Goal: Task Accomplishment & Management: Use online tool/utility

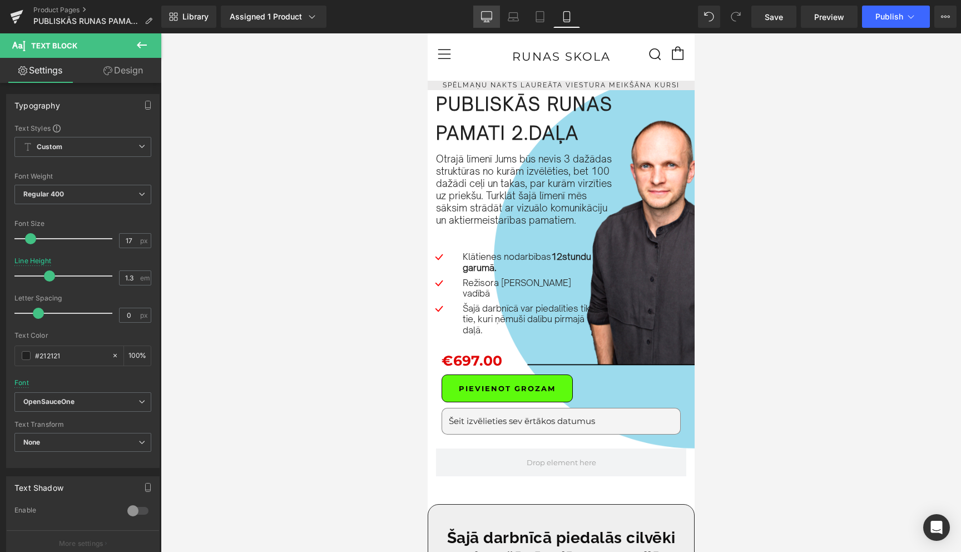
click at [482, 16] on icon at bounding box center [487, 16] width 11 height 8
type input "1.6"
type input "100"
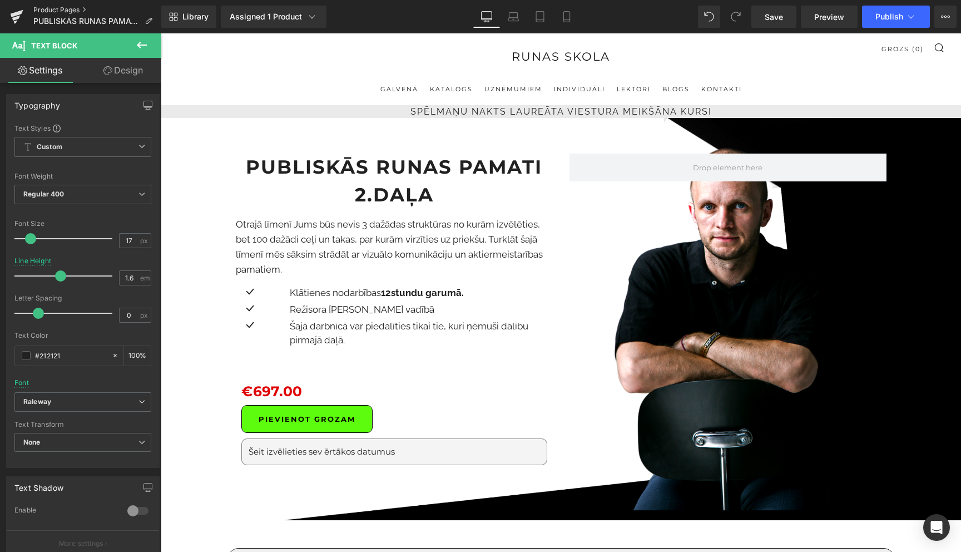
click at [63, 7] on link "Product Pages" at bounding box center [97, 10] width 128 height 9
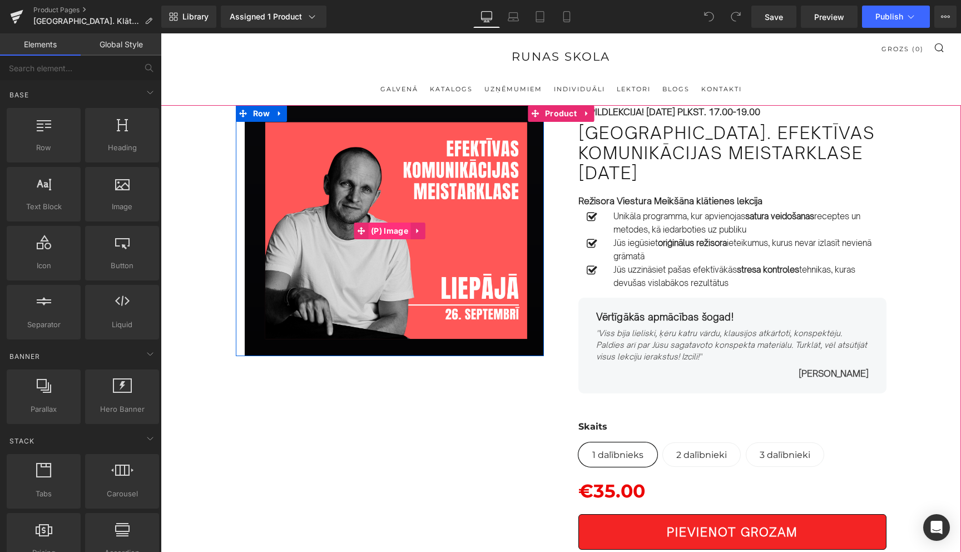
click at [392, 232] on span "(P) Image" at bounding box center [389, 230] width 43 height 17
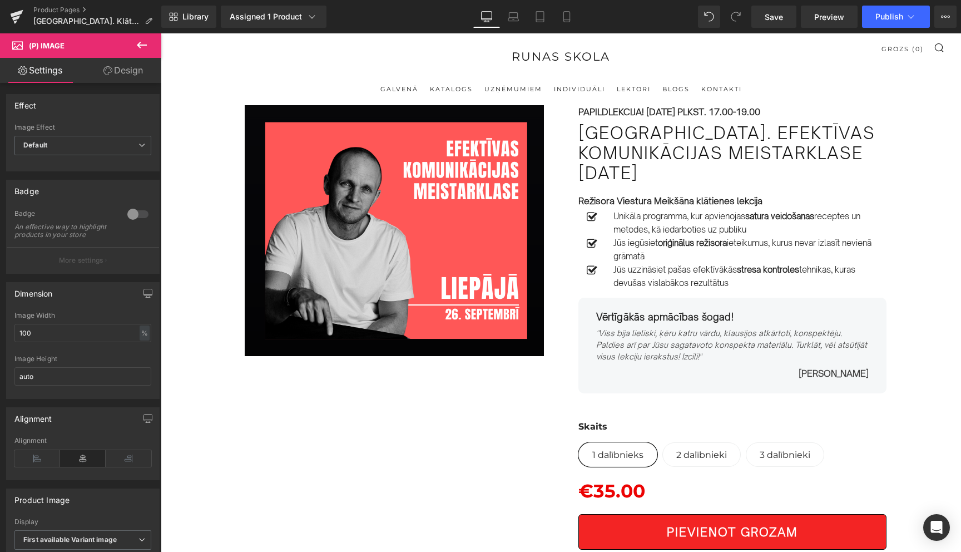
click at [127, 71] on link "Design" at bounding box center [123, 70] width 81 height 25
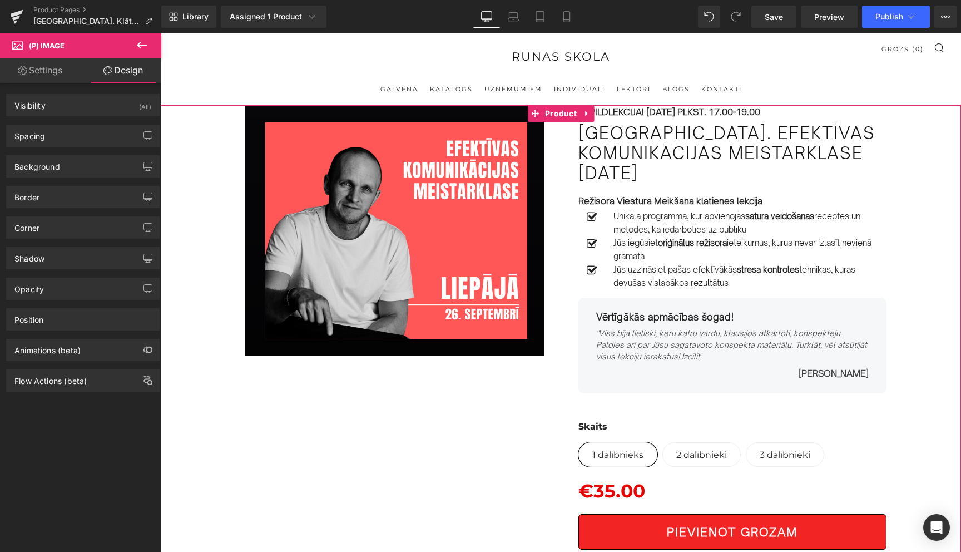
click at [190, 110] on div "Sale Off" at bounding box center [561, 551] width 800 height 893
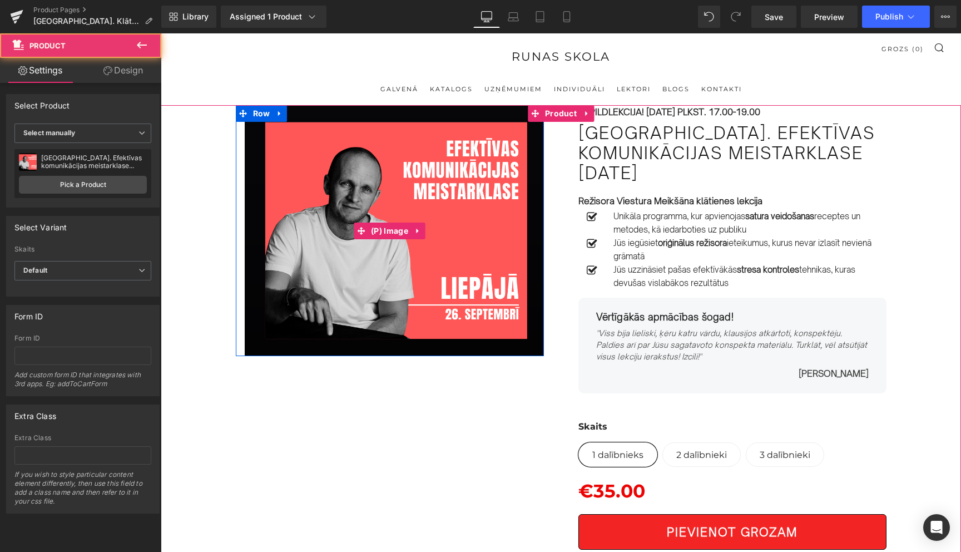
click at [454, 244] on img at bounding box center [390, 230] width 308 height 251
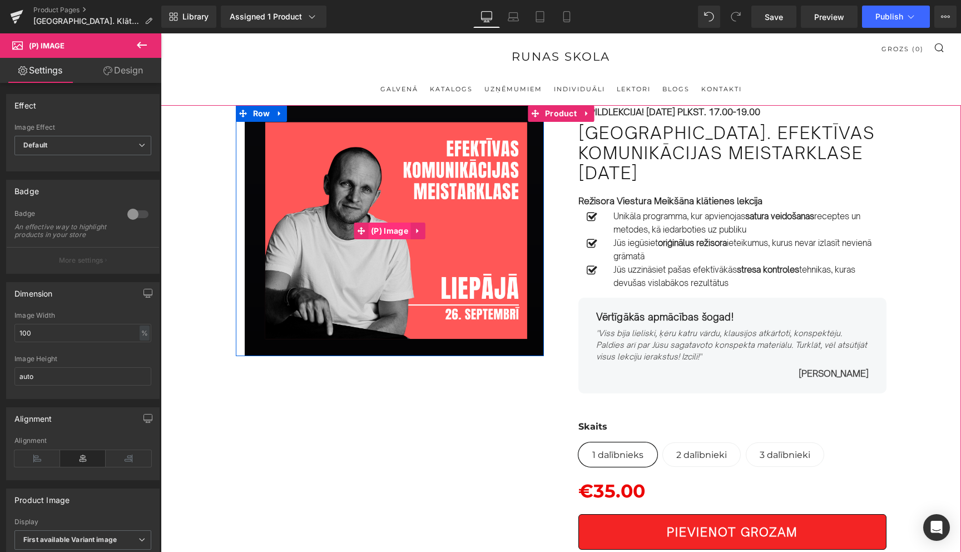
click at [392, 231] on span "(P) Image" at bounding box center [389, 230] width 43 height 17
click at [400, 229] on span "(P) Image" at bounding box center [389, 230] width 43 height 17
click at [422, 232] on icon at bounding box center [418, 230] width 8 height 8
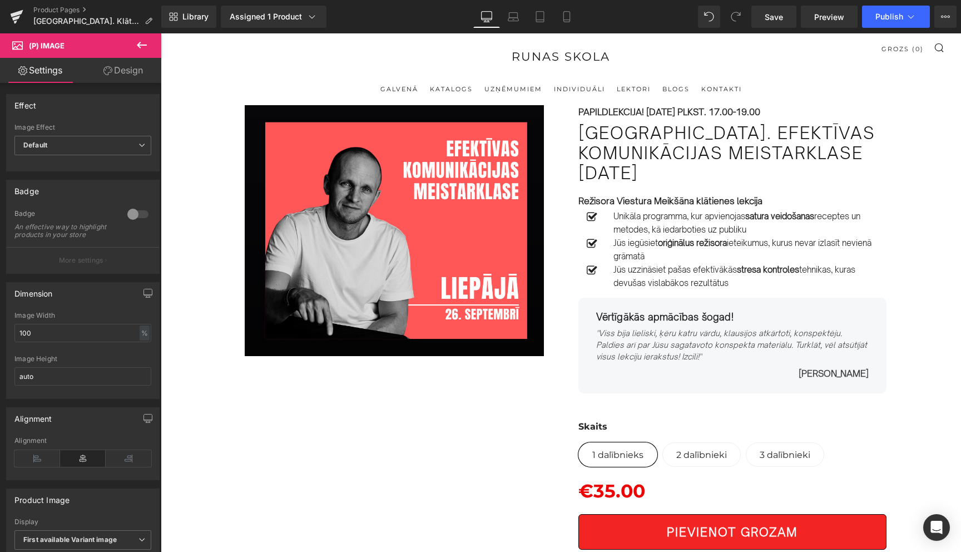
click at [139, 46] on icon at bounding box center [142, 45] width 10 height 7
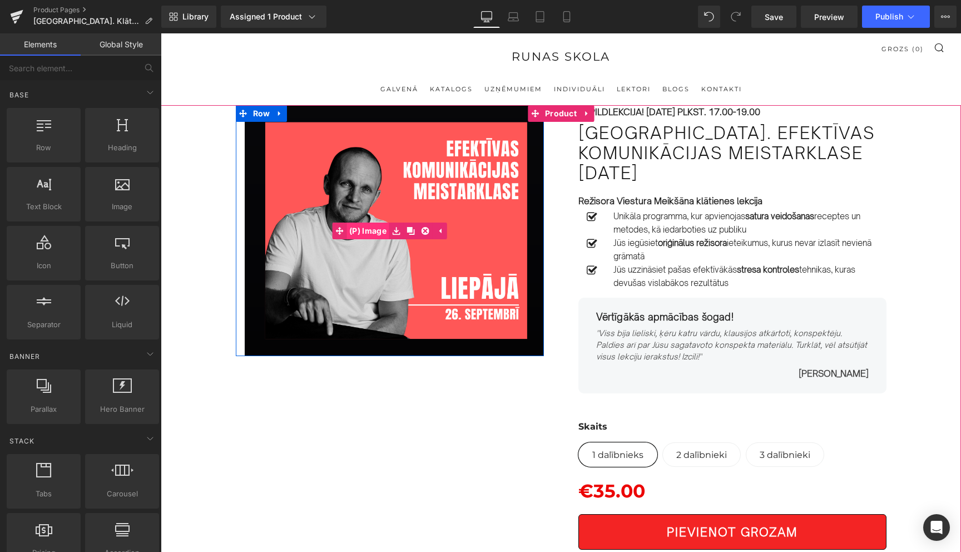
click at [388, 234] on span "(P) Image" at bounding box center [367, 230] width 43 height 17
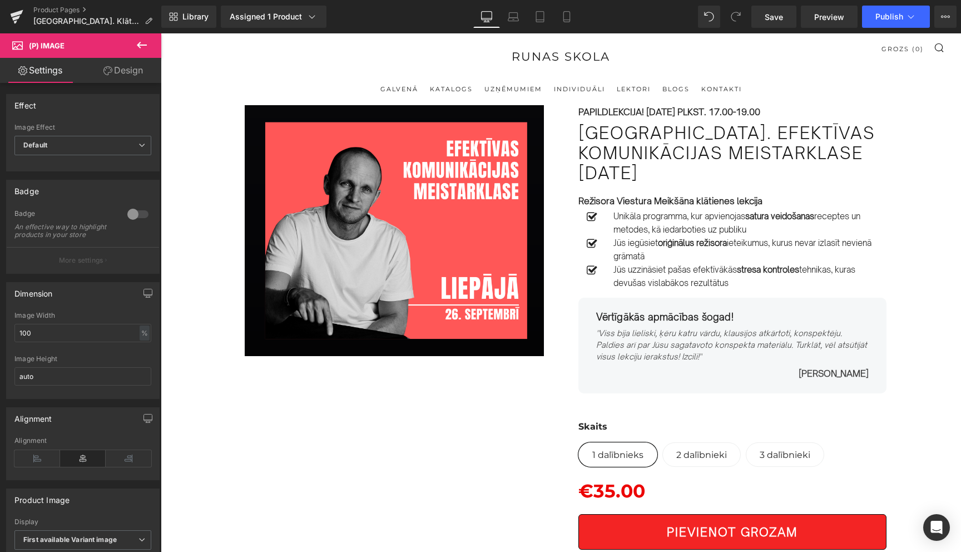
click at [141, 45] on icon at bounding box center [142, 45] width 10 height 7
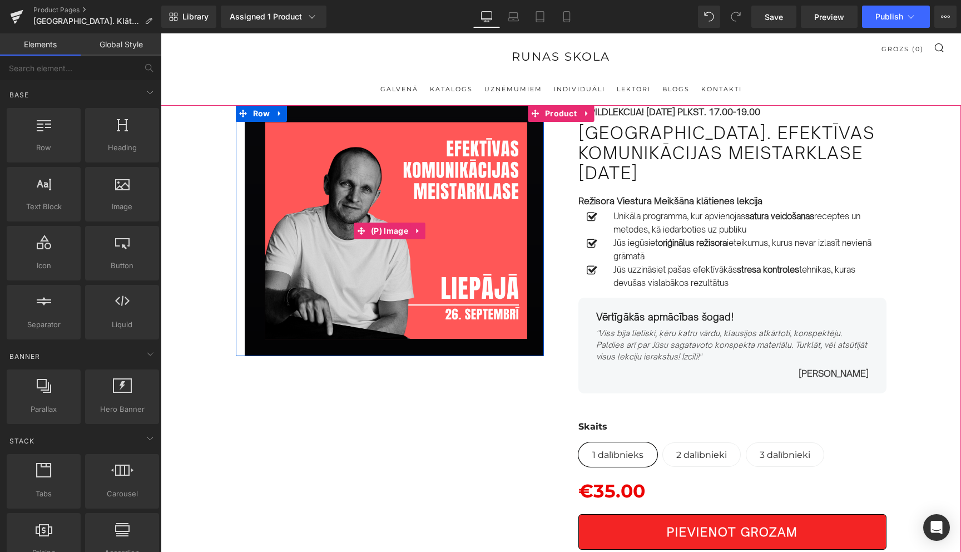
click at [448, 230] on img at bounding box center [390, 230] width 308 height 251
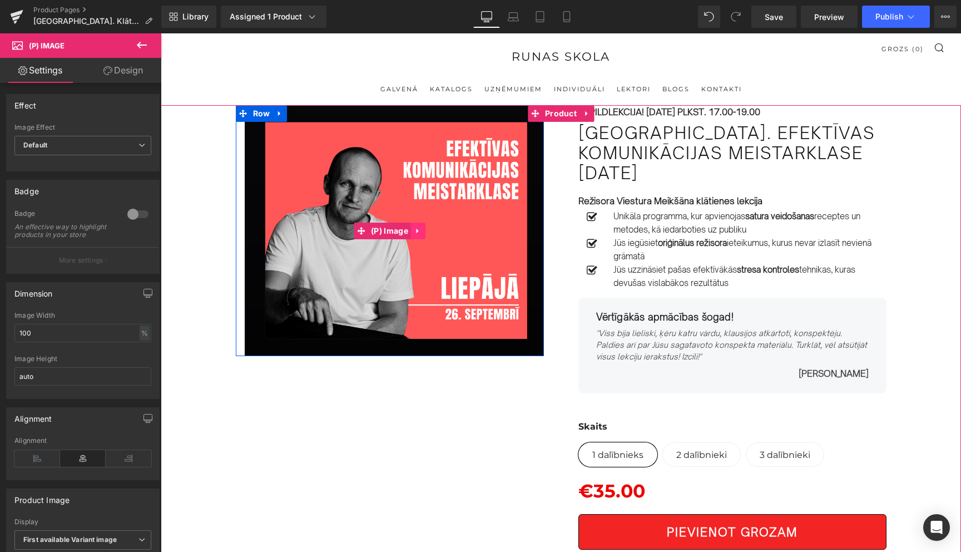
click at [413, 232] on link at bounding box center [418, 230] width 14 height 17
click at [425, 233] on icon at bounding box center [426, 231] width 8 height 8
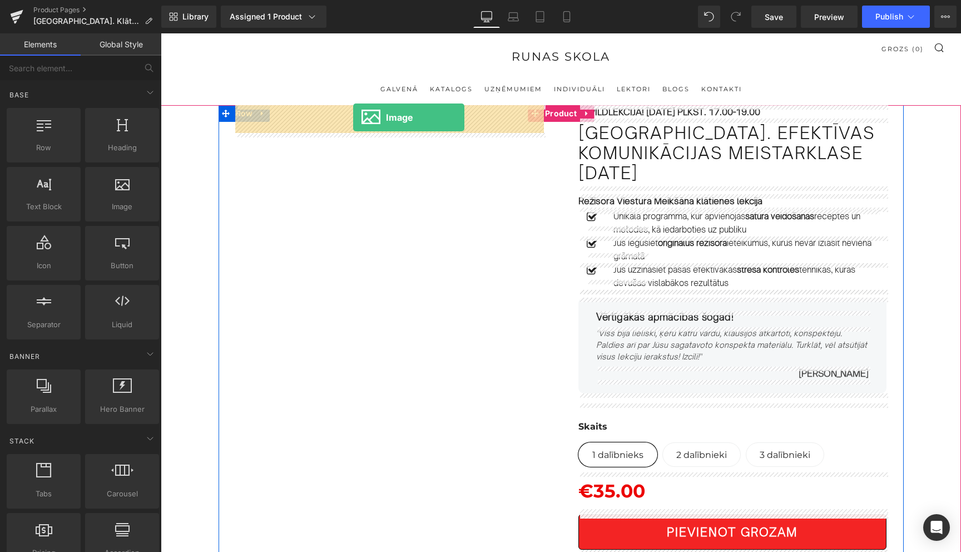
drag, startPoint x: 280, startPoint y: 226, endPoint x: 353, endPoint y: 117, distance: 130.6
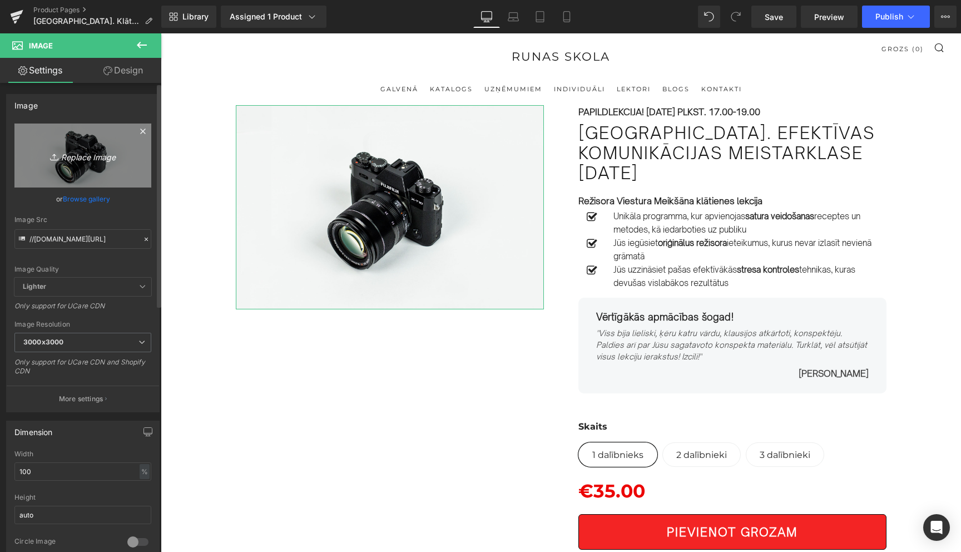
click at [81, 158] on icon "Replace Image" at bounding box center [82, 155] width 89 height 14
click at [83, 156] on icon "Replace Image" at bounding box center [82, 155] width 89 height 14
type input "C:\fakepath\106.png"
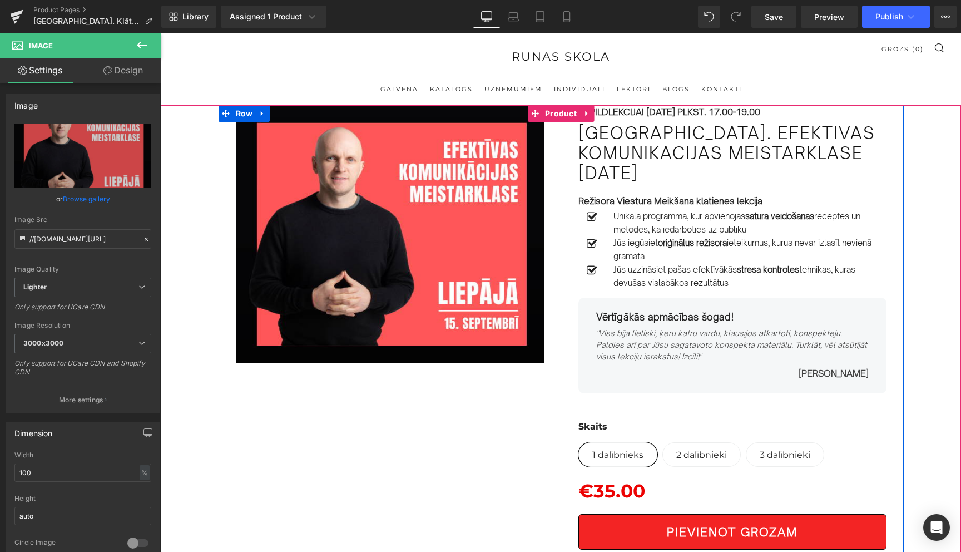
click at [384, 479] on div "Image Row PAPILDLEKCIJA! 26.SEPTEMBRĪ PLKST. 17.00-19.00 Text Block Liepājā. Ef…" at bounding box center [561, 389] width 685 height 569
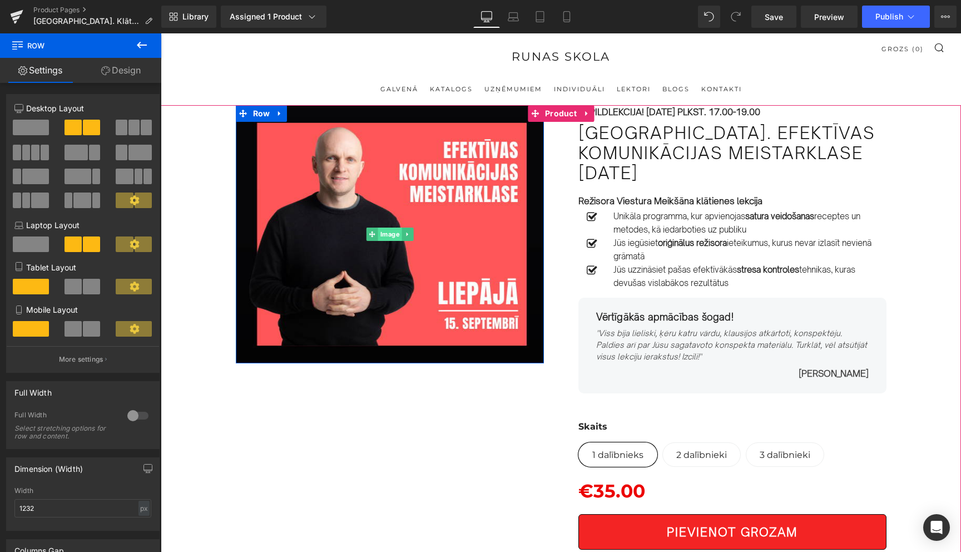
click at [382, 237] on span "Image" at bounding box center [390, 233] width 24 height 13
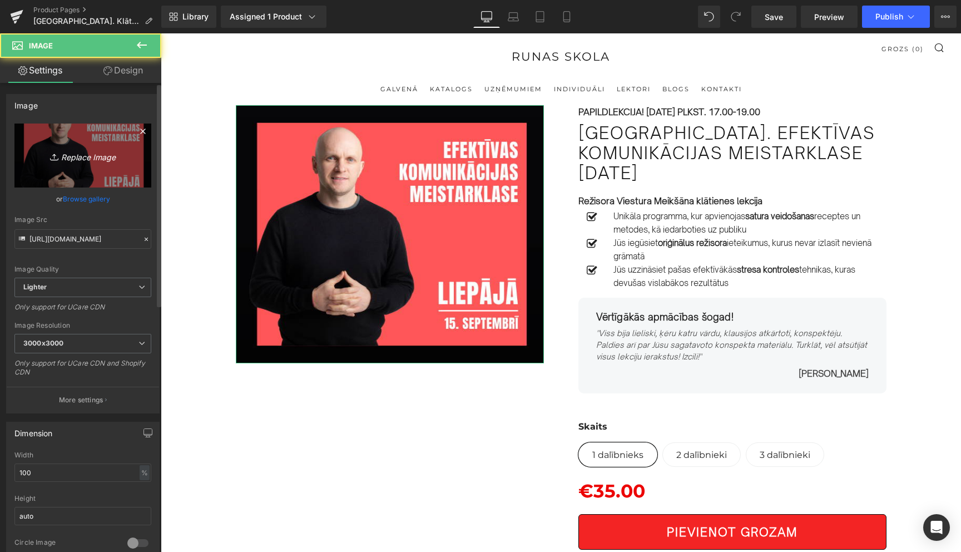
click at [81, 158] on icon "Replace Image" at bounding box center [82, 155] width 89 height 14
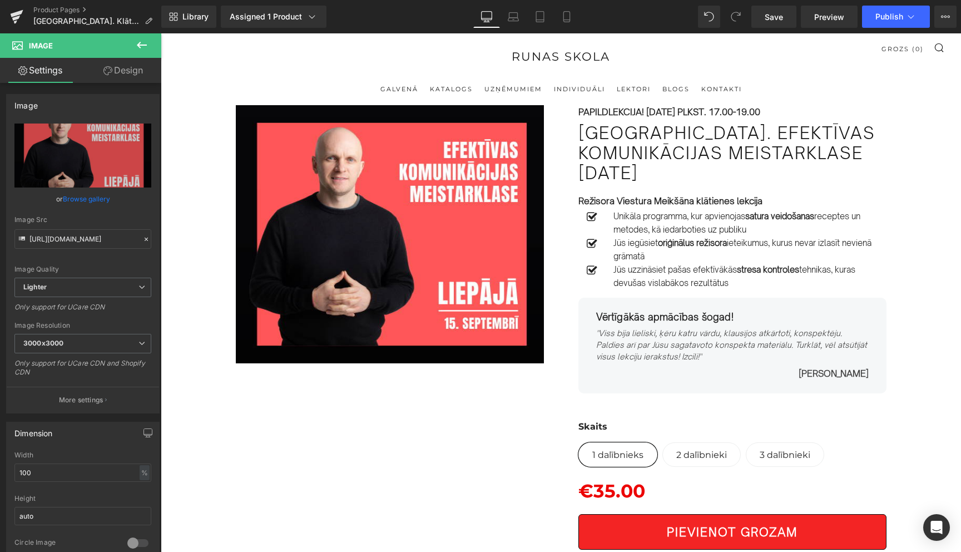
type input "C:\fakepath\106.png"
click at [908, 13] on icon at bounding box center [910, 16] width 11 height 11
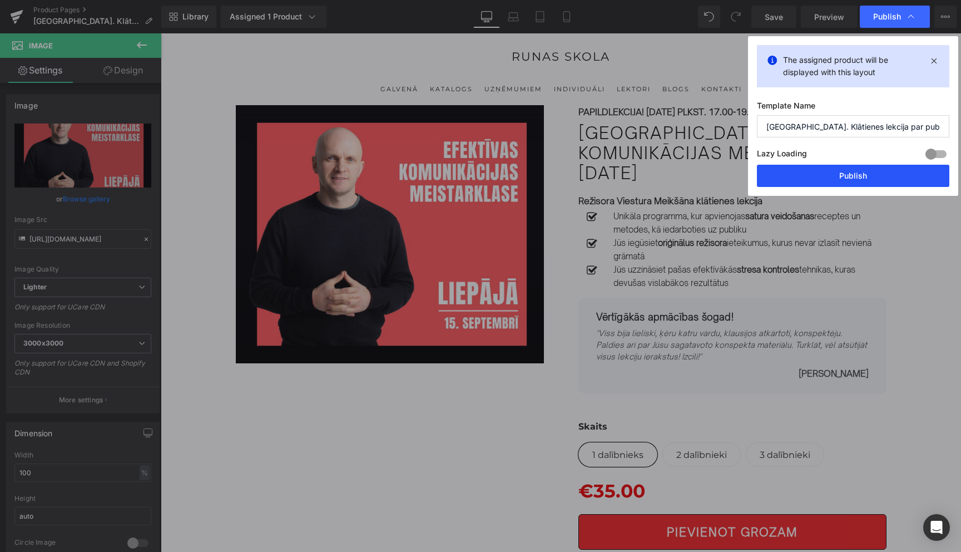
click at [850, 172] on button "Publish" at bounding box center [853, 176] width 192 height 22
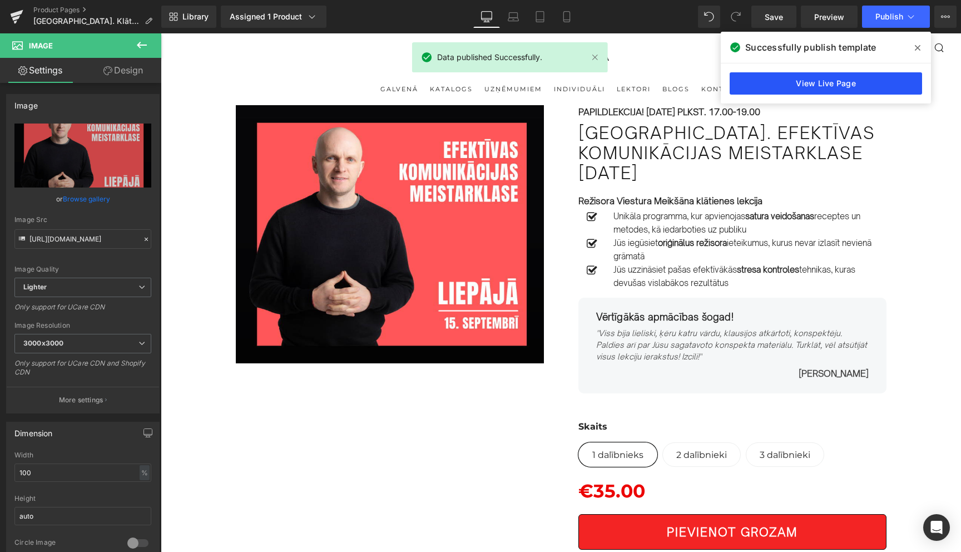
click at [827, 81] on link "View Live Page" at bounding box center [826, 83] width 192 height 22
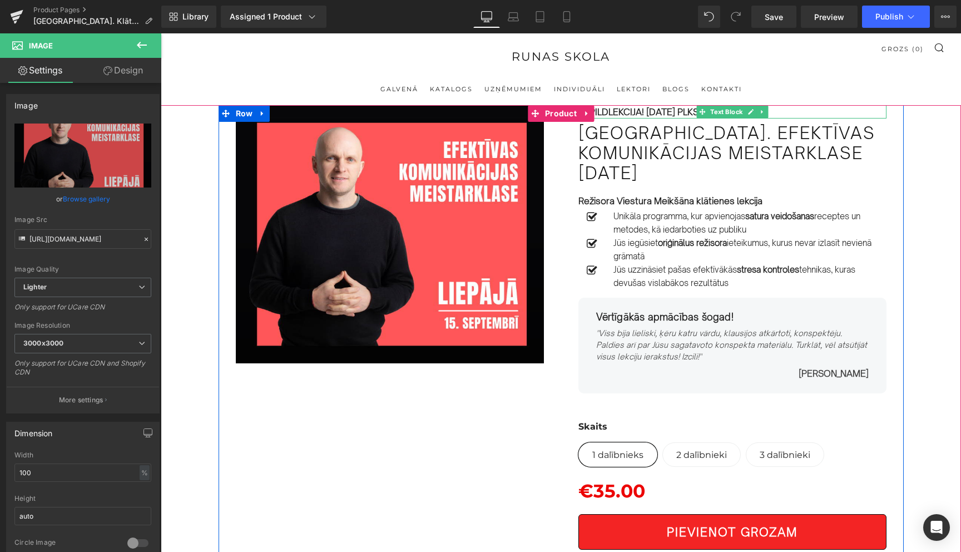
click at [630, 109] on strong "PAPILDLEKCIJA! 26.SEPTEMBRĪ PLKST. 17.00-19.00" at bounding box center [669, 111] width 182 height 11
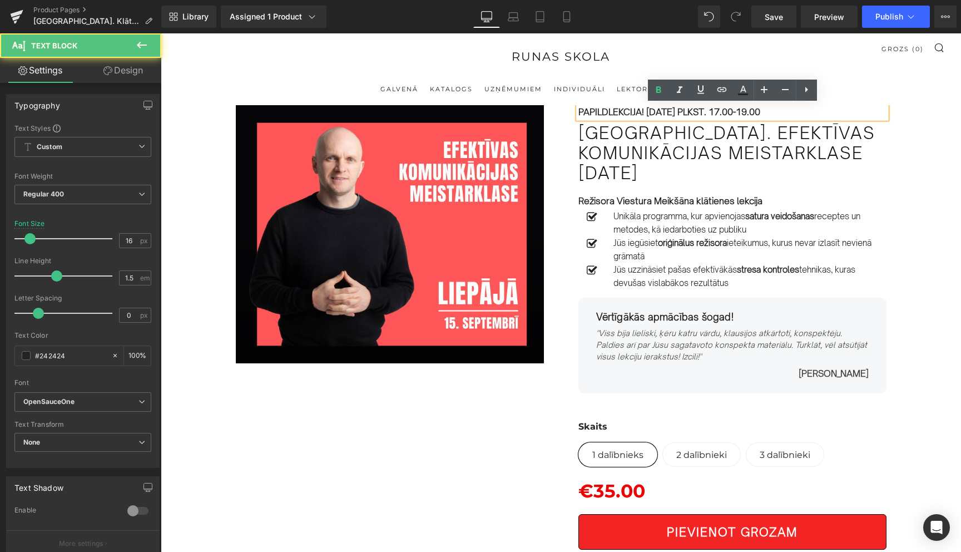
click at [645, 111] on strong "PAPILDLEKCIJA! 26.SEPTEMBRĪ PLKST. 17.00-19.00" at bounding box center [669, 111] width 182 height 11
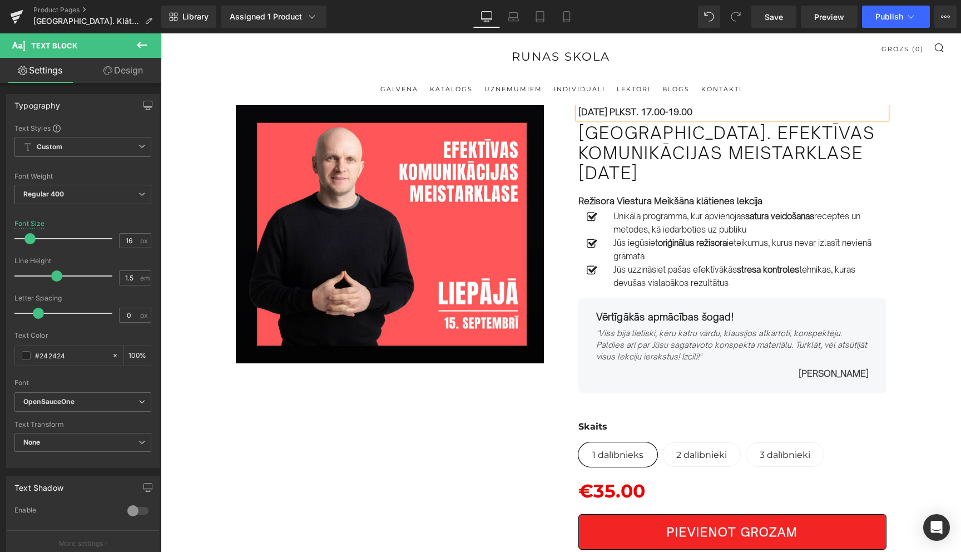
click at [692, 115] on strong "15.SEPTEMBRĪ PLKST. 17.00-19.00" at bounding box center [635, 111] width 114 height 11
click at [928, 160] on div "Image Row 15.SEPTEMBRĪ PLKST. 17.30-19.30 Text Block Liepājā. Efektīvas komunik…" at bounding box center [561, 551] width 800 height 893
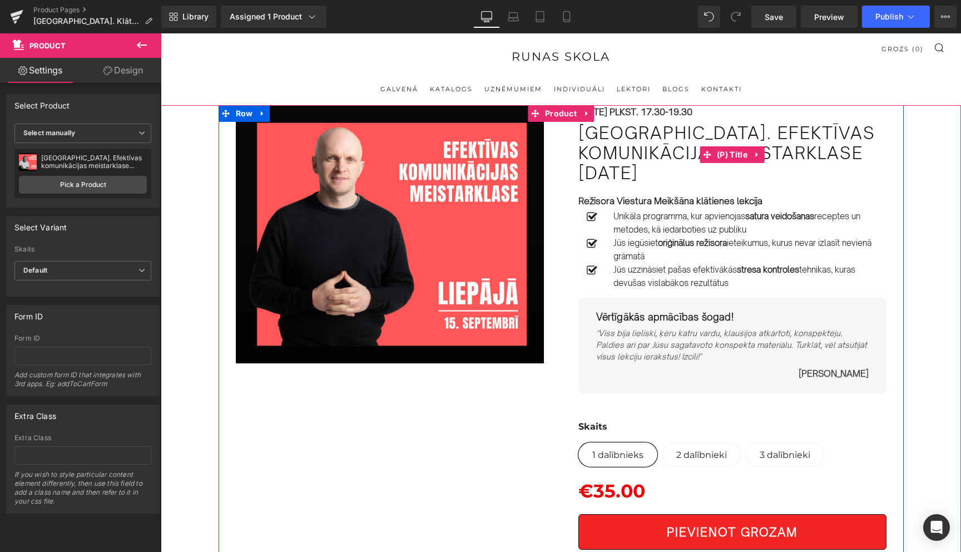
click at [596, 176] on span "Liepājā. Efektīvas komunikācijas meistarklase 26.septembrī" at bounding box center [732, 153] width 308 height 60
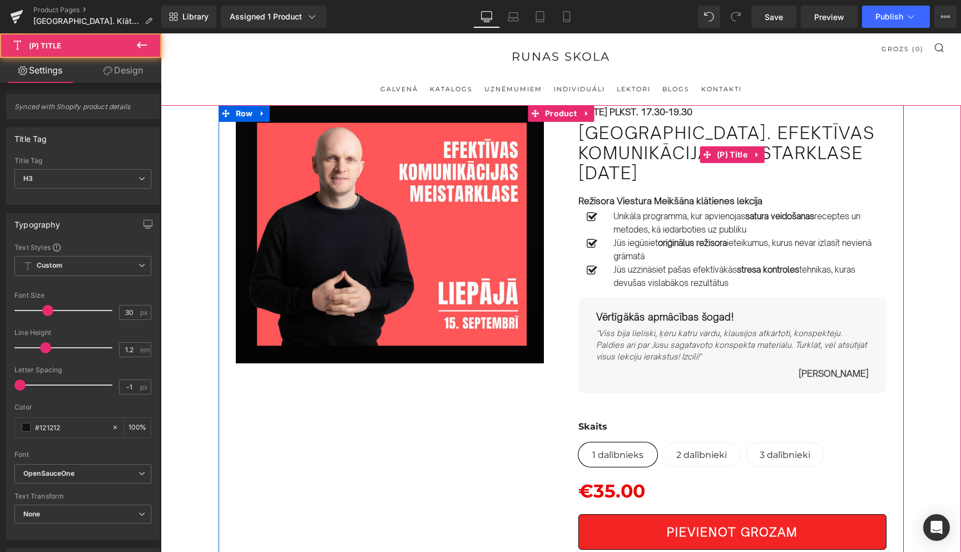
click at [596, 176] on span "Liepājā. Efektīvas komunikācijas meistarklase 26.septembrī" at bounding box center [732, 153] width 308 height 60
click at [597, 175] on span "Liepājā. Efektīvas komunikācijas meistarklase 26.septembrī" at bounding box center [732, 153] width 308 height 60
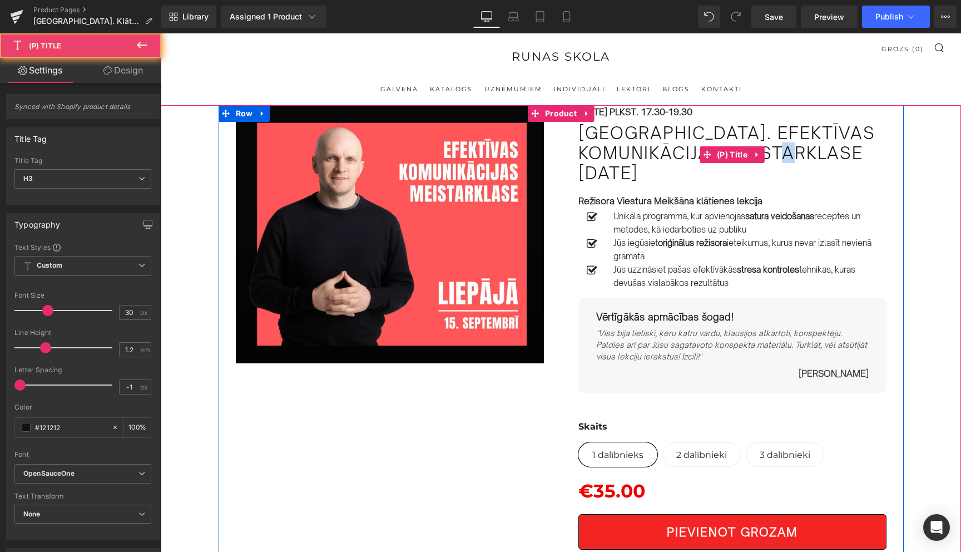
click at [601, 172] on span "Liepājā. Efektīvas komunikācijas meistarklase 26.septembrī" at bounding box center [732, 153] width 308 height 60
click at [609, 166] on span "Liepājā. Efektīvas komunikācijas meistarklase 26.septembrī" at bounding box center [732, 153] width 308 height 60
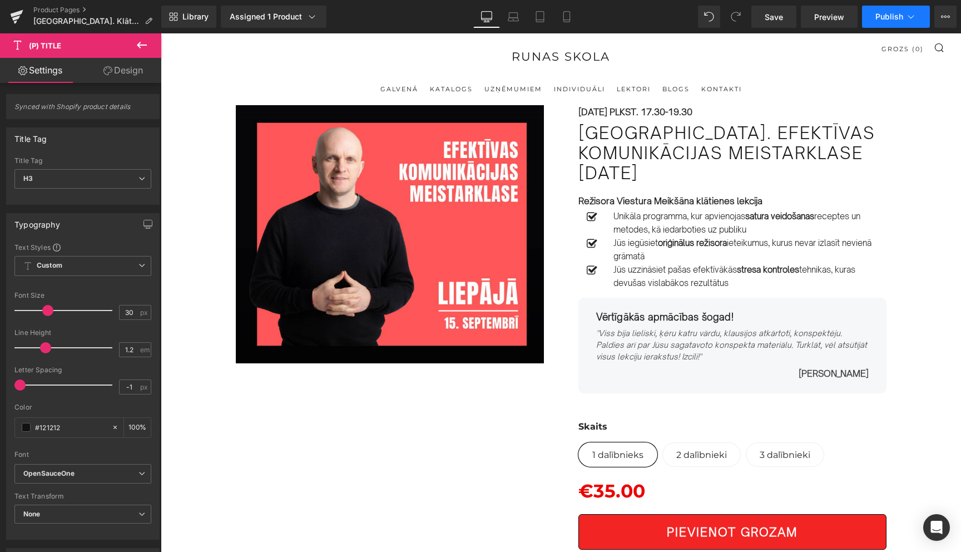
click at [912, 21] on icon at bounding box center [910, 16] width 11 height 11
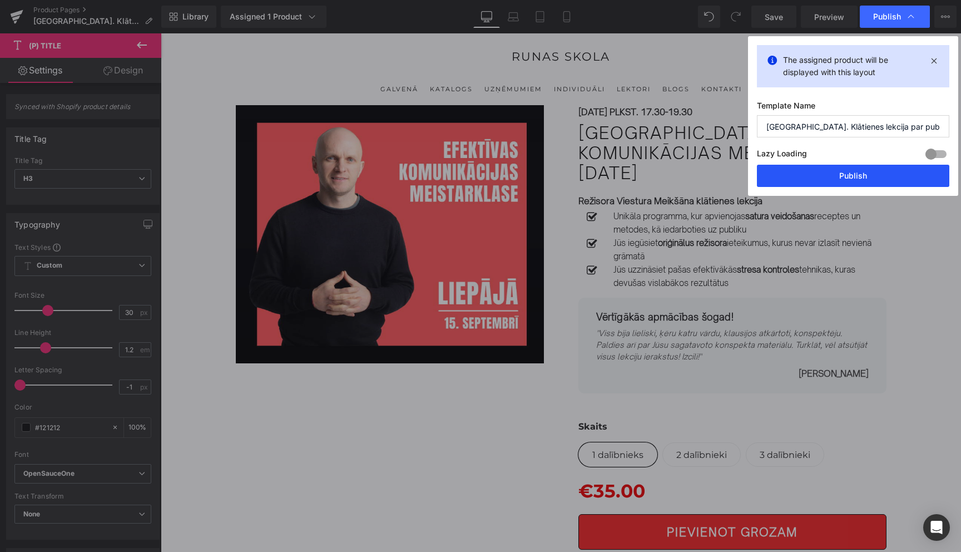
click at [846, 183] on button "Publish" at bounding box center [853, 176] width 192 height 22
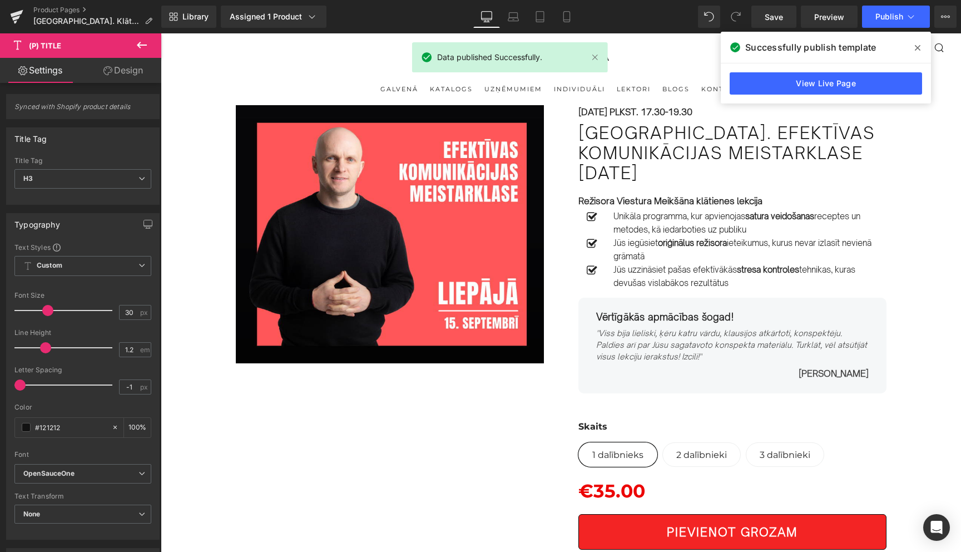
click at [915, 48] on icon at bounding box center [918, 47] width 6 height 9
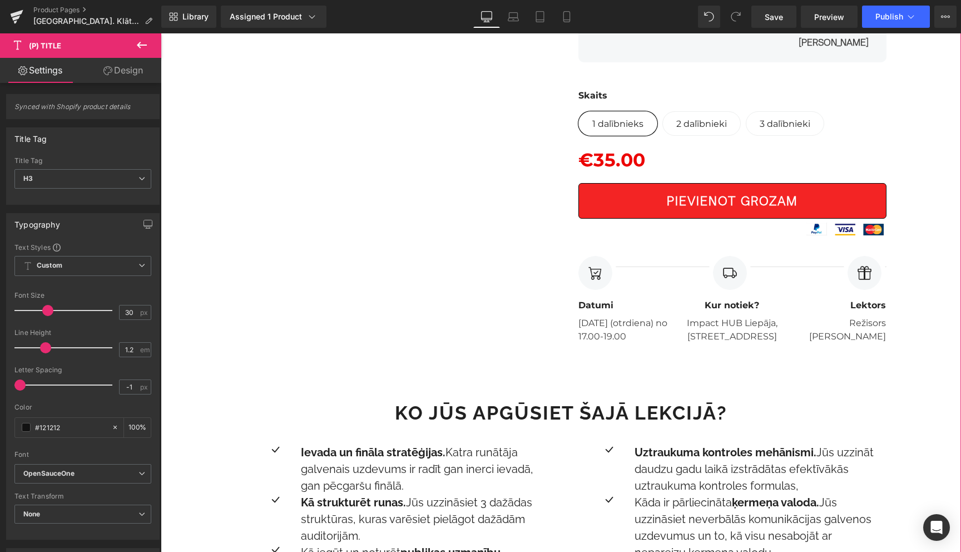
scroll to position [355, 0]
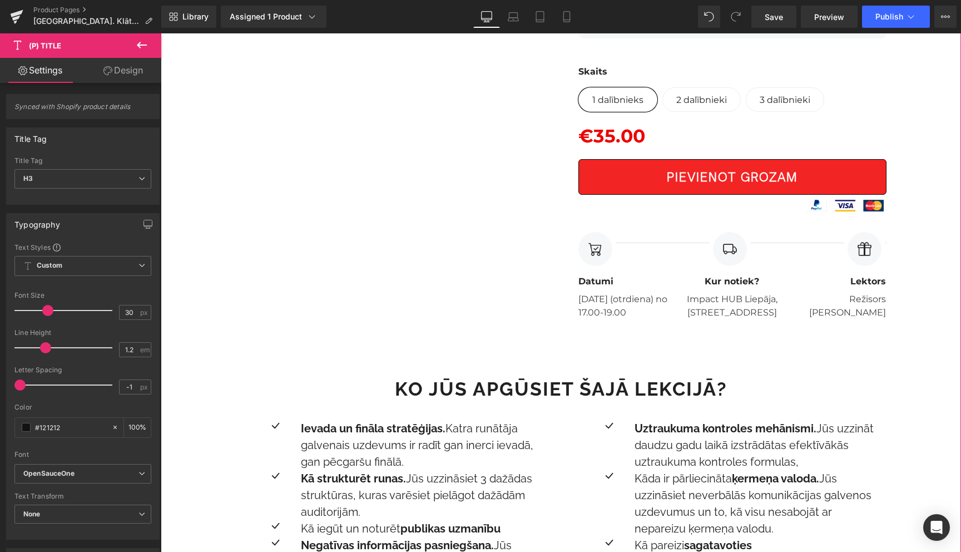
click at [729, 300] on div "Impact HUB Liepāja, Strautu iela 4 Text Block" at bounding box center [732, 306] width 103 height 27
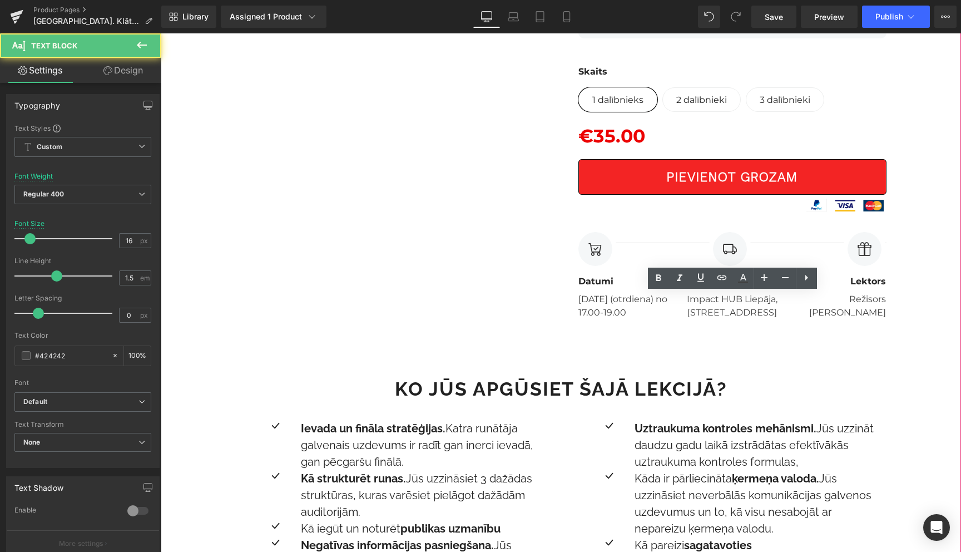
click at [729, 300] on p "Impact HUB Liepāja, Strautu iela 4" at bounding box center [732, 306] width 103 height 27
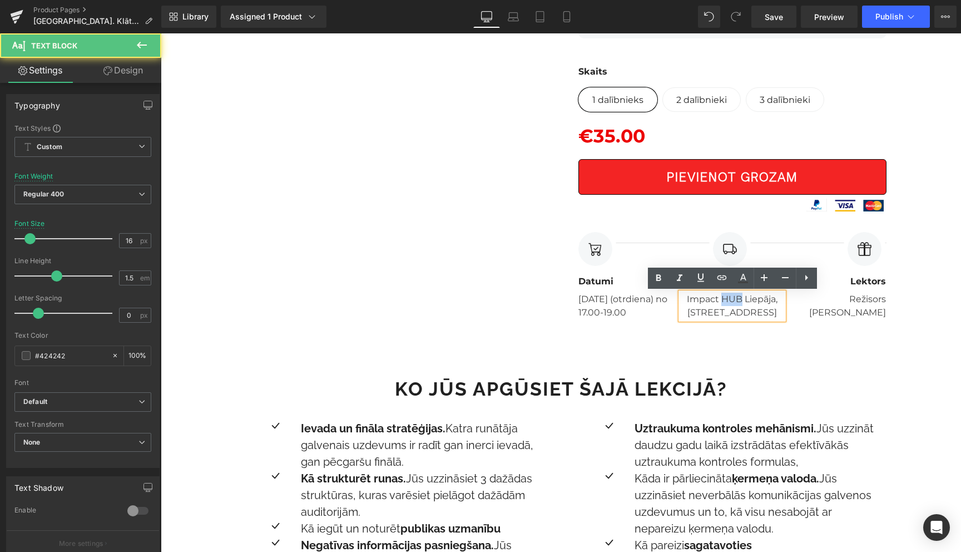
click at [729, 300] on p "Impact HUB Liepāja, Strautu iela 4" at bounding box center [732, 306] width 103 height 27
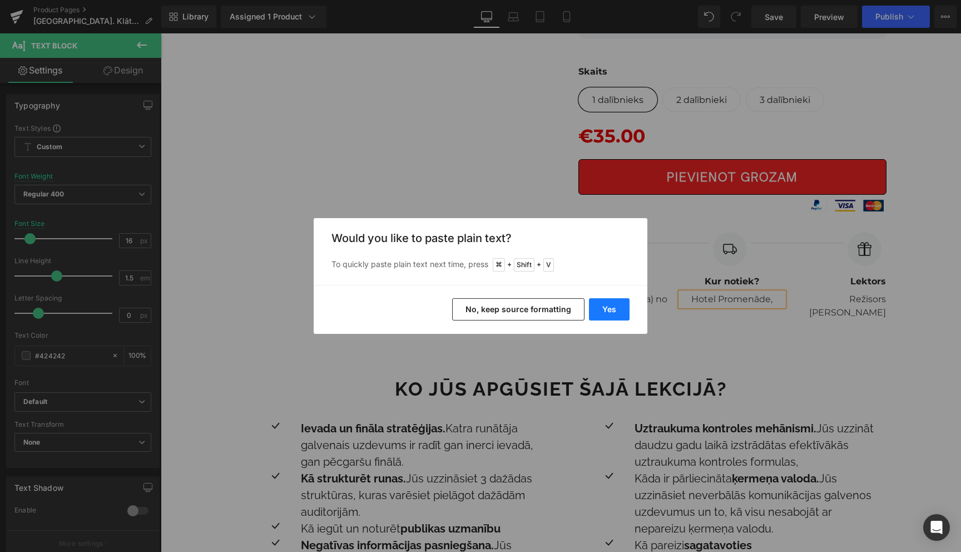
click at [604, 308] on button "Yes" at bounding box center [609, 309] width 41 height 22
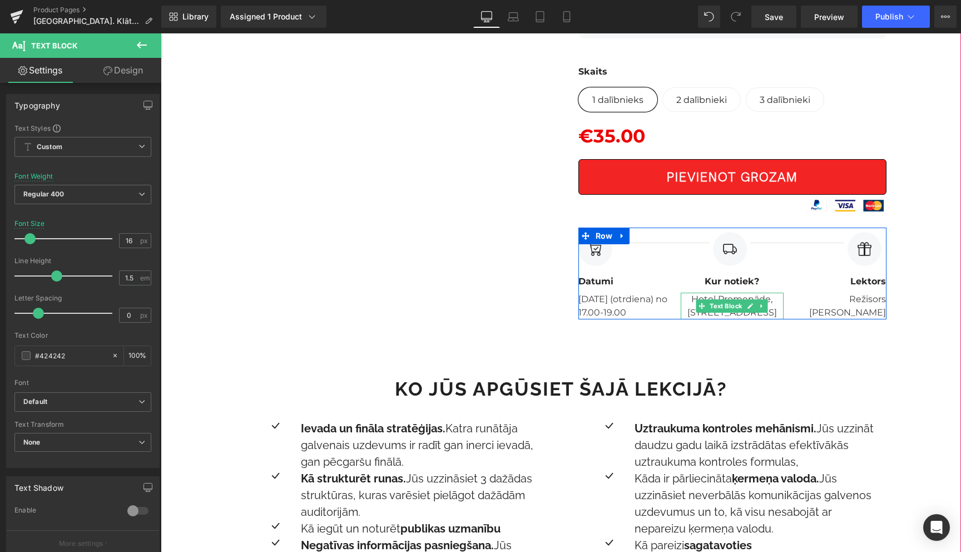
click at [774, 315] on p "Hotel Promenāde, Vecā Ostmala 40" at bounding box center [732, 306] width 103 height 27
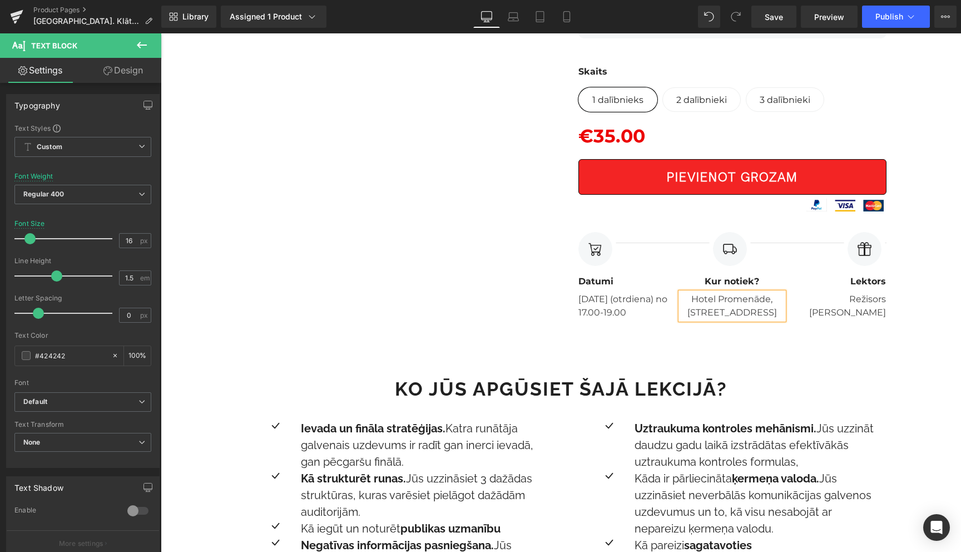
click at [843, 370] on div "Image Row 15.SEPTEMBRĪ PLKST. 17.30-19.30 Text Block Liepājā. Efektīvas komunik…" at bounding box center [561, 196] width 800 height 893
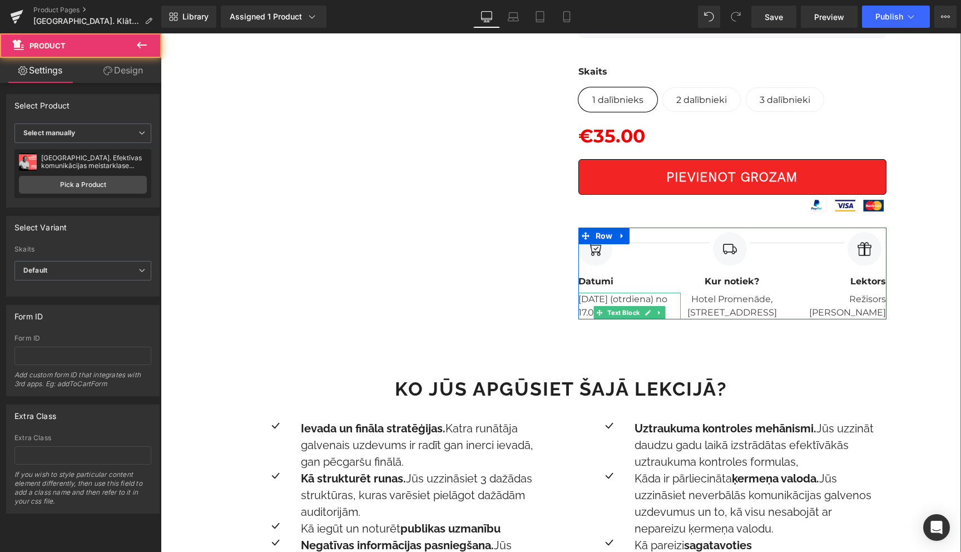
click at [586, 299] on p "26. septembrī (otrdiena) no 17.00-19.00" at bounding box center [626, 306] width 97 height 27
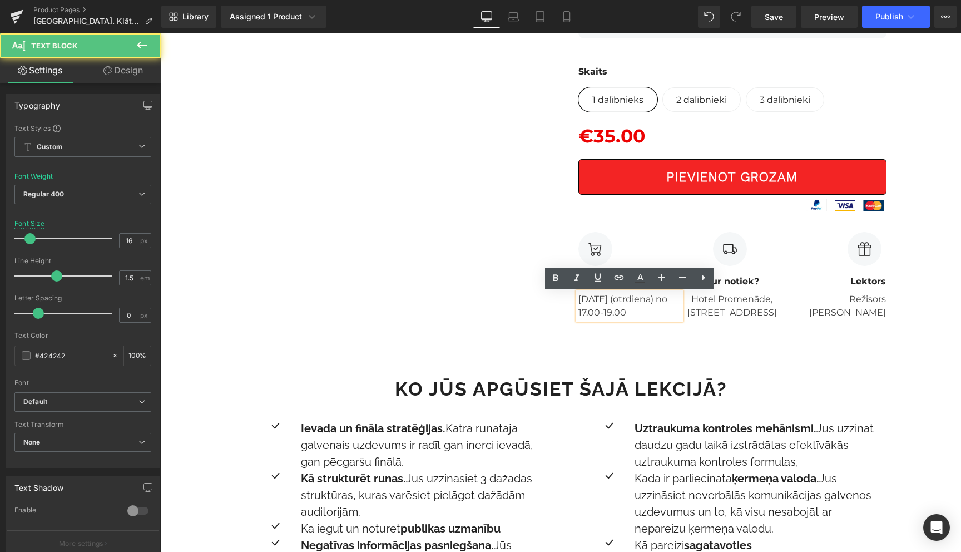
click at [586, 299] on p "26. septembrī (otrdiena) no 17.00-19.00" at bounding box center [626, 306] width 97 height 27
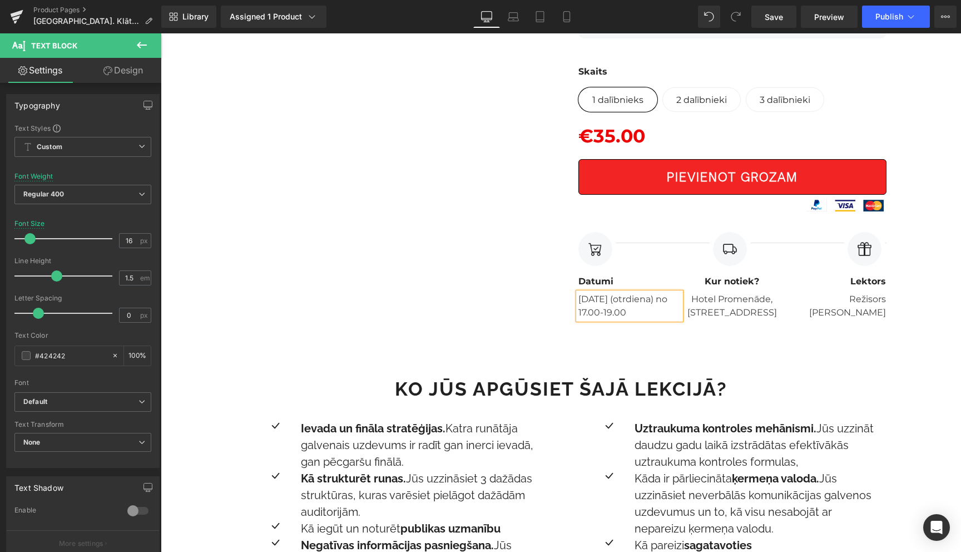
click at [616, 315] on p "15. septembrī (otrdiena) no 17.00-19.00" at bounding box center [626, 306] width 97 height 27
click at [664, 313] on p "15. septembrī (pirmdiena) no 17.00-19.00" at bounding box center [626, 306] width 97 height 27
click at [905, 363] on div "Image Row 15.SEPTEMBRĪ PLKST. 17.30-19.30 Text Block Liepājā. Efektīvas komunik…" at bounding box center [561, 196] width 800 height 893
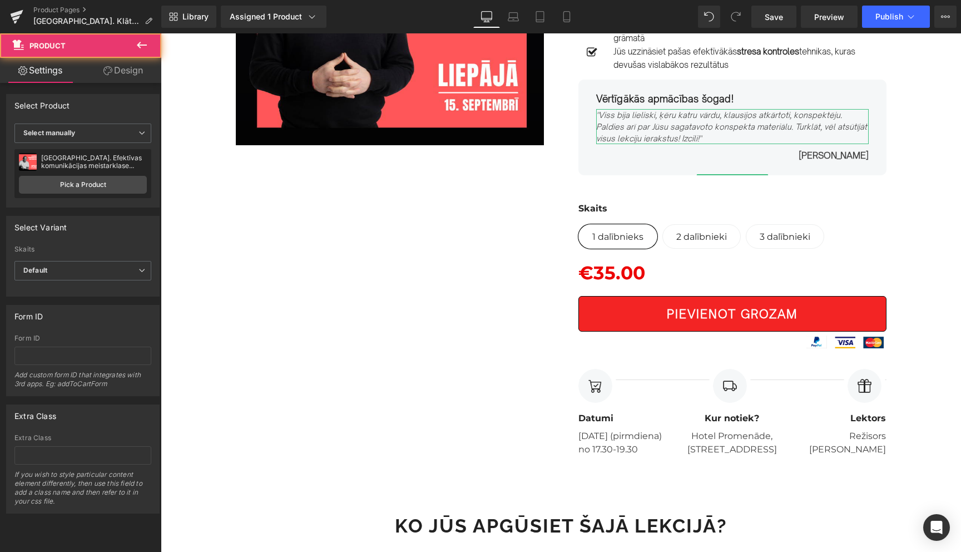
scroll to position [216, 0]
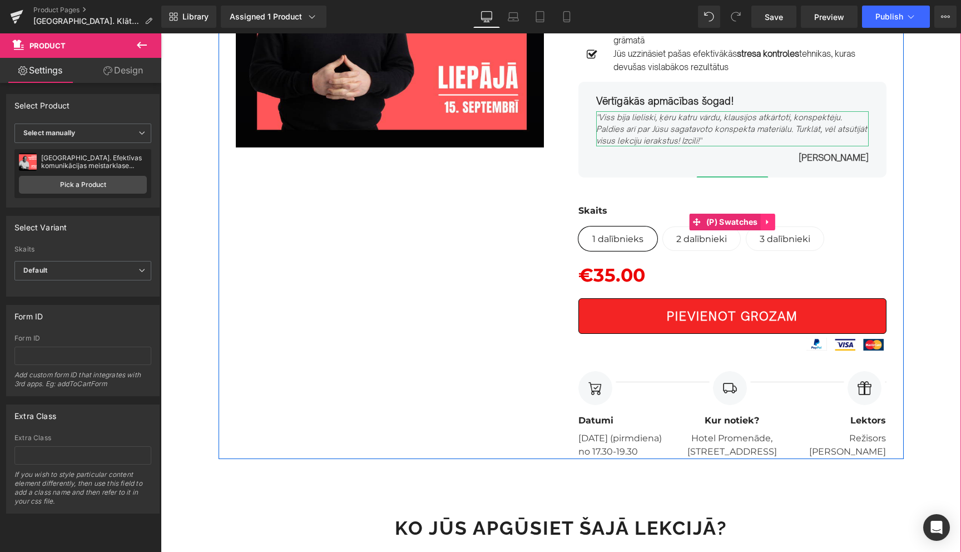
click at [767, 223] on icon at bounding box center [767, 222] width 2 height 5
click at [777, 223] on icon at bounding box center [775, 222] width 8 height 8
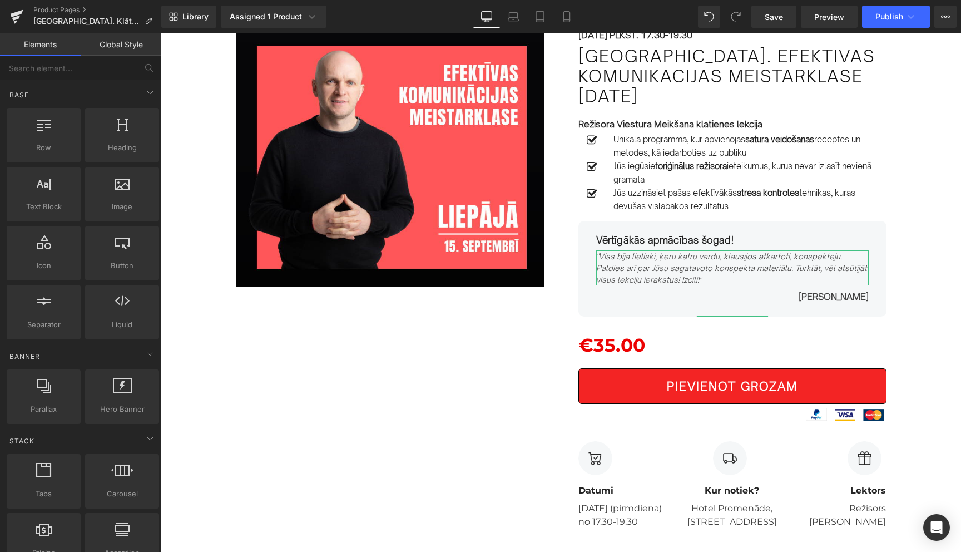
scroll to position [76, 0]
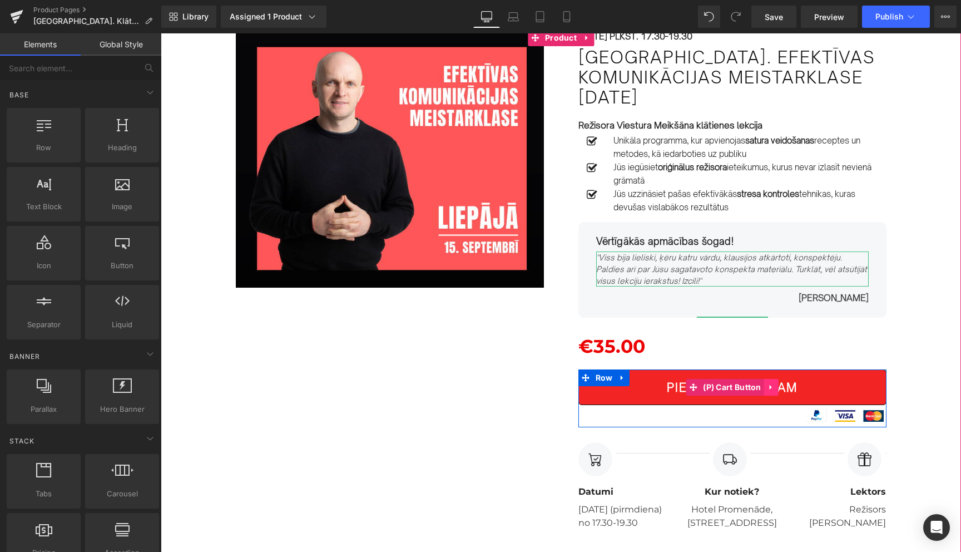
click at [770, 388] on icon at bounding box center [771, 387] width 2 height 5
click at [777, 385] on icon at bounding box center [779, 387] width 8 height 8
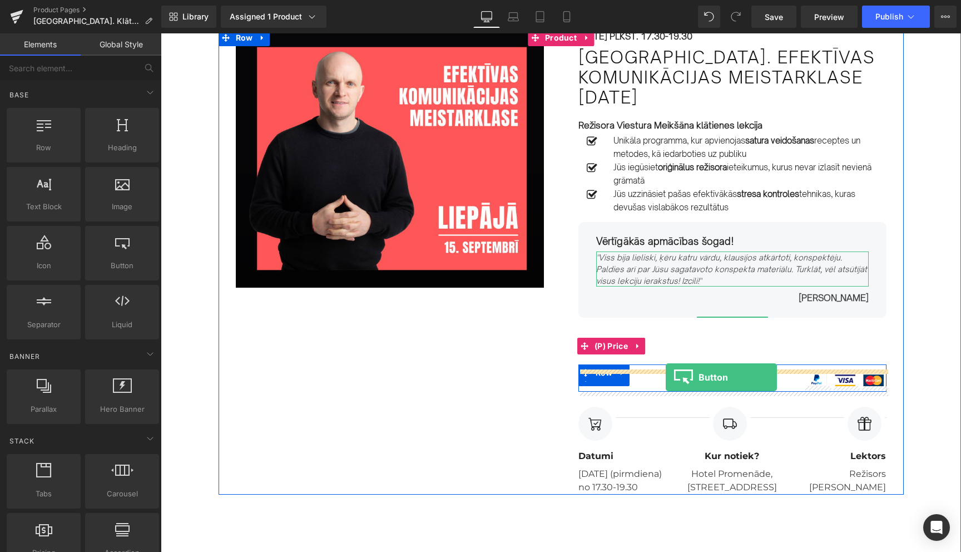
drag, startPoint x: 286, startPoint y: 289, endPoint x: 666, endPoint y: 377, distance: 389.5
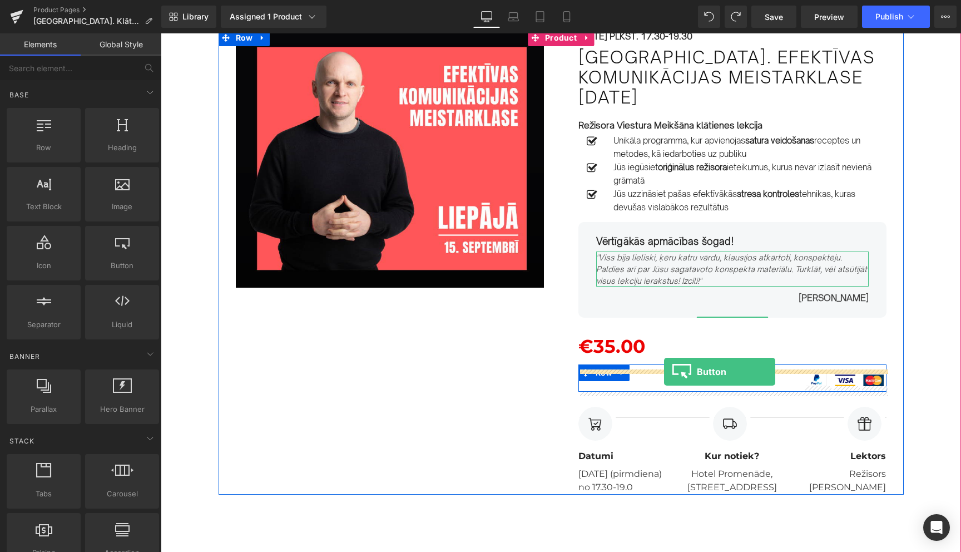
drag, startPoint x: 288, startPoint y: 300, endPoint x: 664, endPoint y: 372, distance: 383.2
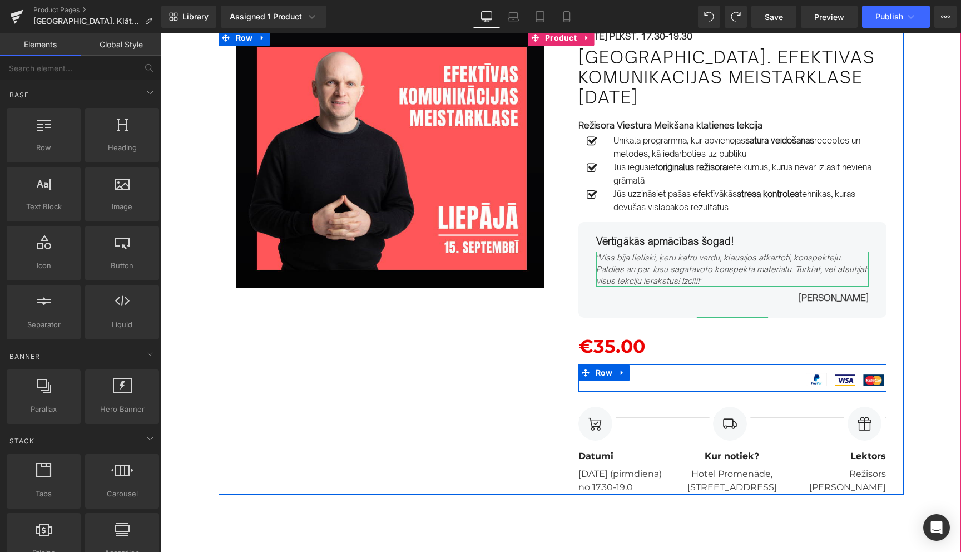
scroll to position [109, 0]
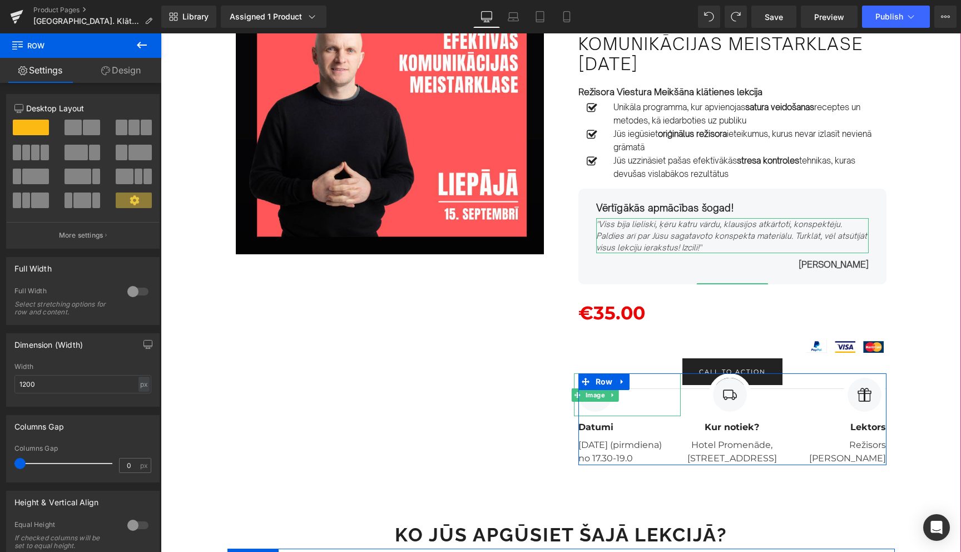
drag, startPoint x: 657, startPoint y: 357, endPoint x: 658, endPoint y: 387, distance: 29.5
click at [658, 387] on div "15.SEPTEMBRĪ PLKST. 17.30-19.30 Text Block Liepājā. Efektīvas komunikācijas mei…" at bounding box center [732, 230] width 343 height 469
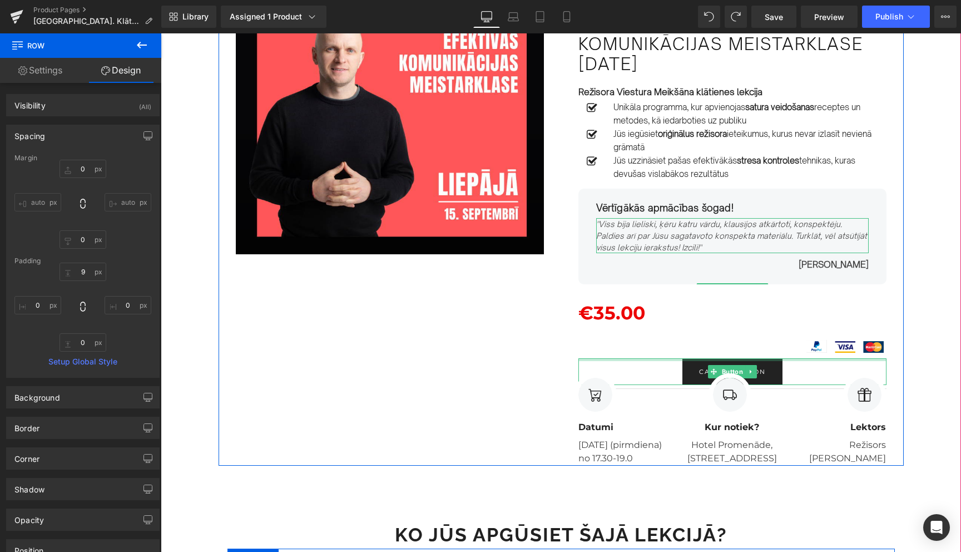
click at [672, 359] on div "15.SEPTEMBRĪ PLKST. 17.30-19.30 Text Block Liepājā. Efektīvas komunikācijas mei…" at bounding box center [732, 230] width 343 height 469
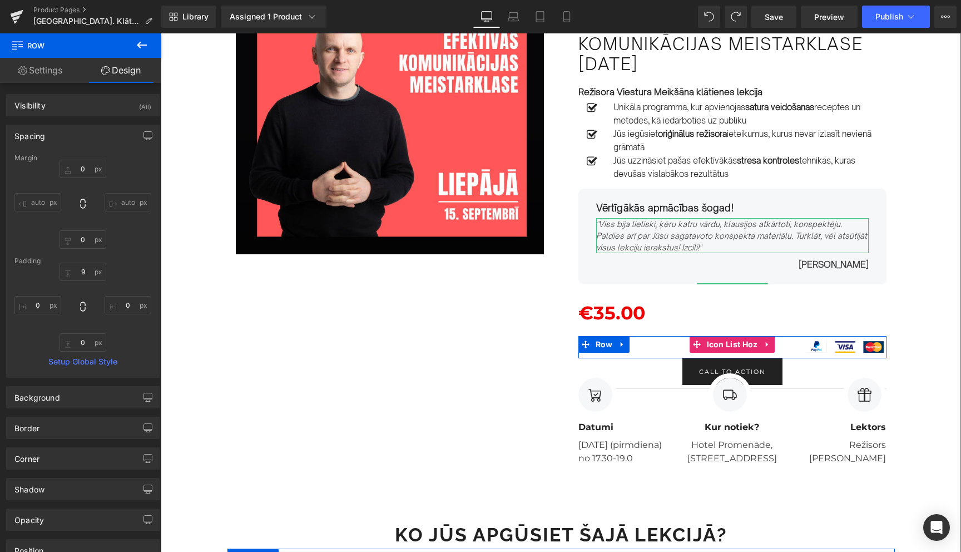
click at [671, 341] on ul "Image Image Image" at bounding box center [732, 347] width 308 height 22
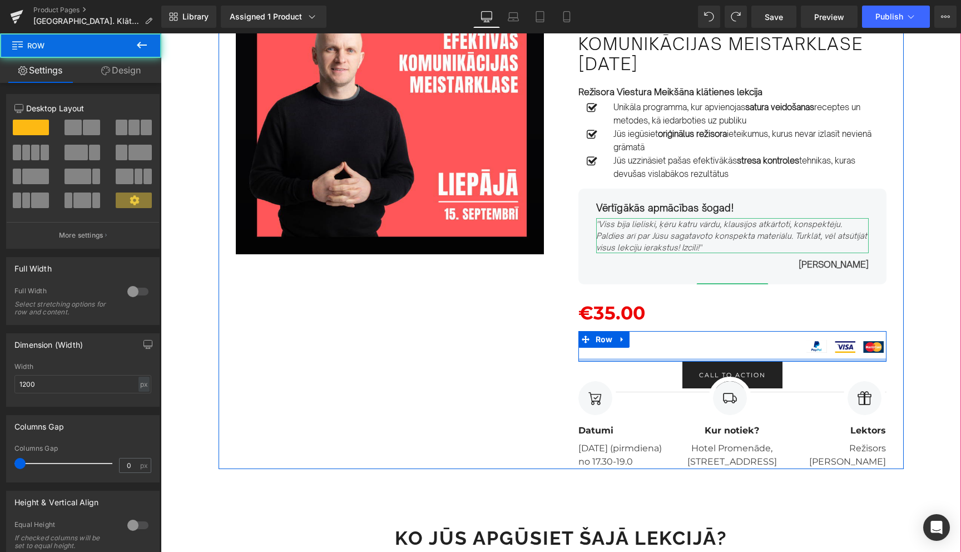
click at [675, 361] on div at bounding box center [732, 359] width 308 height 3
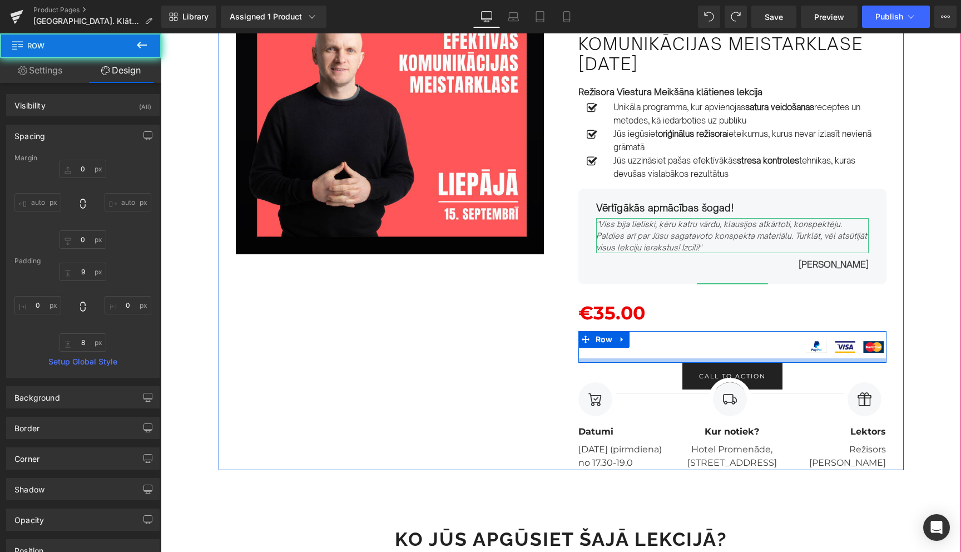
click at [675, 361] on div at bounding box center [732, 360] width 308 height 4
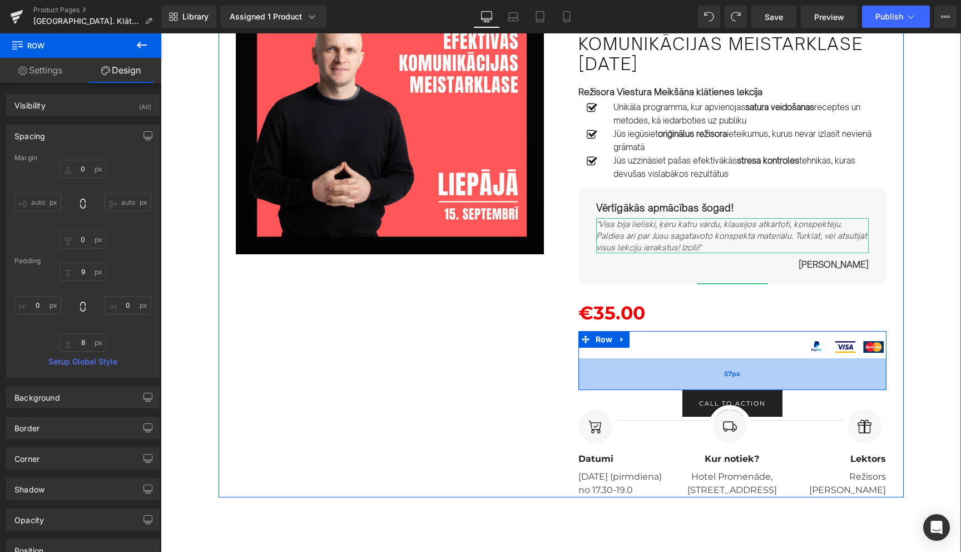
drag, startPoint x: 675, startPoint y: 361, endPoint x: 677, endPoint y: 388, distance: 27.3
click at [677, 388] on div "57px" at bounding box center [732, 374] width 308 height 32
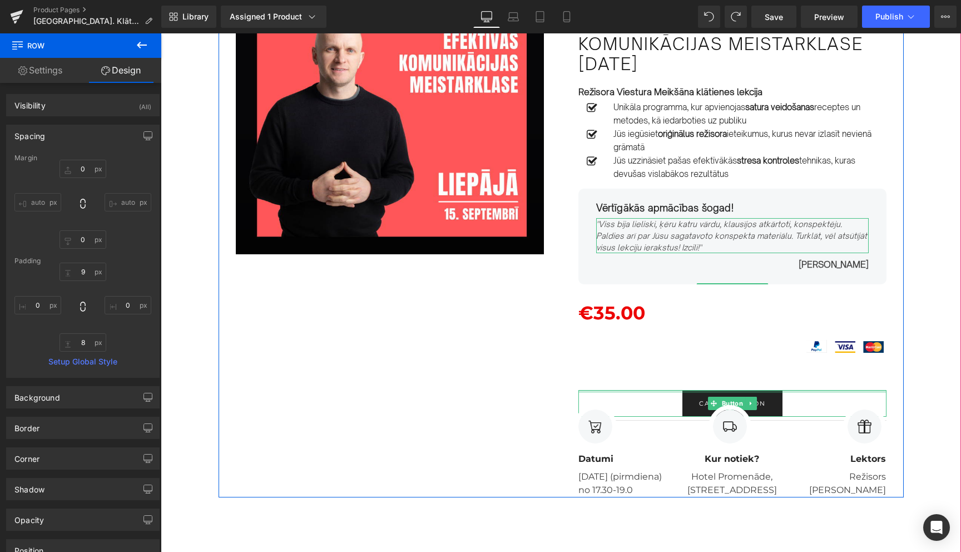
click at [704, 392] on div at bounding box center [732, 391] width 308 height 3
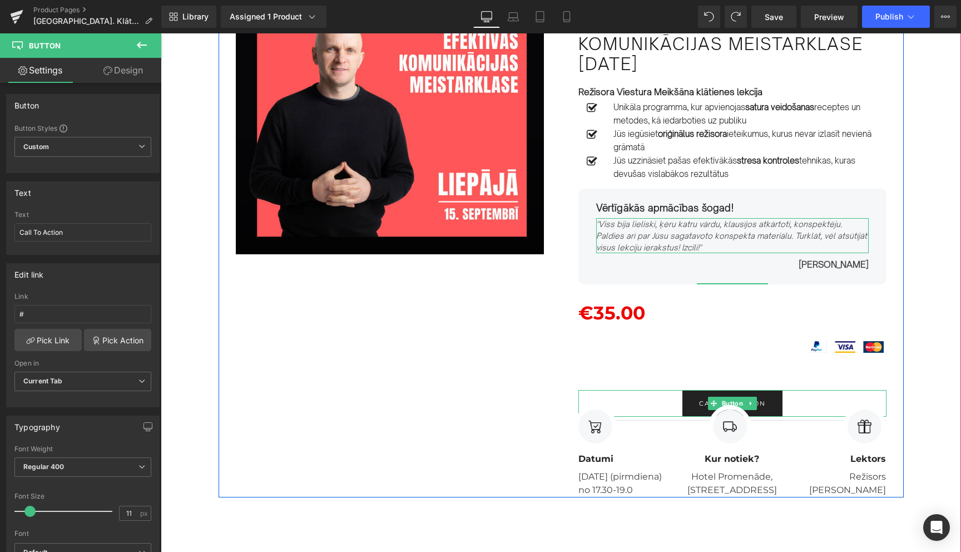
click at [714, 394] on link "Call To Action" at bounding box center [732, 403] width 100 height 27
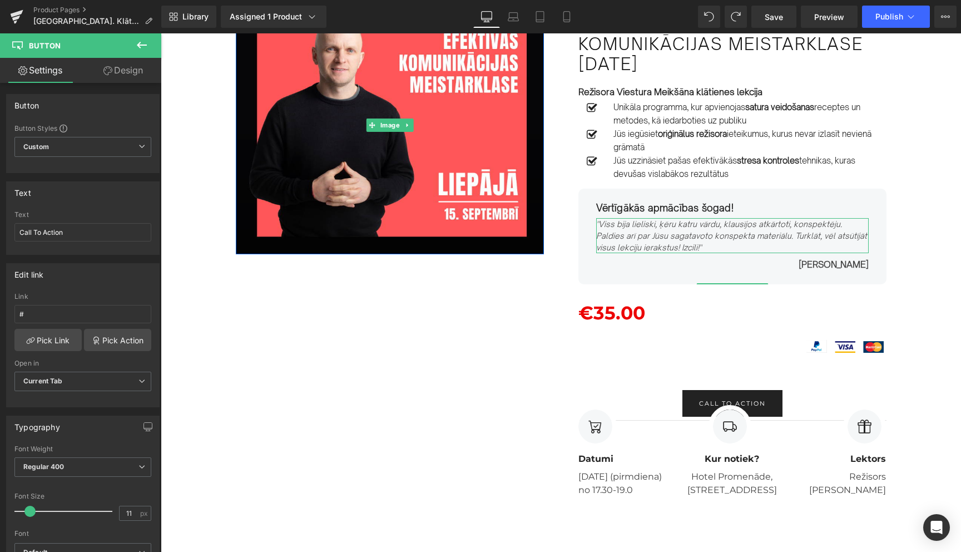
click at [143, 42] on icon at bounding box center [141, 44] width 13 height 13
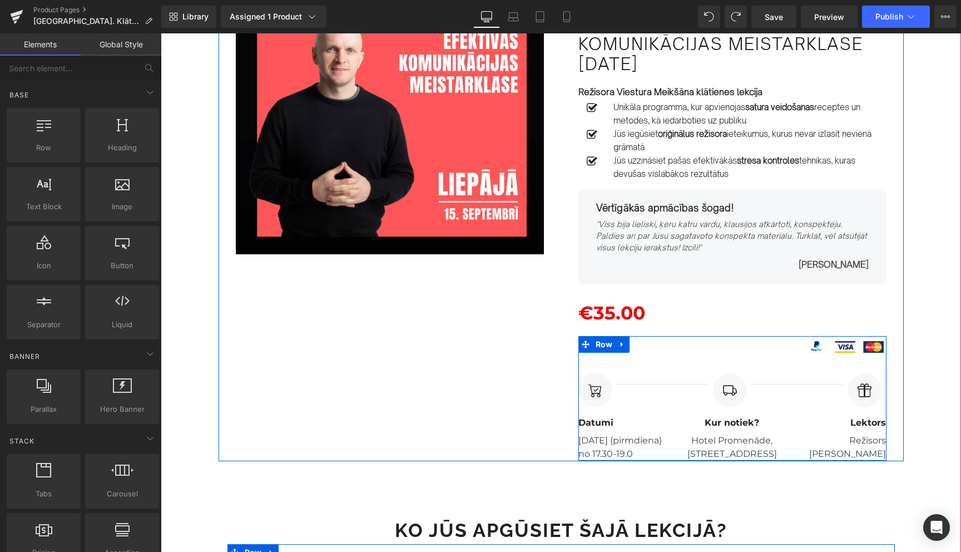
click at [817, 350] on div "Separator Image Datumi Text Block 15. septembrī (pirmdiena) no 17.30-19.0 Text …" at bounding box center [732, 398] width 308 height 125
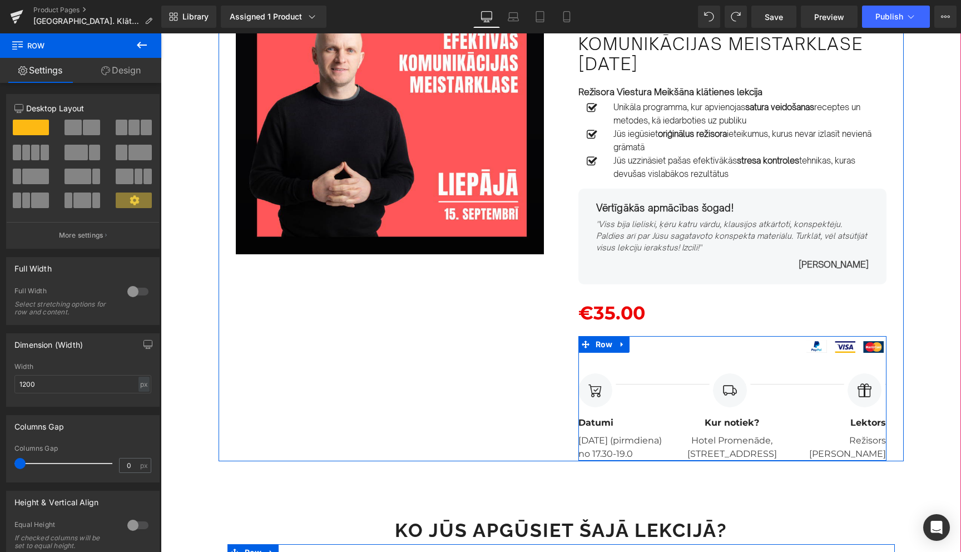
click at [653, 368] on div "Separator Image Datumi Text Block 15. septembrī (pirmdiena) no 17.30-19.0 Text …" at bounding box center [732, 409] width 308 height 102
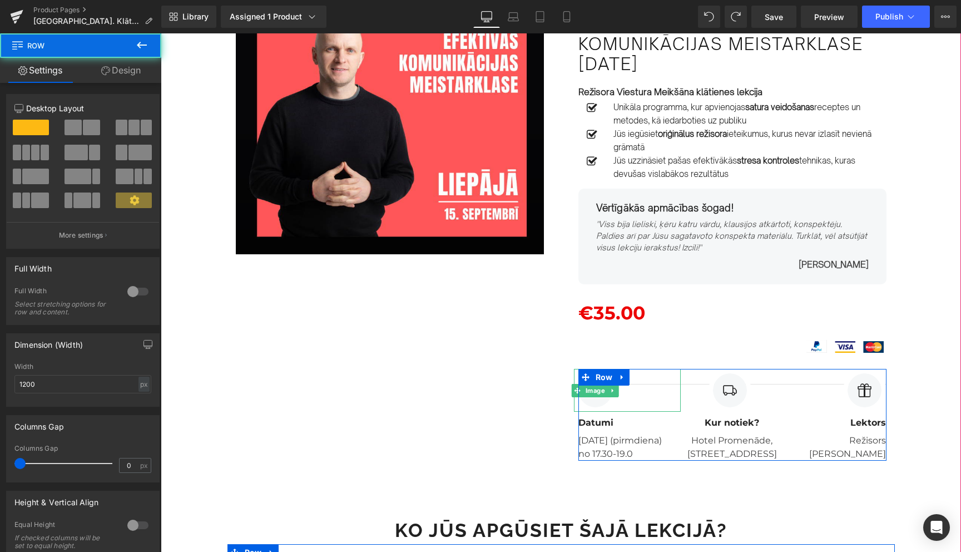
click at [655, 408] on div at bounding box center [627, 390] width 107 height 43
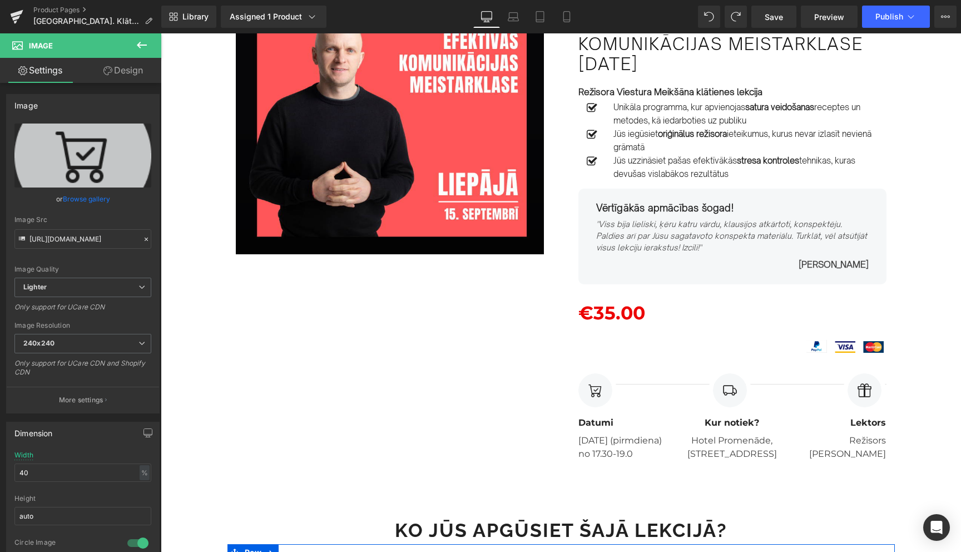
click at [142, 43] on icon at bounding box center [141, 44] width 13 height 13
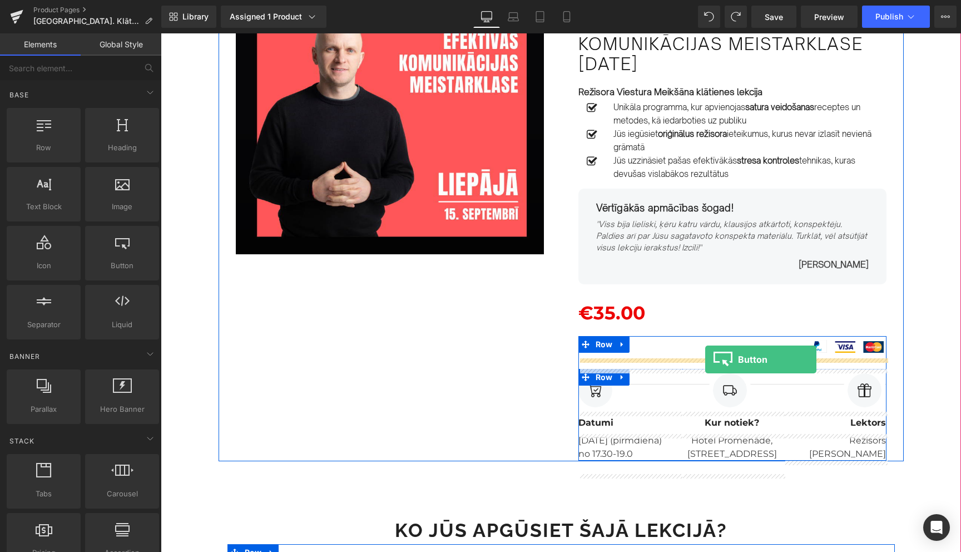
drag, startPoint x: 276, startPoint y: 311, endPoint x: 705, endPoint y: 359, distance: 432.1
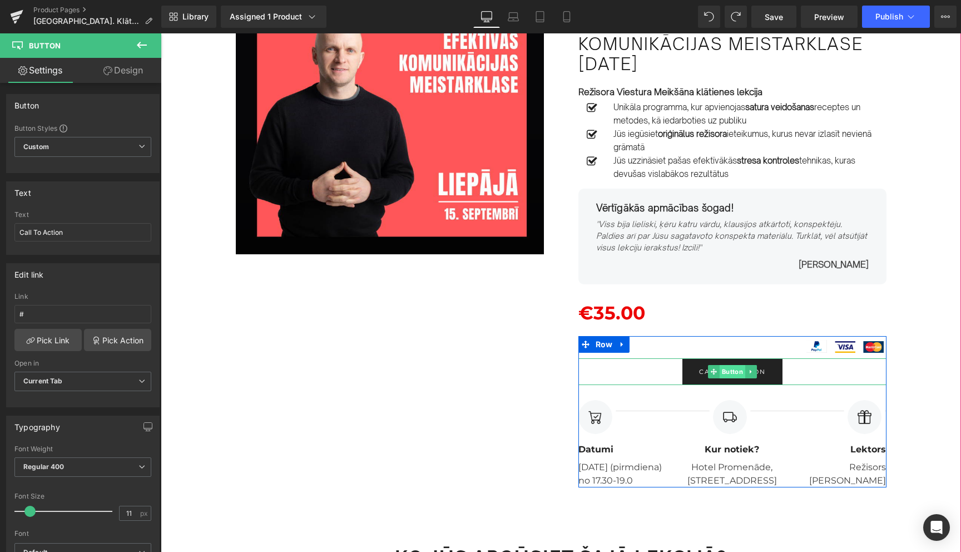
click at [735, 370] on span "Button" at bounding box center [732, 371] width 26 height 13
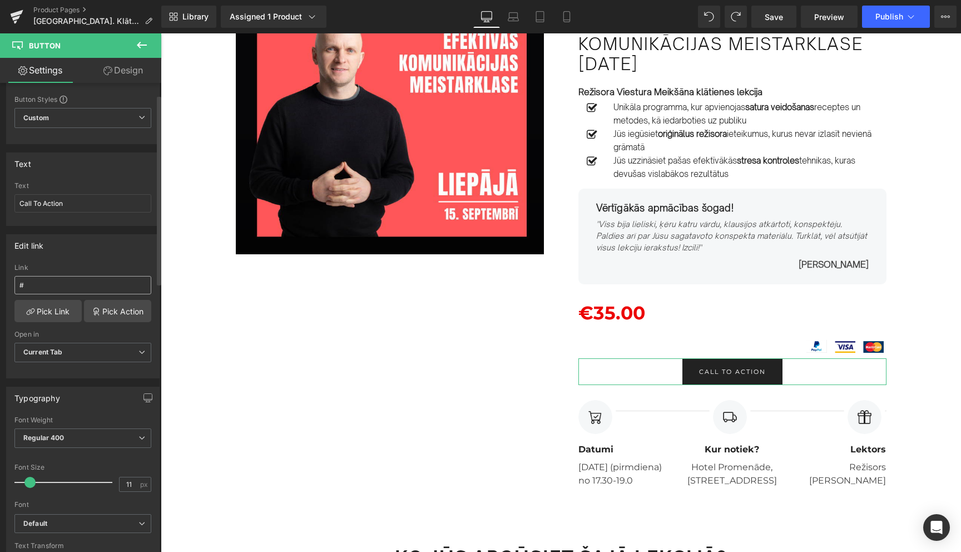
scroll to position [0, 0]
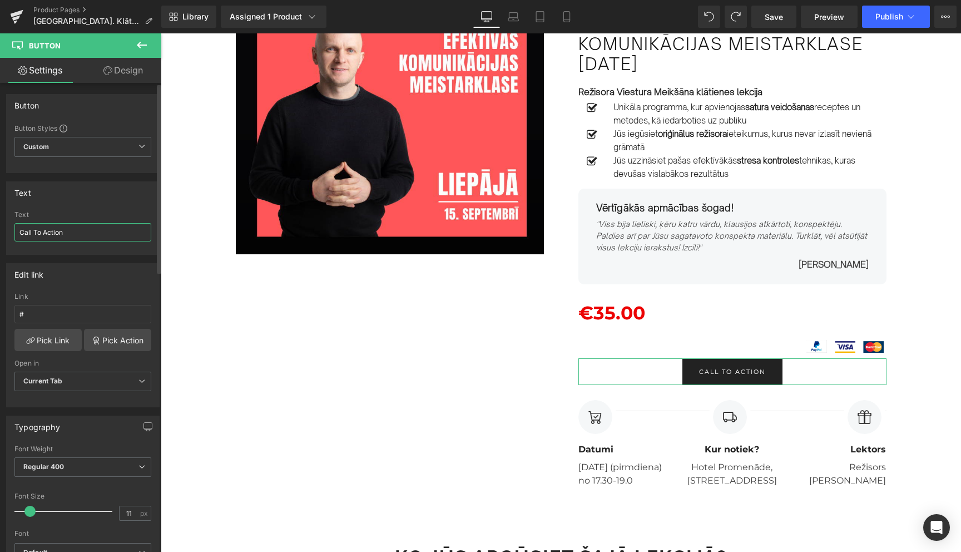
click at [91, 237] on input "Call To Action" at bounding box center [82, 232] width 137 height 18
type input "PIETEIKTIES"
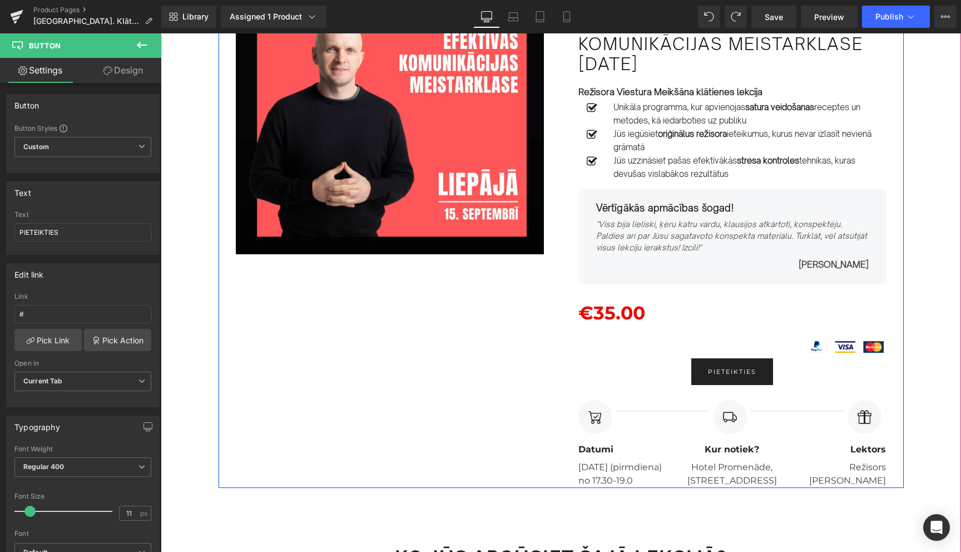
click at [275, 359] on div "Image Row 15.SEPTEMBRĪ PLKST. 17.30-19.30 Text Block Liepājā. Efektīvas komunik…" at bounding box center [561, 242] width 685 height 492
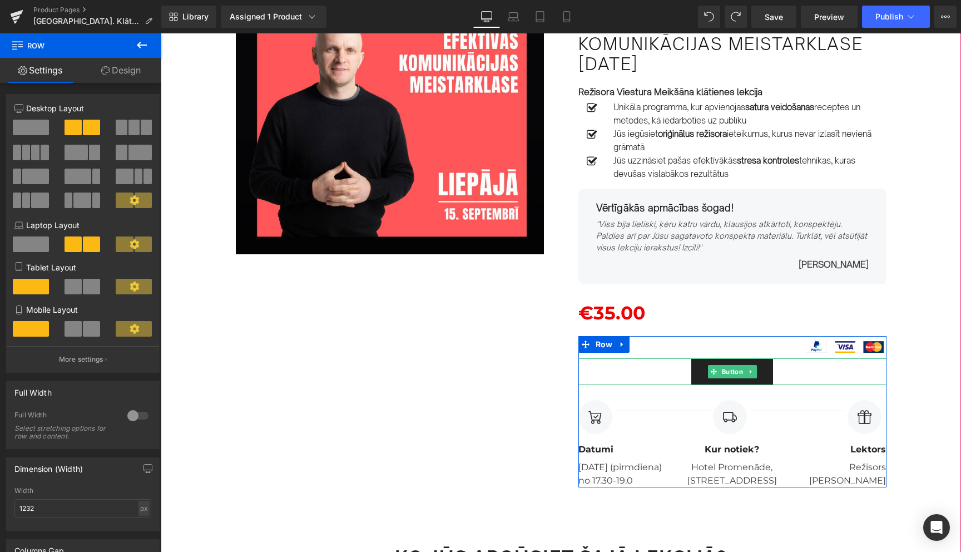
click at [739, 378] on span "PIETEIKTIES" at bounding box center [732, 371] width 48 height 17
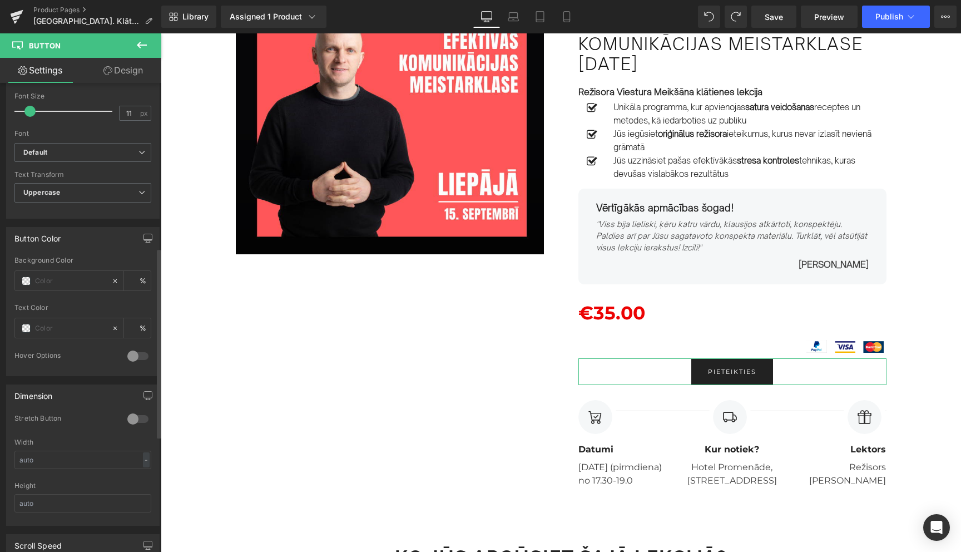
scroll to position [392, 0]
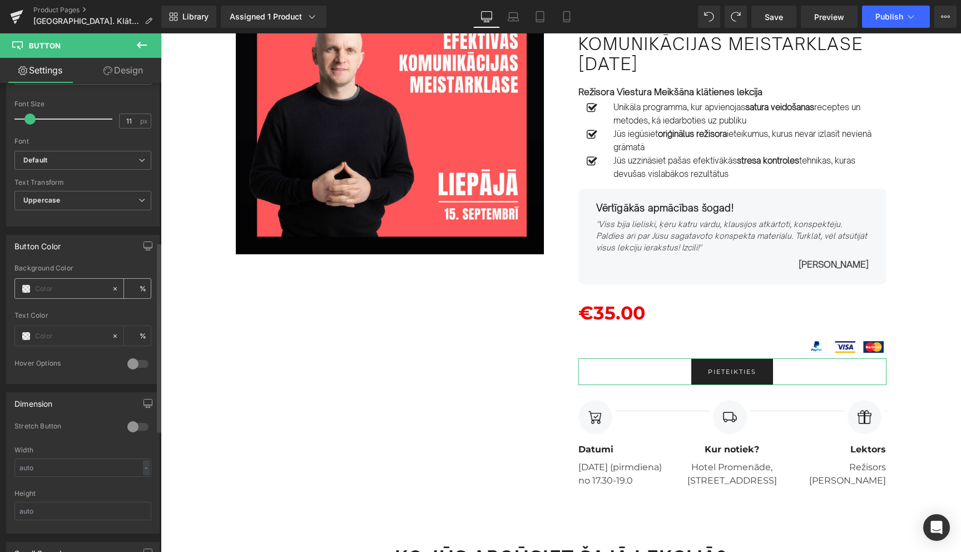
click at [25, 286] on span at bounding box center [26, 288] width 9 height 9
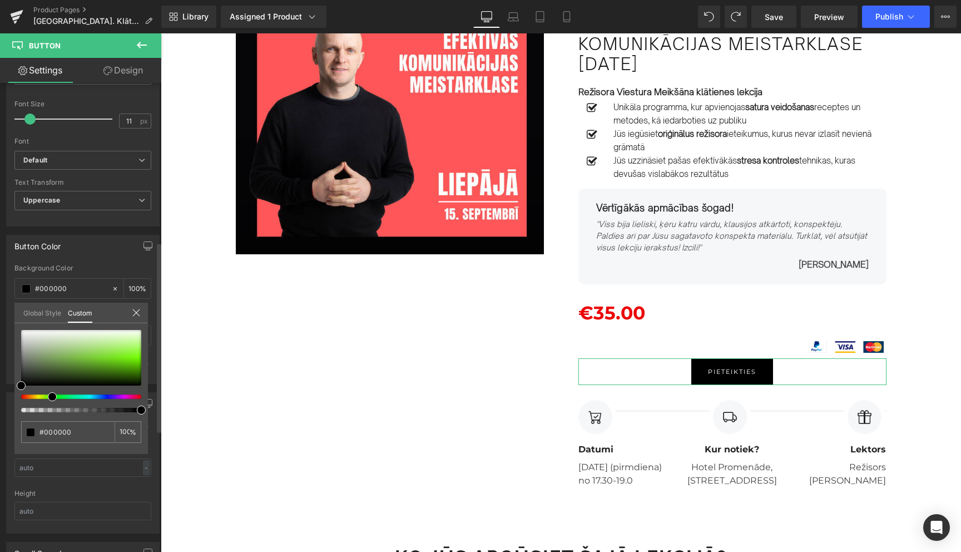
drag, startPoint x: 21, startPoint y: 397, endPoint x: 48, endPoint y: 397, distance: 27.3
click at [48, 397] on span at bounding box center [52, 396] width 9 height 9
click at [136, 355] on div at bounding box center [81, 358] width 120 height 56
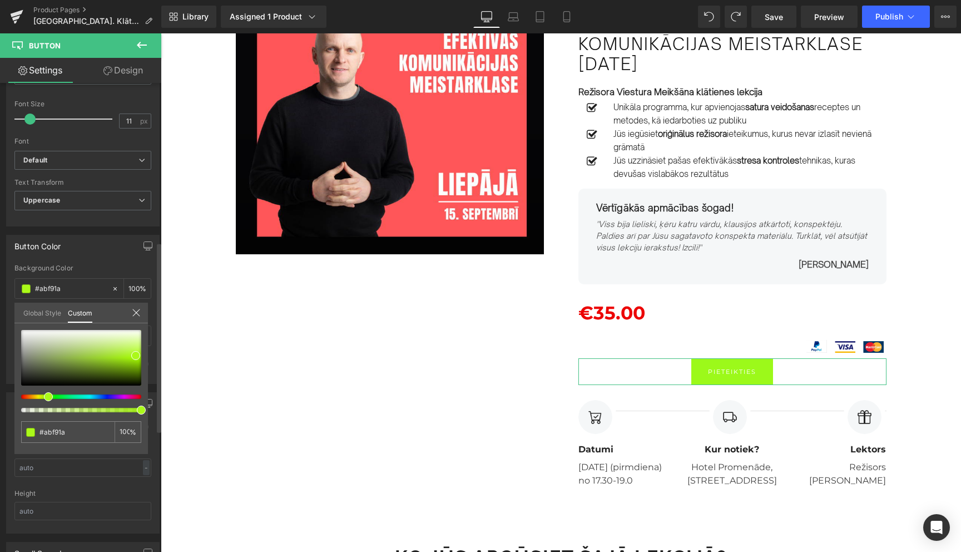
drag, startPoint x: 52, startPoint y: 395, endPoint x: 44, endPoint y: 395, distance: 7.8
click at [44, 395] on span at bounding box center [48, 396] width 9 height 9
click at [133, 356] on span at bounding box center [135, 355] width 9 height 9
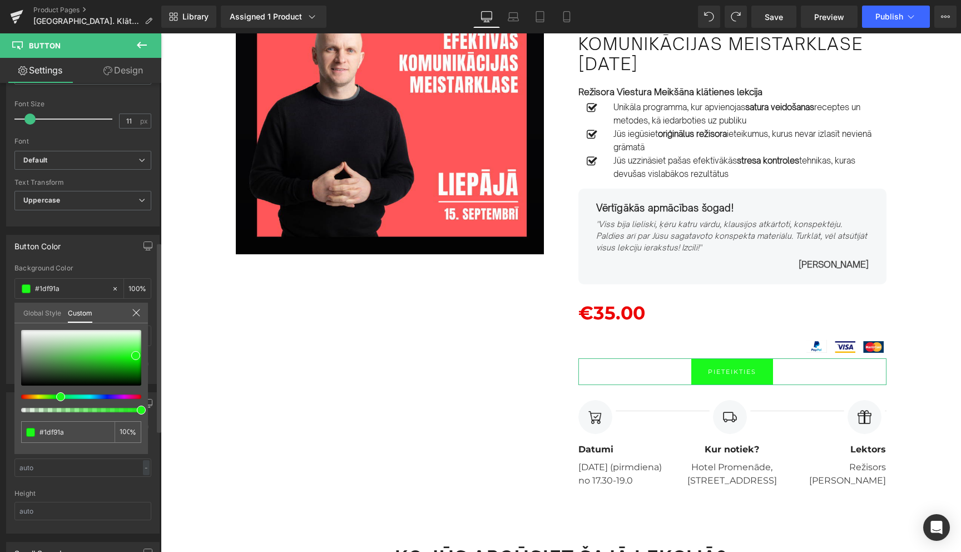
drag, startPoint x: 49, startPoint y: 394, endPoint x: 58, endPoint y: 402, distance: 12.6
click at [58, 402] on div at bounding box center [81, 371] width 120 height 82
drag, startPoint x: 133, startPoint y: 356, endPoint x: 128, endPoint y: 359, distance: 5.7
click at [128, 359] on span at bounding box center [130, 358] width 9 height 9
click at [139, 306] on div "Global Style Custom" at bounding box center [80, 313] width 133 height 21
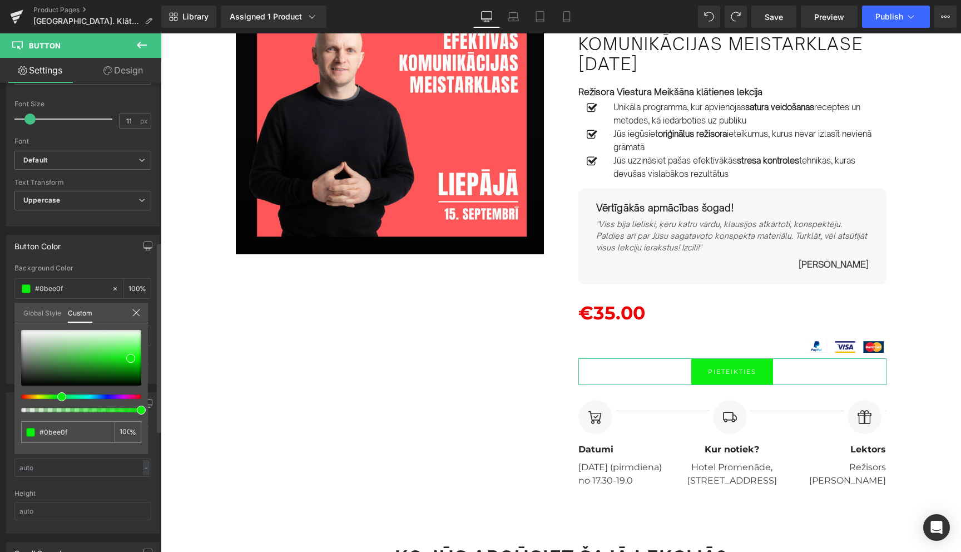
click at [136, 313] on icon at bounding box center [135, 312] width 7 height 7
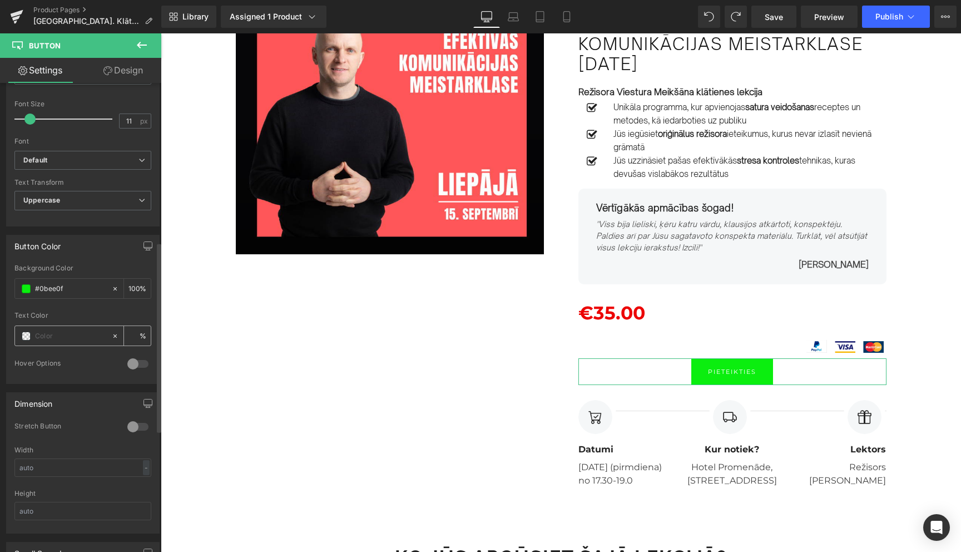
click at [30, 339] on div at bounding box center [63, 335] width 96 height 19
click at [27, 337] on span at bounding box center [26, 335] width 9 height 9
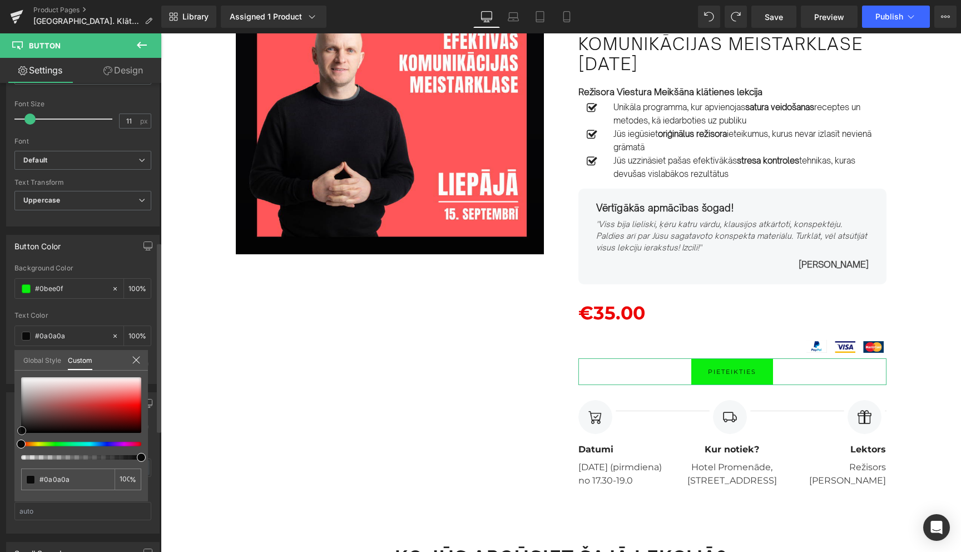
click at [24, 432] on span at bounding box center [21, 430] width 9 height 9
click at [137, 360] on icon at bounding box center [136, 359] width 9 height 9
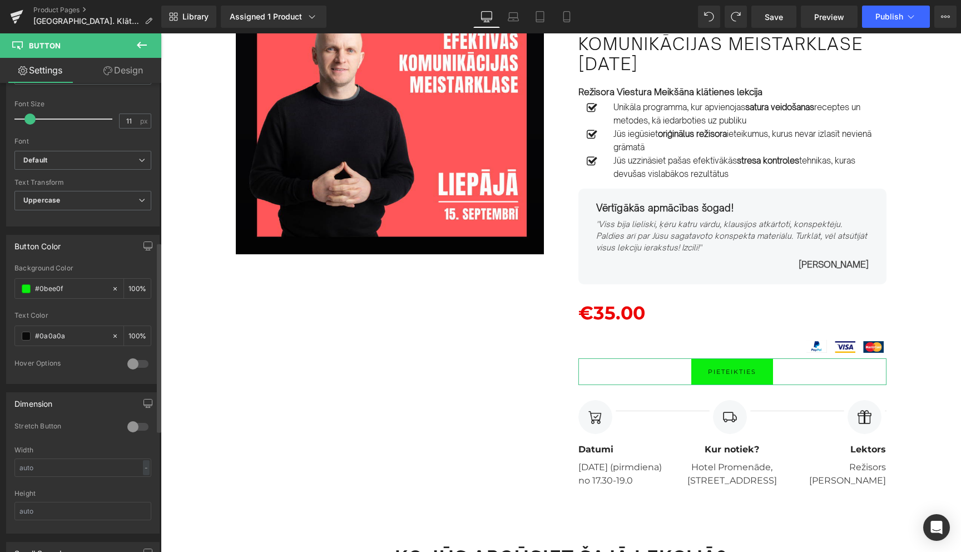
click at [132, 72] on link "Design" at bounding box center [123, 70] width 81 height 25
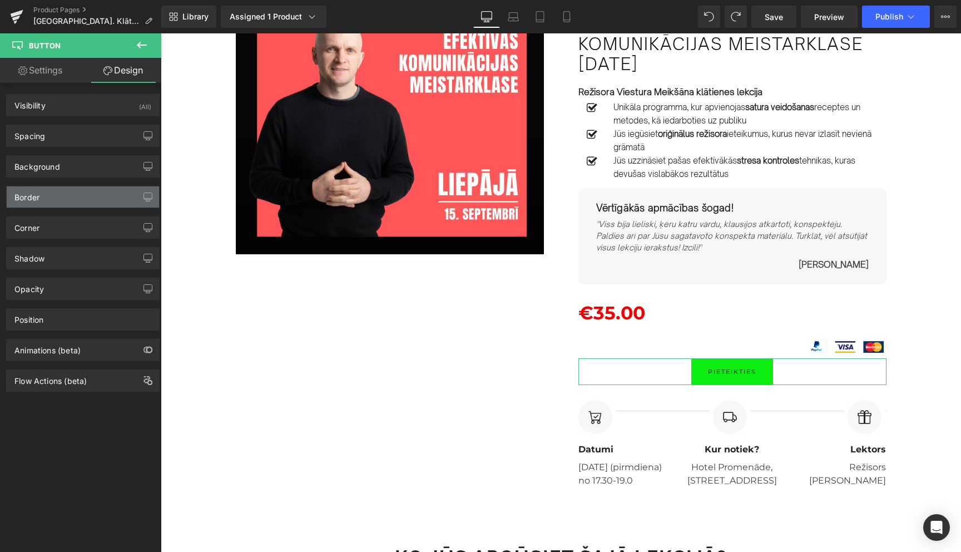
click at [96, 200] on div "Border" at bounding box center [83, 196] width 152 height 21
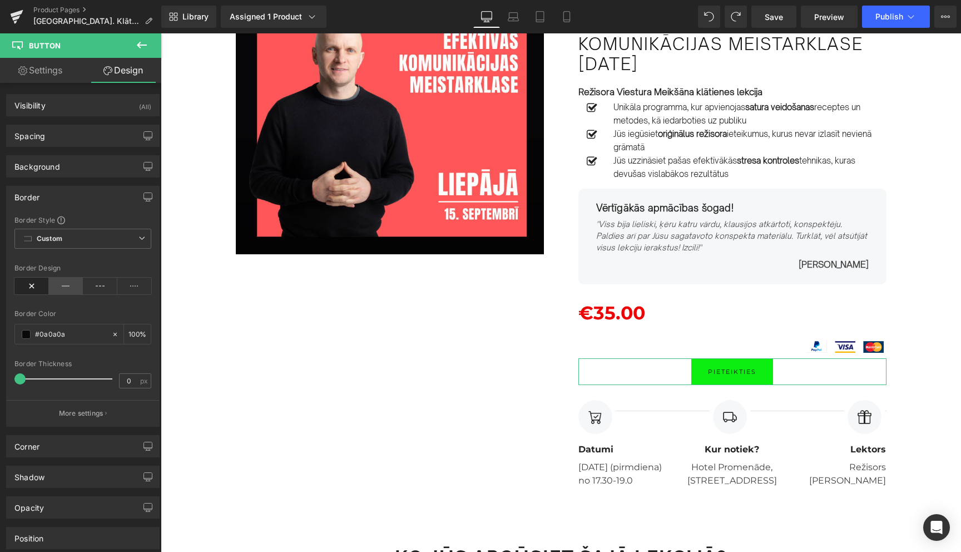
click at [61, 284] on icon at bounding box center [66, 286] width 34 height 17
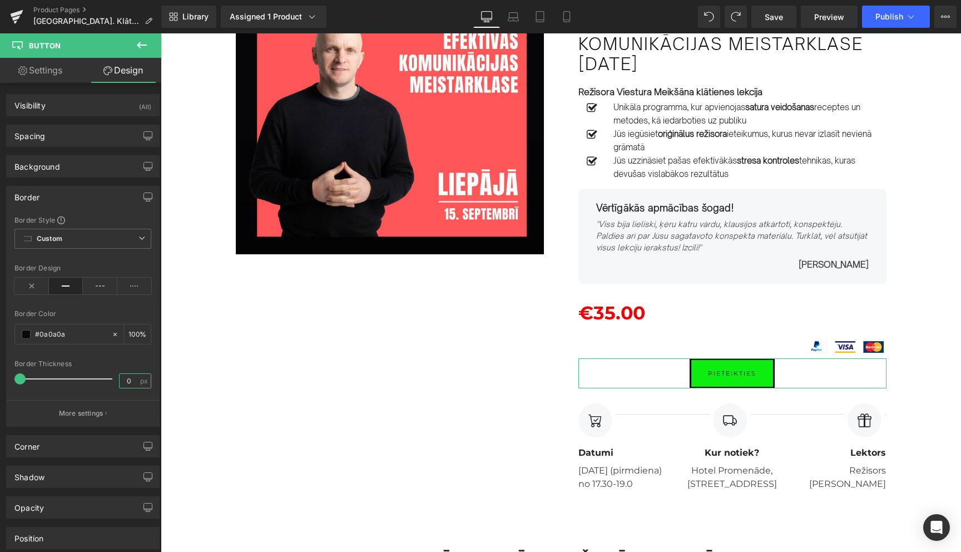
click at [128, 383] on input "0" at bounding box center [129, 381] width 19 height 14
type input "2"
click at [141, 363] on div "Border Thickness" at bounding box center [82, 364] width 137 height 8
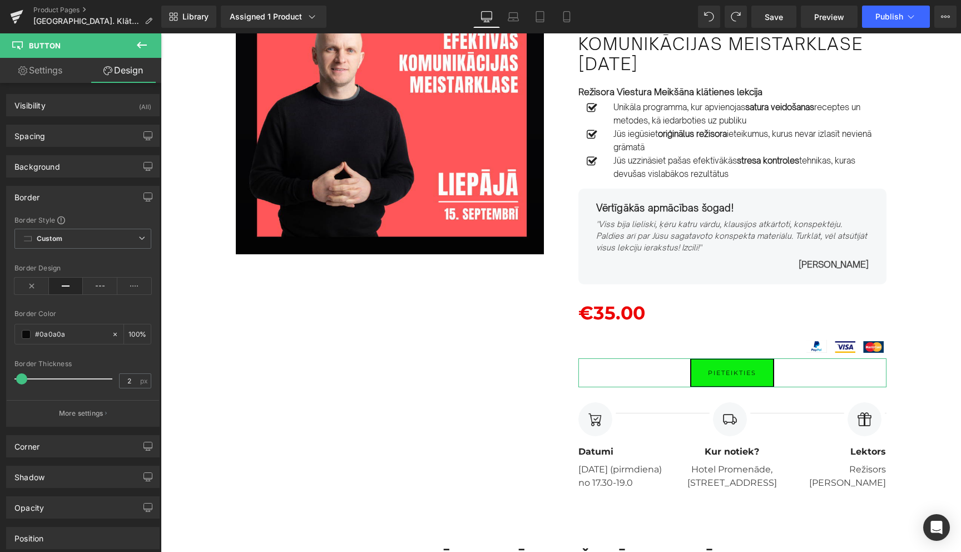
click at [95, 197] on div "Border" at bounding box center [83, 196] width 152 height 21
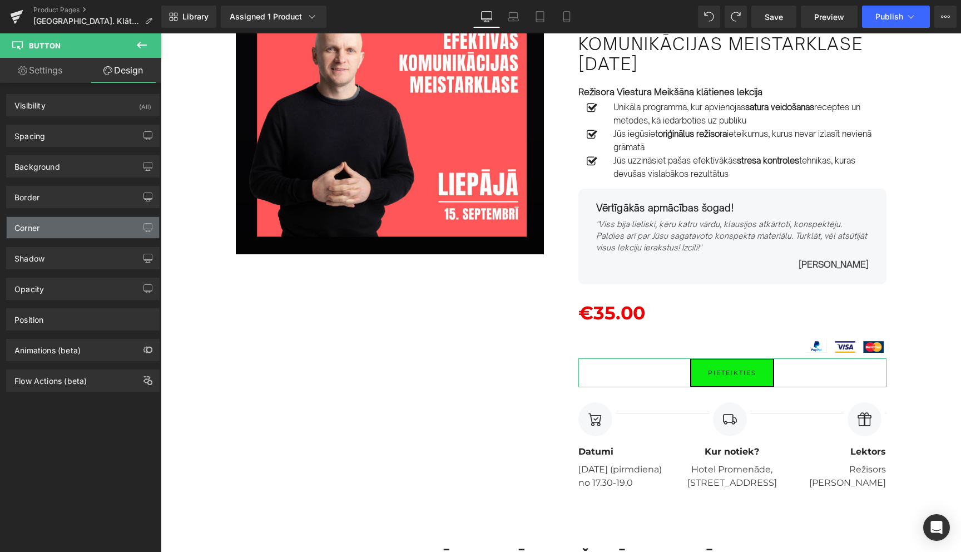
click at [86, 231] on div "Corner" at bounding box center [83, 227] width 152 height 21
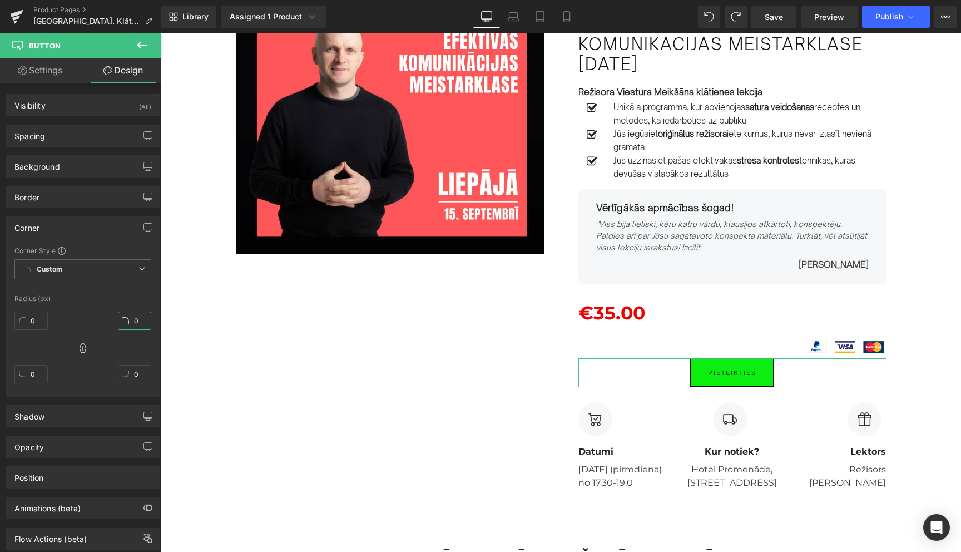
click at [132, 325] on input "0" at bounding box center [134, 320] width 33 height 18
type input "5"
click at [107, 229] on div "Corner" at bounding box center [83, 227] width 152 height 21
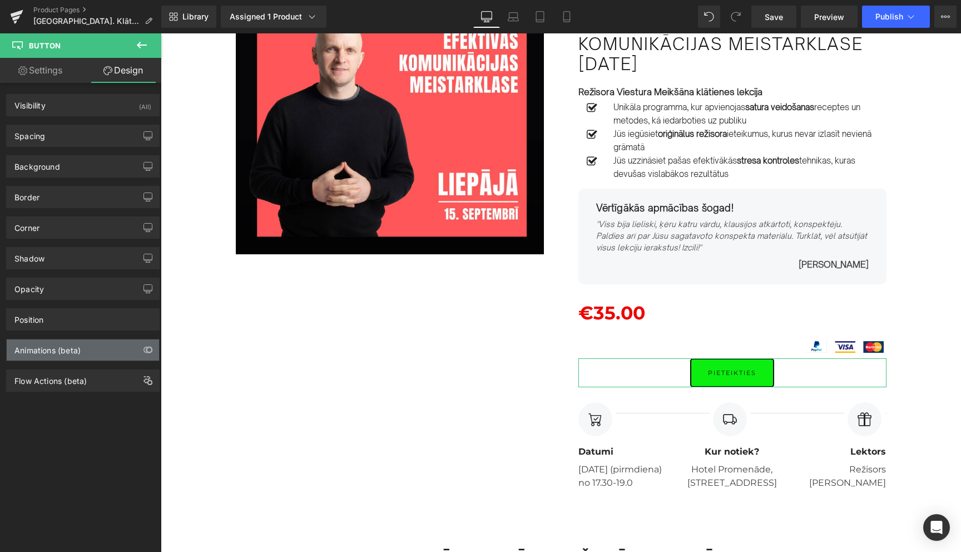
click at [53, 354] on div "Animations (beta)" at bounding box center [47, 347] width 66 height 16
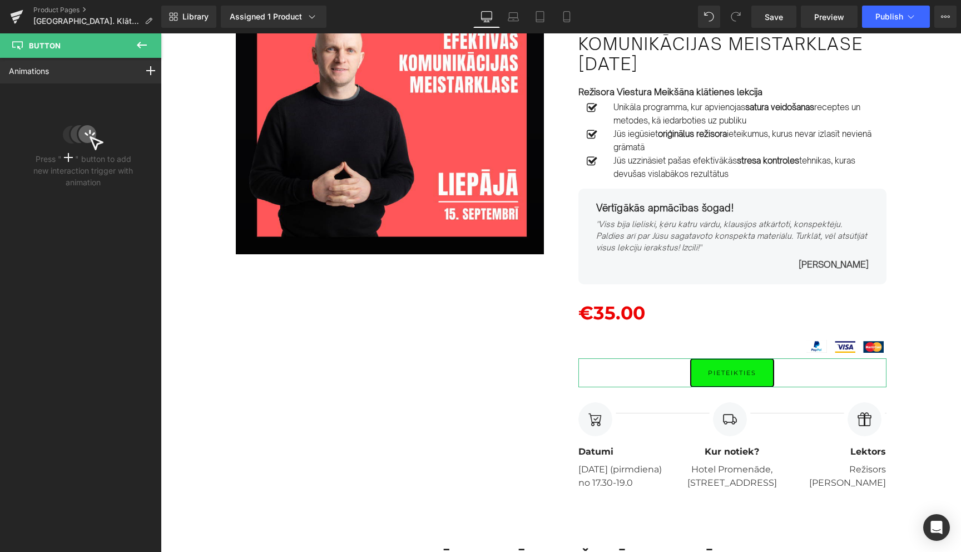
click at [70, 155] on icon at bounding box center [68, 157] width 9 height 9
click at [84, 130] on circle at bounding box center [87, 134] width 19 height 19
click at [147, 73] on icon at bounding box center [150, 70] width 9 height 9
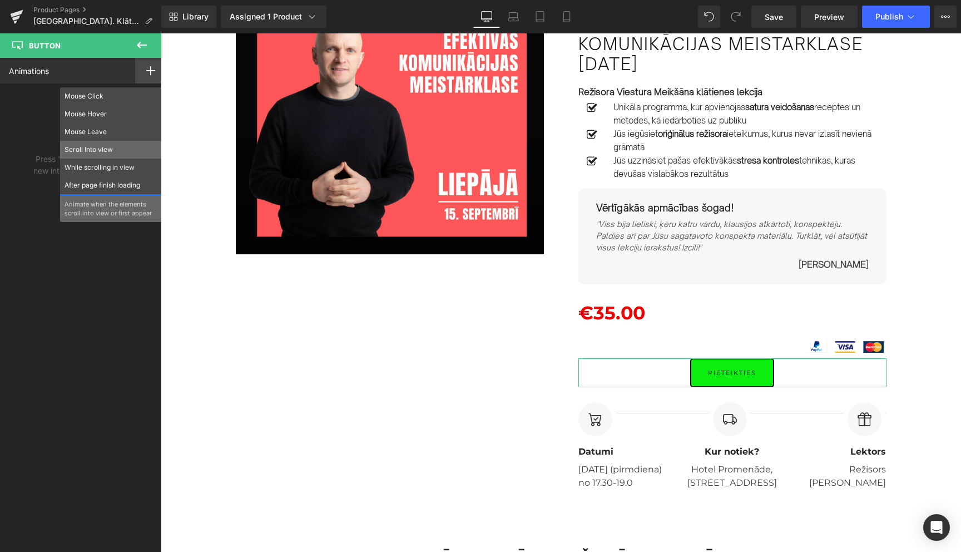
click at [116, 154] on p "Scroll Into view" at bounding box center [111, 150] width 93 height 10
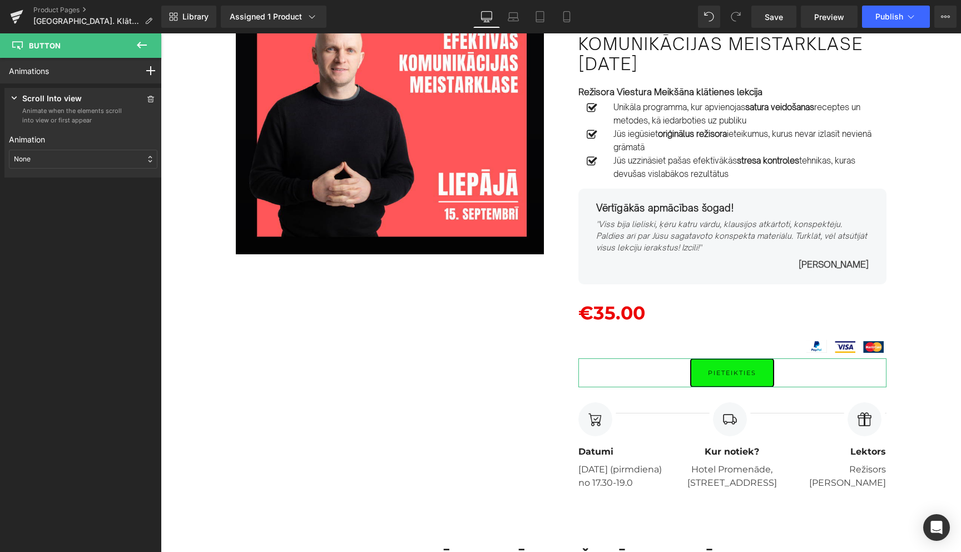
click at [123, 160] on div "None" at bounding box center [83, 159] width 148 height 19
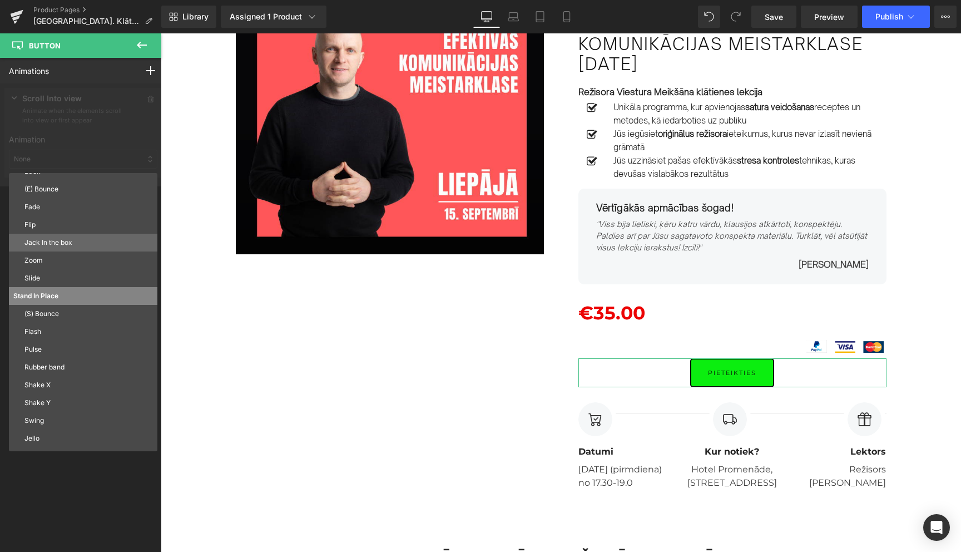
scroll to position [60, 0]
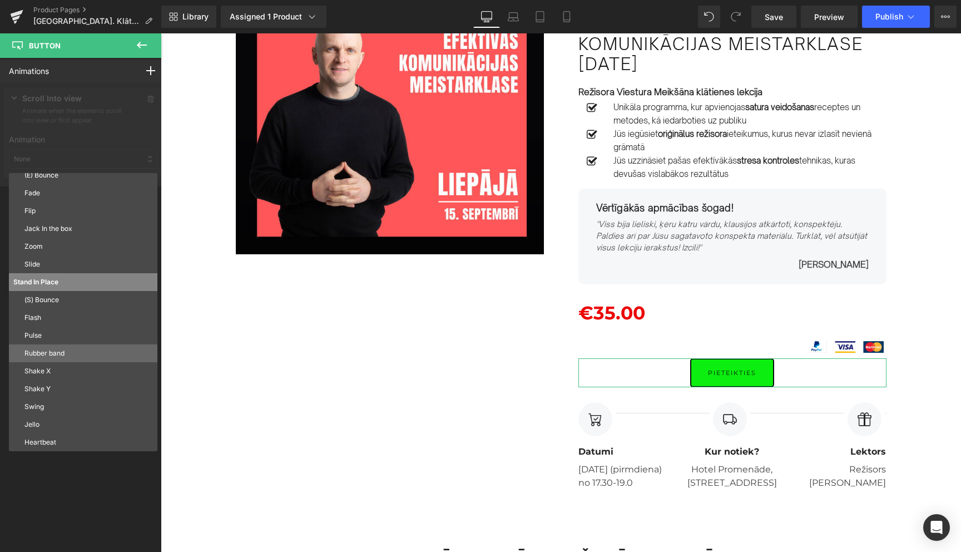
click at [96, 353] on p "Rubber band" at bounding box center [88, 353] width 128 height 10
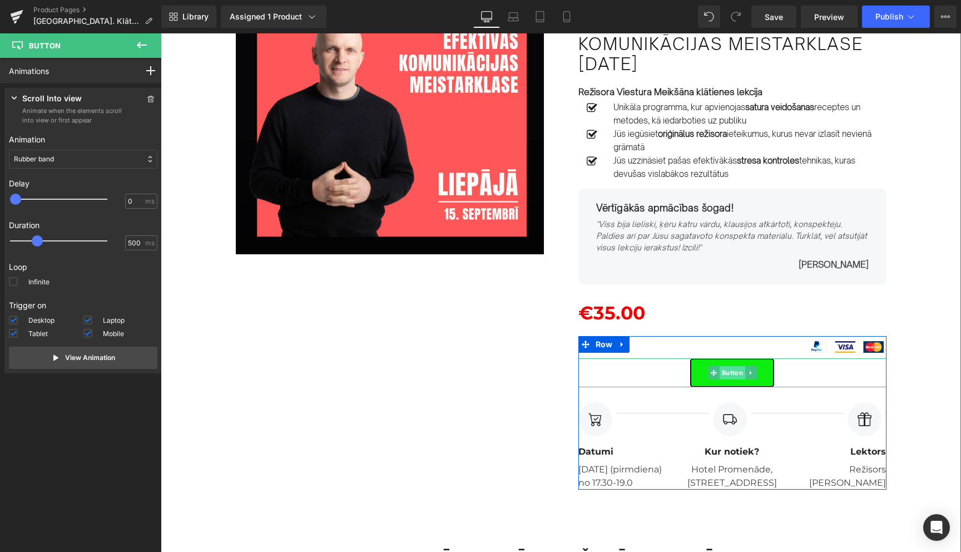
click at [734, 375] on span "Button" at bounding box center [732, 372] width 26 height 13
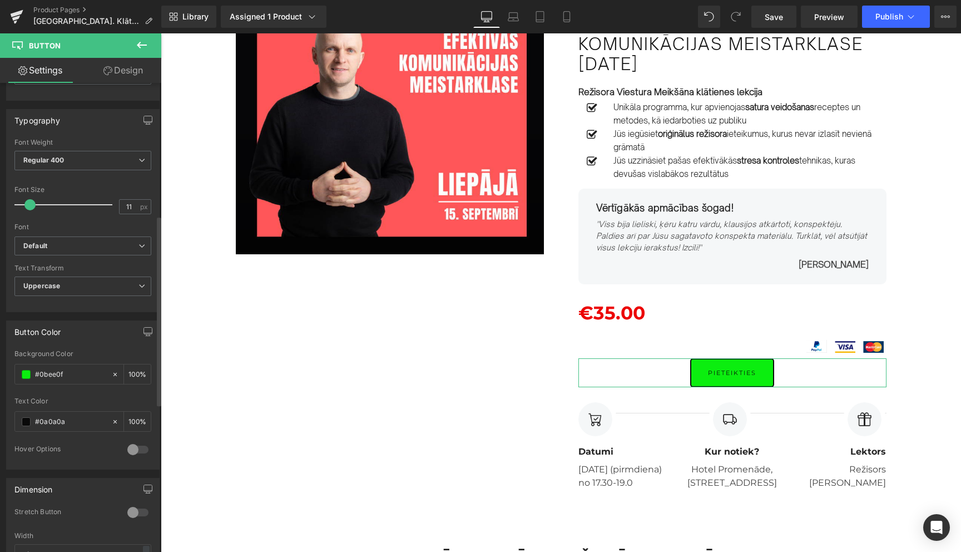
scroll to position [288, 0]
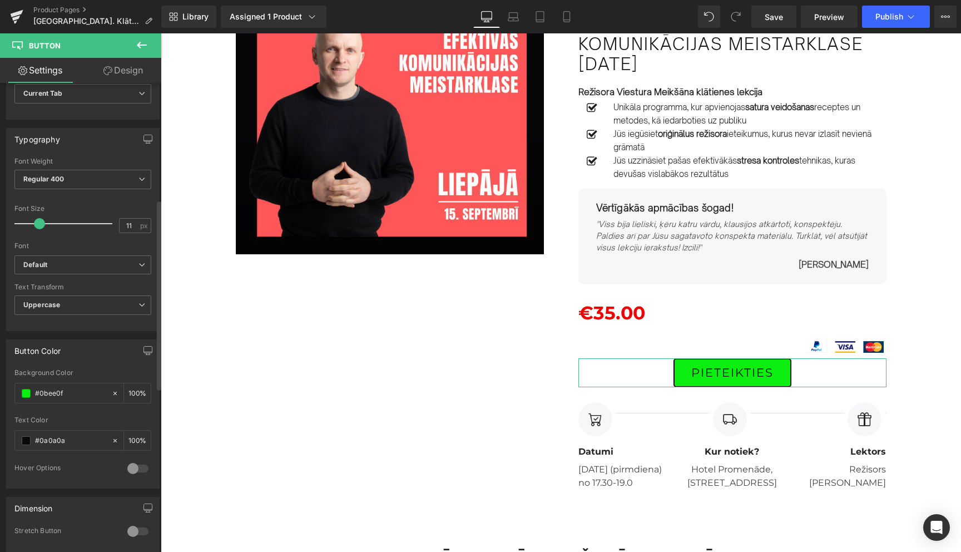
drag, startPoint x: 29, startPoint y: 224, endPoint x: 38, endPoint y: 224, distance: 8.9
click at [38, 224] on span at bounding box center [39, 223] width 11 height 11
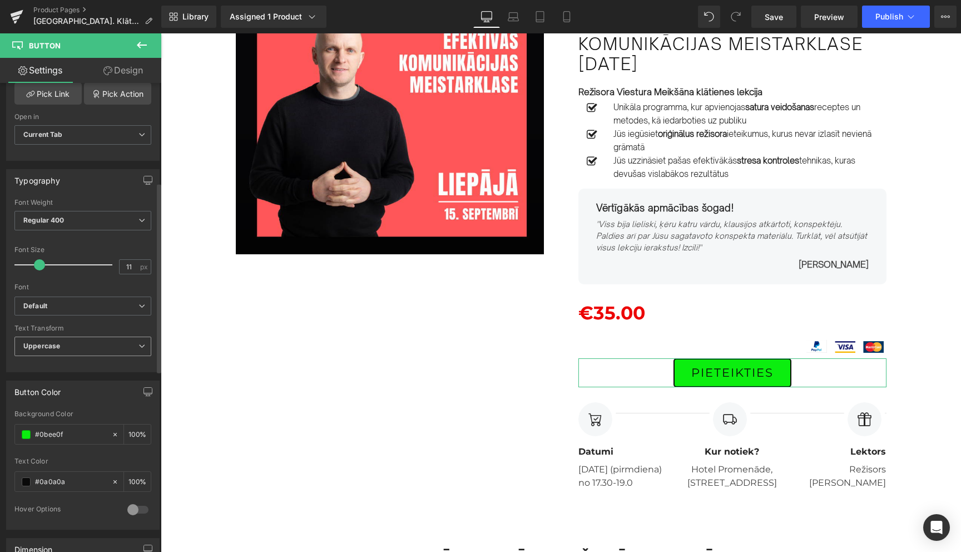
scroll to position [245, 0]
click at [141, 308] on icon at bounding box center [141, 307] width 7 height 7
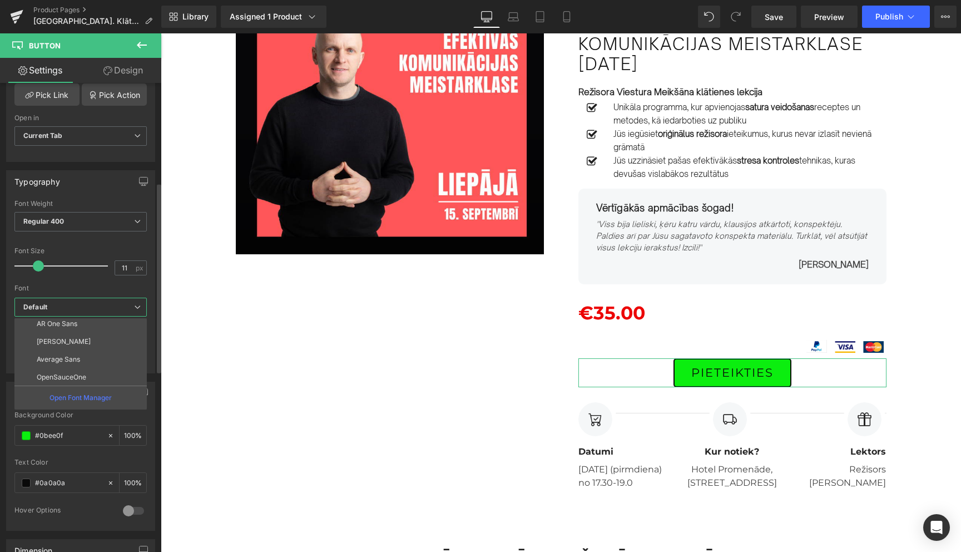
scroll to position [503, 0]
click at [71, 382] on li "OpenSauceOne" at bounding box center [82, 376] width 137 height 18
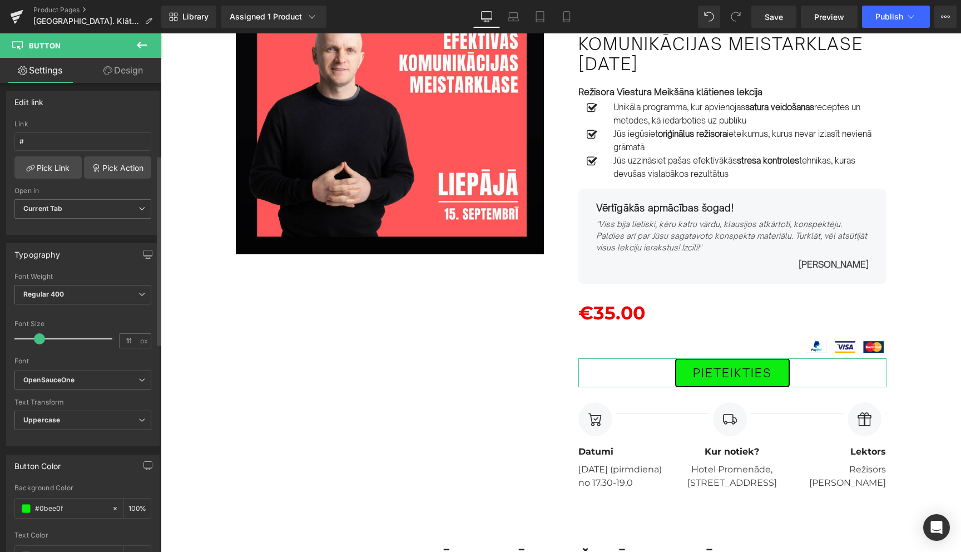
scroll to position [165, 0]
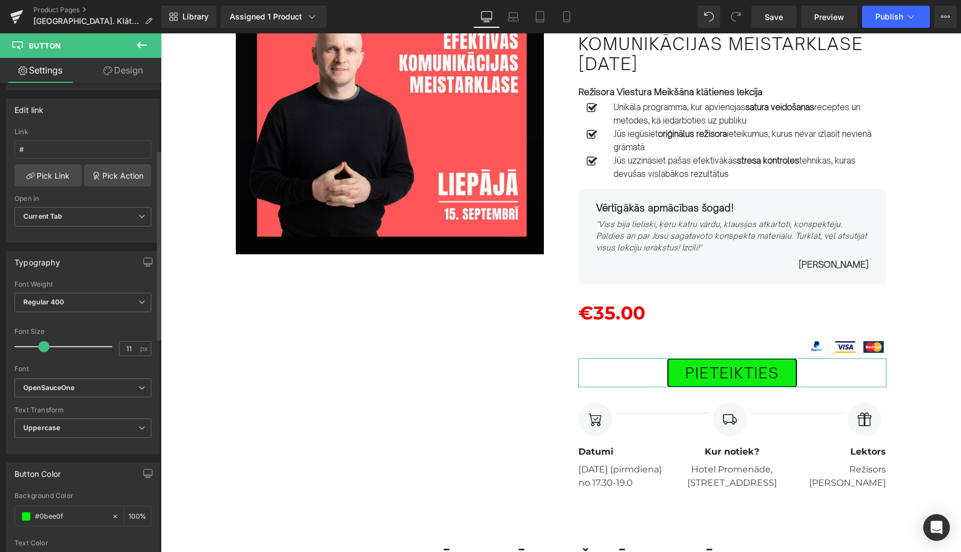
click at [41, 346] on span at bounding box center [43, 346] width 11 height 11
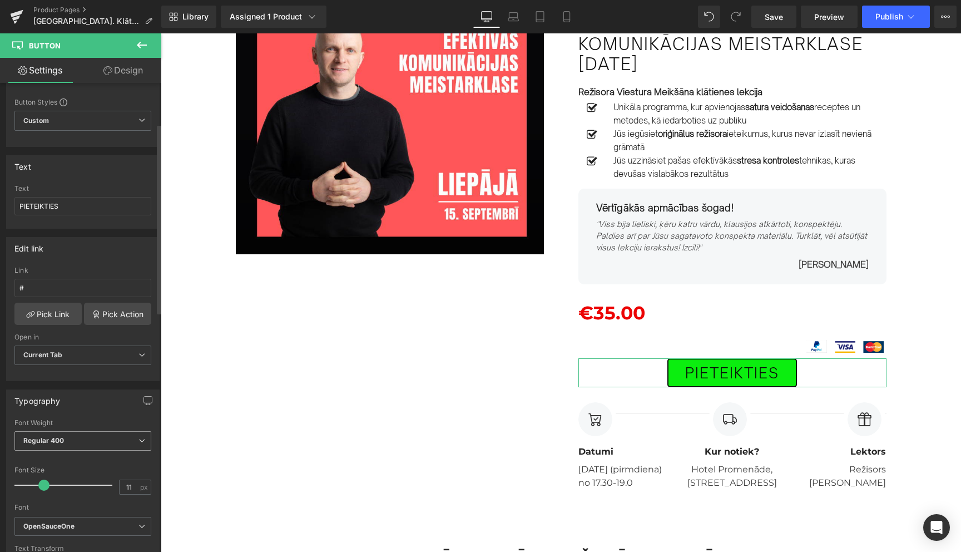
scroll to position [0, 0]
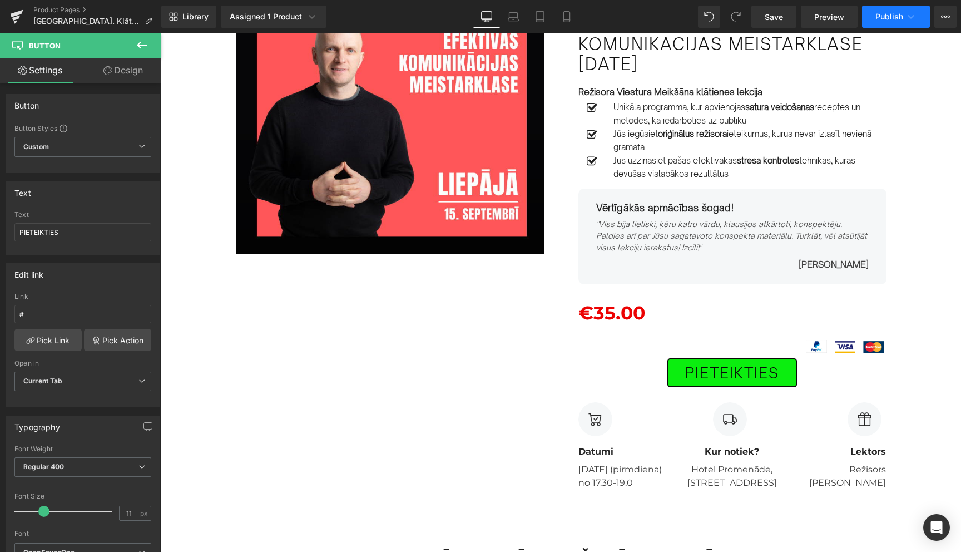
click at [907, 18] on icon at bounding box center [910, 16] width 11 height 11
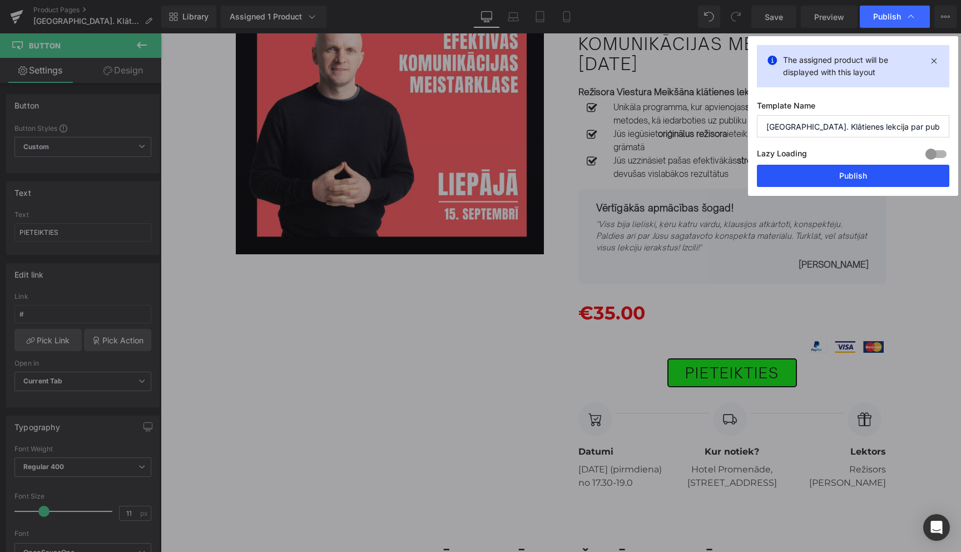
click at [854, 172] on button "Publish" at bounding box center [853, 176] width 192 height 22
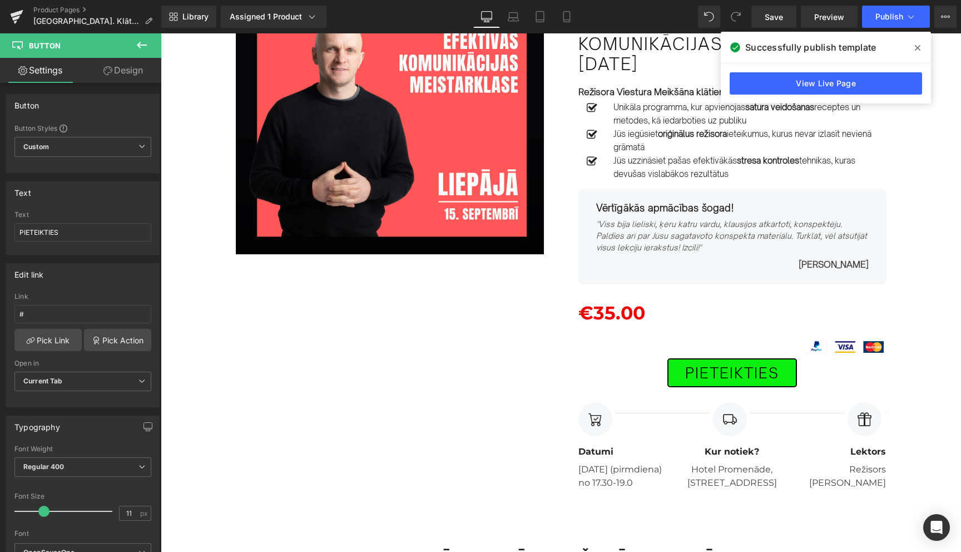
click at [917, 47] on icon at bounding box center [918, 48] width 6 height 6
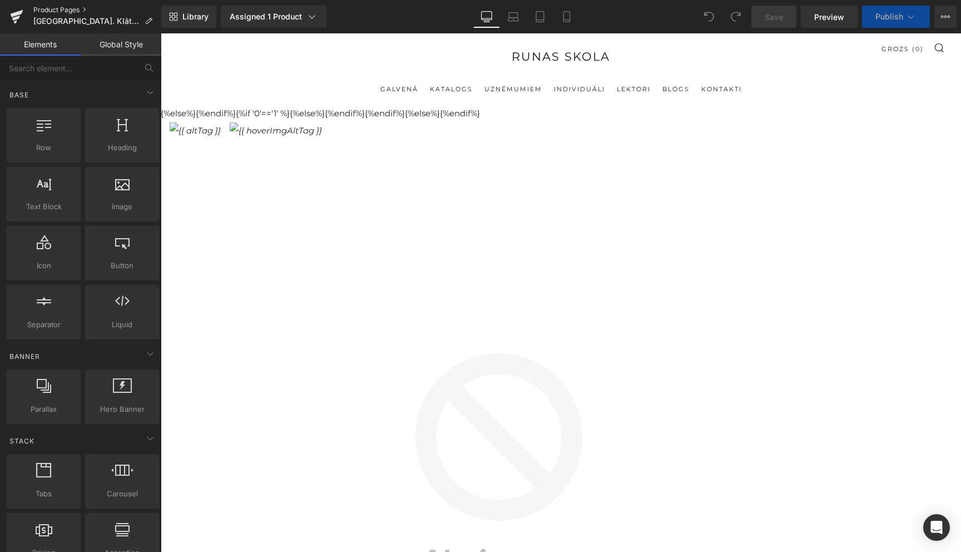
click at [77, 13] on link "Product Pages" at bounding box center [97, 10] width 128 height 9
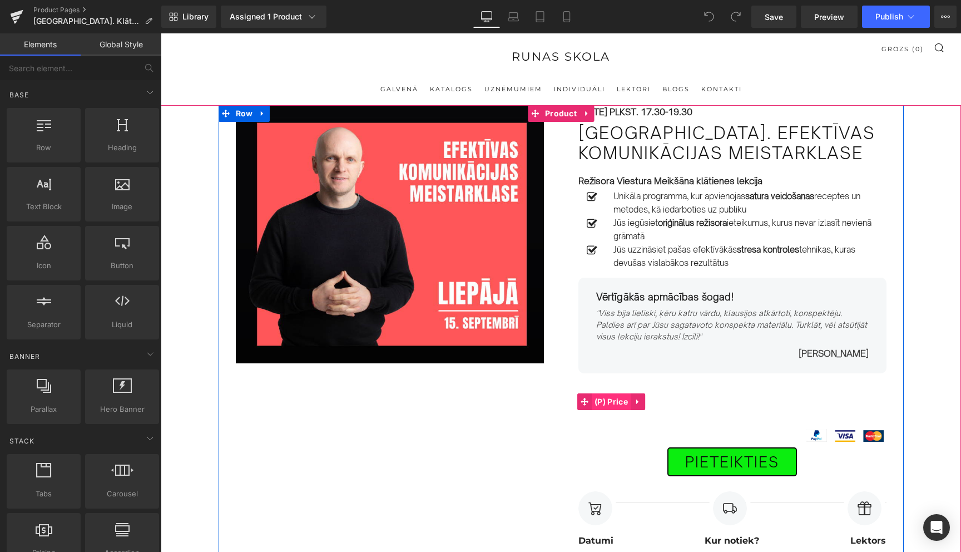
click at [621, 403] on span "(P) Price" at bounding box center [611, 401] width 39 height 17
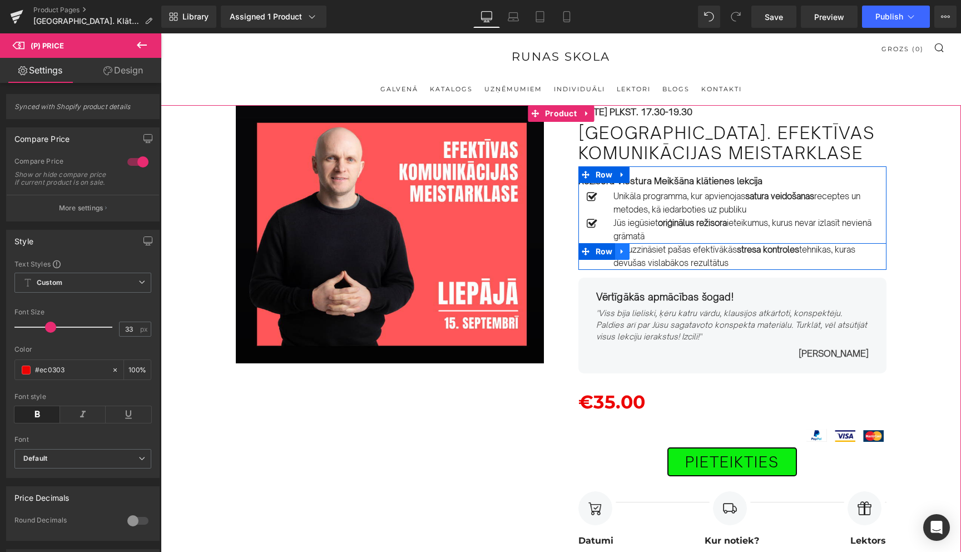
click at [621, 254] on icon at bounding box center [622, 251] width 8 height 8
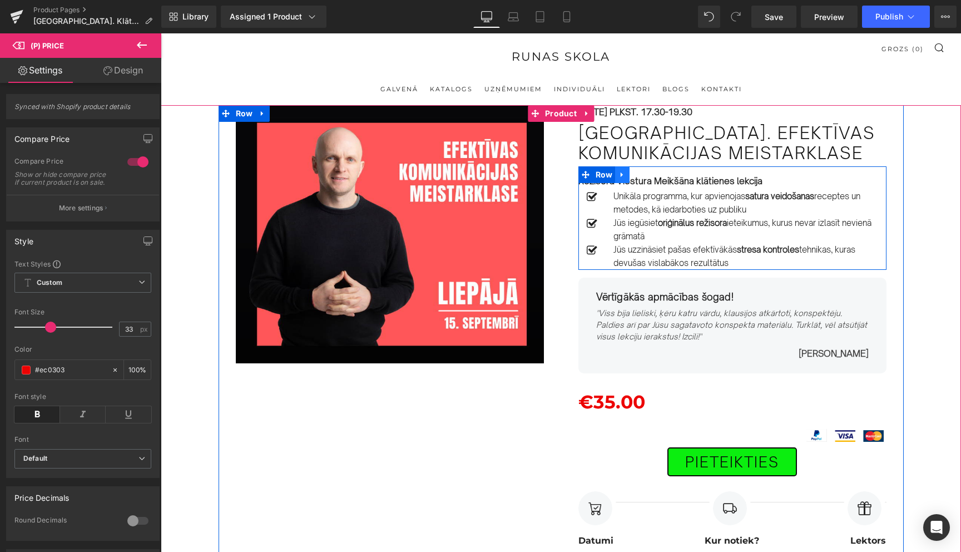
click at [623, 174] on icon at bounding box center [622, 175] width 8 height 8
click at [636, 179] on link at bounding box center [637, 174] width 14 height 17
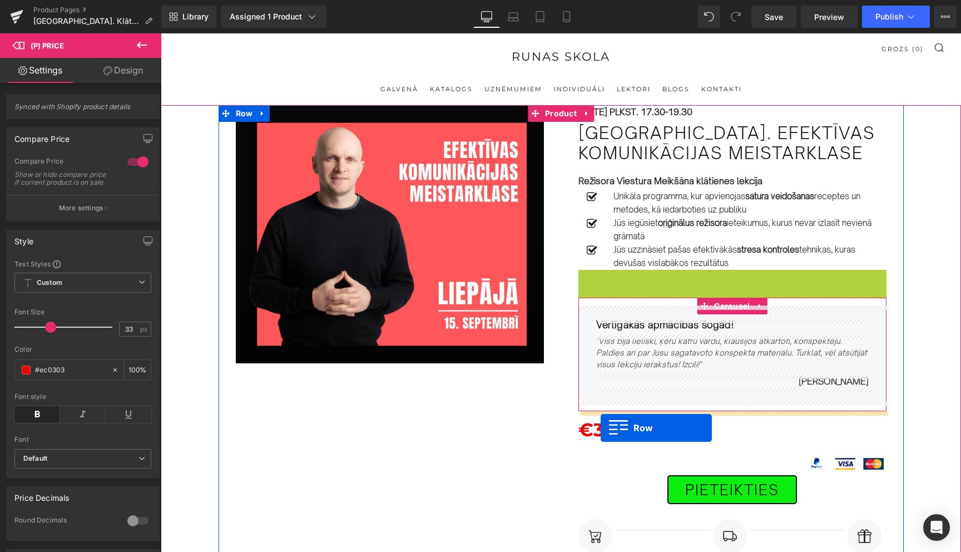
drag, startPoint x: 587, startPoint y: 278, endPoint x: 601, endPoint y: 428, distance: 150.2
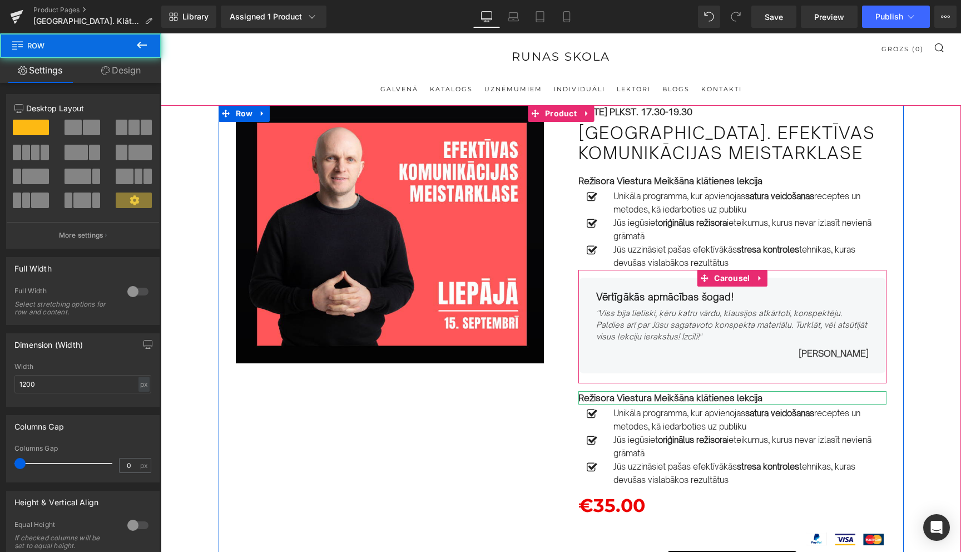
click at [504, 453] on div "Image Row 15.SEPTEMBRĪ PLKST. 17.30-19.30 Text Block Liepājā. Efektīvas komunik…" at bounding box center [561, 393] width 685 height 577
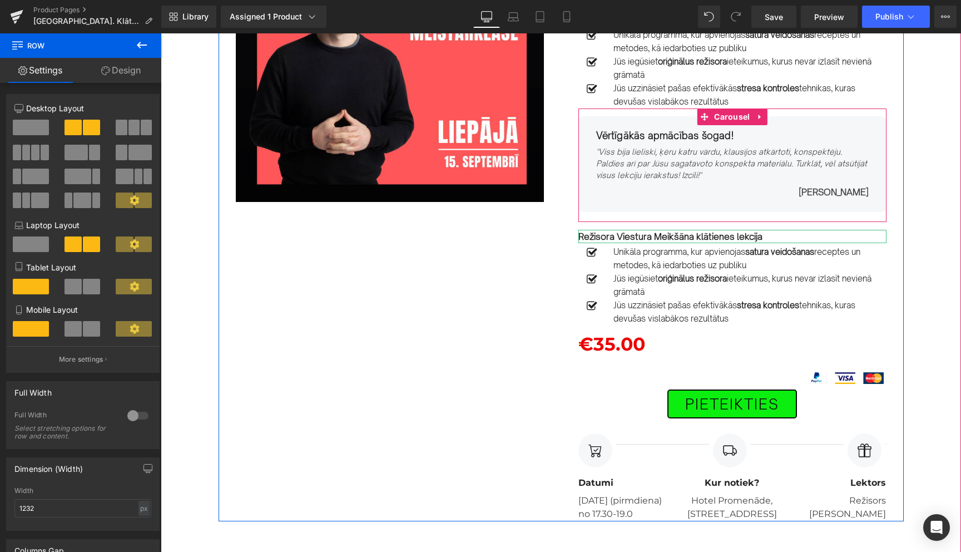
scroll to position [162, 0]
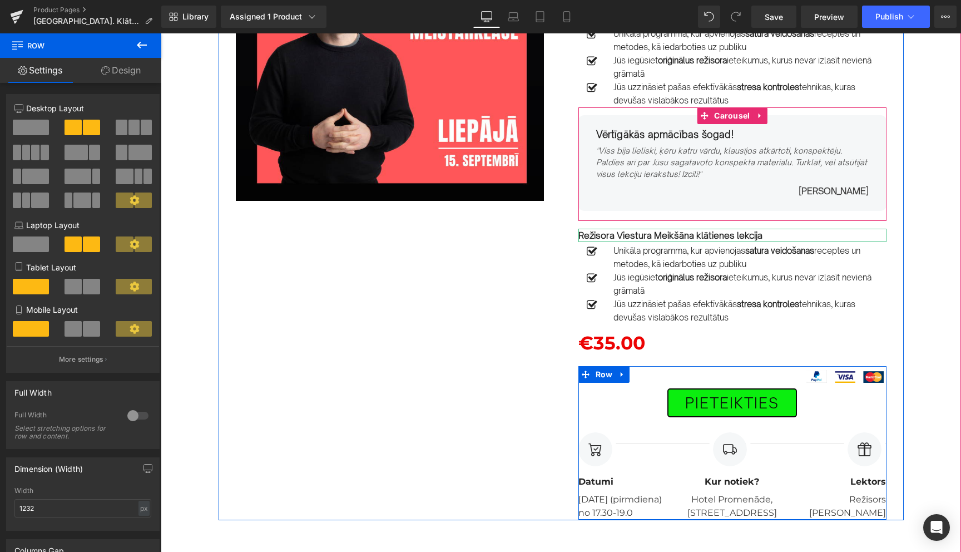
click at [842, 375] on div "PIETEIKTIES Button Separator Image Datumi Text Block 15. septembrī (pirmdiena) …" at bounding box center [732, 442] width 308 height 153
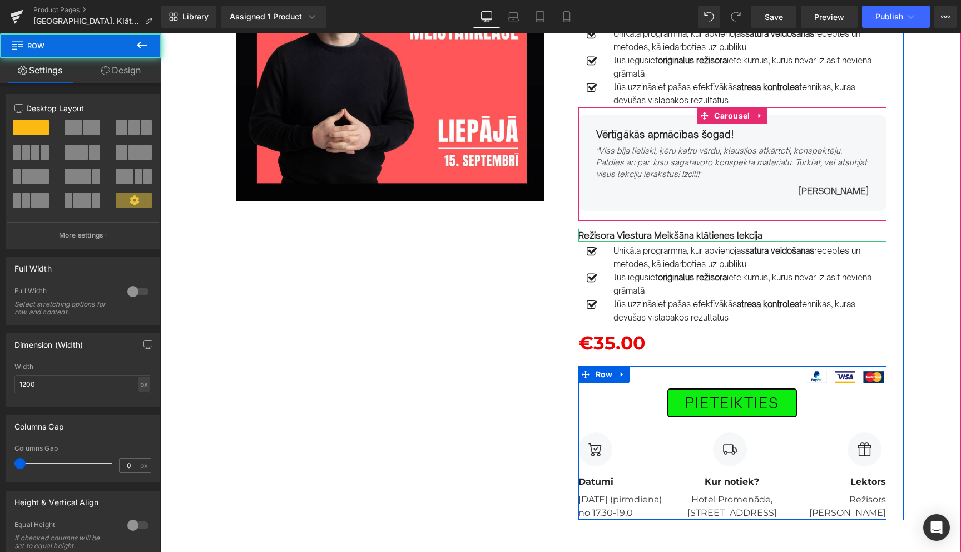
click at [817, 375] on div "PIETEIKTIES Button Separator Image Datumi Text Block 15. septembrī (pirmdiena) …" at bounding box center [732, 442] width 308 height 153
click at [839, 378] on div "PIETEIKTIES Button Separator Image Datumi Text Block 15. septembrī (pirmdiena) …" at bounding box center [732, 442] width 308 height 153
click at [856, 378] on div "PIETEIKTIES Button Separator Image Datumi Text Block 15. septembrī (pirmdiena) …" at bounding box center [732, 442] width 308 height 153
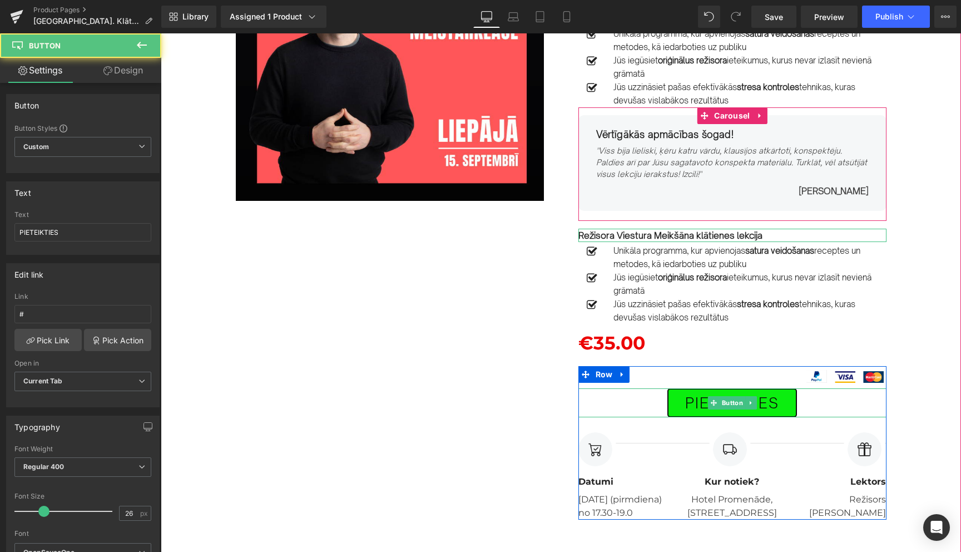
drag, startPoint x: 840, startPoint y: 402, endPoint x: 840, endPoint y: 390, distance: 12.2
click at [840, 398] on div "PIETEIKTIES" at bounding box center [732, 402] width 308 height 29
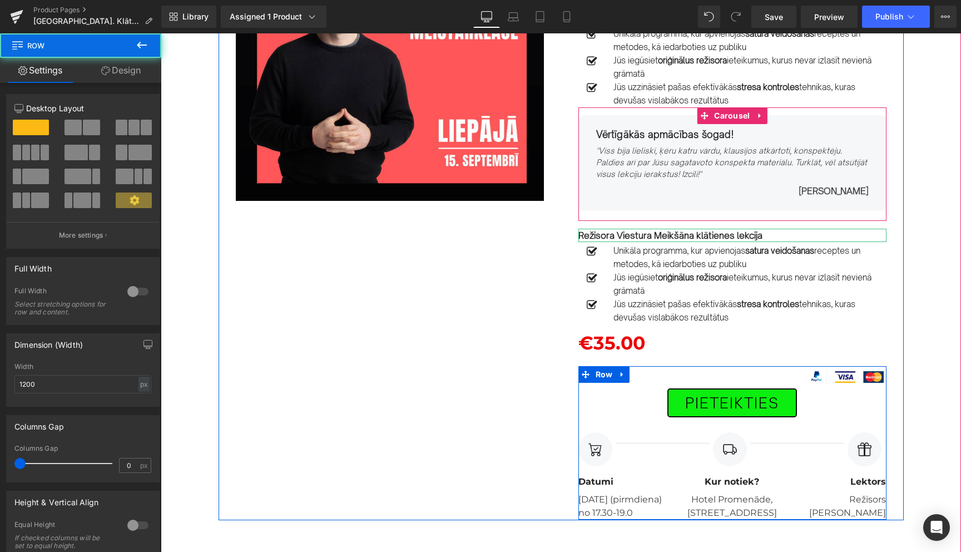
click at [840, 379] on div "PIETEIKTIES Button Separator Image Datumi Text Block 15. septembrī (pirmdiena) …" at bounding box center [732, 442] width 308 height 153
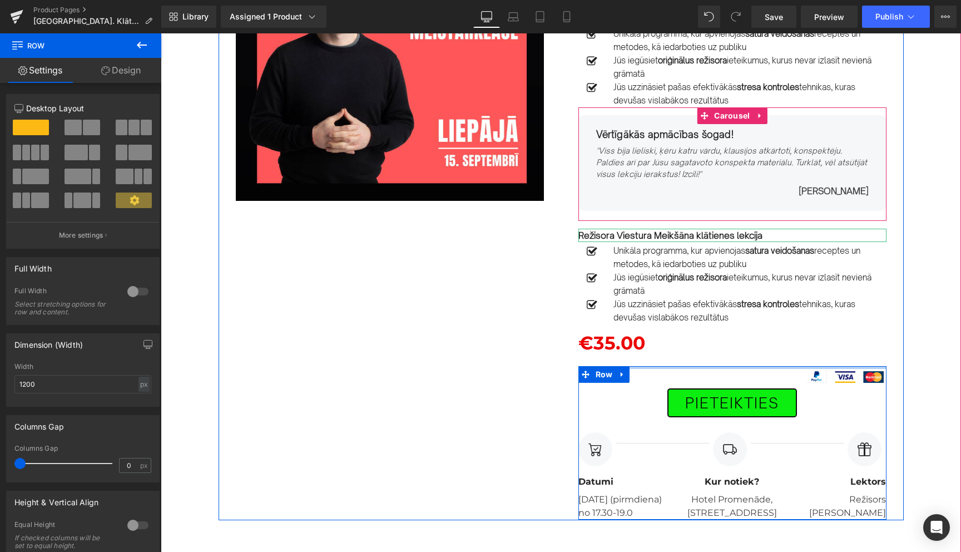
click at [821, 368] on div at bounding box center [732, 367] width 308 height 3
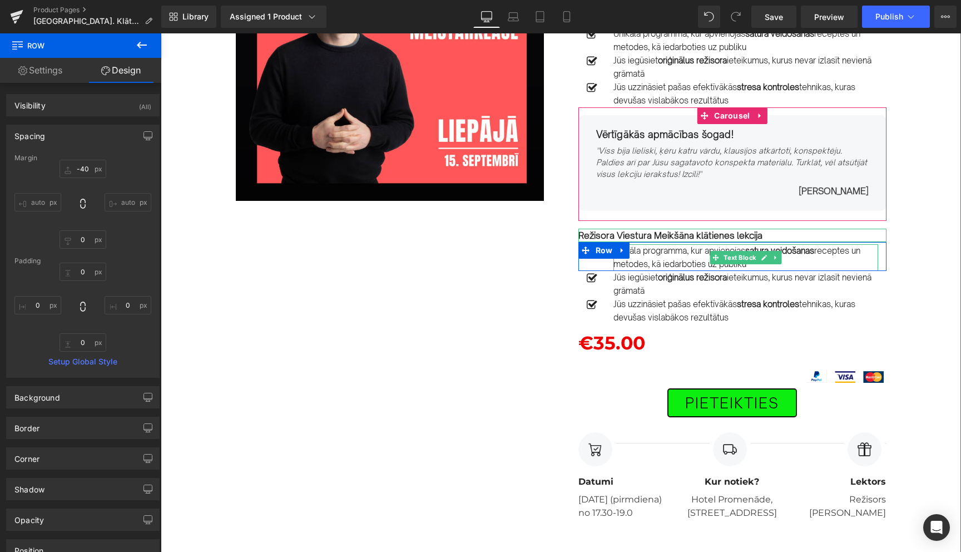
click at [651, 252] on p "Unikāla programma, kur apvienojas satura veidošanas receptes un metodes, kā ied…" at bounding box center [745, 257] width 265 height 27
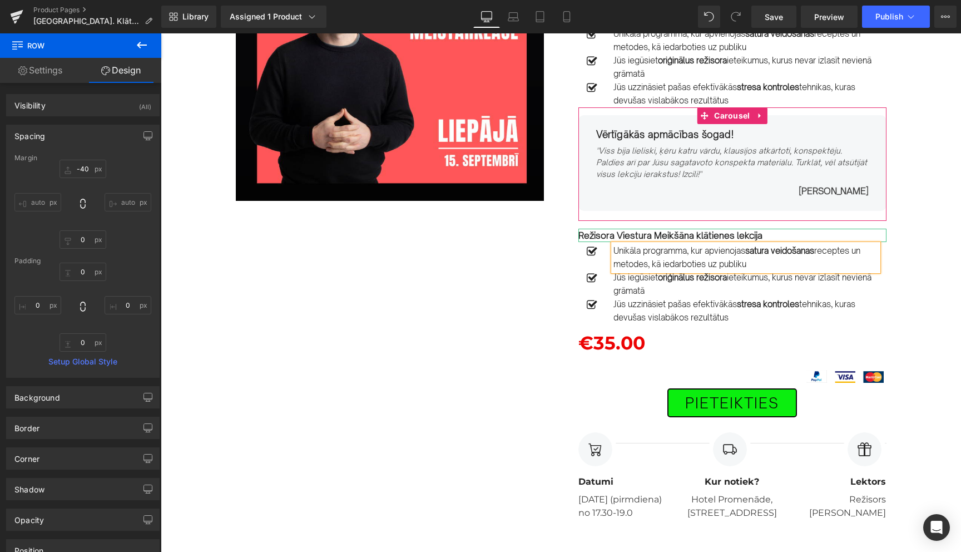
click at [651, 252] on p "Unikāla programma, kur apvienojas satura veidošanas receptes un metodes, kā ied…" at bounding box center [745, 257] width 265 height 27
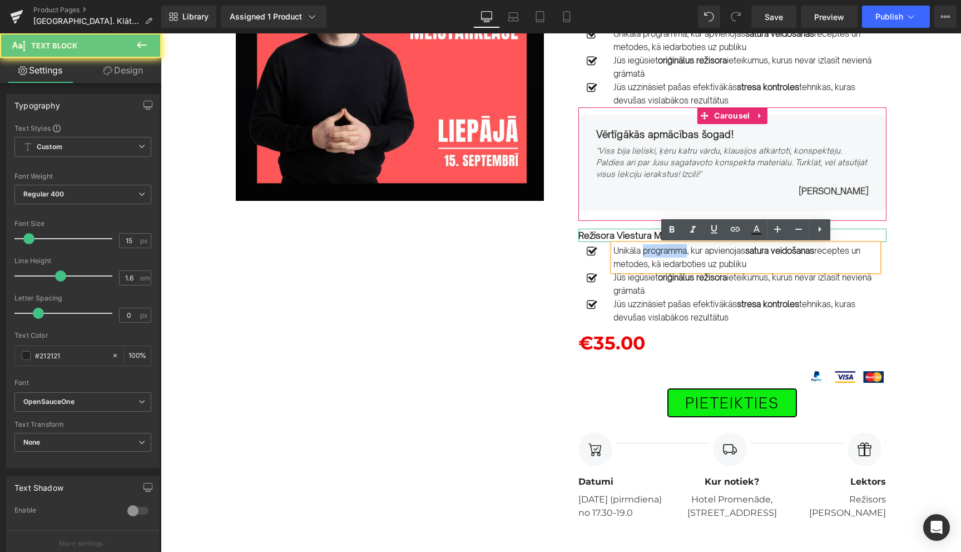
click at [651, 252] on p "Unikāla programma, kur apvienojas satura veidošanas receptes un metodes, kā ied…" at bounding box center [745, 257] width 265 height 27
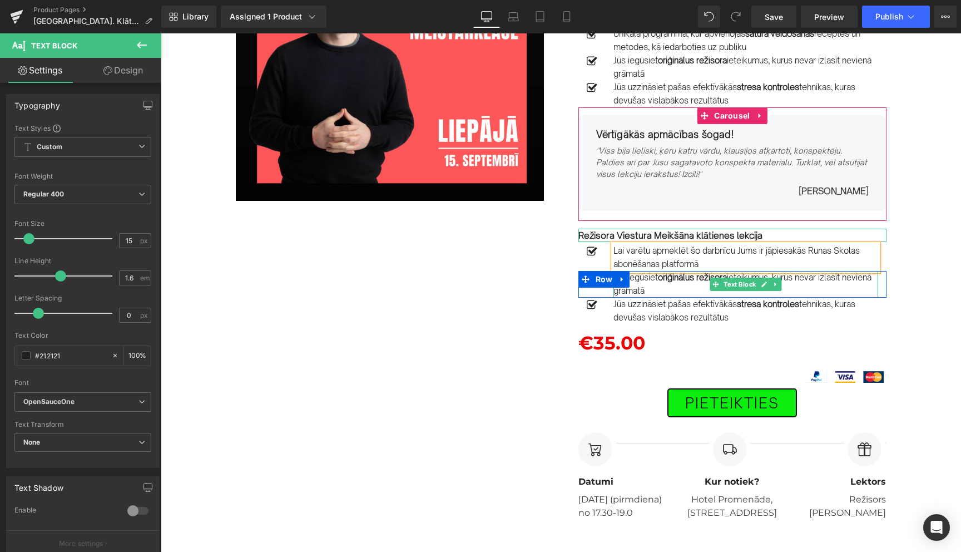
click at [653, 284] on p "Jūs iegūsiet oriģinālus režisora ieteikumus, kurus nevar izlasīt nevienā grāmatā" at bounding box center [745, 284] width 265 height 27
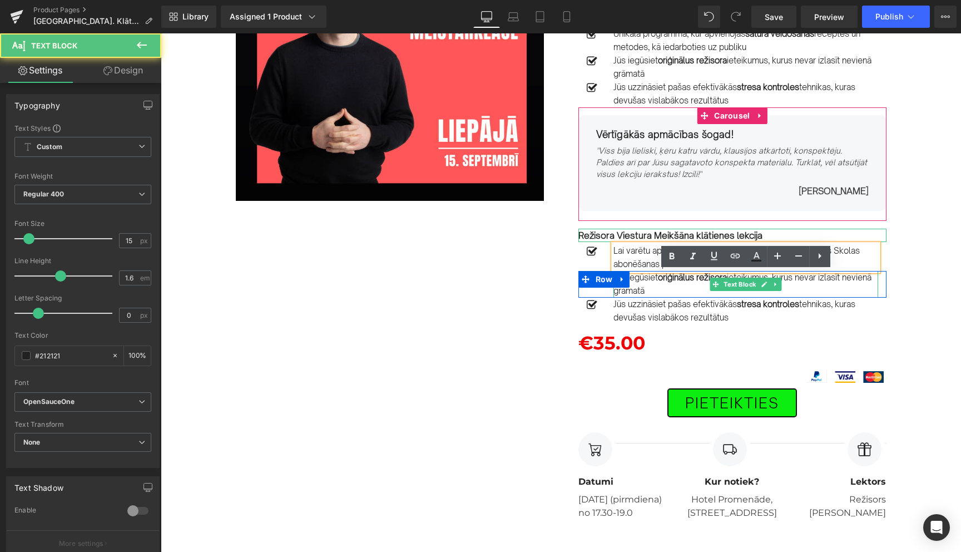
click at [653, 284] on p "Jūs iegūsiet oriģinālus režisora ieteikumus, kurus nevar izlasīt nevienā grāmatā" at bounding box center [745, 284] width 265 height 27
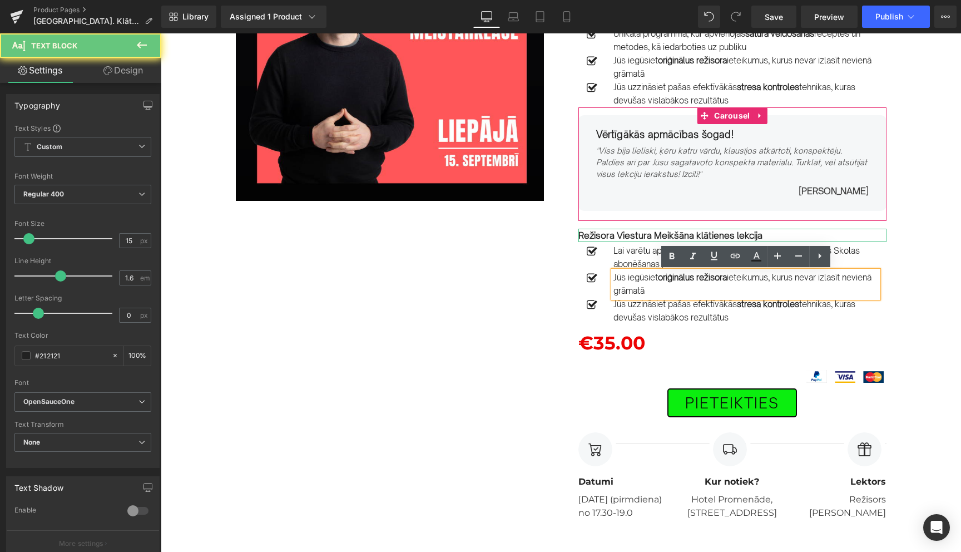
click at [653, 284] on p "Jūs iegūsiet oriģinālus režisora ieteikumus, kurus nevar izlasīt nevienā grāmatā" at bounding box center [745, 284] width 265 height 27
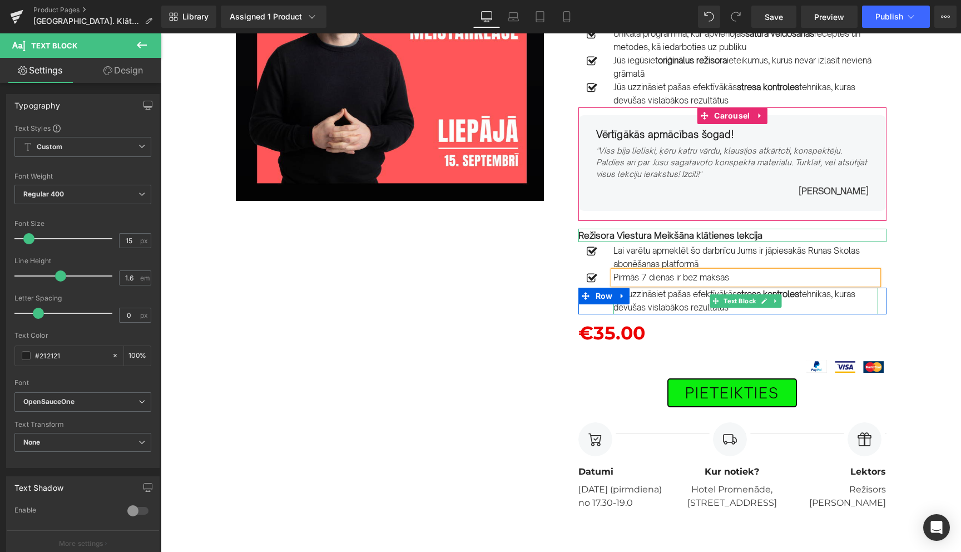
click at [682, 302] on p "Jūs uzzināsiet pašas efektīvākās stresa kontroles tehnikas, kuras devušas visla…" at bounding box center [745, 301] width 265 height 27
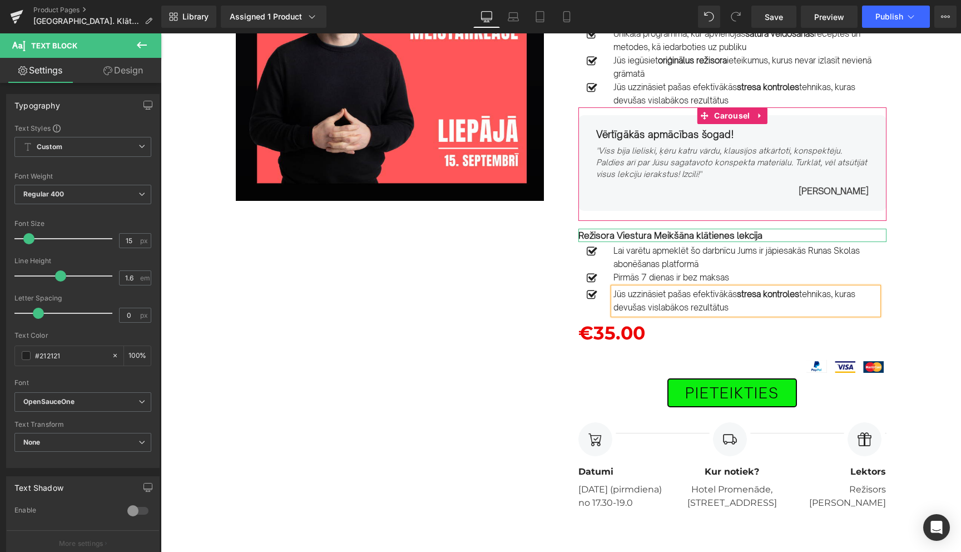
click at [682, 302] on p "Jūs uzzināsiet pašas efektīvākās stresa kontroles tehnikas, kuras devušas visla…" at bounding box center [745, 301] width 265 height 27
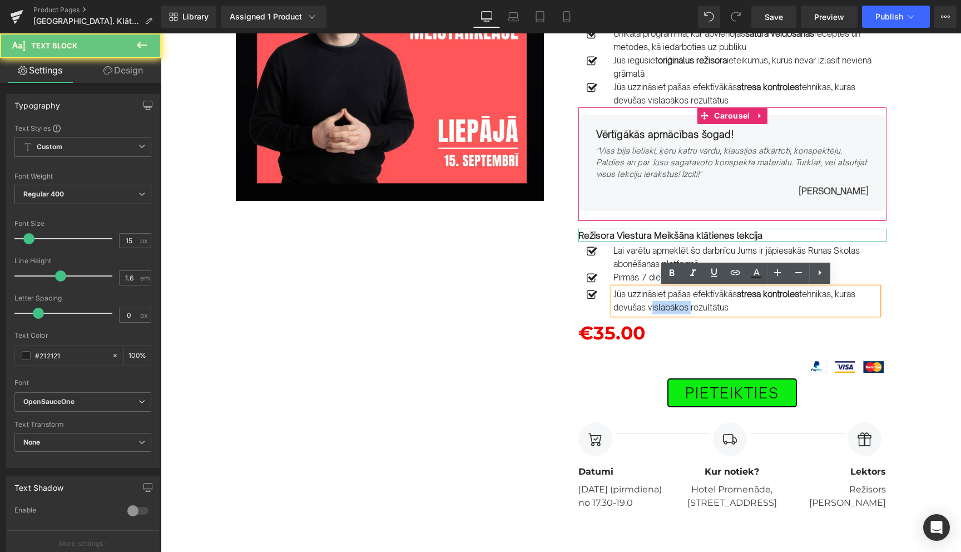
click at [682, 302] on p "Jūs uzzināsiet pašas efektīvākās stresa kontroles tehnikas, kuras devušas visla…" at bounding box center [745, 301] width 265 height 27
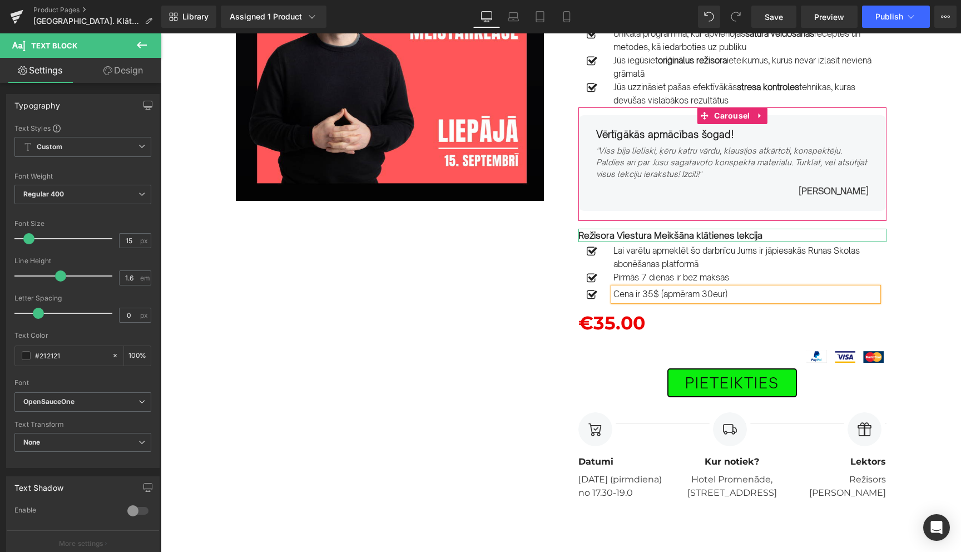
click at [500, 341] on div "Image Row 15.SEPTEMBRĪ PLKST. 17.30-19.30 Text Block Liepājā. Efektīvas komunik…" at bounding box center [561, 221] width 685 height 557
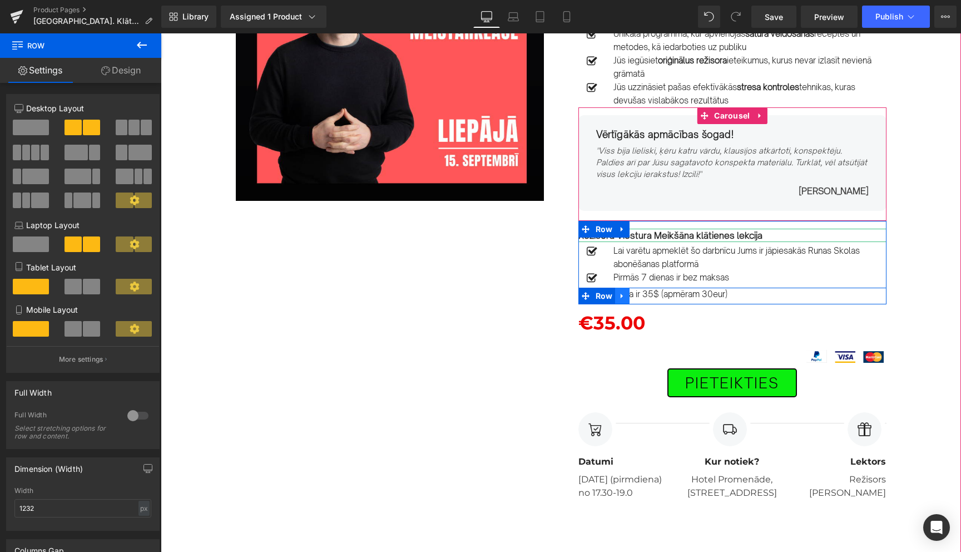
click at [622, 297] on icon at bounding box center [622, 296] width 2 height 5
click at [639, 296] on icon at bounding box center [637, 296] width 8 height 8
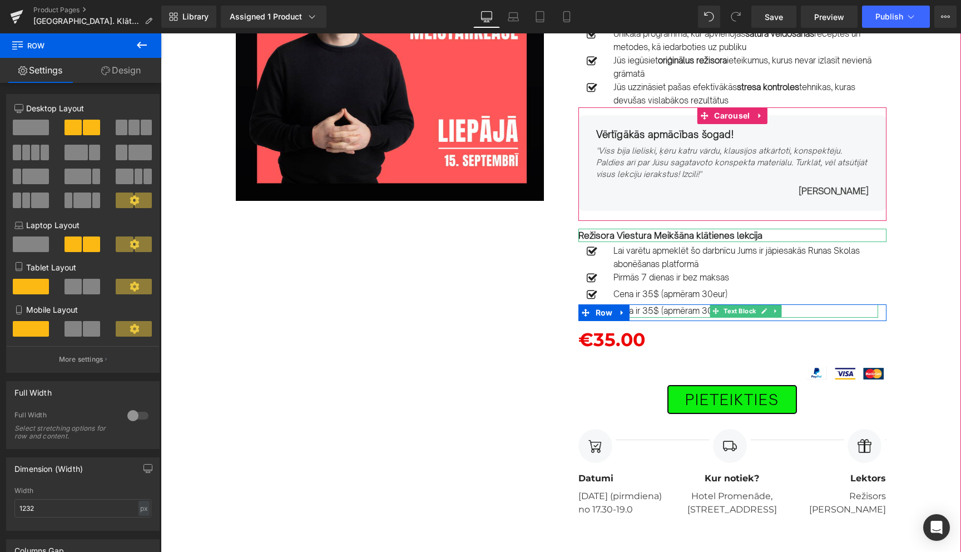
click at [648, 312] on p "Cena ir 35$ (apmēram 30eur)" at bounding box center [745, 310] width 265 height 13
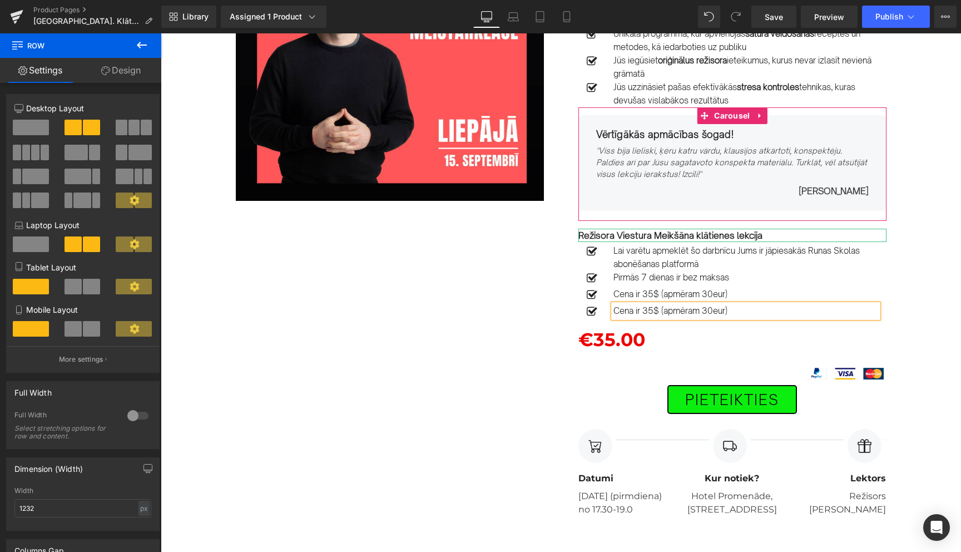
click at [648, 312] on p "Cena ir 35$ (apmēram 30eur)" at bounding box center [745, 310] width 265 height 13
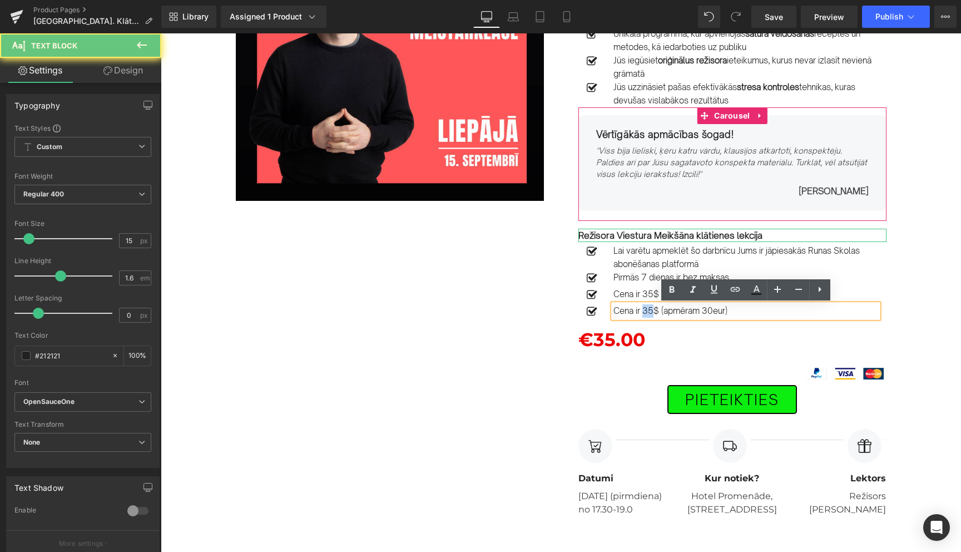
click at [648, 312] on p "Cena ir 35$ (apmēram 30eur)" at bounding box center [745, 310] width 265 height 13
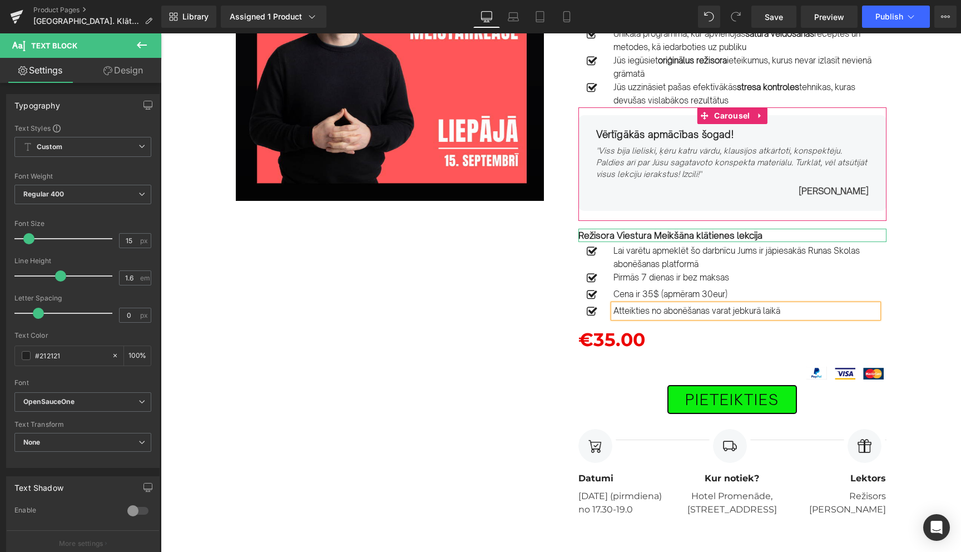
click at [494, 364] on div "Image Row 15.SEPTEMBRĪ PLKST. 17.30-19.30 Text Block Liepājā. Efektīvas komunik…" at bounding box center [561, 230] width 685 height 574
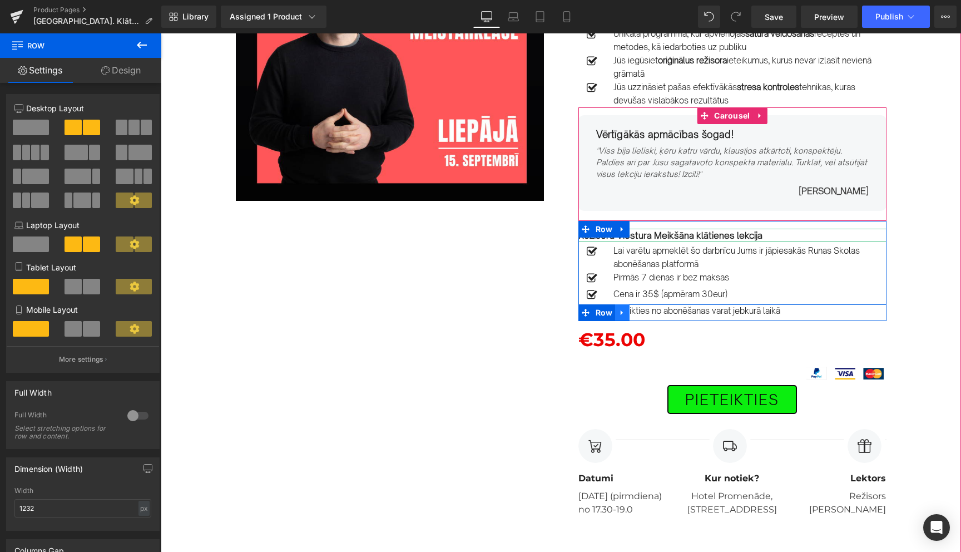
click at [623, 313] on icon at bounding box center [622, 313] width 8 height 8
click at [639, 314] on icon at bounding box center [637, 313] width 8 height 8
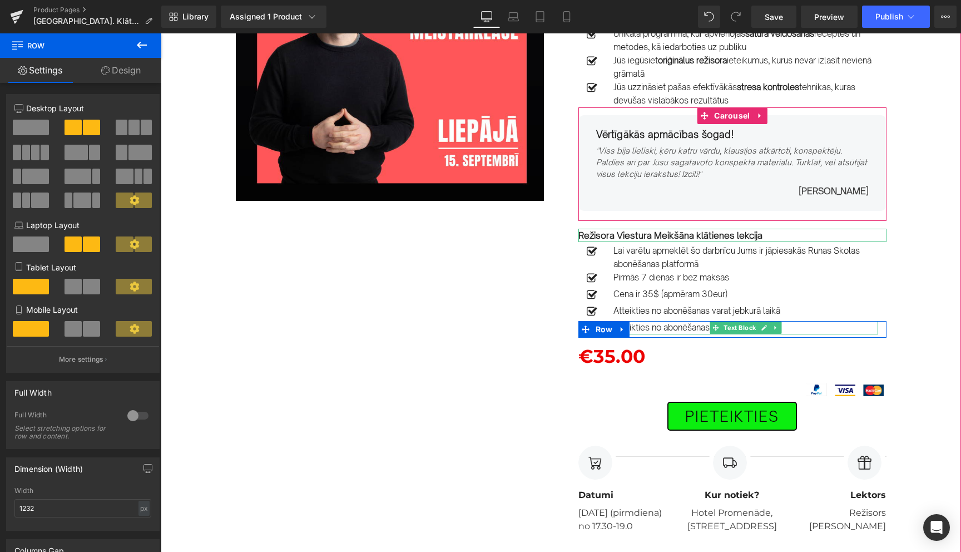
click at [649, 327] on p "Atteikties no abonēšanas varat jebkurā laikā" at bounding box center [745, 327] width 265 height 13
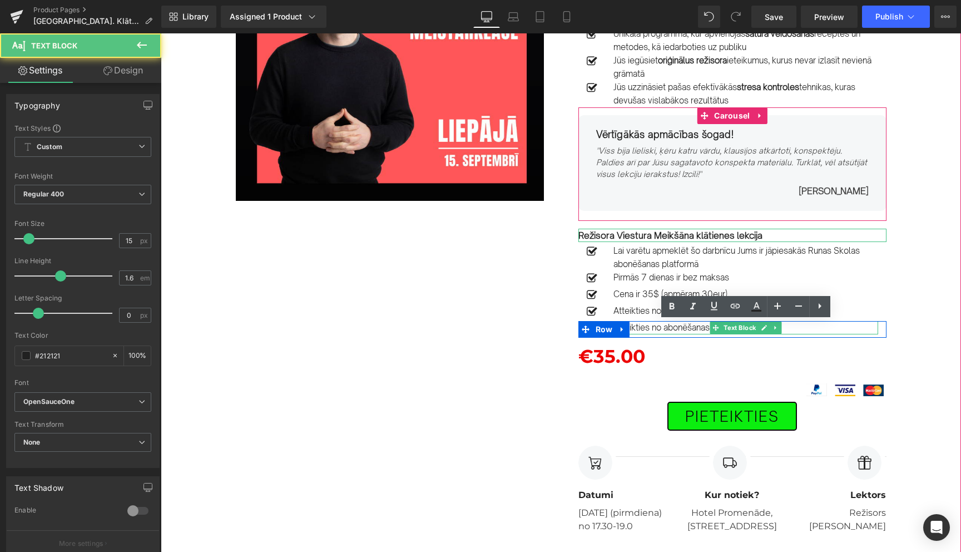
click at [649, 327] on p "Atteikties no abonēšanas varat jebkurā laikā" at bounding box center [745, 327] width 265 height 13
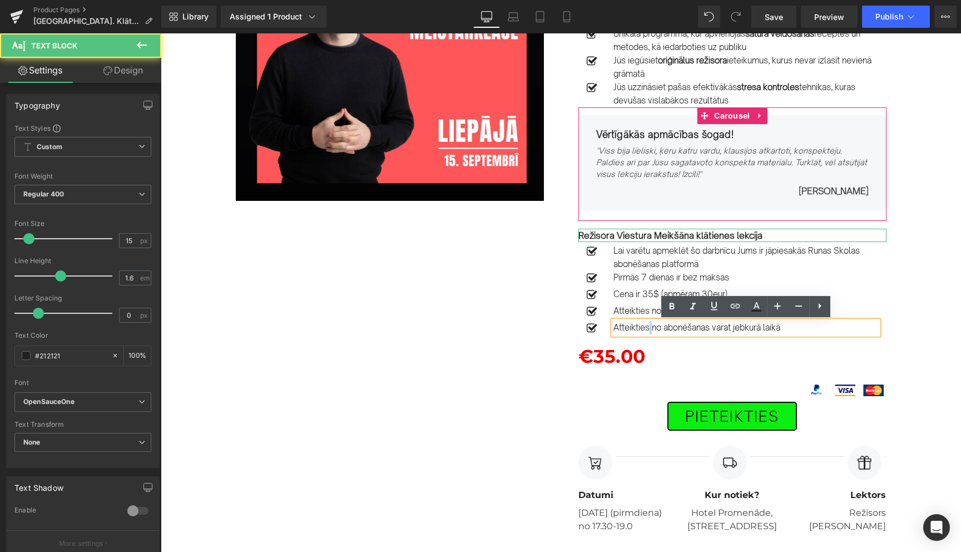
click at [649, 327] on p "Atteikties no abonēšanas varat jebkurā laikā" at bounding box center [745, 327] width 265 height 13
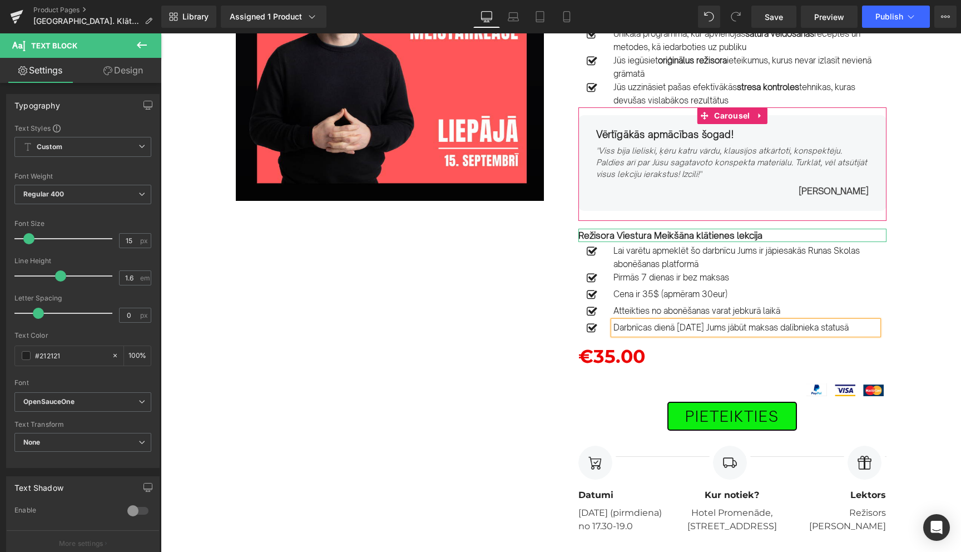
click at [467, 370] on div "Image Row 15.SEPTEMBRĪ PLKST. 17.30-19.30 Text Block Liepājā. Efektīvas komunik…" at bounding box center [561, 238] width 685 height 591
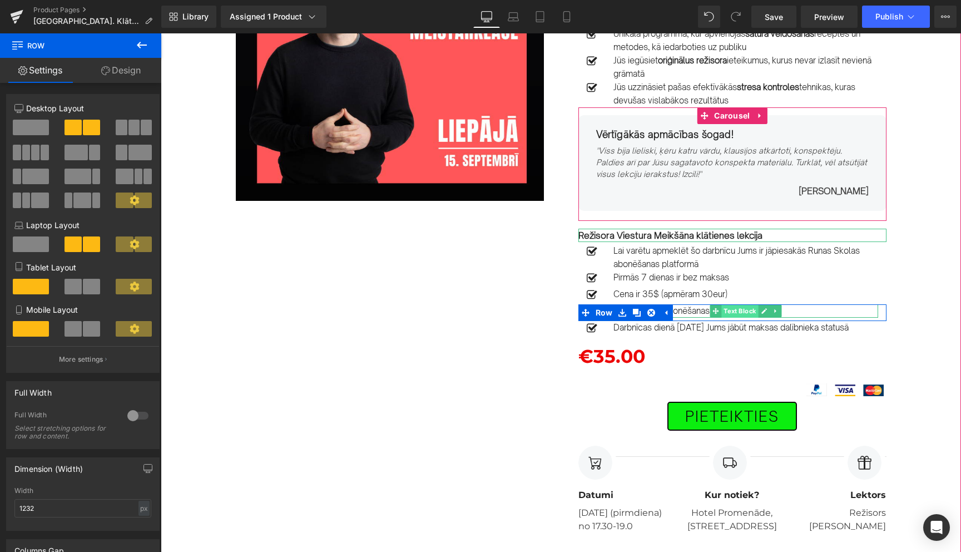
click at [731, 313] on span "Text Block" at bounding box center [739, 310] width 37 height 13
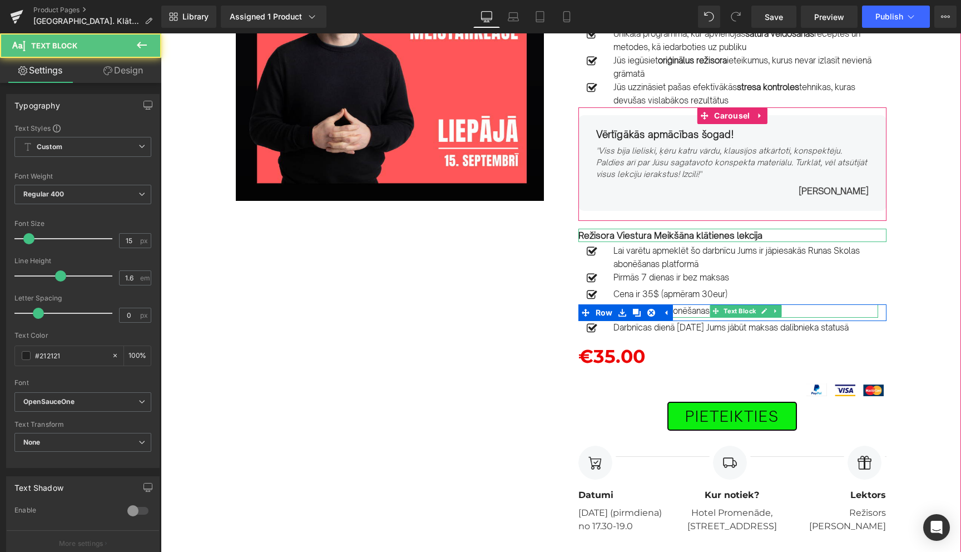
click at [707, 315] on p "Atteikties no abonēšanas varat jebkurā laikā" at bounding box center [745, 310] width 265 height 13
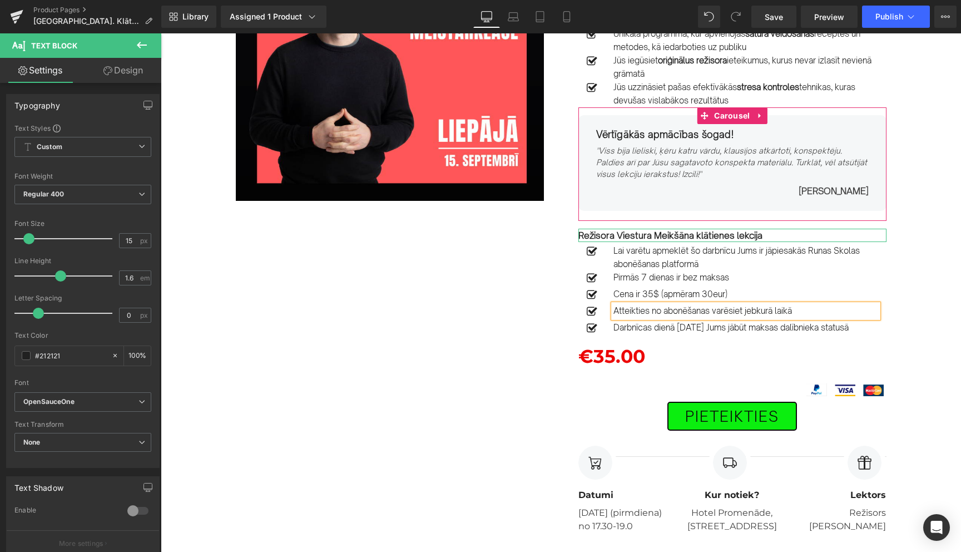
click at [810, 314] on p "Atteikties no abonēšanas varēsiet jebkurā laikā" at bounding box center [745, 310] width 265 height 13
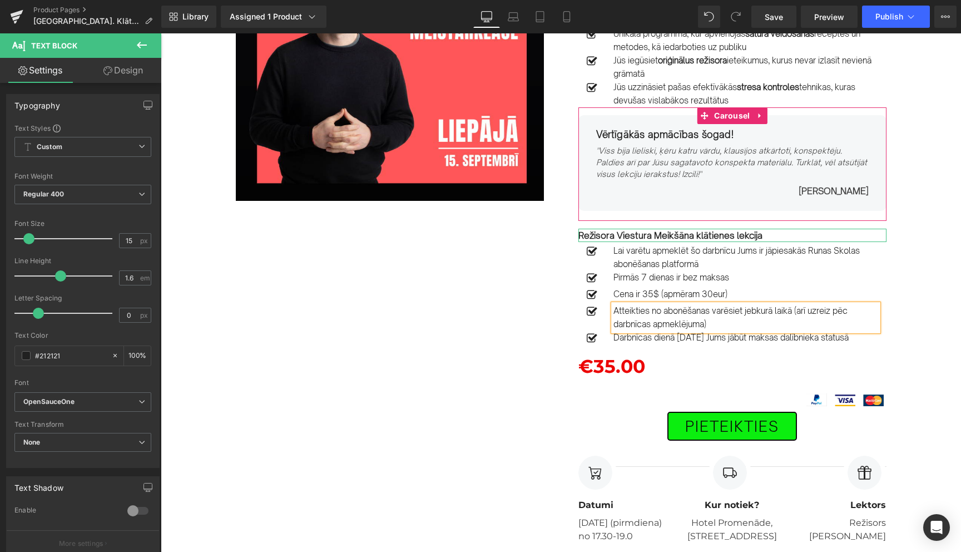
click at [490, 394] on div "Image Row 15.SEPTEMBRĪ PLKST. 17.30-19.30 Text Block Liepājā. Efektīvas komunik…" at bounding box center [561, 243] width 685 height 601
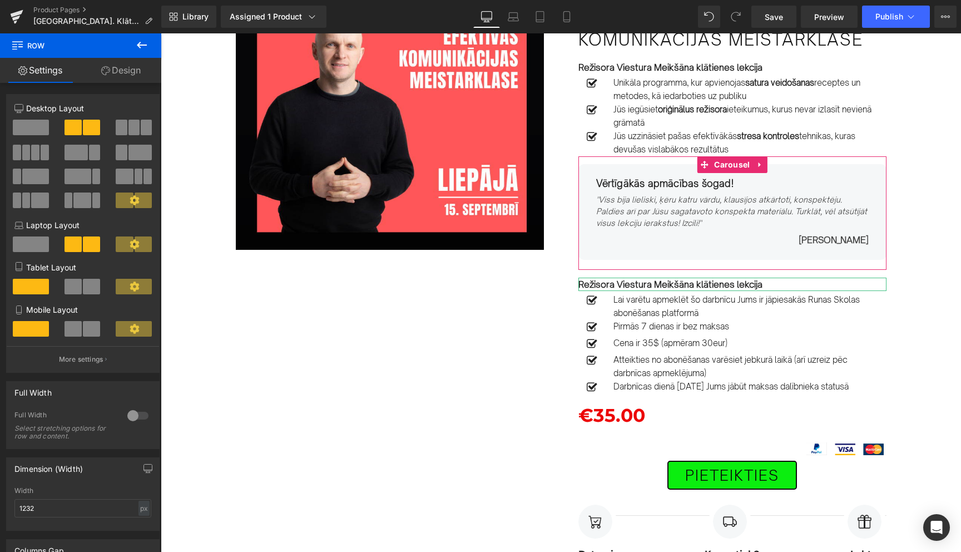
scroll to position [112, 0]
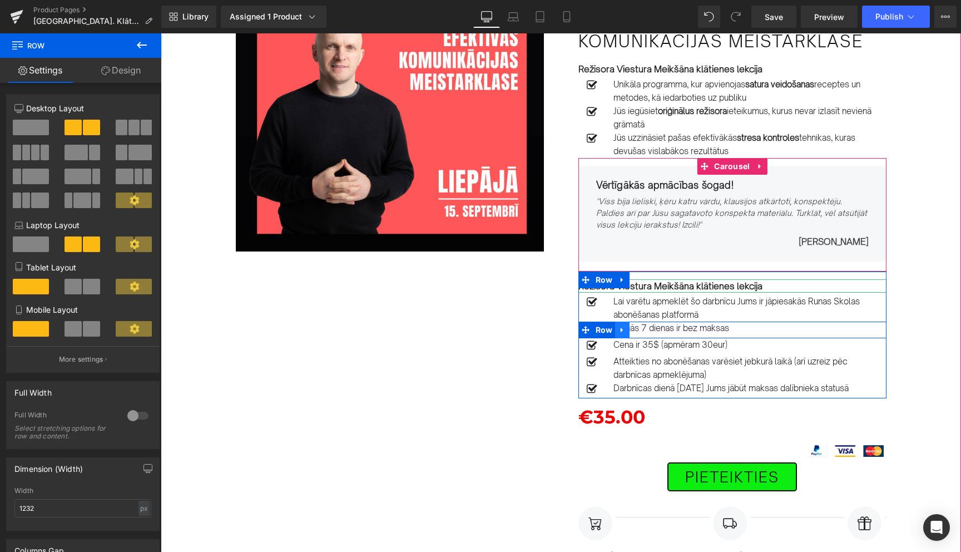
click at [621, 330] on icon at bounding box center [622, 330] width 2 height 5
click at [648, 330] on icon at bounding box center [651, 330] width 8 height 8
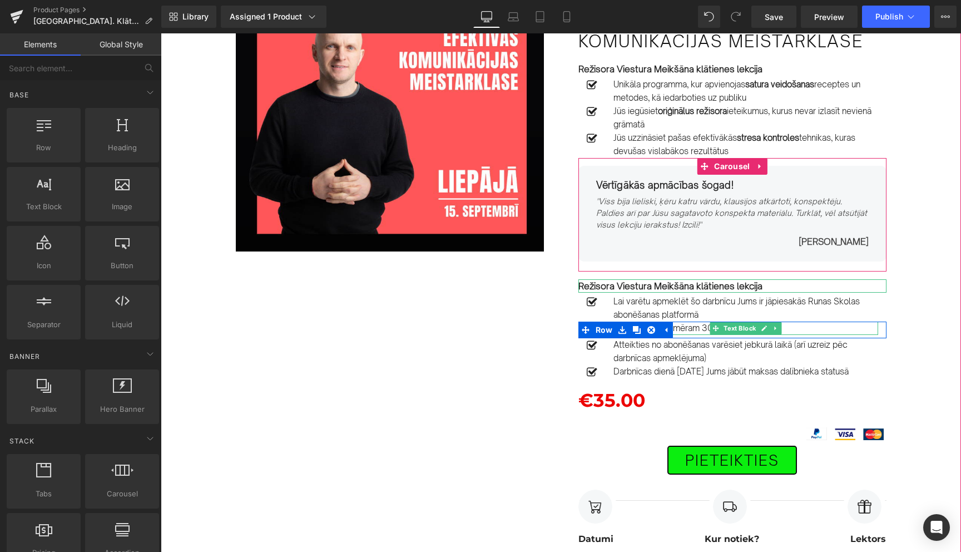
click at [685, 327] on p "Cena ir 35$ (apmēram 30eur)" at bounding box center [745, 327] width 265 height 13
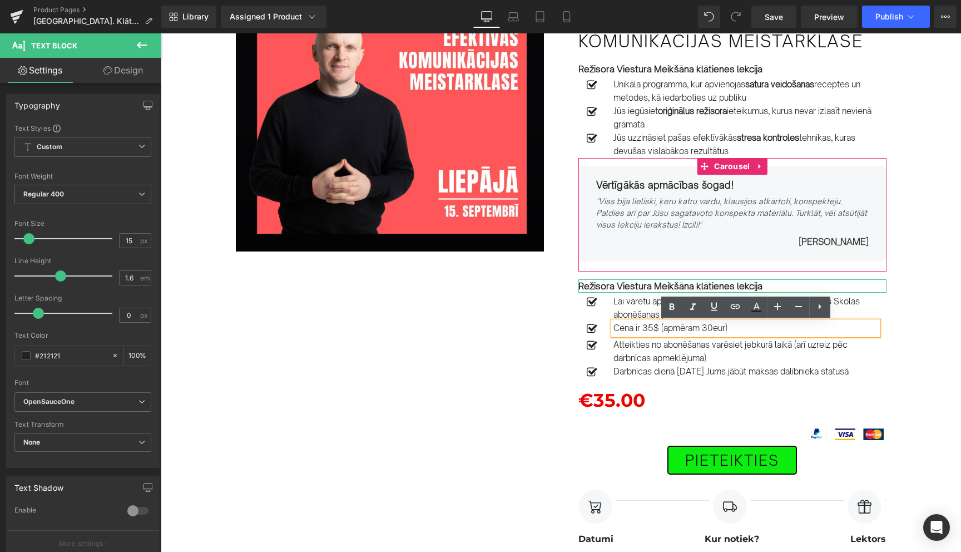
click at [547, 347] on div "Image Row 15.SEPTEMBRĪ PLKST. 17.30-19.30 Text Block Liepājā. Efektīvas komunik…" at bounding box center [561, 285] width 685 height 584
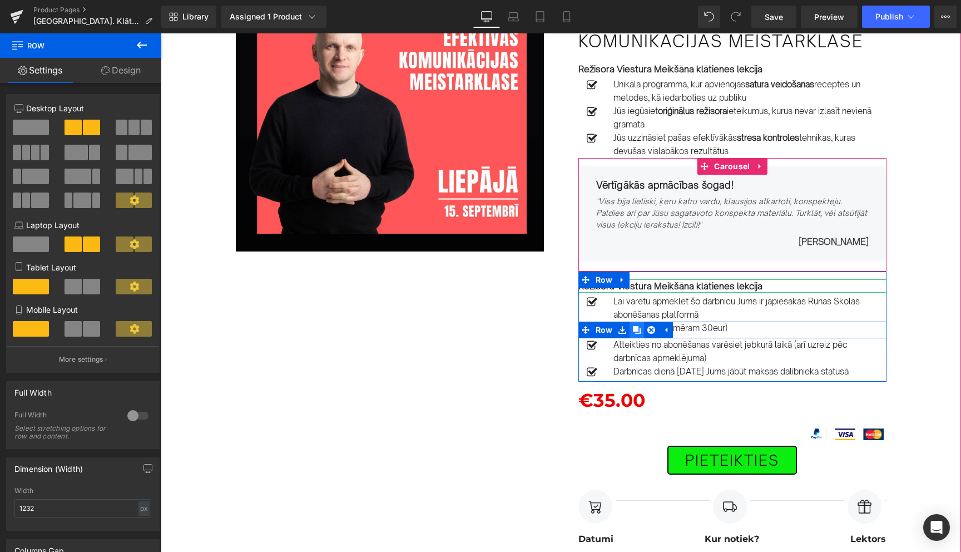
click at [638, 332] on icon at bounding box center [637, 330] width 8 height 8
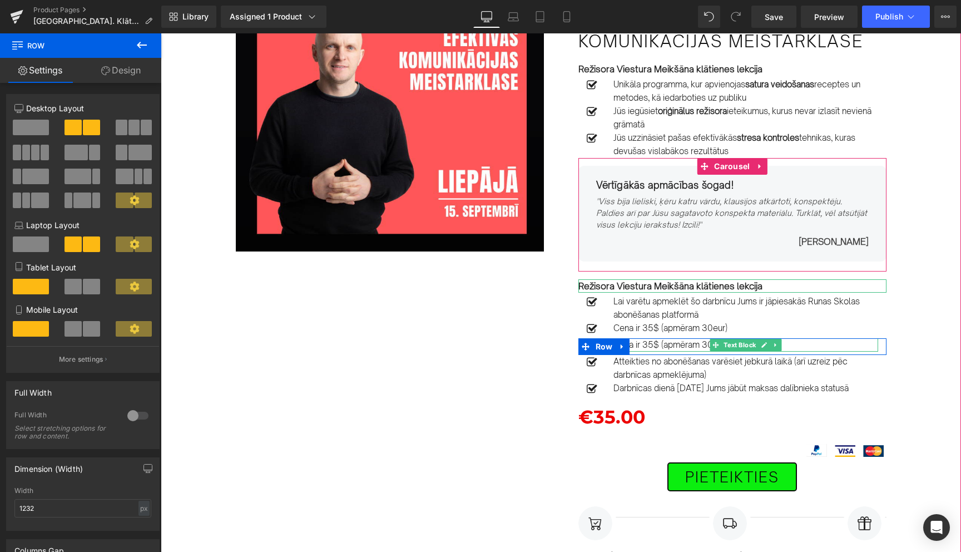
click at [649, 346] on p "Cena ir 35$ (apmēram 30eur)" at bounding box center [745, 344] width 265 height 13
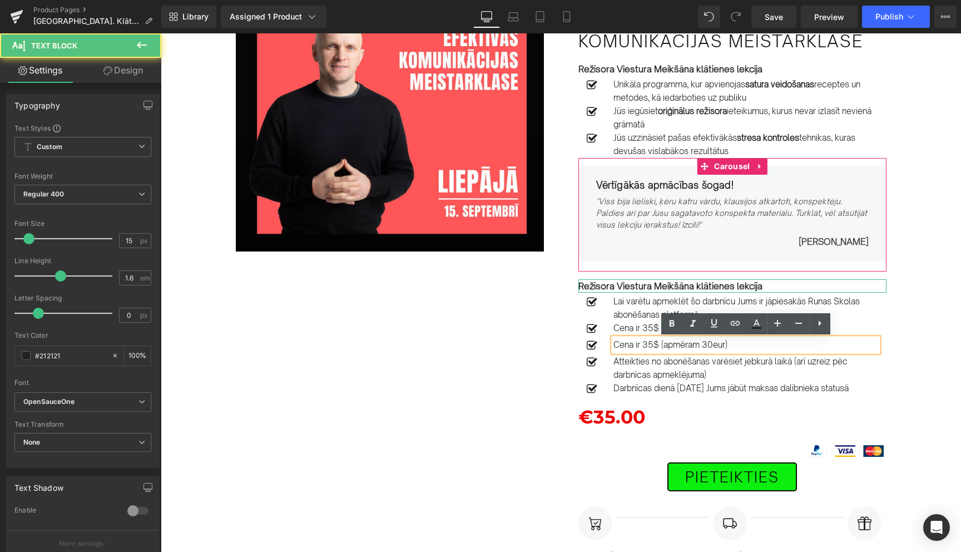
click at [649, 346] on p "Cena ir 35$ (apmēram 30eur)" at bounding box center [745, 344] width 265 height 13
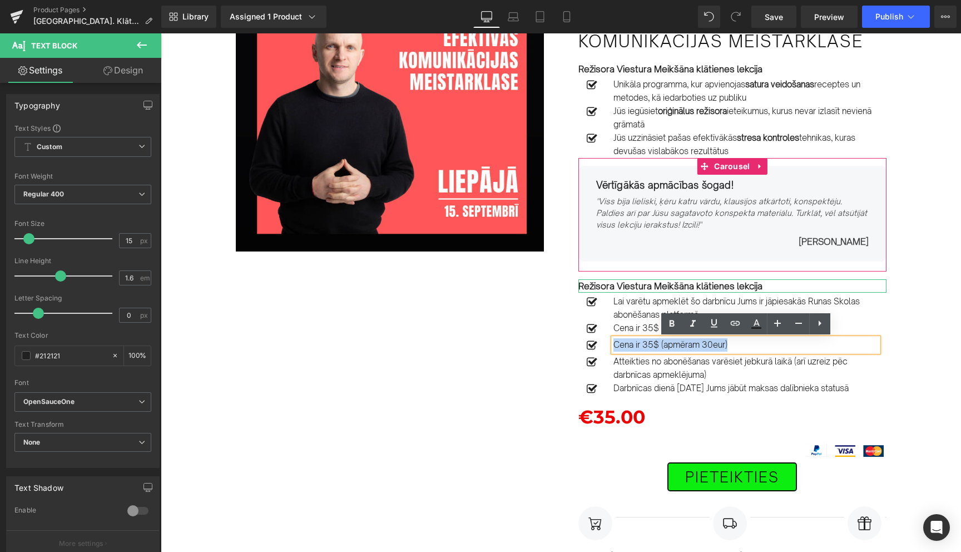
click at [512, 359] on div "Image Row 15.SEPTEMBRĪ PLKST. 17.30-19.30 Text Block Liepājā. Efektīvas komunik…" at bounding box center [561, 293] width 685 height 601
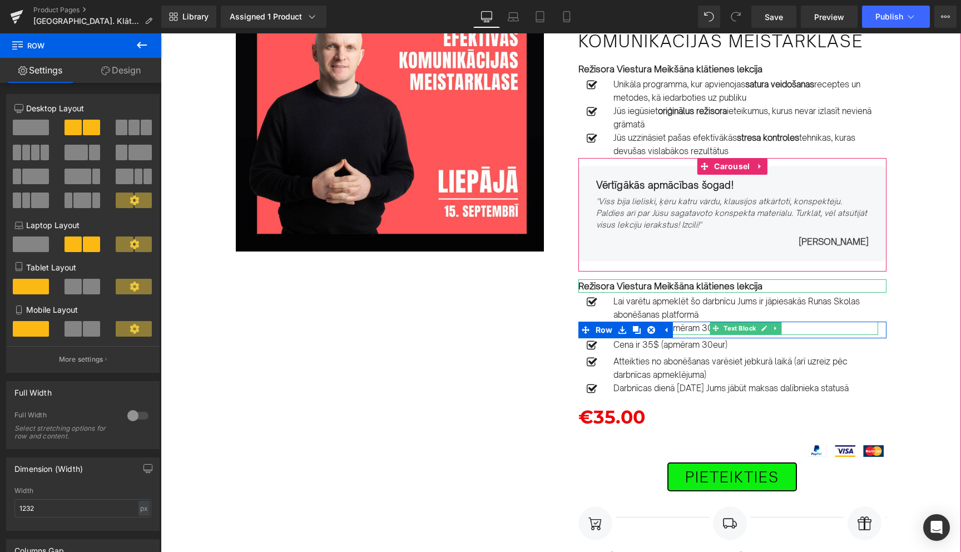
click at [691, 328] on p "Cena ir 35$ (apmēram 30eur)" at bounding box center [745, 327] width 265 height 13
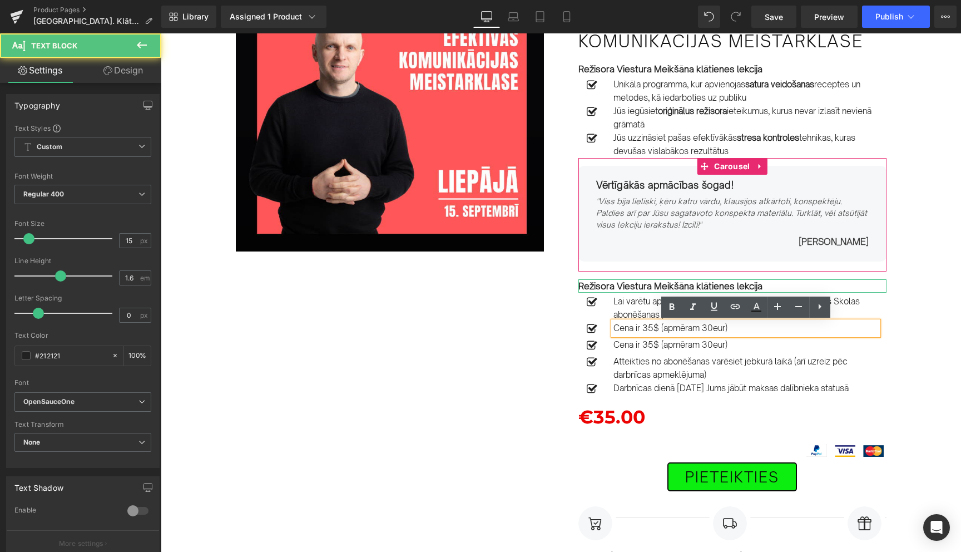
click at [731, 329] on p "Cena ir 35$ (apmēram 30eur)" at bounding box center [745, 327] width 265 height 13
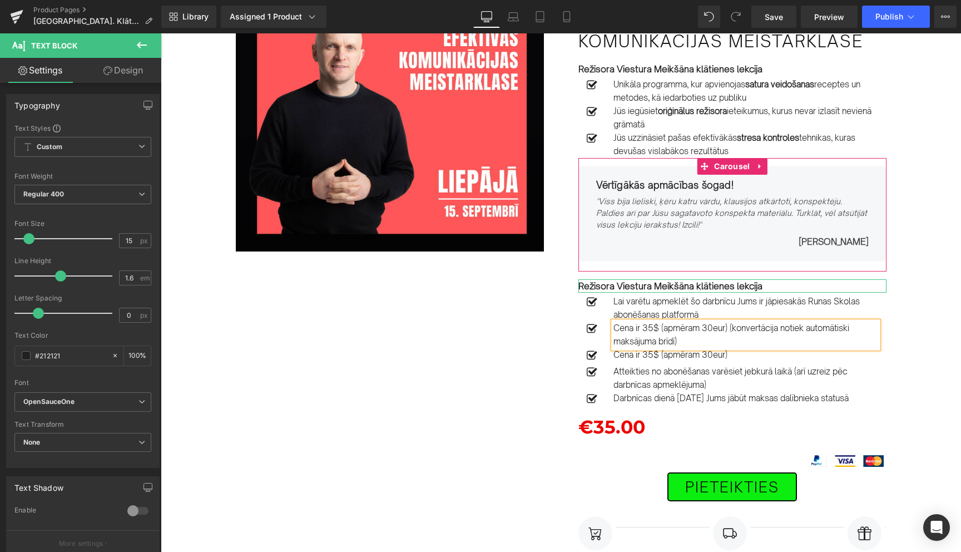
click at [520, 379] on div "Image Row 15.SEPTEMBRĪ PLKST. 17.30-19.30 Text Block Liepājā. Efektīvas komunik…" at bounding box center [561, 298] width 685 height 611
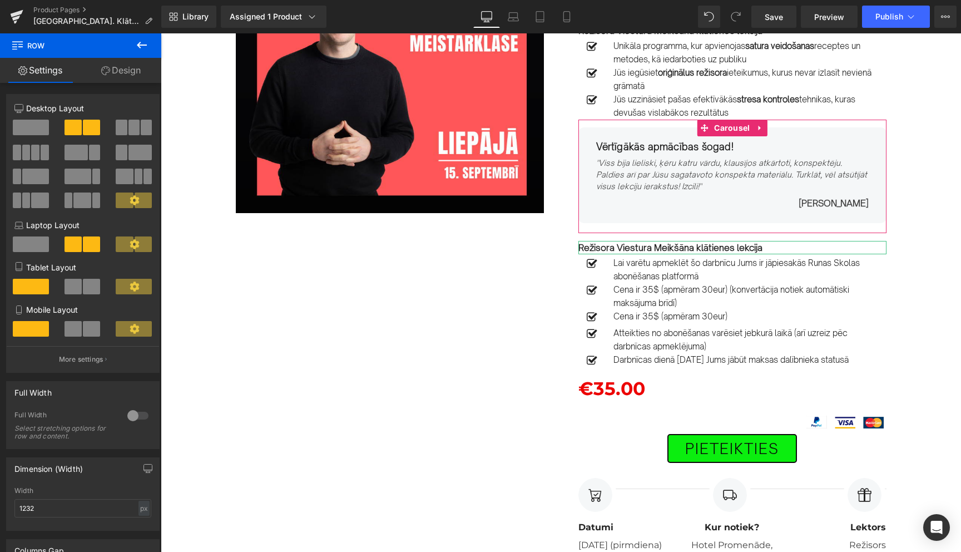
scroll to position [157, 0]
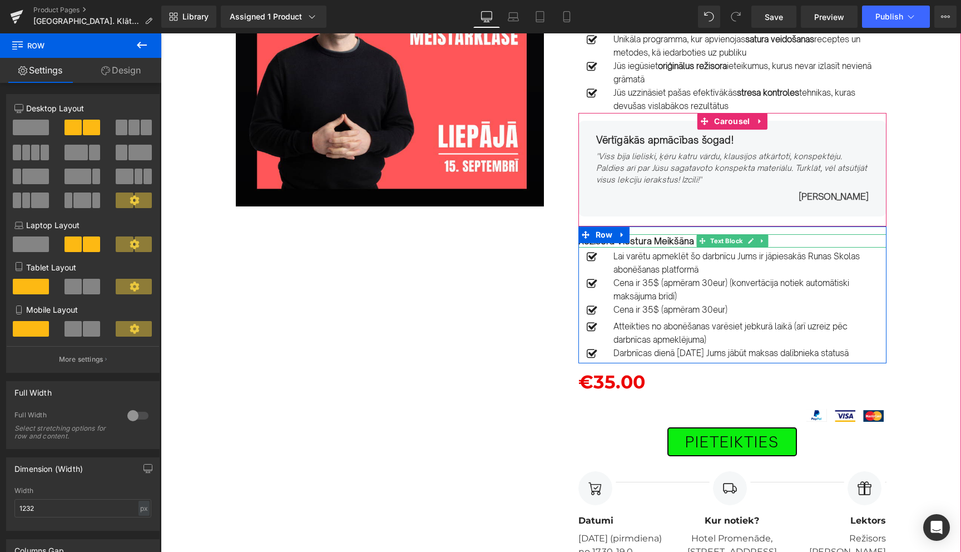
click at [692, 241] on strong "Režisora Viestura Meikšāna klātienes lekcija" at bounding box center [670, 240] width 184 height 11
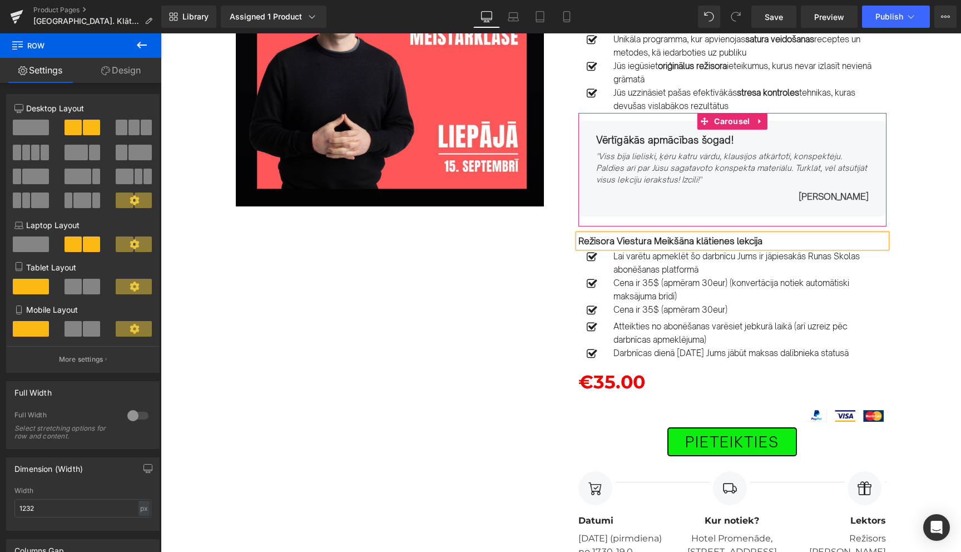
click at [692, 241] on strong "Režisora Viestura Meikšāna klātienes lekcija" at bounding box center [670, 240] width 184 height 11
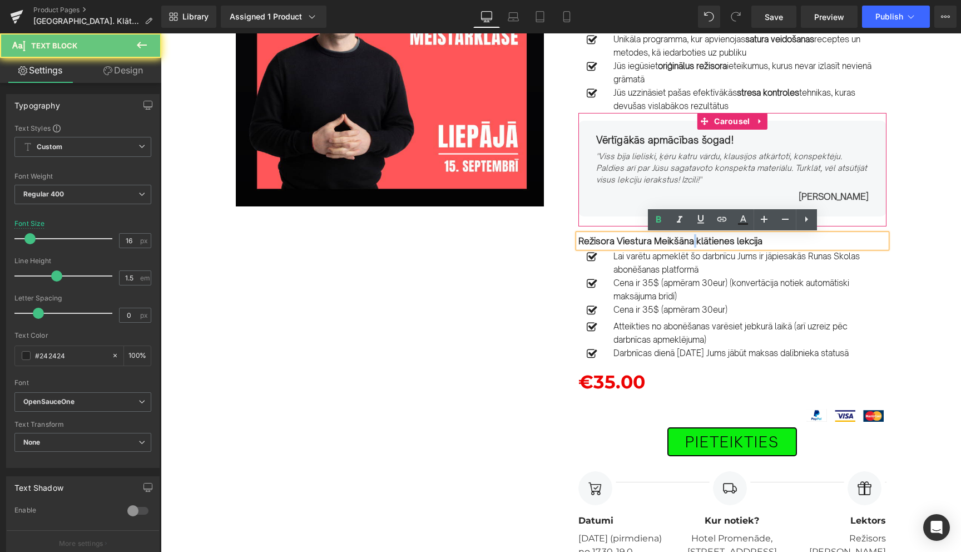
click at [692, 241] on strong "Režisora Viestura Meikšāna klātienes lekcija" at bounding box center [670, 240] width 184 height 11
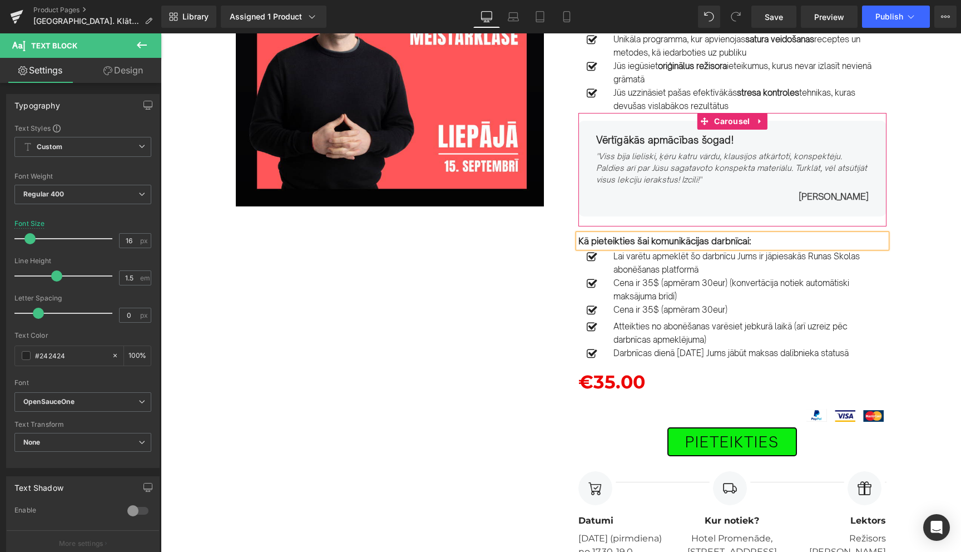
click at [506, 339] on div "Image Row 15.SEPTEMBRĪ PLKST. 17.30-19.30 Text Block Liepājā. Efektīvas komunik…" at bounding box center [561, 253] width 685 height 611
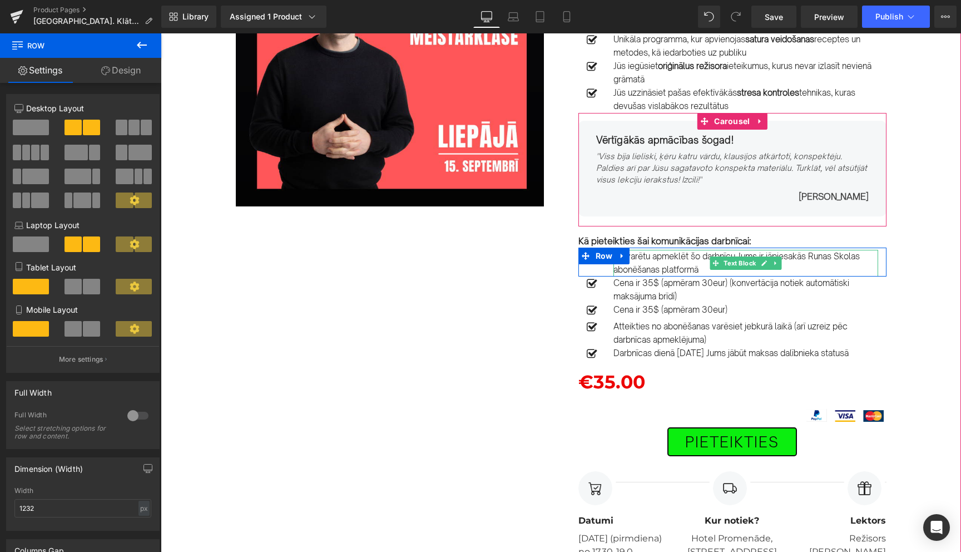
click at [701, 271] on p "Lai varētu apmeklēt šo darbnīcu Jums ir jāpiesakās Runas Skolas abonēšanas plat…" at bounding box center [745, 263] width 265 height 27
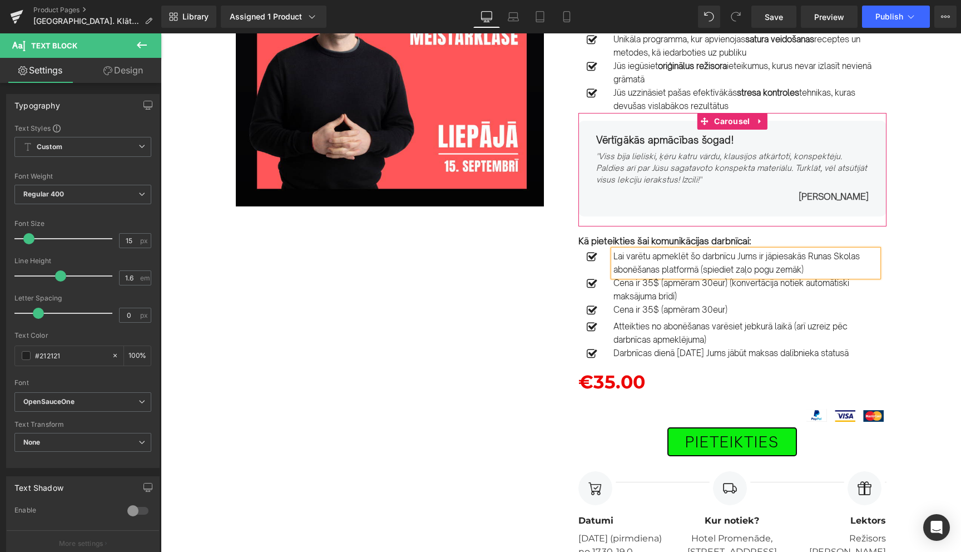
click at [413, 355] on div "Image Row 15.SEPTEMBRĪ PLKST. 17.30-19.30 Text Block Liepājā. Efektīvas komunik…" at bounding box center [561, 253] width 685 height 611
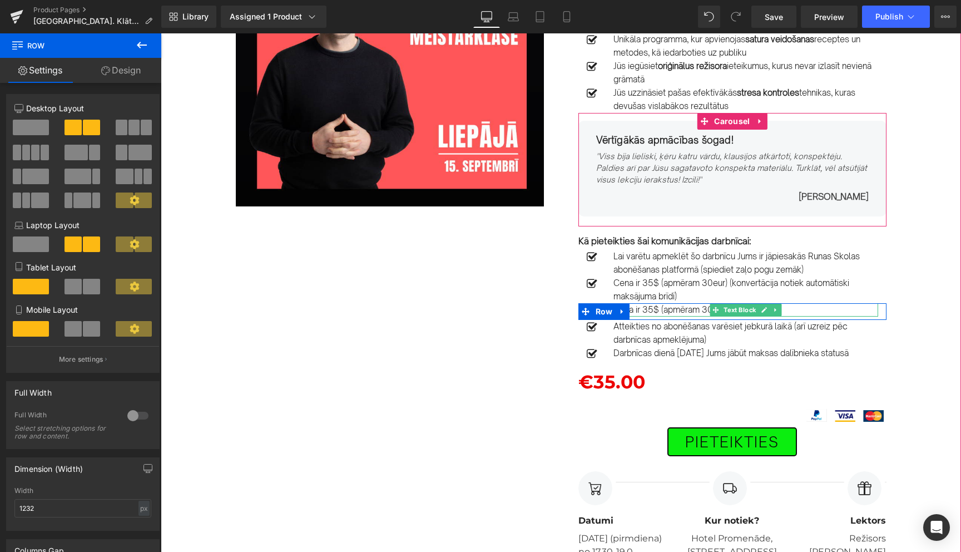
click at [647, 313] on p "Cena ir 35$ (apmēram 30eur)" at bounding box center [745, 309] width 265 height 13
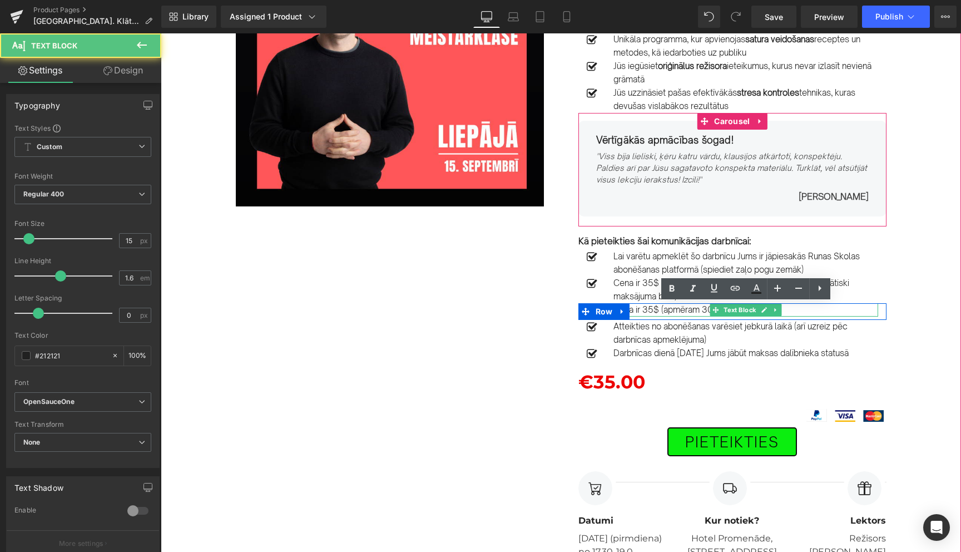
click at [647, 313] on p "Cena ir 35$ (apmēram 30eur)" at bounding box center [745, 309] width 265 height 13
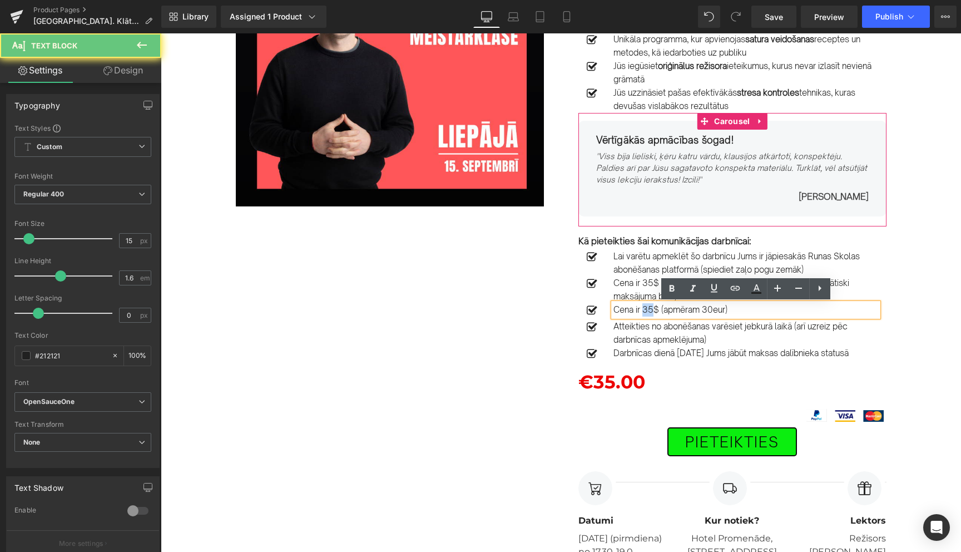
click at [647, 313] on p "Cena ir 35$ (apmēram 30eur)" at bounding box center [745, 309] width 265 height 13
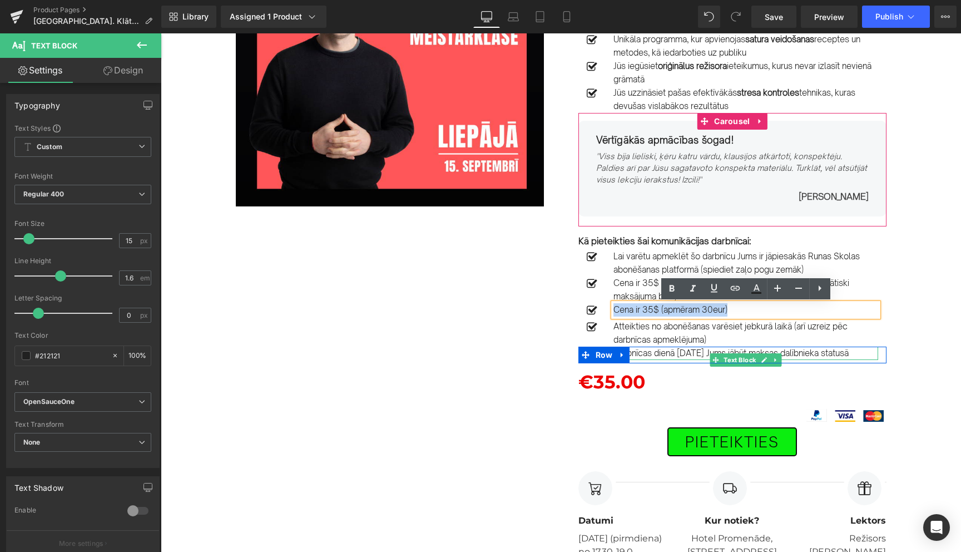
click at [675, 351] on p "Darbnīcas dienā 15.septembrī Jums jābūt maksas dalībnieka statusā" at bounding box center [745, 352] width 265 height 13
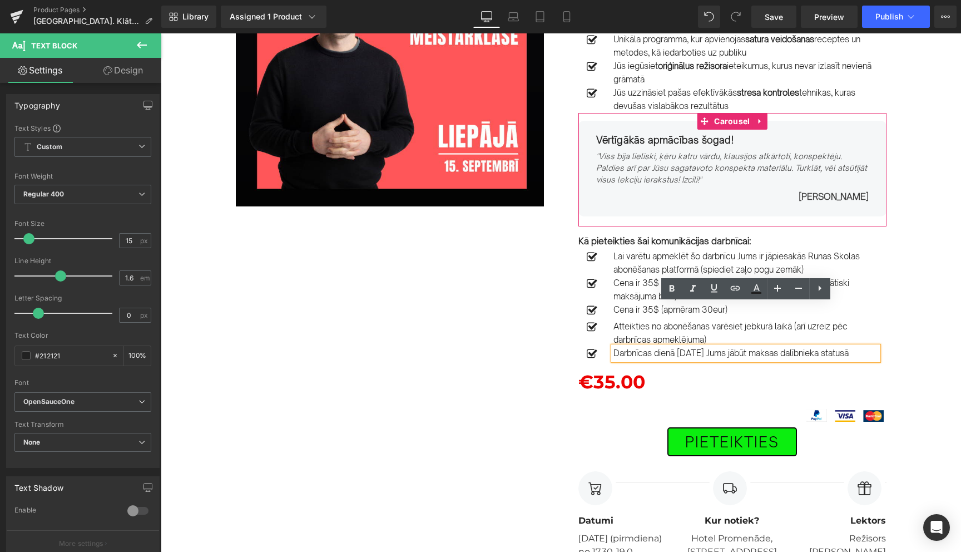
click at [675, 351] on p "Darbnīcas dienā 15.septembrī Jums jābūt maksas dalībnieka statusā" at bounding box center [745, 352] width 265 height 13
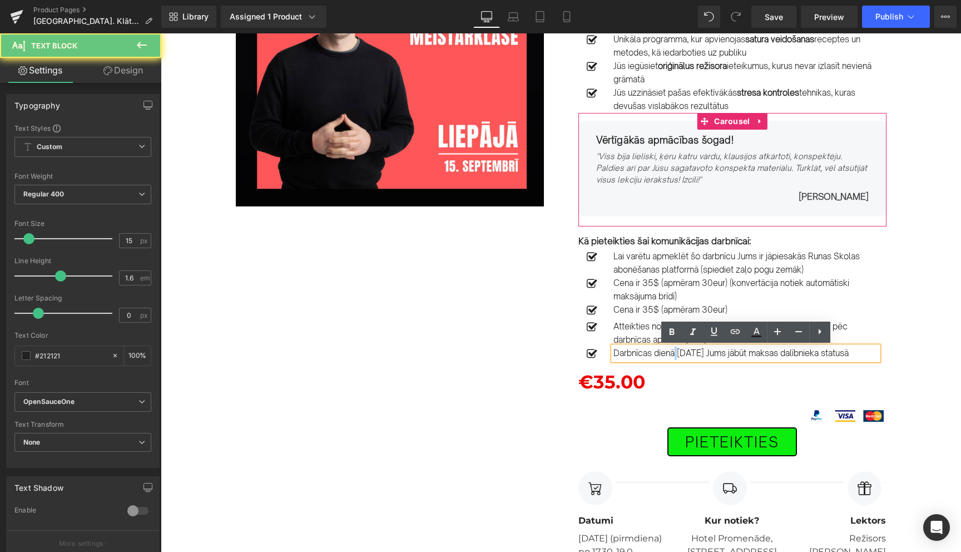
click at [675, 351] on p "Darbnīcas dienā 15.septembrī Jums jābūt maksas dalībnieka statusā" at bounding box center [745, 352] width 265 height 13
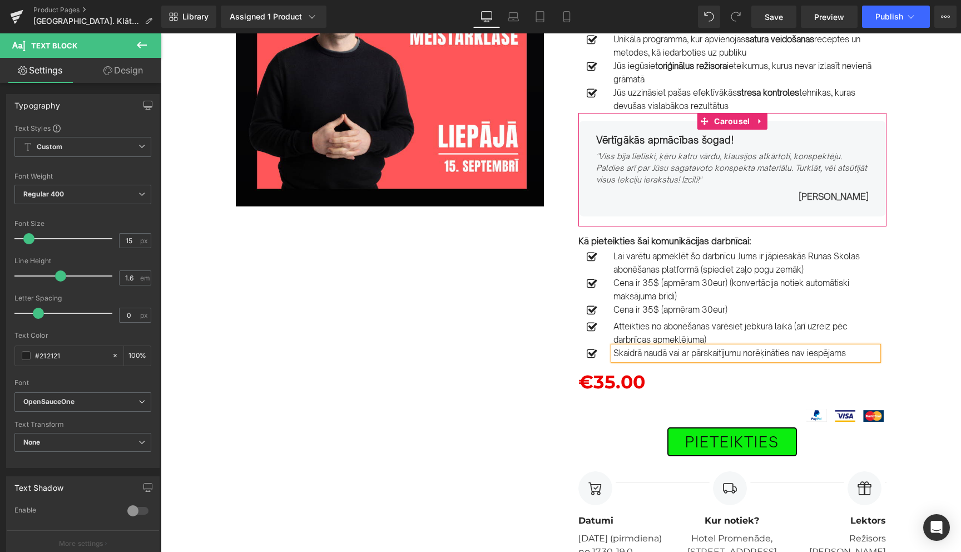
click at [426, 393] on div "Image Row 15.SEPTEMBRĪ PLKST. 17.30-19.30 Text Block Liepājā. Efektīvas komunik…" at bounding box center [561, 253] width 685 height 611
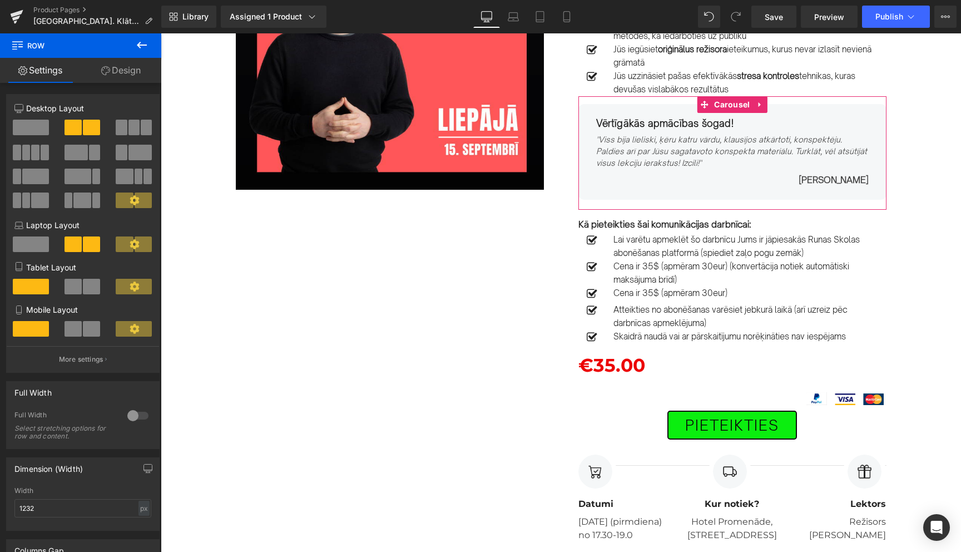
scroll to position [153, 0]
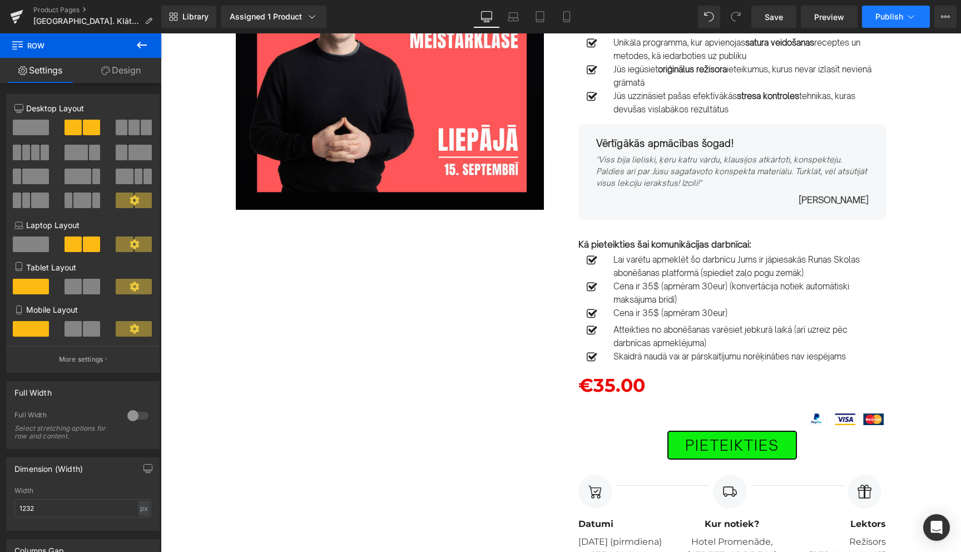
click at [909, 15] on icon at bounding box center [910, 16] width 11 height 11
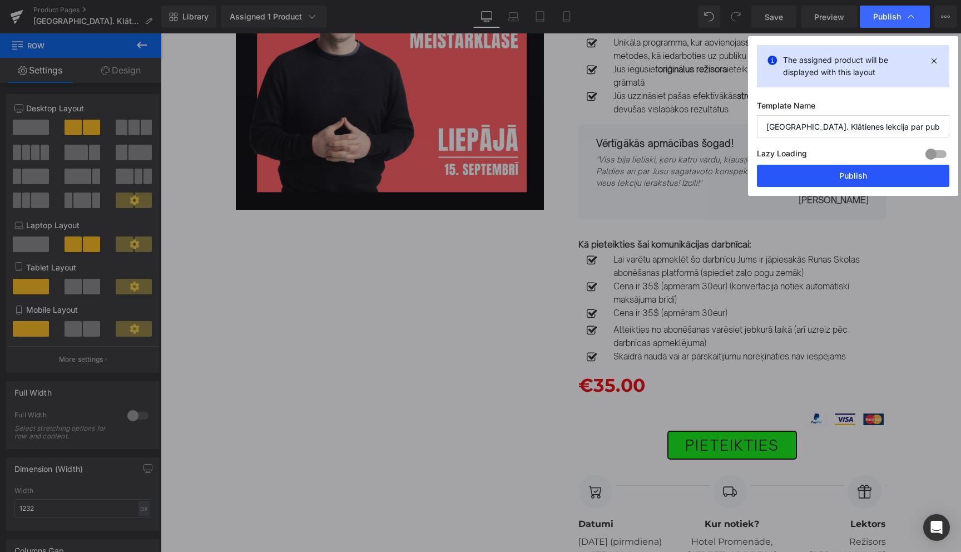
click at [846, 177] on button "Publish" at bounding box center [853, 176] width 192 height 22
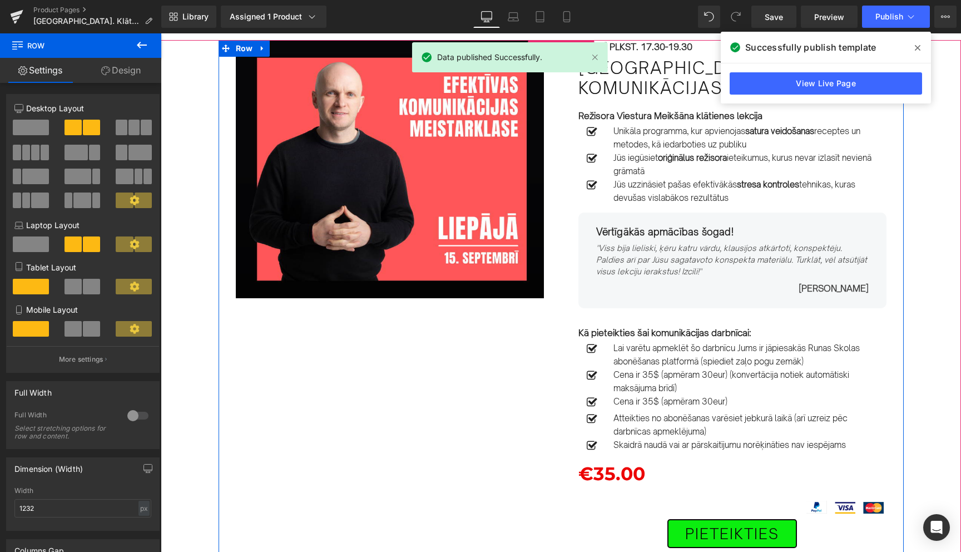
scroll to position [66, 0]
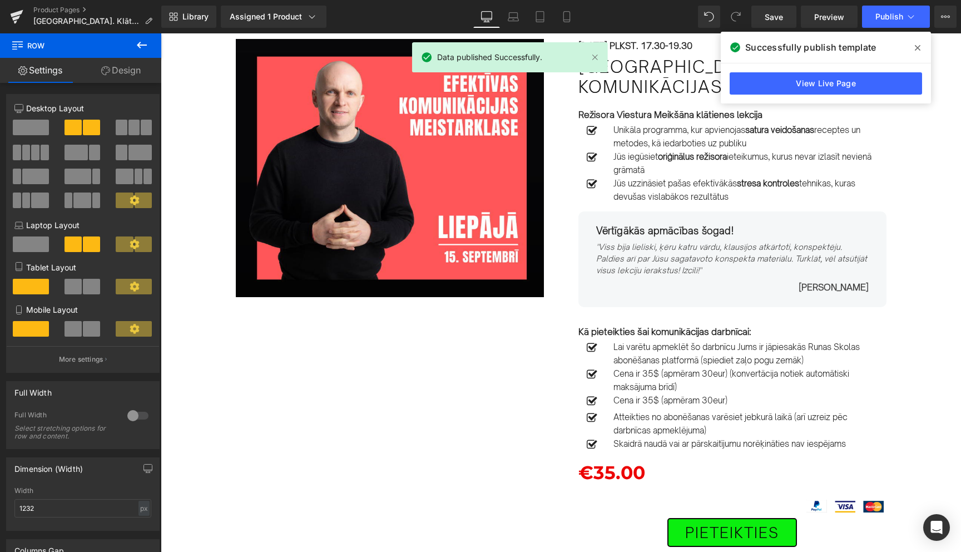
click at [918, 52] on span at bounding box center [918, 48] width 18 height 18
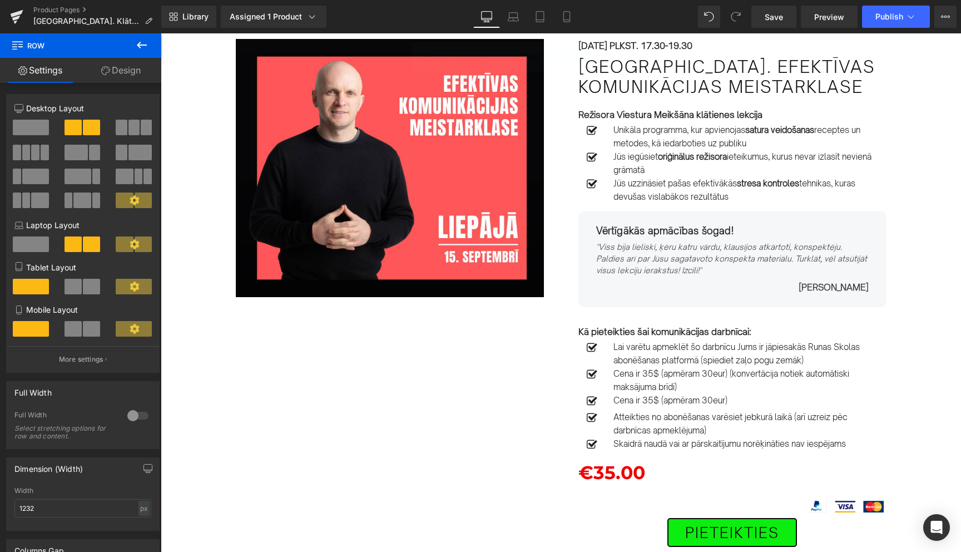
click at [594, 58] on link at bounding box center [595, 57] width 12 height 12
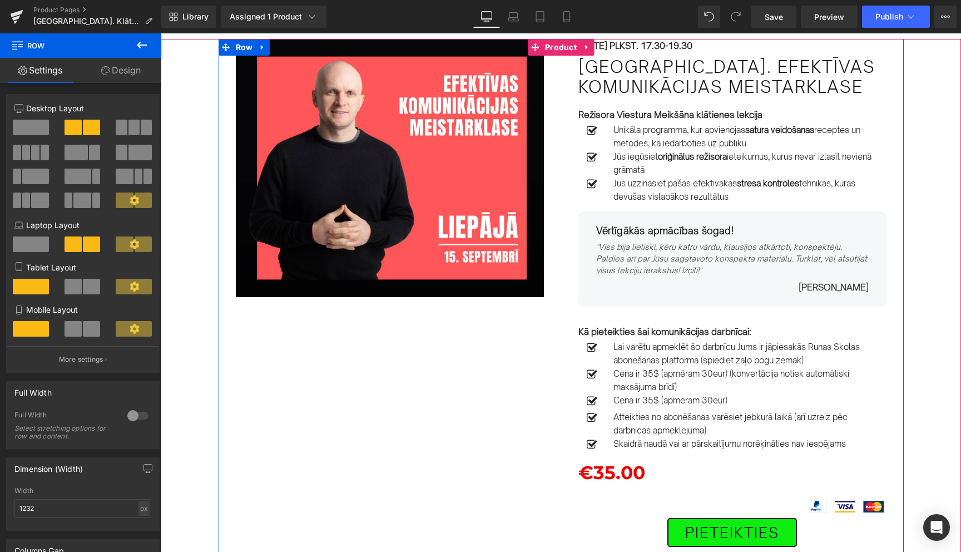
click at [473, 430] on div "Image Row 15.SEPTEMBRĪ PLKST. 17.30-19.30 Text Block Liepājā. Efektīvas komunik…" at bounding box center [561, 344] width 685 height 611
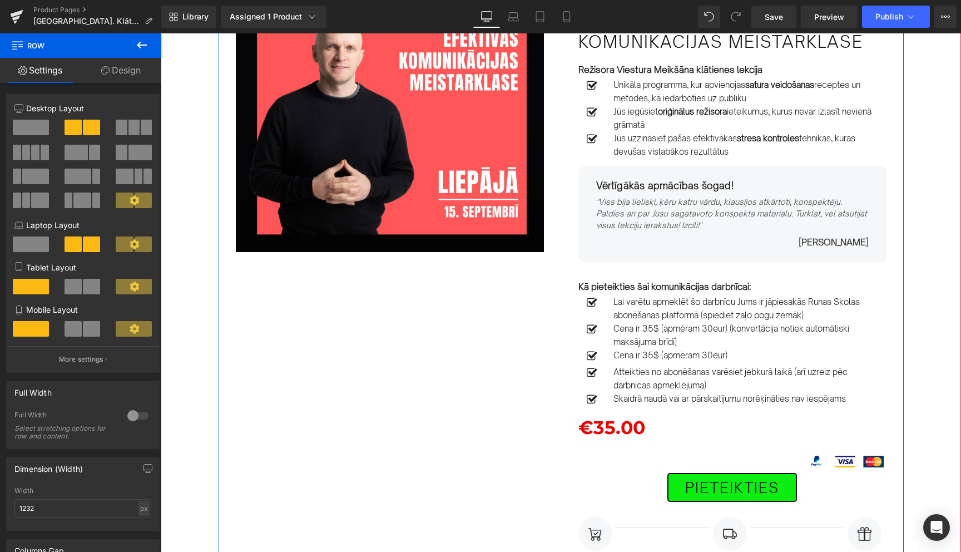
scroll to position [112, 0]
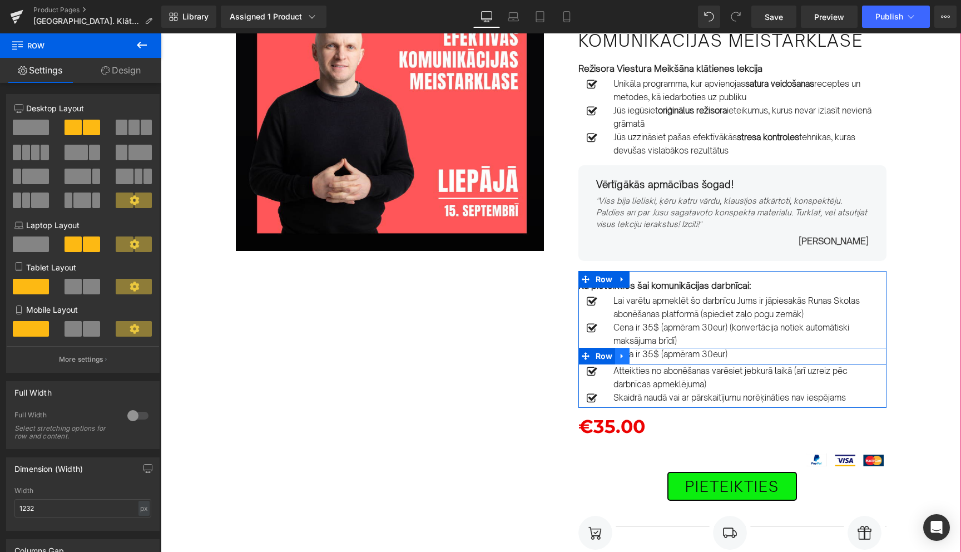
click at [624, 356] on icon at bounding box center [622, 356] width 8 height 8
click at [650, 357] on icon at bounding box center [651, 356] width 8 height 8
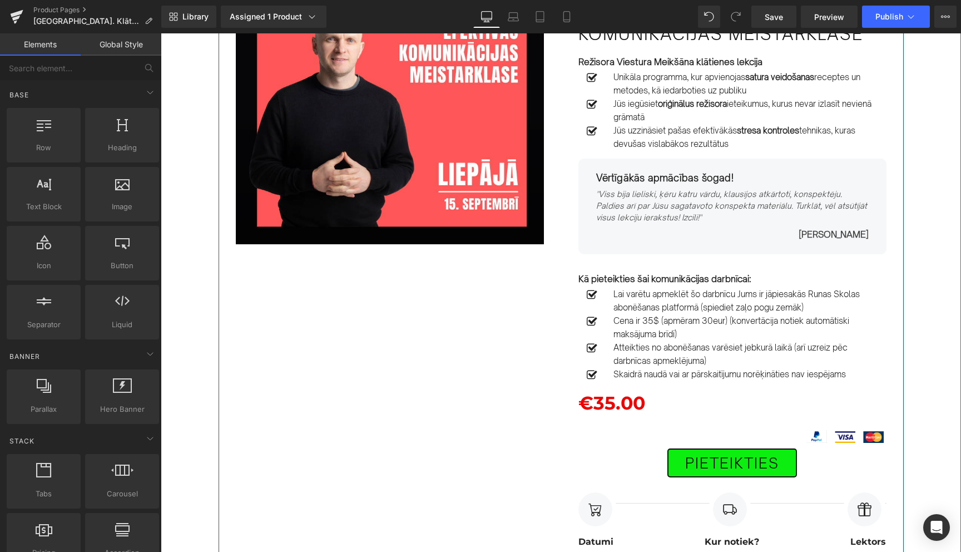
scroll to position [125, 0]
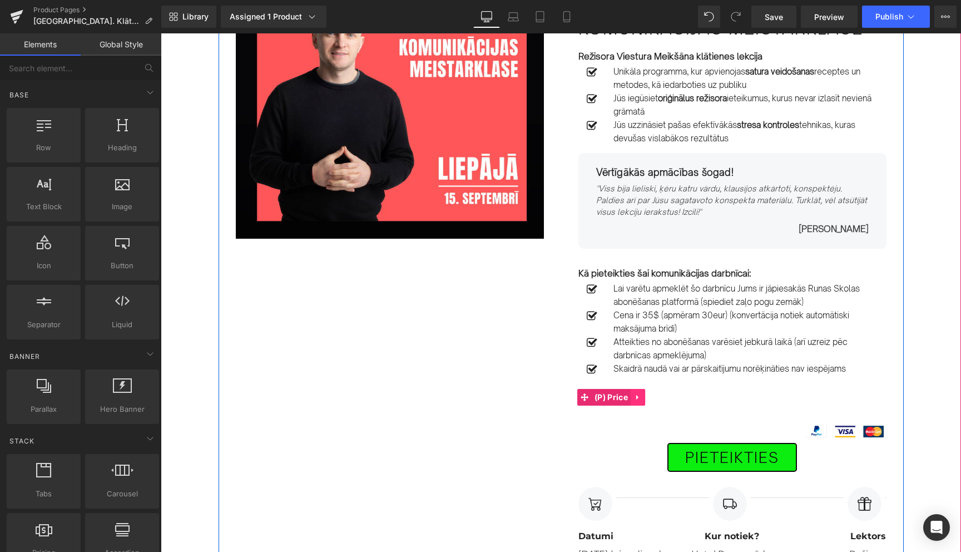
click at [638, 396] on icon at bounding box center [638, 397] width 8 height 8
click at [643, 397] on icon at bounding box center [645, 397] width 8 height 8
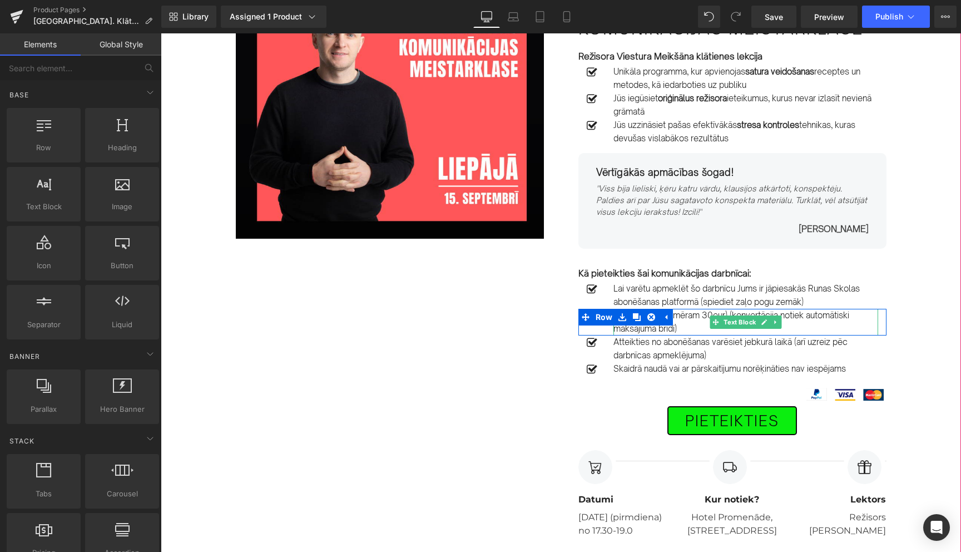
click at [696, 316] on p "Cena ir 35$ (apmēram 30eur) (konvertācija notiek automātiski maksājuma brīdī)" at bounding box center [745, 322] width 265 height 27
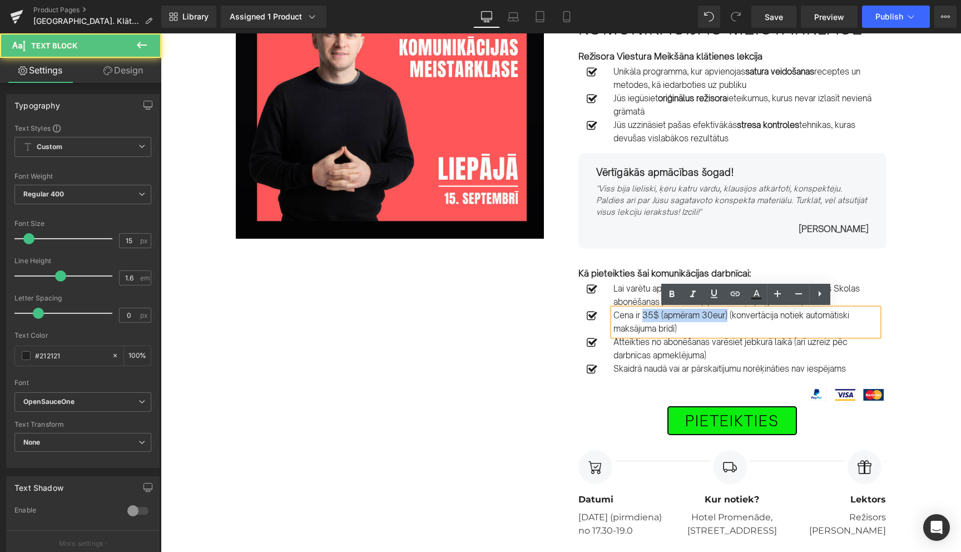
drag, startPoint x: 643, startPoint y: 316, endPoint x: 729, endPoint y: 313, distance: 85.2
click at [729, 313] on p "Cena ir 35$ (apmēram 30eur) (konvertācija notiek automātiski maksājuma brīdī)" at bounding box center [745, 322] width 265 height 27
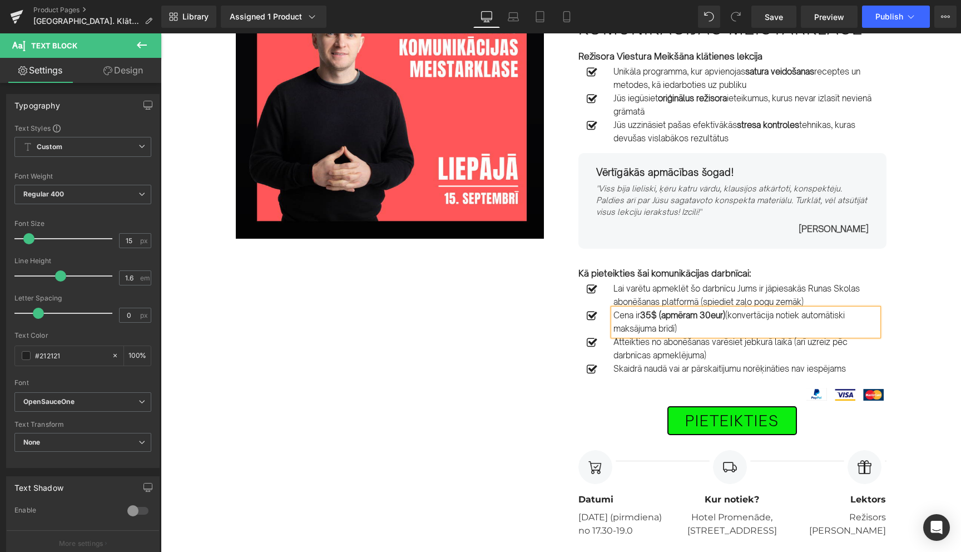
click at [425, 371] on div "Image Row 15.SEPTEMBRĪ PLKST. 17.30-19.30 Text Block Liepājā. Efektīvas komunik…" at bounding box center [561, 259] width 685 height 557
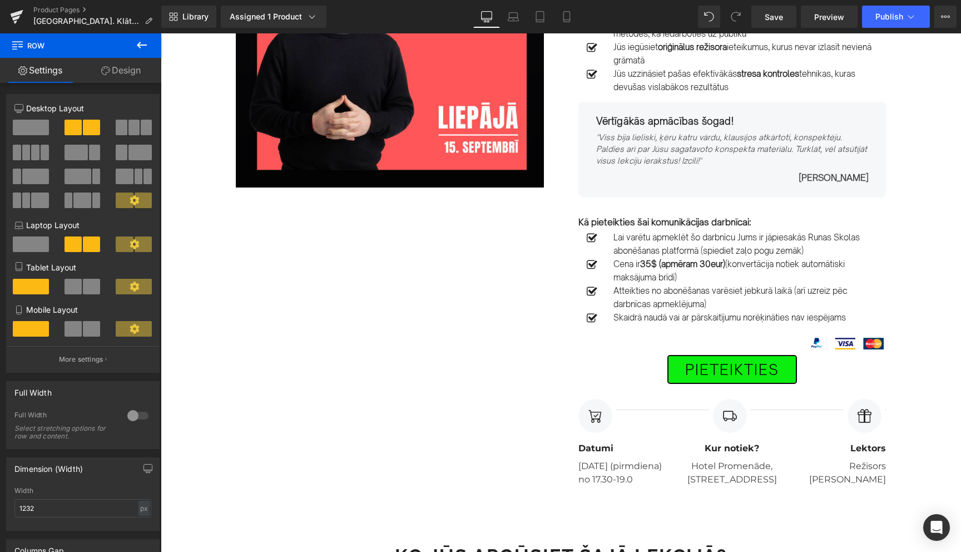
scroll to position [177, 0]
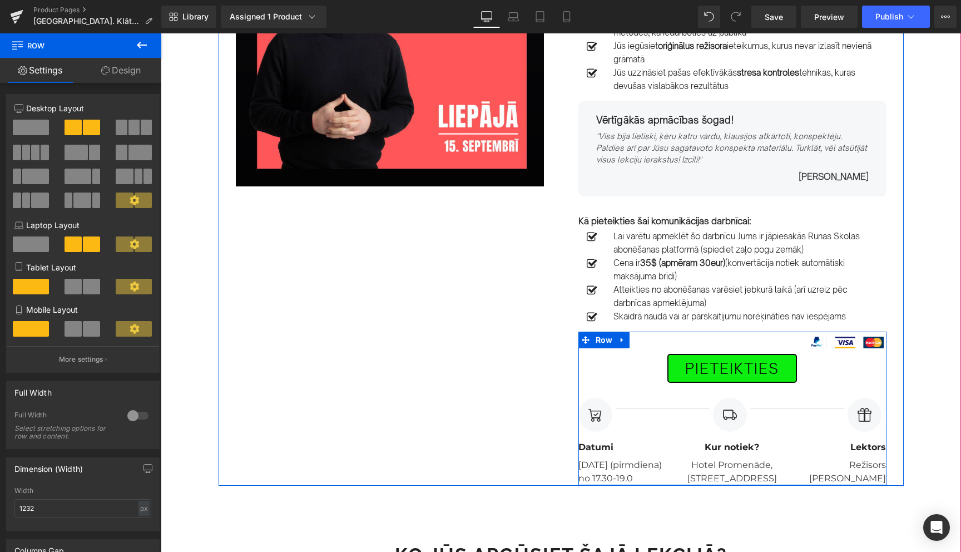
click at [839, 340] on div "PIETEIKTIES Button Separator Image Datumi Text Block 15. septembrī (pirmdiena) …" at bounding box center [732, 407] width 308 height 153
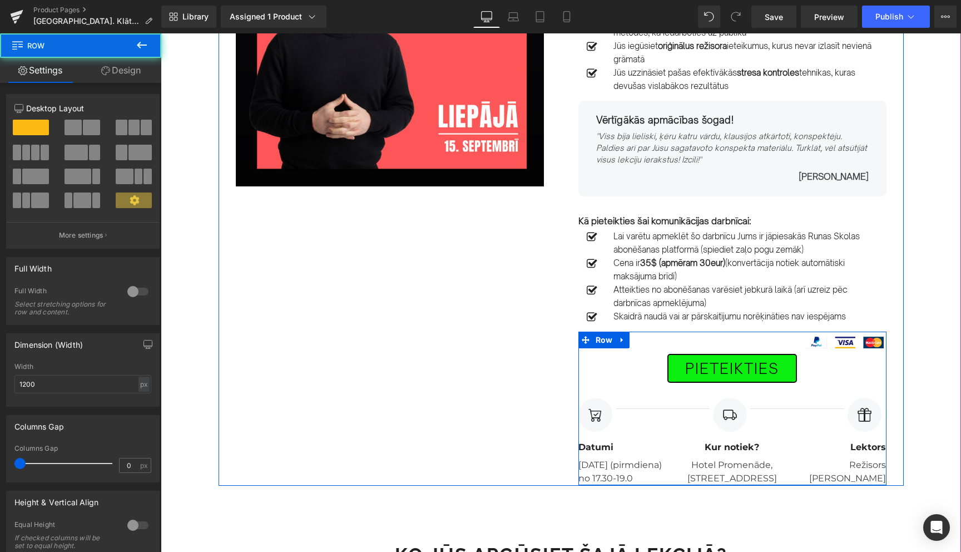
click at [839, 340] on div "PIETEIKTIES Button Separator Image Datumi Text Block 15. septembrī (pirmdiena) …" at bounding box center [732, 407] width 308 height 153
click at [706, 343] on div "PIETEIKTIES Button Separator Image Datumi Text Block 15. septembrī (pirmdiena) …" at bounding box center [732, 407] width 308 height 153
click at [860, 346] on div "PIETEIKTIES Button Separator Image Datumi Text Block 15. septembrī (pirmdiena) …" at bounding box center [732, 407] width 308 height 153
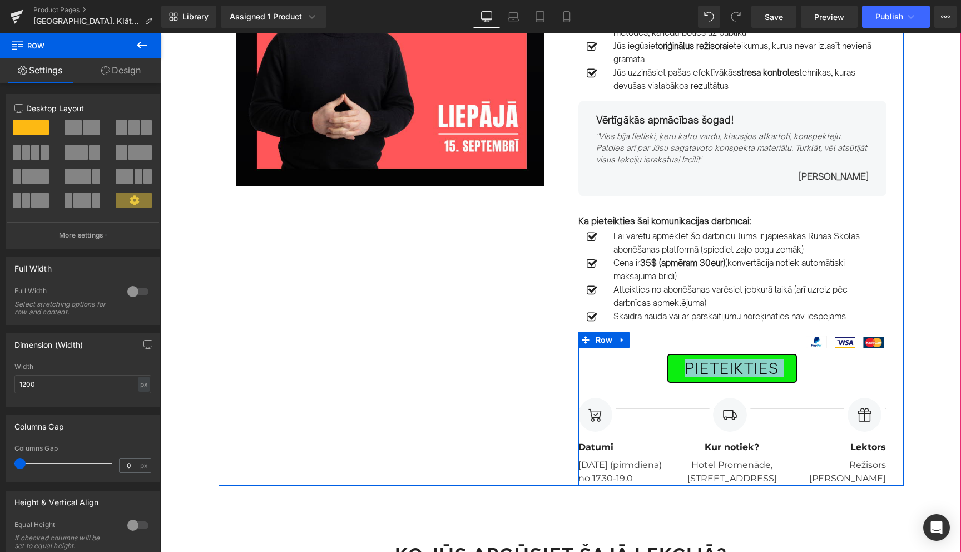
click at [848, 341] on div "PIETEIKTIES Button Separator Image Datumi Text Block 15. septembrī (pirmdiena) …" at bounding box center [732, 407] width 308 height 153
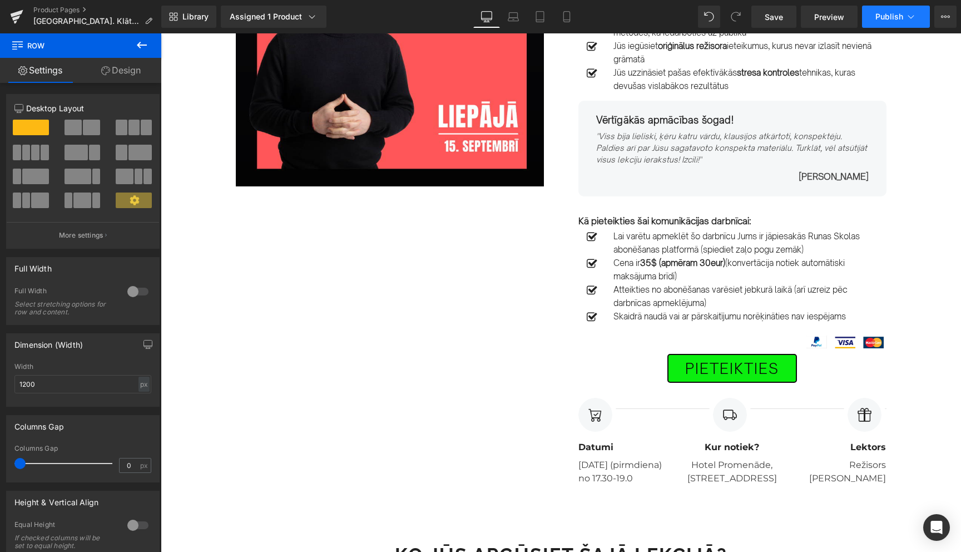
click at [912, 17] on icon at bounding box center [911, 16] width 6 height 3
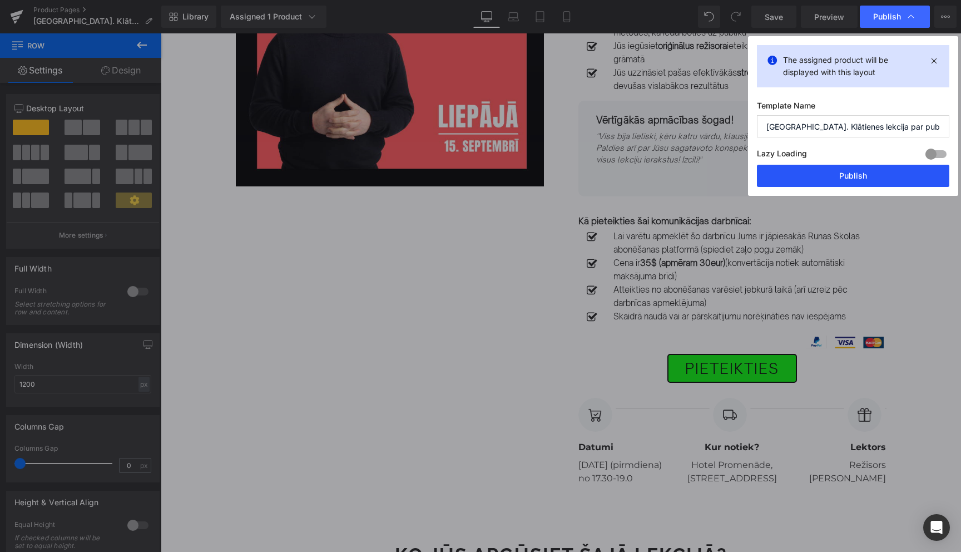
click at [857, 177] on button "Publish" at bounding box center [853, 176] width 192 height 22
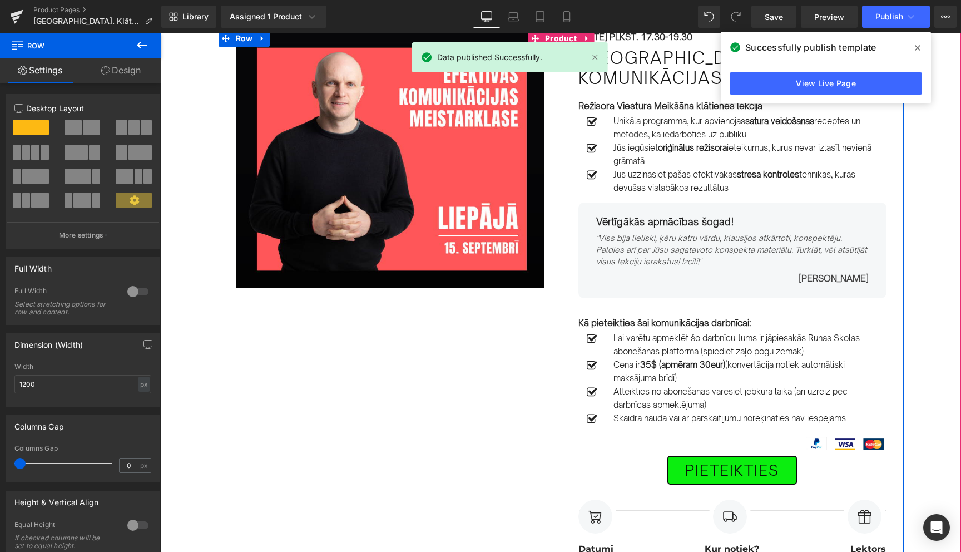
scroll to position [0, 0]
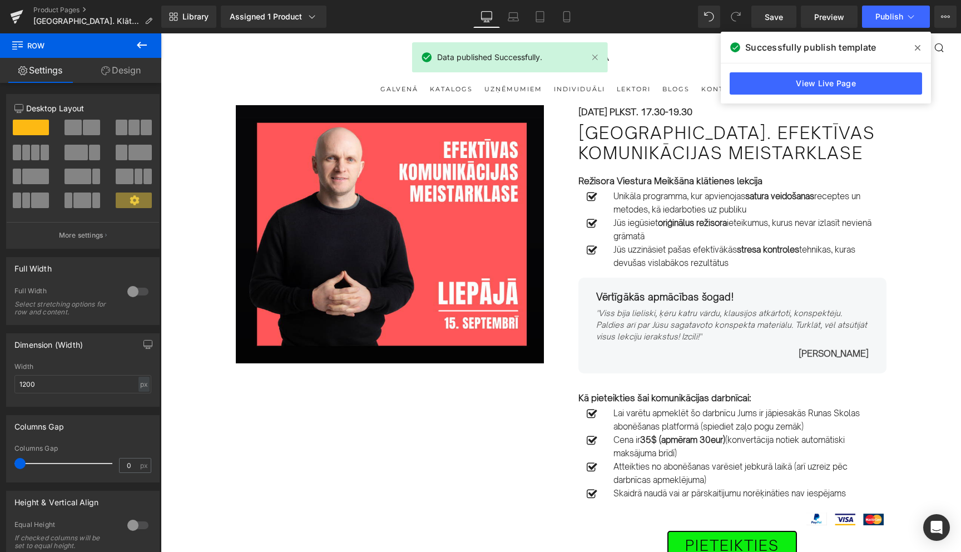
click at [919, 49] on icon at bounding box center [918, 47] width 6 height 9
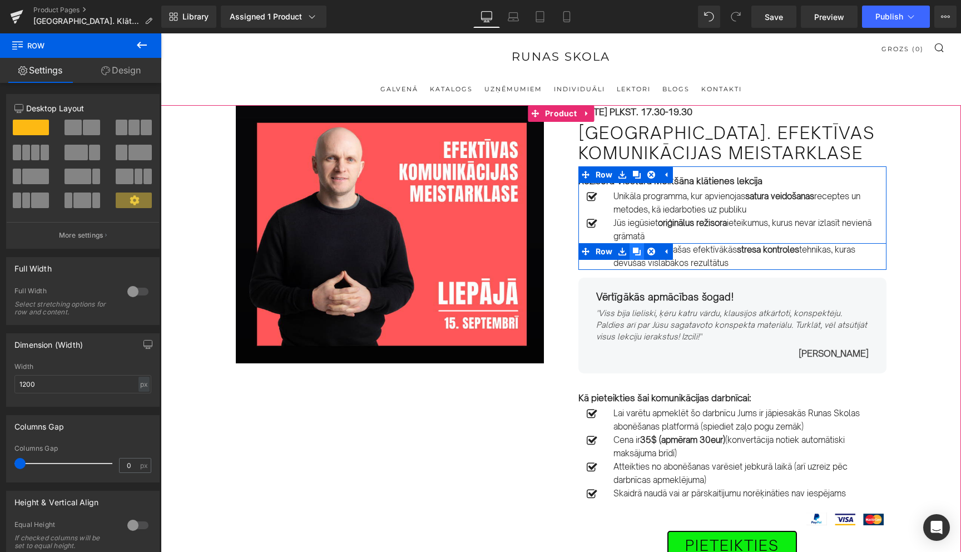
click at [638, 252] on icon at bounding box center [637, 251] width 8 height 8
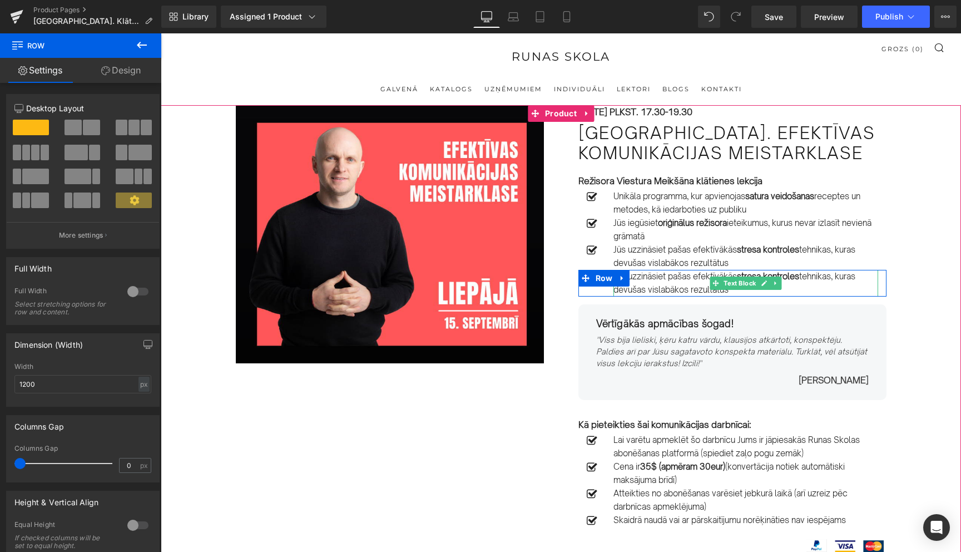
click at [652, 278] on p "Jūs uzzināsiet pašas efektīvākās stresa kontroles tehnikas, kuras devušas visla…" at bounding box center [745, 283] width 265 height 27
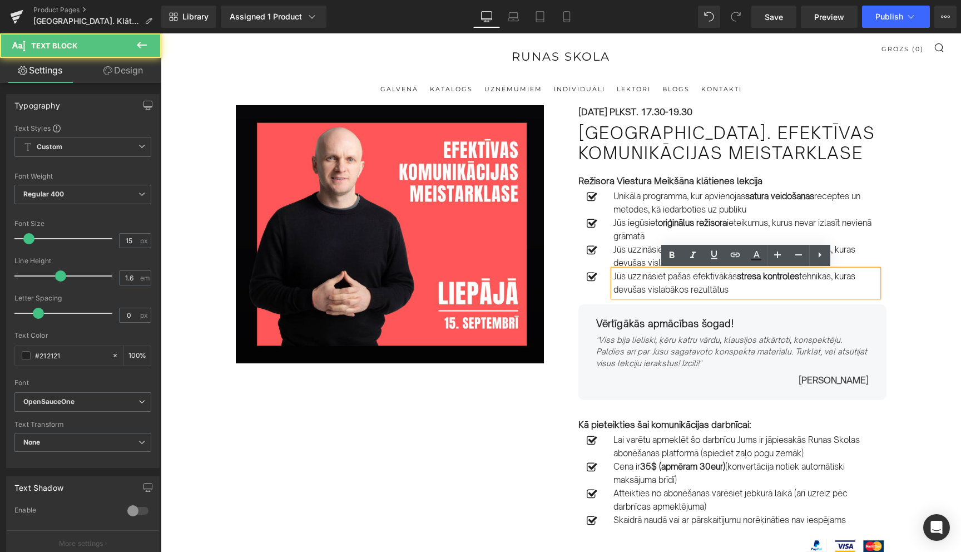
click at [652, 278] on p "Jūs uzzināsiet pašas efektīvākās stresa kontroles tehnikas, kuras devušas visla…" at bounding box center [745, 283] width 265 height 27
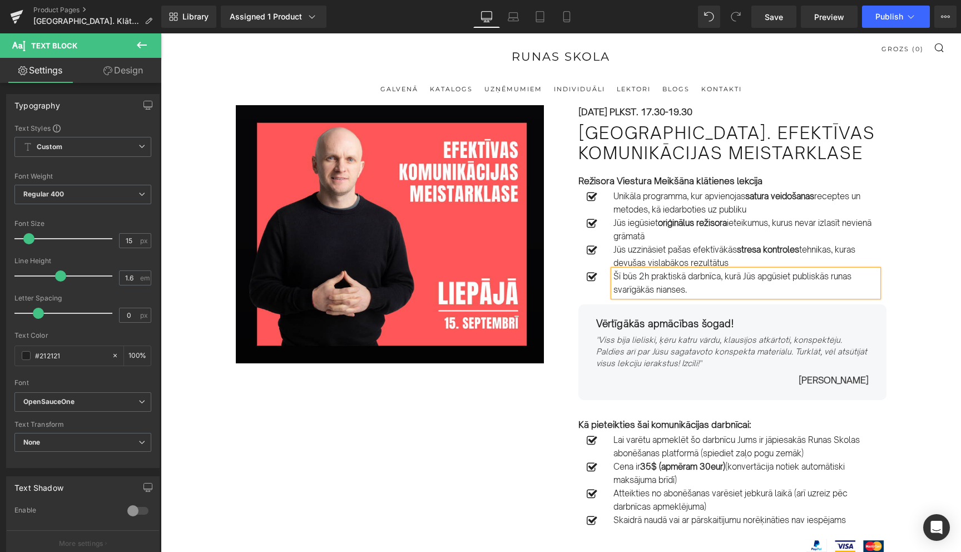
click at [463, 438] on div "Image Row 15.SEPTEMBRĪ PLKST. 17.30-19.30 Text Block Liepājā. Efektīvas komunik…" at bounding box center [561, 397] width 685 height 584
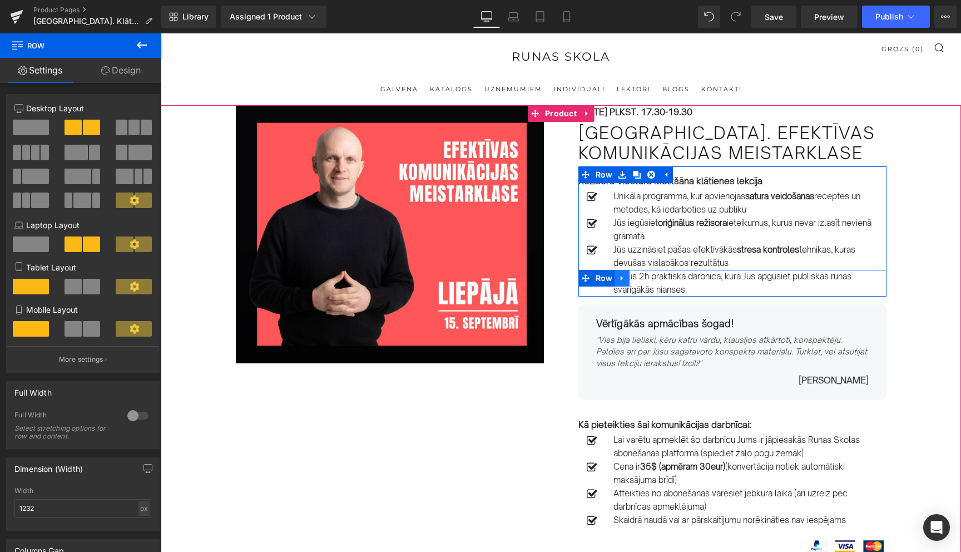
click at [623, 279] on icon at bounding box center [622, 278] width 8 height 8
click at [639, 280] on icon at bounding box center [637, 278] width 8 height 8
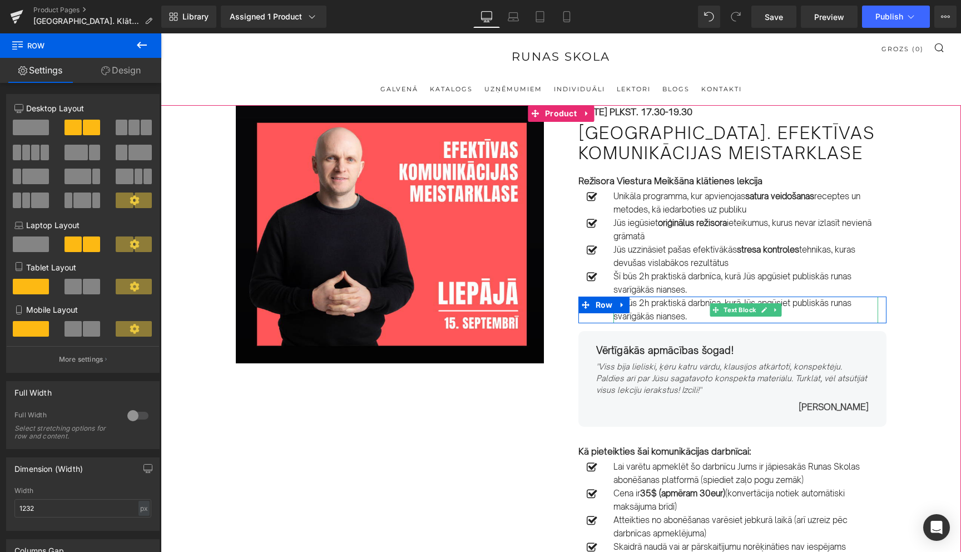
click at [640, 307] on p "Šī būs 2h praktiskā darbnīca, kurā Jūs apgūsiet publiskās runas svarīgākās nian…" at bounding box center [745, 309] width 265 height 27
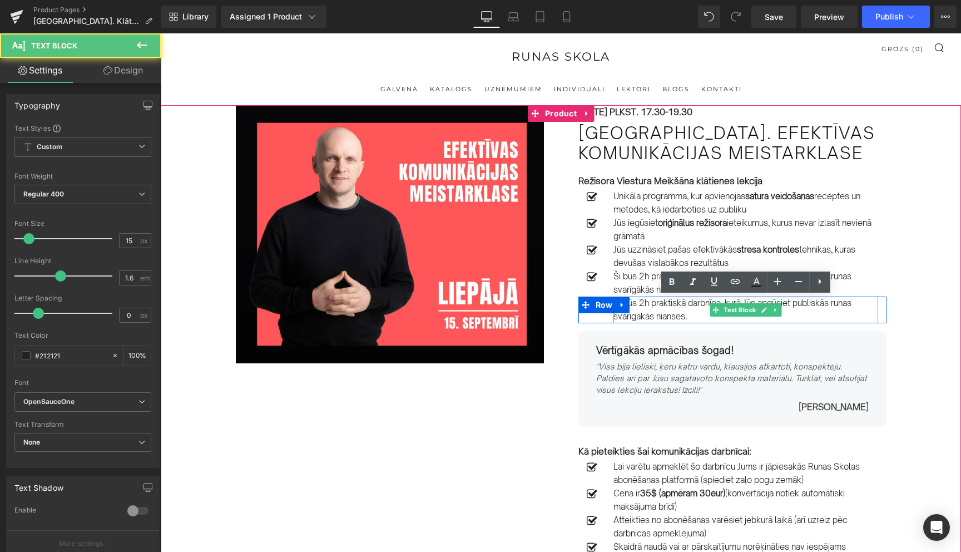
click at [640, 307] on p "Šī būs 2h praktiskā darbnīca, kurā Jūs apgūsiet publiskās runas svarīgākās nian…" at bounding box center [745, 309] width 265 height 27
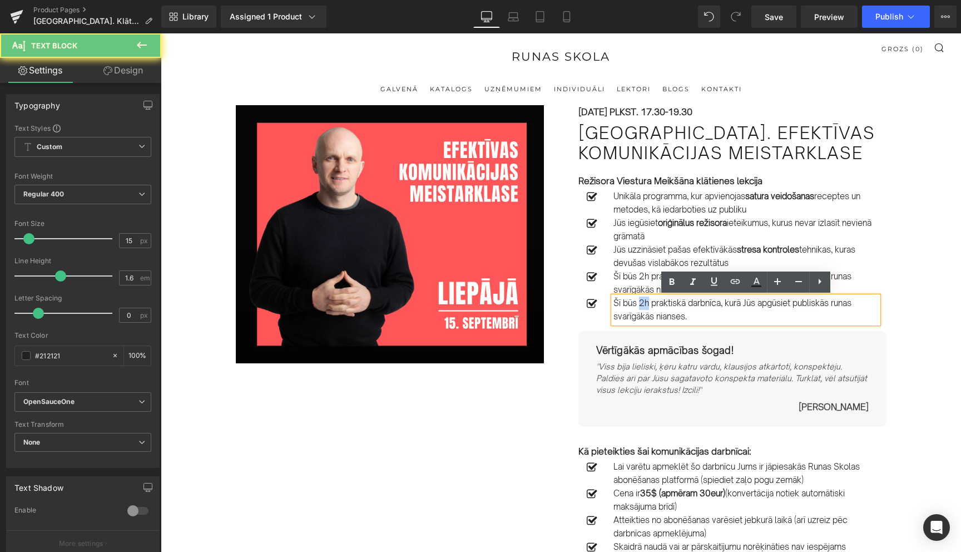
click at [640, 307] on p "Šī būs 2h praktiskā darbnīca, kurā Jūs apgūsiet publiskās runas svarīgākās nian…" at bounding box center [745, 309] width 265 height 27
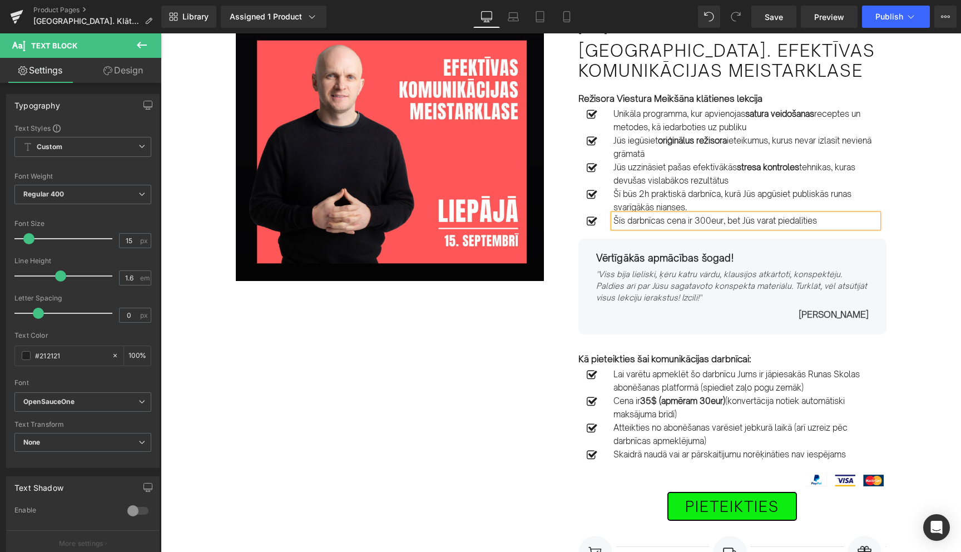
scroll to position [83, 0]
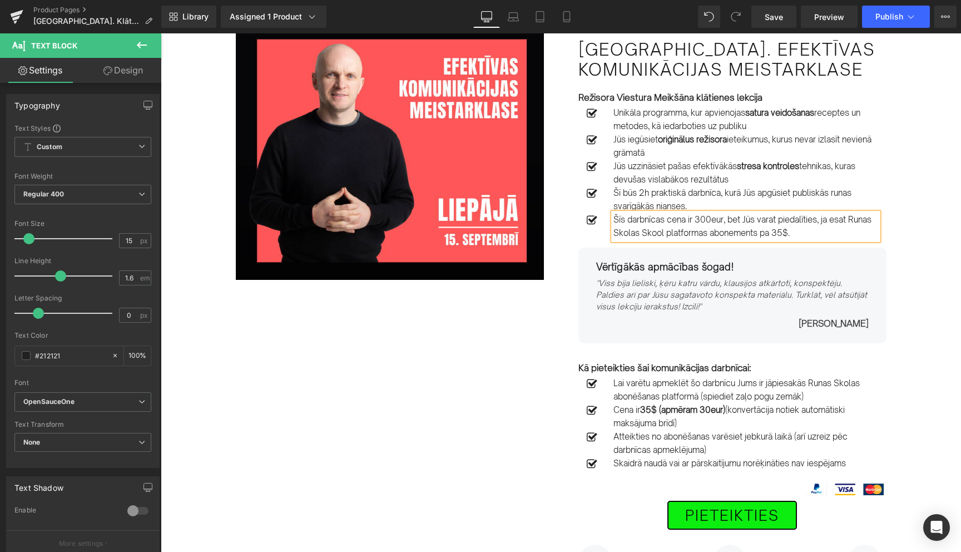
click at [463, 393] on div "Image Row [DATE] PLKST. 17.30-19.30 Text Block [GEOGRAPHIC_DATA]. Efektīvas kom…" at bounding box center [561, 327] width 685 height 611
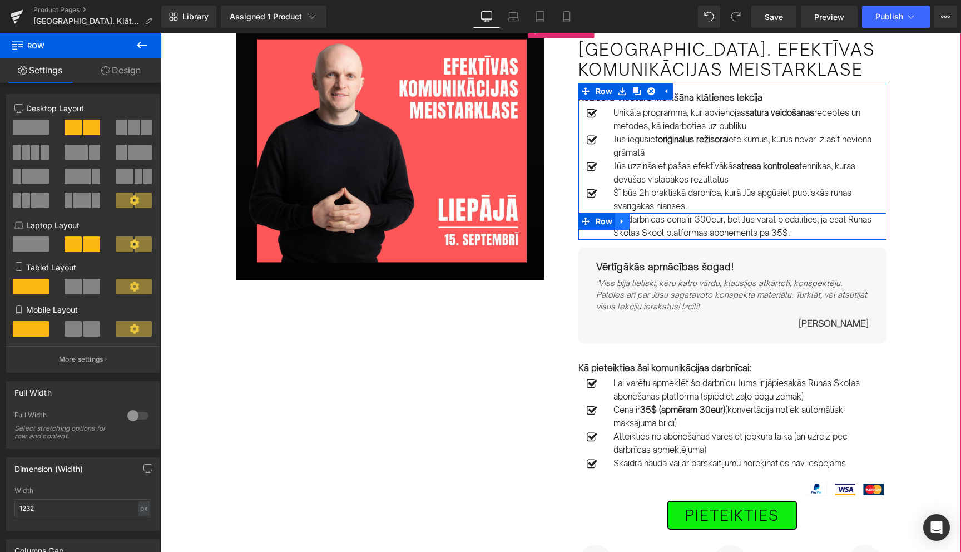
click at [621, 224] on icon at bounding box center [622, 221] width 8 height 8
click at [636, 220] on icon at bounding box center [637, 221] width 8 height 8
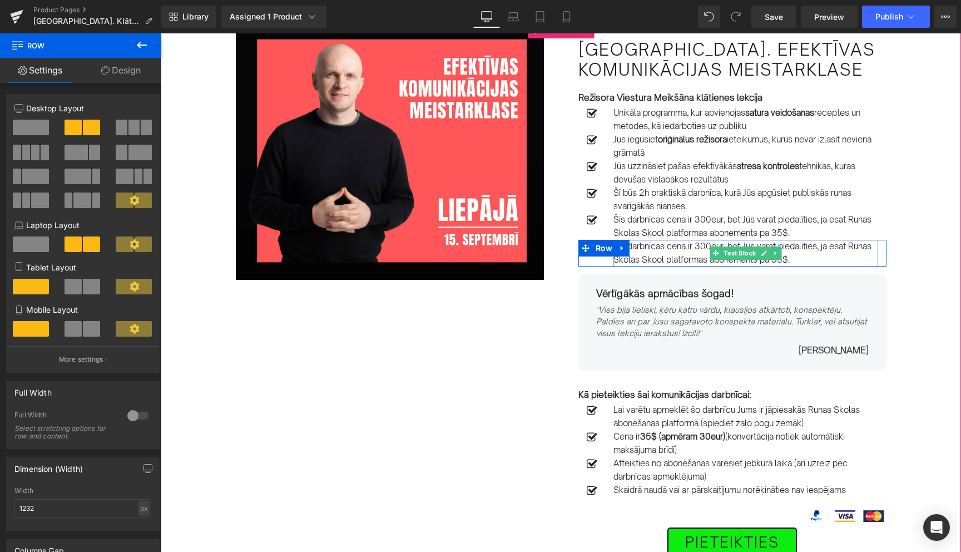
click at [639, 254] on p "Šīs darbnīcas cena ir 300eur, bet Jūs varat piedalīties, ja esat Runas Skolas S…" at bounding box center [745, 253] width 265 height 27
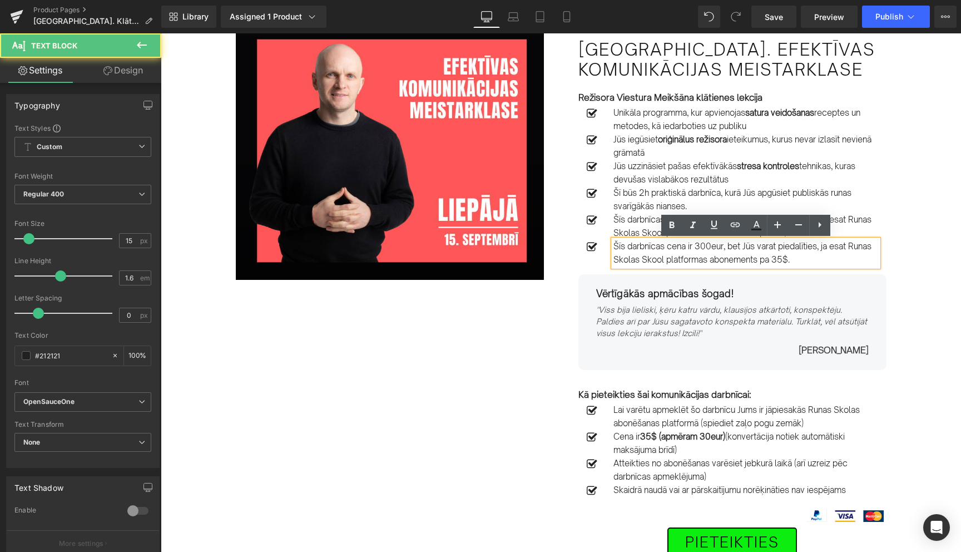
click at [639, 254] on p "Šīs darbnīcas cena ir 300eur, bet Jūs varat piedalīties, ja esat Runas Skolas S…" at bounding box center [745, 253] width 265 height 27
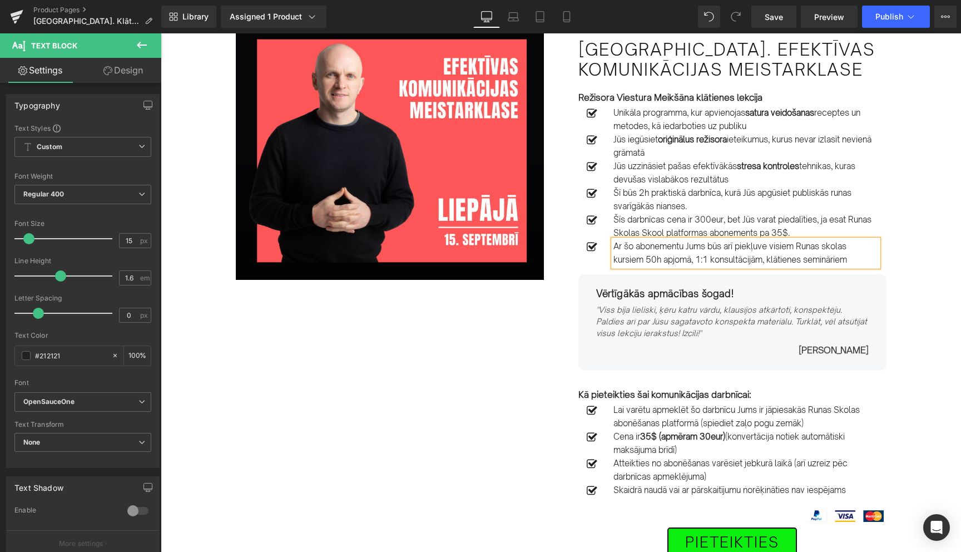
click at [766, 259] on p "Ar šo abonementu Jums būs arī piekļuve visiem Runas skolas kursiem 50h apjomā, …" at bounding box center [745, 253] width 265 height 27
click at [865, 262] on p "Ar šo abonementu Jums būs arī piekļuve visiem Runas skolas kursiem 50h apjomā, …" at bounding box center [745, 253] width 265 height 27
click at [506, 380] on div "Image Row [DATE] PLKST. 17.30-19.30 Text Block [GEOGRAPHIC_DATA]. Efektīvas kom…" at bounding box center [561, 340] width 685 height 637
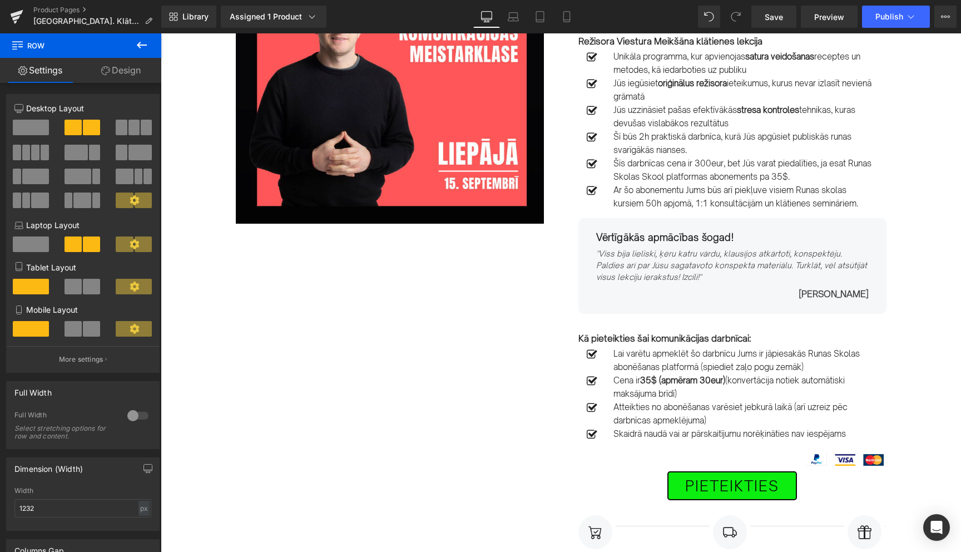
scroll to position [146, 0]
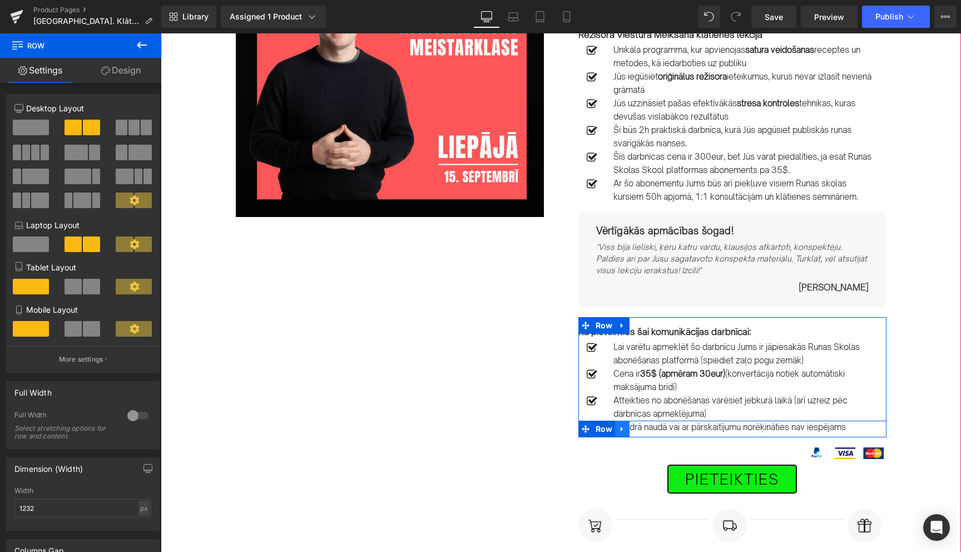
click at [626, 429] on link at bounding box center [622, 428] width 14 height 17
click at [638, 429] on icon at bounding box center [637, 429] width 8 height 8
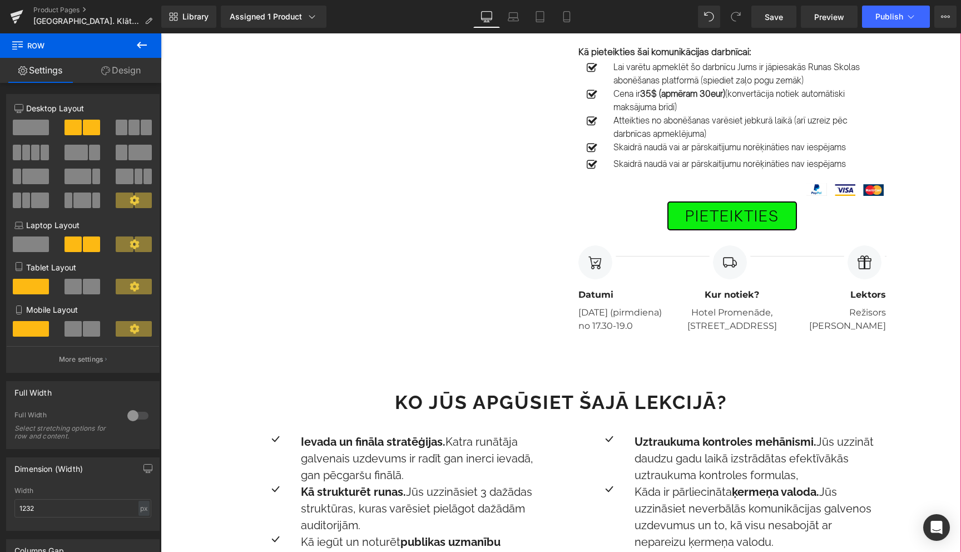
scroll to position [417, 0]
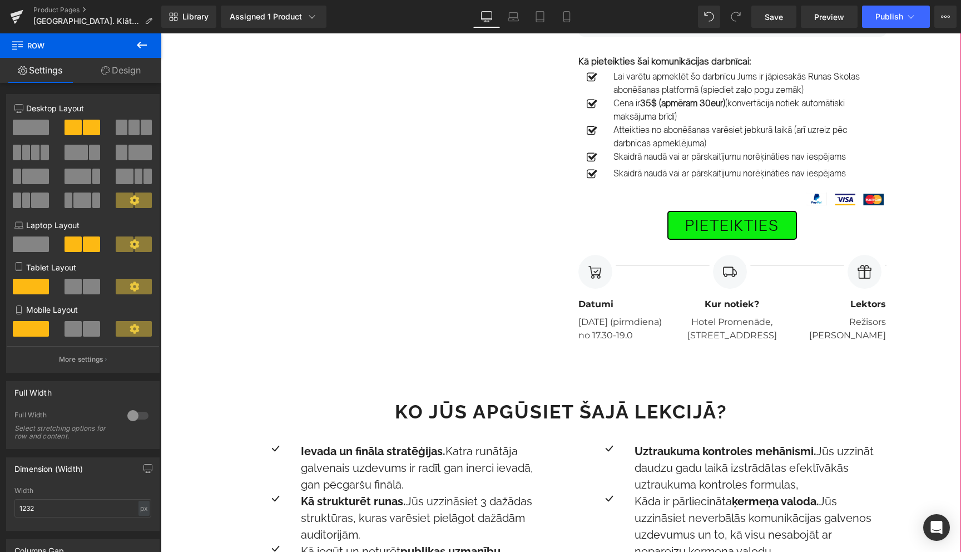
click at [547, 126] on div "Image Row [DATE] PLKST. 17.30-19.30 Text Block [GEOGRAPHIC_DATA]. Efektīvas kom…" at bounding box center [561, 16] width 685 height 654
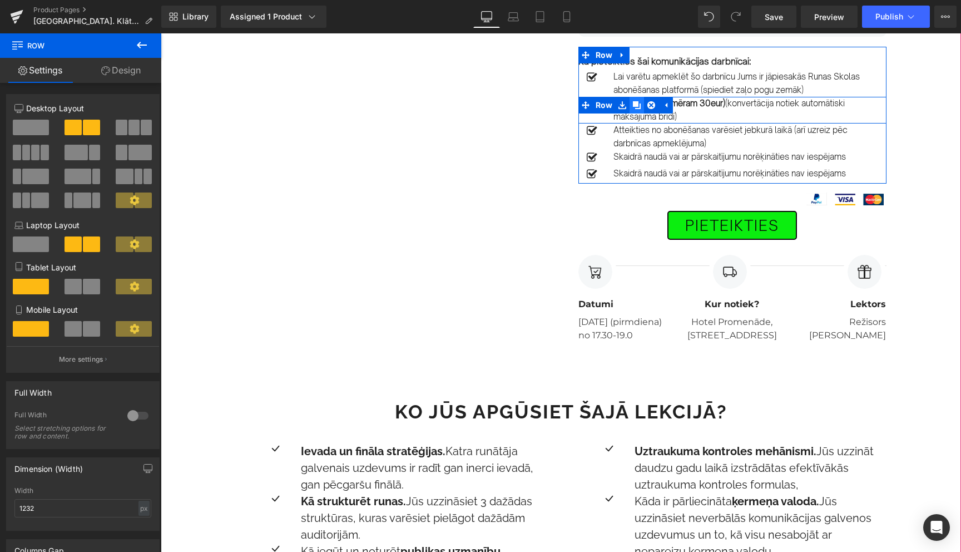
click at [636, 107] on icon at bounding box center [637, 105] width 8 height 8
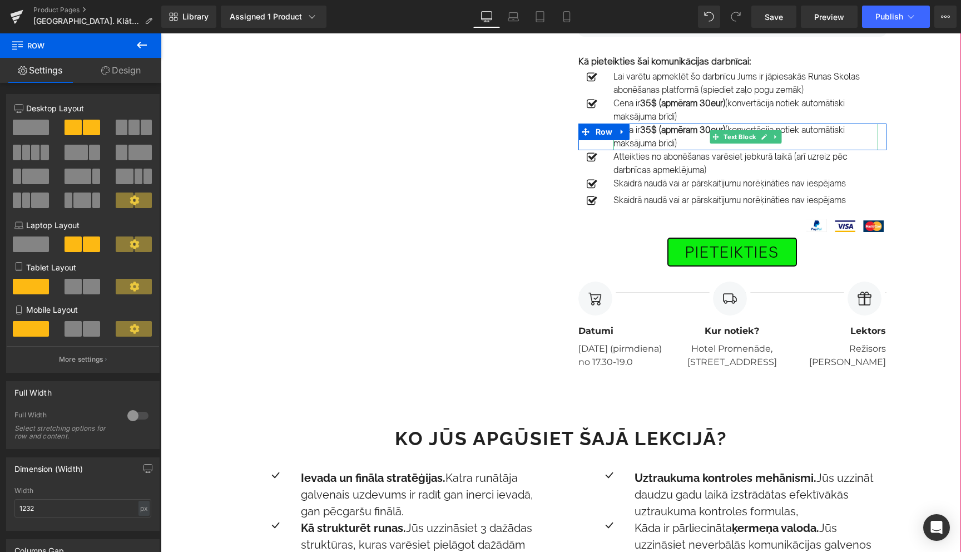
click at [635, 135] on p "Cena ir 35$ (apmēram 30eur) (konvertācija notiek automātiski maksājuma brīdī)" at bounding box center [745, 136] width 265 height 27
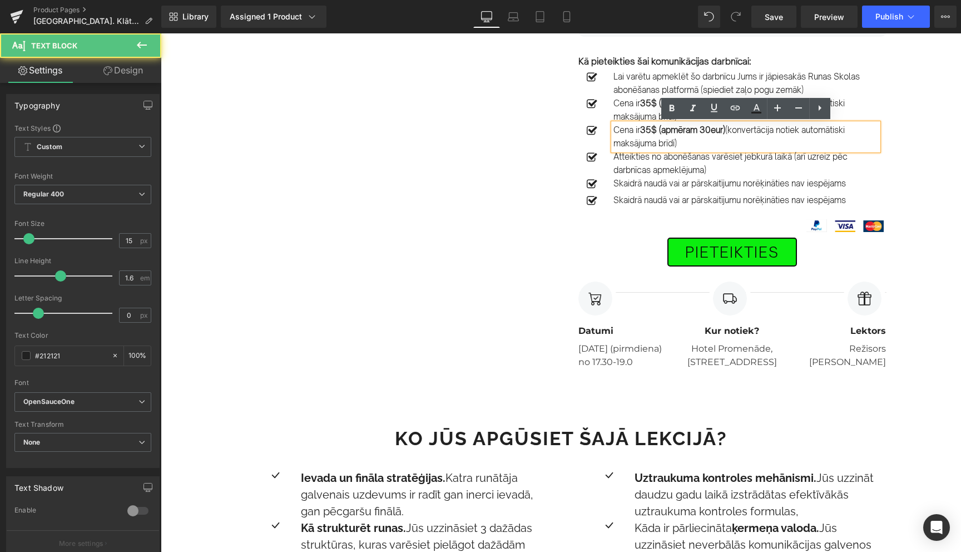
click at [635, 135] on p "Cena ir 35$ (apmēram 30eur) (konvertācija notiek automātiski maksājuma brīdī)" at bounding box center [745, 136] width 265 height 27
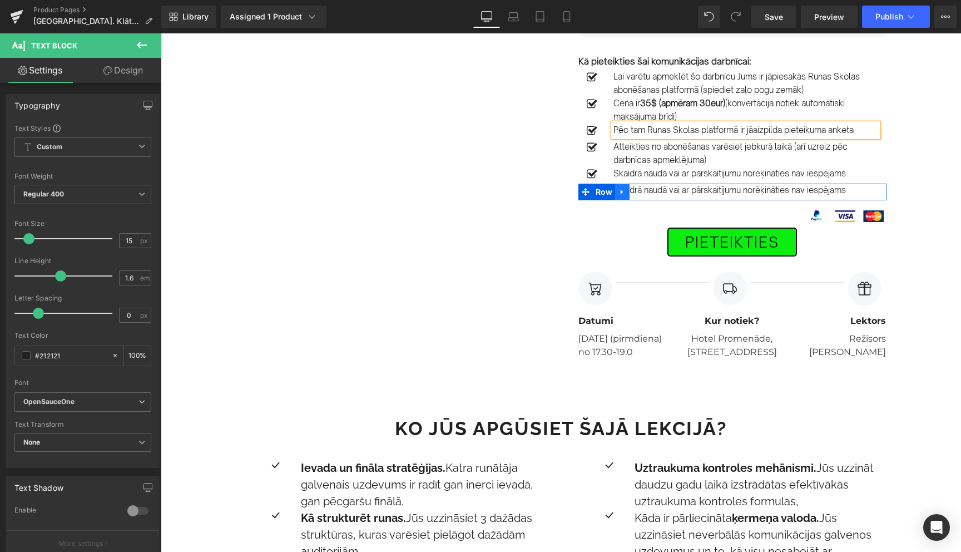
click at [622, 191] on icon at bounding box center [622, 192] width 2 height 5
click at [651, 191] on icon at bounding box center [651, 192] width 8 height 8
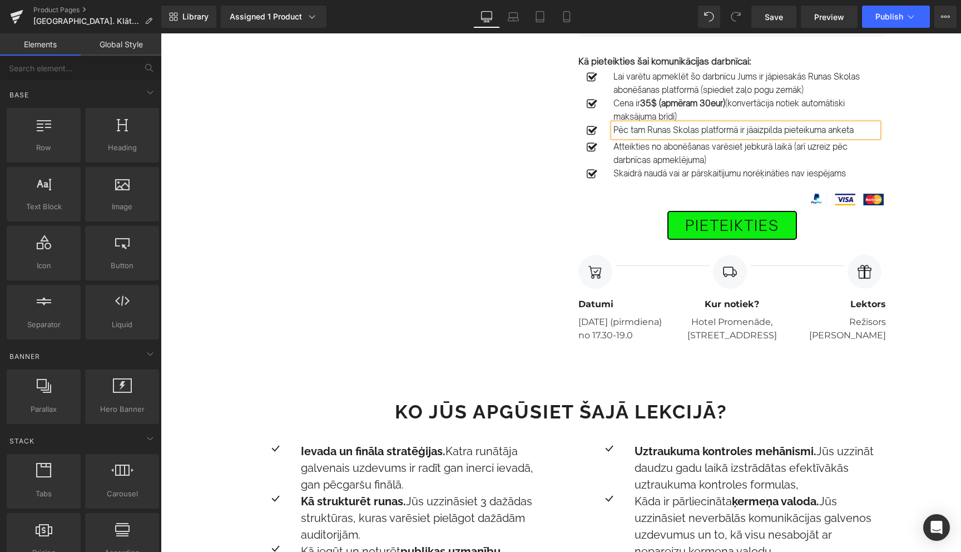
click at [466, 226] on div "Image Row [DATE] PLKST. 17.30-19.30 Text Block [GEOGRAPHIC_DATA]. Efektīvas kom…" at bounding box center [561, 16] width 685 height 654
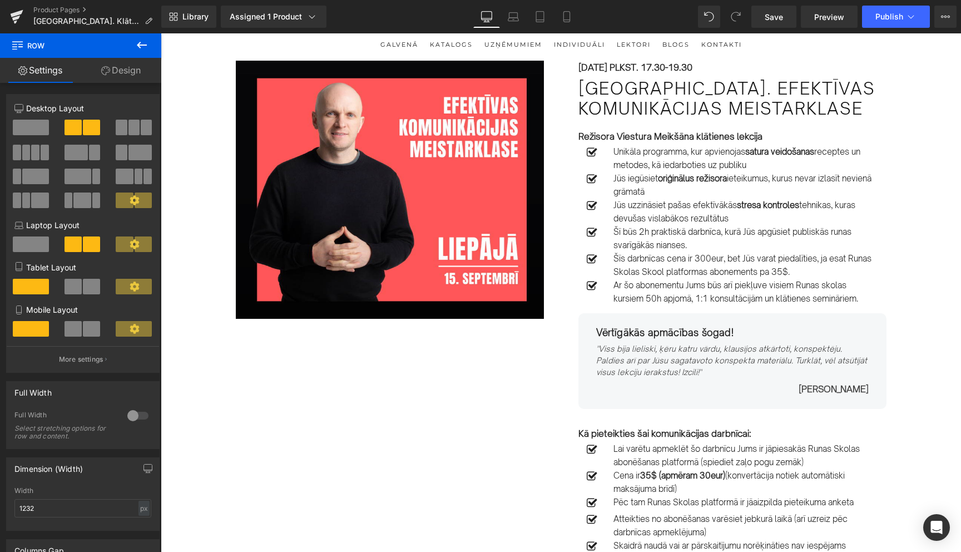
scroll to position [42, 0]
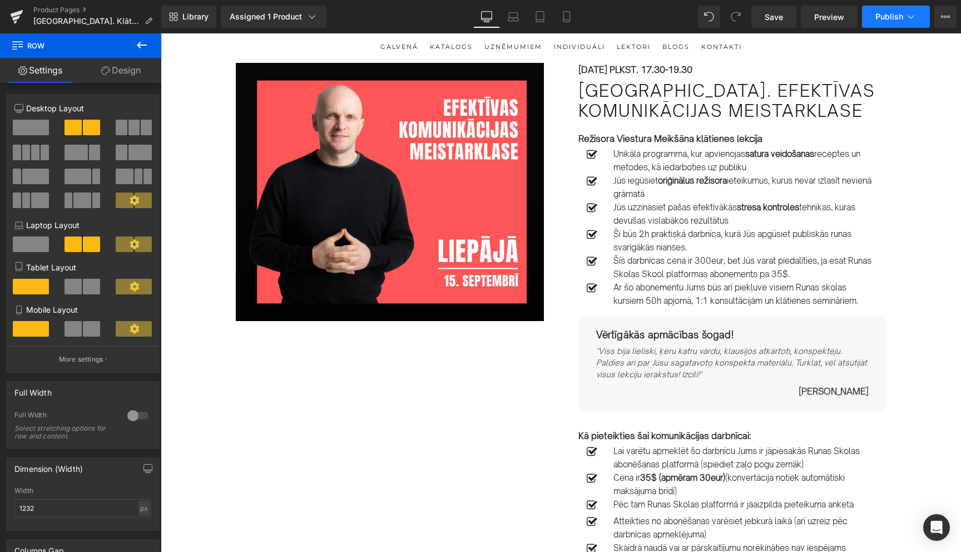
click at [917, 21] on button "Publish" at bounding box center [896, 17] width 68 height 22
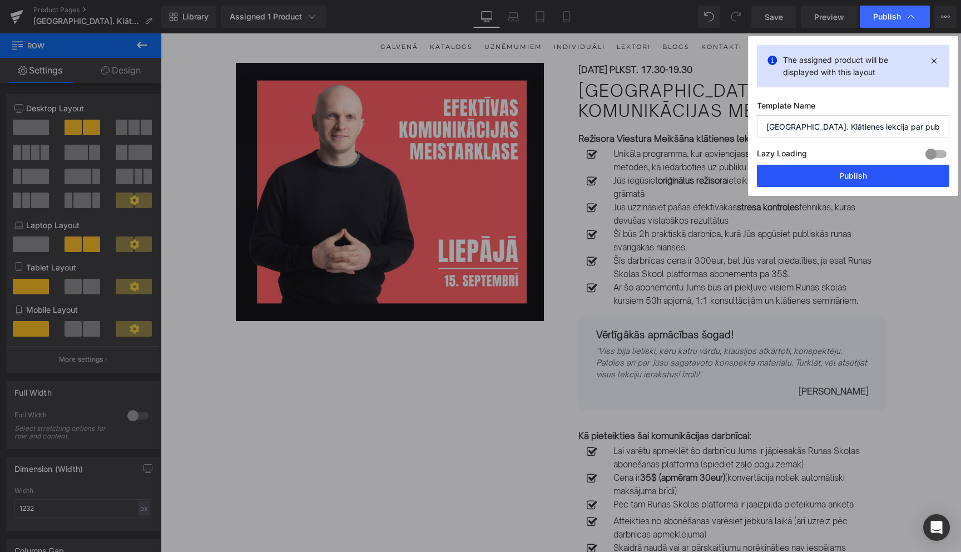
click at [848, 178] on button "Publish" at bounding box center [853, 176] width 192 height 22
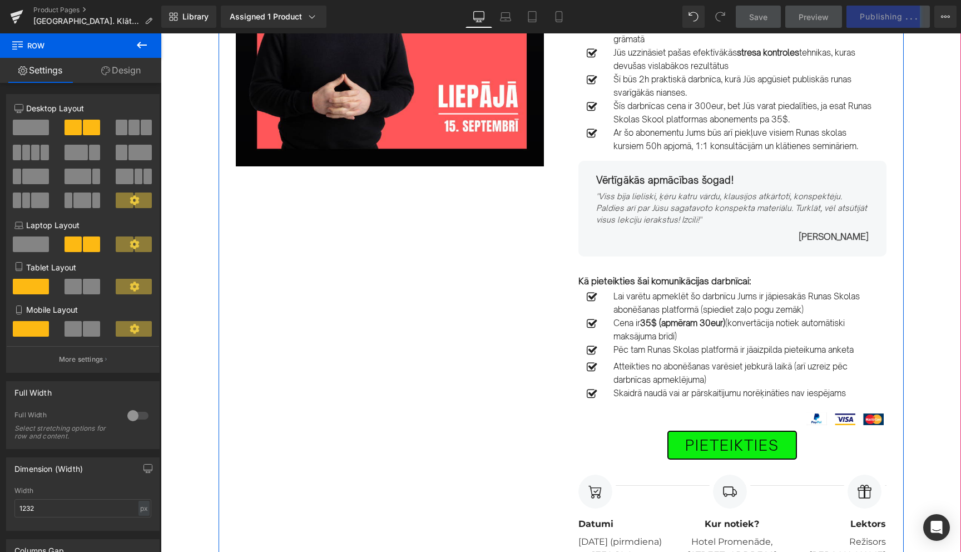
scroll to position [207, 0]
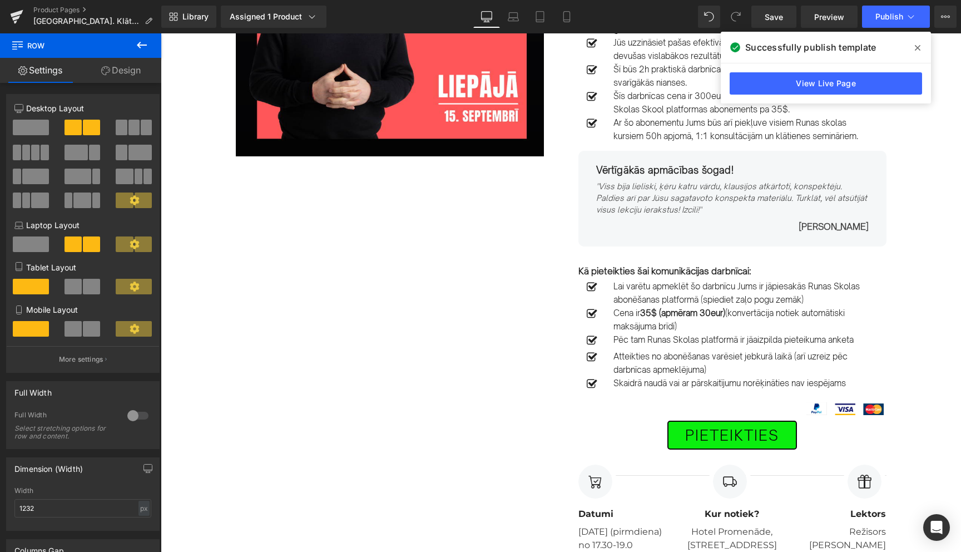
click at [920, 48] on span at bounding box center [918, 48] width 18 height 18
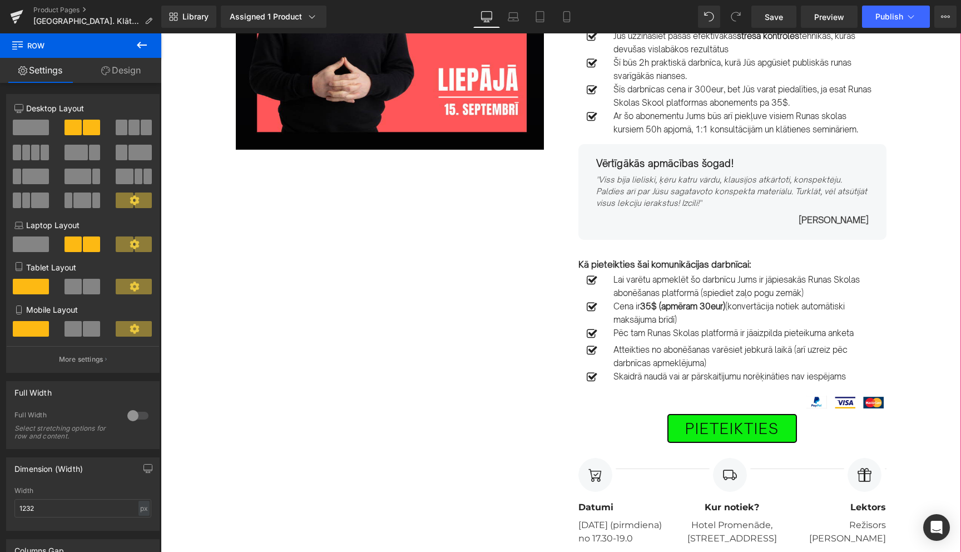
scroll to position [212, 0]
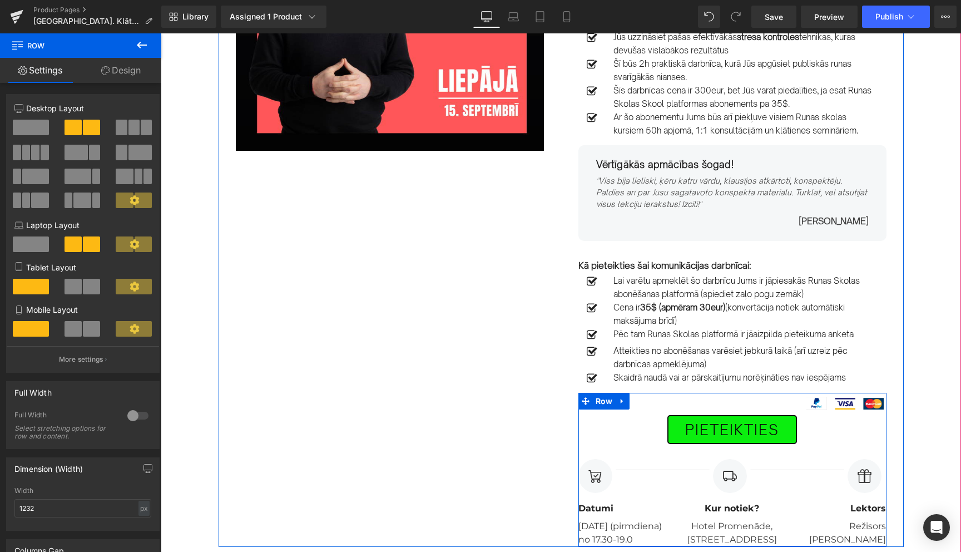
click at [854, 399] on div "PIETEIKTIES Button Separator Image Datumi Text Block 15. septembrī (pirmdiena) …" at bounding box center [732, 469] width 308 height 153
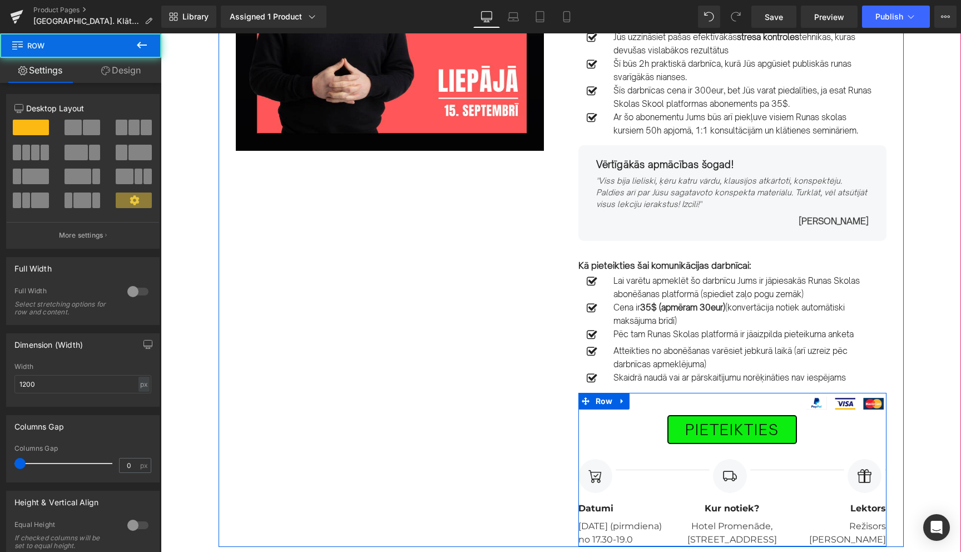
click at [685, 404] on div "PIETEIKTIES Button Separator Image Datumi Text Block 15. septembrī (pirmdiena) …" at bounding box center [732, 469] width 308 height 153
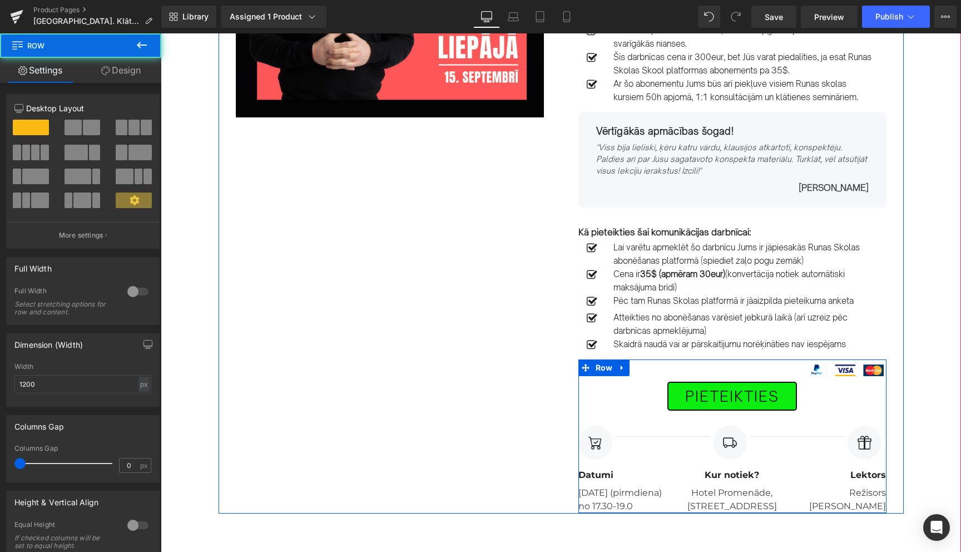
scroll to position [245, 0]
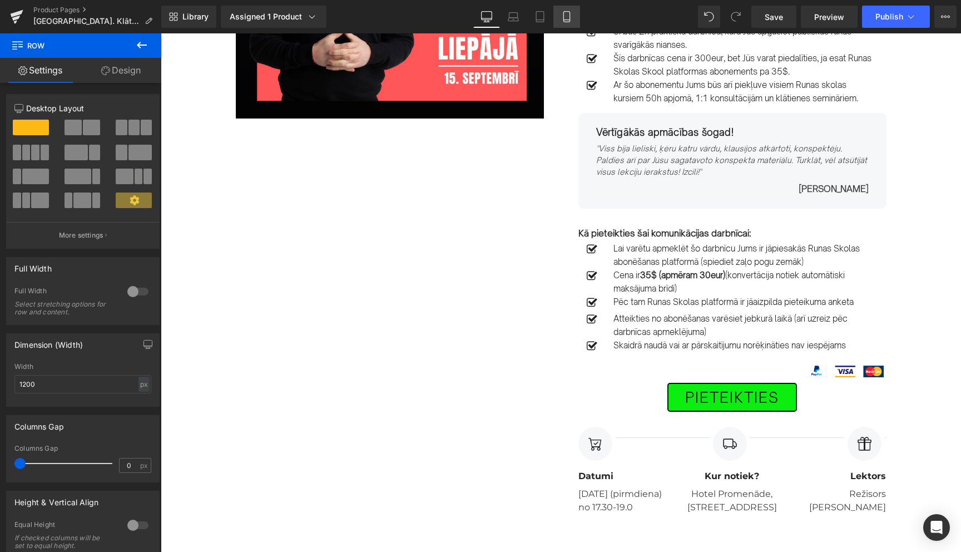
click at [569, 17] on icon at bounding box center [566, 16] width 11 height 11
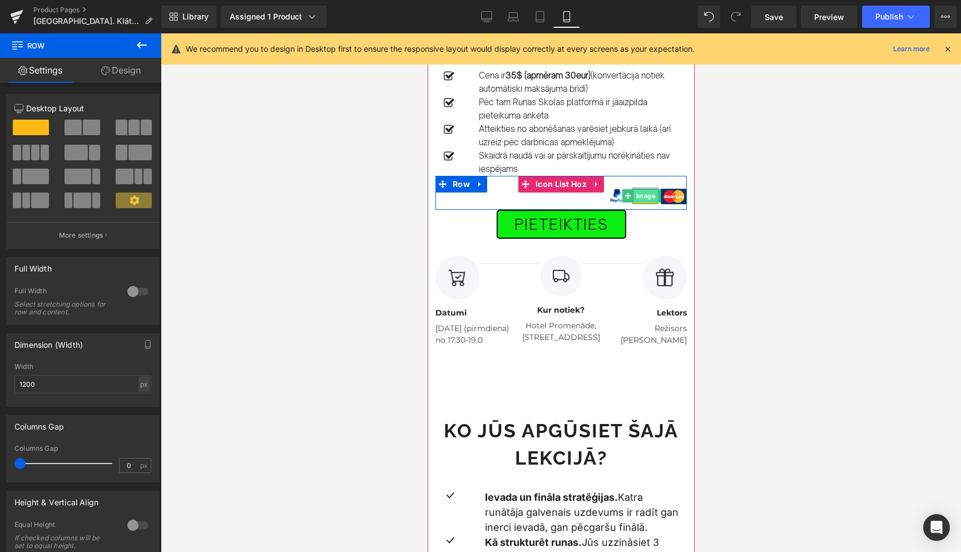
click at [641, 189] on span "Image" at bounding box center [645, 195] width 24 height 13
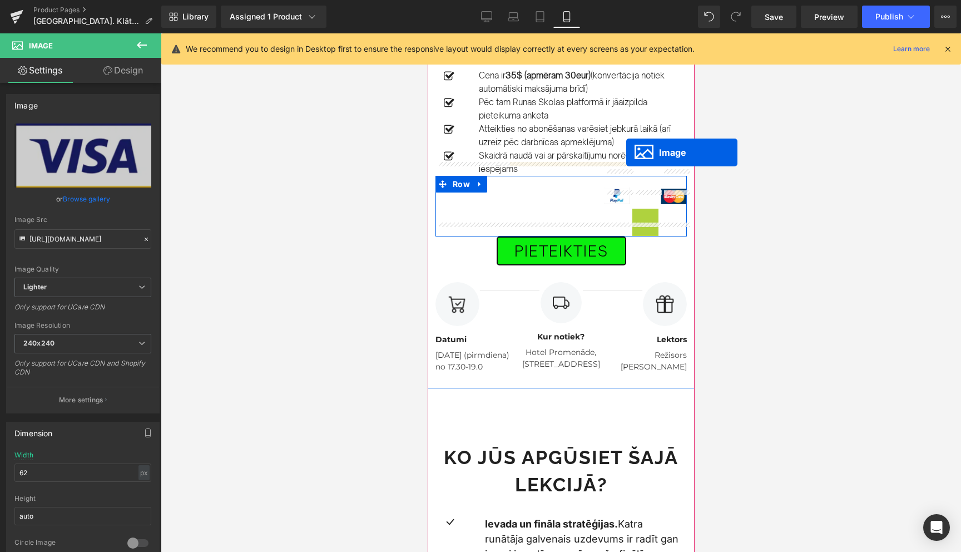
drag, startPoint x: 625, startPoint y: 185, endPoint x: 626, endPoint y: 152, distance: 32.8
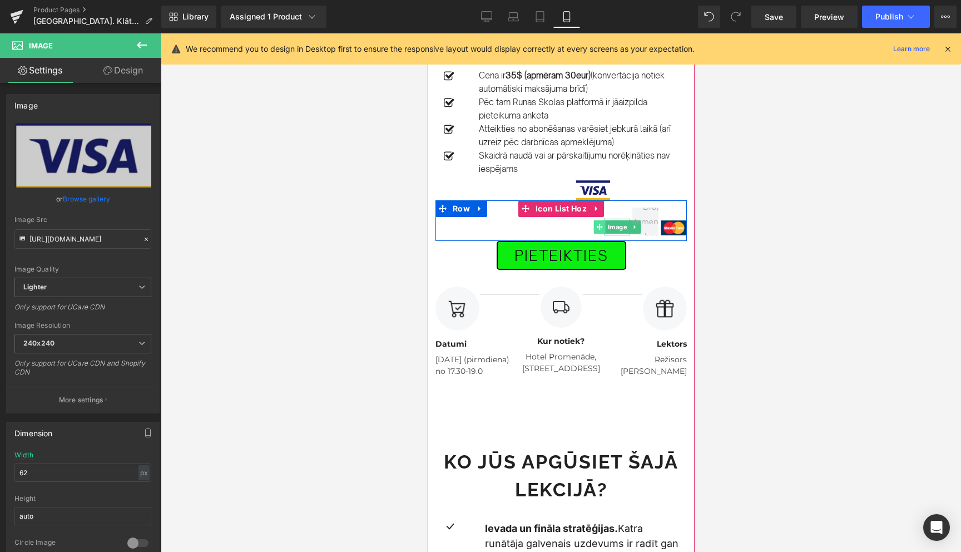
click at [600, 224] on icon at bounding box center [599, 227] width 6 height 6
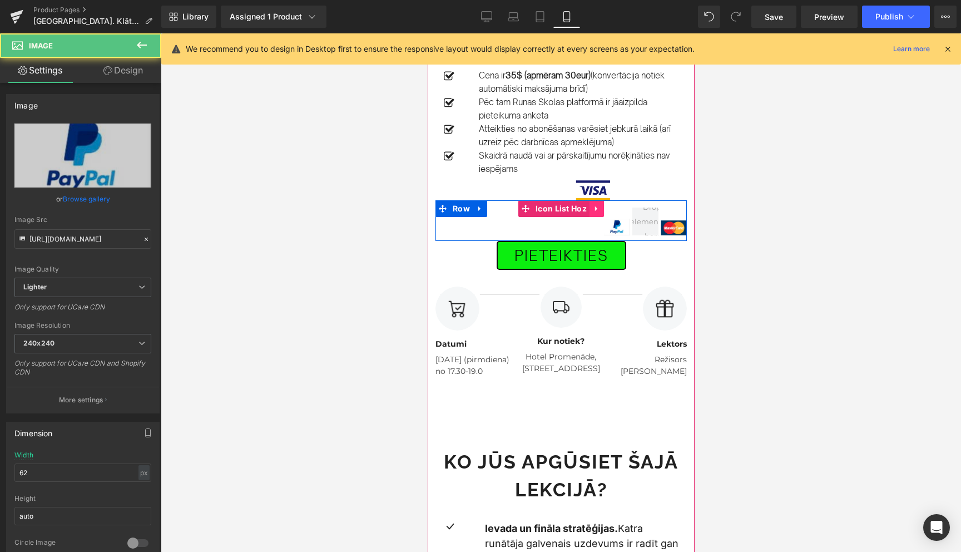
click at [592, 205] on icon at bounding box center [596, 209] width 8 height 8
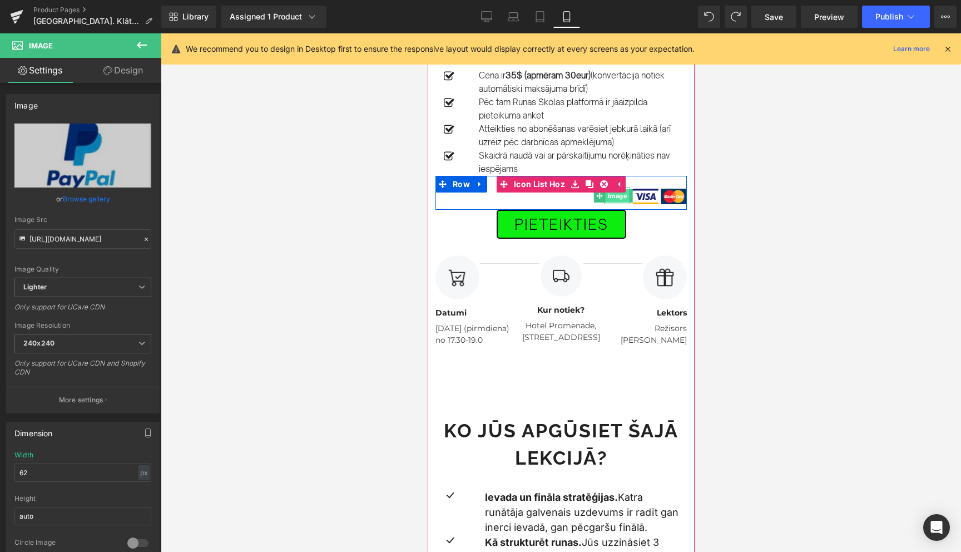
click at [616, 189] on span "Image" at bounding box center [617, 195] width 24 height 13
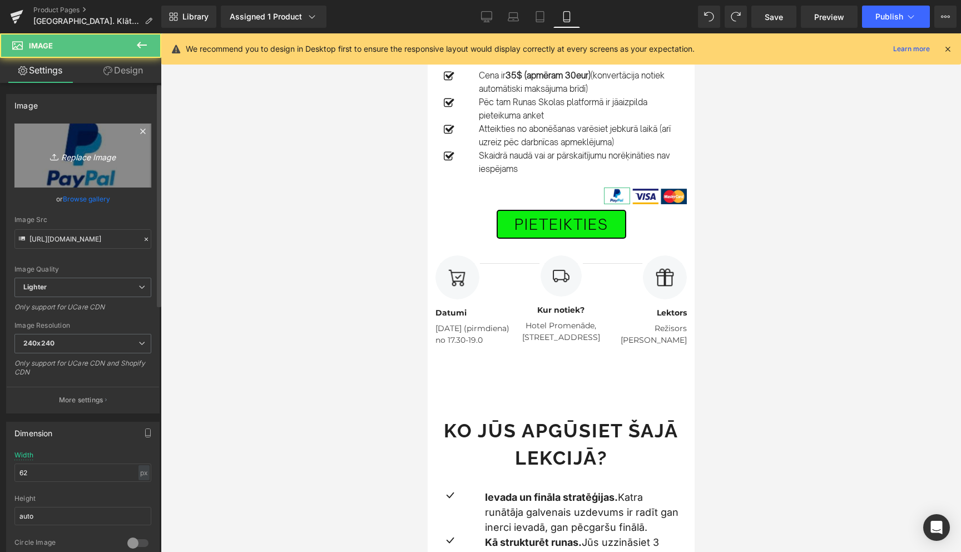
click at [85, 155] on icon "Replace Image" at bounding box center [82, 155] width 89 height 14
type input "C:\fakepath\Screenshot 2025-08-30 at 16.57.02.png"
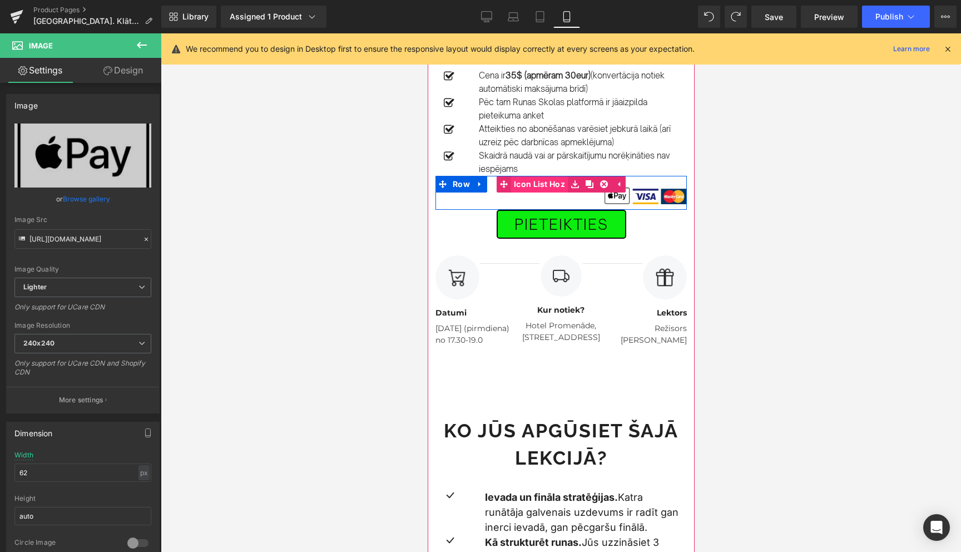
click at [540, 176] on span "Icon List Hoz" at bounding box center [539, 184] width 57 height 17
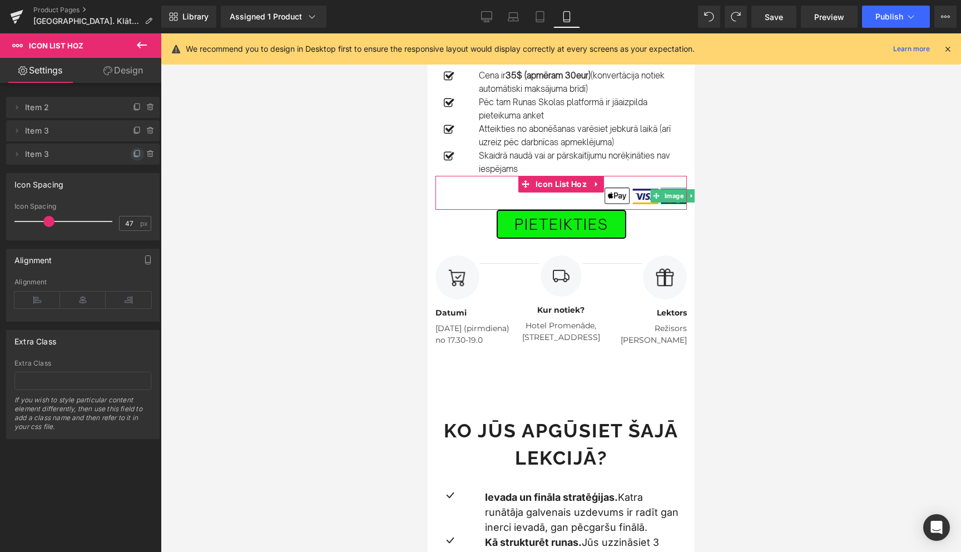
click at [134, 156] on icon at bounding box center [137, 154] width 9 height 9
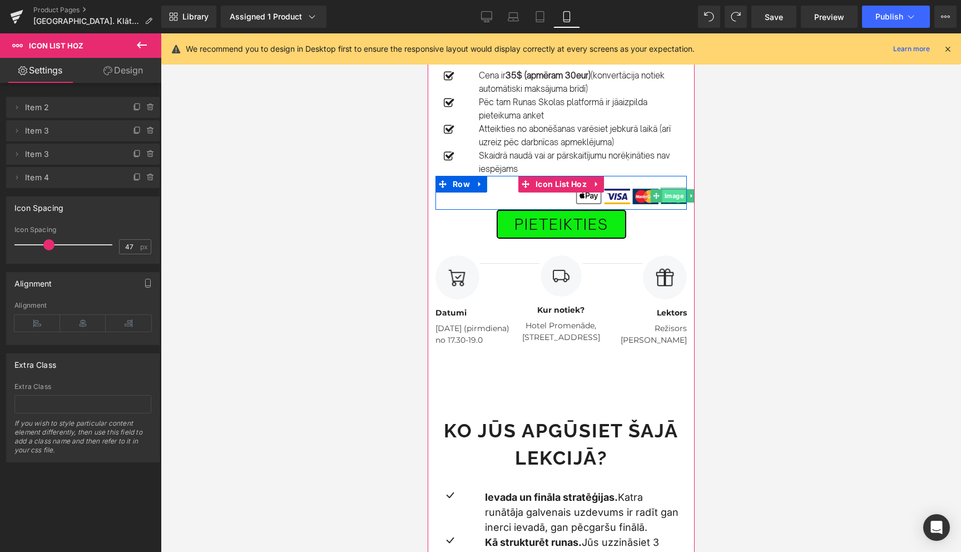
click at [673, 189] on span "Image" at bounding box center [673, 195] width 24 height 13
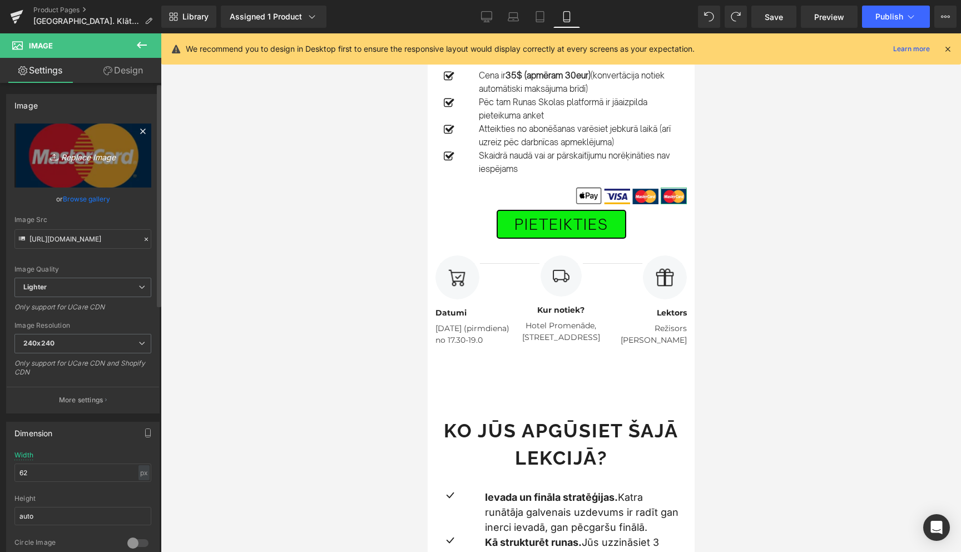
click at [84, 157] on icon "Replace Image" at bounding box center [82, 155] width 89 height 14
type input "C:\fakepath\Screenshot 2025-08-30 at 16.56.42.png"
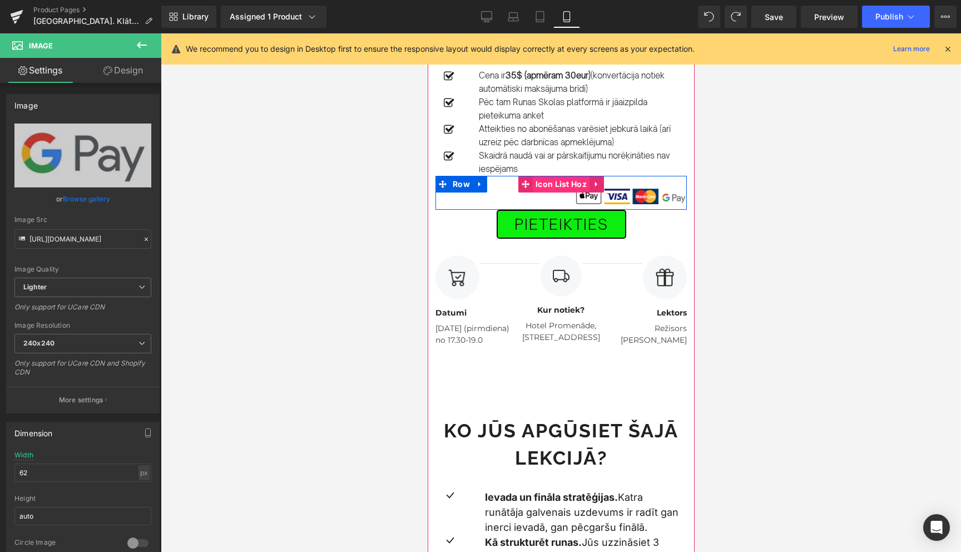
click at [561, 176] on span "Icon List Hoz" at bounding box center [560, 184] width 57 height 17
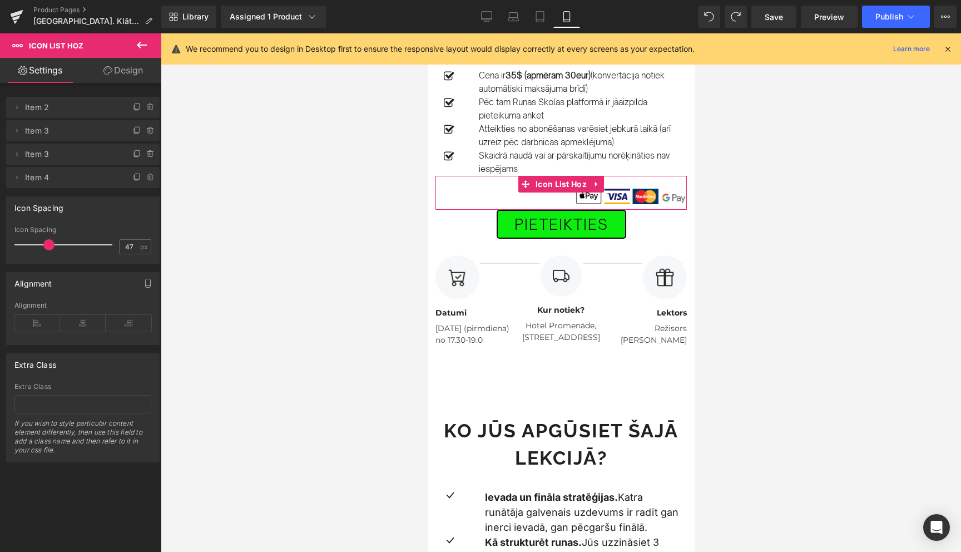
click at [78, 313] on div "Alignment" at bounding box center [82, 322] width 137 height 43
click at [84, 325] on icon at bounding box center [83, 323] width 46 height 17
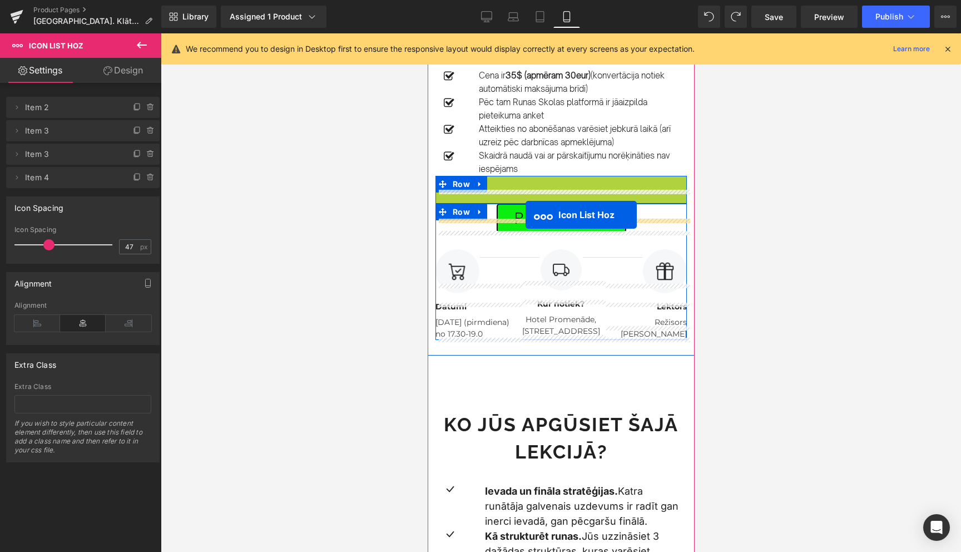
drag, startPoint x: 524, startPoint y: 170, endPoint x: 525, endPoint y: 214, distance: 44.5
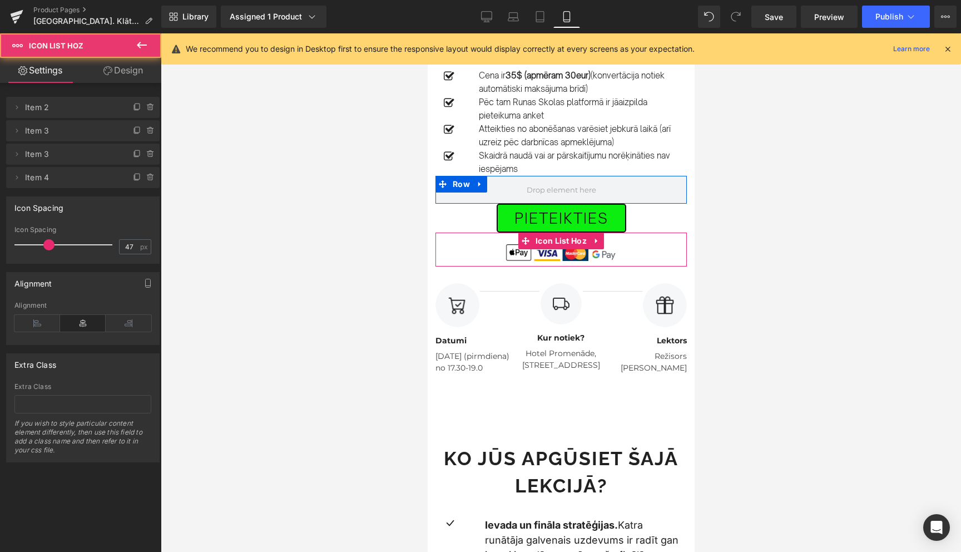
click at [806, 209] on div at bounding box center [561, 292] width 800 height 518
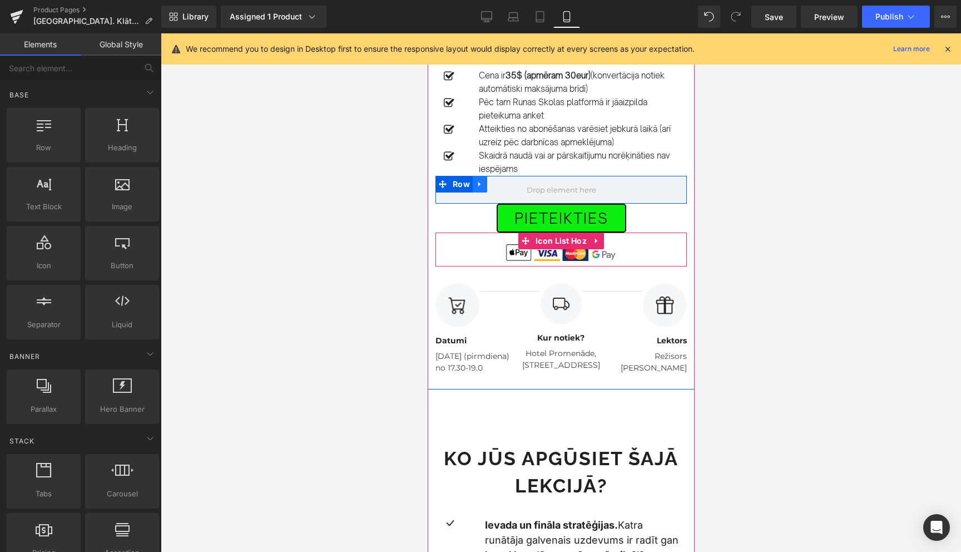
click at [480, 180] on icon at bounding box center [479, 184] width 8 height 8
click at [508, 180] on icon at bounding box center [508, 184] width 8 height 8
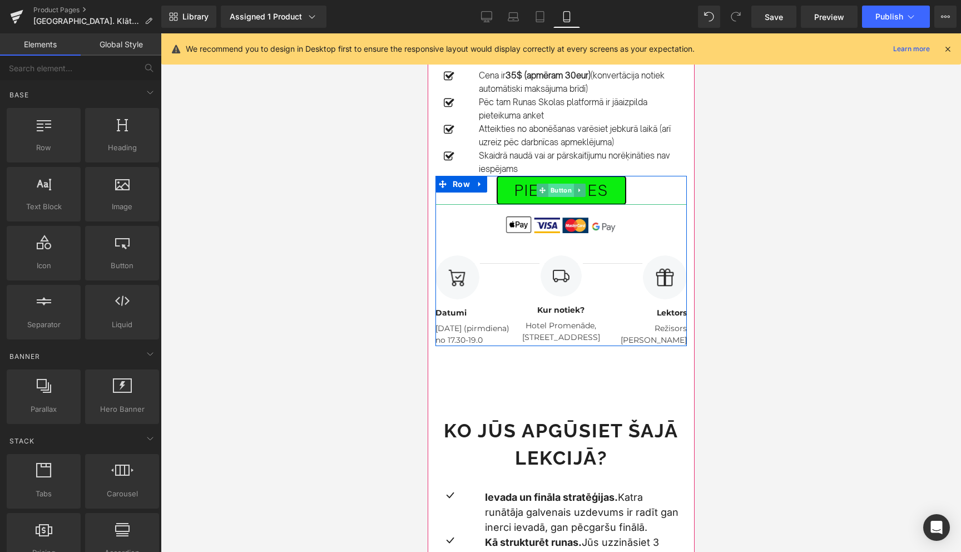
click at [564, 184] on span "Button" at bounding box center [561, 190] width 26 height 13
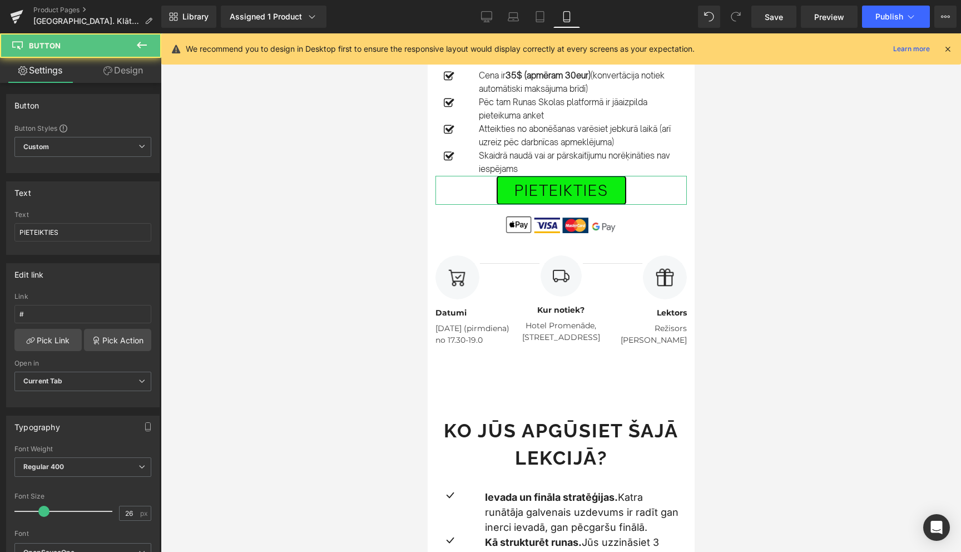
click at [137, 76] on link "Design" at bounding box center [123, 70] width 81 height 25
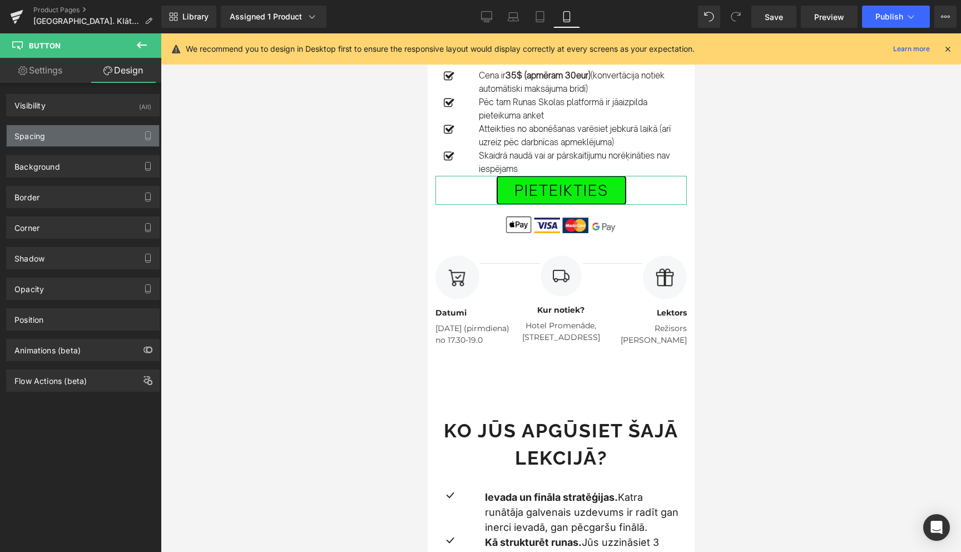
click at [88, 136] on div "Spacing" at bounding box center [83, 135] width 152 height 21
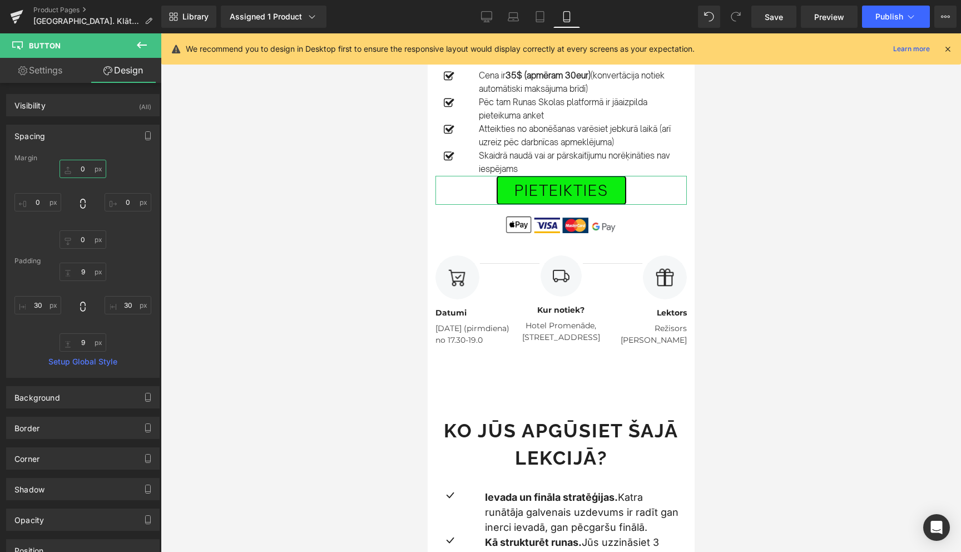
click at [91, 169] on input "0" at bounding box center [83, 169] width 47 height 18
type input "30"
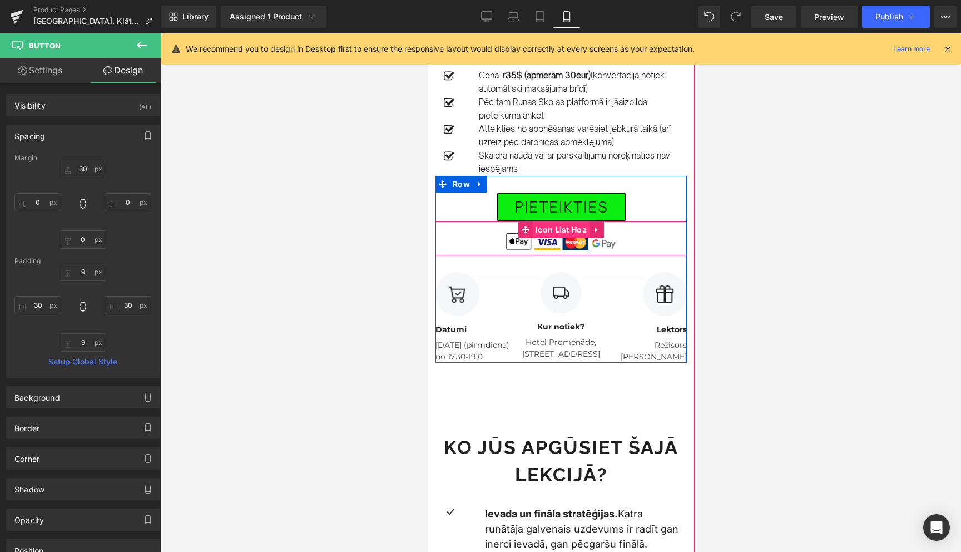
click at [555, 221] on span "Icon List Hoz" at bounding box center [560, 229] width 57 height 17
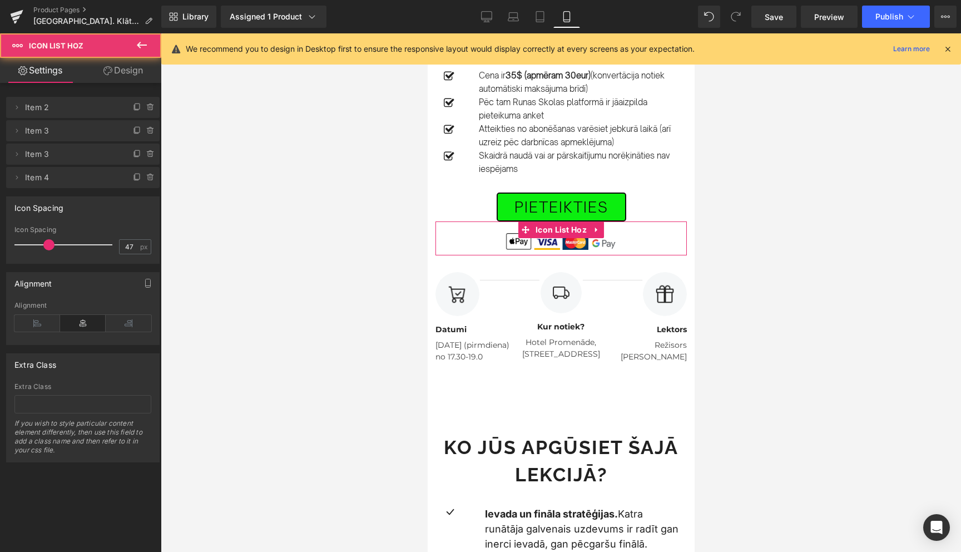
click at [126, 71] on link "Design" at bounding box center [123, 70] width 81 height 25
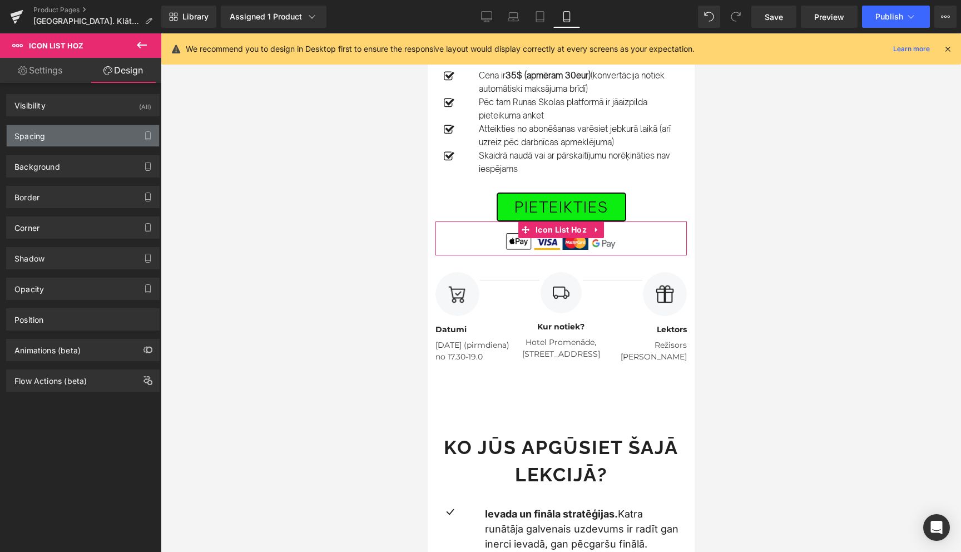
click at [60, 131] on div "Spacing" at bounding box center [83, 135] width 152 height 21
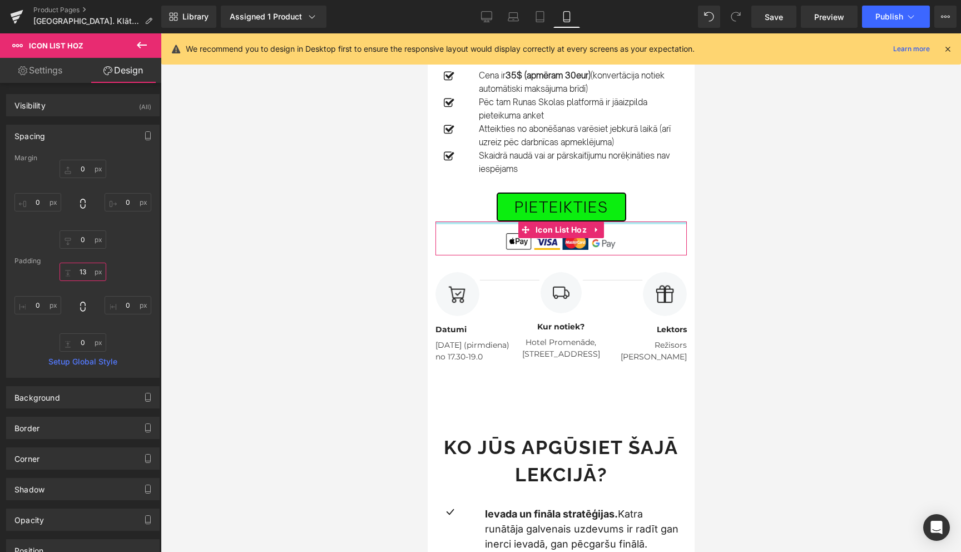
click at [78, 271] on input "13" at bounding box center [83, 271] width 47 height 18
type input "1"
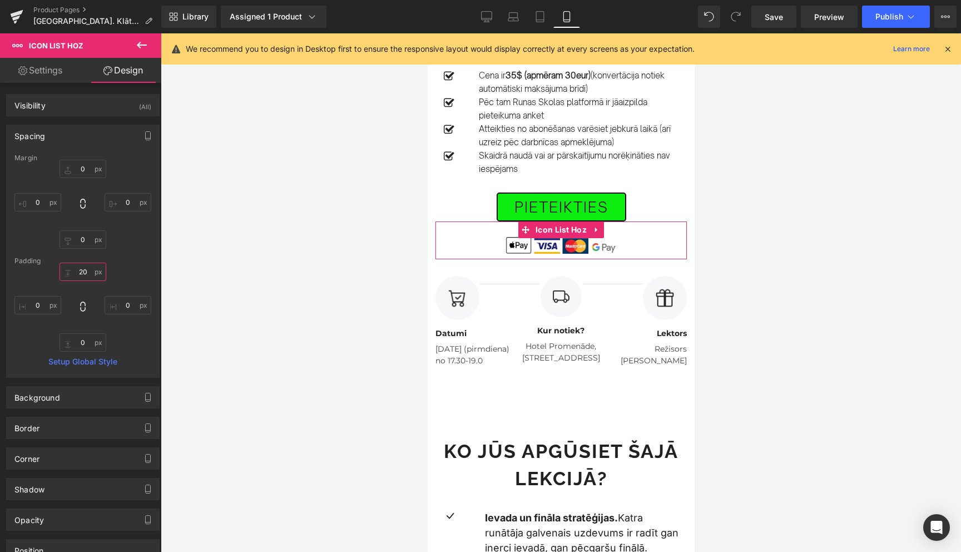
type input "2"
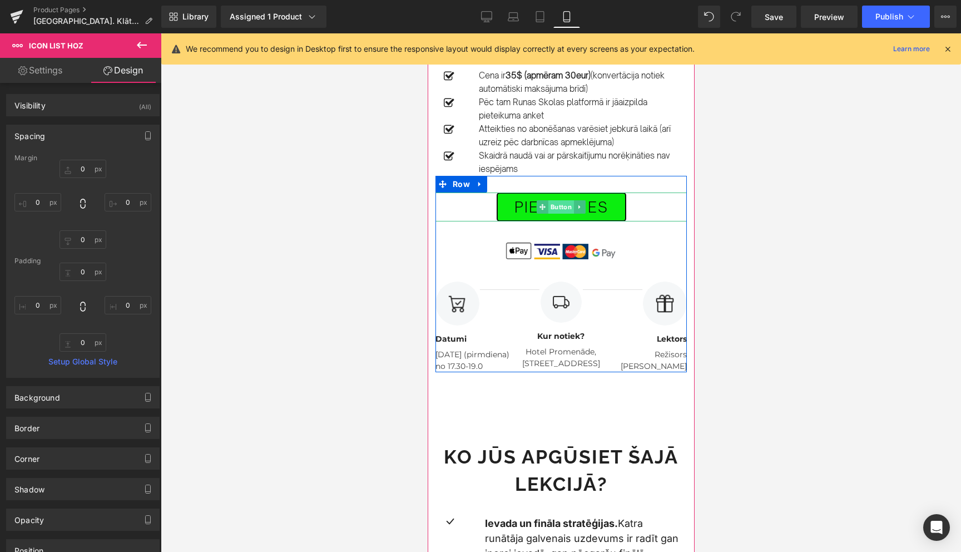
click at [561, 200] on span "Button" at bounding box center [561, 206] width 26 height 13
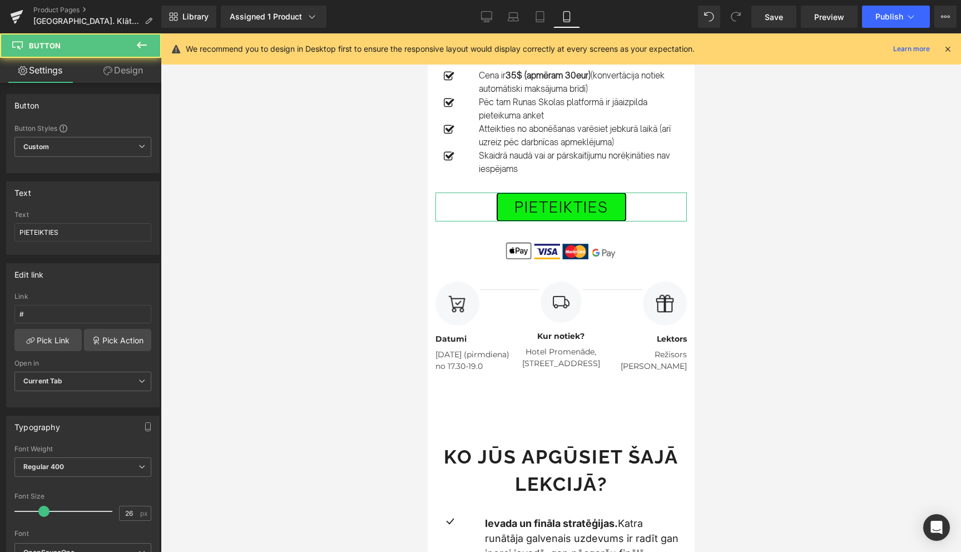
click at [126, 71] on link "Design" at bounding box center [123, 70] width 81 height 25
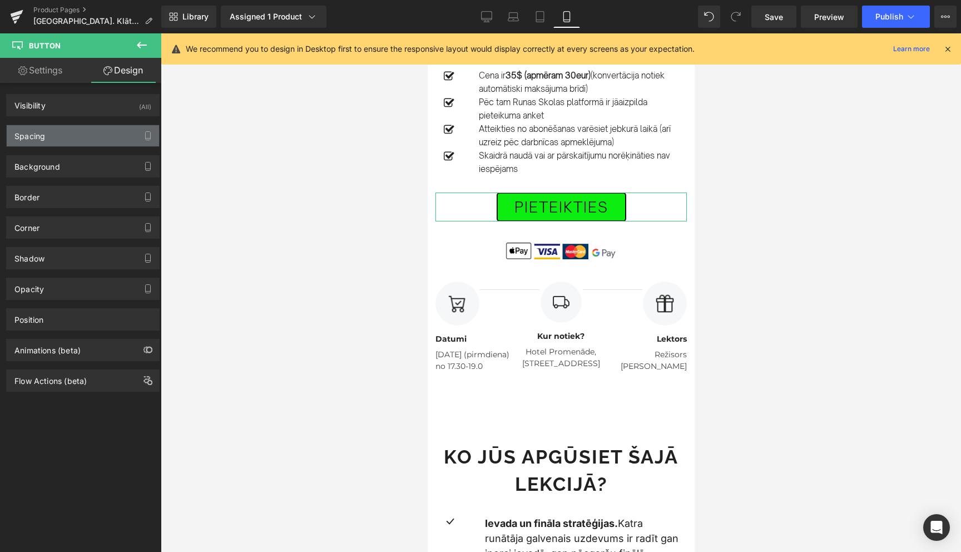
click at [76, 130] on div "Spacing" at bounding box center [83, 135] width 152 height 21
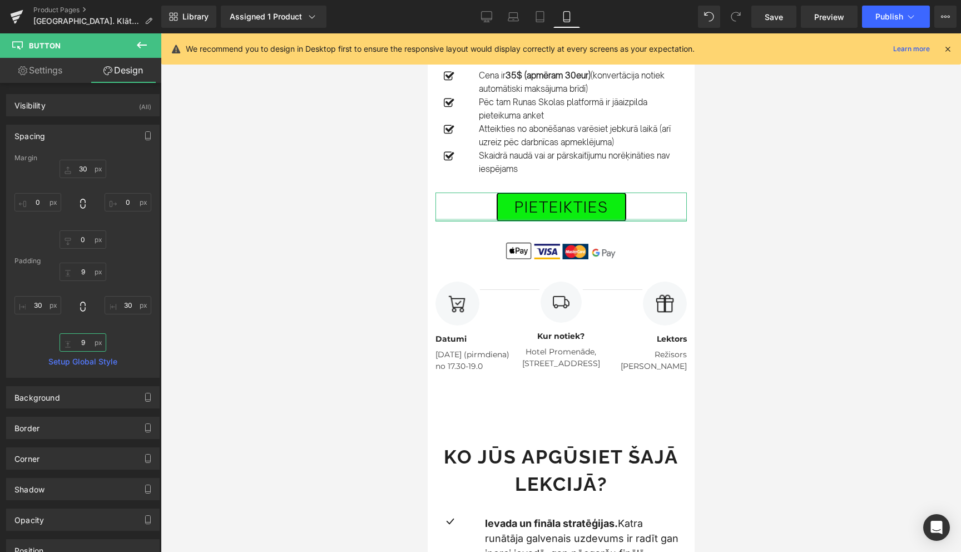
click at [81, 344] on input "9" at bounding box center [83, 342] width 47 height 18
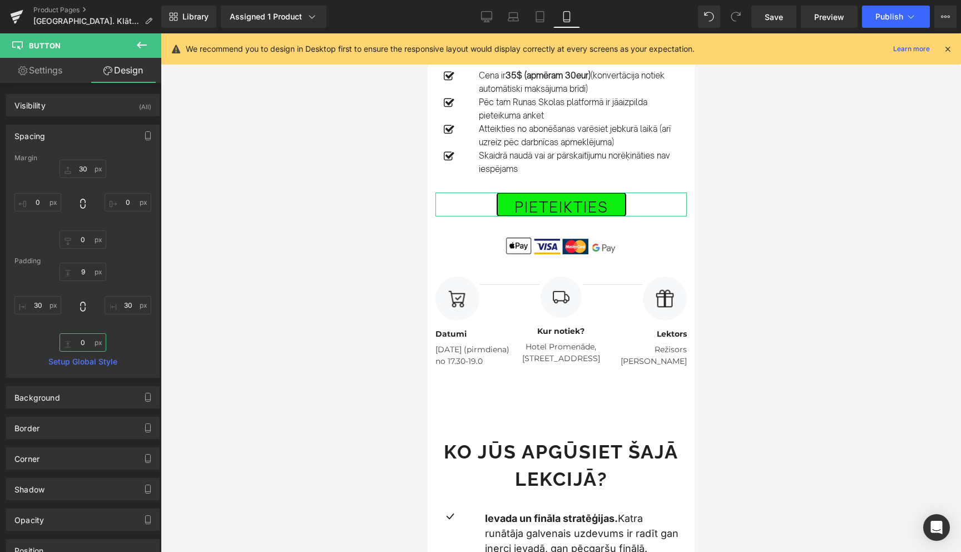
type input "9"
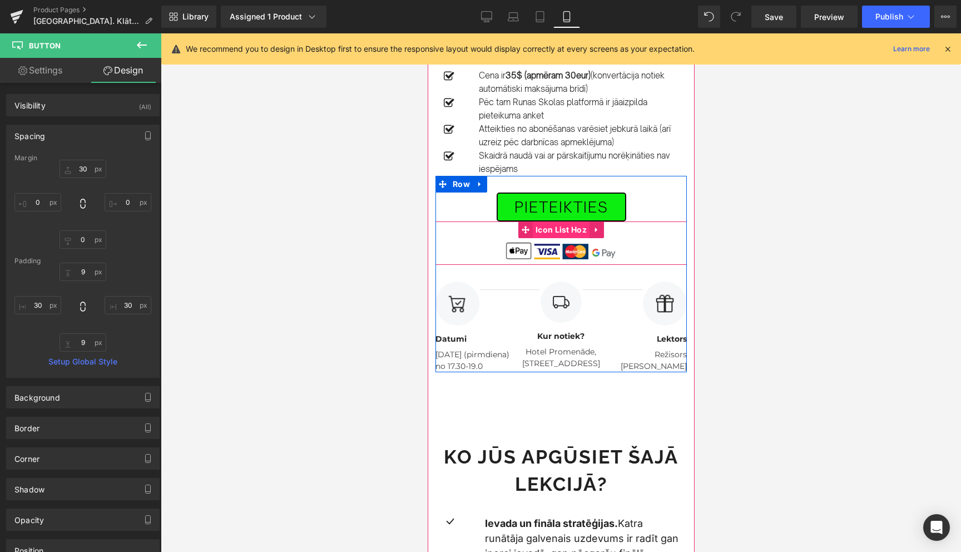
click at [557, 221] on span "Icon List Hoz" at bounding box center [560, 229] width 57 height 17
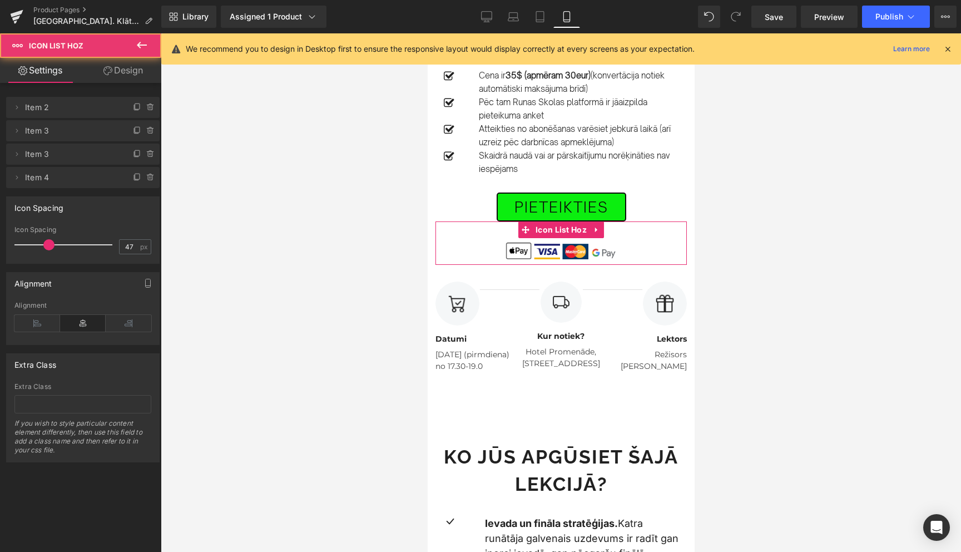
click at [126, 73] on link "Design" at bounding box center [123, 70] width 81 height 25
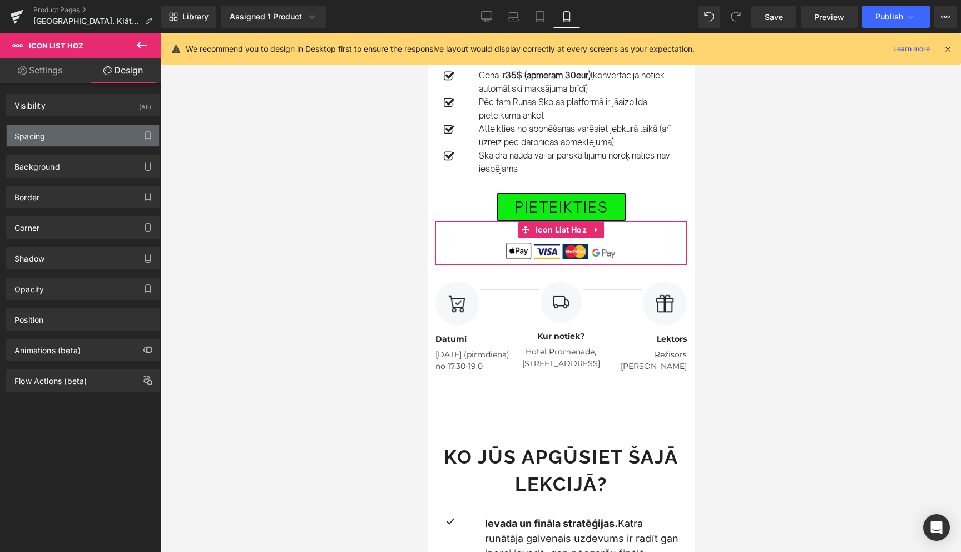
click at [49, 141] on div "Spacing" at bounding box center [83, 135] width 152 height 21
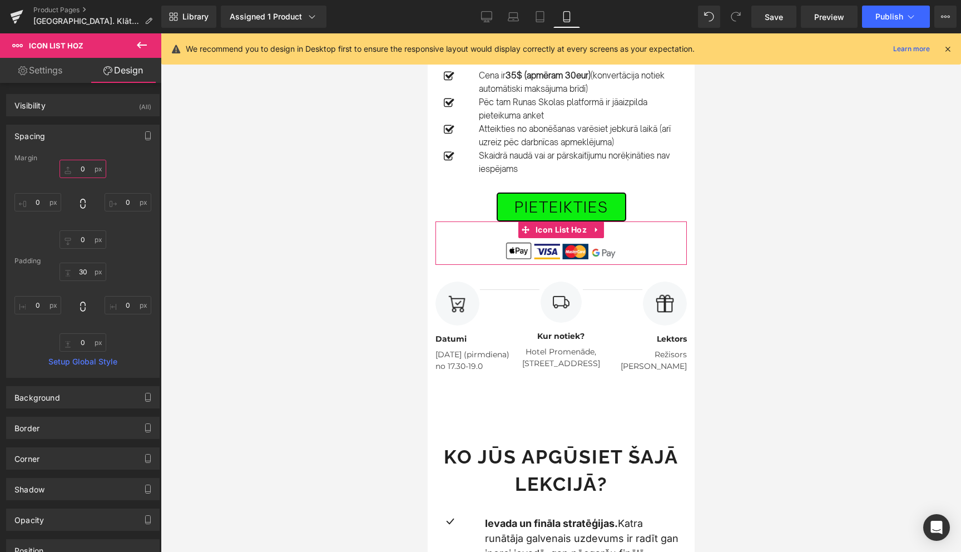
click at [81, 169] on input "0" at bounding box center [83, 169] width 47 height 18
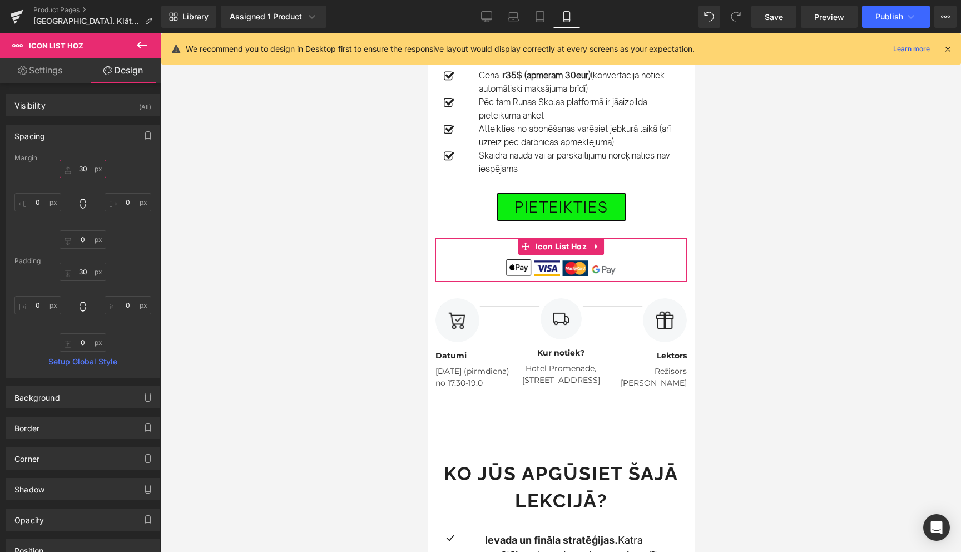
type input "3"
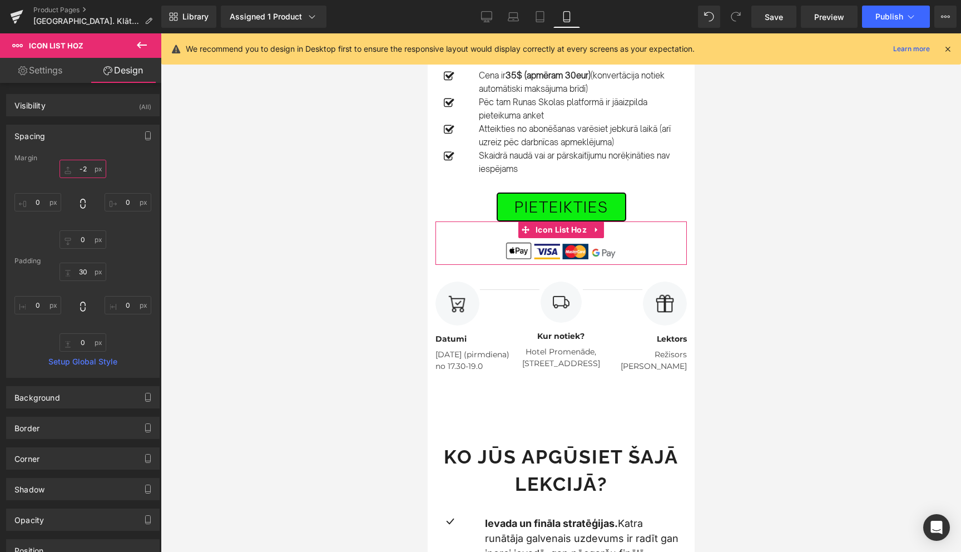
type input "-20"
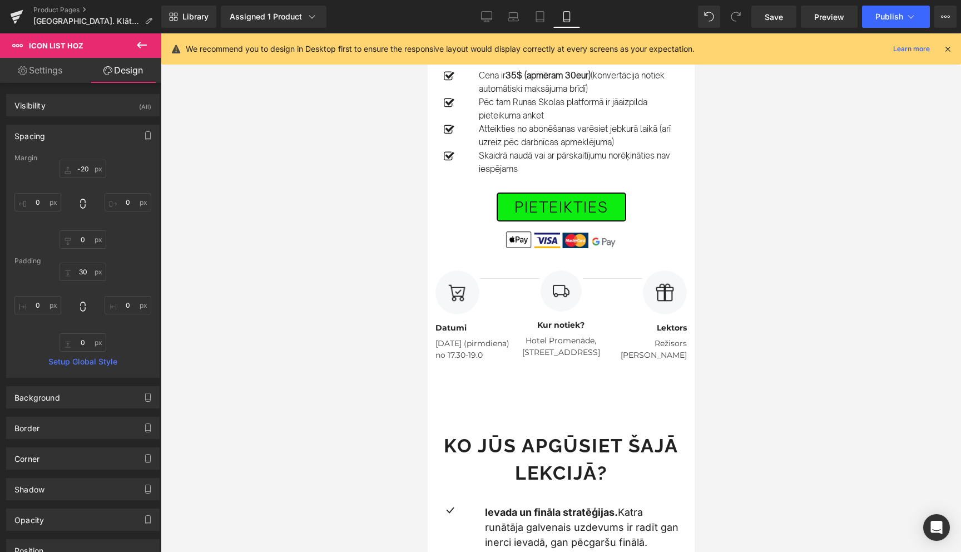
click at [773, 189] on div at bounding box center [561, 292] width 800 height 518
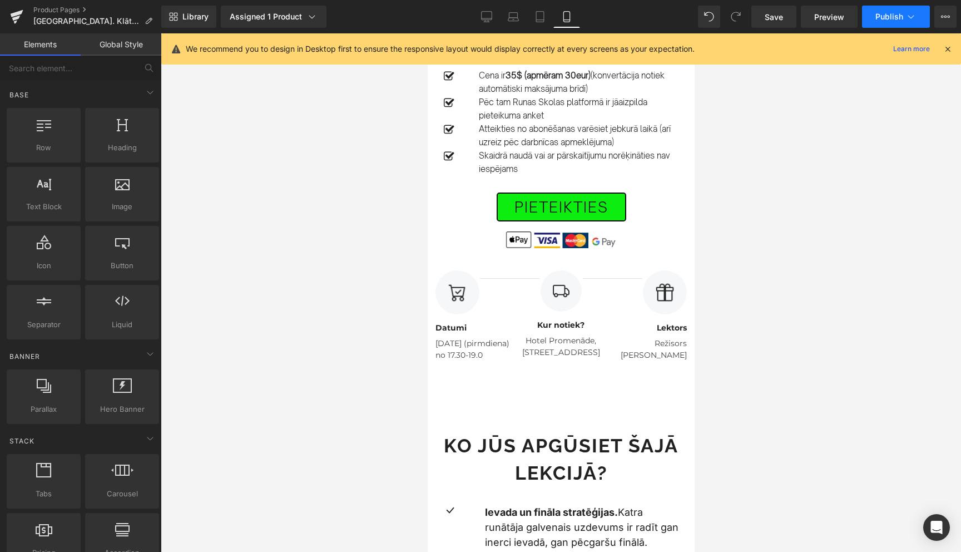
click at [914, 18] on icon at bounding box center [910, 16] width 11 height 11
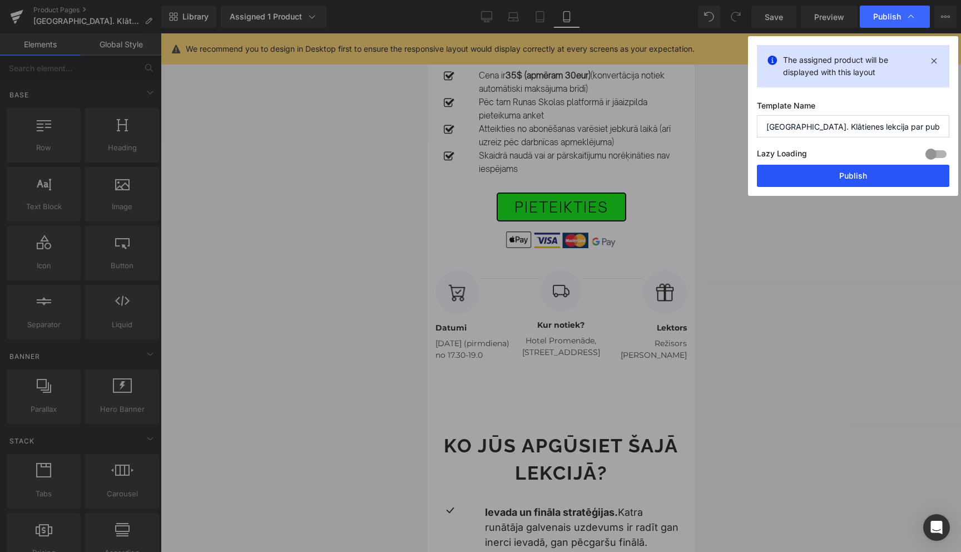
click at [850, 176] on button "Publish" at bounding box center [853, 176] width 192 height 22
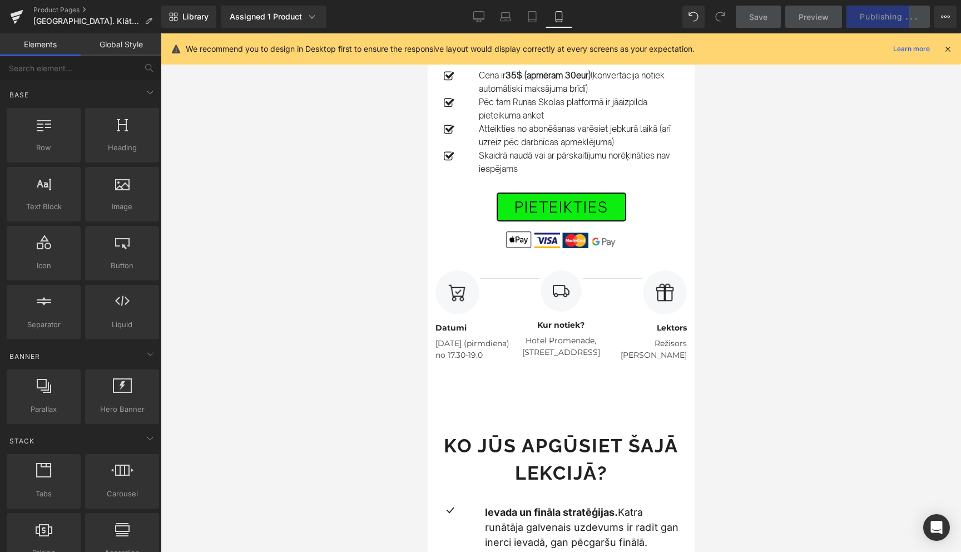
click at [948, 50] on icon at bounding box center [948, 49] width 10 height 10
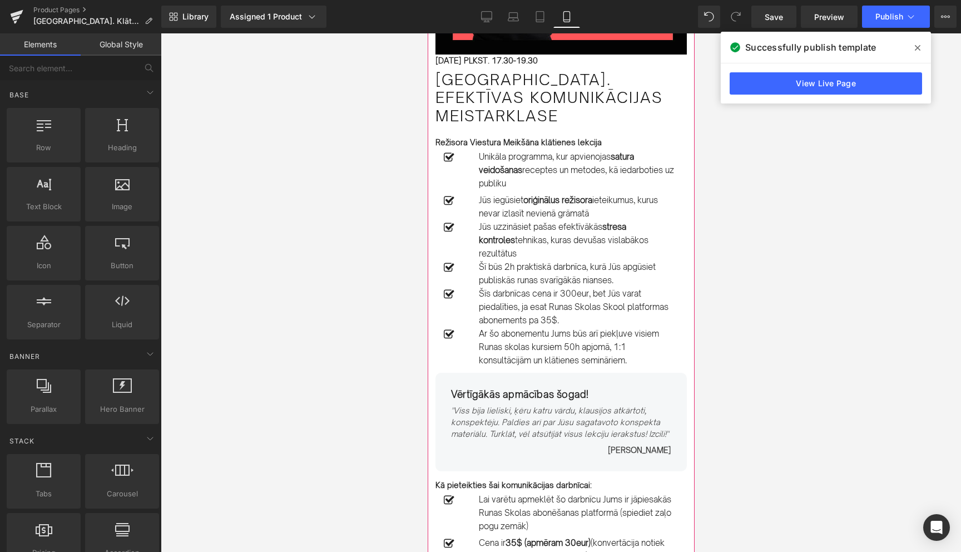
scroll to position [25, 0]
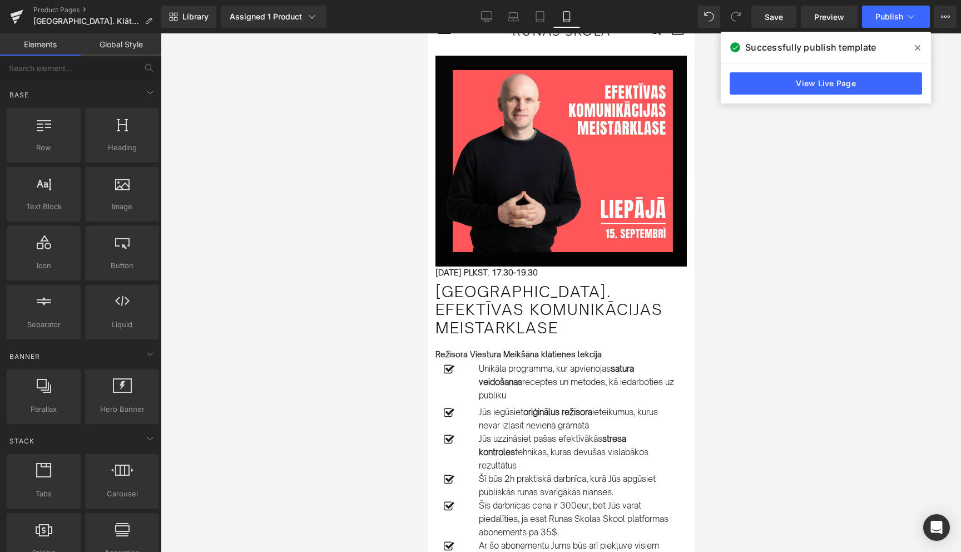
click at [919, 49] on icon at bounding box center [918, 47] width 6 height 9
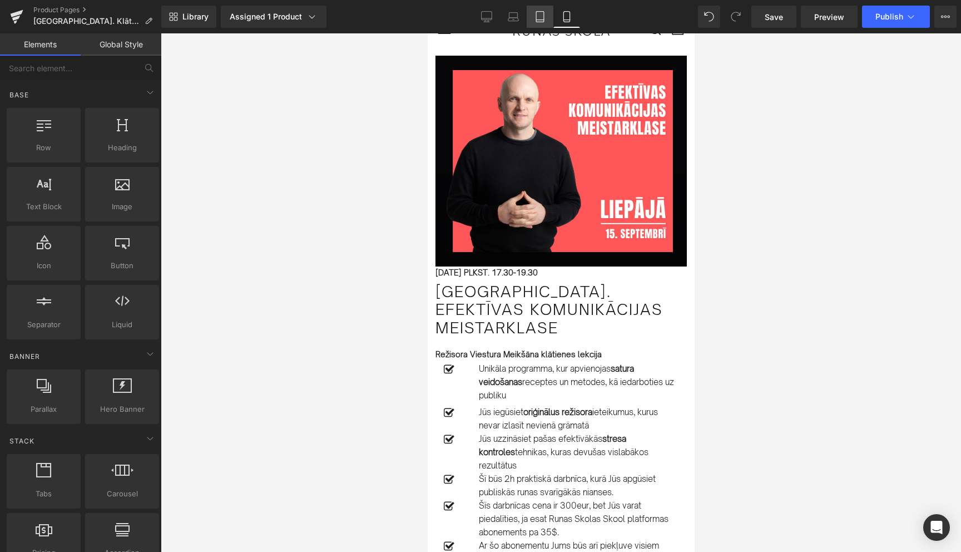
click at [539, 21] on icon at bounding box center [539, 16] width 11 height 11
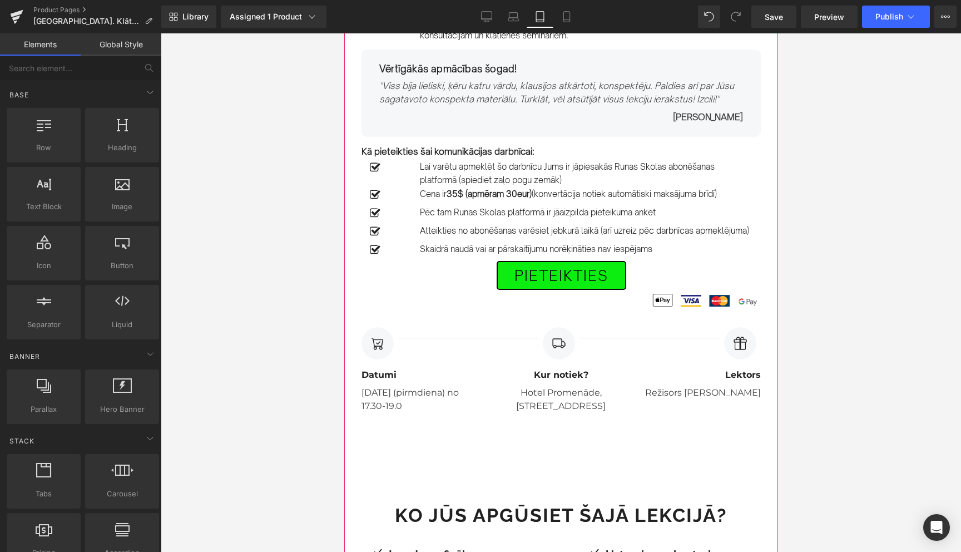
scroll to position [665, 0]
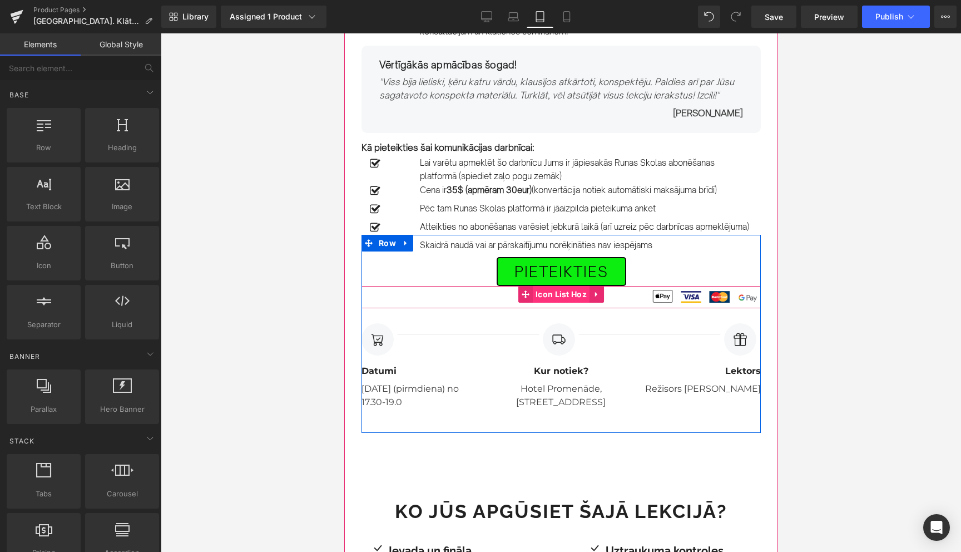
click at [560, 303] on span "Icon List Hoz" at bounding box center [560, 294] width 57 height 17
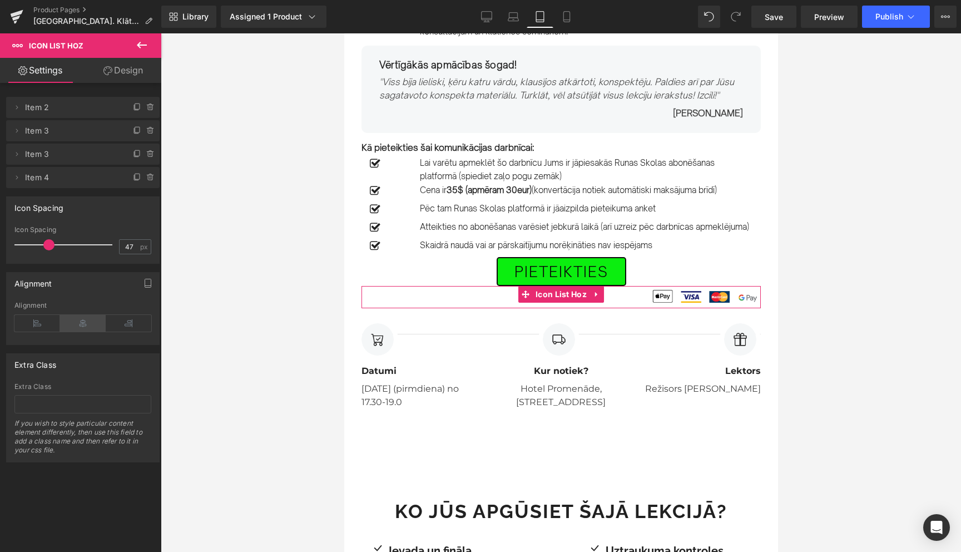
click at [78, 328] on icon at bounding box center [83, 323] width 46 height 17
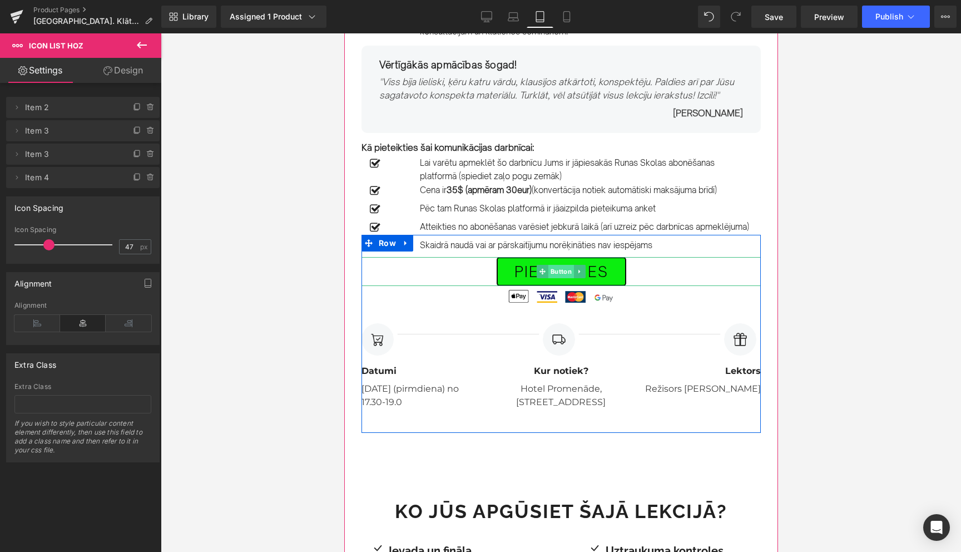
click at [562, 278] on span "Button" at bounding box center [561, 271] width 26 height 13
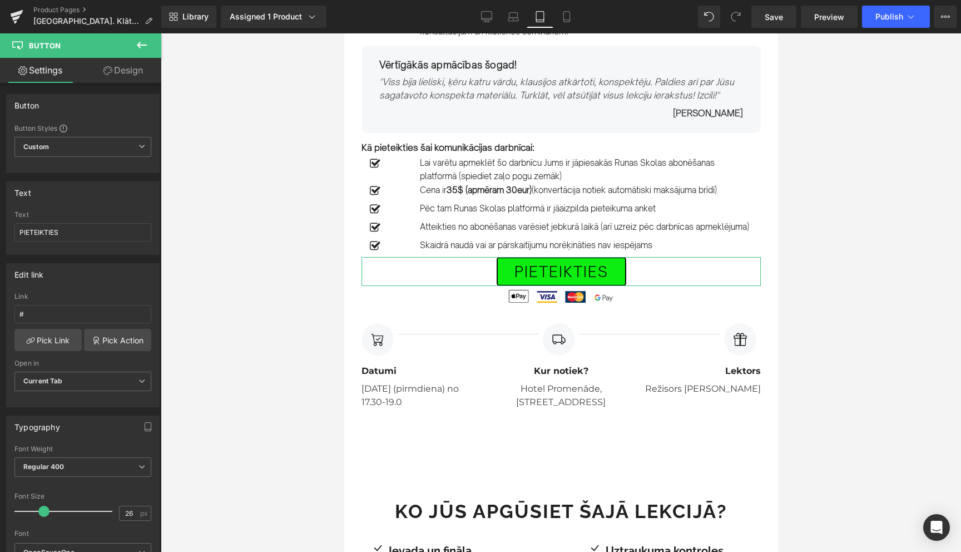
click at [125, 70] on link "Design" at bounding box center [123, 70] width 81 height 25
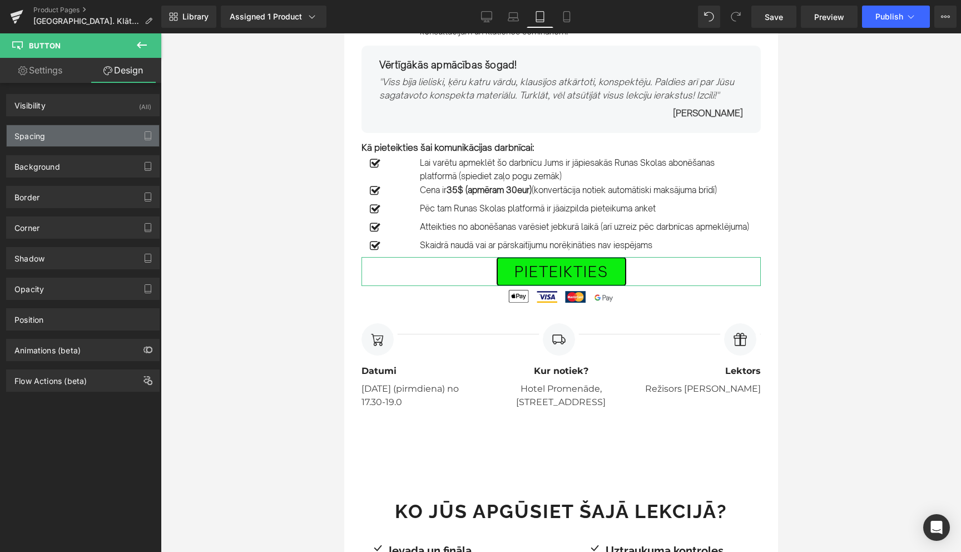
click at [86, 131] on div "Spacing" at bounding box center [83, 135] width 152 height 21
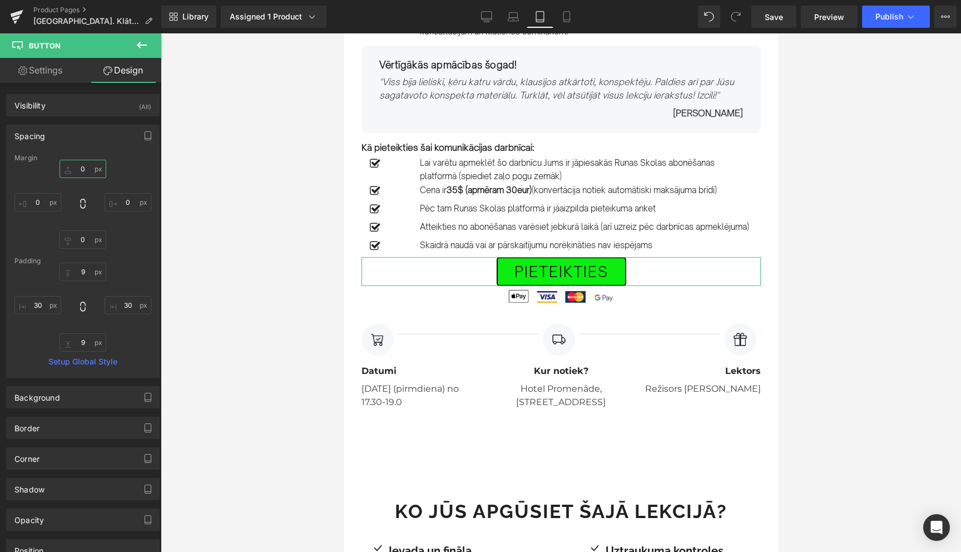
click at [82, 170] on input "0" at bounding box center [83, 169] width 47 height 18
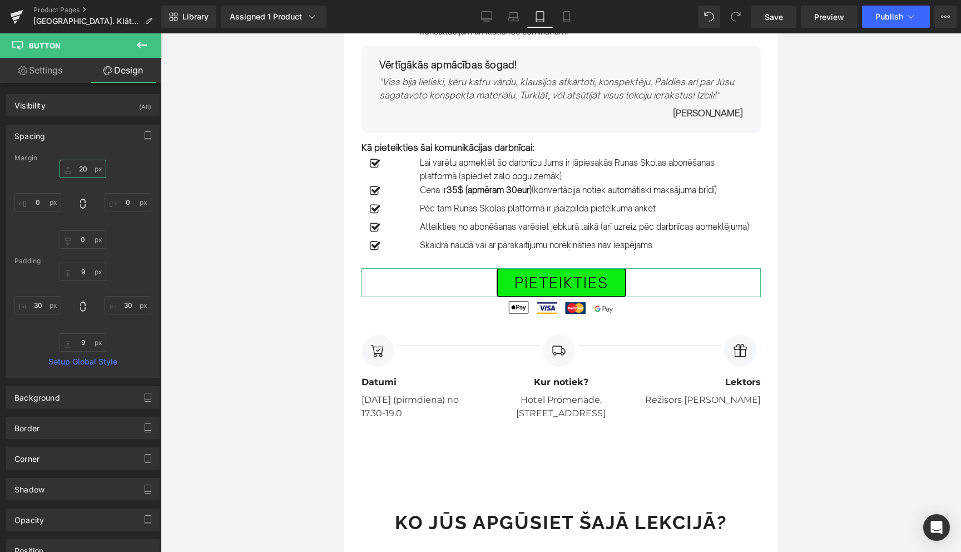
type input "2"
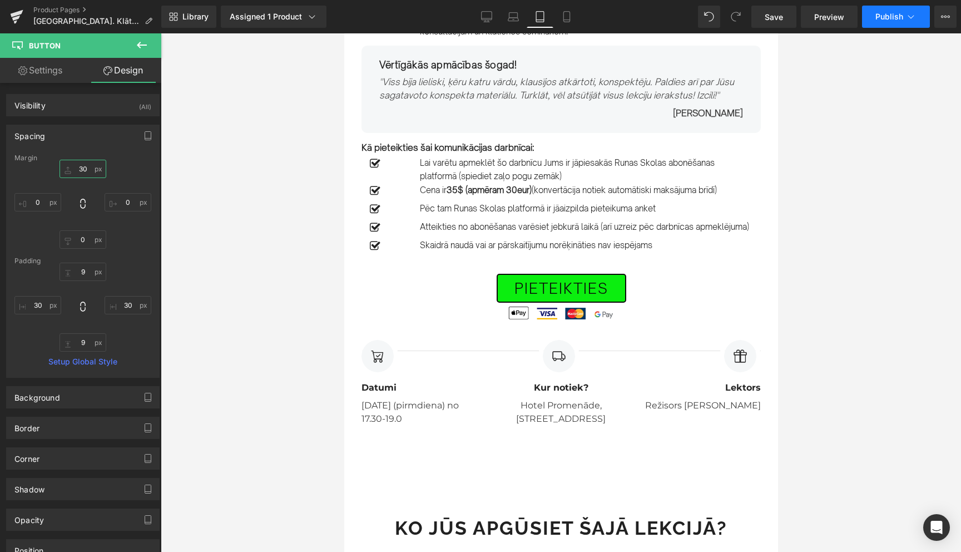
type input "30"
click at [914, 16] on icon at bounding box center [910, 16] width 11 height 11
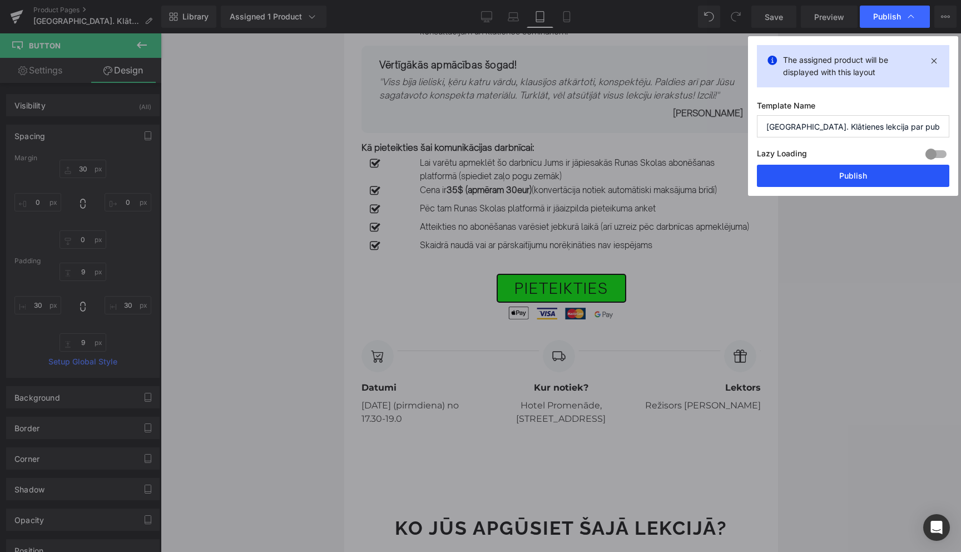
click at [859, 171] on button "Publish" at bounding box center [853, 176] width 192 height 22
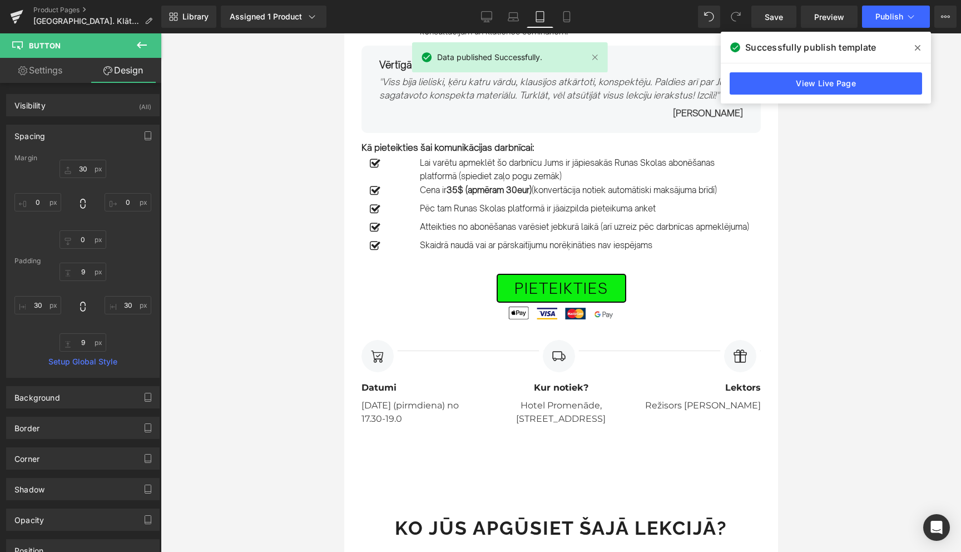
click at [919, 47] on icon at bounding box center [918, 48] width 6 height 6
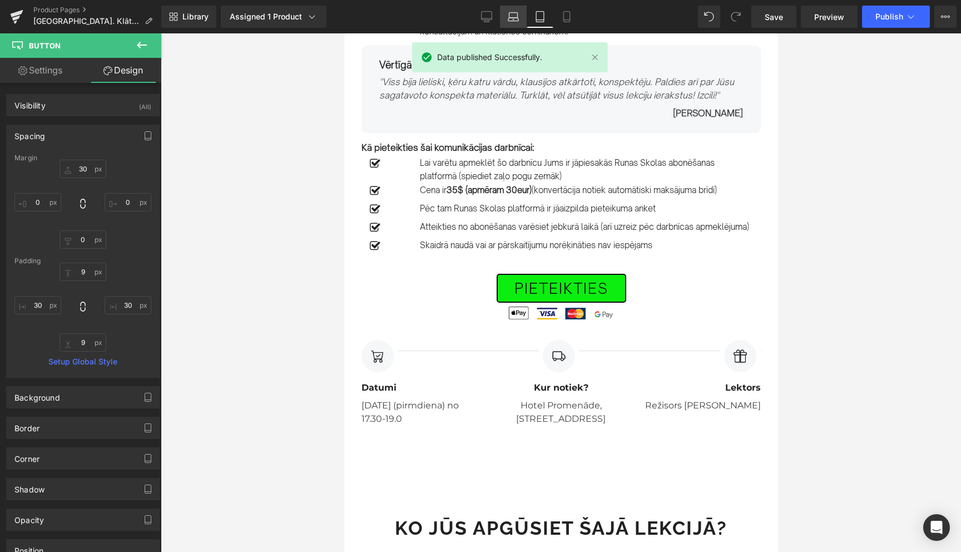
click at [512, 22] on icon at bounding box center [513, 16] width 11 height 11
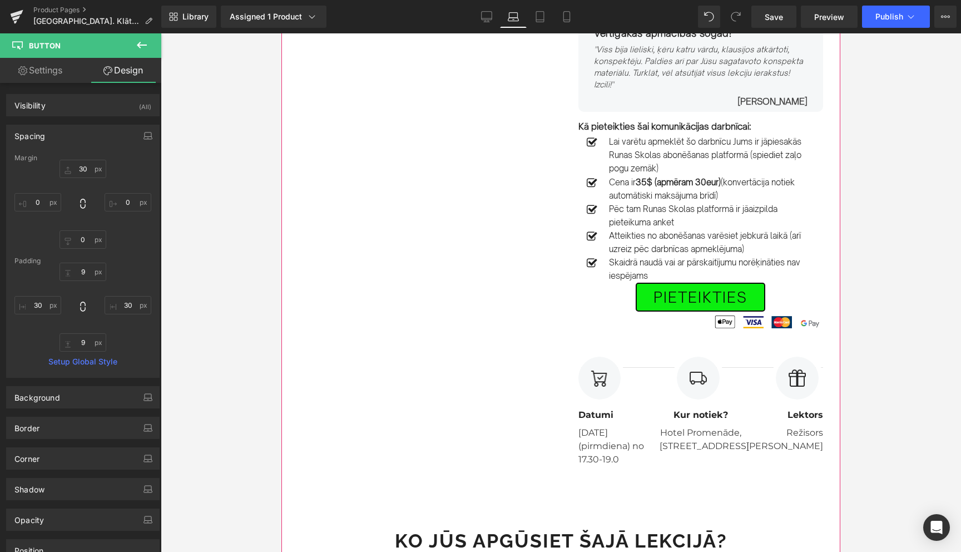
scroll to position [408, 0]
click at [701, 283] on div "PIETEIKTIES Button" at bounding box center [700, 295] width 245 height 29
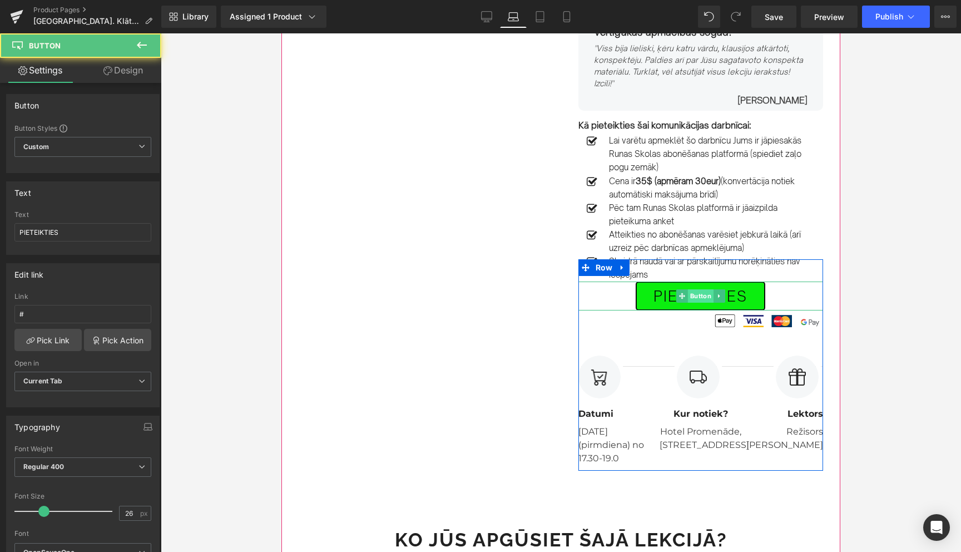
click at [693, 289] on span "Button" at bounding box center [701, 295] width 26 height 13
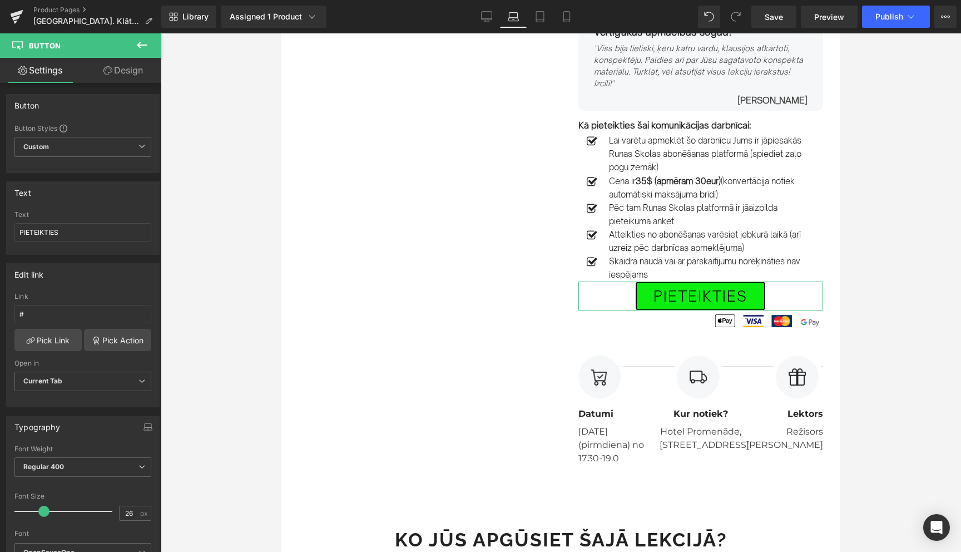
click at [130, 75] on link "Design" at bounding box center [123, 70] width 81 height 25
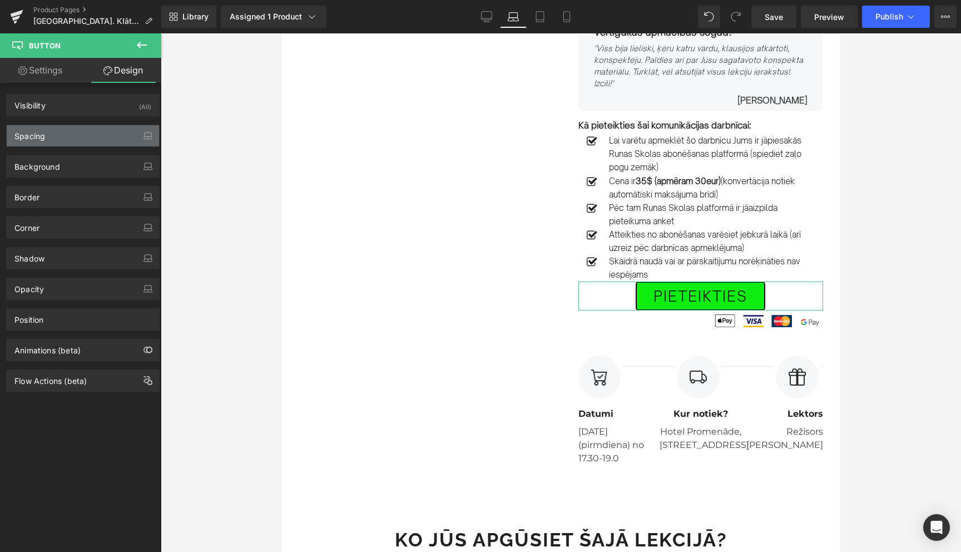
click at [60, 137] on div "Spacing" at bounding box center [83, 135] width 152 height 21
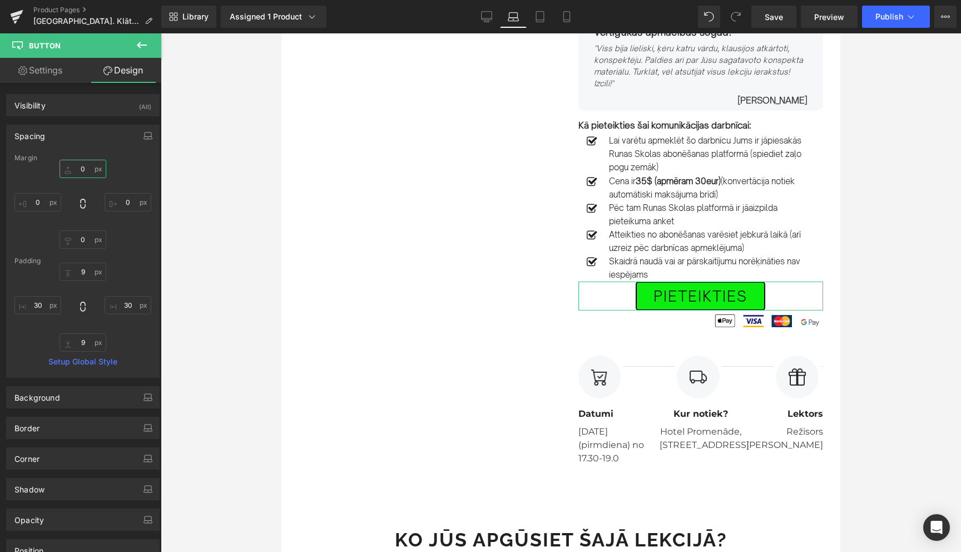
click at [85, 171] on input "0" at bounding box center [83, 169] width 47 height 18
type input "20"
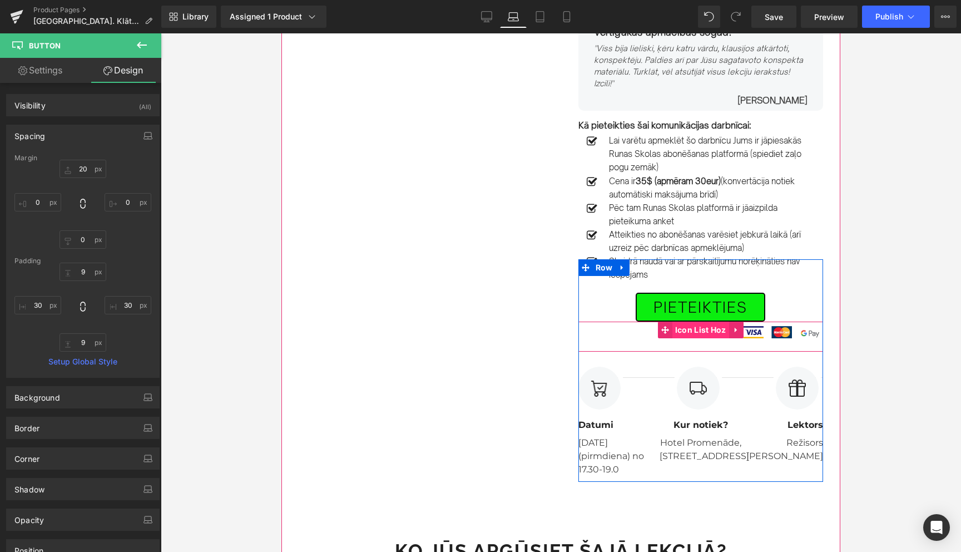
click at [705, 321] on span "Icon List Hoz" at bounding box center [700, 329] width 57 height 17
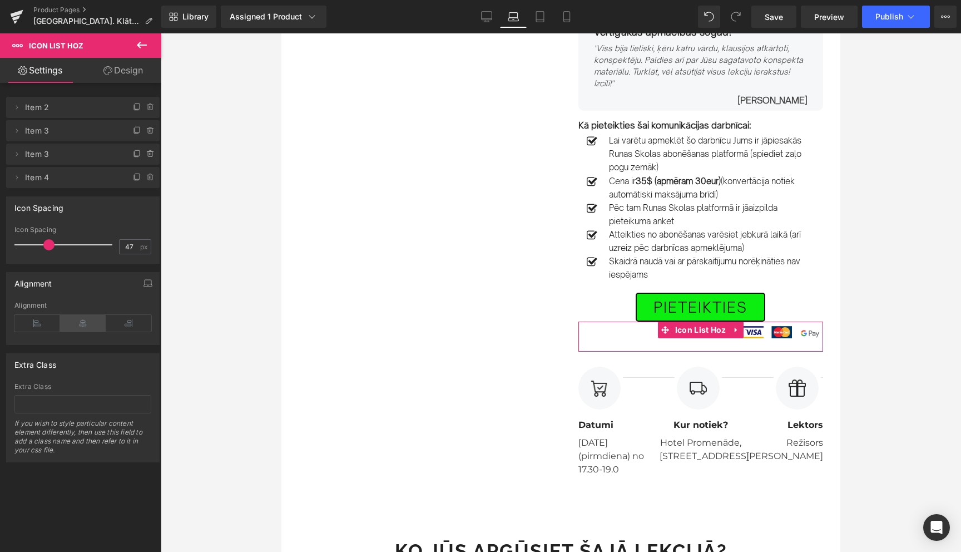
click at [81, 323] on icon at bounding box center [83, 323] width 46 height 17
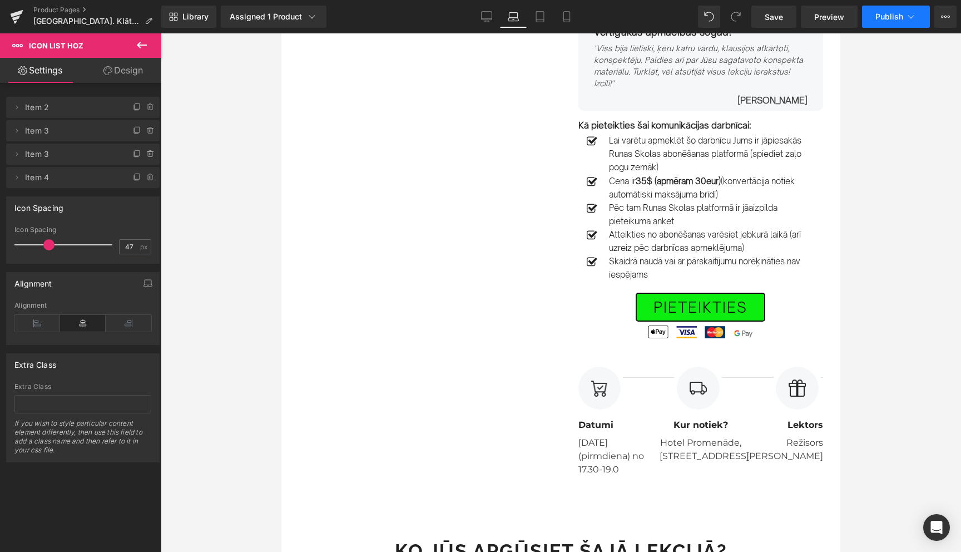
click at [908, 17] on icon at bounding box center [910, 16] width 11 height 11
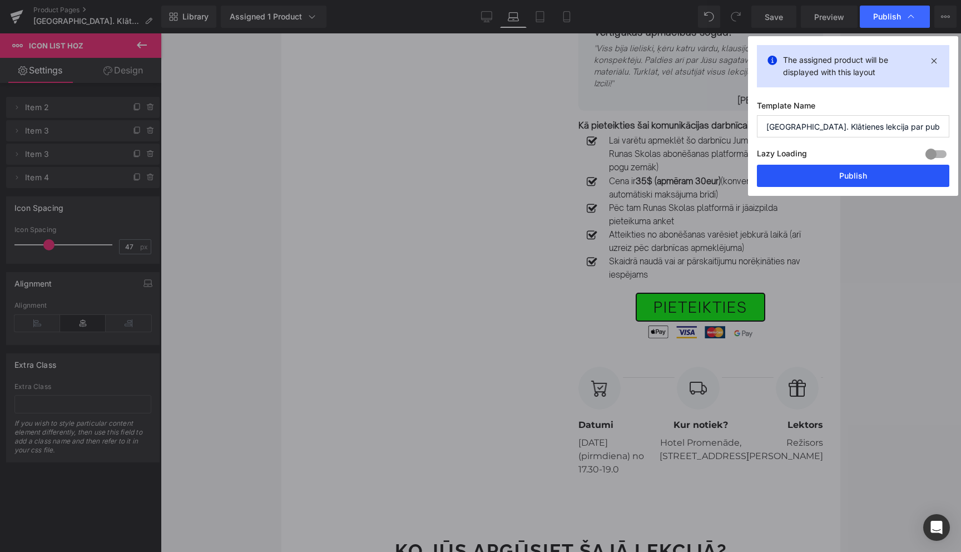
click at [848, 181] on button "Publish" at bounding box center [853, 176] width 192 height 22
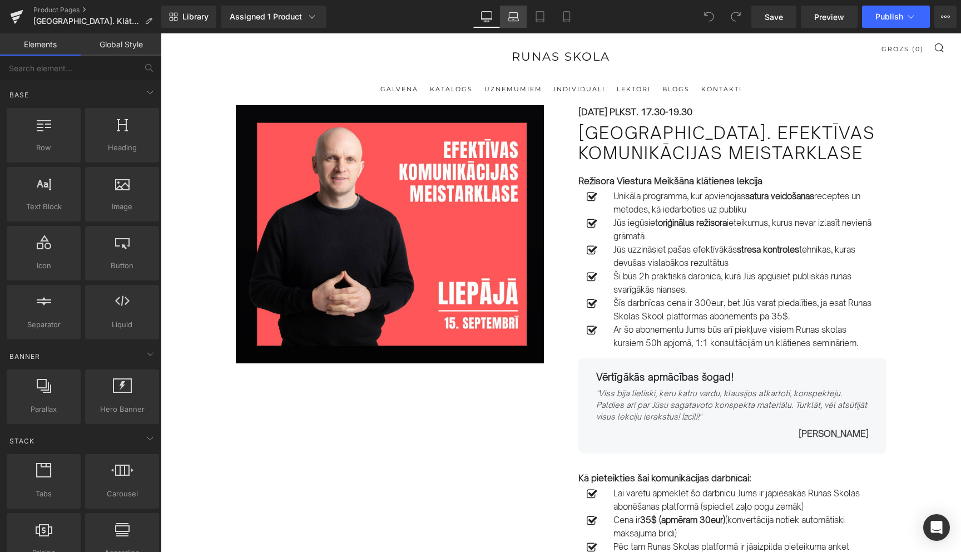
click at [511, 14] on icon at bounding box center [513, 16] width 11 height 11
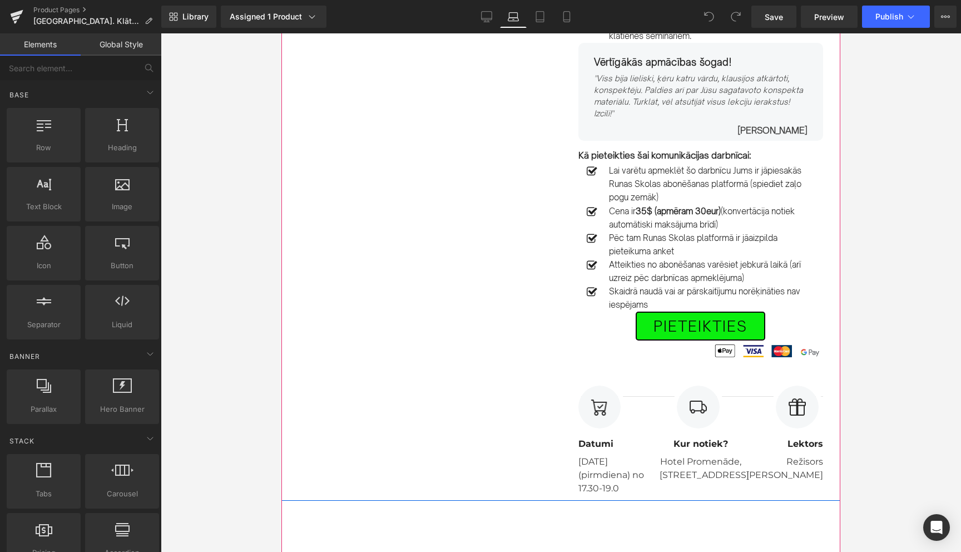
scroll to position [414, 0]
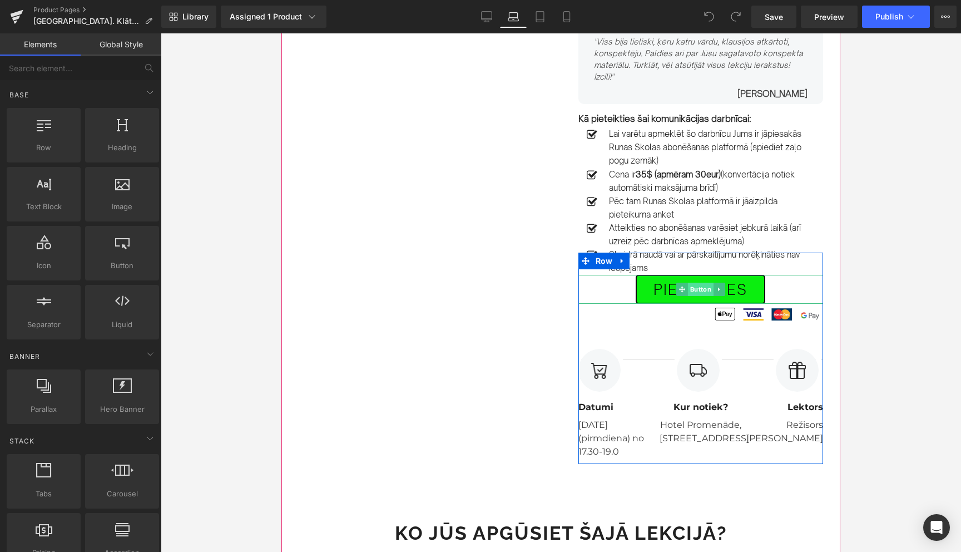
click at [700, 283] on span "Button" at bounding box center [701, 289] width 26 height 13
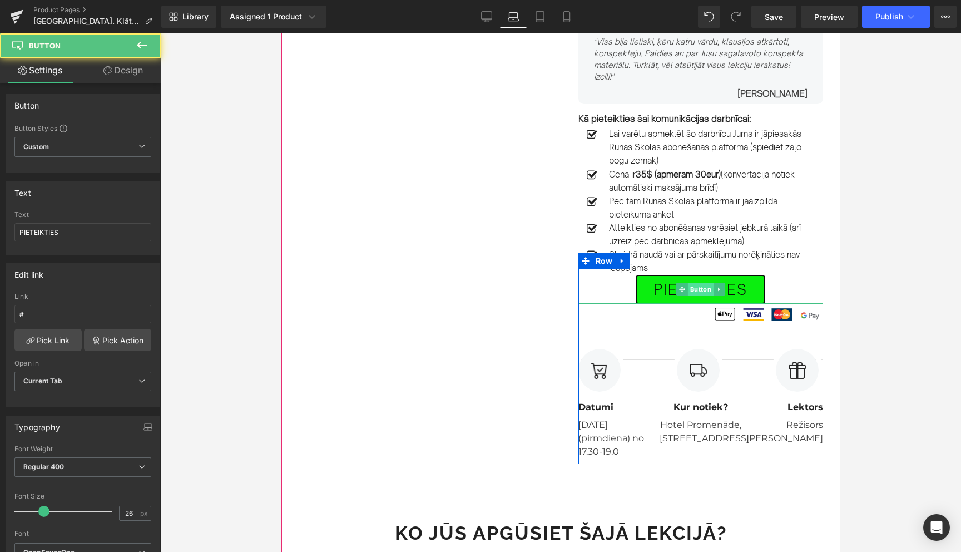
click at [700, 283] on span "Button" at bounding box center [701, 289] width 26 height 13
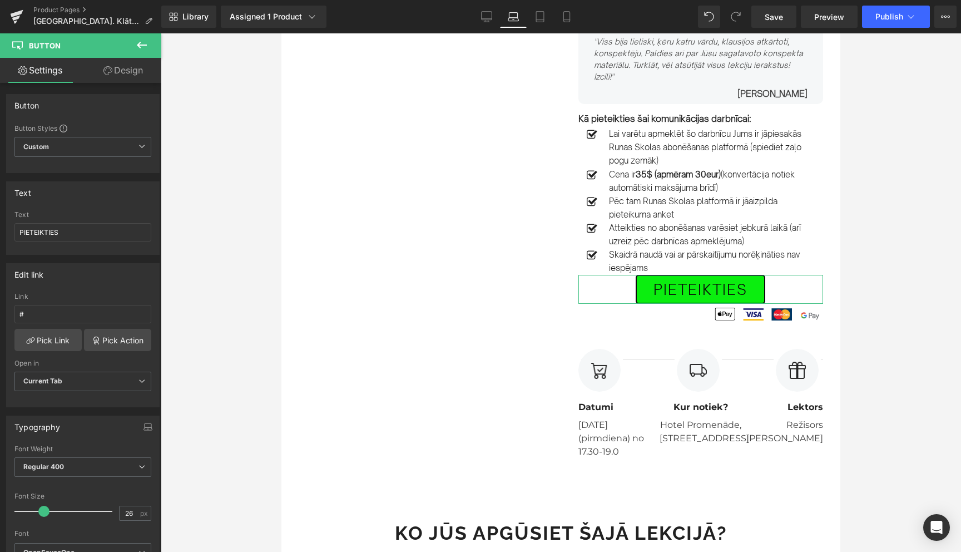
click at [123, 70] on link "Design" at bounding box center [123, 70] width 81 height 25
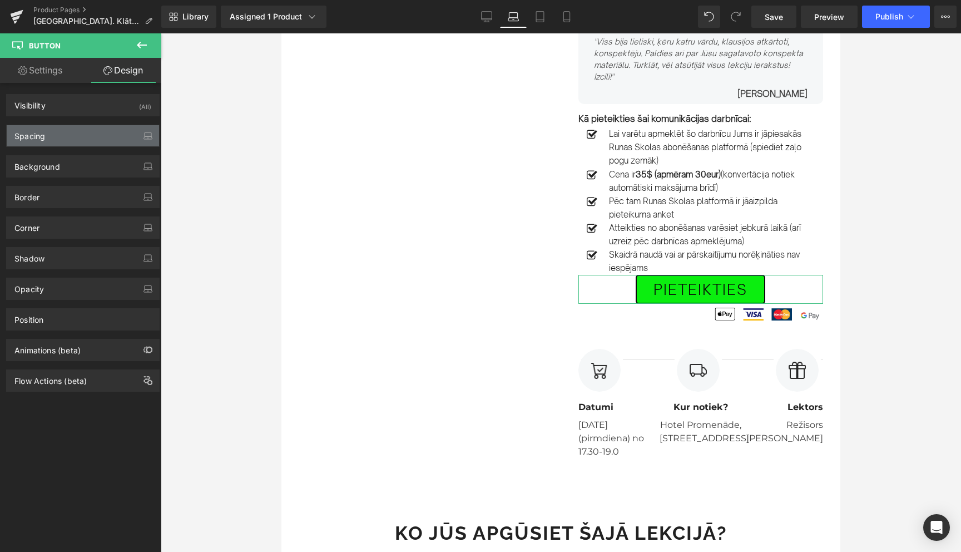
click at [76, 136] on div "Spacing" at bounding box center [83, 135] width 152 height 21
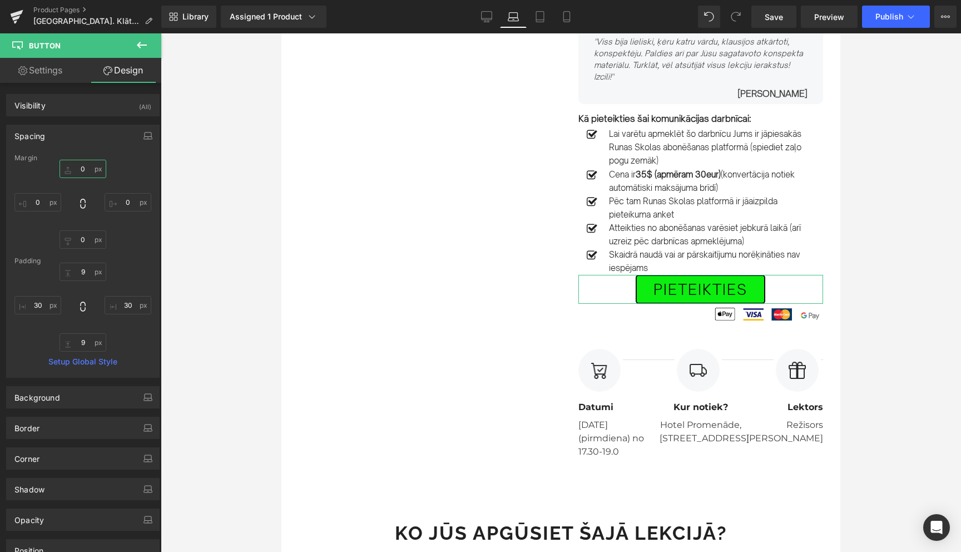
click at [81, 170] on input "0" at bounding box center [83, 169] width 47 height 18
type input "20"
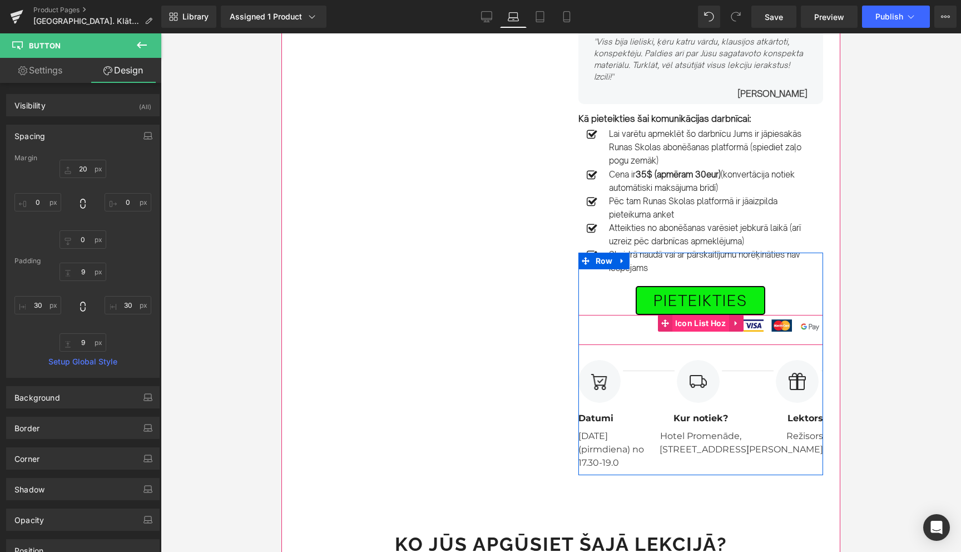
click at [704, 315] on span "Icon List Hoz" at bounding box center [700, 323] width 57 height 17
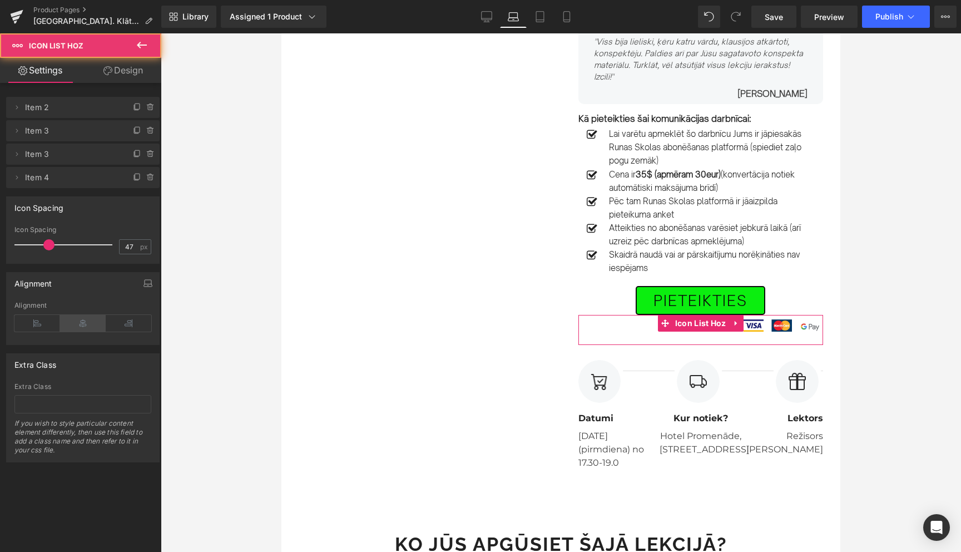
click at [87, 328] on icon at bounding box center [83, 323] width 46 height 17
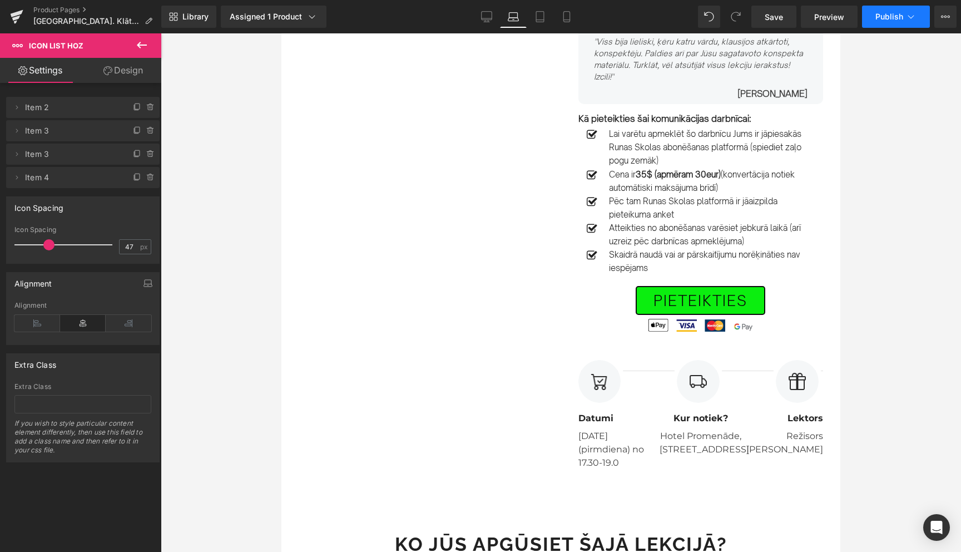
click at [907, 13] on icon at bounding box center [910, 16] width 11 height 11
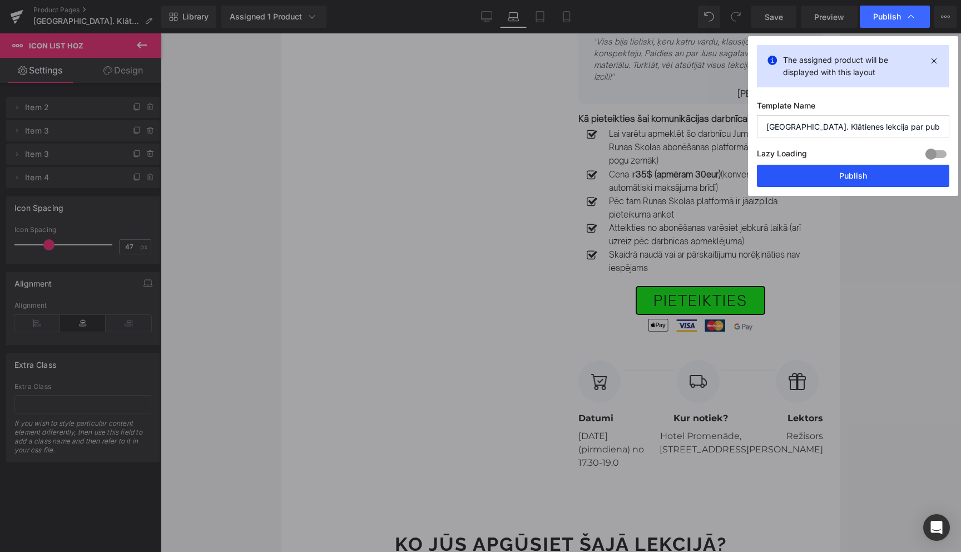
click at [858, 175] on button "Publish" at bounding box center [853, 176] width 192 height 22
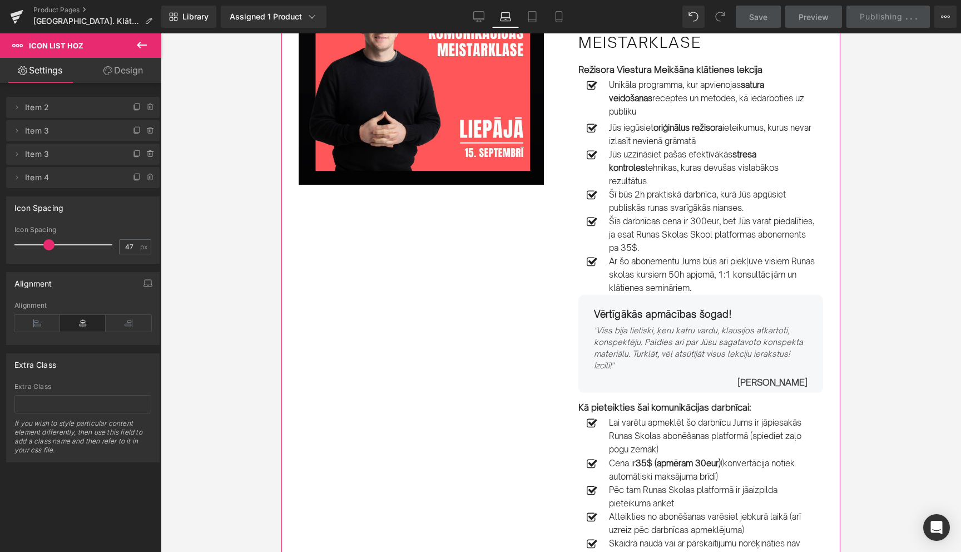
scroll to position [0, 0]
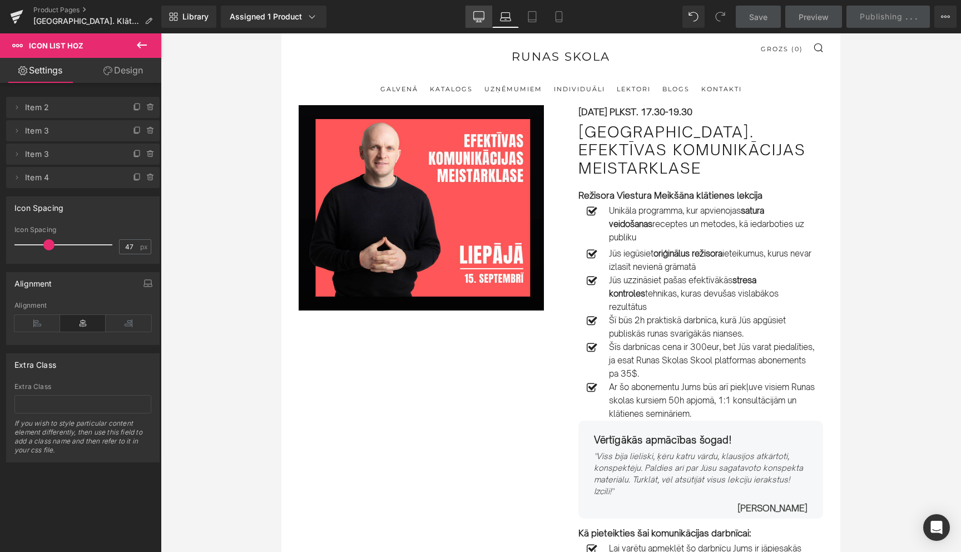
click at [478, 15] on icon at bounding box center [478, 16] width 11 height 11
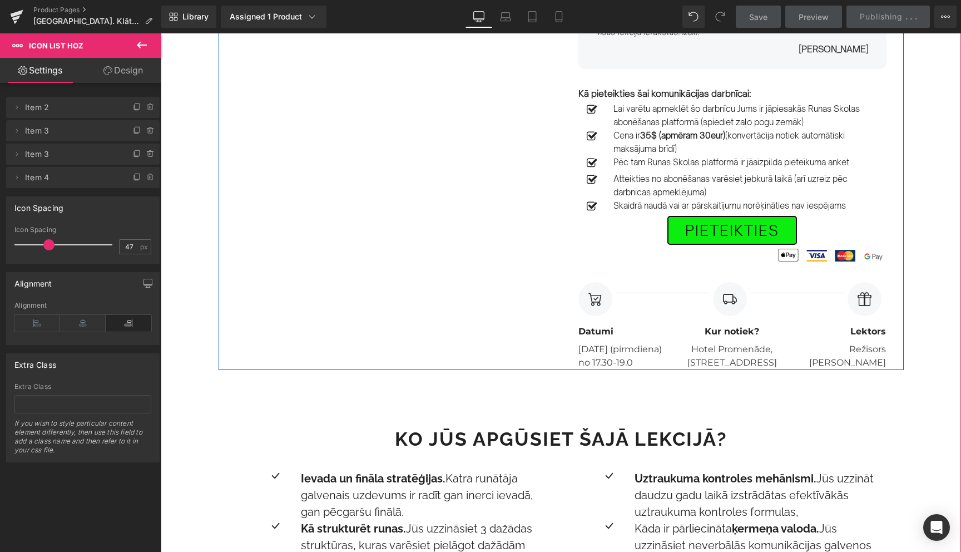
scroll to position [392, 0]
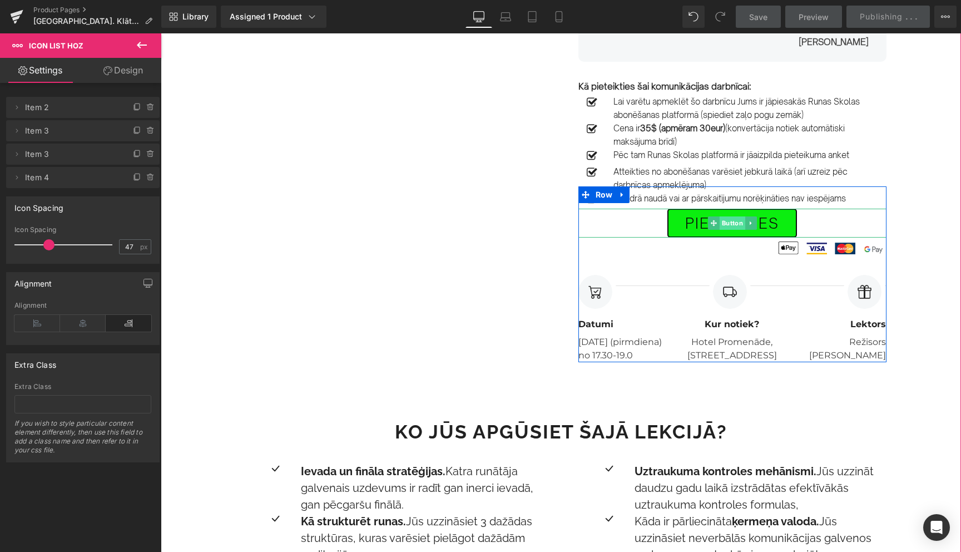
click at [732, 224] on span "Button" at bounding box center [732, 222] width 26 height 13
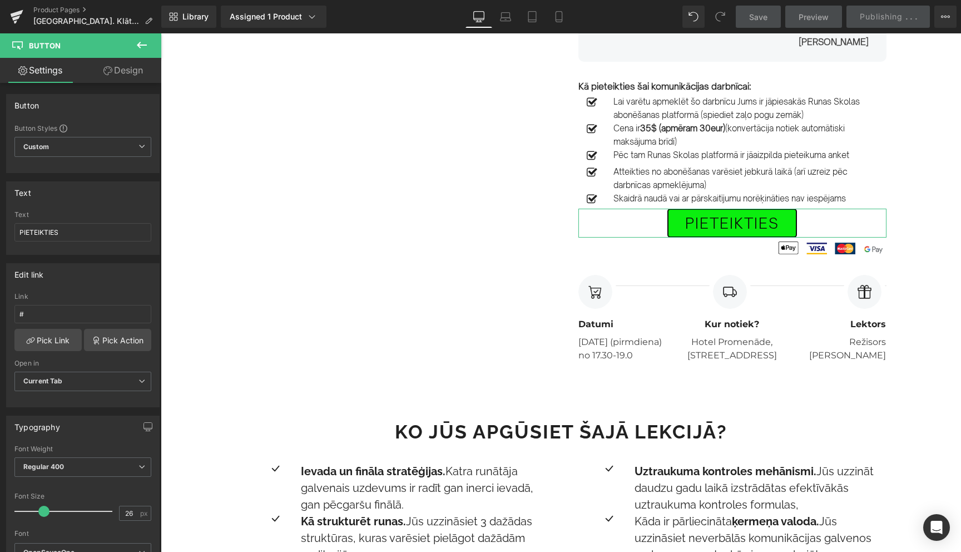
click at [125, 72] on link "Design" at bounding box center [123, 70] width 81 height 25
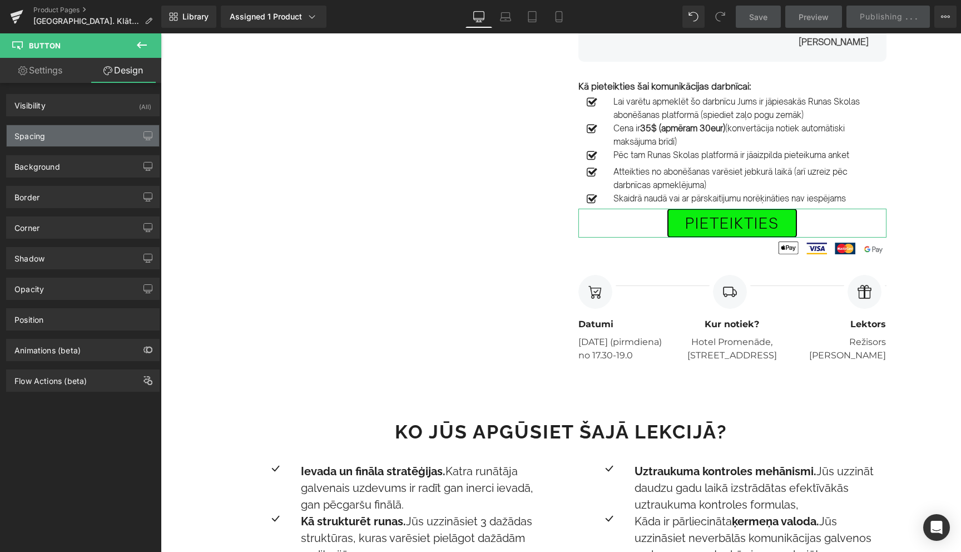
click at [65, 139] on div "Spacing" at bounding box center [83, 135] width 152 height 21
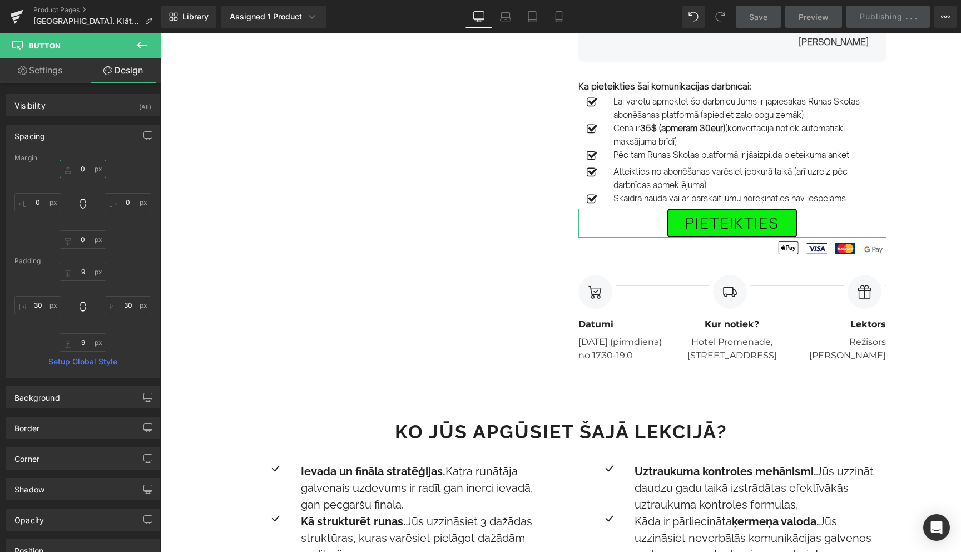
click at [76, 170] on input "0" at bounding box center [83, 169] width 47 height 18
type input "20"
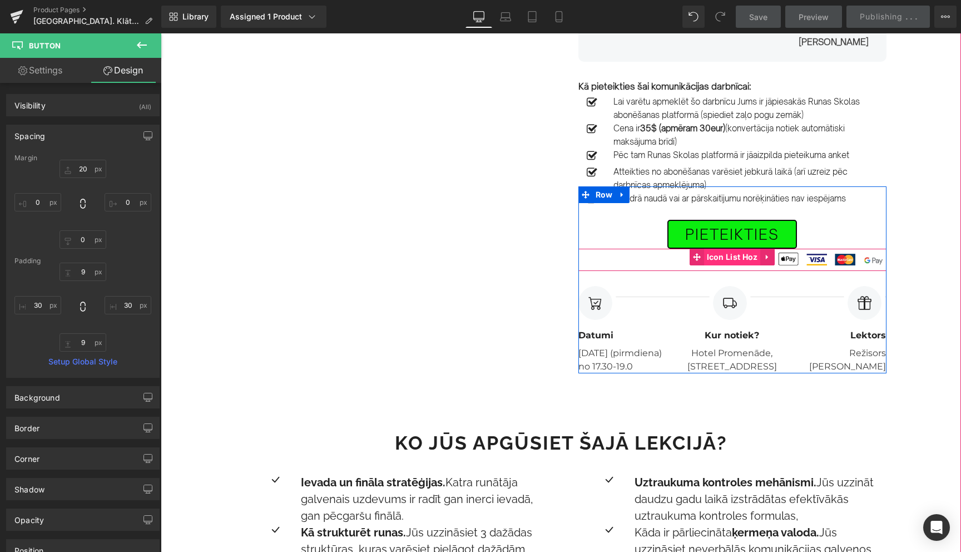
click at [735, 260] on span "Icon List Hoz" at bounding box center [732, 257] width 57 height 17
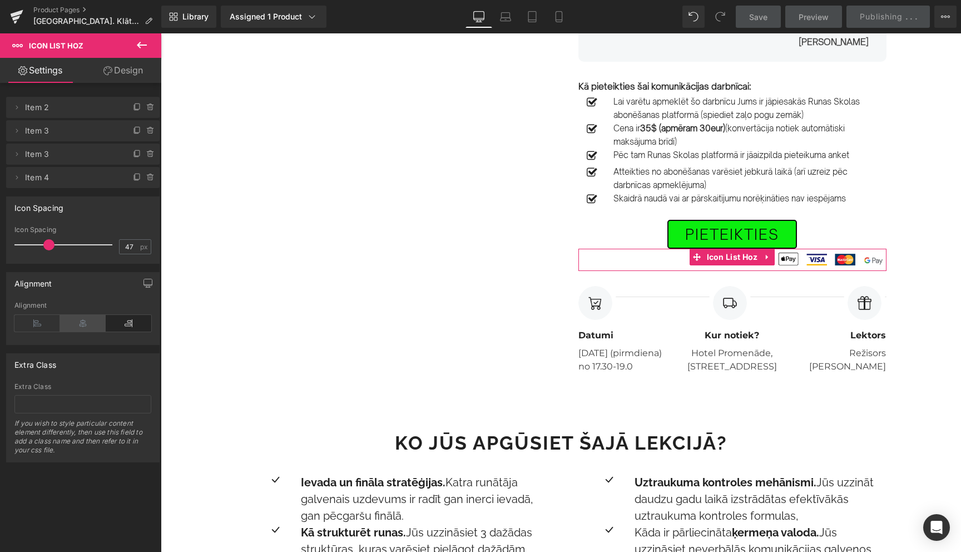
click at [83, 323] on icon at bounding box center [83, 323] width 46 height 17
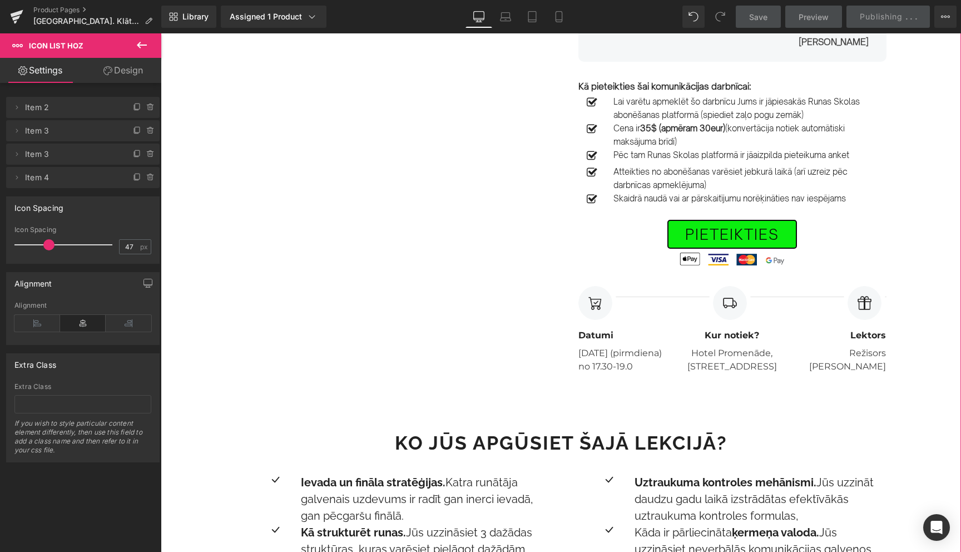
click at [934, 95] on div "Image Row [DATE] PLKST. 17.30-19.30 Text Block [GEOGRAPHIC_DATA]. Efektīvas kom…" at bounding box center [561, 206] width 800 height 984
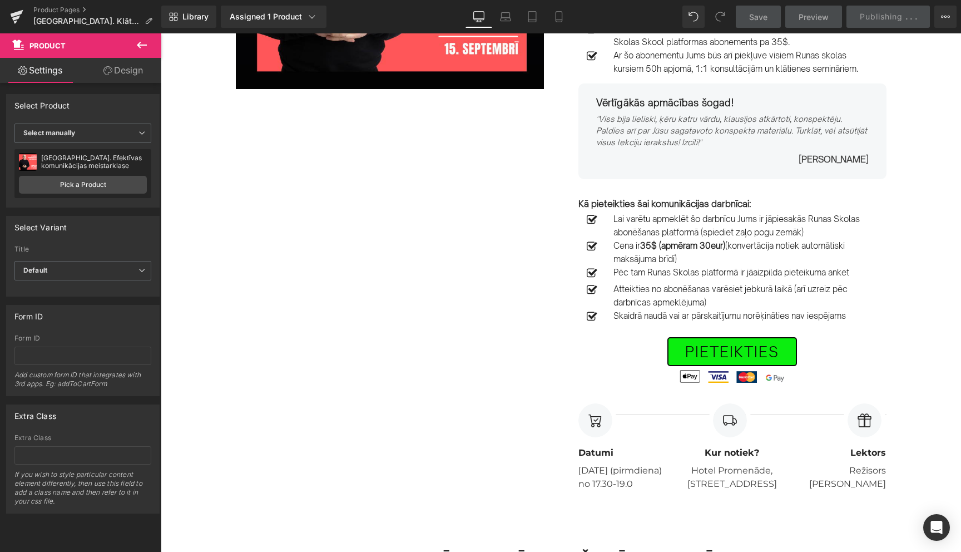
scroll to position [279, 0]
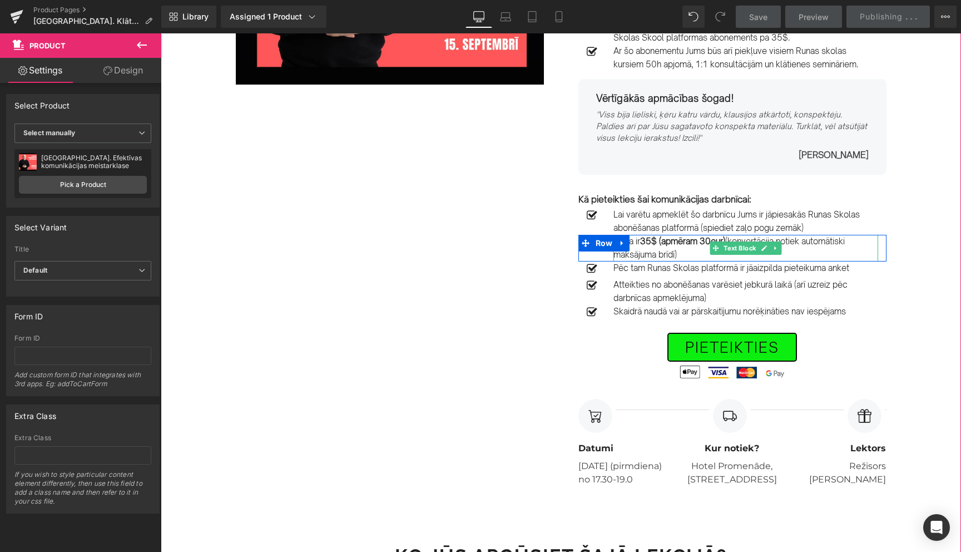
click at [700, 242] on strong "35$ (apmēram 30eur)" at bounding box center [682, 241] width 85 height 11
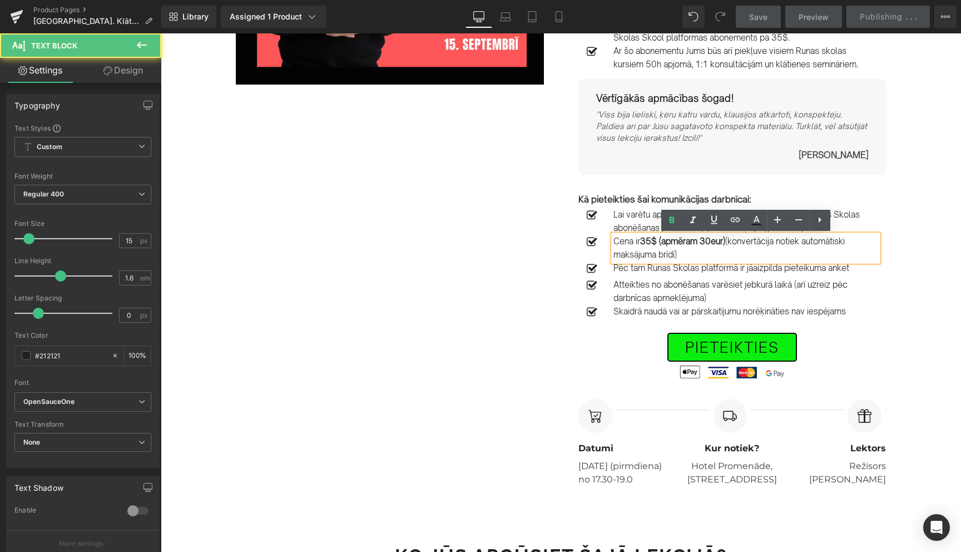
click at [700, 241] on strong "35$ (apmēram 30eur)" at bounding box center [682, 241] width 85 height 11
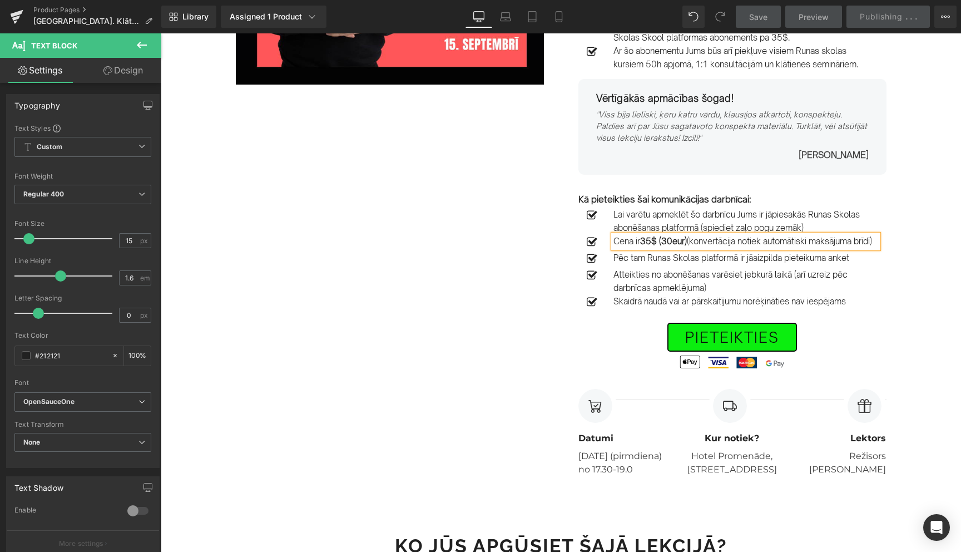
click at [935, 287] on div "Image Row [DATE] PLKST. 17.30-19.30 Text Block [GEOGRAPHIC_DATA]. Efektīvas kom…" at bounding box center [561, 313] width 800 height 974
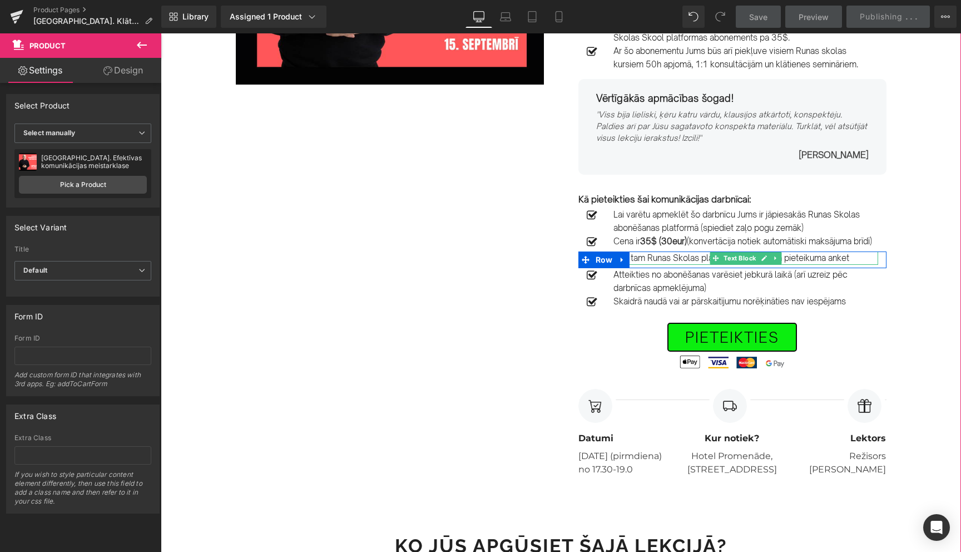
click at [854, 265] on p "Pēc tam Runas Skolas platformā ir jāaizpilda pieteikuma anket" at bounding box center [745, 257] width 265 height 13
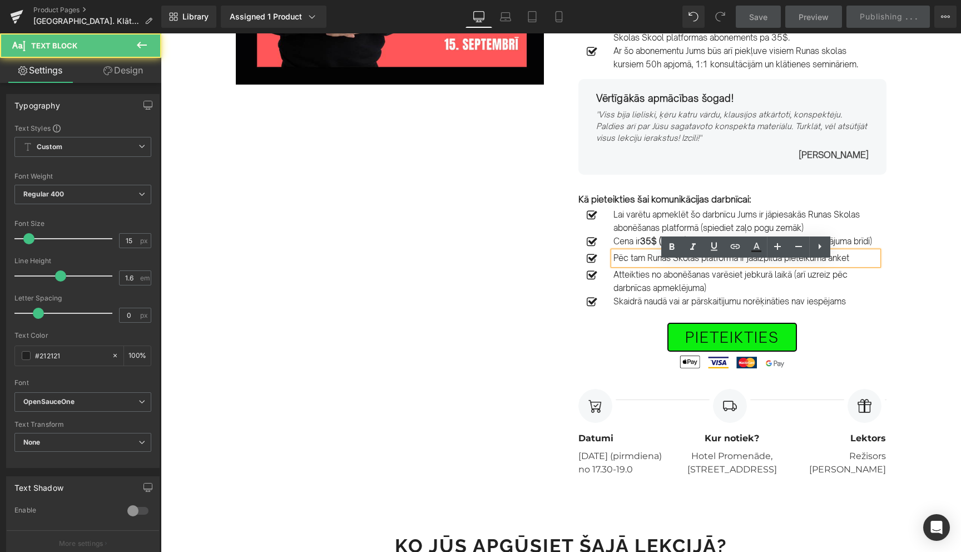
click at [861, 265] on p "Pēc tam Runas Skolas platformā ir jāaizpilda pieteikuma anket" at bounding box center [745, 257] width 265 height 13
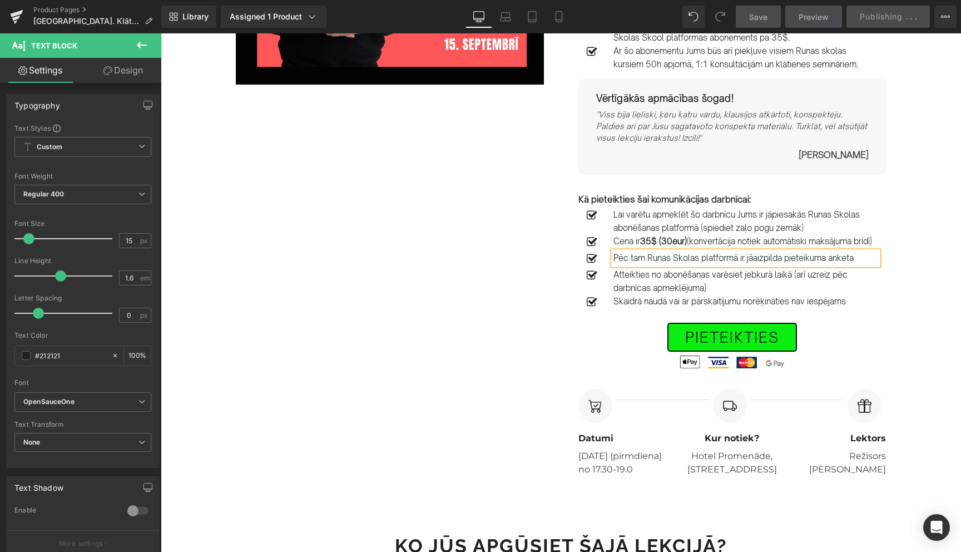
click at [910, 305] on div "Image Row [DATE] PLKST. 17.30-19.30 Text Block [GEOGRAPHIC_DATA]. Efektīvas kom…" at bounding box center [561, 313] width 800 height 974
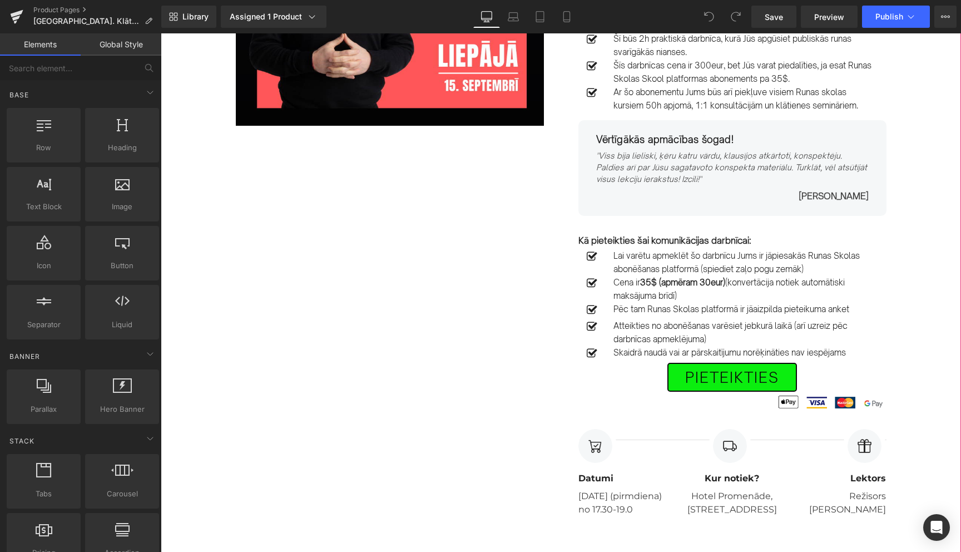
scroll to position [231, 0]
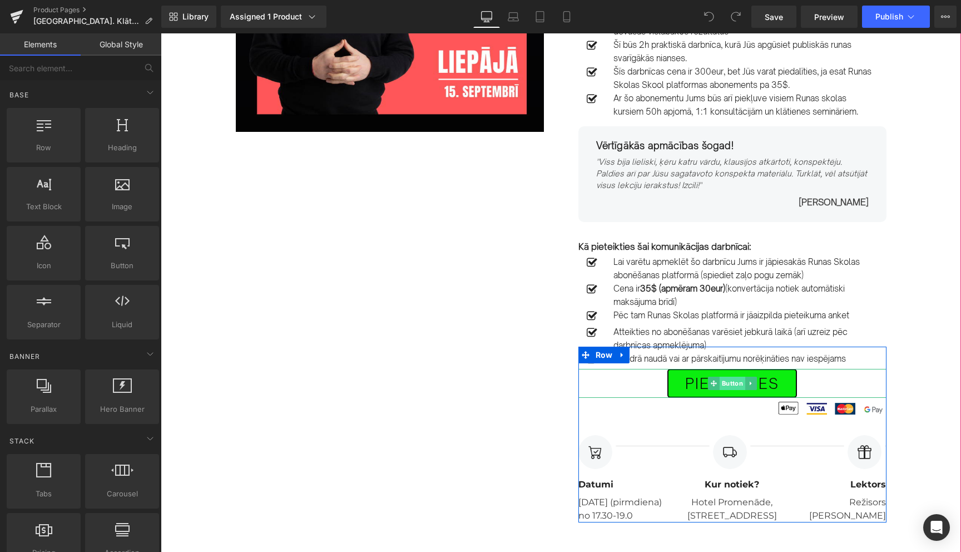
click at [725, 382] on span "Button" at bounding box center [732, 383] width 26 height 13
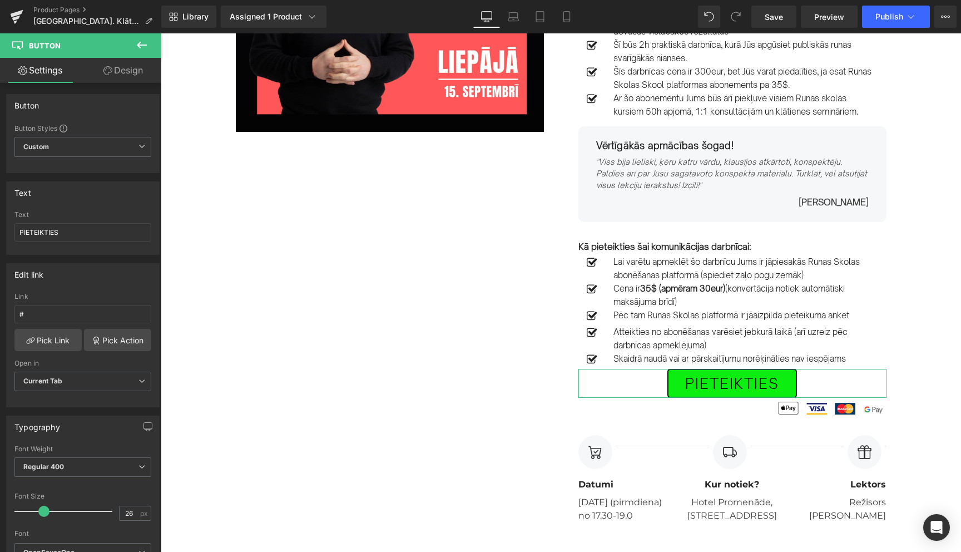
click at [132, 70] on link "Design" at bounding box center [123, 70] width 81 height 25
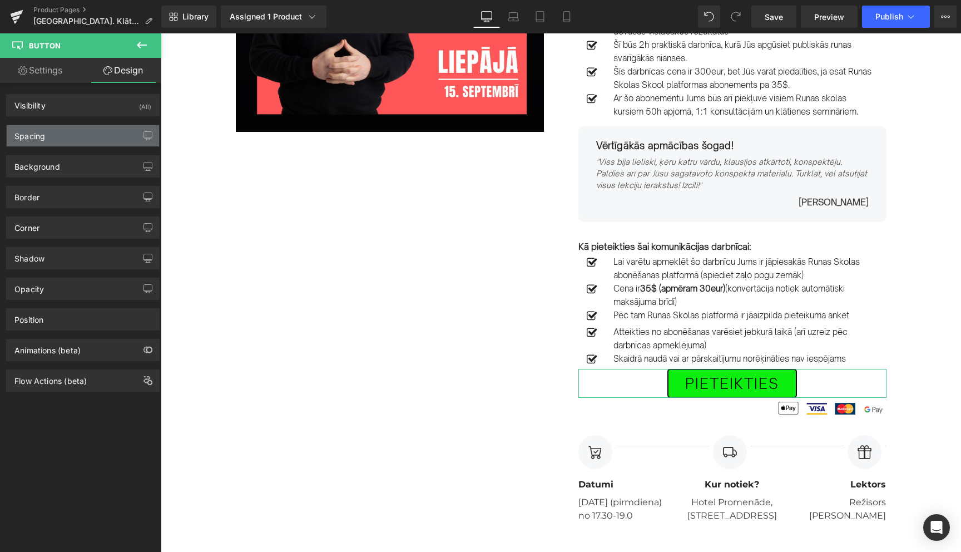
click at [70, 138] on div "Spacing" at bounding box center [83, 135] width 152 height 21
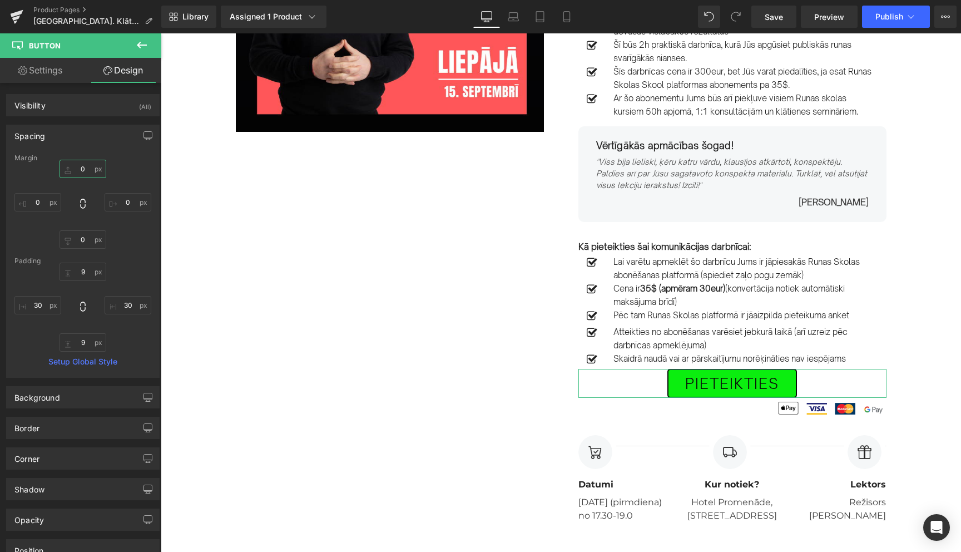
click at [80, 167] on input "0" at bounding box center [83, 169] width 47 height 18
type input "20"
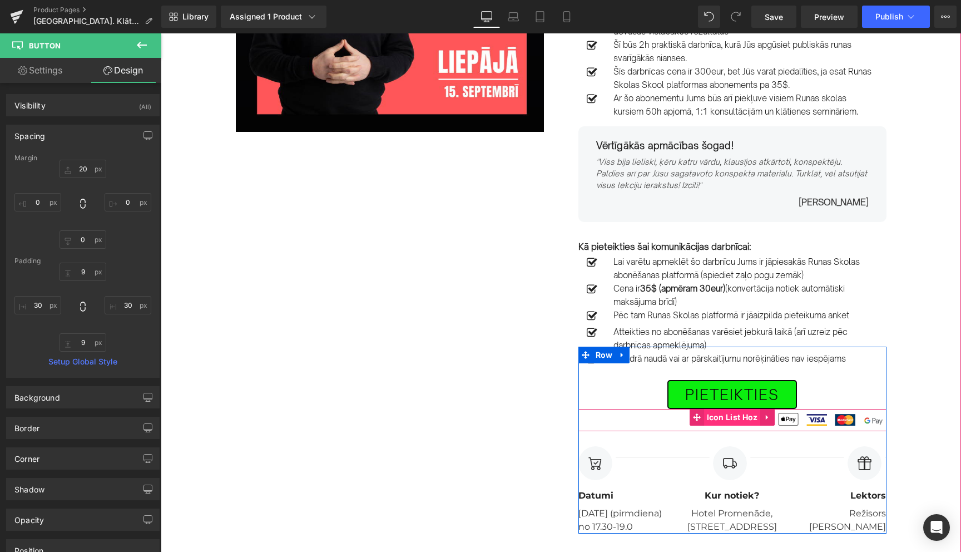
click at [738, 419] on span "Icon List Hoz" at bounding box center [732, 417] width 57 height 17
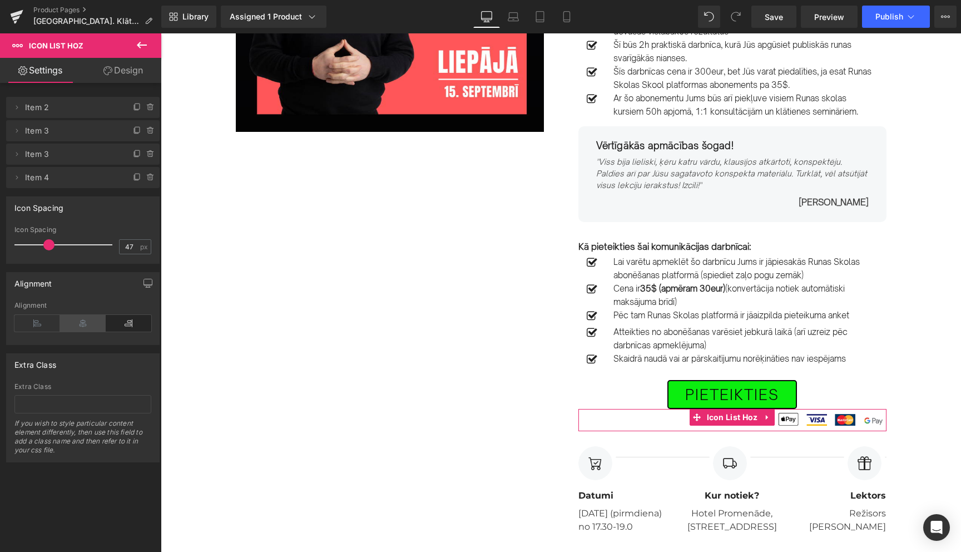
click at [80, 329] on icon at bounding box center [83, 323] width 46 height 17
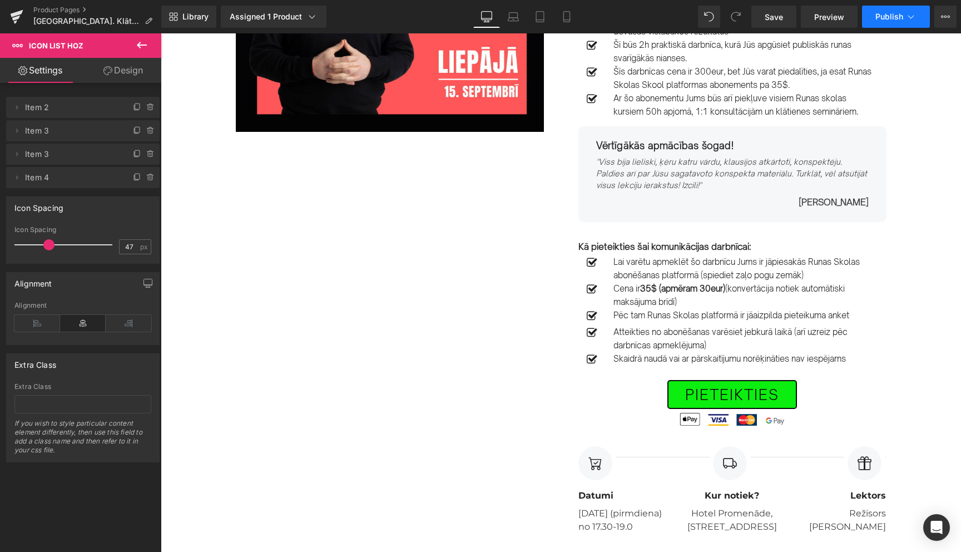
click at [914, 14] on icon at bounding box center [910, 16] width 11 height 11
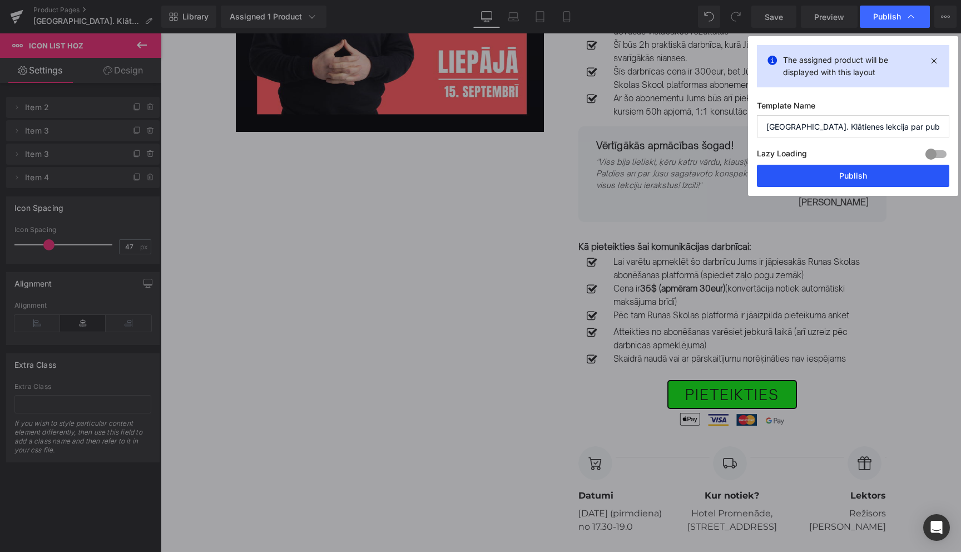
click at [846, 180] on button "Publish" at bounding box center [853, 176] width 192 height 22
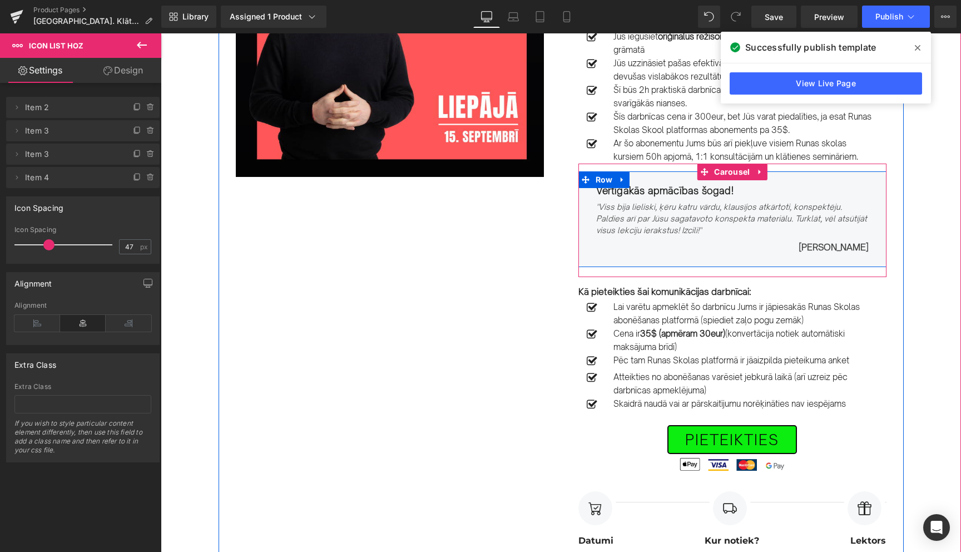
scroll to position [197, 0]
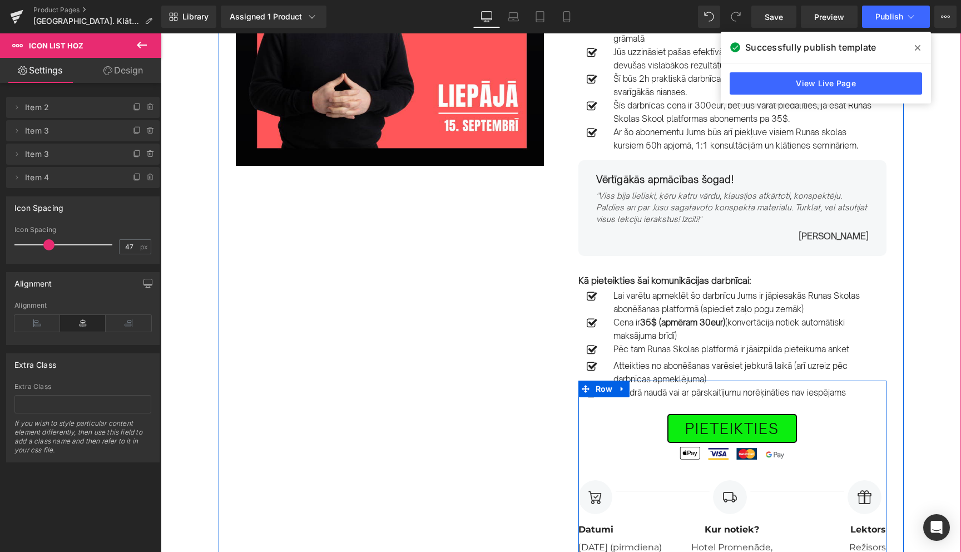
click at [630, 392] on div "PIETEIKTIES Button Image Image Image Image Icon List Hoz Separator Image Datumi…" at bounding box center [732, 473] width 308 height 187
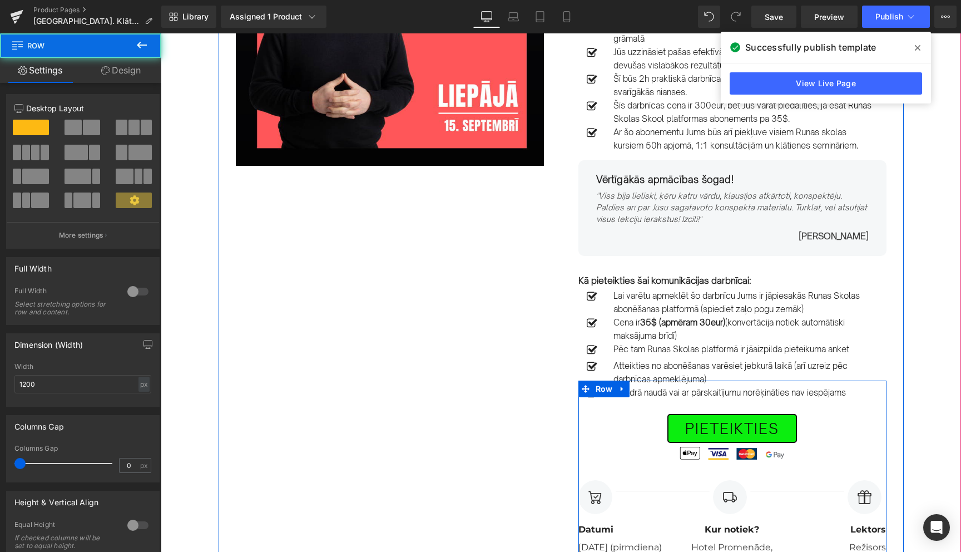
click at [648, 389] on div "PIETEIKTIES Button Image Image Image Image Icon List Hoz Separator Image Datumi…" at bounding box center [732, 473] width 308 height 187
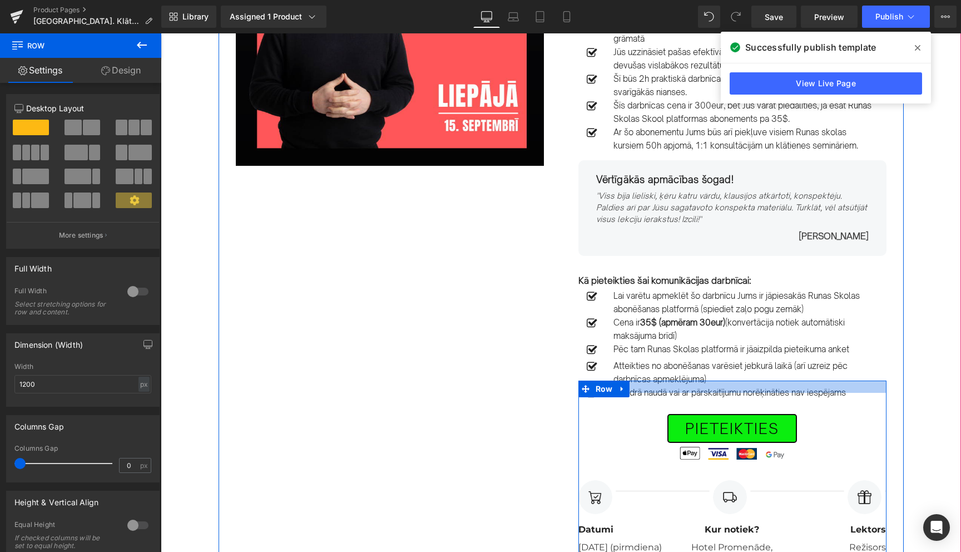
click at [730, 385] on div at bounding box center [732, 386] width 308 height 12
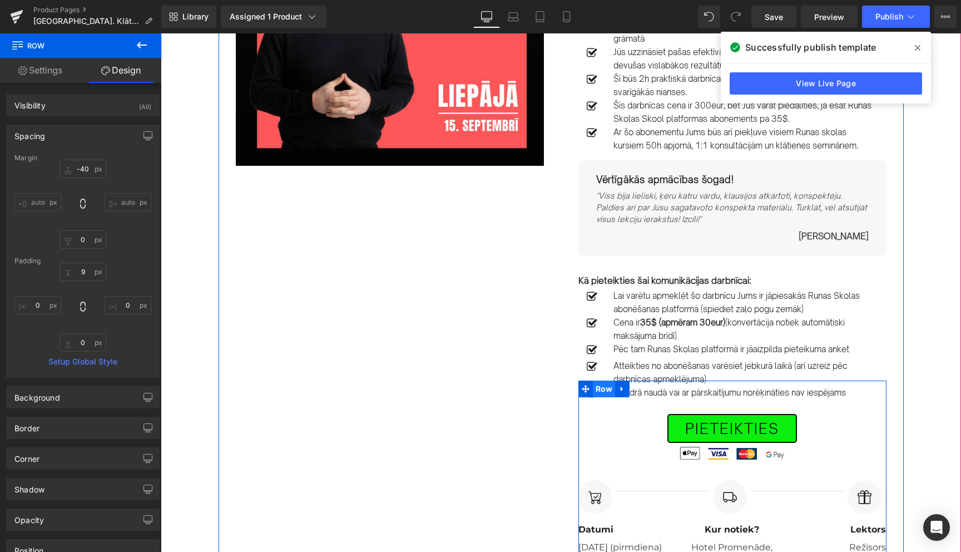
click at [602, 390] on span "Row" at bounding box center [604, 388] width 23 height 17
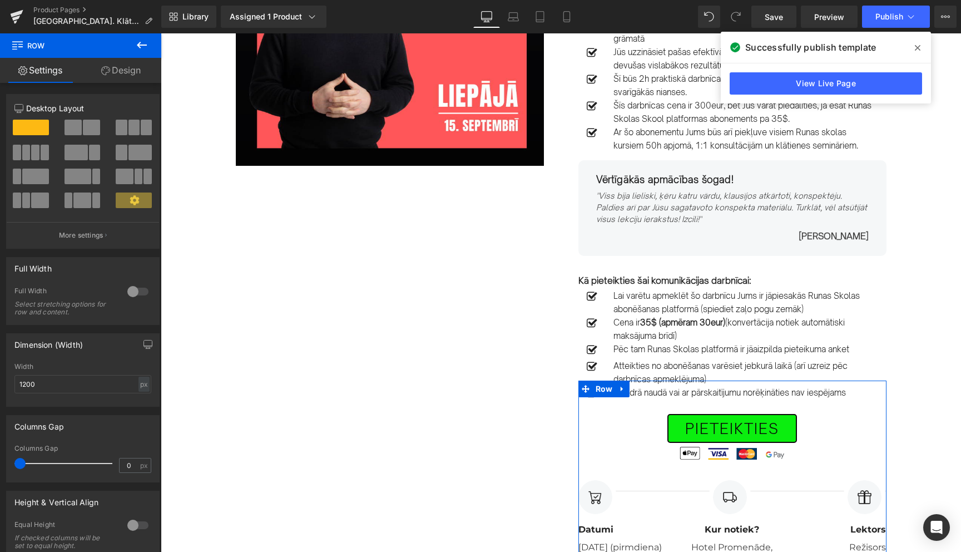
click at [122, 77] on link "Design" at bounding box center [121, 70] width 81 height 25
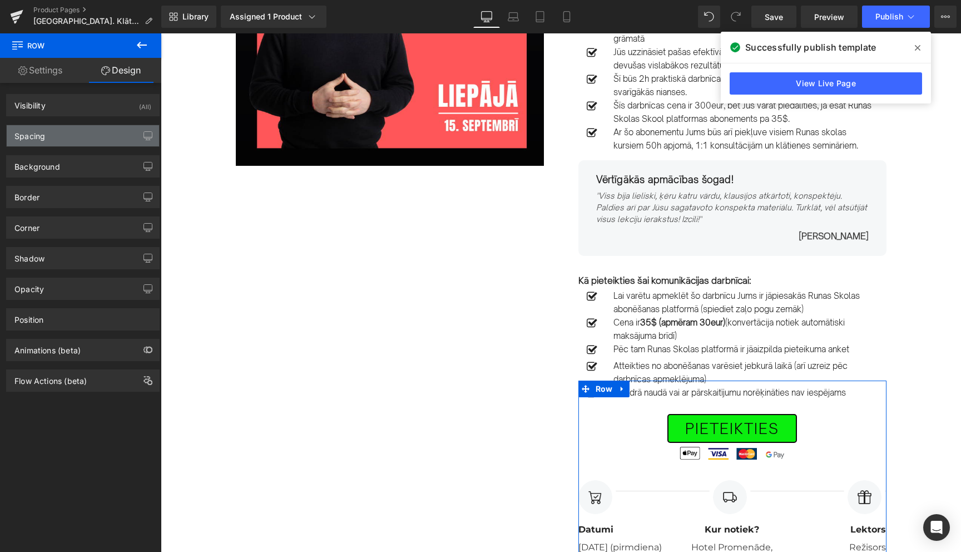
click at [68, 134] on div "Spacing" at bounding box center [83, 135] width 152 height 21
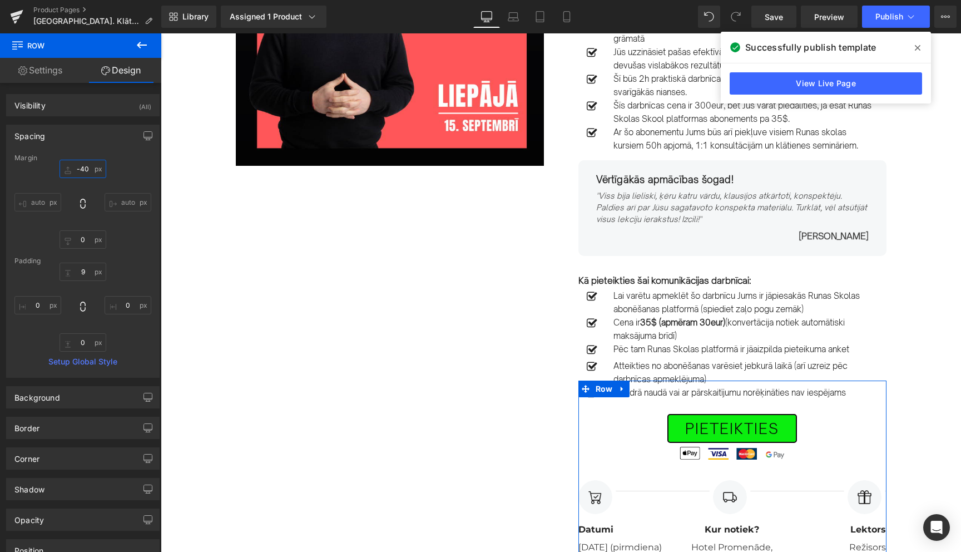
click at [78, 165] on input "-40" at bounding box center [83, 169] width 47 height 18
type input "0"
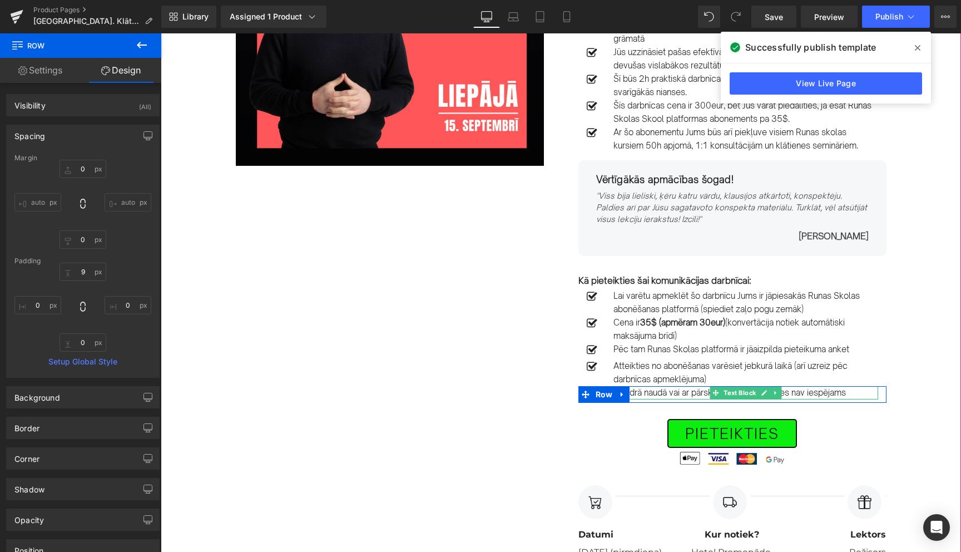
click at [638, 390] on p "Skaidrā naudā vai ar pārskaitījumu norēķināties nav iespējams" at bounding box center [745, 392] width 265 height 13
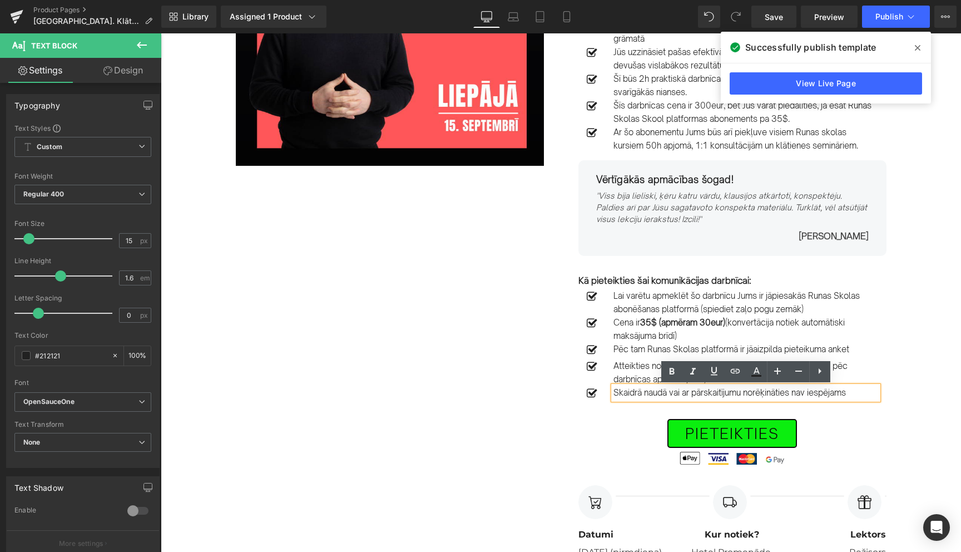
click at [616, 393] on p "Skaidrā naudā vai ar pārskaitījumu norēķināties nav iespējams" at bounding box center [745, 392] width 265 height 13
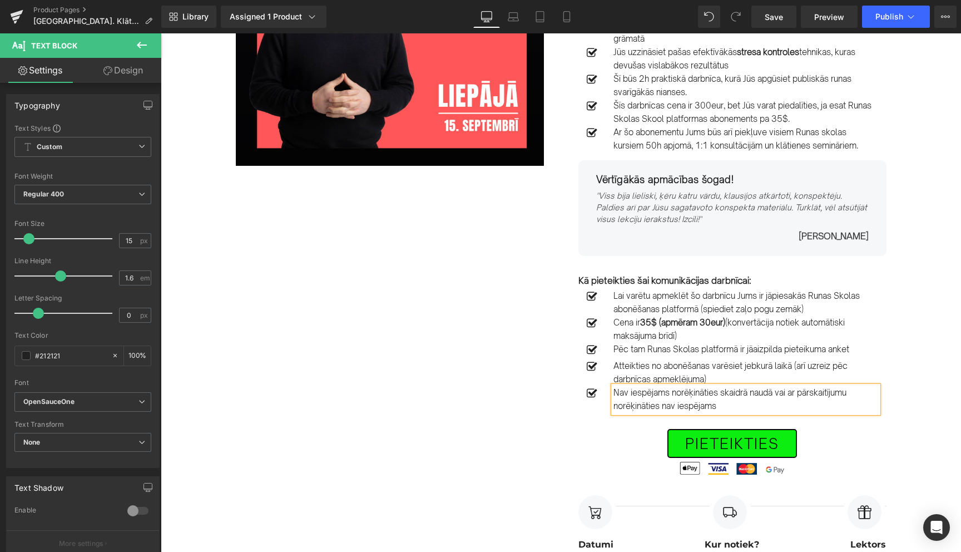
click at [720, 404] on p "Nav iespējams norēķināties skaidrā naudā vai ar pārskaitījumu norēķināties nav …" at bounding box center [745, 399] width 265 height 27
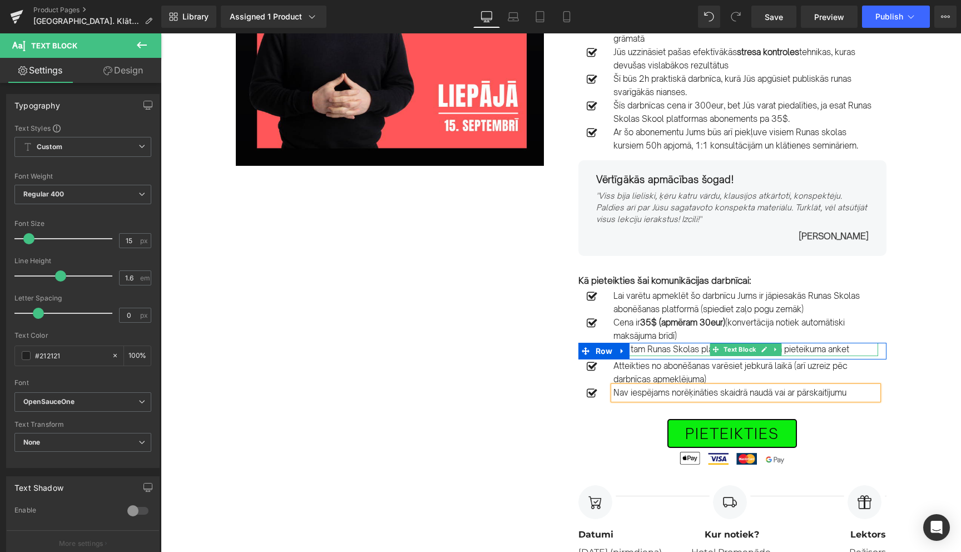
click at [856, 348] on p "Pēc tam Runas Skolas platformā ir jāaizpilda pieteikuma anket" at bounding box center [745, 349] width 265 height 13
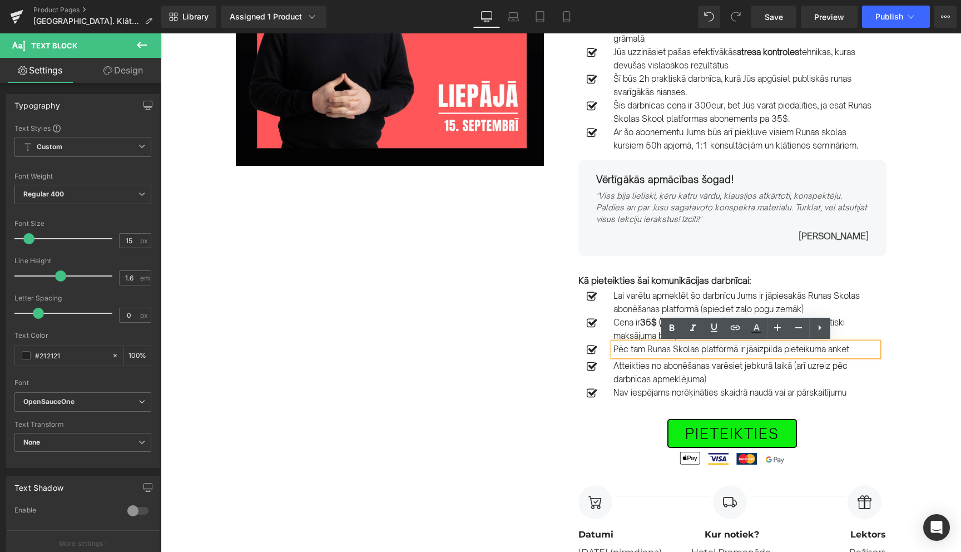
click at [856, 348] on p "Pēc tam Runas Skolas platformā ir jāaizpilda pieteikuma anket" at bounding box center [745, 349] width 265 height 13
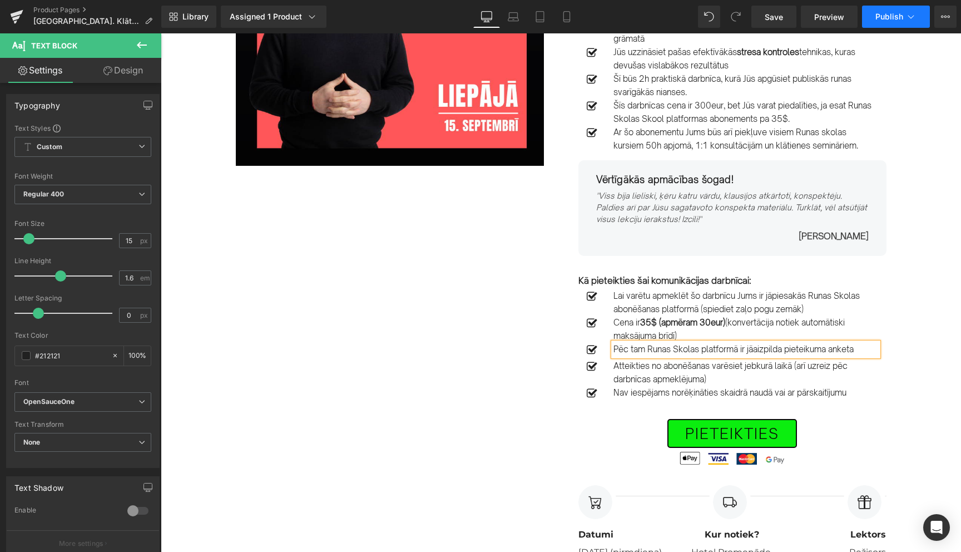
click at [901, 14] on span "Publish" at bounding box center [889, 16] width 28 height 9
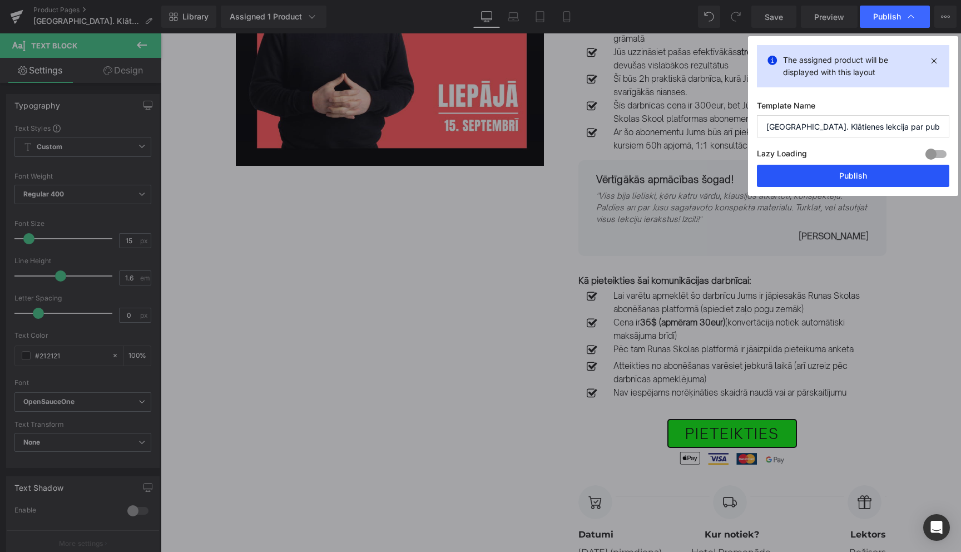
click at [853, 170] on button "Publish" at bounding box center [853, 176] width 192 height 22
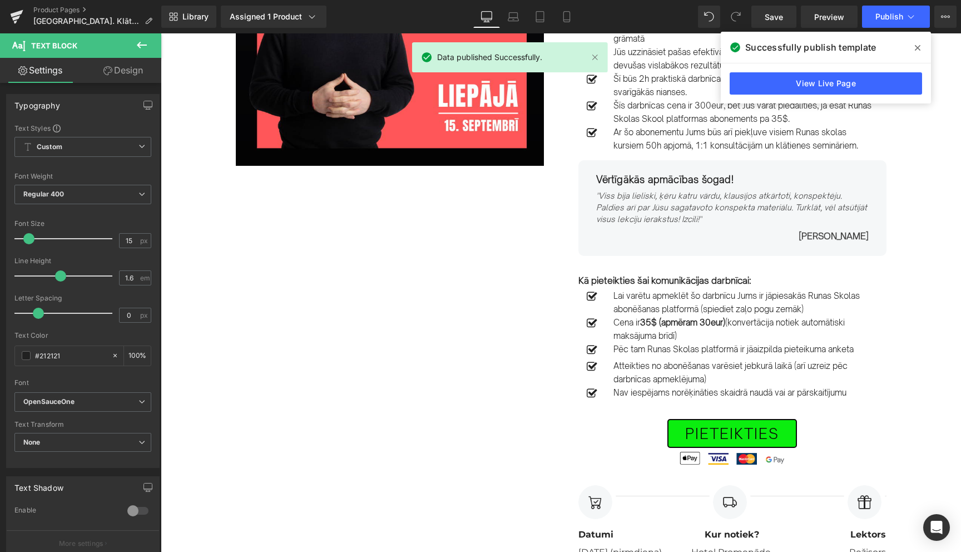
click at [919, 48] on icon at bounding box center [918, 47] width 6 height 9
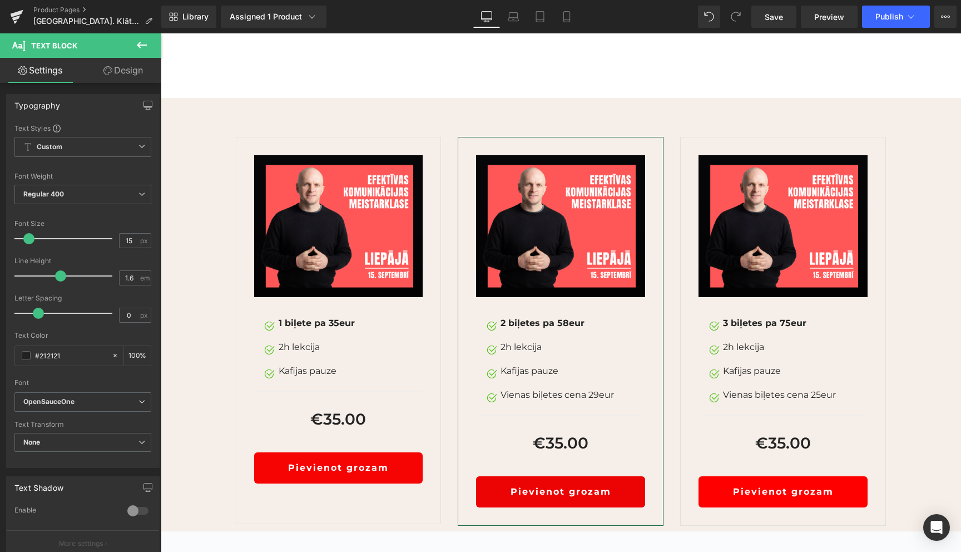
scroll to position [1510, 0]
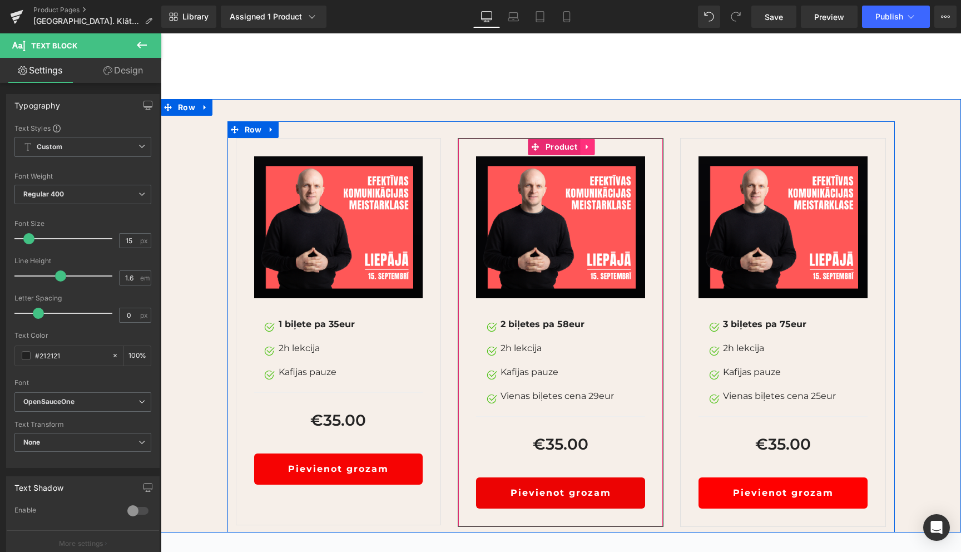
click at [589, 151] on icon at bounding box center [587, 147] width 8 height 8
click at [596, 151] on icon at bounding box center [595, 147] width 8 height 8
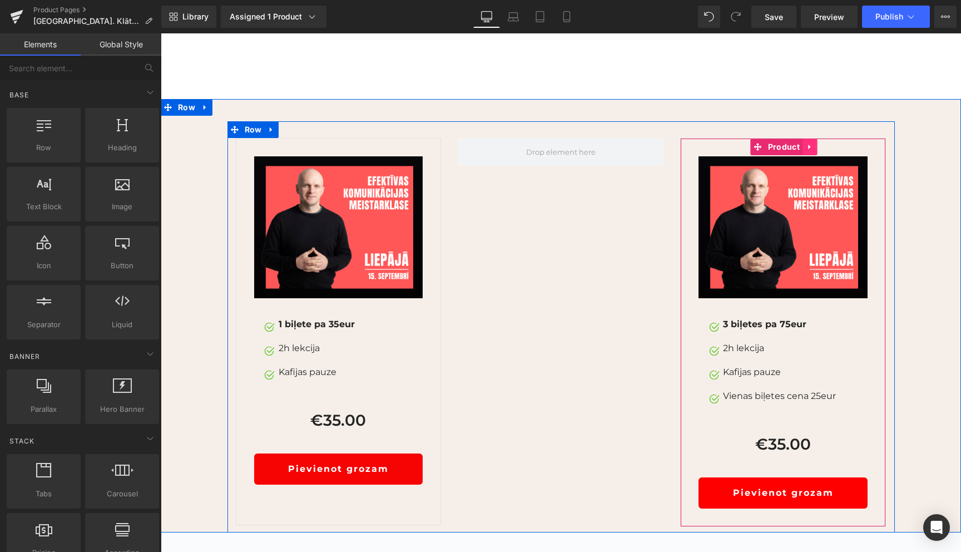
click at [808, 150] on icon at bounding box center [809, 147] width 2 height 5
click at [819, 151] on icon at bounding box center [817, 147] width 8 height 8
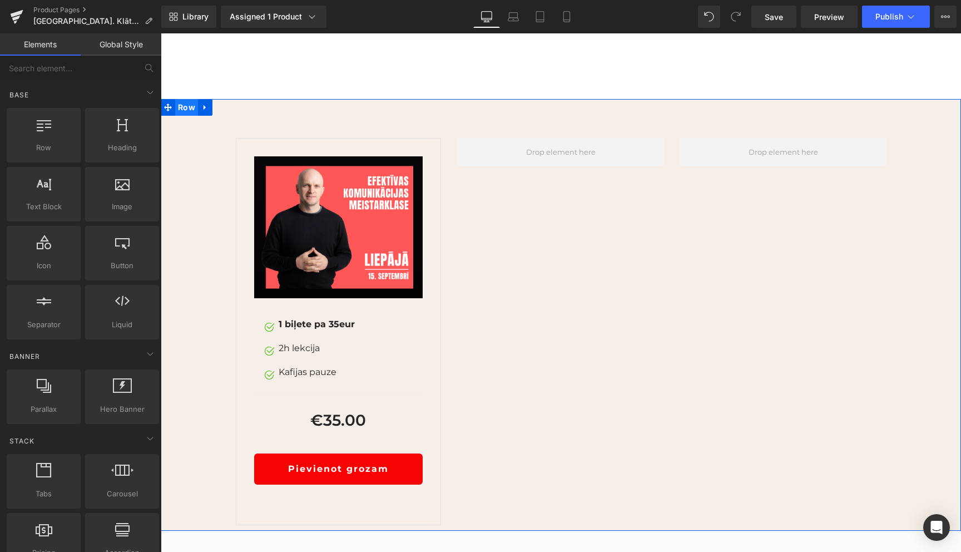
click at [182, 116] on span "Row" at bounding box center [186, 107] width 23 height 17
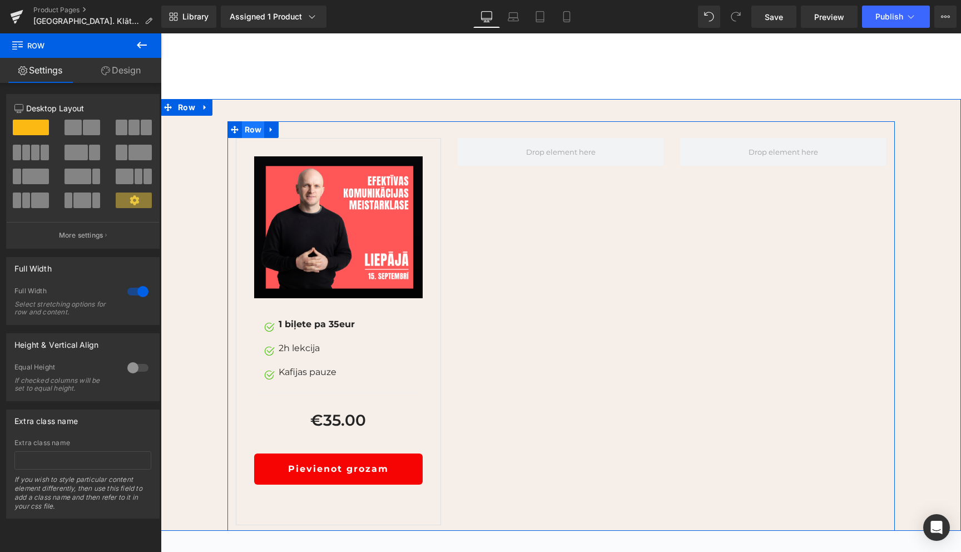
click at [253, 138] on span "Row" at bounding box center [253, 129] width 23 height 17
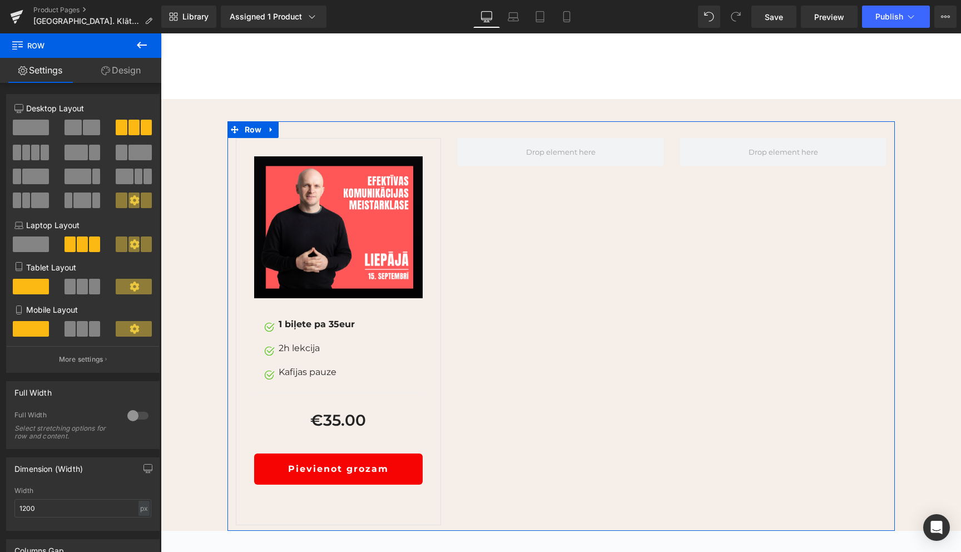
click at [36, 128] on span at bounding box center [31, 128] width 36 height 16
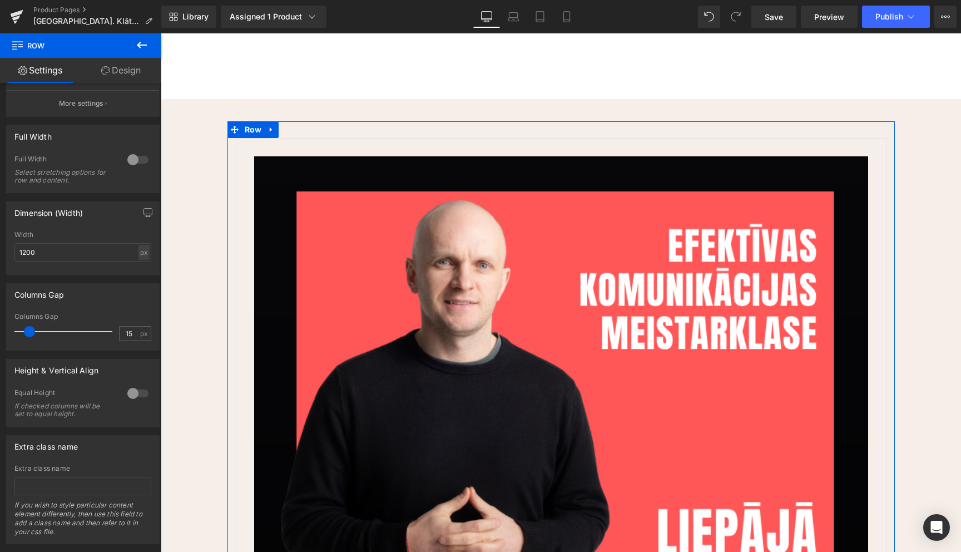
scroll to position [156, 0]
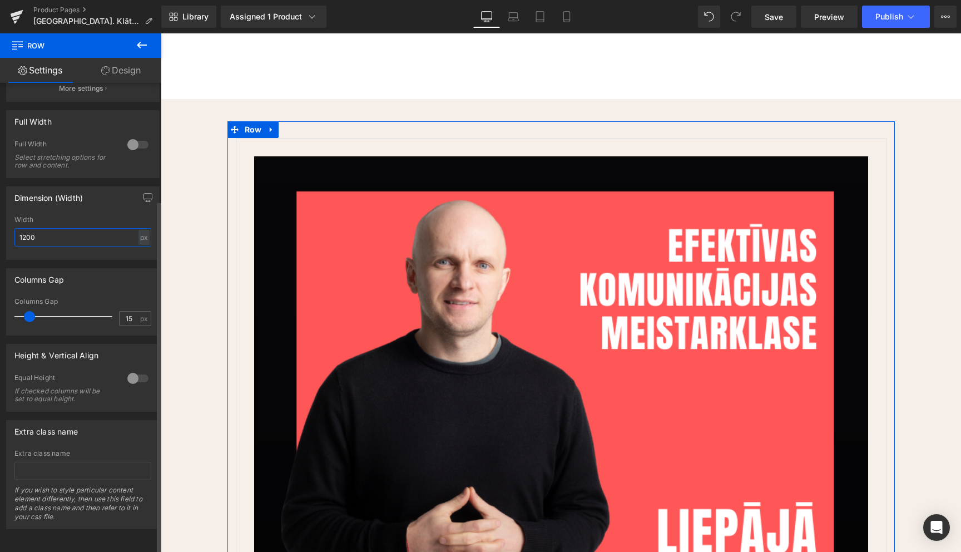
click at [65, 228] on input "1200" at bounding box center [82, 237] width 137 height 18
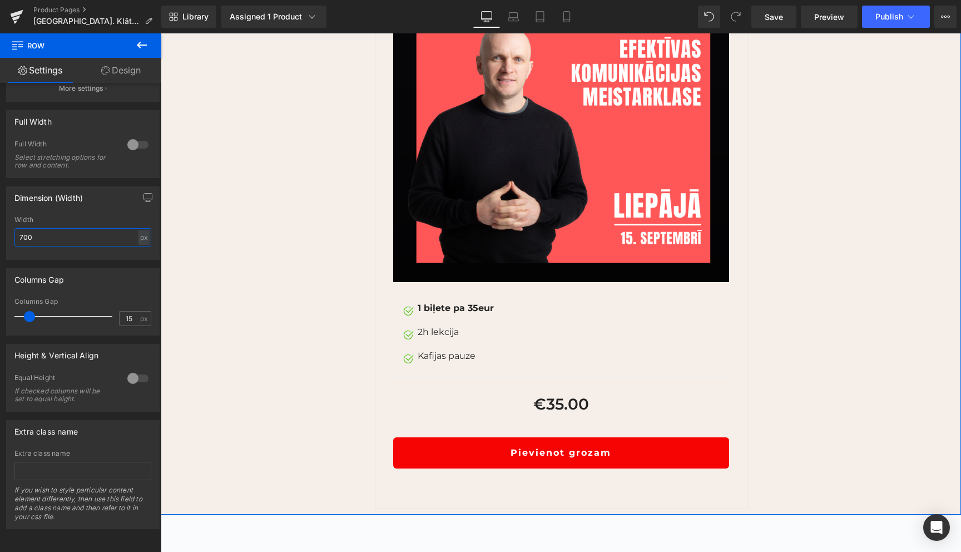
scroll to position [1661, 0]
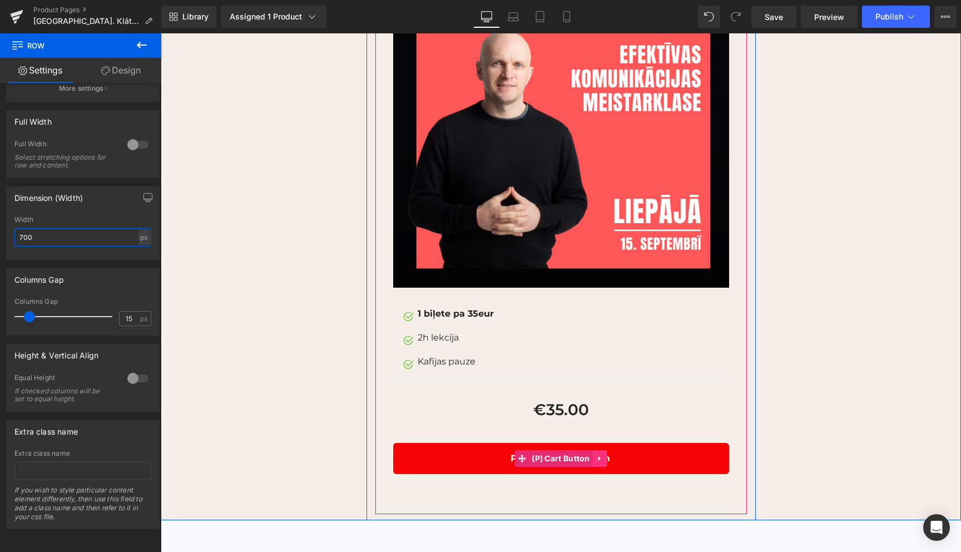
type input "700"
click at [597, 462] on icon at bounding box center [600, 458] width 8 height 8
click at [607, 462] on icon at bounding box center [607, 458] width 8 height 8
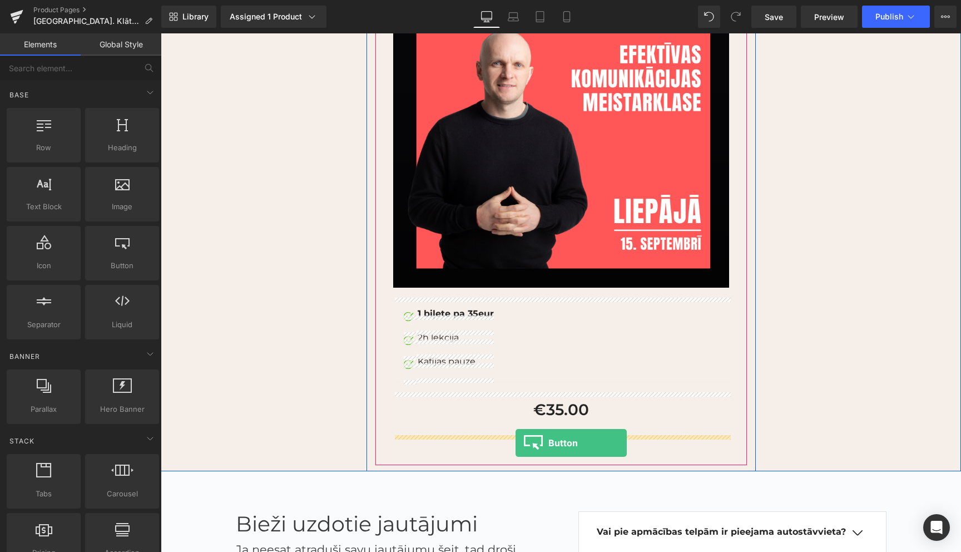
drag, startPoint x: 290, startPoint y: 281, endPoint x: 516, endPoint y: 443, distance: 277.5
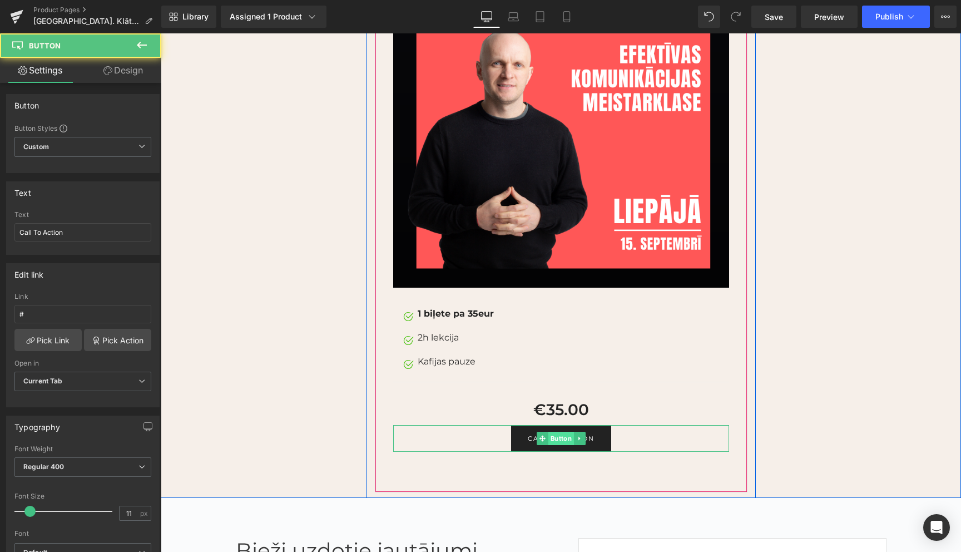
click at [558, 445] on span "Button" at bounding box center [561, 438] width 26 height 13
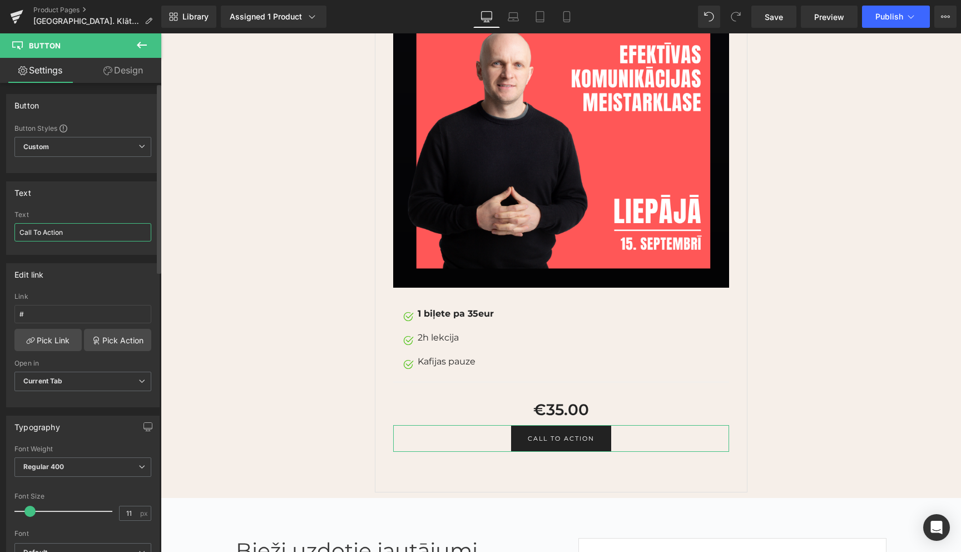
click at [103, 232] on input "Call To Action" at bounding box center [82, 232] width 137 height 18
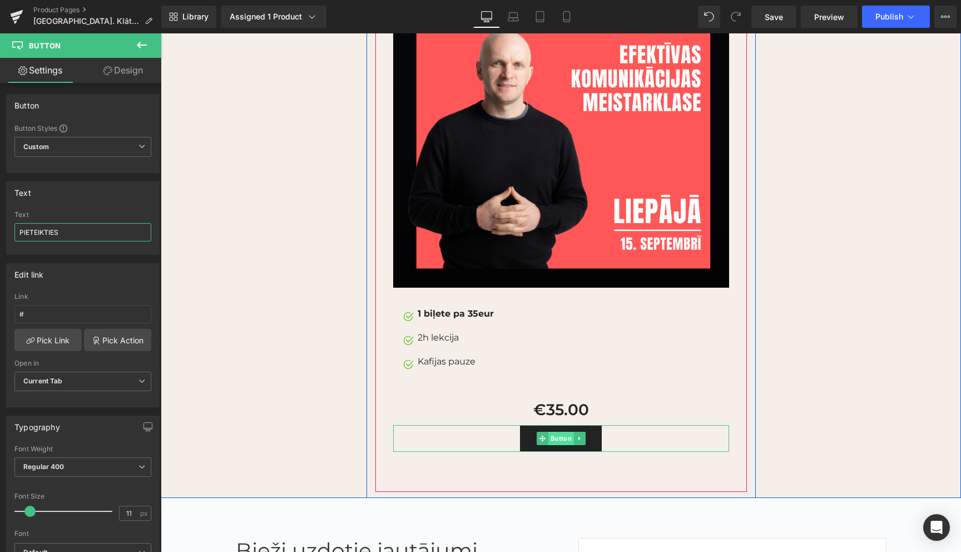
click at [559, 445] on span "Button" at bounding box center [561, 438] width 26 height 13
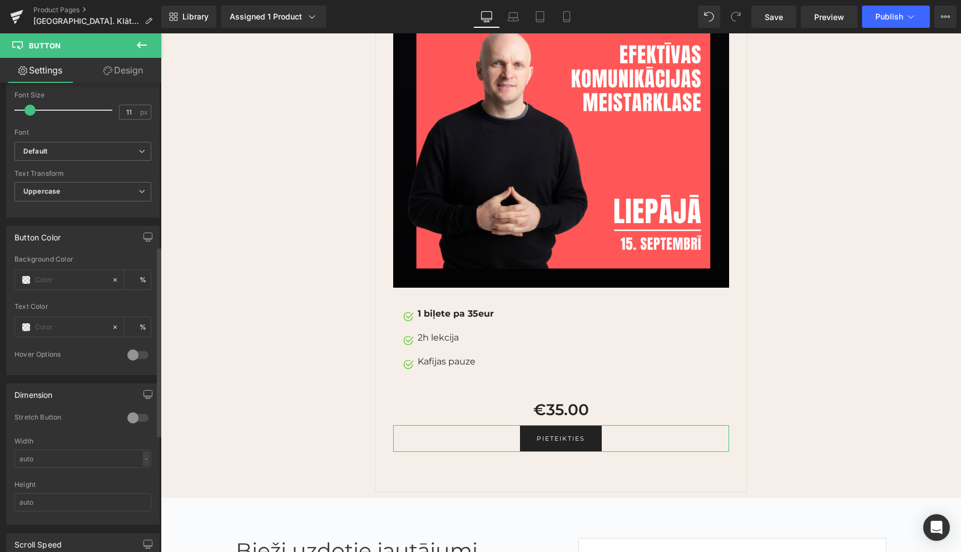
scroll to position [403, 0]
type input "PIETEIKTIES"
click at [27, 278] on span at bounding box center [26, 278] width 9 height 9
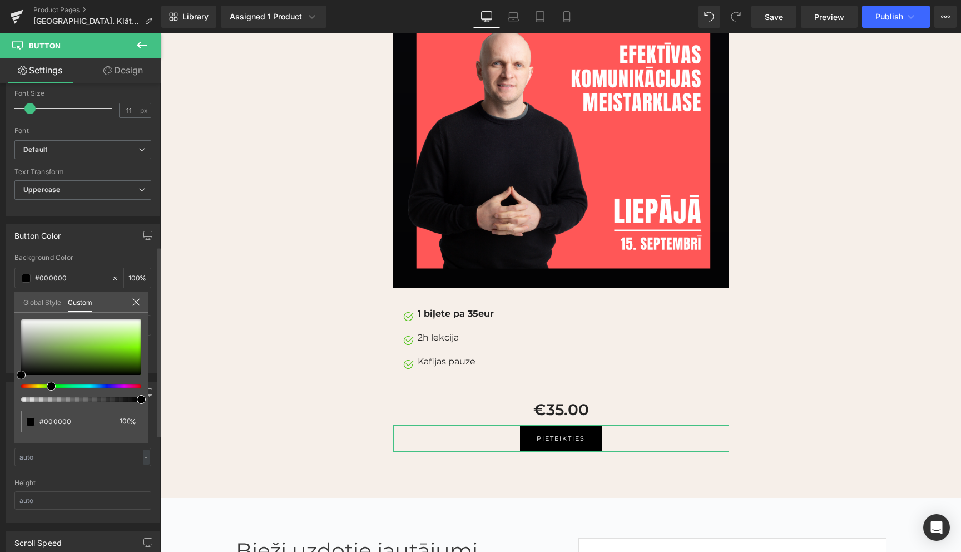
drag, startPoint x: 19, startPoint y: 386, endPoint x: 46, endPoint y: 385, distance: 26.2
click at [46, 385] on div at bounding box center [77, 386] width 120 height 4
click at [133, 346] on div at bounding box center [81, 347] width 120 height 56
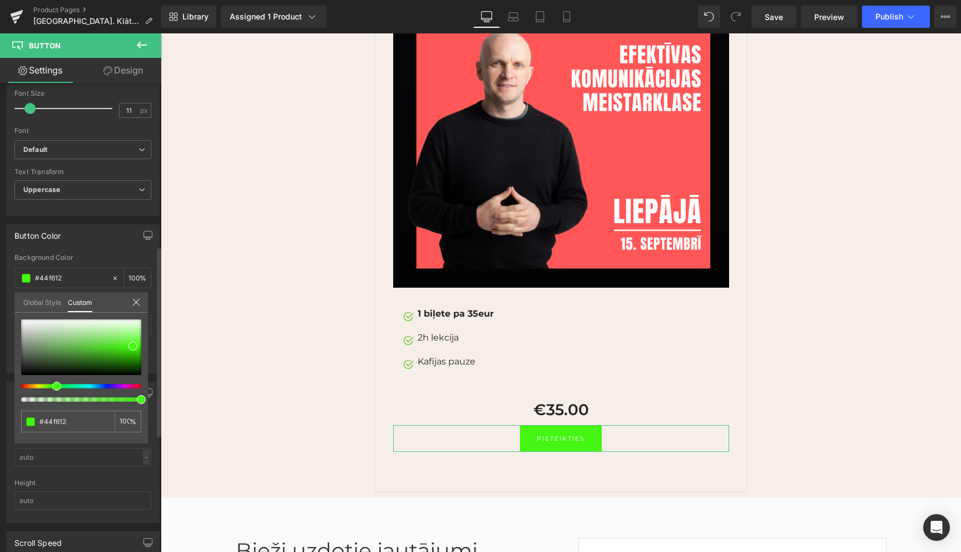
click at [55, 385] on span at bounding box center [56, 386] width 9 height 9
click at [130, 348] on span at bounding box center [131, 347] width 9 height 9
click at [137, 303] on icon at bounding box center [136, 302] width 9 height 9
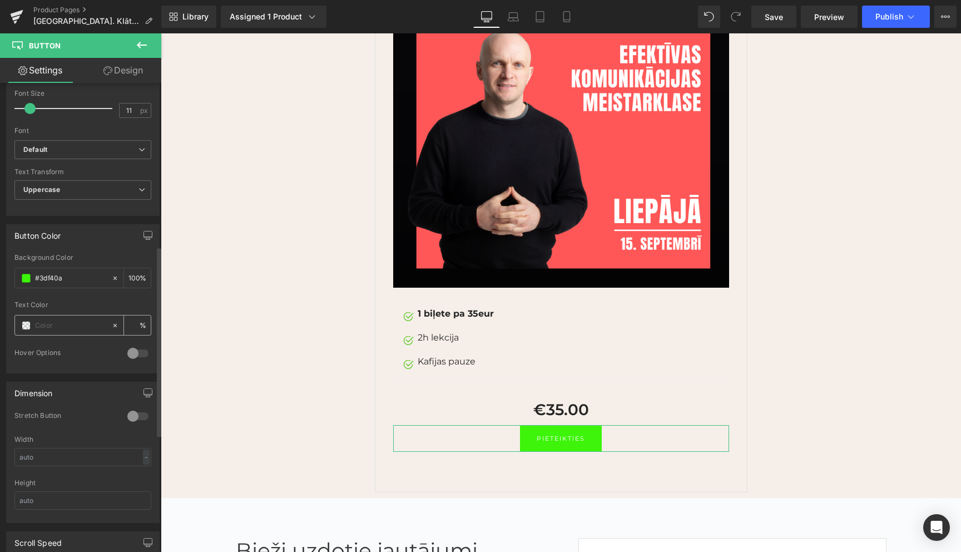
click at [27, 328] on span at bounding box center [26, 325] width 9 height 9
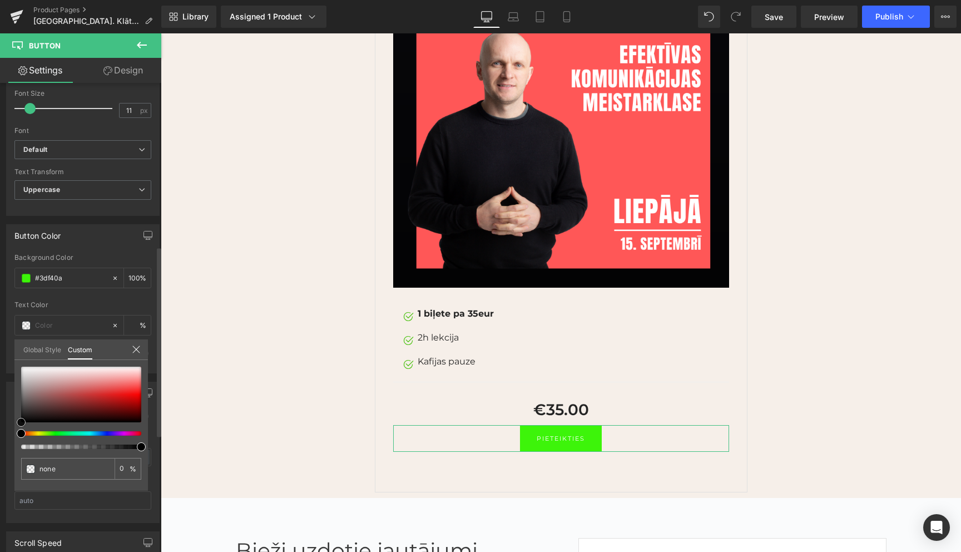
click at [28, 418] on div at bounding box center [81, 394] width 120 height 56
drag, startPoint x: 28, startPoint y: 418, endPoint x: 15, endPoint y: 422, distance: 13.2
click at [15, 422] on div "none 0 %" at bounding box center [80, 428] width 133 height 124
click at [130, 71] on link "Design" at bounding box center [123, 70] width 81 height 25
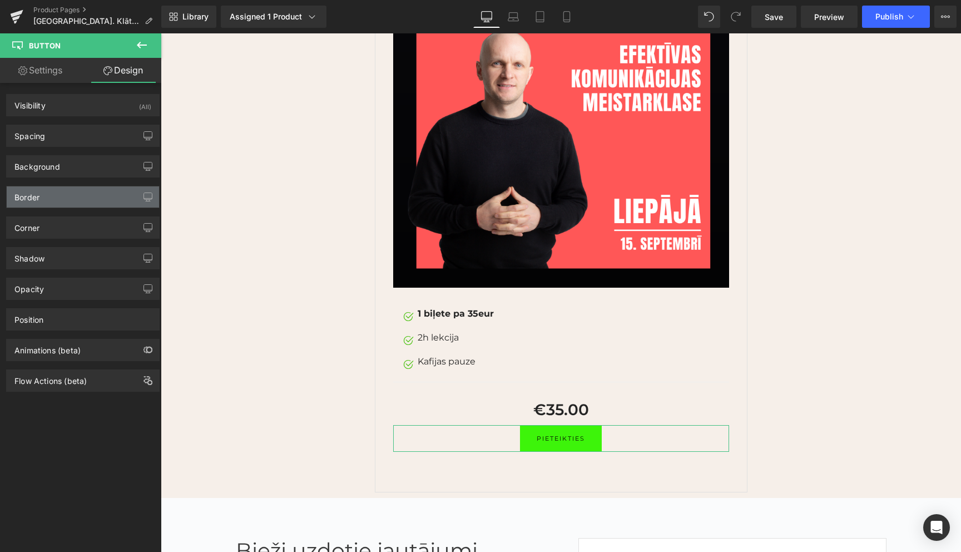
click at [67, 200] on div "Border" at bounding box center [83, 196] width 152 height 21
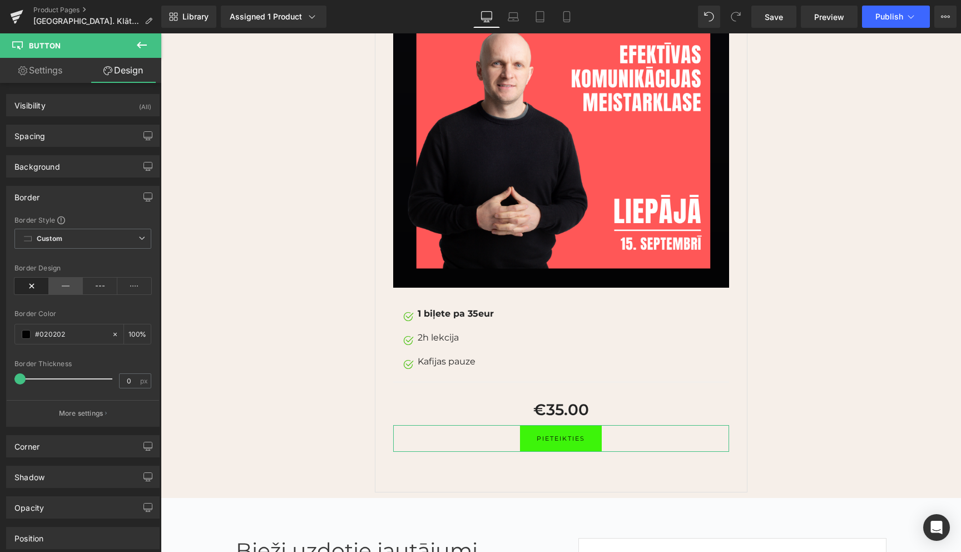
click at [62, 289] on icon at bounding box center [66, 286] width 34 height 17
click at [126, 382] on input "0" at bounding box center [129, 381] width 19 height 14
type input "2"
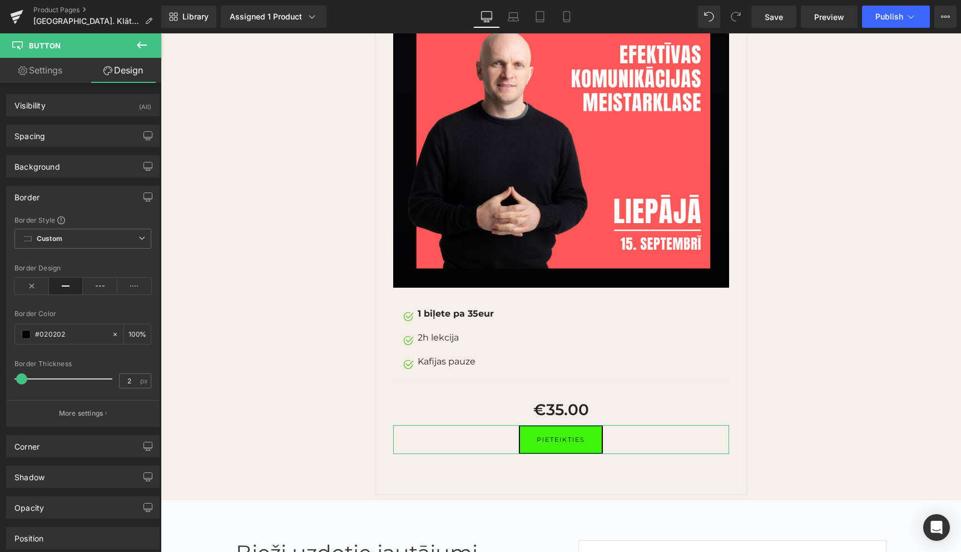
click at [75, 202] on div "Border" at bounding box center [83, 196] width 152 height 21
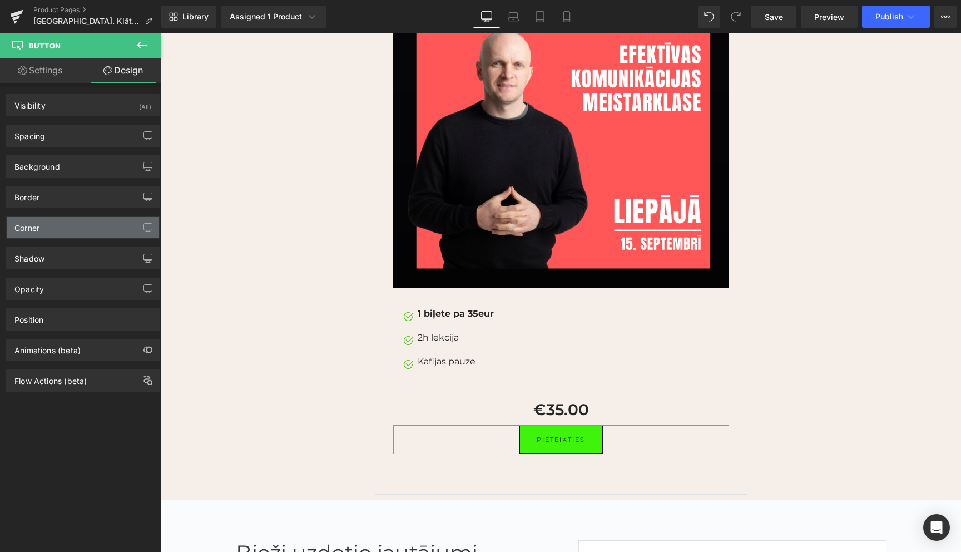
click at [63, 229] on div "Corner" at bounding box center [83, 227] width 152 height 21
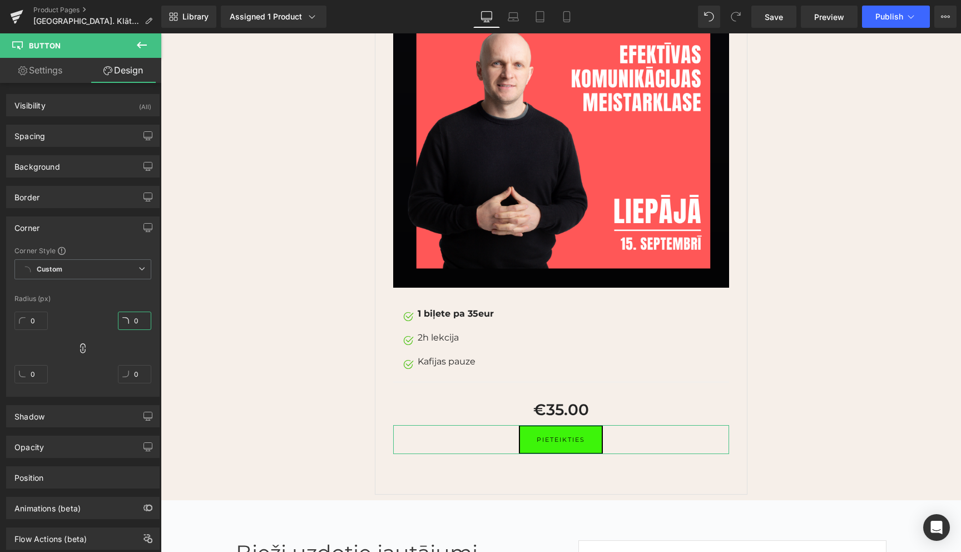
click at [133, 316] on input "0" at bounding box center [134, 320] width 33 height 18
type input "5"
click at [105, 225] on div "Corner" at bounding box center [83, 227] width 152 height 21
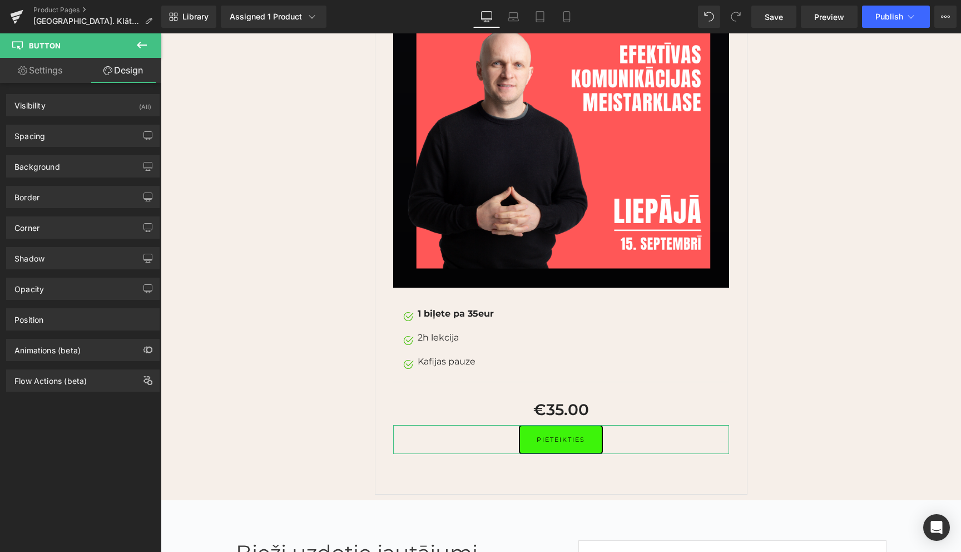
click at [135, 71] on link "Design" at bounding box center [123, 70] width 81 height 25
click at [78, 353] on div "Animations (beta)" at bounding box center [47, 347] width 66 height 16
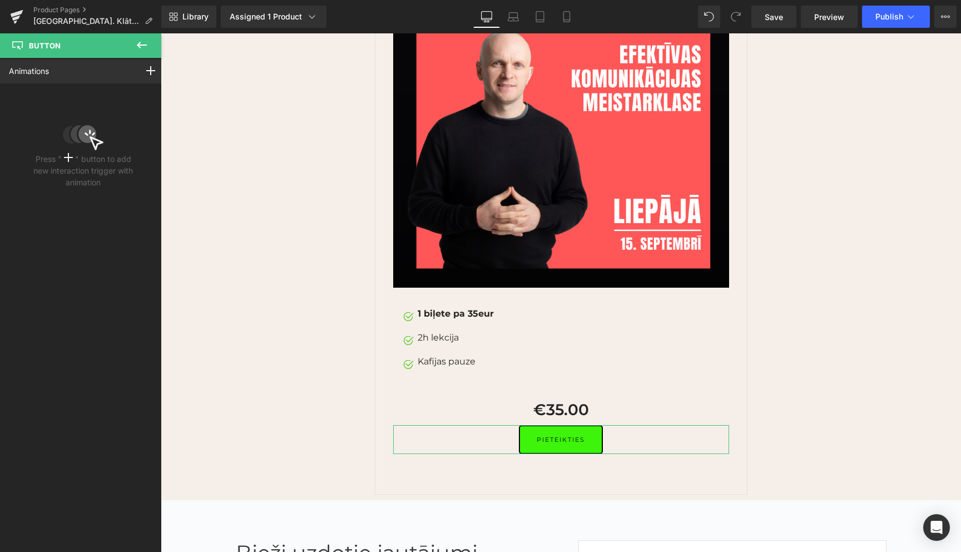
click at [108, 74] on div "Animations Mouse Click Mouse Hover Mouse Leave Scroll Into view While scrolling…" at bounding box center [83, 71] width 166 height 26
click at [146, 71] on icon at bounding box center [150, 70] width 9 height 9
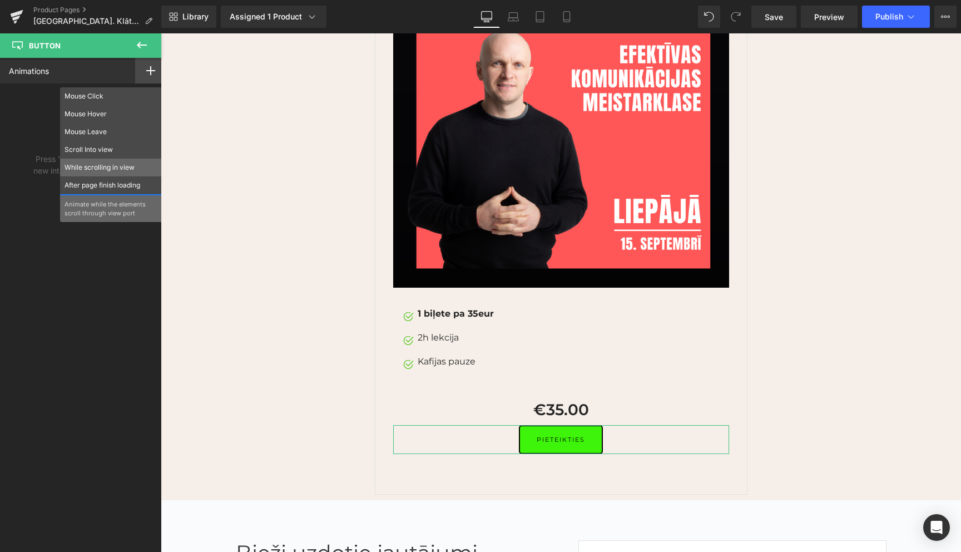
click at [112, 169] on p "While scrolling in view" at bounding box center [111, 167] width 93 height 10
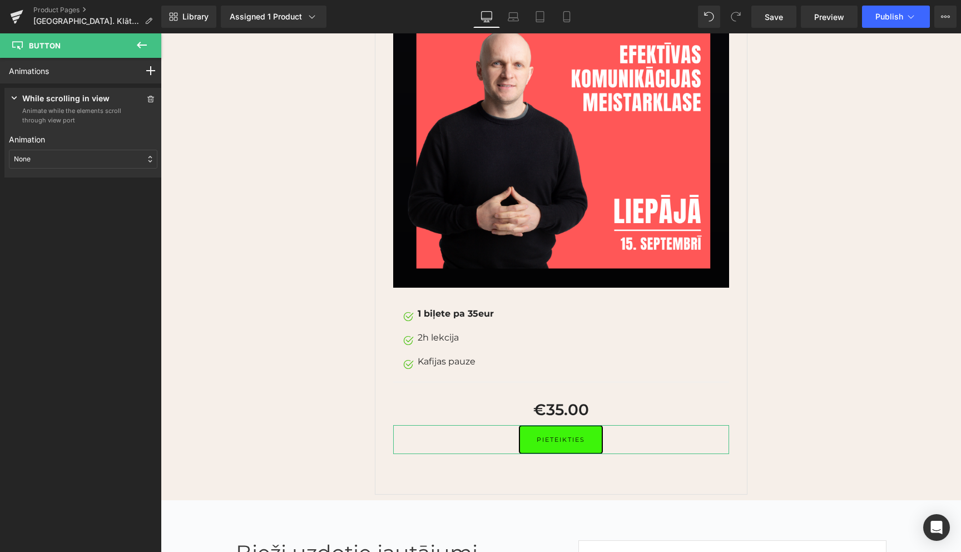
click at [113, 156] on div "None" at bounding box center [83, 159] width 148 height 19
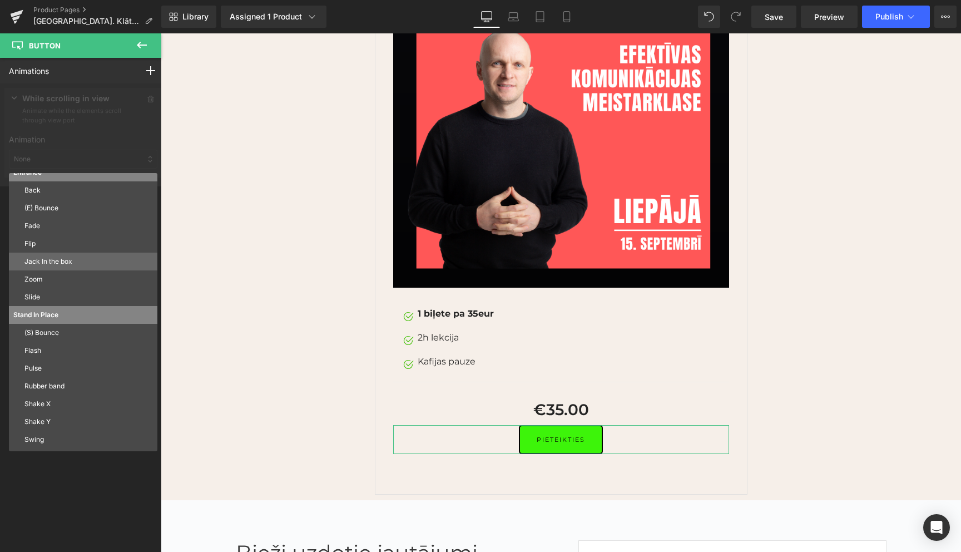
scroll to position [60, 0]
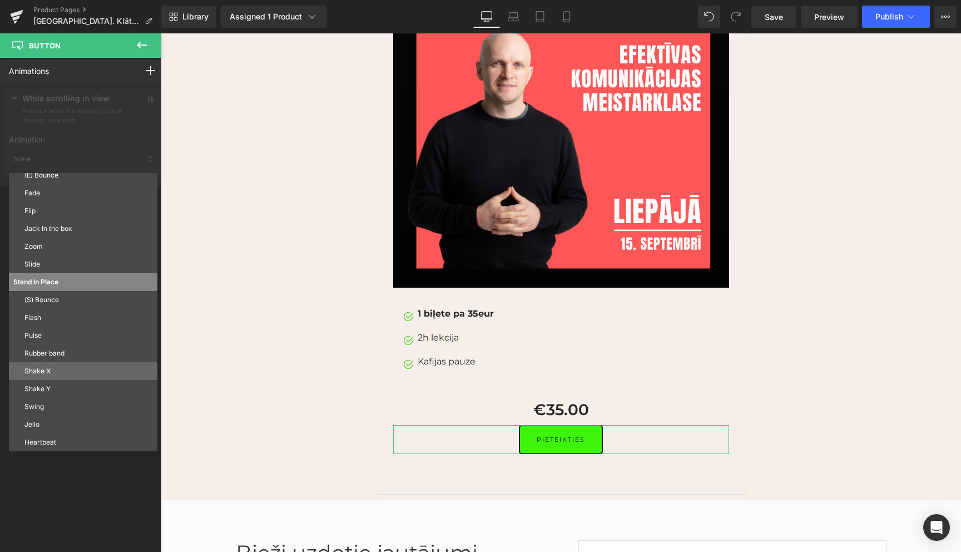
click at [66, 372] on p "Shake X" at bounding box center [88, 371] width 128 height 10
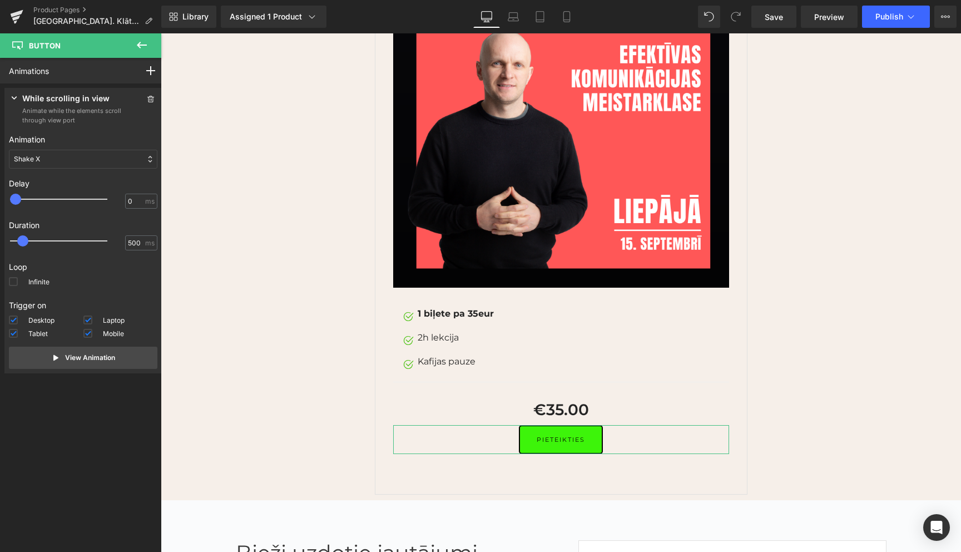
drag, startPoint x: 38, startPoint y: 240, endPoint x: 25, endPoint y: 240, distance: 13.4
click at [25, 240] on span at bounding box center [22, 240] width 11 height 11
click at [57, 357] on icon at bounding box center [56, 357] width 9 height 9
drag, startPoint x: 16, startPoint y: 198, endPoint x: 49, endPoint y: 200, distance: 33.4
click at [49, 200] on span at bounding box center [44, 199] width 11 height 11
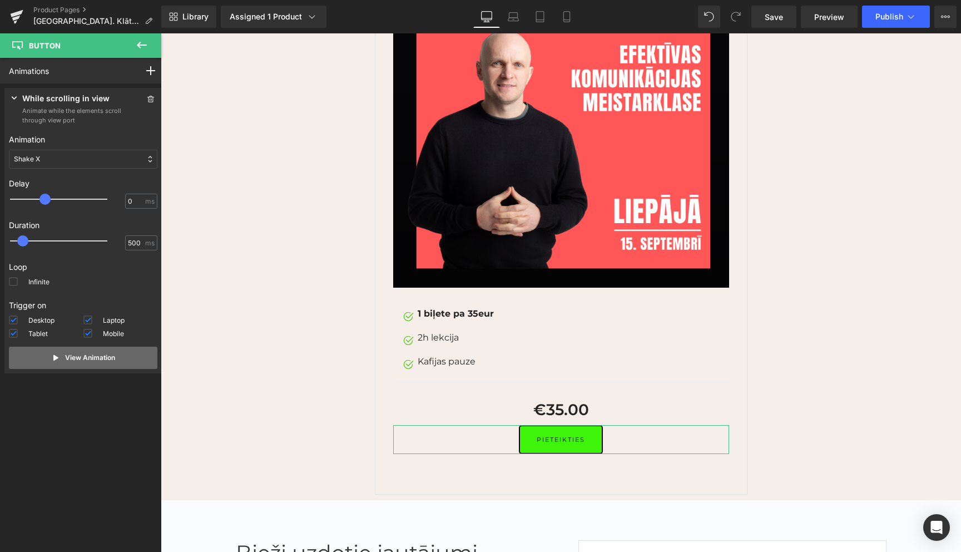
click at [56, 360] on icon at bounding box center [56, 357] width 9 height 9
drag, startPoint x: 44, startPoint y: 200, endPoint x: 23, endPoint y: 201, distance: 21.1
click at [23, 201] on span at bounding box center [20, 199] width 11 height 11
click at [52, 357] on icon at bounding box center [56, 357] width 9 height 9
click at [16, 98] on icon at bounding box center [14, 97] width 11 height 11
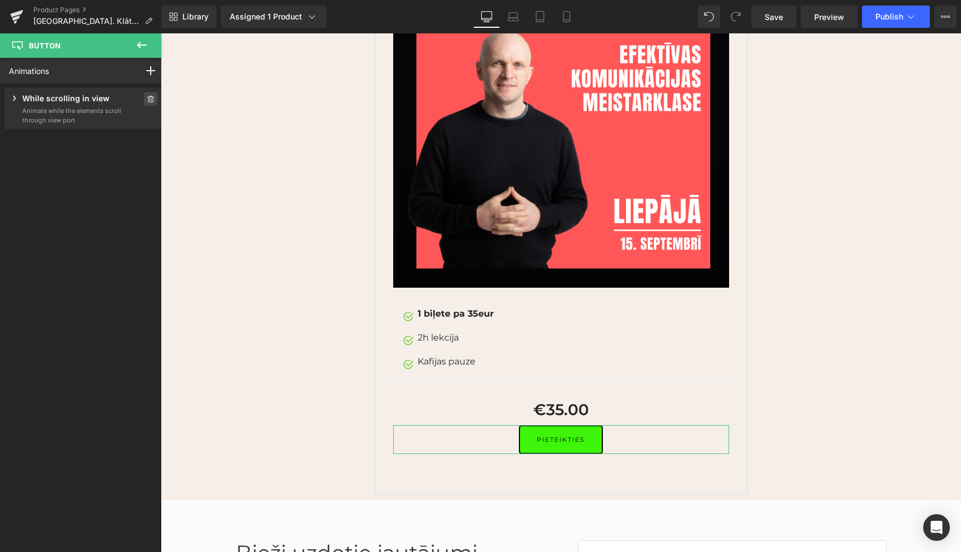
click at [151, 102] on span at bounding box center [150, 98] width 13 height 13
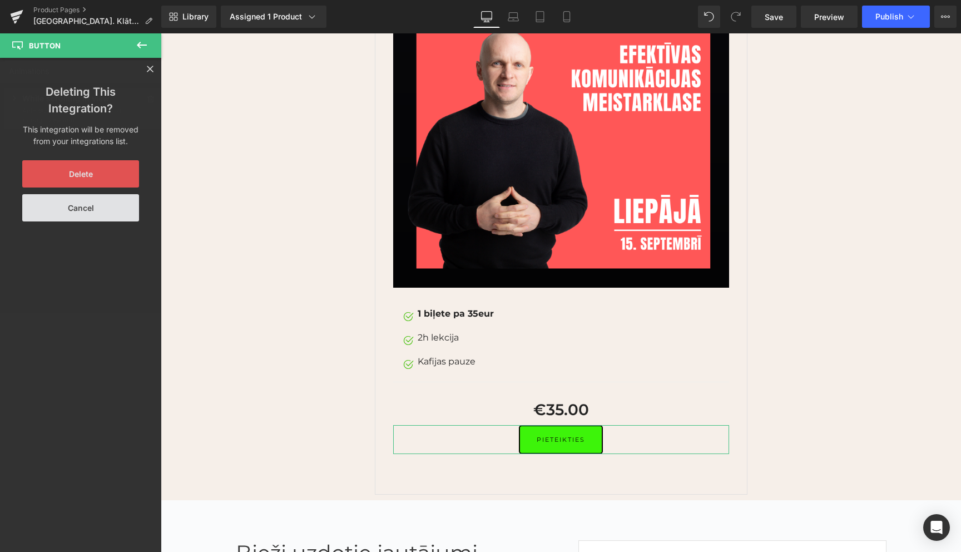
click at [77, 181] on button "Delete" at bounding box center [80, 173] width 117 height 27
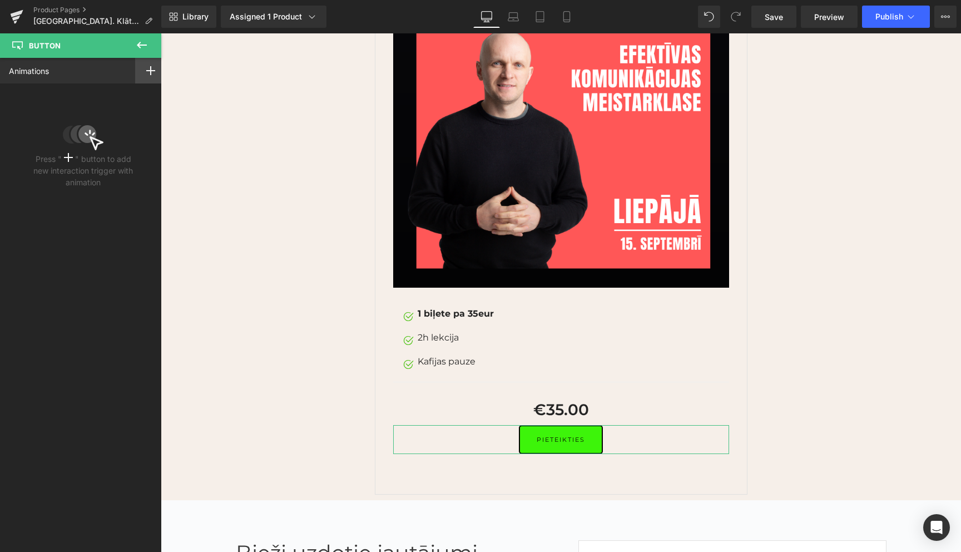
click at [146, 71] on icon at bounding box center [150, 70] width 9 height 9
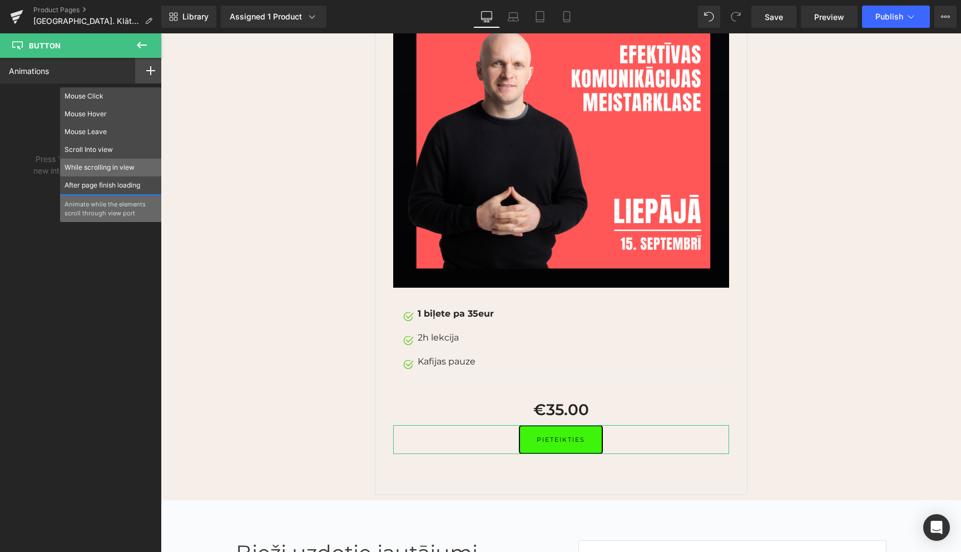
click at [98, 169] on p "While scrolling in view" at bounding box center [111, 167] width 93 height 10
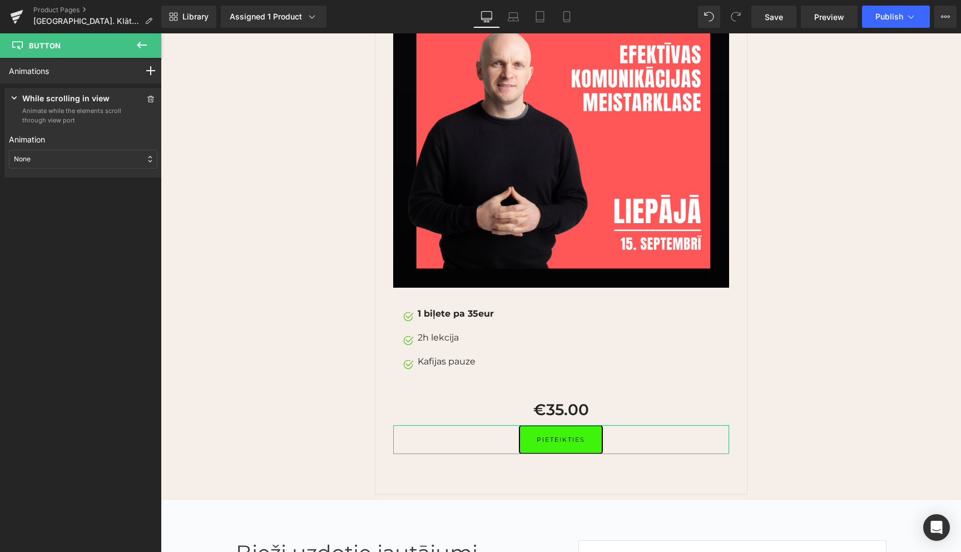
click at [100, 160] on div "None" at bounding box center [83, 159] width 148 height 19
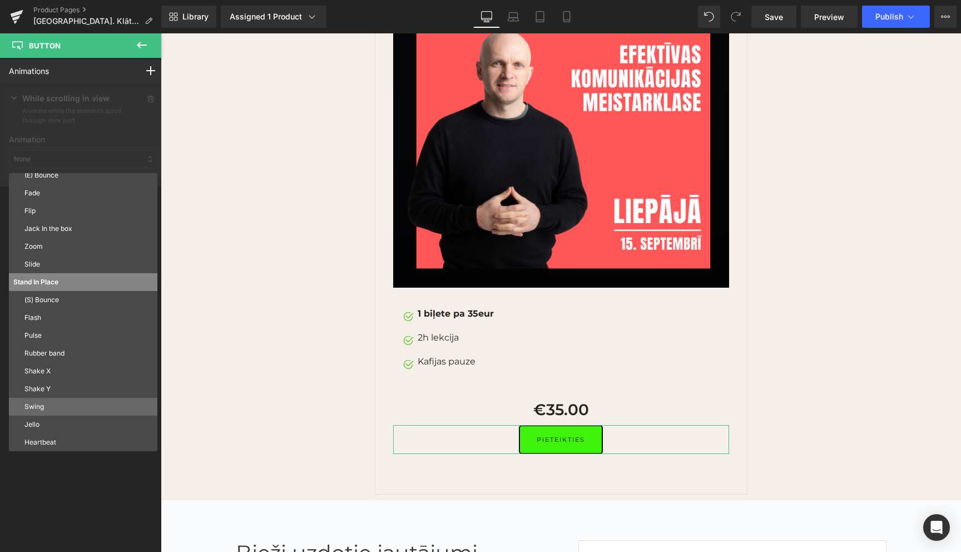
click at [56, 408] on p "Swing" at bounding box center [88, 407] width 128 height 10
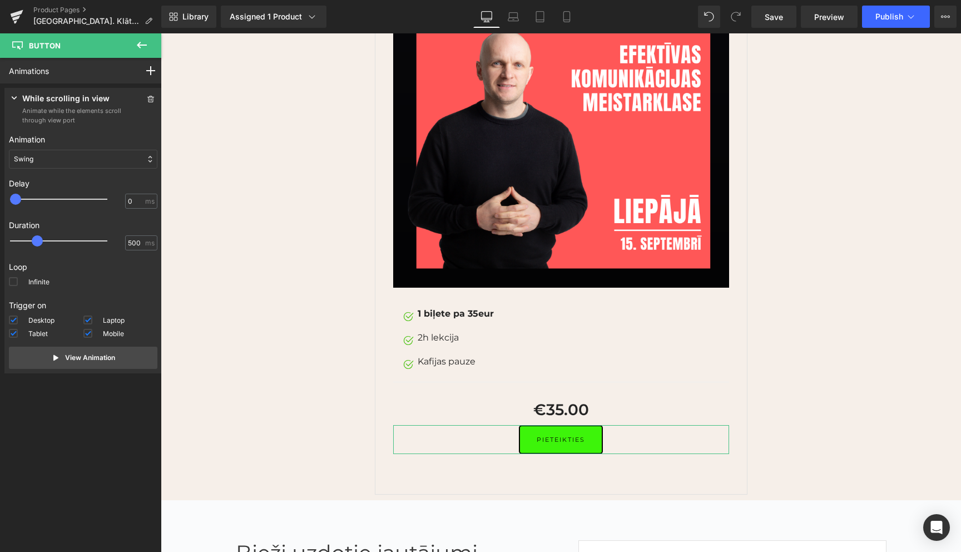
click at [125, 160] on div "Swing" at bounding box center [83, 159] width 148 height 19
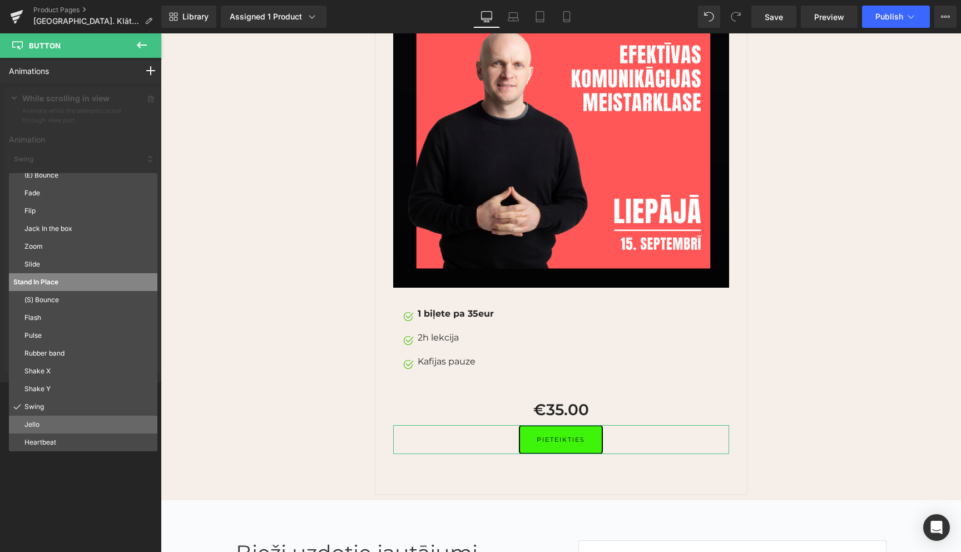
click at [53, 427] on p "Jello" at bounding box center [88, 424] width 128 height 10
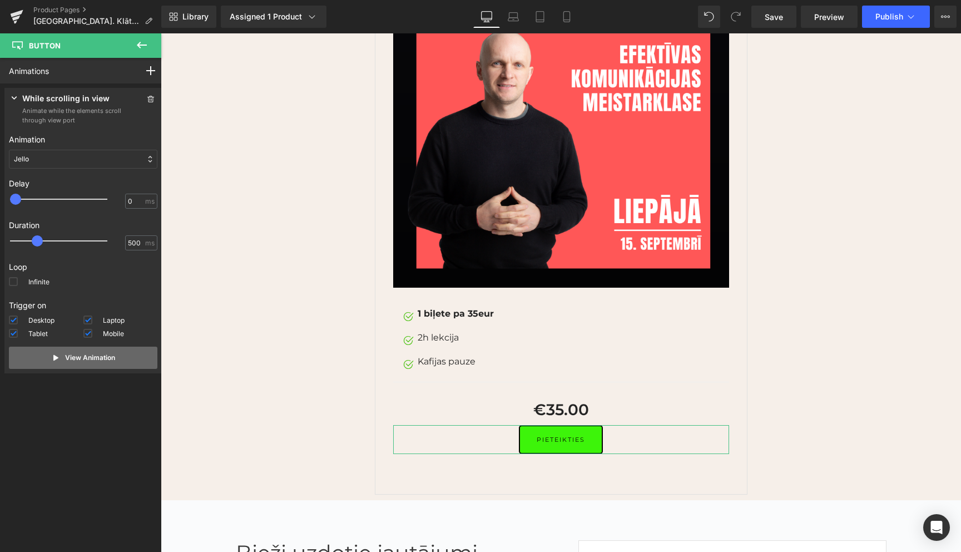
click at [52, 354] on icon at bounding box center [56, 357] width 9 height 9
click at [13, 96] on icon at bounding box center [14, 97] width 11 height 11
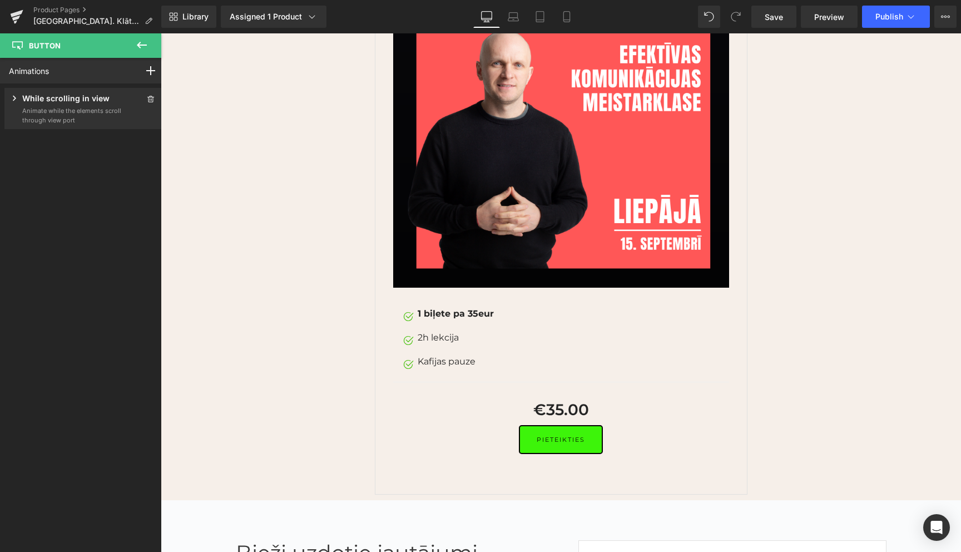
click at [148, 41] on button at bounding box center [141, 45] width 39 height 24
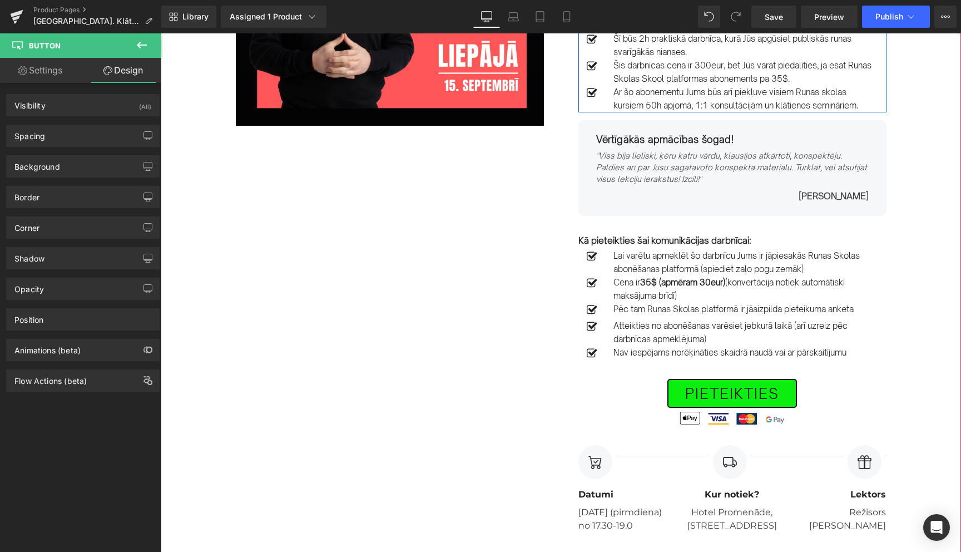
scroll to position [243, 0]
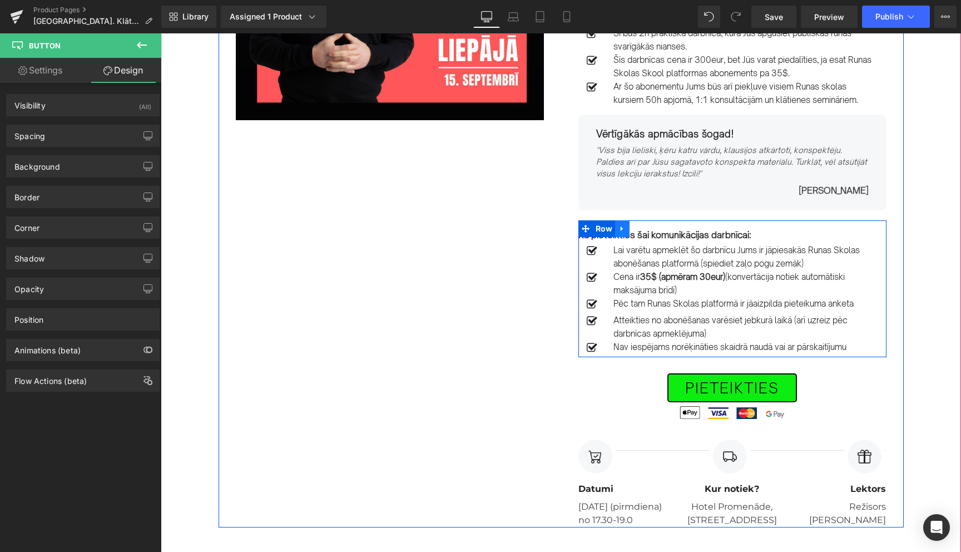
click at [624, 228] on icon at bounding box center [622, 229] width 8 height 8
click at [639, 230] on icon at bounding box center [637, 229] width 8 height 8
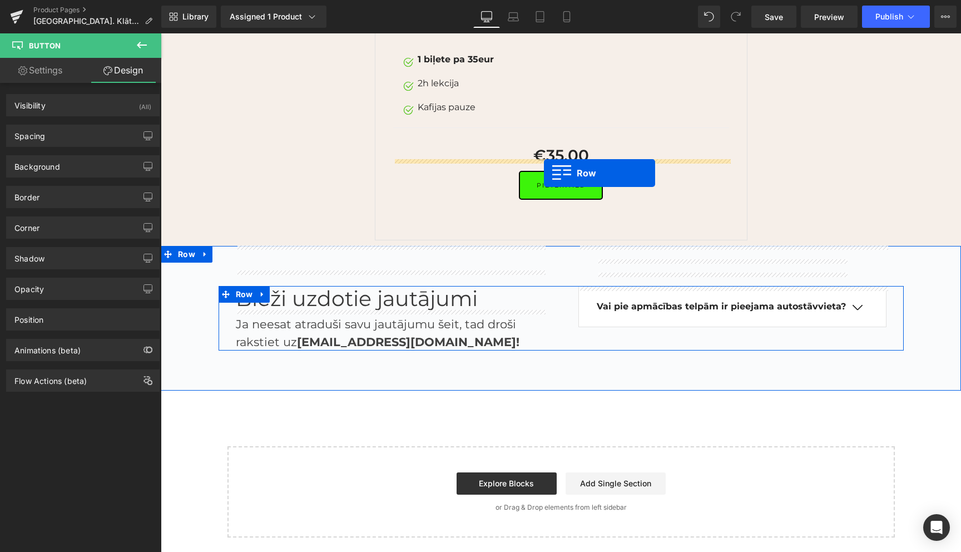
scroll to position [1890, 0]
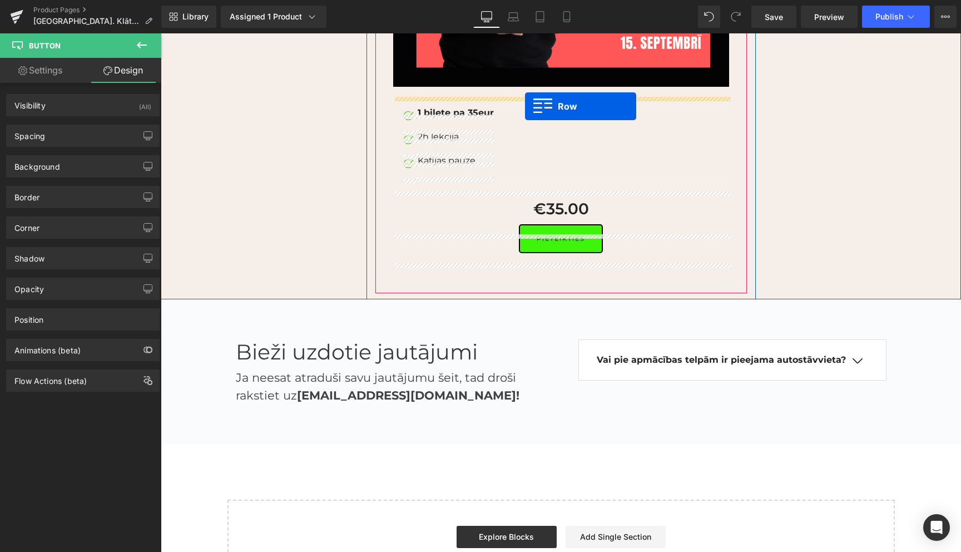
drag, startPoint x: 588, startPoint y: 366, endPoint x: 525, endPoint y: 106, distance: 267.2
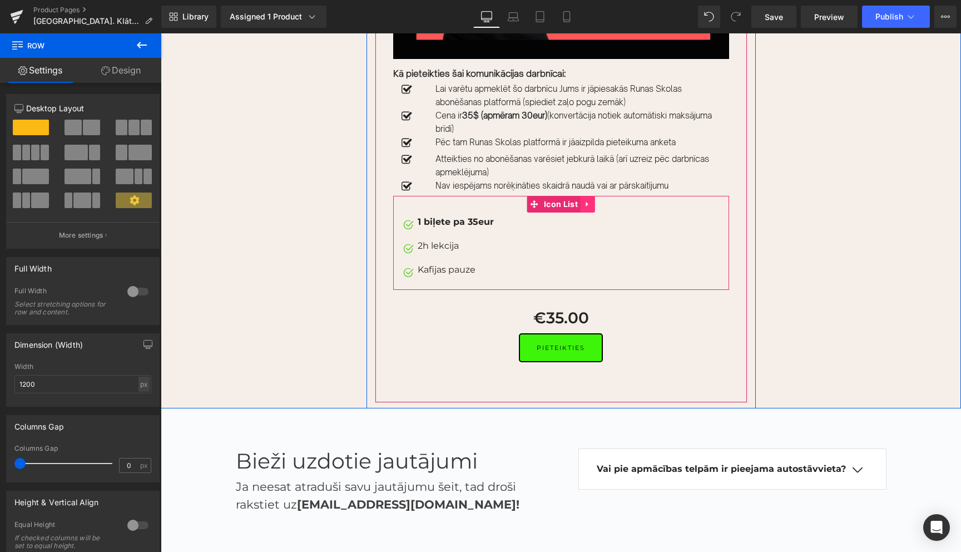
click at [593, 212] on link at bounding box center [588, 204] width 14 height 17
click at [600, 212] on link at bounding box center [595, 204] width 14 height 17
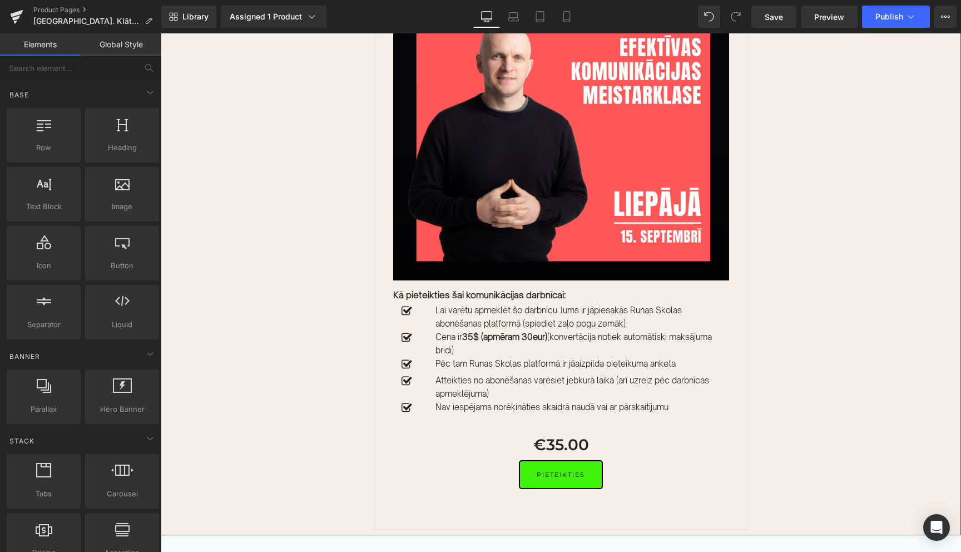
scroll to position [1667, 0]
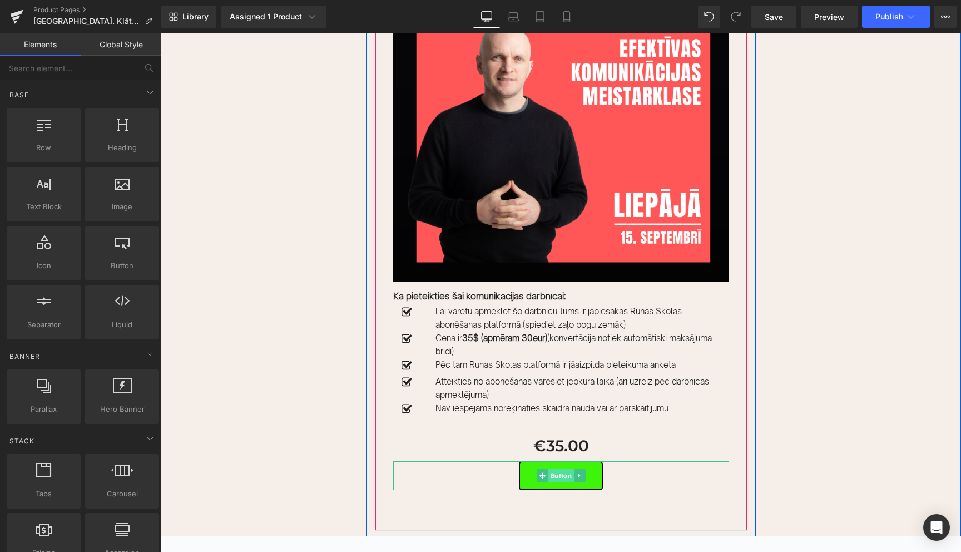
click at [558, 482] on span "Button" at bounding box center [561, 475] width 26 height 13
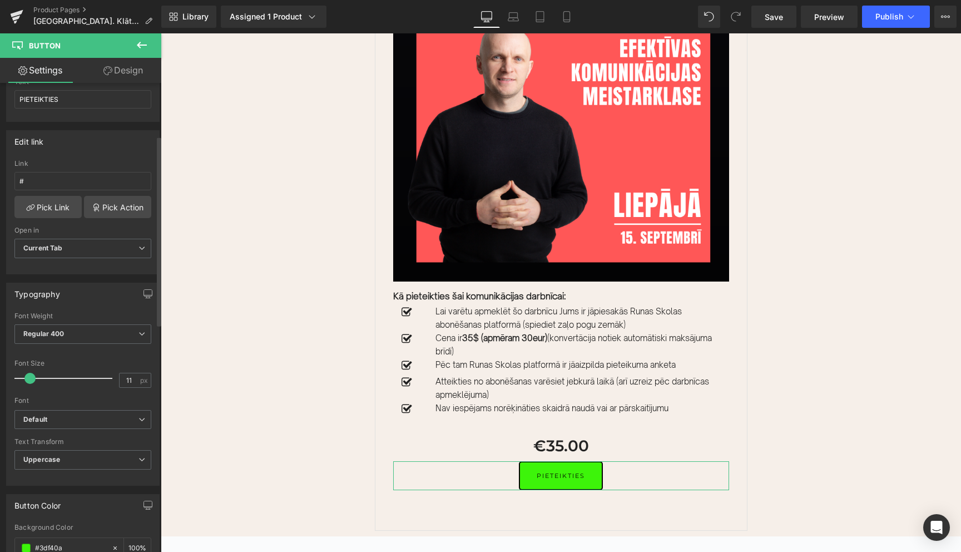
scroll to position [134, 0]
drag, startPoint x: 28, startPoint y: 380, endPoint x: 38, endPoint y: 379, distance: 10.1
click at [38, 379] on span at bounding box center [40, 377] width 11 height 11
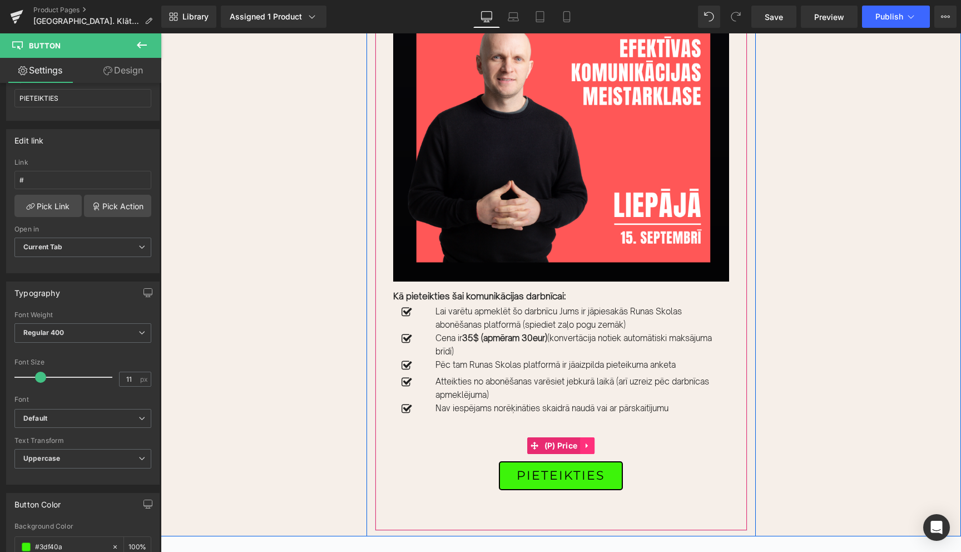
click at [587, 448] on icon at bounding box center [587, 445] width 2 height 5
click at [593, 449] on icon at bounding box center [595, 446] width 8 height 8
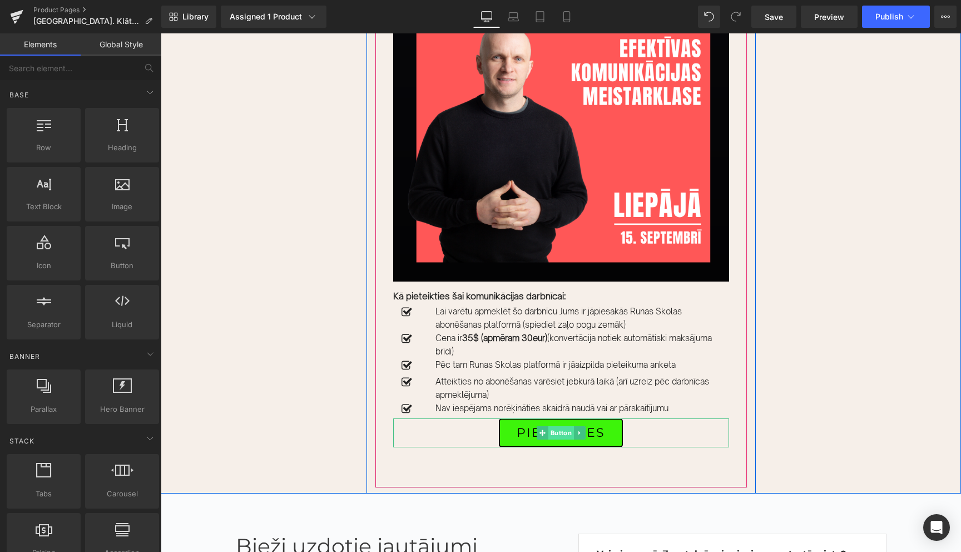
click at [558, 439] on span "Button" at bounding box center [561, 432] width 26 height 13
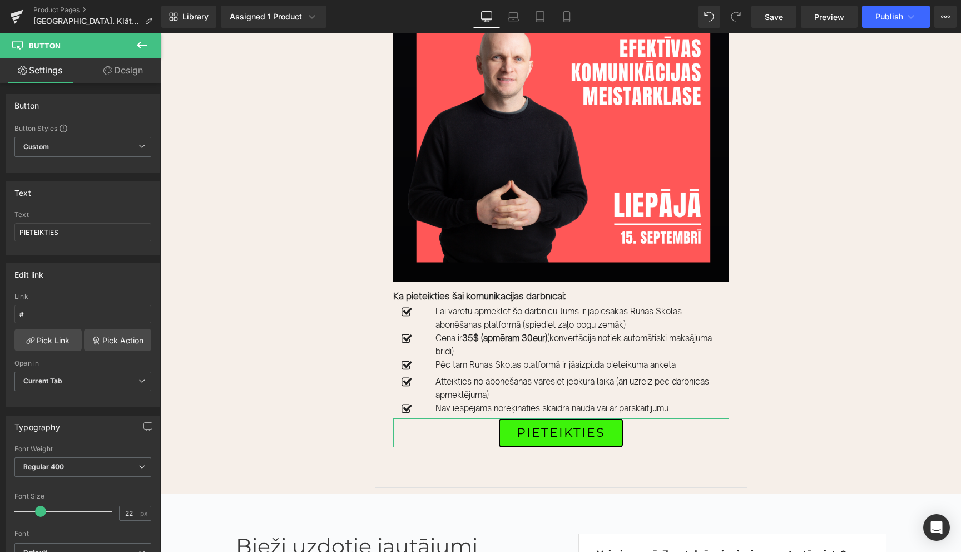
click at [133, 68] on link "Design" at bounding box center [123, 70] width 81 height 25
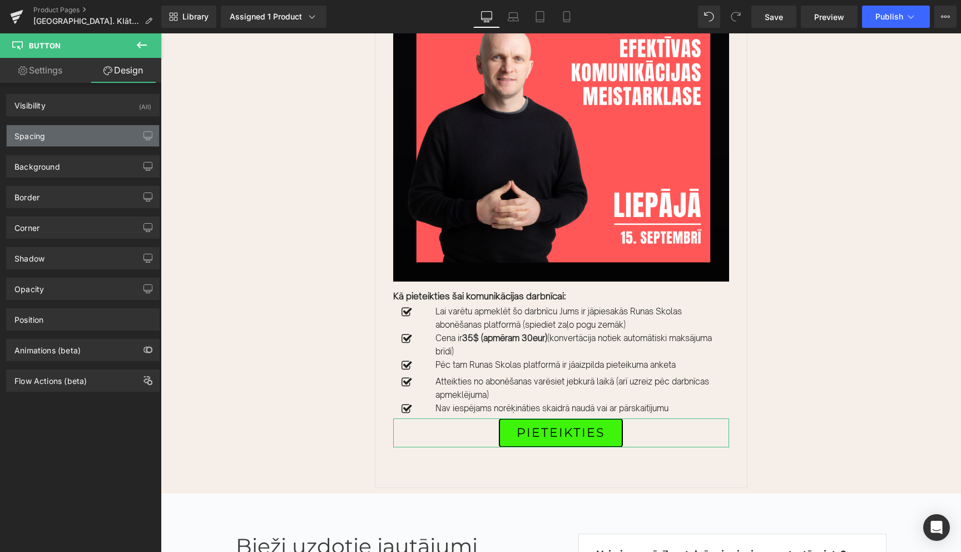
click at [57, 135] on div "Spacing" at bounding box center [83, 135] width 152 height 21
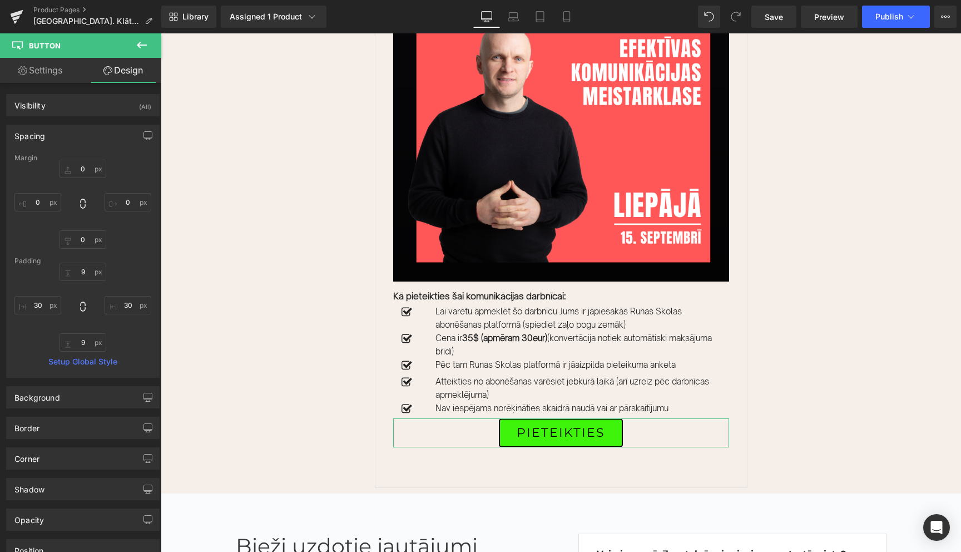
click at [80, 161] on div "Margin" at bounding box center [82, 158] width 137 height 8
click at [80, 165] on input "0" at bounding box center [83, 169] width 47 height 18
type input "20"
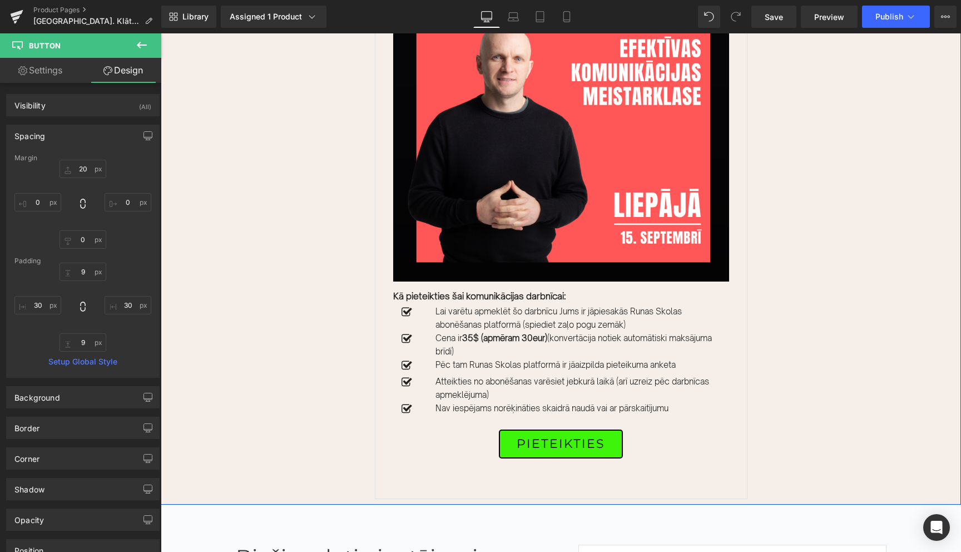
click at [907, 152] on div "Sale Off (P) Image Kā pieteikties šai komunikācijas darbnīcai: Text Block Icon …" at bounding box center [561, 233] width 800 height 539
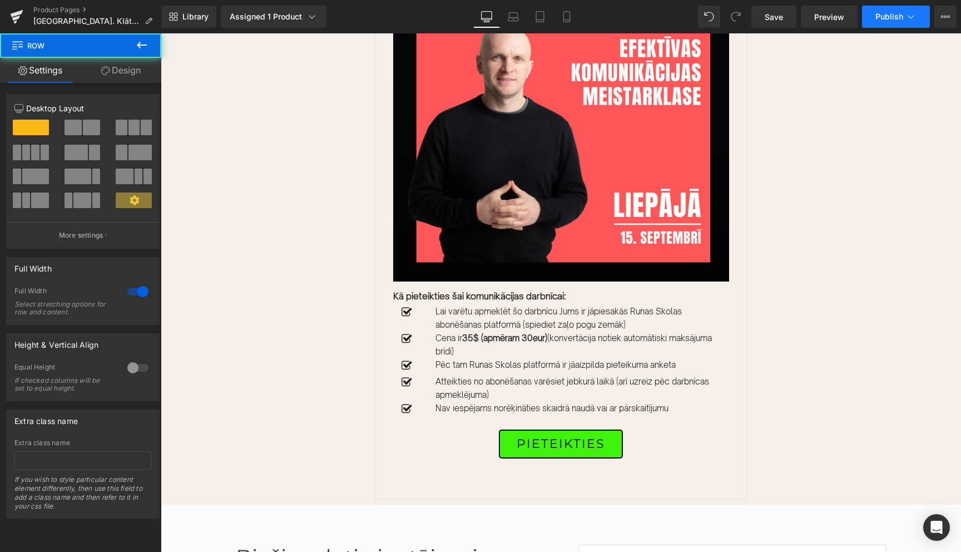
click at [909, 12] on icon at bounding box center [910, 16] width 11 height 11
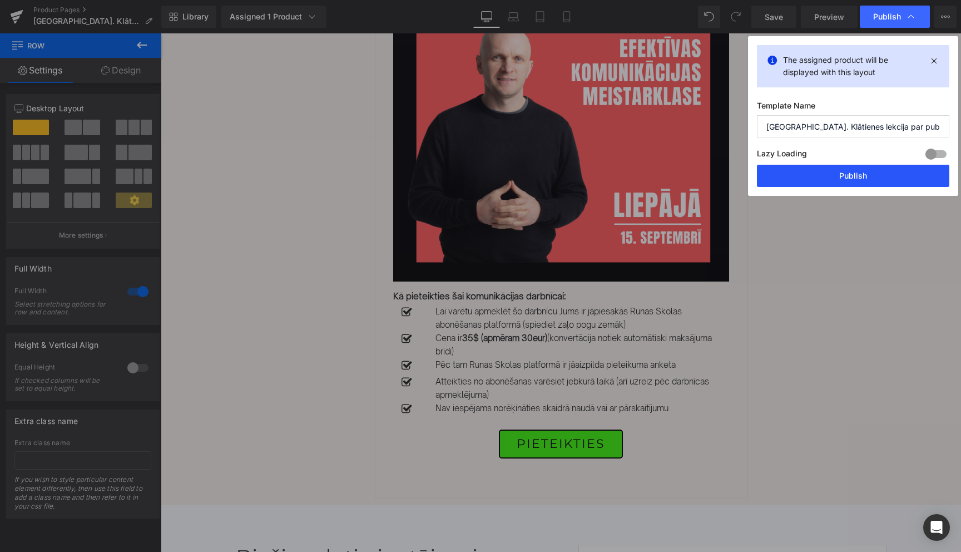
click at [846, 177] on button "Publish" at bounding box center [853, 176] width 192 height 22
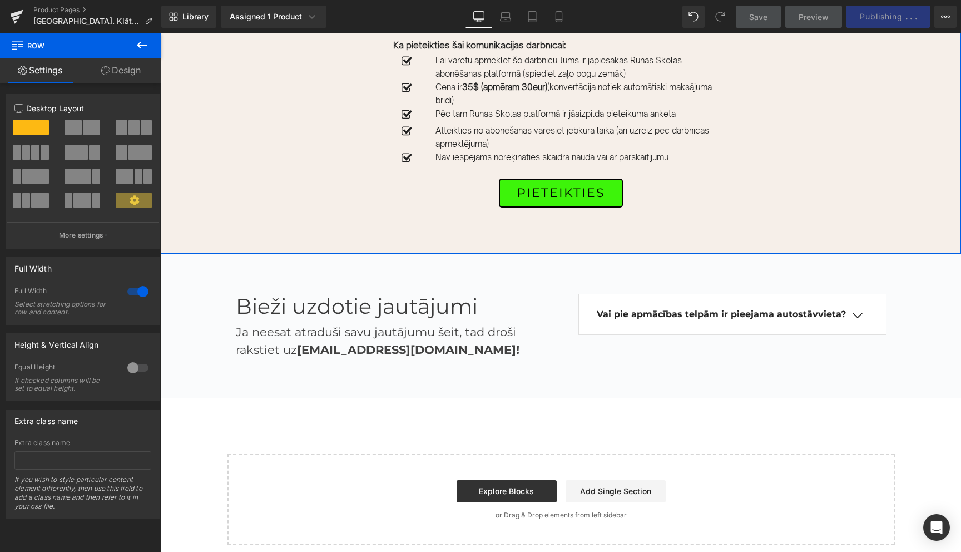
scroll to position [1925, 0]
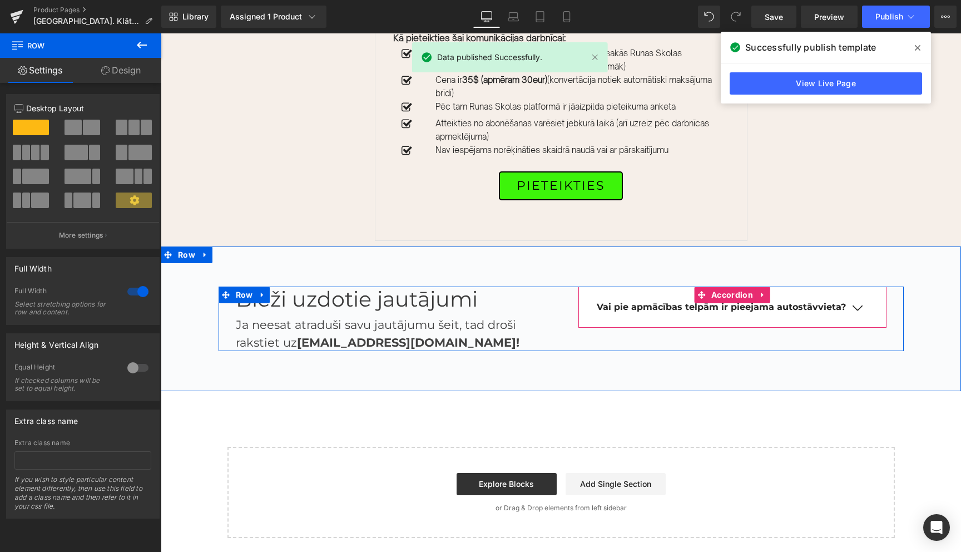
click at [858, 313] on button "button" at bounding box center [857, 307] width 22 height 9
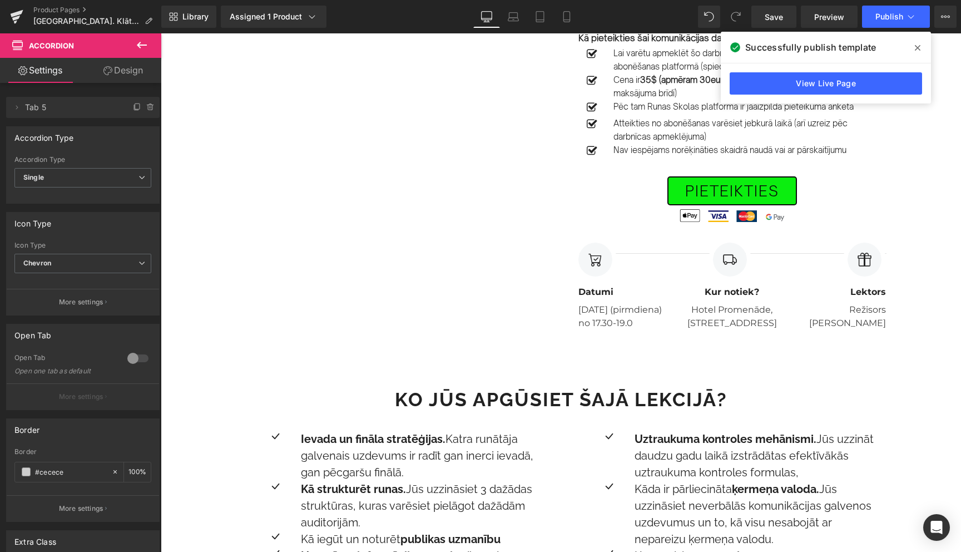
scroll to position [453, 0]
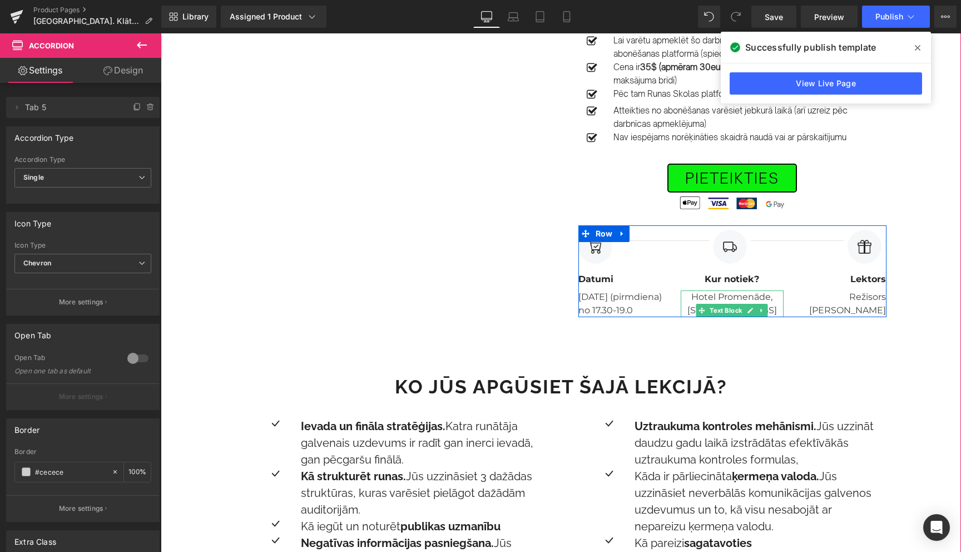
click at [722, 298] on p "Hotel Promenāde, [STREET_ADDRESS]" at bounding box center [732, 303] width 103 height 27
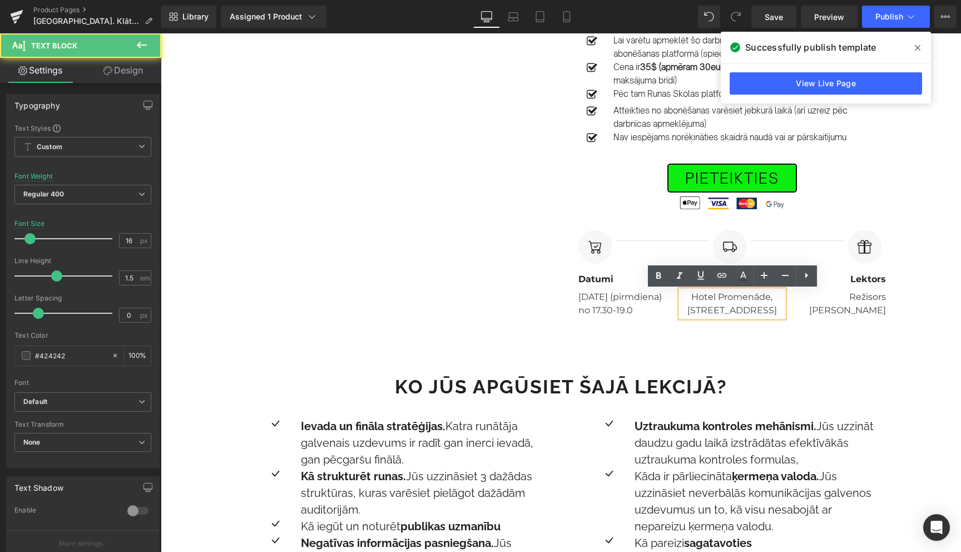
click at [722, 298] on p "Hotel Promenāde, [STREET_ADDRESS]" at bounding box center [732, 303] width 103 height 27
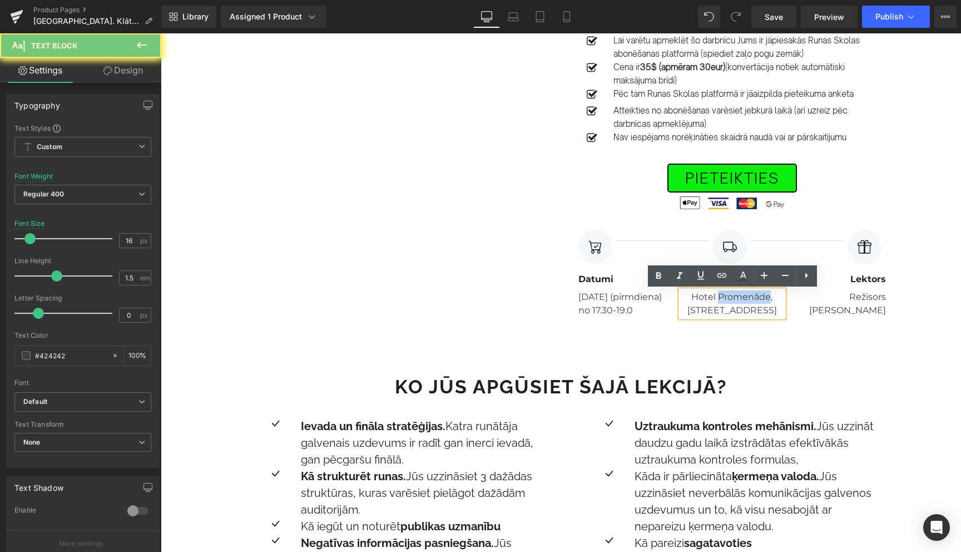
copy p "Hotel Promenāde, [STREET_ADDRESS]"
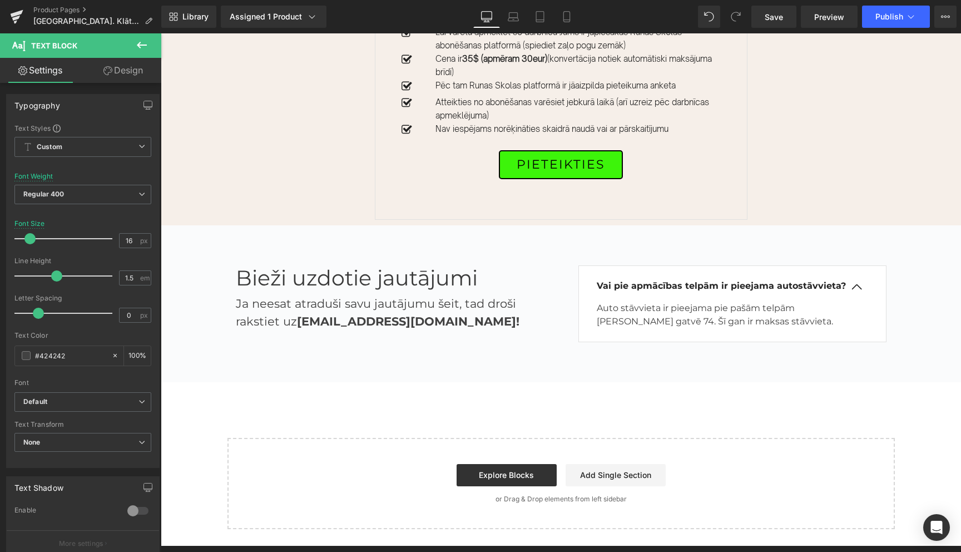
scroll to position [1933, 0]
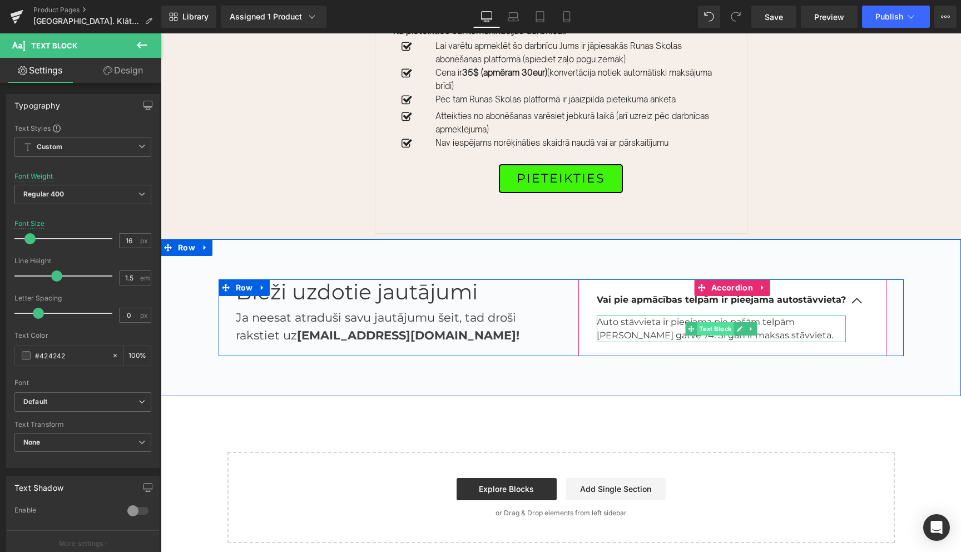
click at [715, 335] on span "Text Block" at bounding box center [715, 328] width 37 height 13
click at [657, 336] on p "Auto stāvvieta ir pieejama pie pašām telpām [PERSON_NAME] gatvē 74. Šī gan ir m…" at bounding box center [721, 328] width 249 height 27
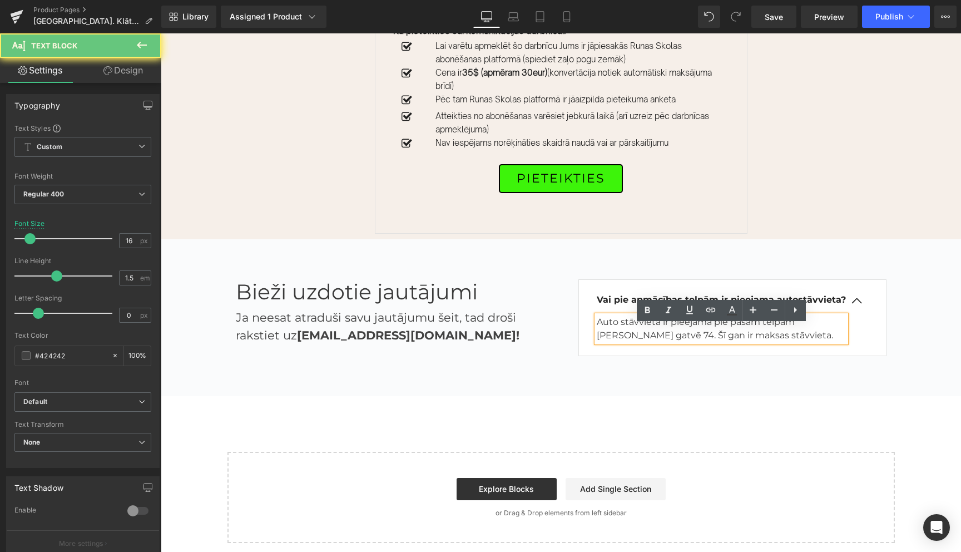
click at [657, 336] on p "Auto stāvvieta ir pieejama pie pašām telpām [PERSON_NAME] gatvē 74. Šī gan ir m…" at bounding box center [721, 328] width 249 height 27
click at [707, 338] on p "Auto stāvvieta ir pieejama pie pašām telpām [PERSON_NAME] gatvē 74. Šī gan ir m…" at bounding box center [721, 328] width 249 height 27
drag, startPoint x: 799, startPoint y: 331, endPoint x: 803, endPoint y: 346, distance: 15.5
click at [803, 342] on p "Auto stāvvieta ir pieejama pie pašām telpām [PERSON_NAME] gatvē 74. Šī gan ir m…" at bounding box center [721, 328] width 249 height 27
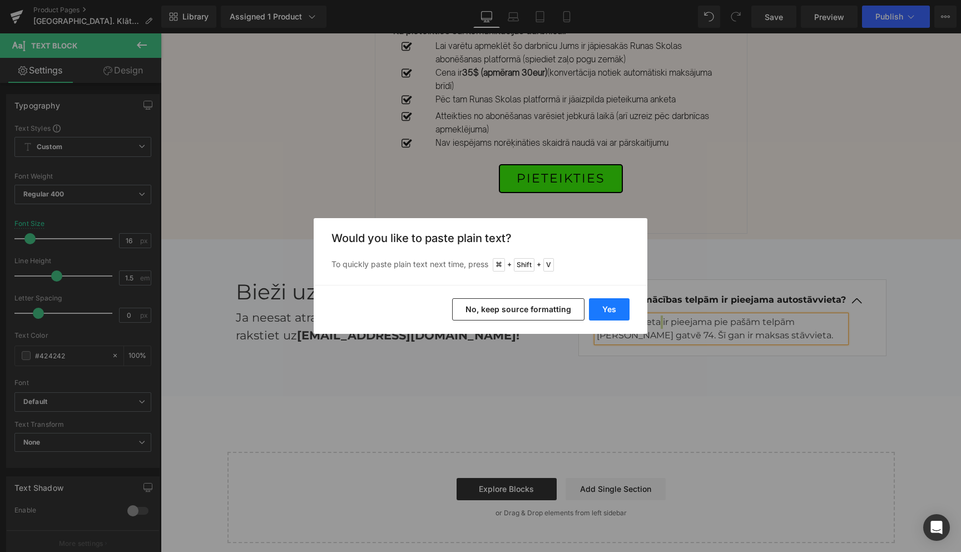
click at [615, 308] on button "Yes" at bounding box center [609, 309] width 41 height 22
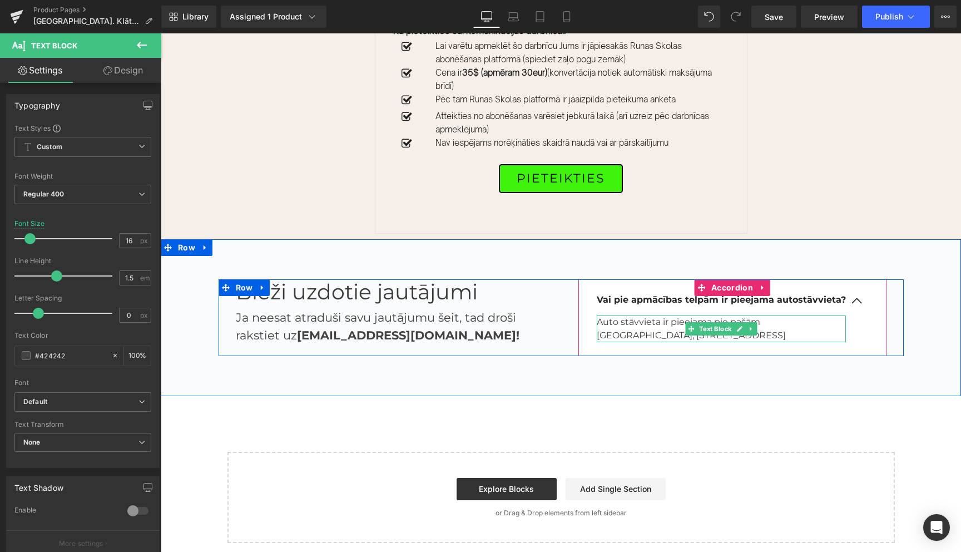
click at [792, 342] on p "Auto stāvvieta ir pieejama pie pašām telpām Hotel Promenāde, Vecā Ostmala 40, L…" at bounding box center [721, 328] width 249 height 27
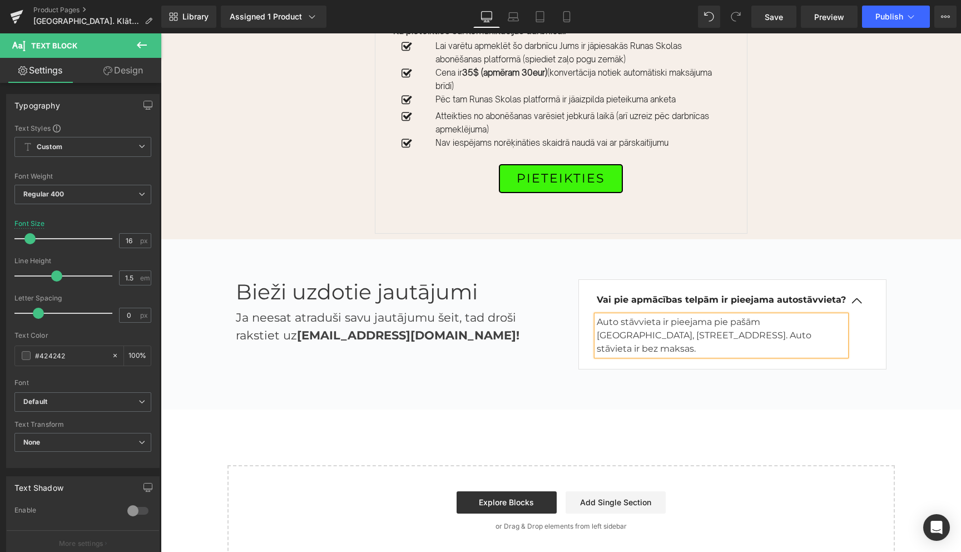
click at [889, 334] on div "Vai pie apmācības telpām ir pieejama autostāvvieta? Text Block Auto stāvvieta i…" at bounding box center [732, 324] width 343 height 90
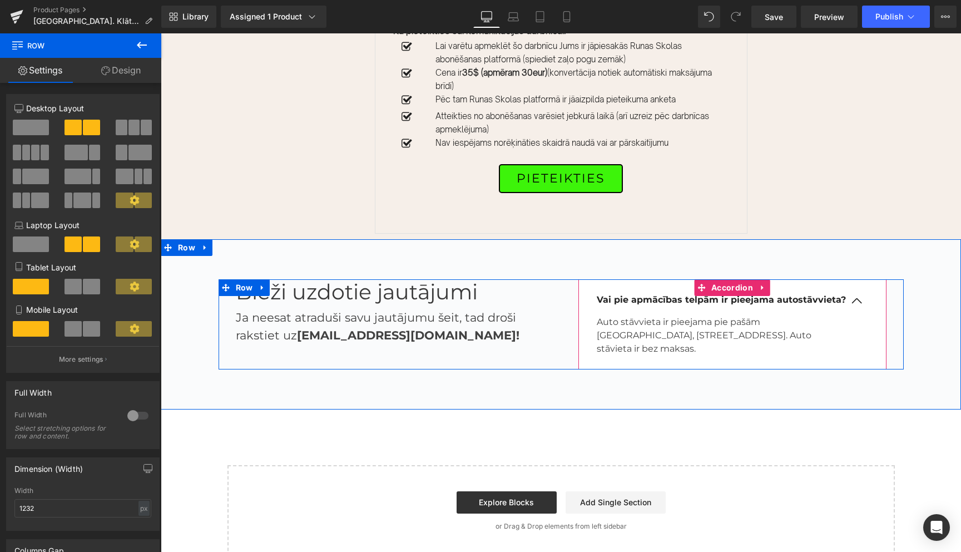
click at [857, 304] on span "button" at bounding box center [857, 304] width 0 height 0
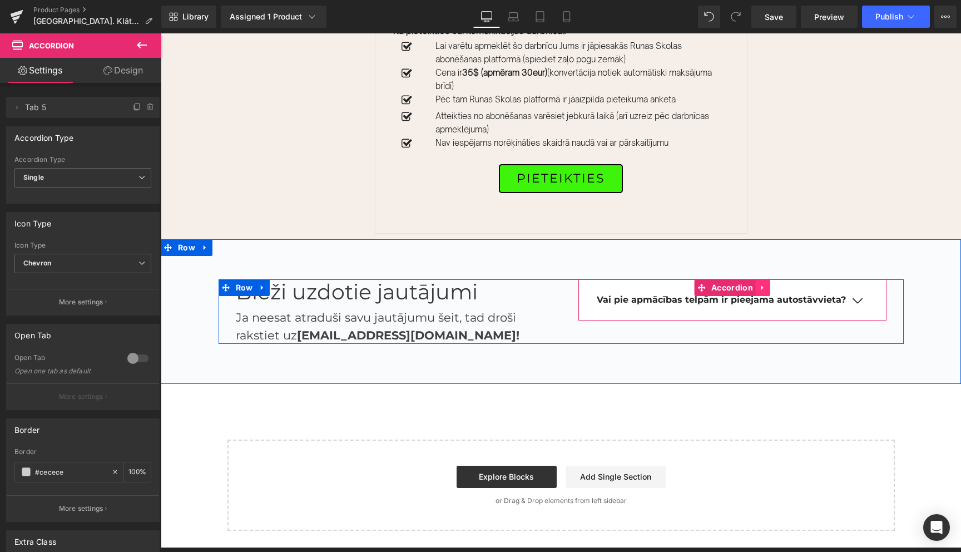
click at [762, 290] on icon at bounding box center [762, 287] width 2 height 5
click at [755, 291] on icon at bounding box center [756, 288] width 8 height 8
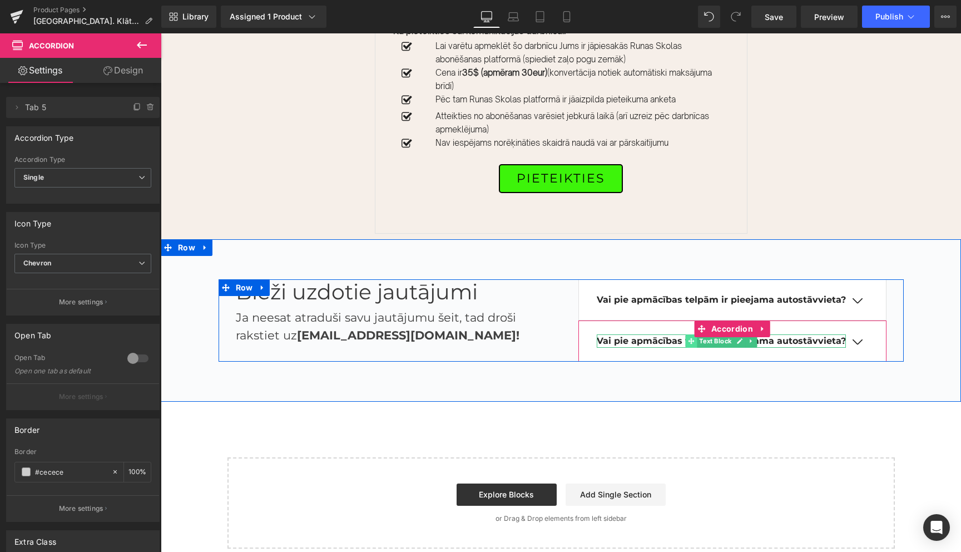
click at [692, 344] on icon at bounding box center [691, 341] width 6 height 6
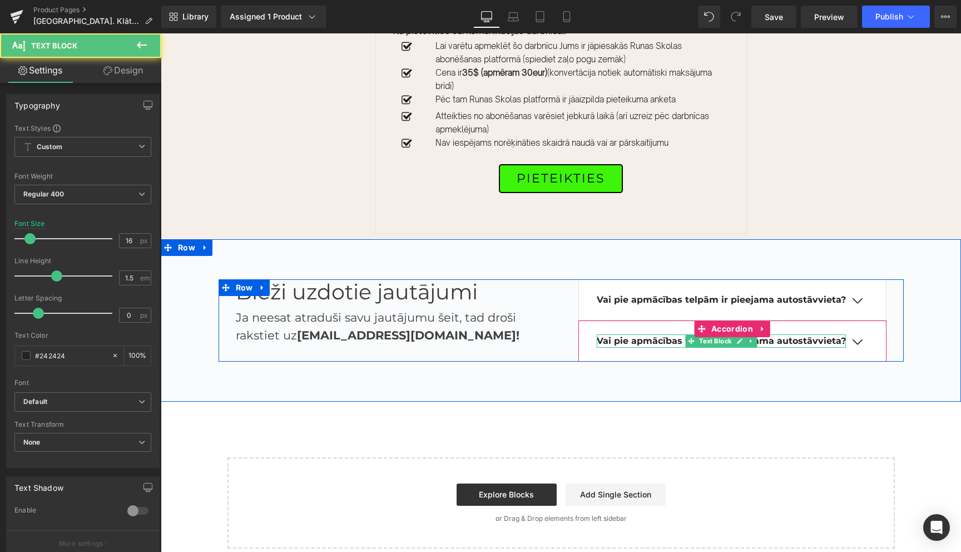
click at [665, 346] on b "Vai pie apmācības telpām ir pieejama autostāvvieta?" at bounding box center [721, 340] width 249 height 11
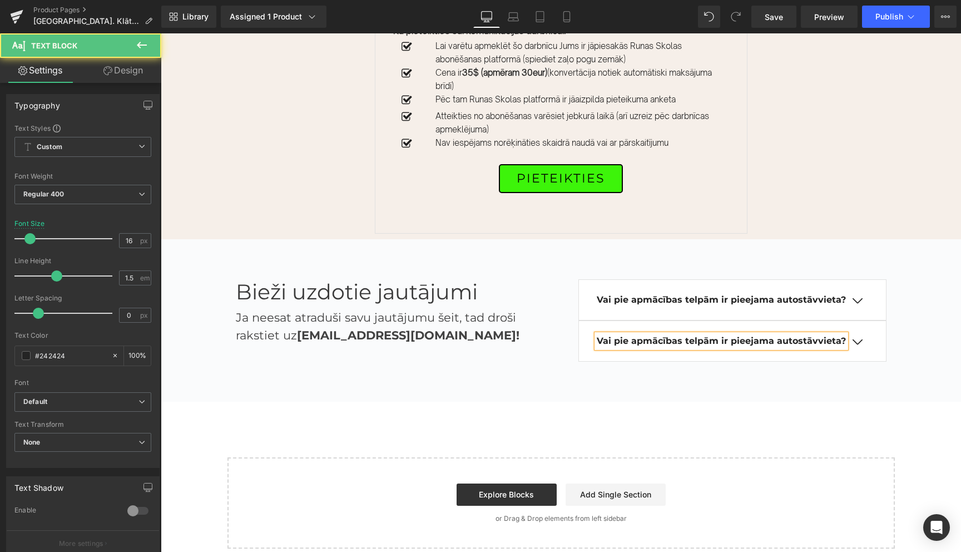
click at [665, 346] on b "Vai pie apmācības telpām ir pieejama autostāvvieta?" at bounding box center [721, 340] width 249 height 11
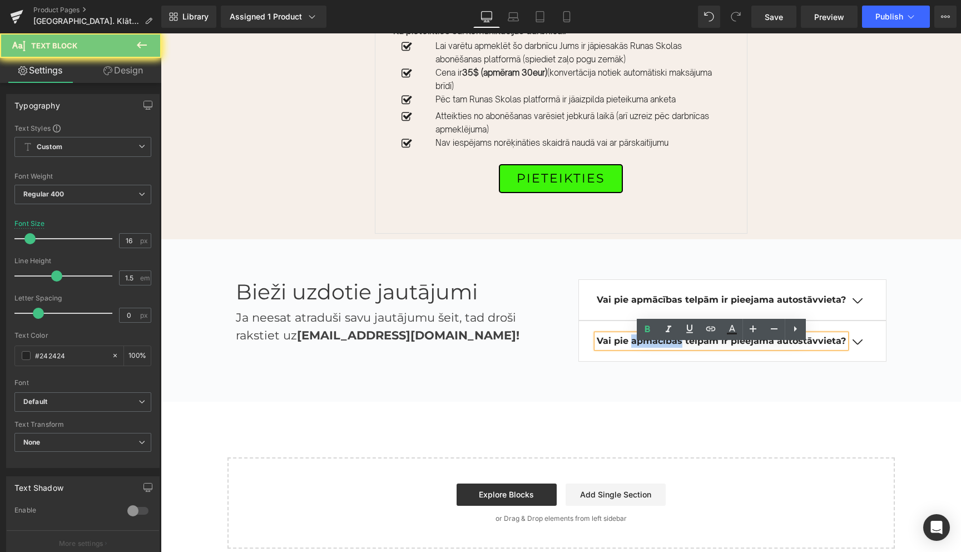
click at [665, 346] on b "Vai pie apmācības telpām ir pieejama autostāvvieta?" at bounding box center [721, 340] width 249 height 11
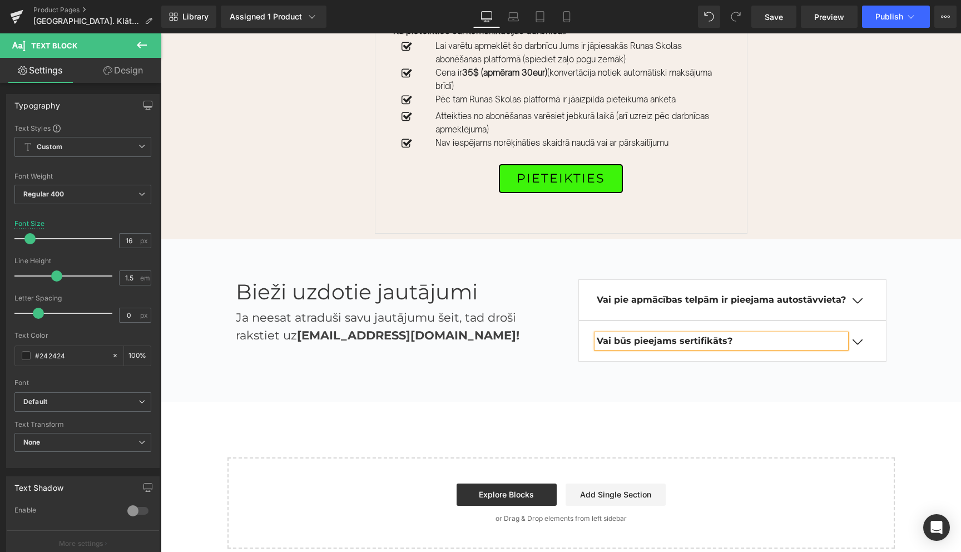
click at [858, 346] on button "button" at bounding box center [857, 341] width 22 height 9
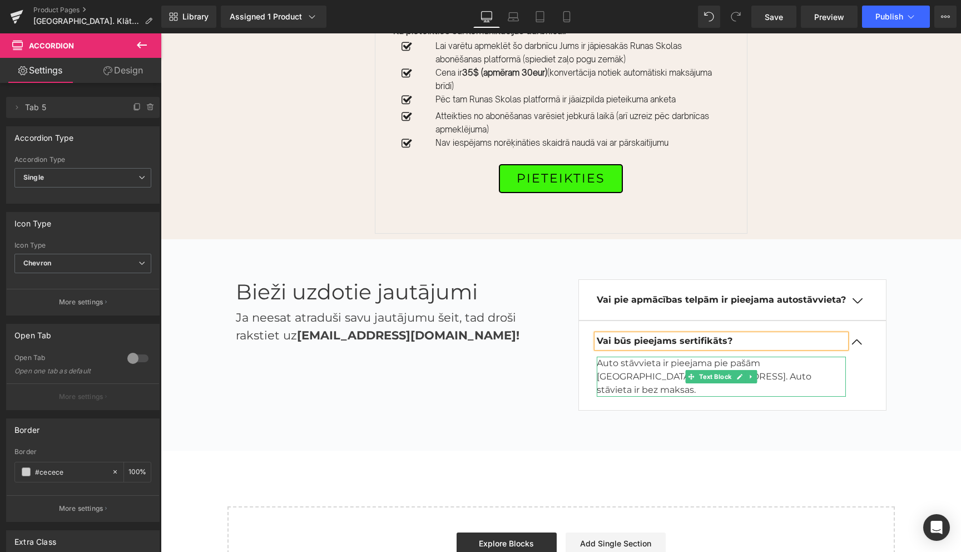
click at [675, 378] on p "Auto stāvvieta ir pieejama pie pašām telpām Hotel Promenāde, Vecā Ostmala 40, L…" at bounding box center [721, 376] width 249 height 40
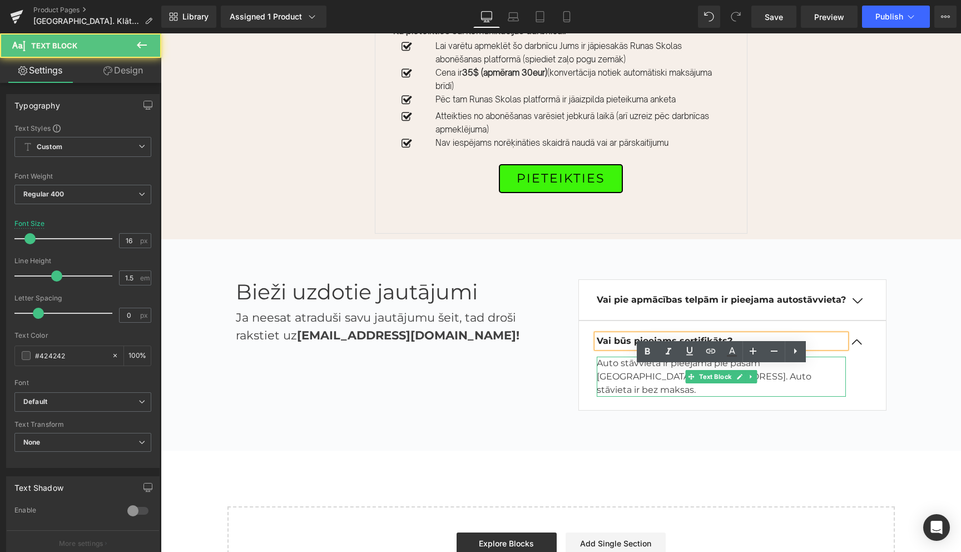
click at [675, 378] on p "Auto stāvvieta ir pieejama pie pašām telpām Hotel Promenāde, Vecā Ostmala 40, L…" at bounding box center [721, 376] width 249 height 40
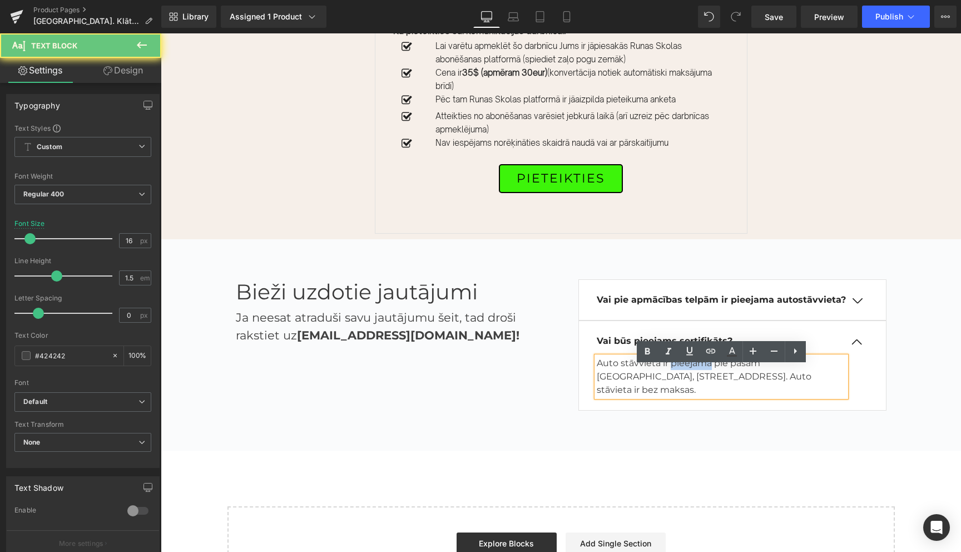
click at [675, 378] on p "Auto stāvvieta ir pieejama pie pašām telpām Hotel Promenāde, Vecā Ostmala 40, L…" at bounding box center [721, 376] width 249 height 40
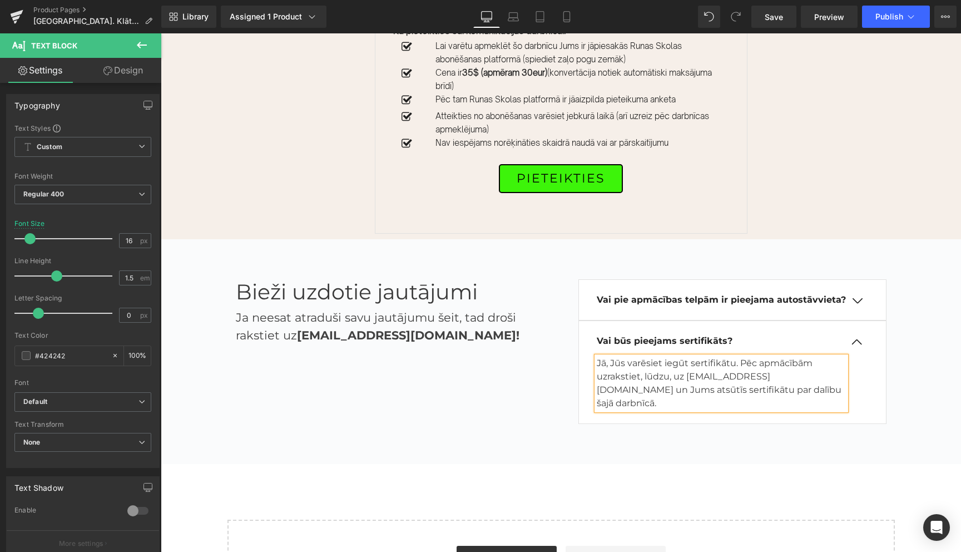
click at [858, 346] on button "button" at bounding box center [857, 341] width 22 height 9
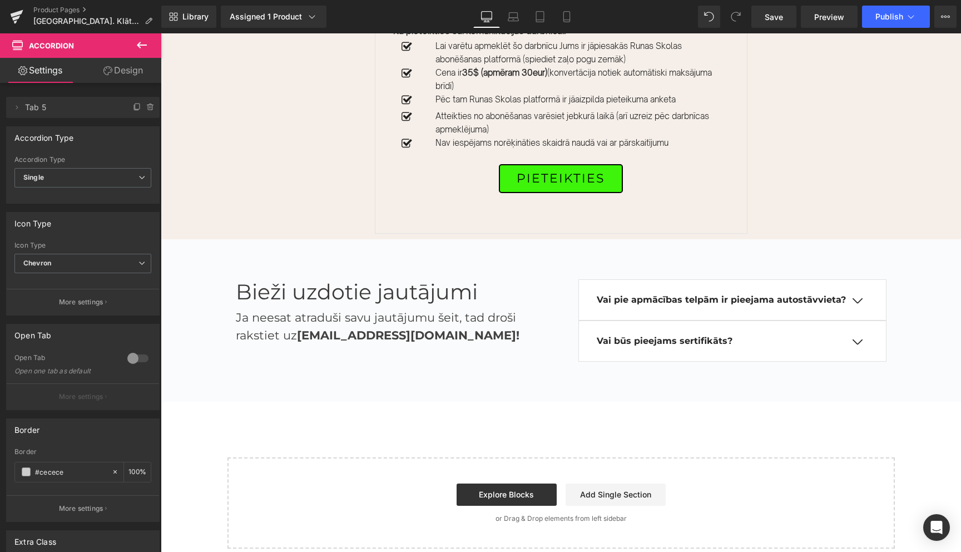
click at [868, 339] on div "Vai būs pieejams sertifikāts? Text Block Jā, Jūs varēsiet iegūt sertifikātu. Pē…" at bounding box center [732, 340] width 308 height 41
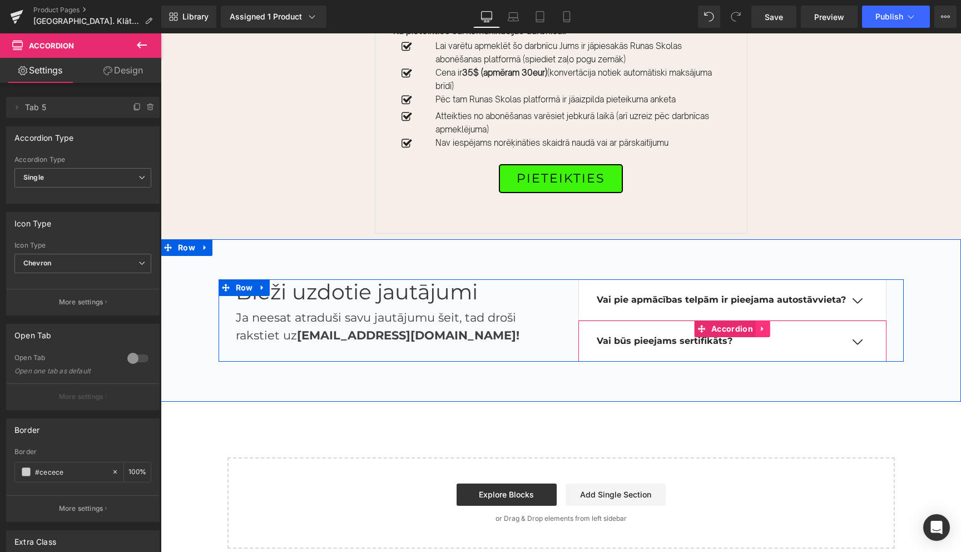
click at [764, 333] on icon at bounding box center [763, 328] width 8 height 8
click at [757, 333] on icon at bounding box center [756, 329] width 8 height 8
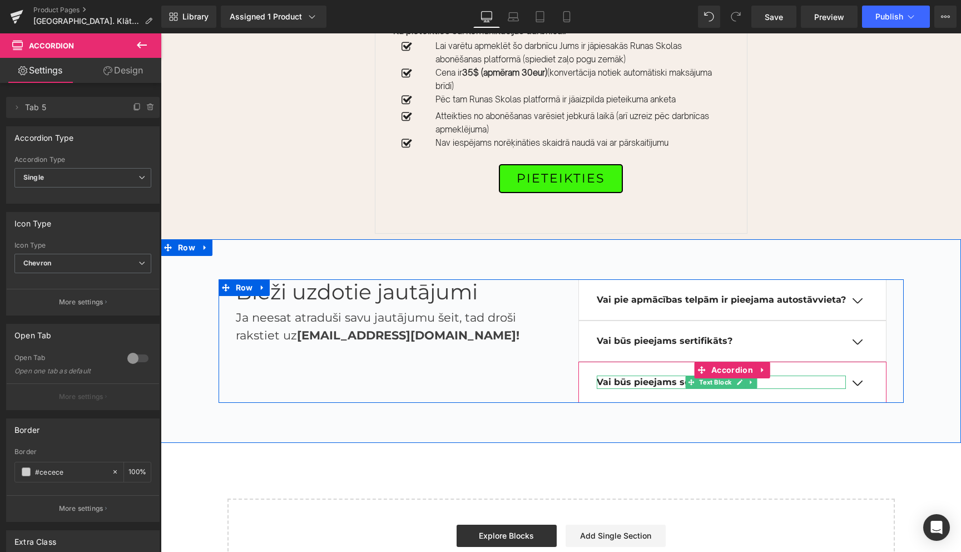
click at [657, 387] on b "Vai būs pieejams sertifikāts?" at bounding box center [665, 382] width 136 height 11
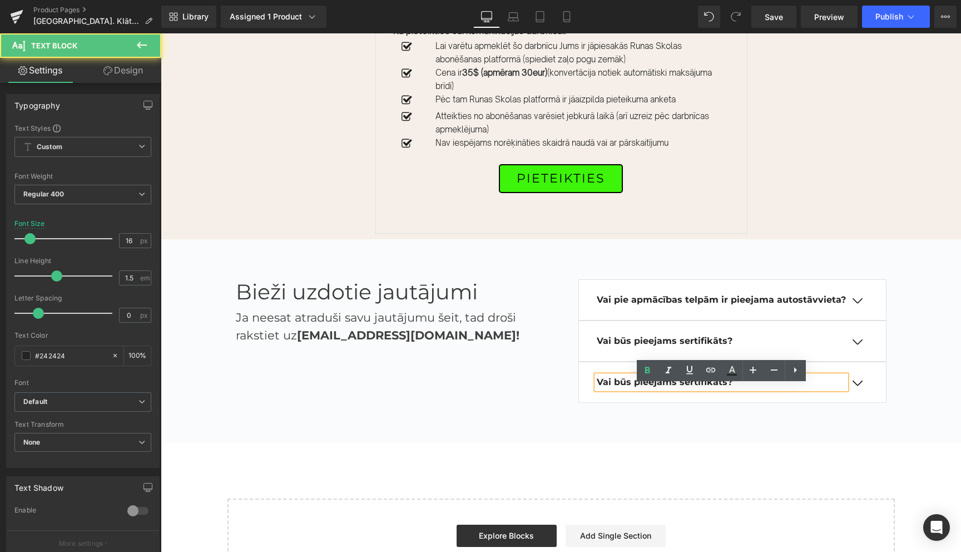
click at [657, 387] on b "Vai būs pieejams sertifikāts?" at bounding box center [665, 382] width 136 height 11
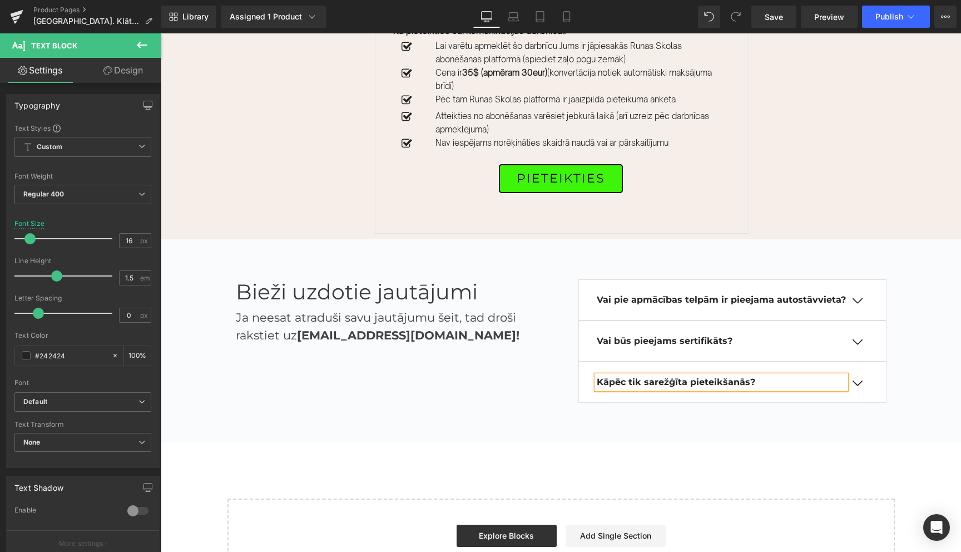
click at [858, 388] on button "button" at bounding box center [857, 382] width 22 height 9
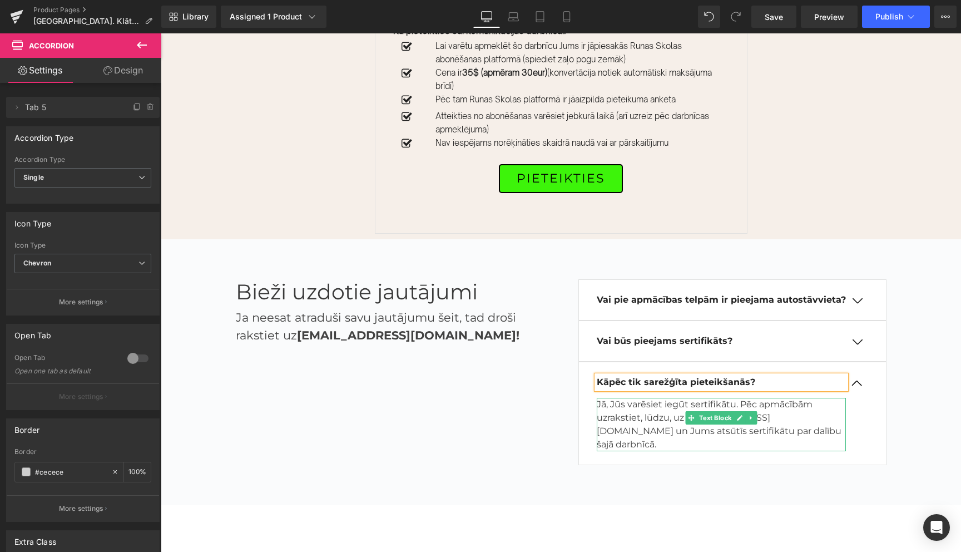
click at [675, 419] on p "Jā, Jūs varēsiet iegūt sertifikātu. Pēc apmācībām uzrakstiet, lūdzu, uz info@ru…" at bounding box center [721, 424] width 249 height 53
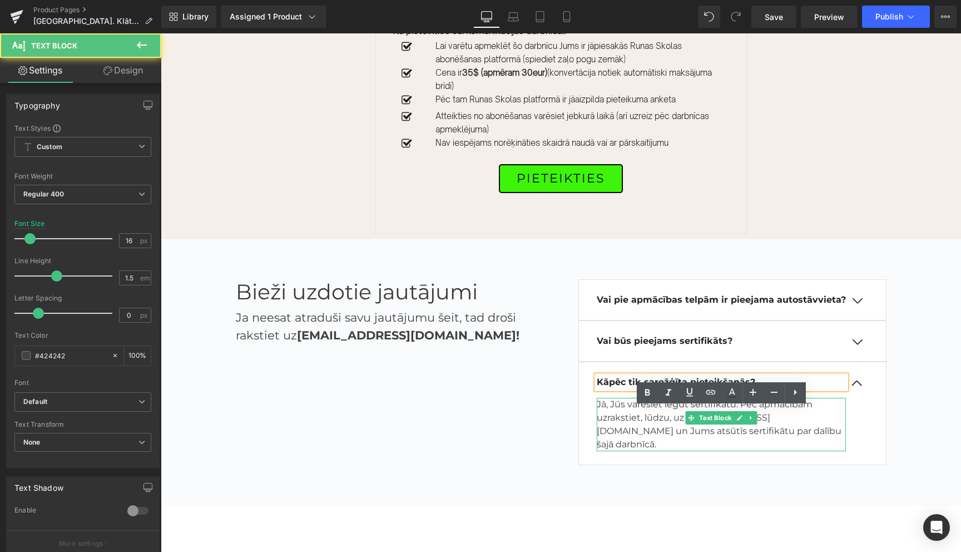
click at [675, 419] on p "Jā, Jūs varēsiet iegūt sertifikātu. Pēc apmācībām uzrakstiet, lūdzu, uz info@ru…" at bounding box center [721, 424] width 249 height 53
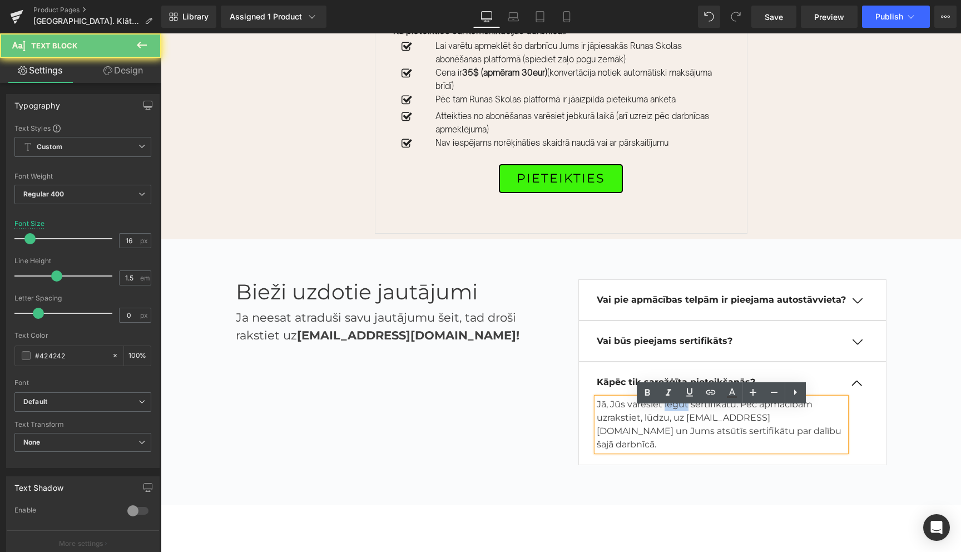
click at [675, 419] on p "Jā, Jūs varēsiet iegūt sertifikātu. Pēc apmācībām uzrakstiet, lūdzu, uz info@ru…" at bounding box center [721, 424] width 249 height 53
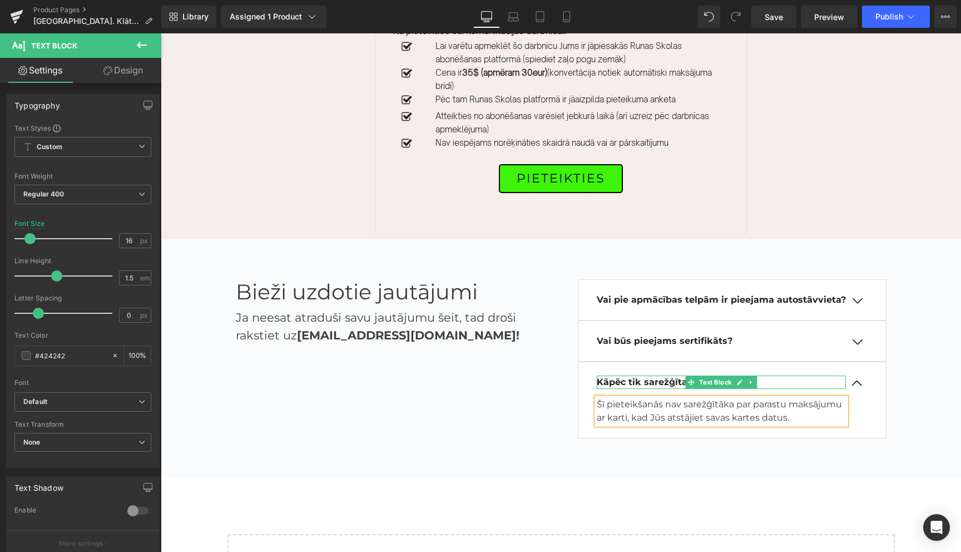
click at [671, 387] on b "Kāpēc tik sarežģīta pieteikšanās?" at bounding box center [676, 382] width 158 height 11
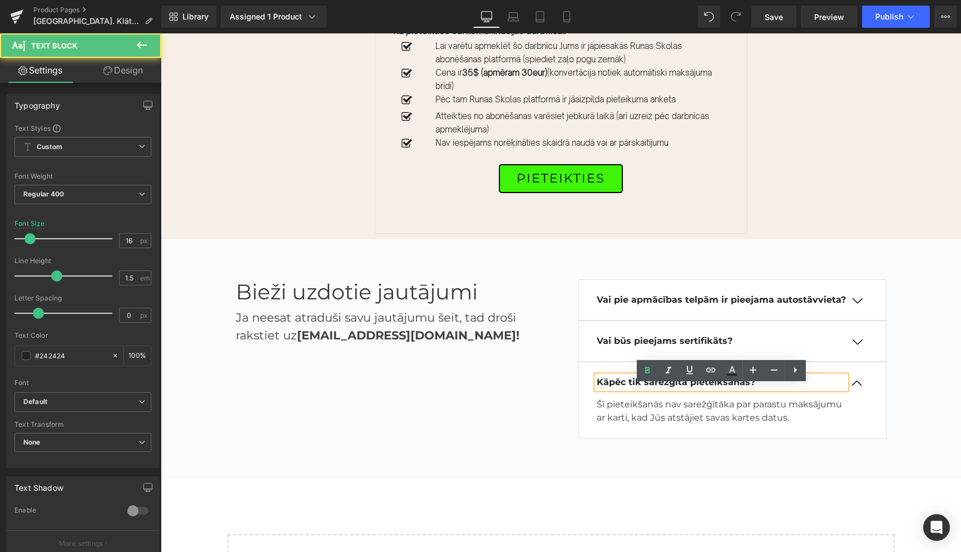
click at [671, 387] on b "Kāpēc tik sarežģīta pieteikšanās?" at bounding box center [676, 382] width 158 height 11
click at [748, 387] on b "Kāpēc tik sarežģīta pieteikšanās?" at bounding box center [676, 382] width 158 height 11
drag, startPoint x: 746, startPoint y: 392, endPoint x: 642, endPoint y: 395, distance: 104.1
click at [642, 387] on b "Kāpēc tik sarežģīta pieteikšanās?" at bounding box center [676, 382] width 158 height 11
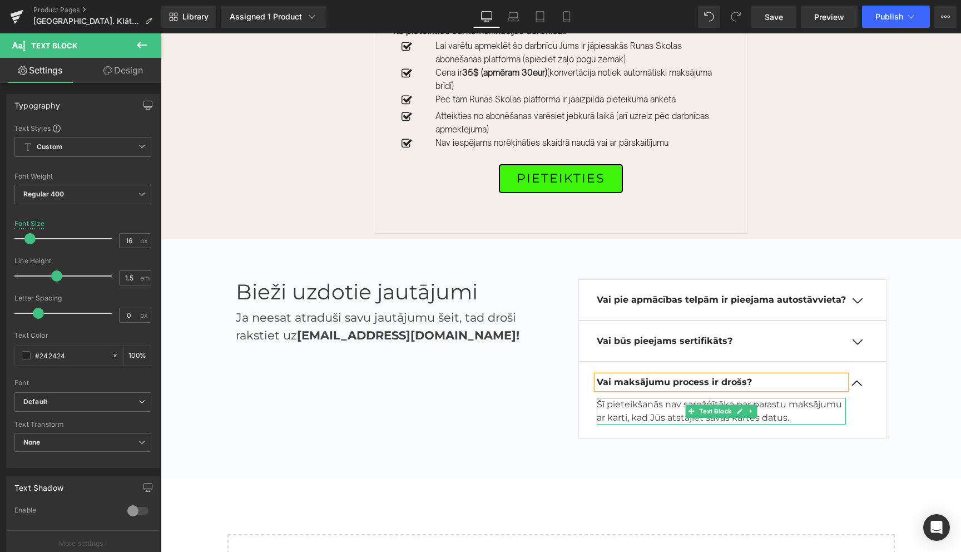
click at [791, 423] on p "Šī pieteikšanās nav sarežģītāka par parastu maksājumu ar karti, kad Jūs atstāji…" at bounding box center [721, 411] width 249 height 27
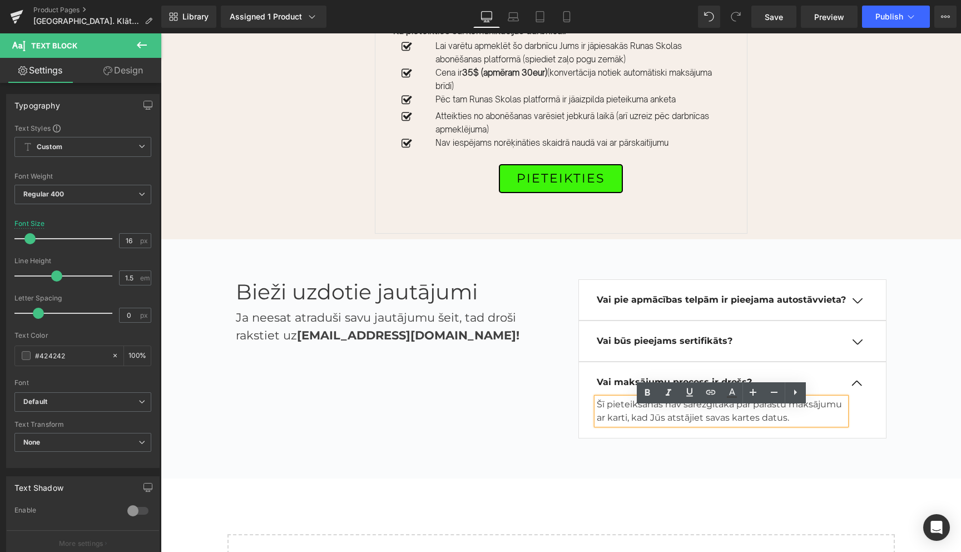
click at [682, 424] on p "Šī pieteikšanās nav sarežģītāka par parastu maksājumu ar karti, kad Jūs atstāji…" at bounding box center [721, 411] width 249 height 27
drag, startPoint x: 795, startPoint y: 428, endPoint x: 617, endPoint y: 412, distance: 178.7
click at [617, 412] on p "Šī pieteikšanās nav sarežģītāka par parastu maksājumu ar karti, kad Jūs atstāji…" at bounding box center [721, 411] width 249 height 27
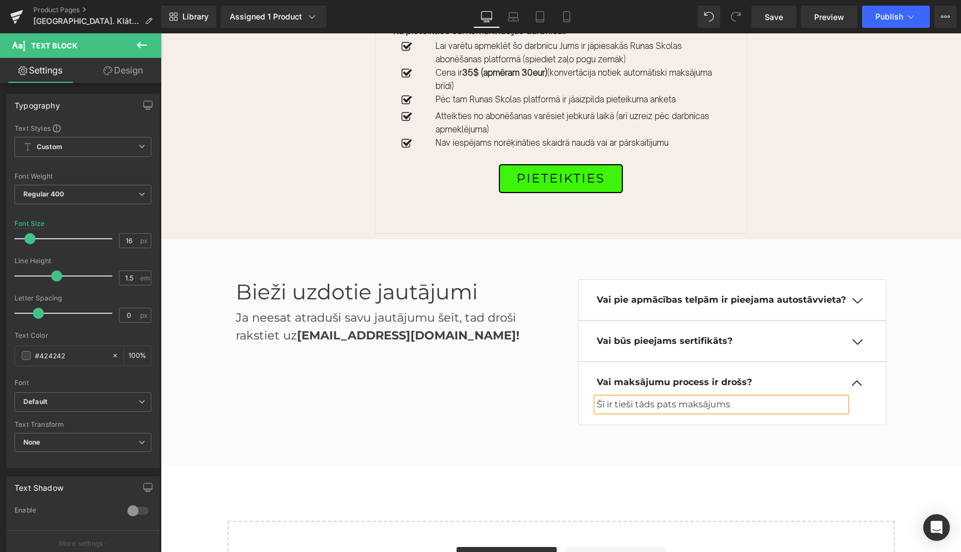
click at [680, 411] on p "Šī ir tieši tāds pats maksājums" at bounding box center [721, 404] width 249 height 13
click at [772, 411] on p "Šī ir tieši tāds pats kartes maksājums" at bounding box center [721, 404] width 249 height 13
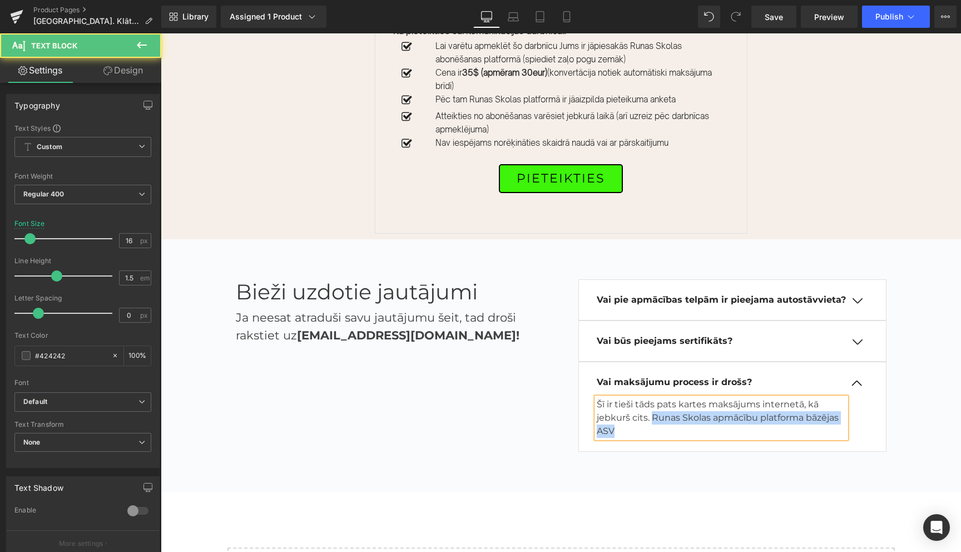
drag, startPoint x: 653, startPoint y: 428, endPoint x: 654, endPoint y: 435, distance: 7.3
click at [654, 435] on p "Šī ir tieši tāds pats kartes maksājums internetā, kā jebkurš cits. Runas Skolas…" at bounding box center [721, 418] width 249 height 40
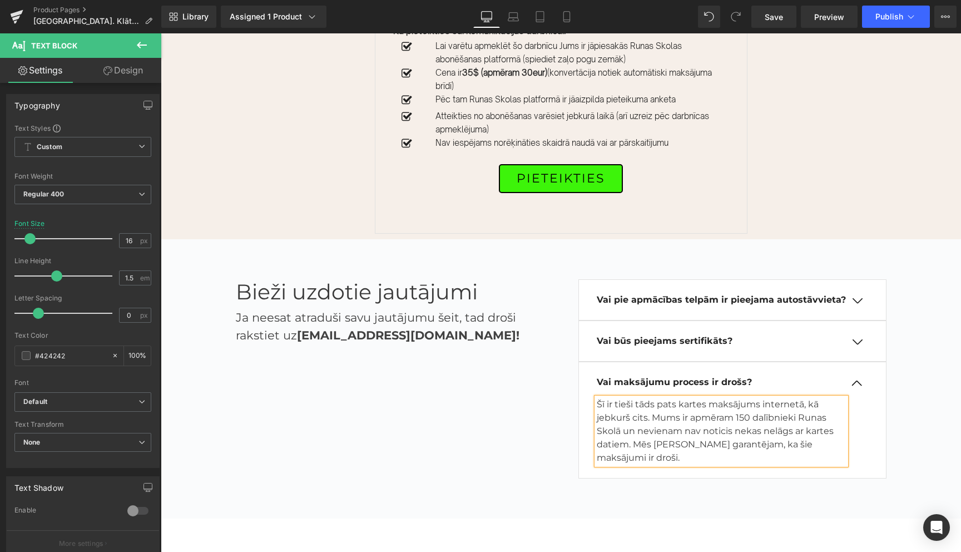
click at [859, 388] on button "button" at bounding box center [857, 382] width 22 height 9
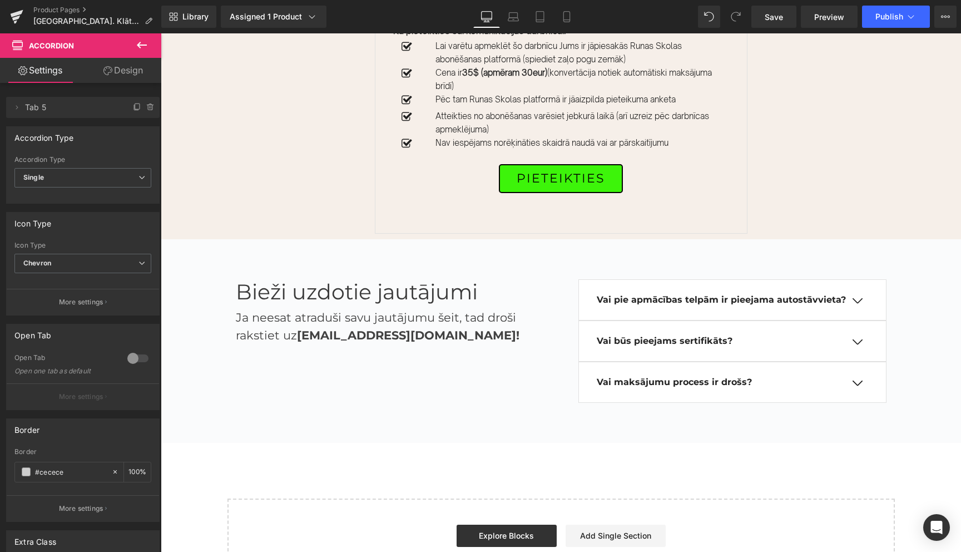
click at [873, 380] on div "Vai maksājumu process ir drošs? Text Block Šī ir tieši tāds pats kartes maksāju…" at bounding box center [732, 381] width 308 height 41
click at [856, 380] on div "Vai maksājumu process ir drošs? Text Block Šī ir tieši tāds pats kartes maksāju…" at bounding box center [732, 381] width 308 height 41
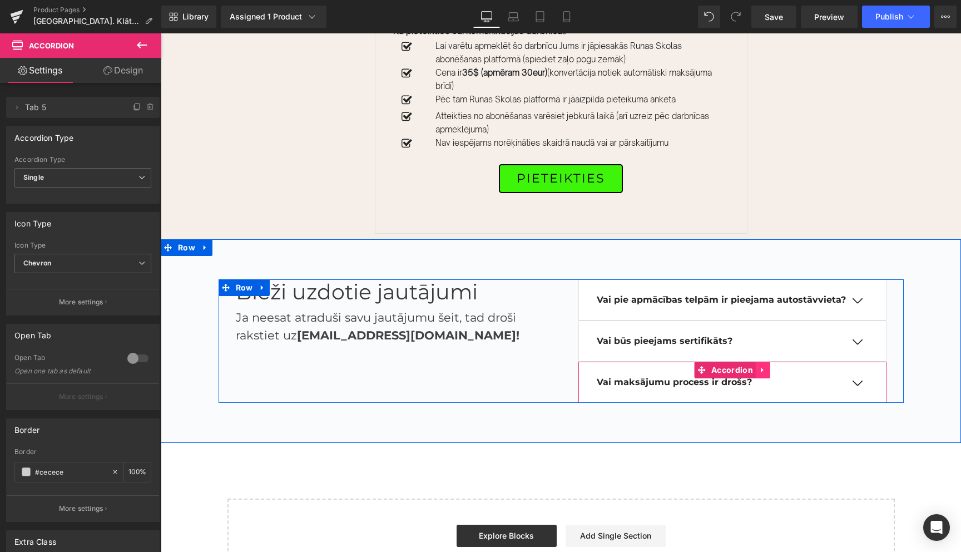
click at [762, 374] on icon at bounding box center [763, 369] width 8 height 8
click at [752, 374] on icon at bounding box center [756, 370] width 8 height 8
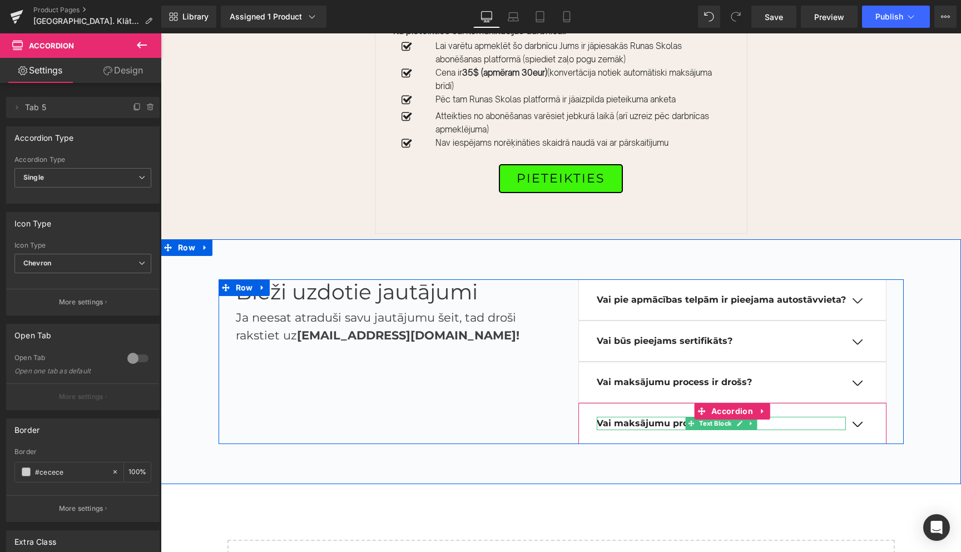
click at [676, 428] on b "Vai maksājumu process ir drošs?" at bounding box center [674, 423] width 155 height 11
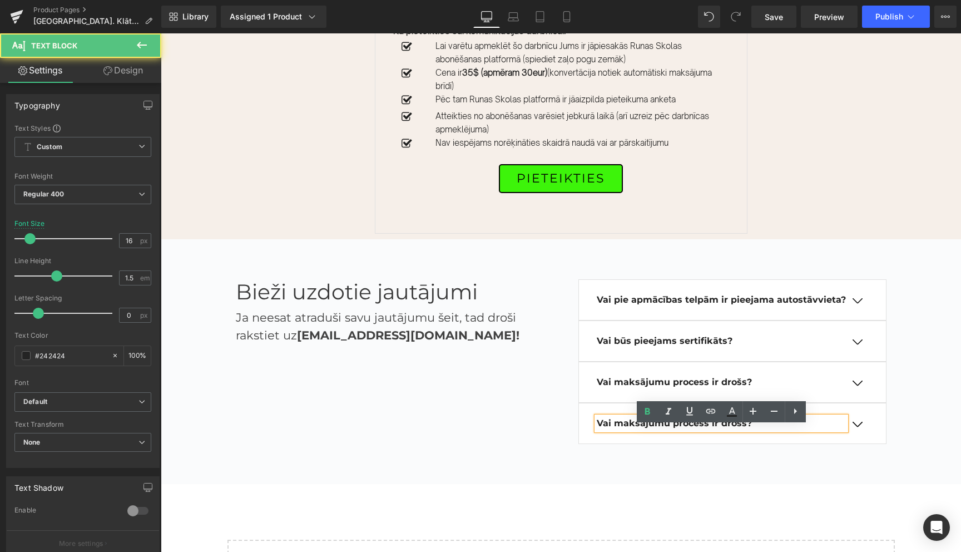
click at [676, 428] on b "Vai maksājumu process ir drošs?" at bounding box center [674, 423] width 155 height 11
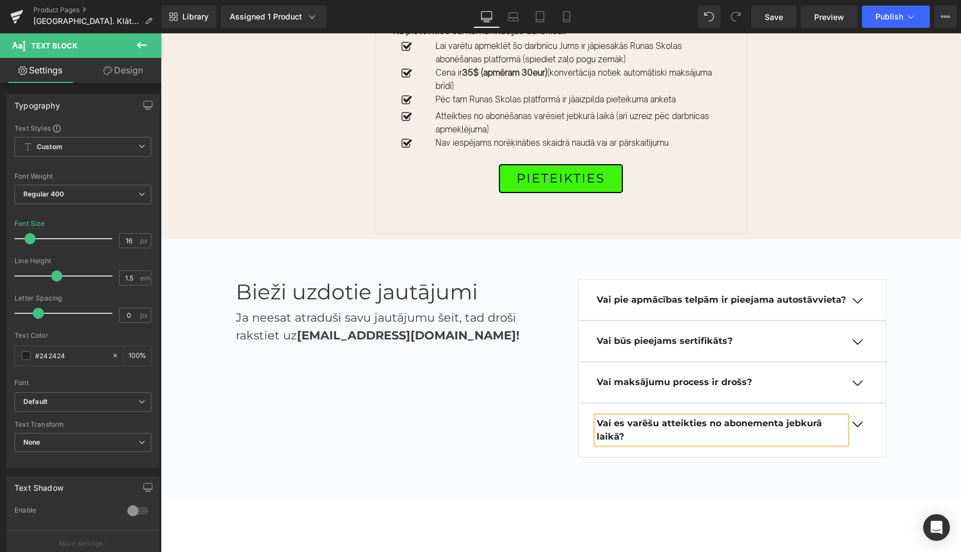
click at [864, 429] on button "button" at bounding box center [857, 423] width 22 height 9
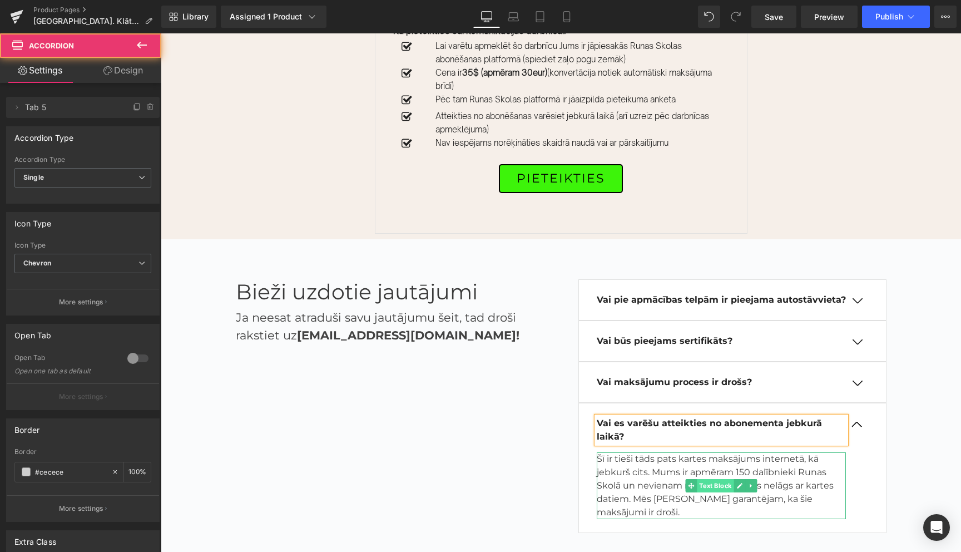
click at [699, 489] on span "Text Block" at bounding box center [715, 485] width 37 height 13
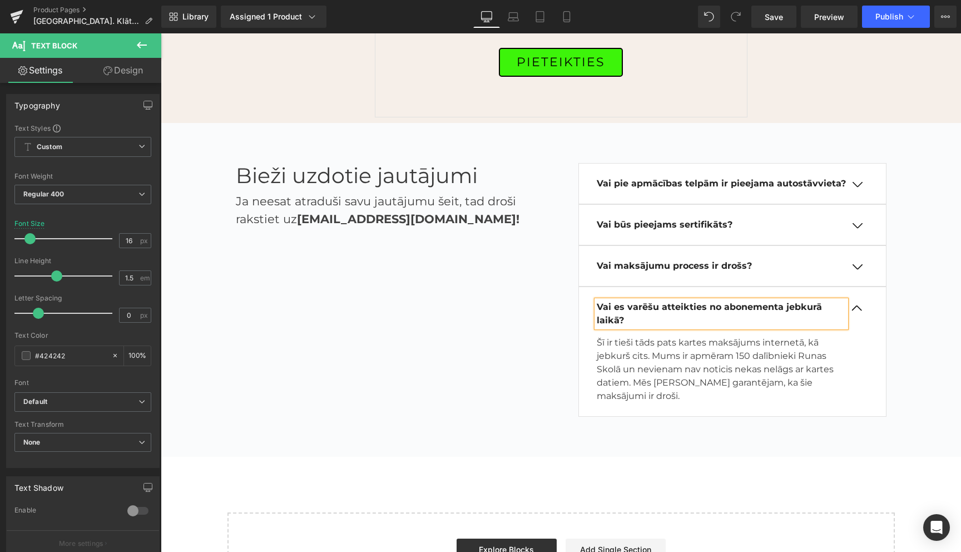
scroll to position [2056, 0]
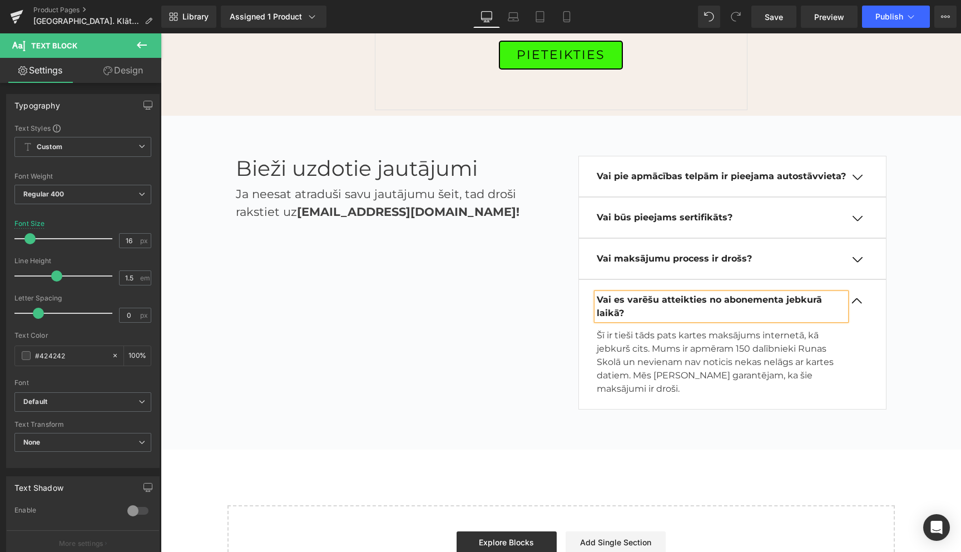
click at [654, 363] on p "Šī ir tieši tāds pats kartes maksājums internetā, kā jebkurš cits. Mums ir apmē…" at bounding box center [721, 362] width 249 height 67
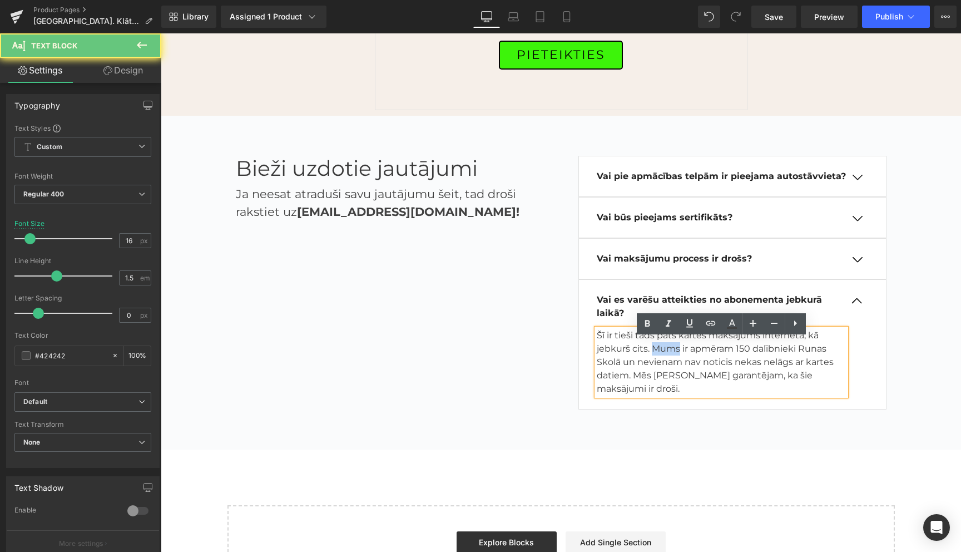
click at [654, 363] on p "Šī ir tieši tāds pats kartes maksājums internetā, kā jebkurš cits. Mums ir apmē…" at bounding box center [721, 362] width 249 height 67
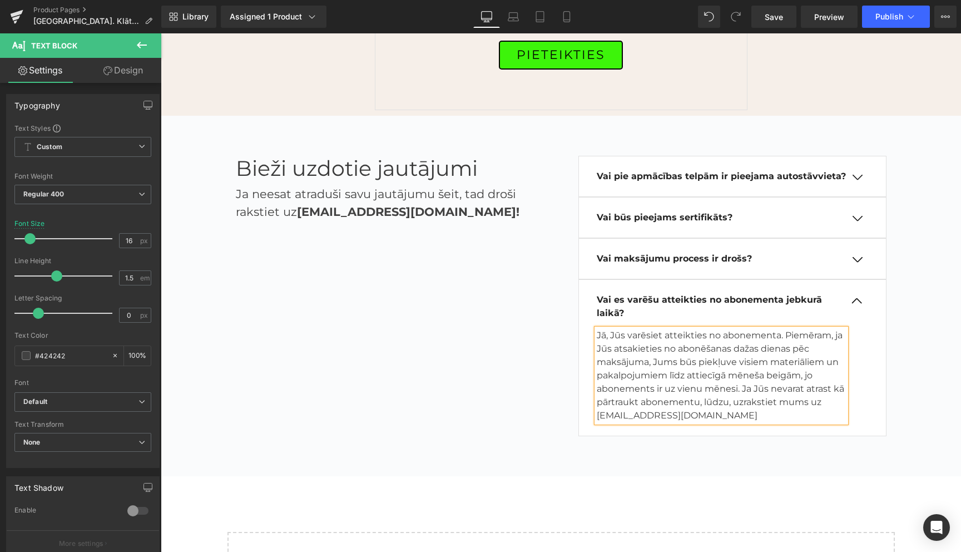
click at [854, 305] on button "button" at bounding box center [857, 300] width 22 height 9
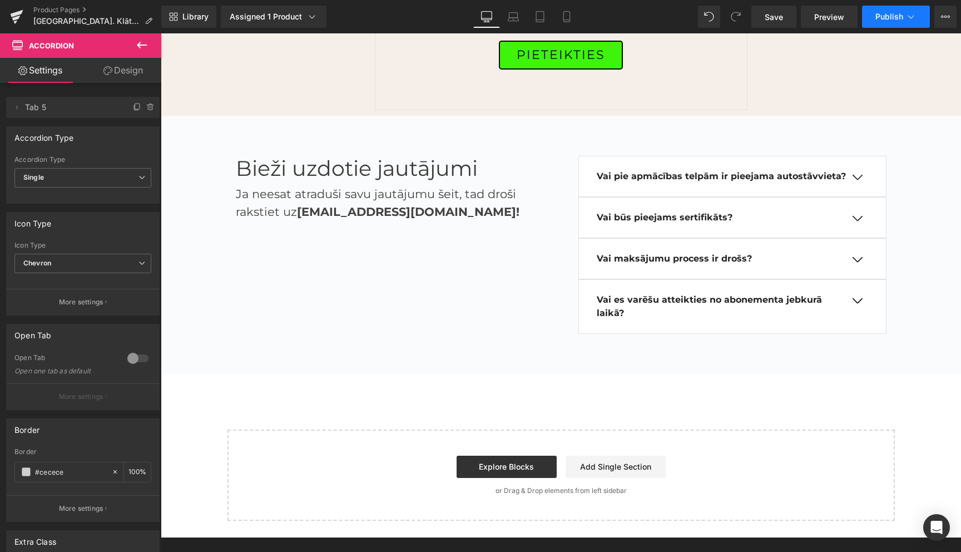
click at [920, 19] on button "Publish" at bounding box center [896, 17] width 68 height 22
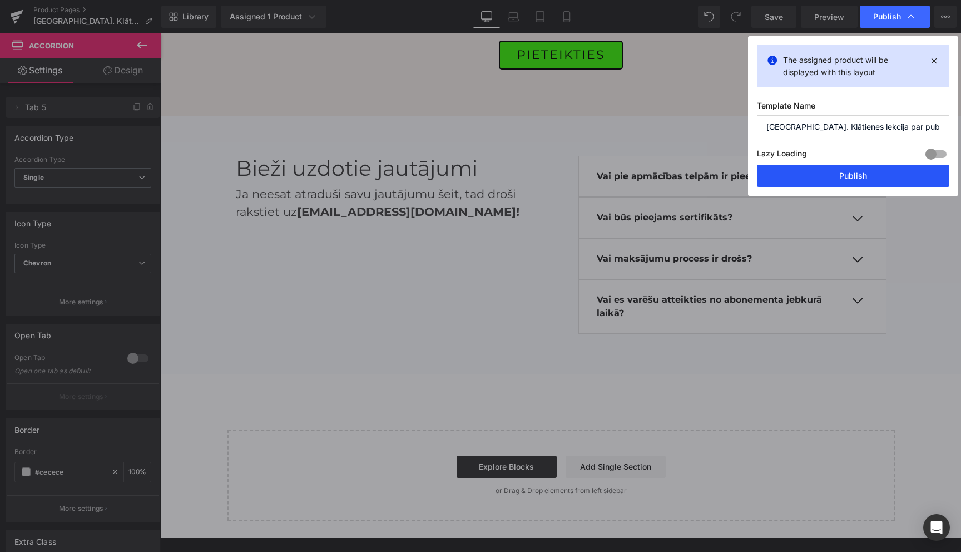
click at [849, 179] on button "Publish" at bounding box center [853, 176] width 192 height 22
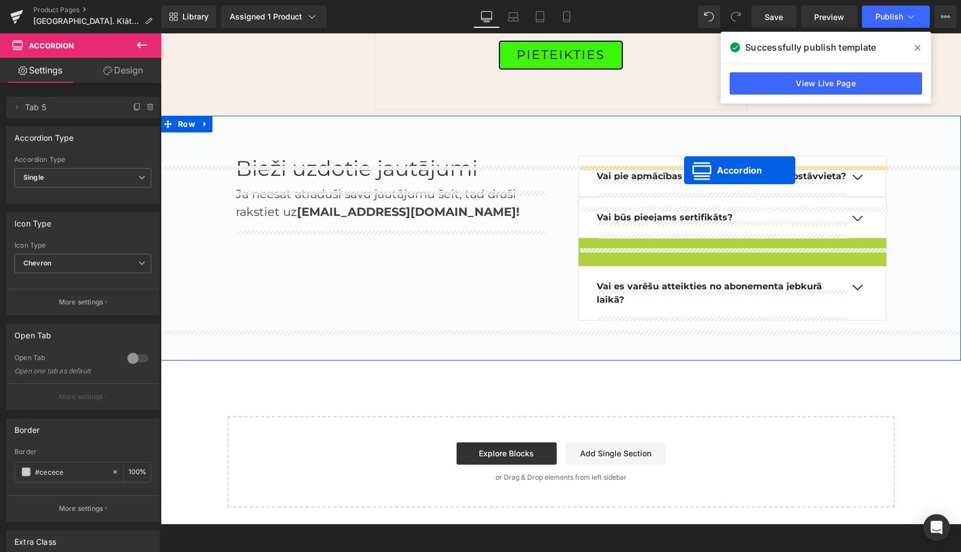
drag, startPoint x: 680, startPoint y: 257, endPoint x: 684, endPoint y: 170, distance: 86.8
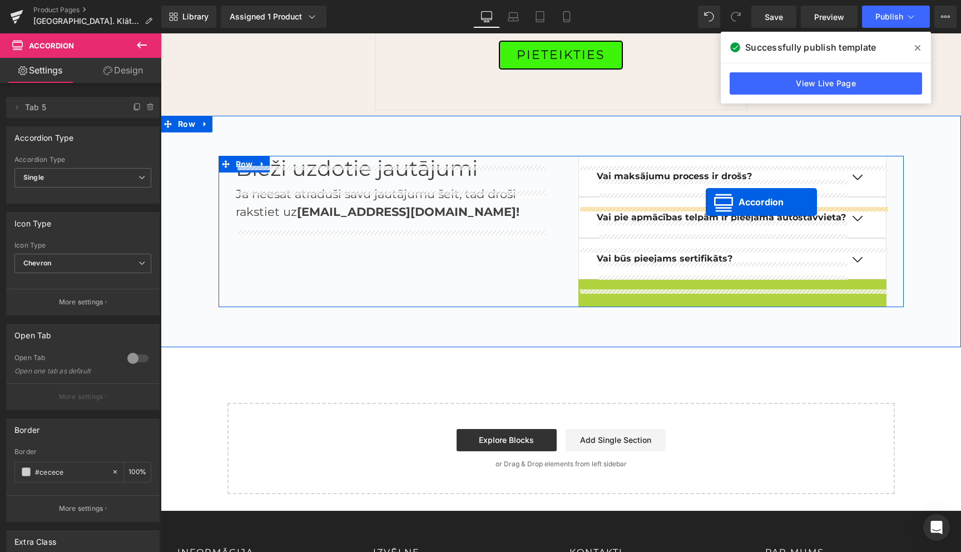
drag, startPoint x: 704, startPoint y: 298, endPoint x: 706, endPoint y: 203, distance: 95.1
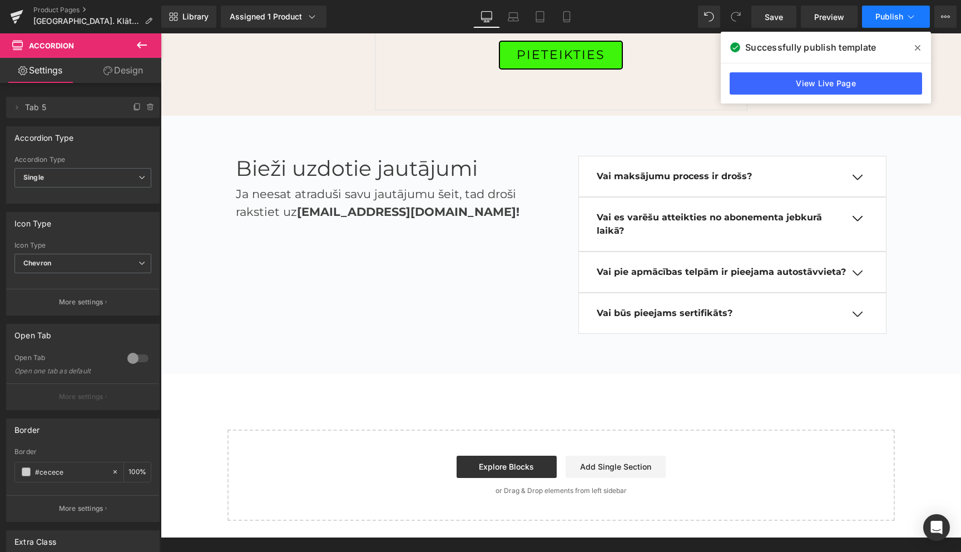
click at [910, 16] on icon at bounding box center [910, 16] width 11 height 11
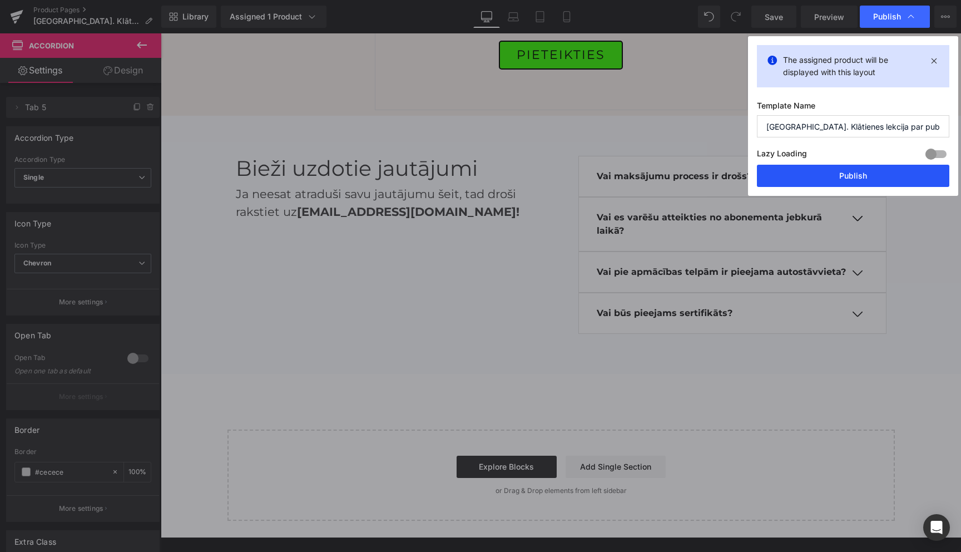
click at [852, 177] on button "Publish" at bounding box center [853, 176] width 192 height 22
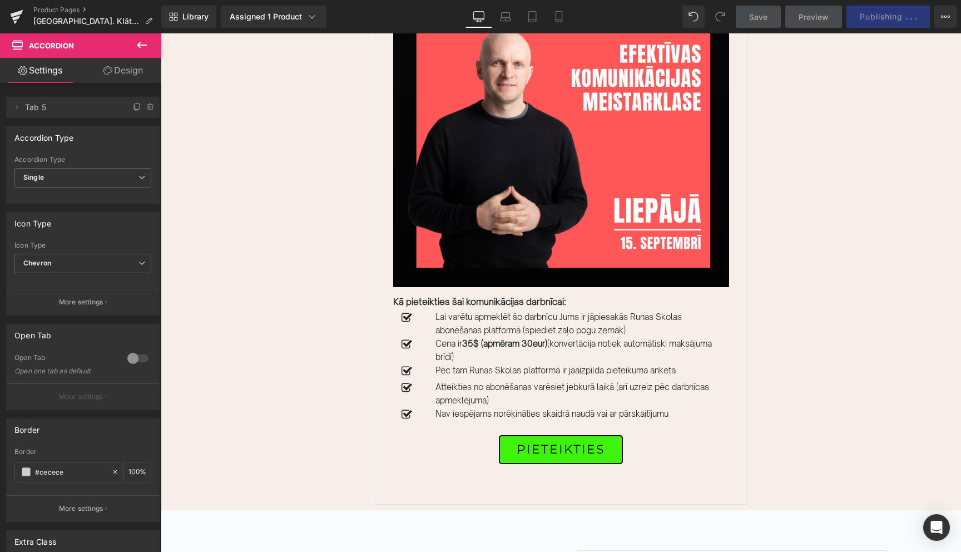
scroll to position [1665, 0]
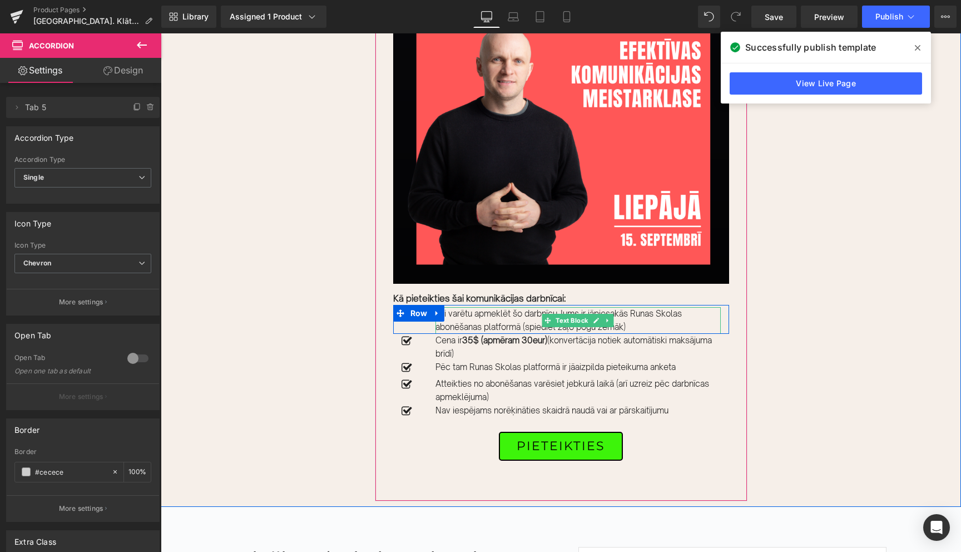
click at [630, 334] on p "Lai varētu apmeklēt šo darbnīcu Jums ir jāpiesakās Runas Skolas abonēšanas plat…" at bounding box center [577, 320] width 285 height 27
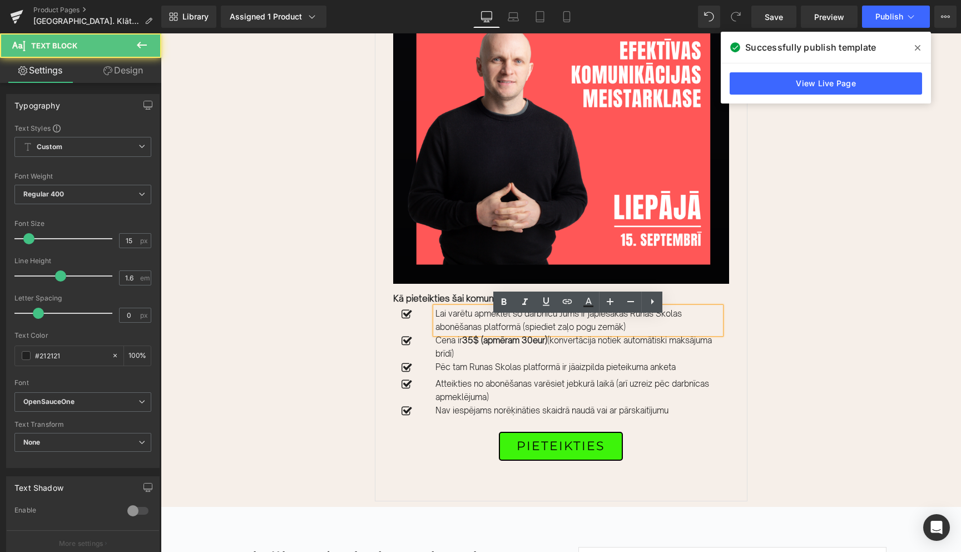
click at [629, 334] on p "Lai varētu apmeklēt šo darbnīcu Jums ir jāpiesakās Runas Skolas abonēšanas plat…" at bounding box center [577, 320] width 285 height 27
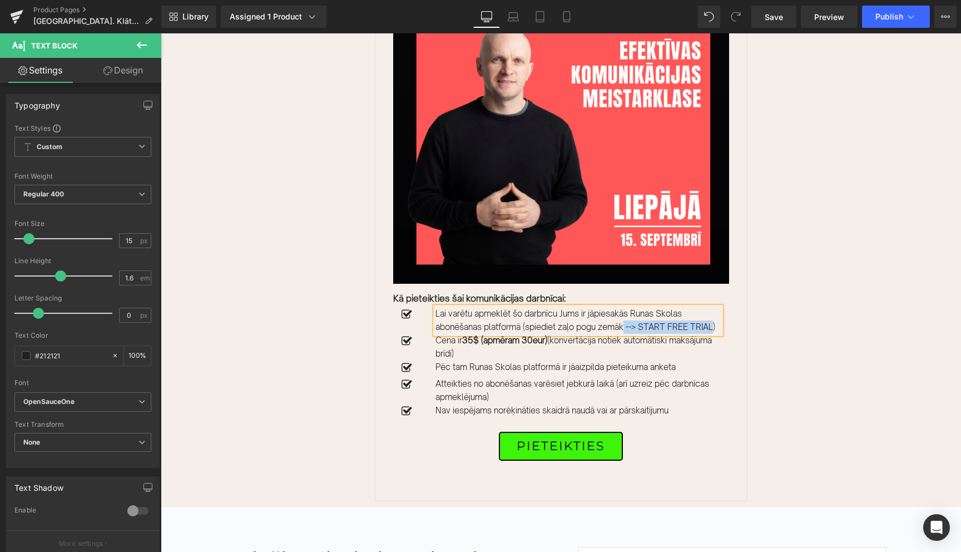
drag, startPoint x: 630, startPoint y: 336, endPoint x: 457, endPoint y: 349, distance: 173.9
click at [457, 334] on p "Lai varētu apmeklēt šo darbnīcu Jums ir jāpiesakās Runas Skolas abonēšanas plat…" at bounding box center [577, 320] width 285 height 27
copy p "--> START FREE TRIAL"
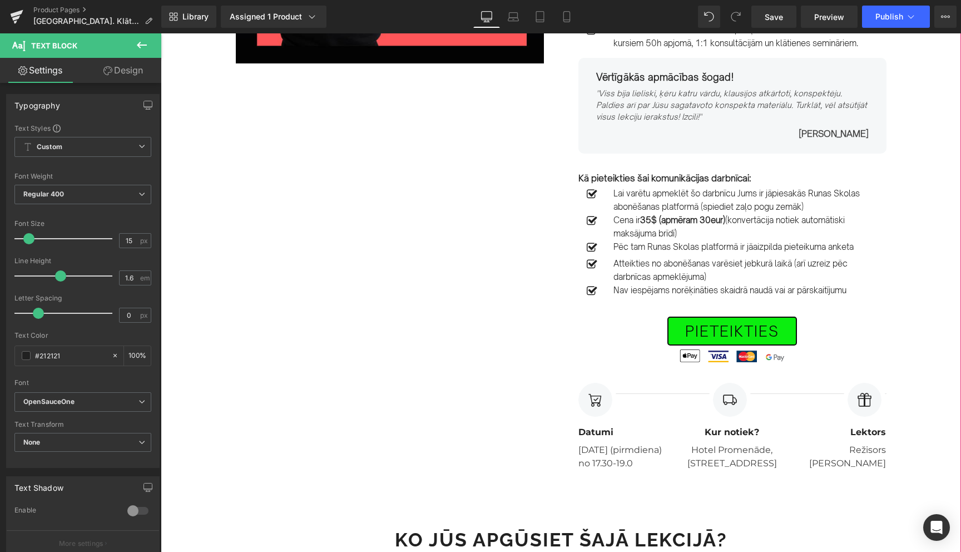
scroll to position [299, 0]
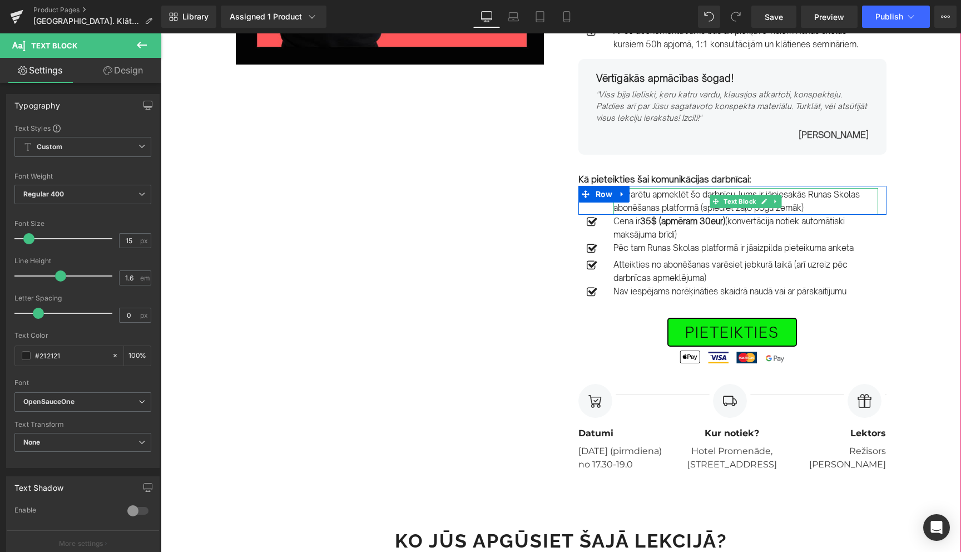
click at [807, 210] on p "Lai varētu apmeklēt šo darbnīcu Jums ir jāpiesakās Runas Skolas abonēšanas plat…" at bounding box center [745, 201] width 265 height 27
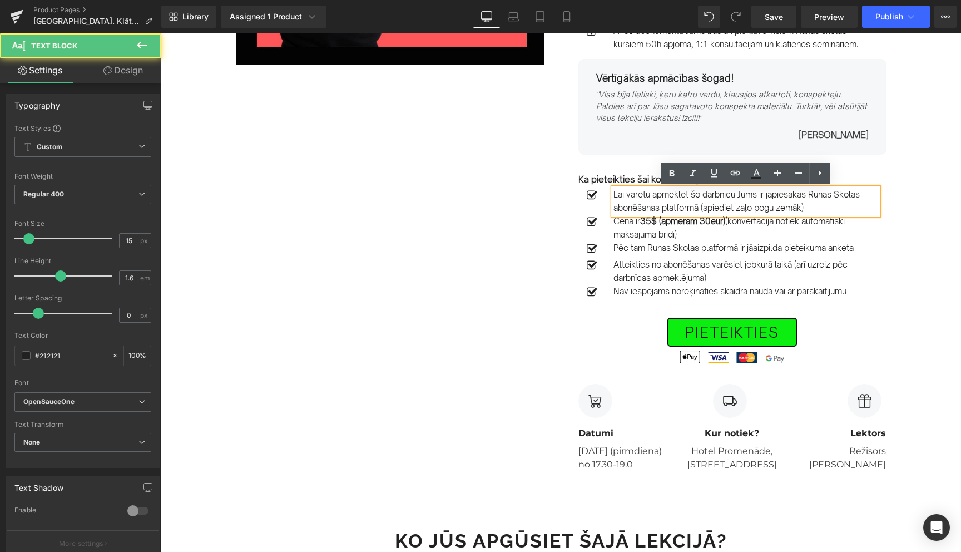
click at [808, 211] on p "Lai varētu apmeklēt šo darbnīcu Jums ir jāpiesakās Runas Skolas abonēšanas plat…" at bounding box center [745, 201] width 265 height 27
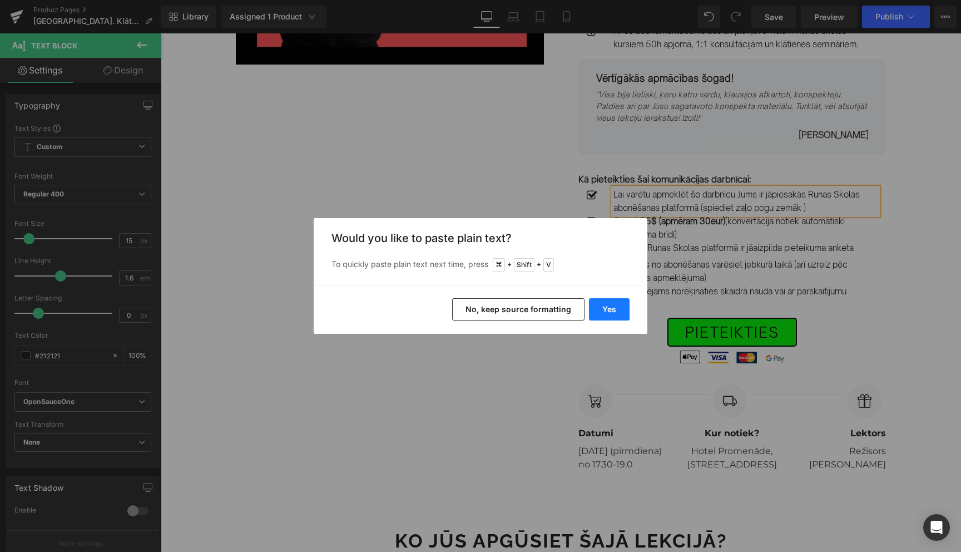
click at [611, 307] on button "Yes" at bounding box center [609, 309] width 41 height 22
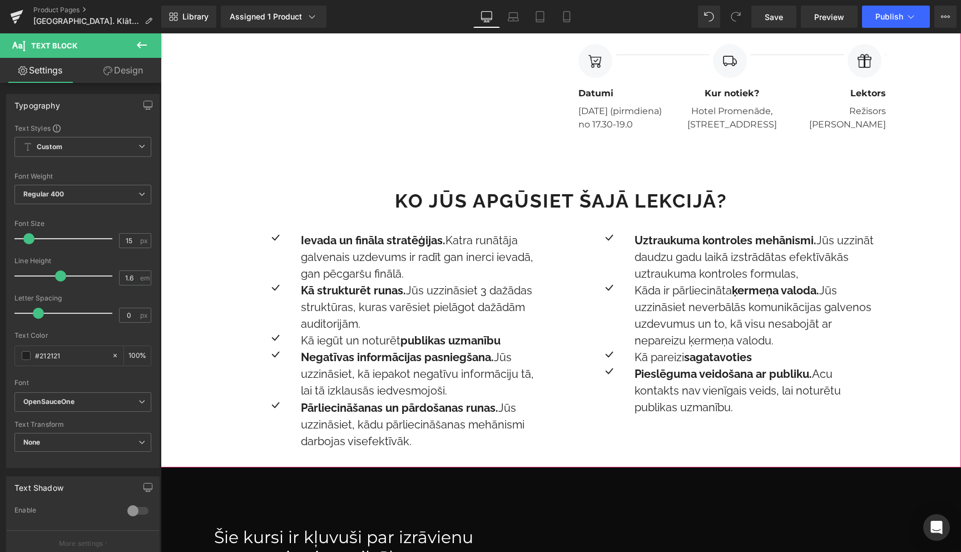
scroll to position [635, 0]
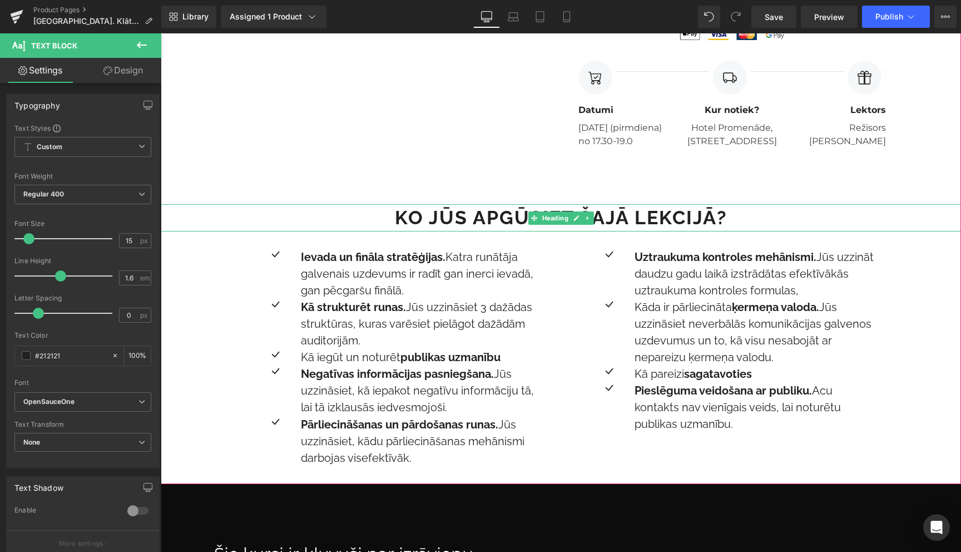
click at [709, 229] on strong "Ko Jūs apgūsiet šajā lekcijā?" at bounding box center [561, 217] width 333 height 22
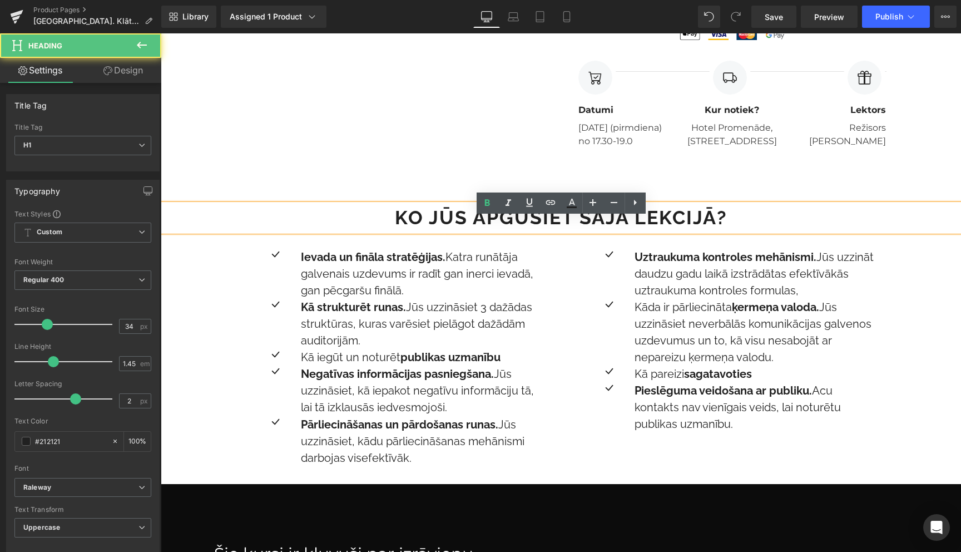
click at [714, 229] on strong "Ko Jūs apgūsiet šajā lekcijā?" at bounding box center [561, 217] width 333 height 22
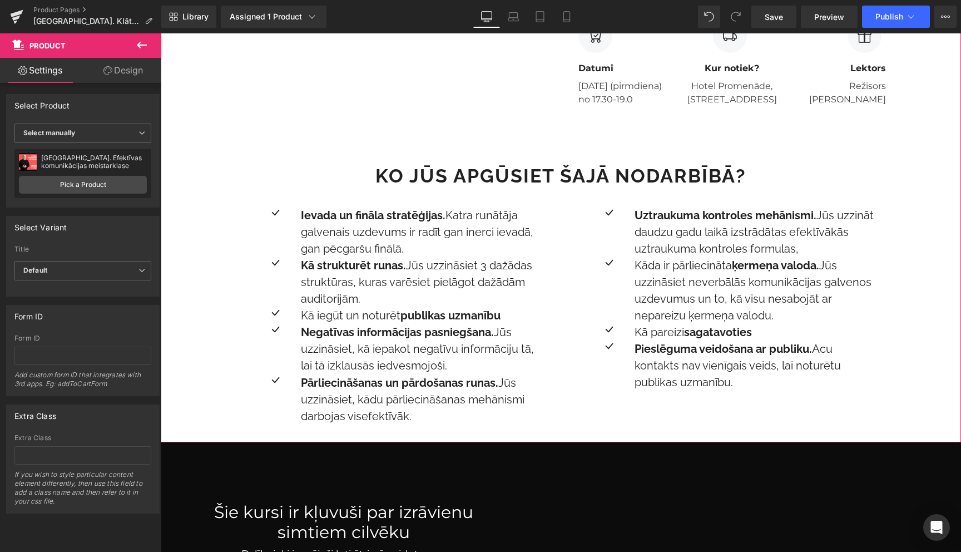
scroll to position [681, 0]
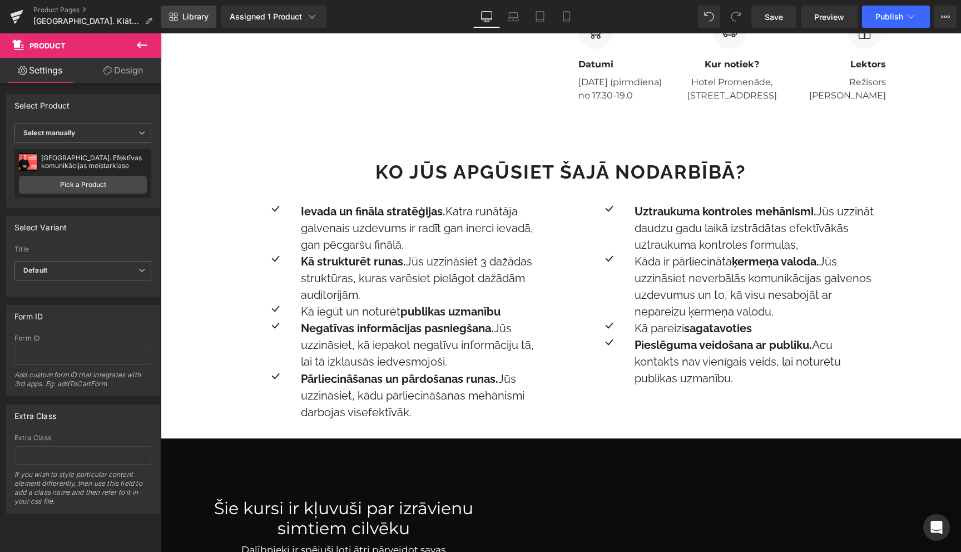
click at [186, 14] on span "Library" at bounding box center [195, 17] width 26 height 10
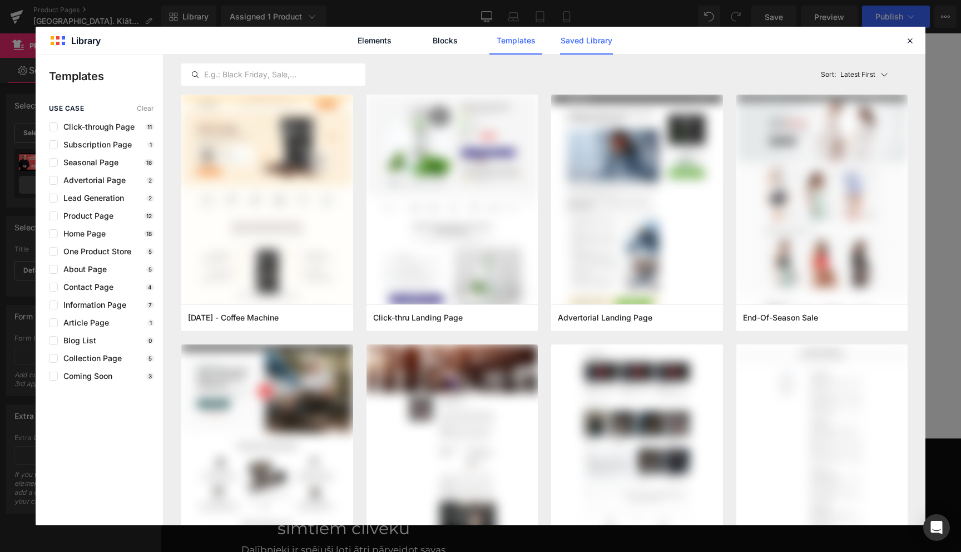
click at [588, 41] on link "Saved Library" at bounding box center [586, 41] width 53 height 28
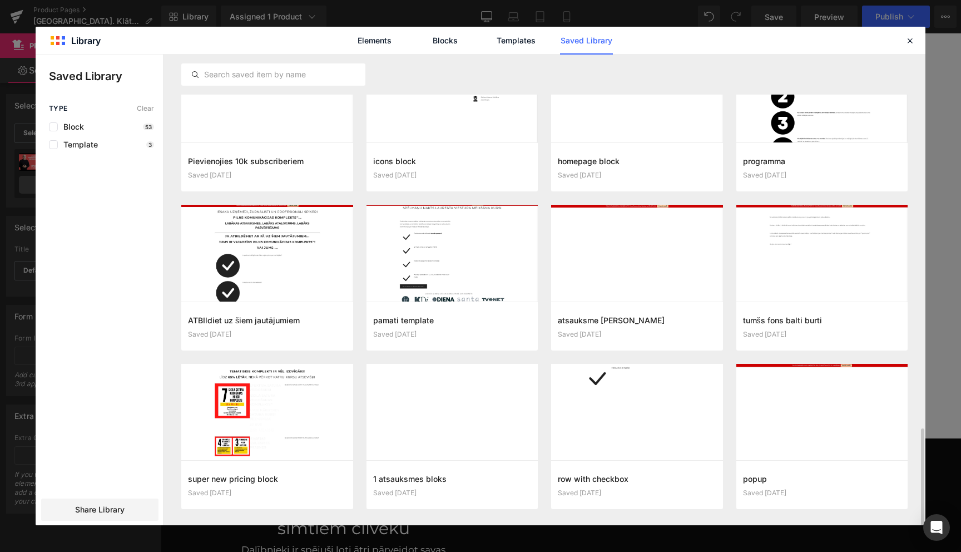
scroll to position [1796, 0]
click at [448, 480] on button "Add to page" at bounding box center [441, 484] width 136 height 18
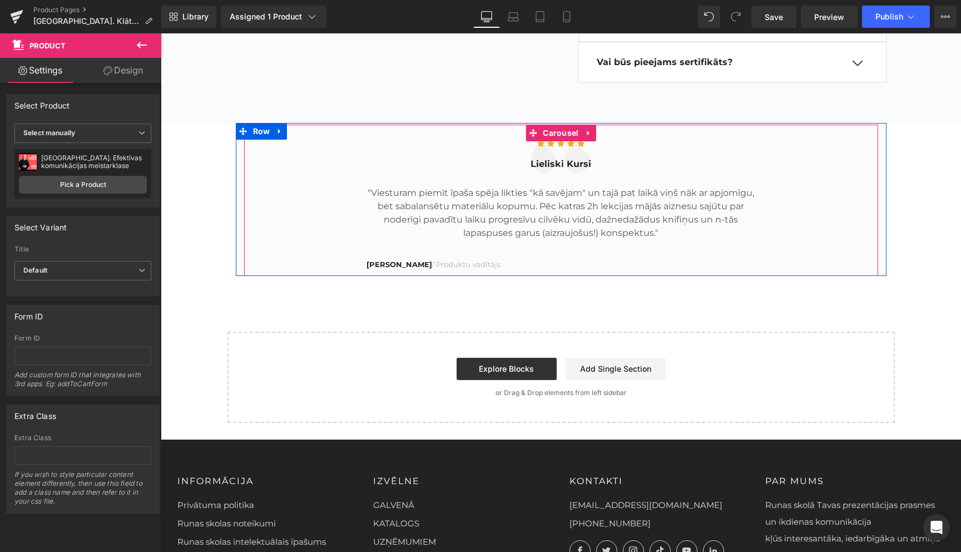
scroll to position [2317, 0]
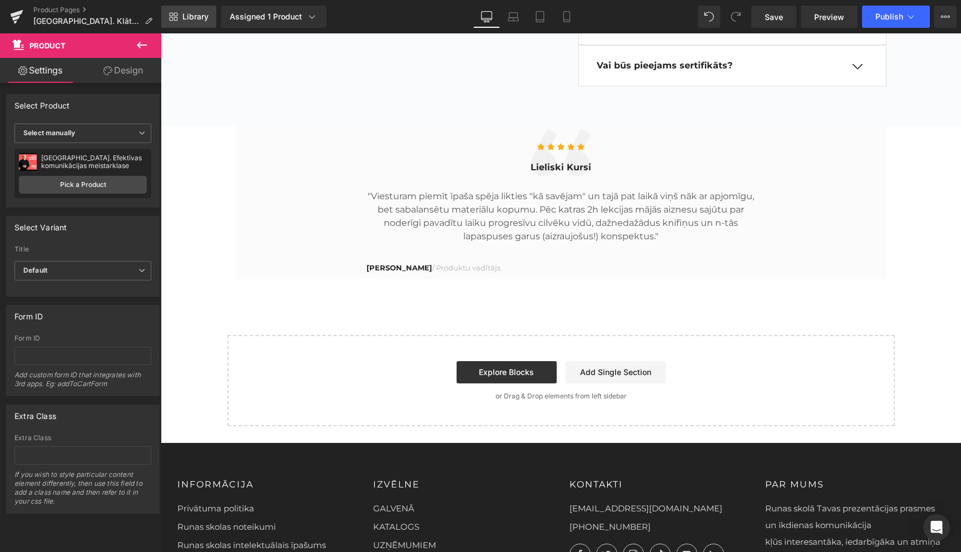
click at [202, 23] on link "Library" at bounding box center [188, 17] width 55 height 22
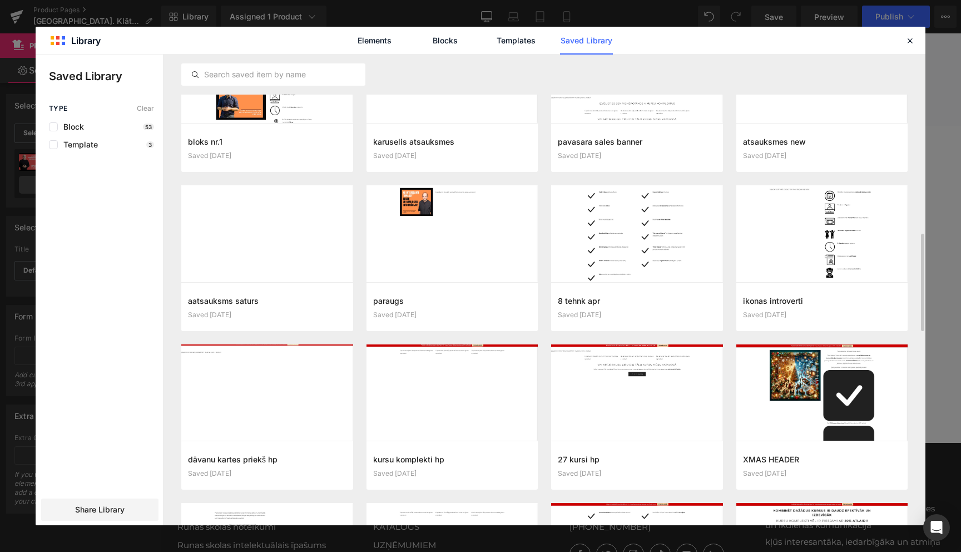
scroll to position [861, 0]
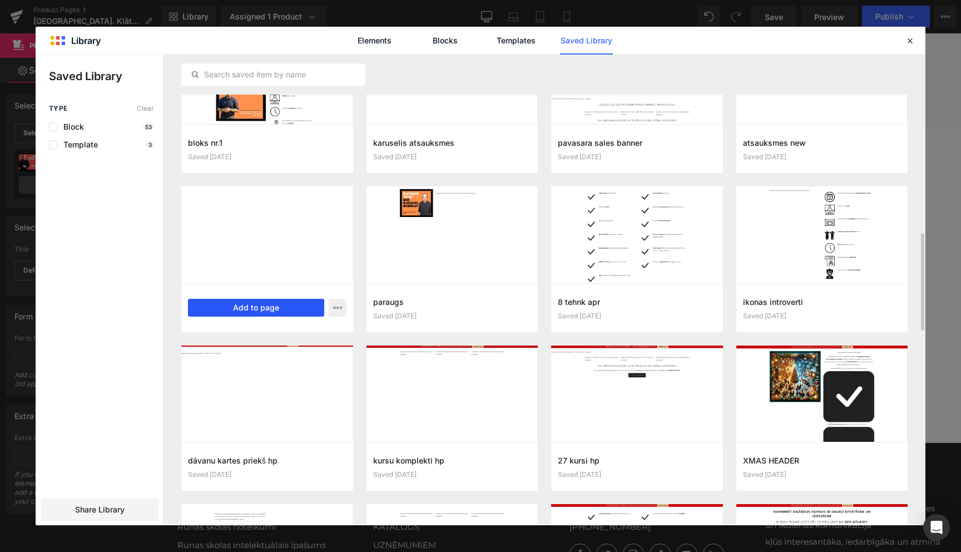
click at [260, 308] on button "Add to page" at bounding box center [256, 308] width 136 height 18
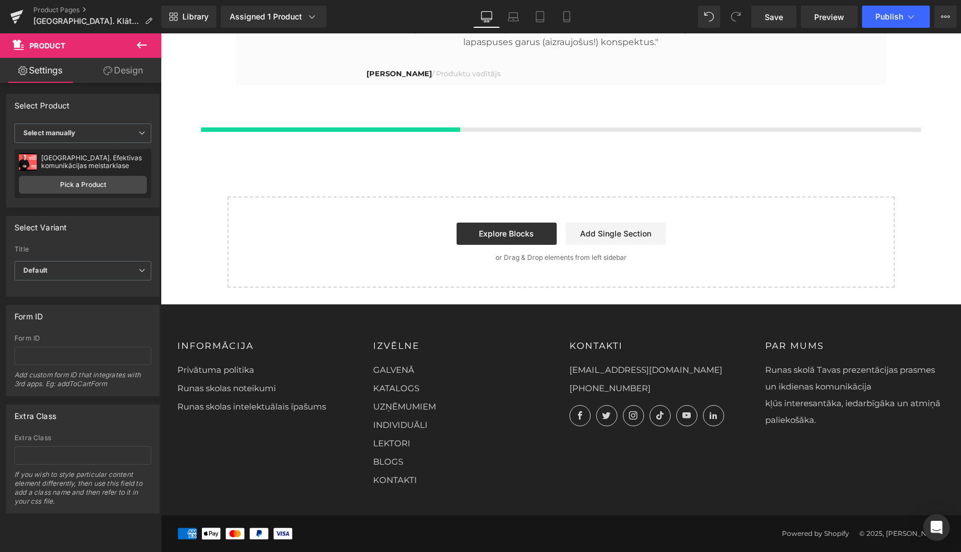
scroll to position [2530, 0]
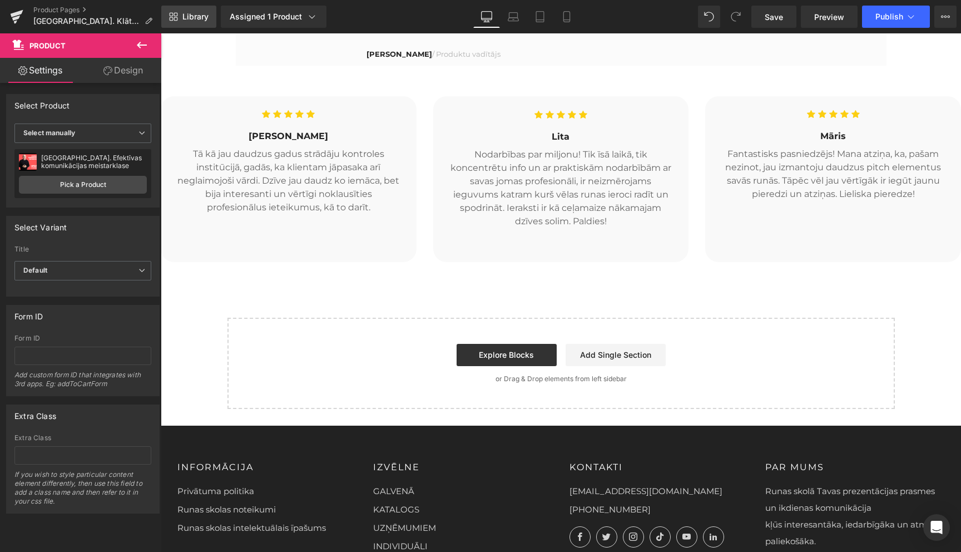
click at [190, 14] on span "Library" at bounding box center [195, 17] width 26 height 10
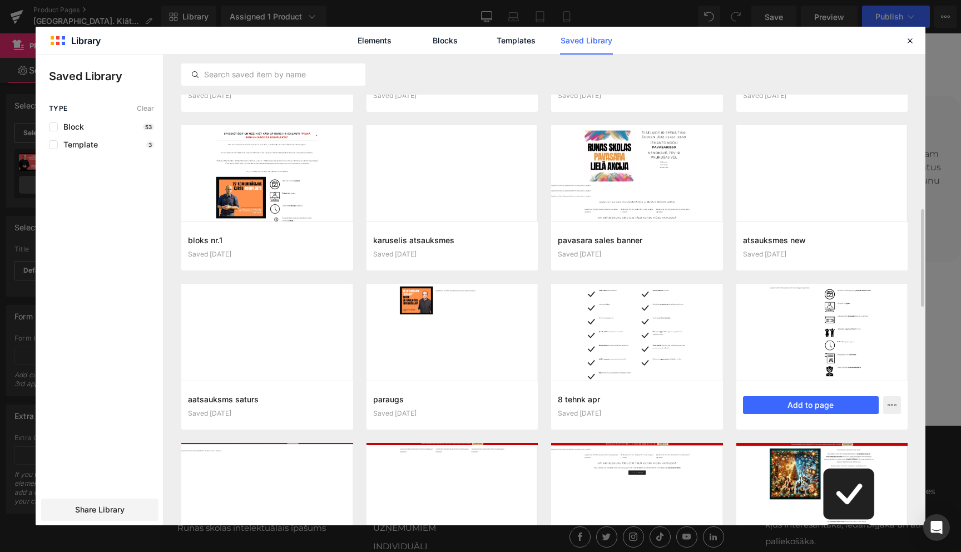
scroll to position [764, 0]
click at [810, 410] on button "Add to page" at bounding box center [811, 404] width 136 height 18
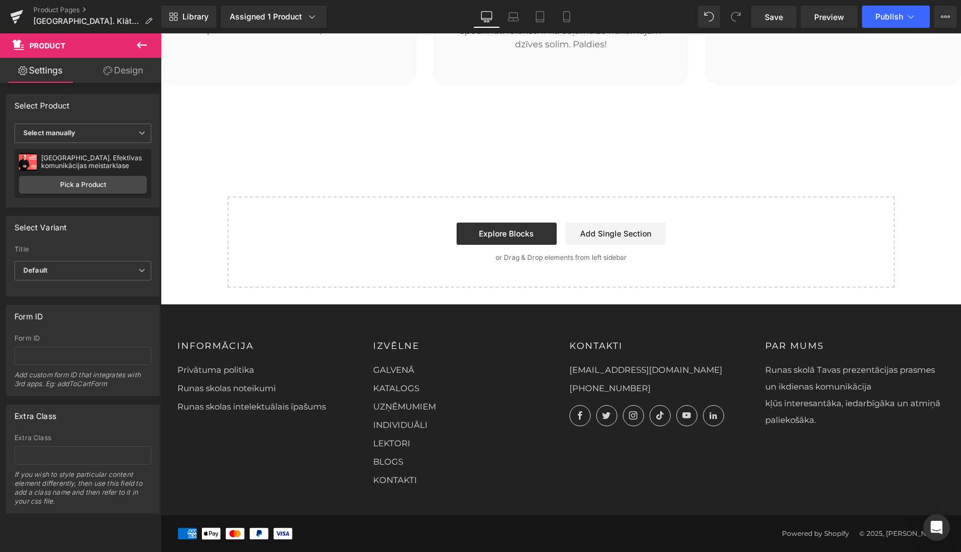
scroll to position [2727, 0]
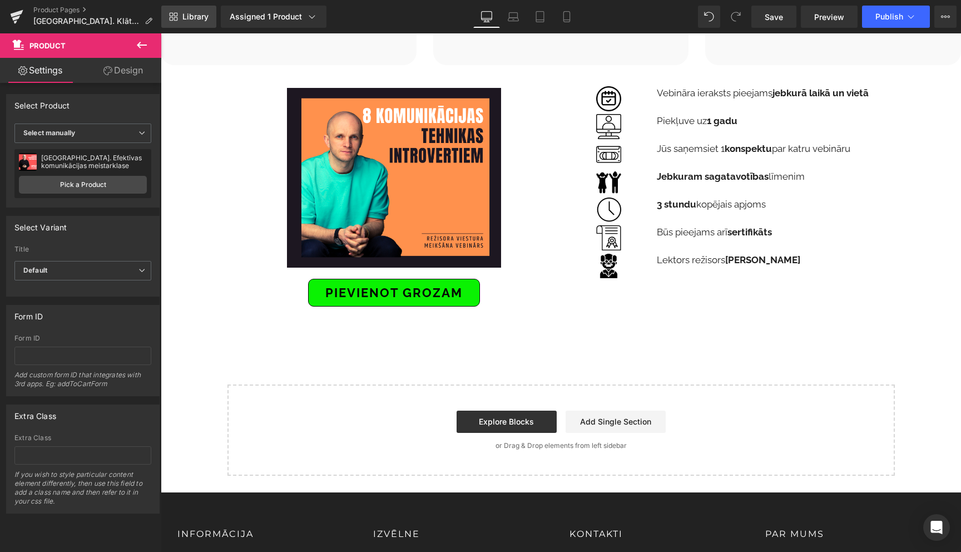
click at [189, 16] on span "Library" at bounding box center [195, 17] width 26 height 10
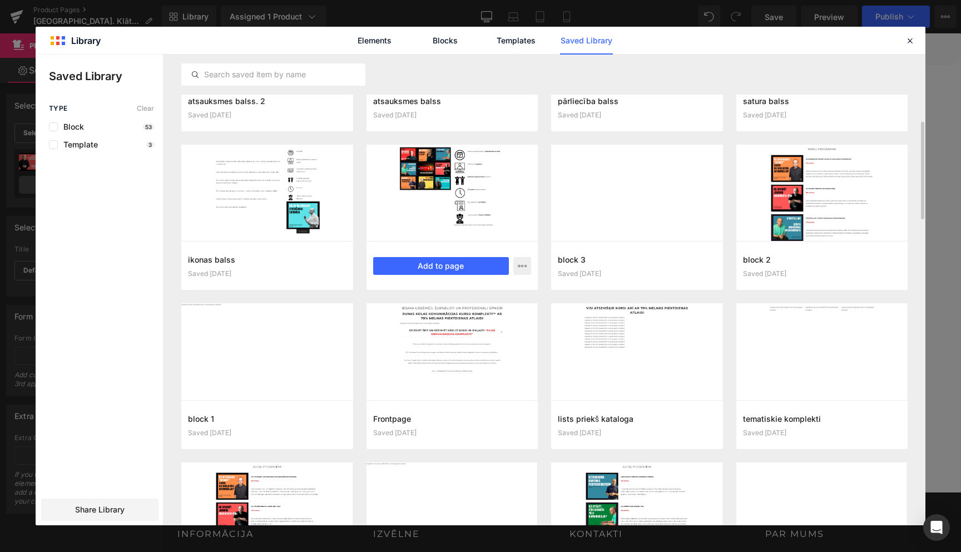
scroll to position [0, 0]
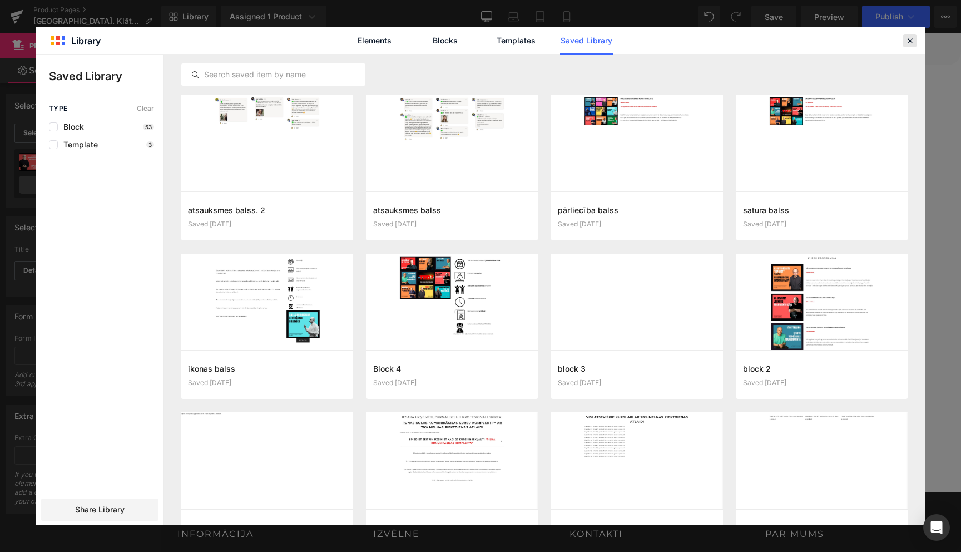
click at [910, 39] on icon at bounding box center [910, 41] width 10 height 10
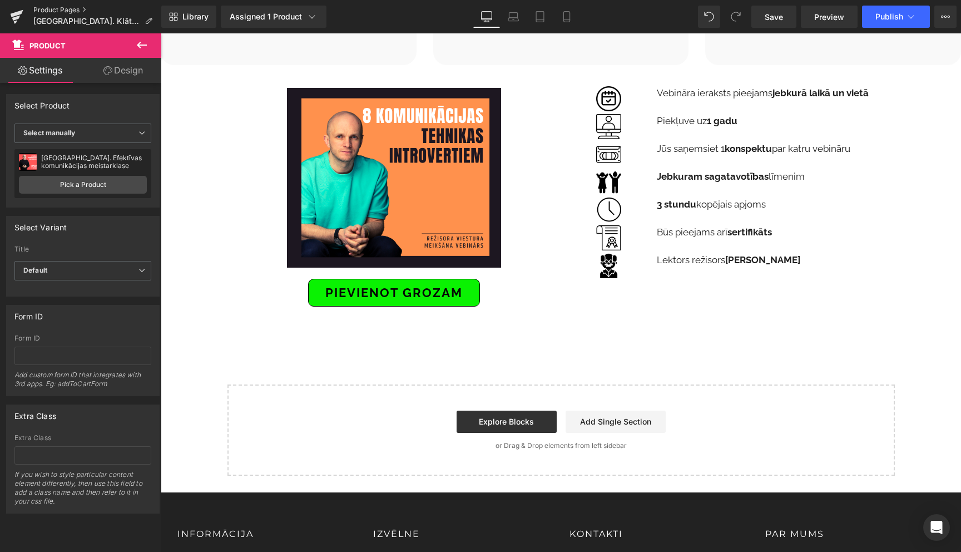
click at [72, 11] on link "Product Pages" at bounding box center [97, 10] width 128 height 9
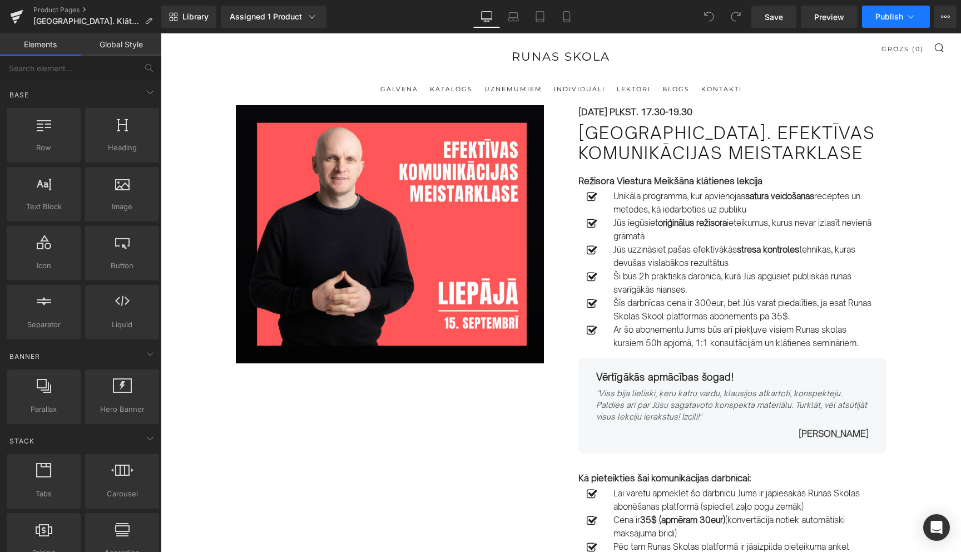
click at [908, 17] on icon at bounding box center [910, 16] width 11 height 11
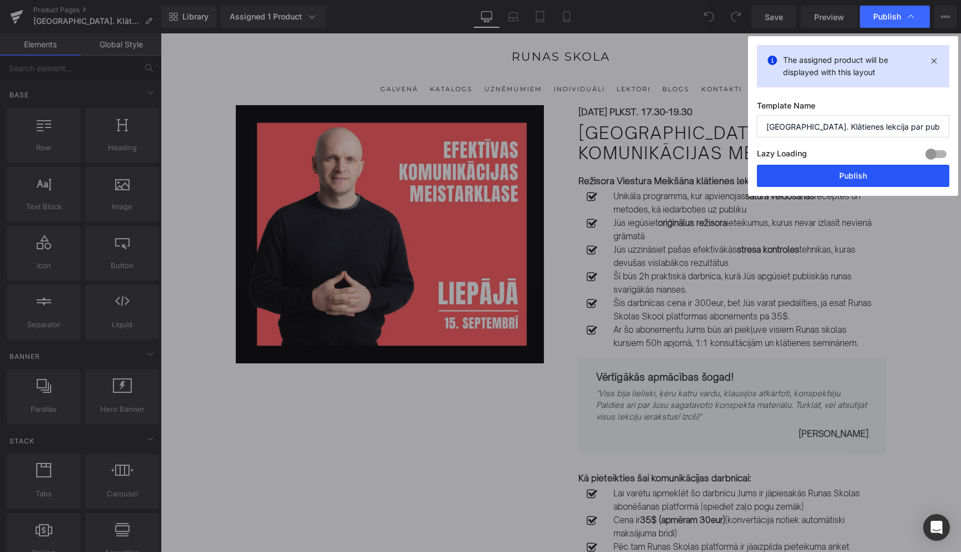
click at [853, 175] on button "Publish" at bounding box center [853, 176] width 192 height 22
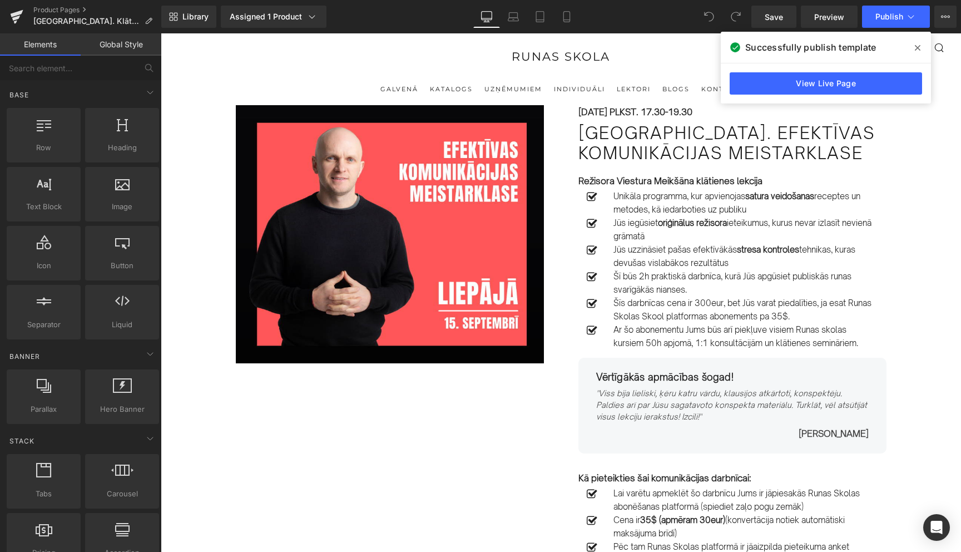
click at [920, 47] on span at bounding box center [918, 48] width 18 height 18
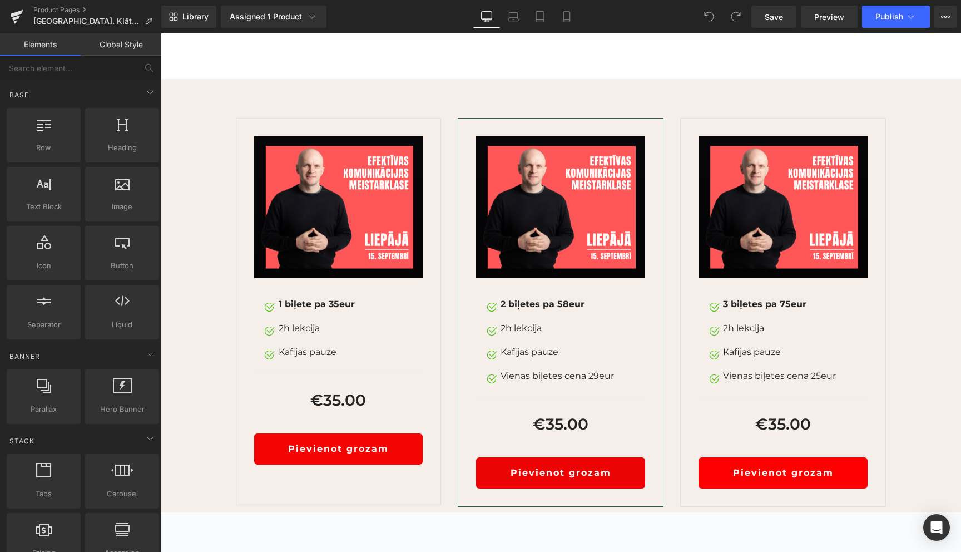
scroll to position [1508, 0]
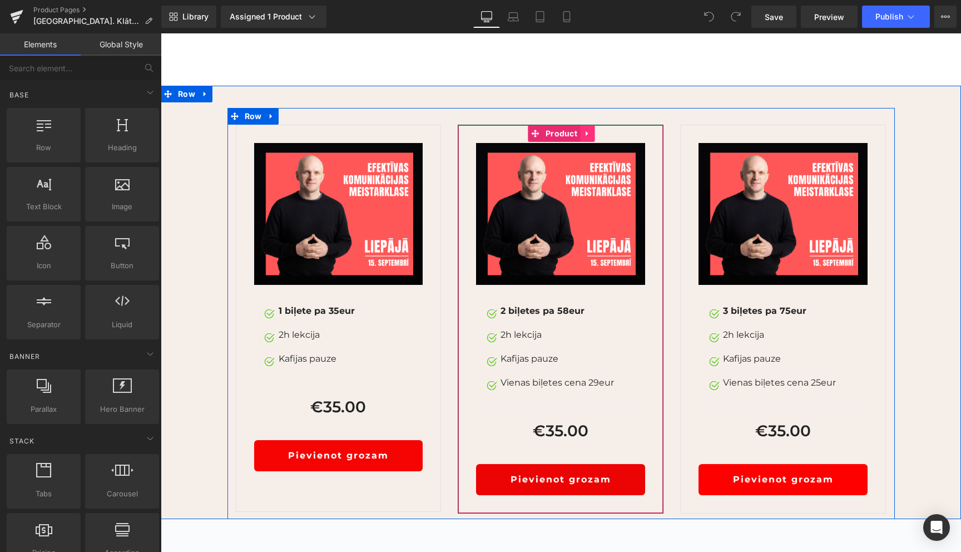
click at [589, 138] on icon at bounding box center [587, 134] width 8 height 8
click at [596, 137] on icon at bounding box center [595, 134] width 8 height 8
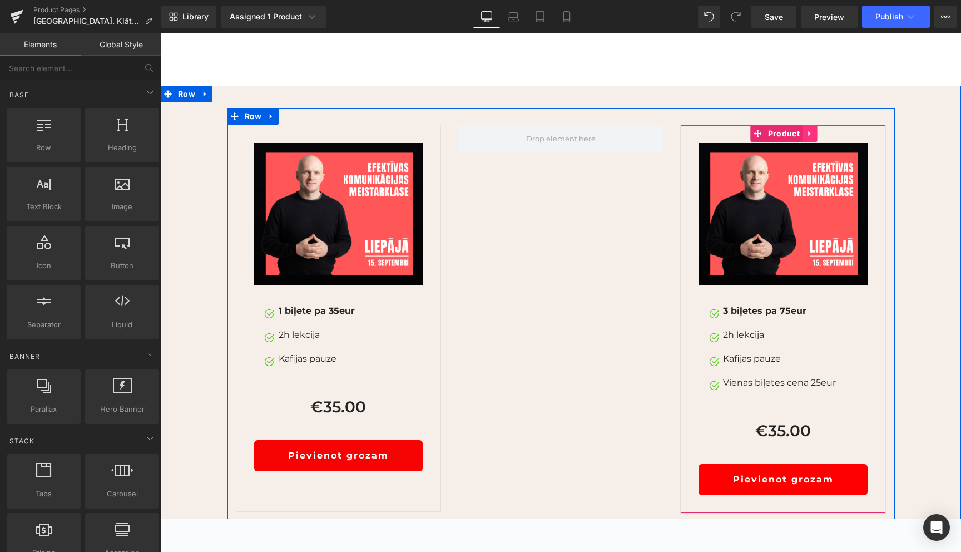
click at [807, 138] on icon at bounding box center [810, 134] width 8 height 8
click at [815, 137] on icon at bounding box center [817, 134] width 8 height 8
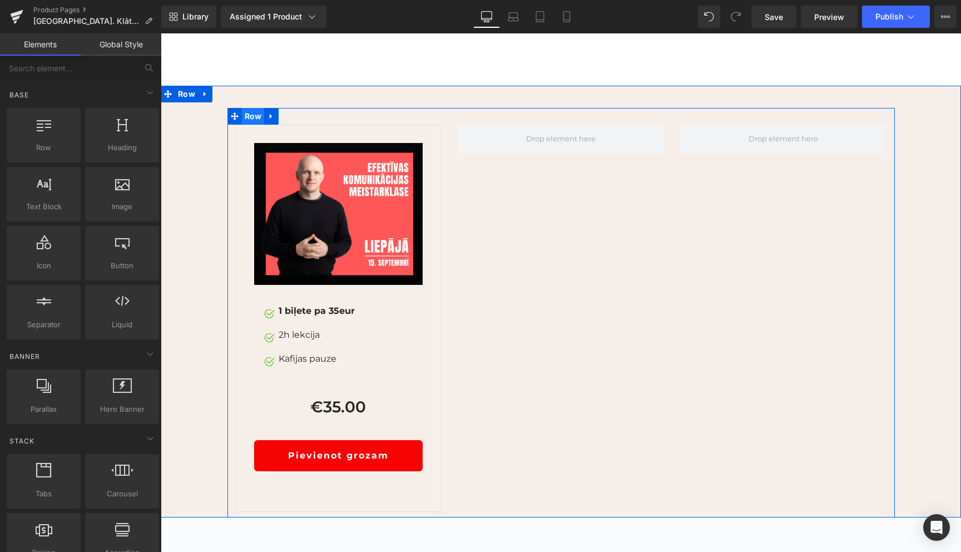
click at [251, 125] on span "Row" at bounding box center [253, 116] width 23 height 17
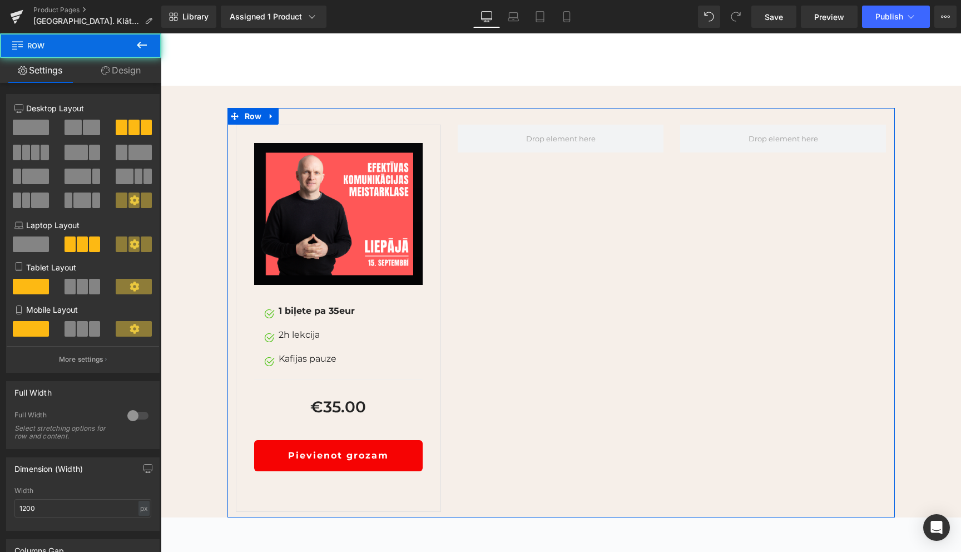
click at [34, 132] on span at bounding box center [31, 128] width 36 height 16
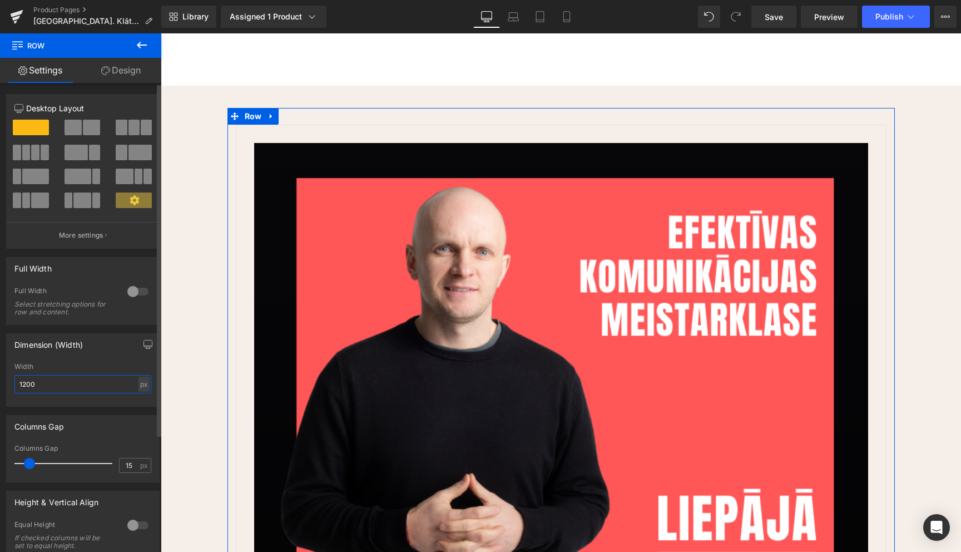
click at [71, 383] on input "1200" at bounding box center [82, 384] width 137 height 18
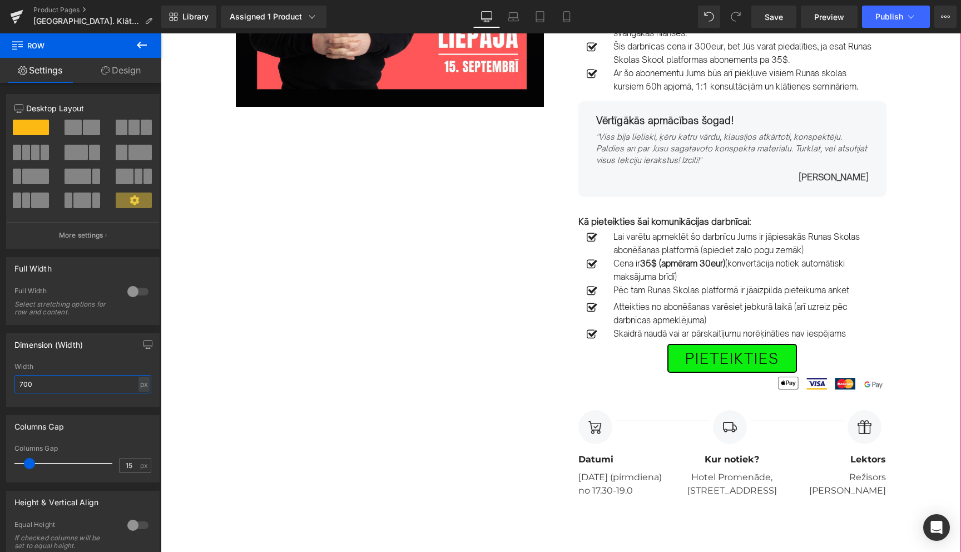
scroll to position [266, 0]
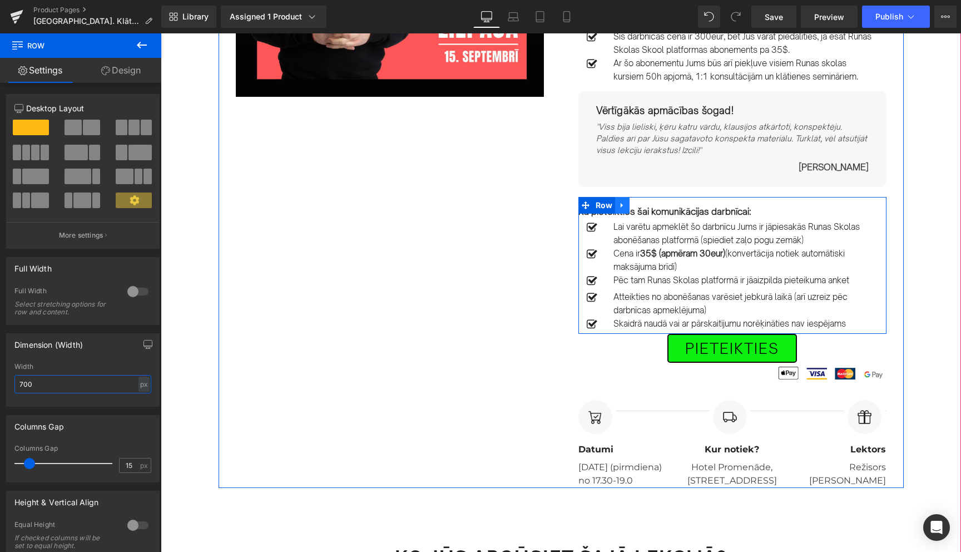
type input "700"
click at [622, 207] on icon at bounding box center [622, 205] width 8 height 8
click at [637, 204] on icon at bounding box center [637, 205] width 8 height 8
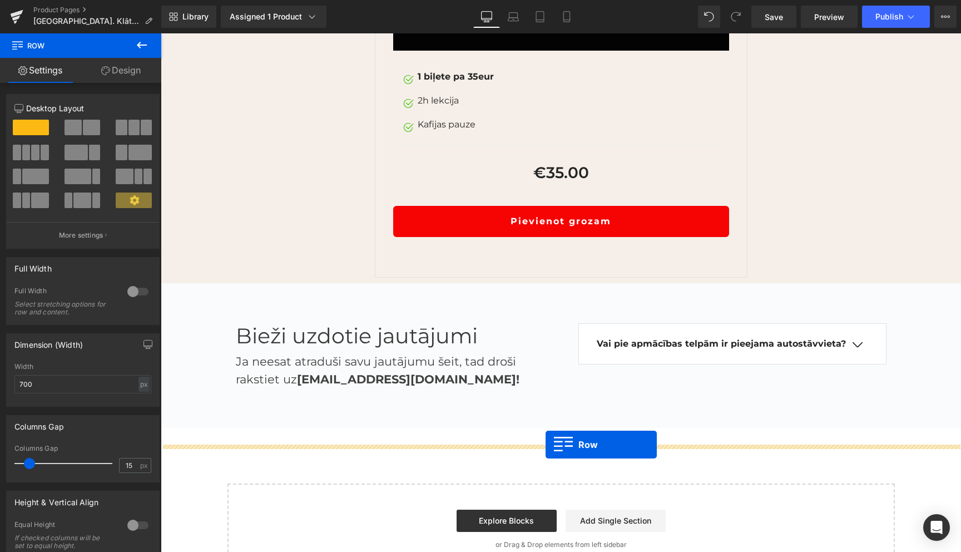
scroll to position [1860, 0]
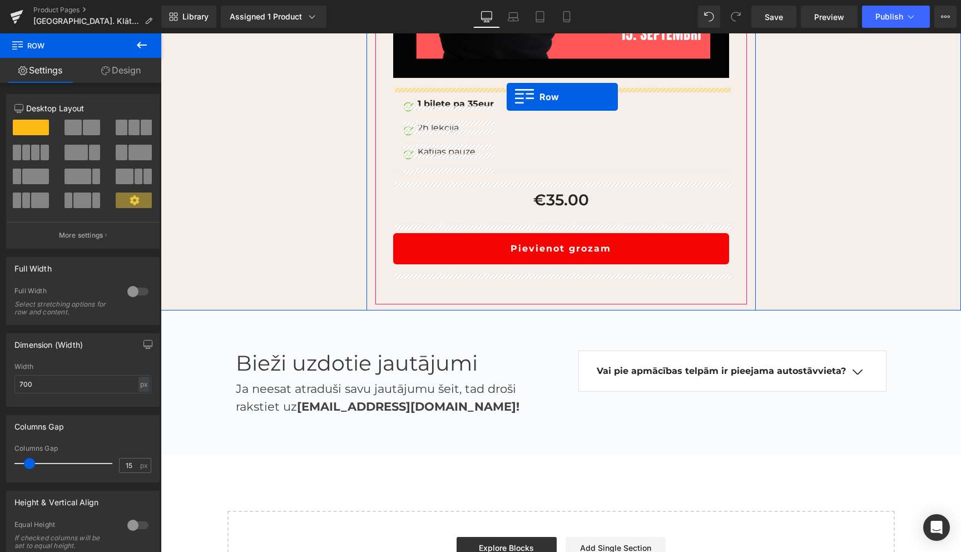
drag, startPoint x: 587, startPoint y: 175, endPoint x: 507, endPoint y: 97, distance: 112.5
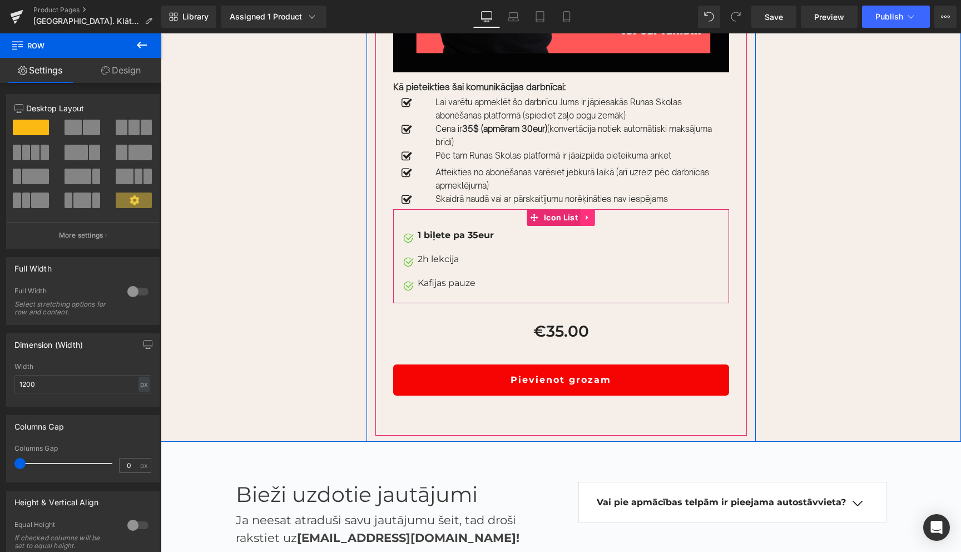
click at [584, 221] on icon at bounding box center [588, 217] width 8 height 8
click at [597, 221] on icon at bounding box center [595, 218] width 8 height 8
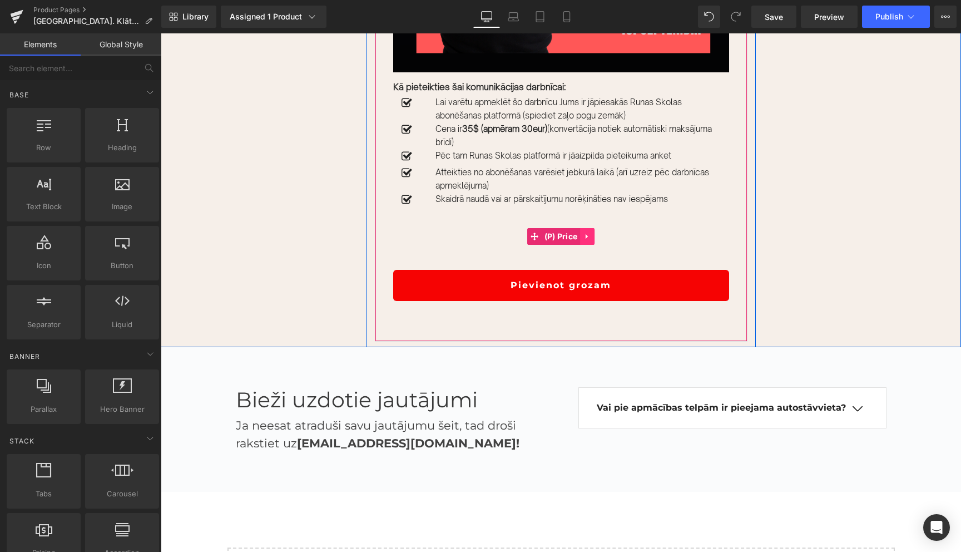
click at [585, 240] on icon at bounding box center [587, 236] width 8 height 8
click at [594, 240] on icon at bounding box center [595, 236] width 8 height 8
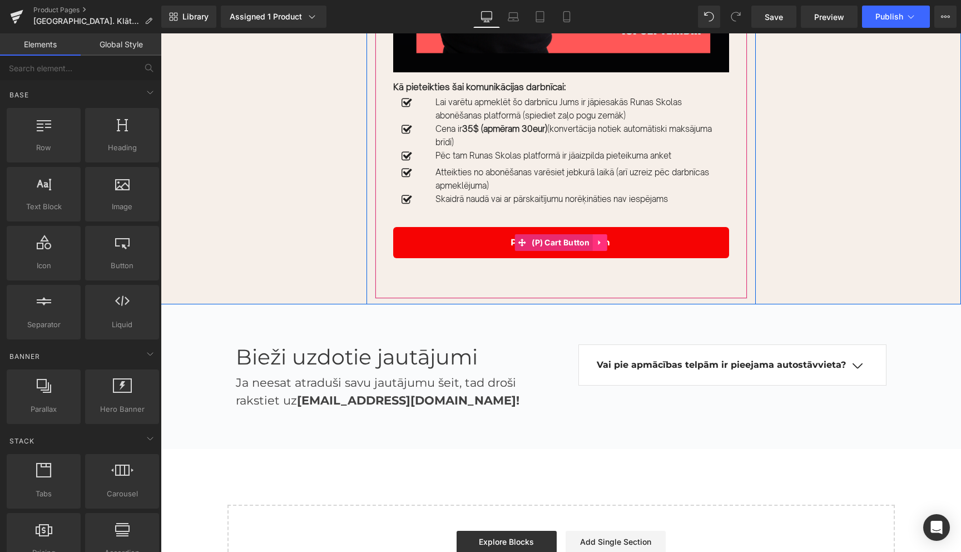
click at [600, 246] on icon at bounding box center [600, 242] width 8 height 8
click at [608, 246] on icon at bounding box center [607, 243] width 8 height 8
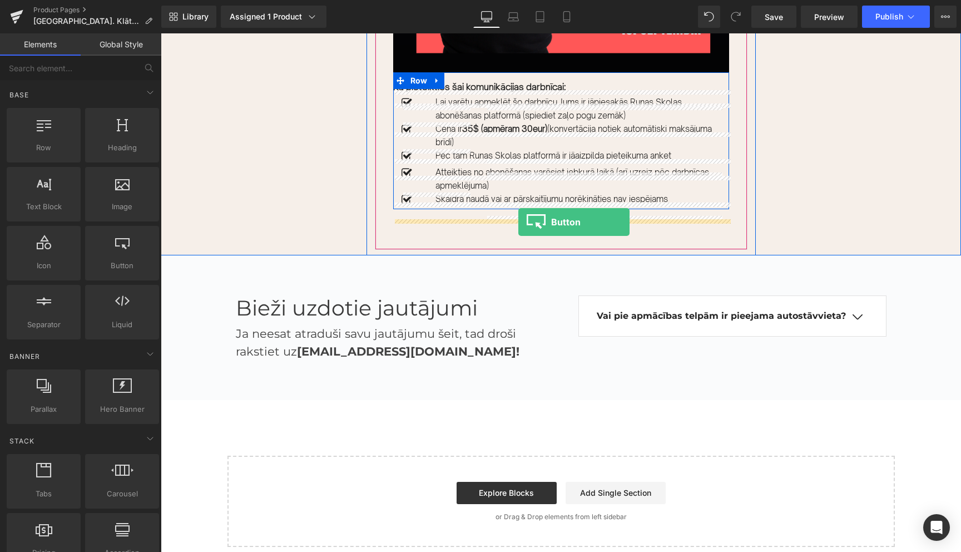
drag, startPoint x: 281, startPoint y: 289, endPoint x: 518, endPoint y: 222, distance: 246.8
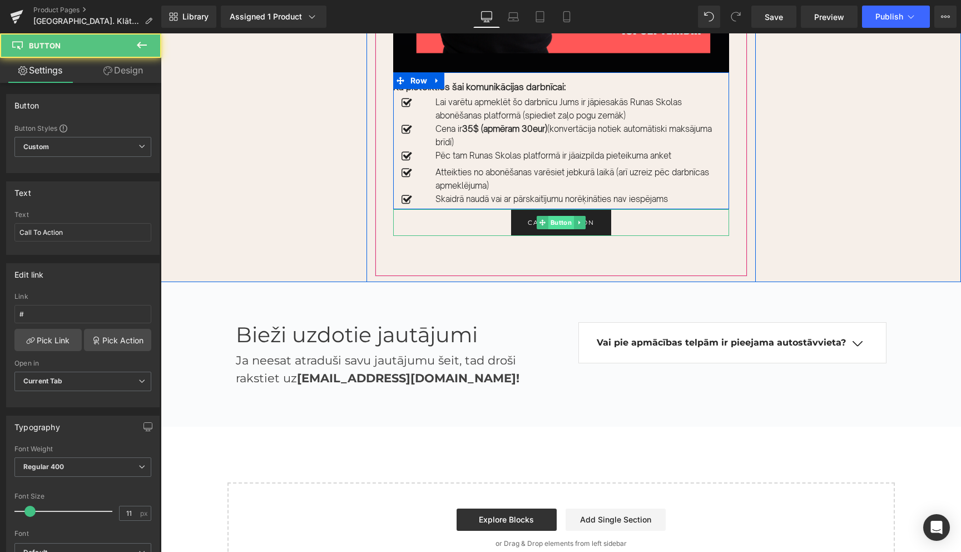
click at [562, 229] on span "Button" at bounding box center [561, 222] width 26 height 13
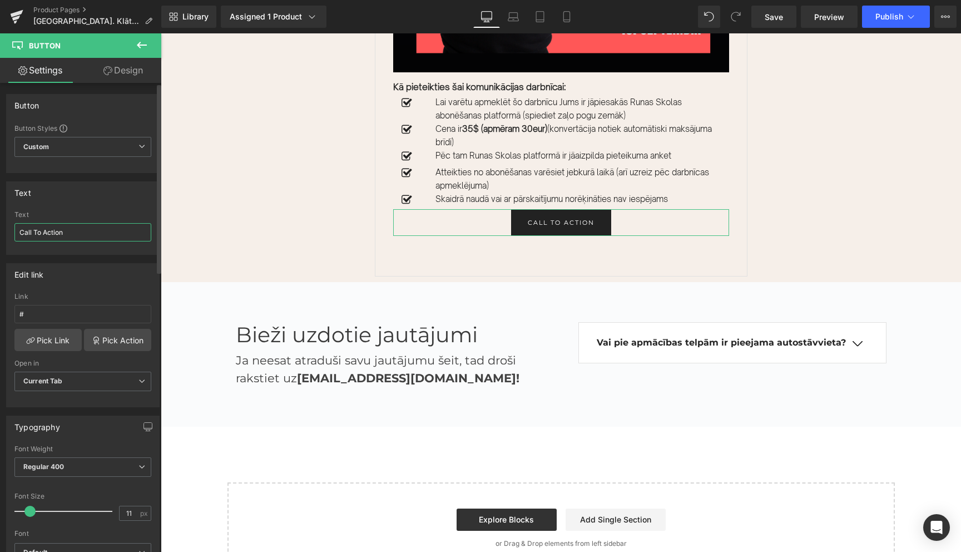
click at [88, 234] on input "Call To Action" at bounding box center [82, 232] width 137 height 18
type input "PIETEIKTIES"
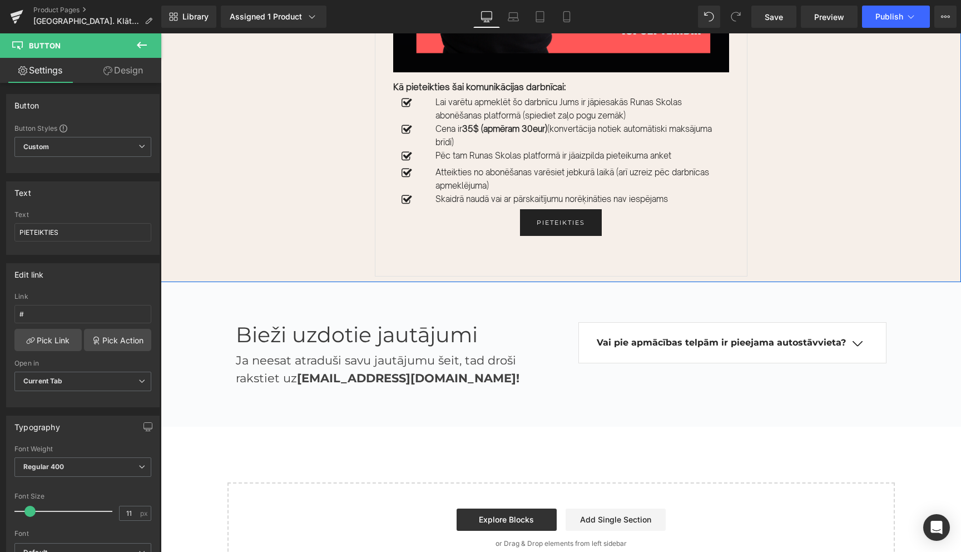
click at [826, 224] on div "Sale Off (P) Image Kā pieteikties šai komunikācijas darbnīcai: Text Block Icon …" at bounding box center [561, 18] width 800 height 526
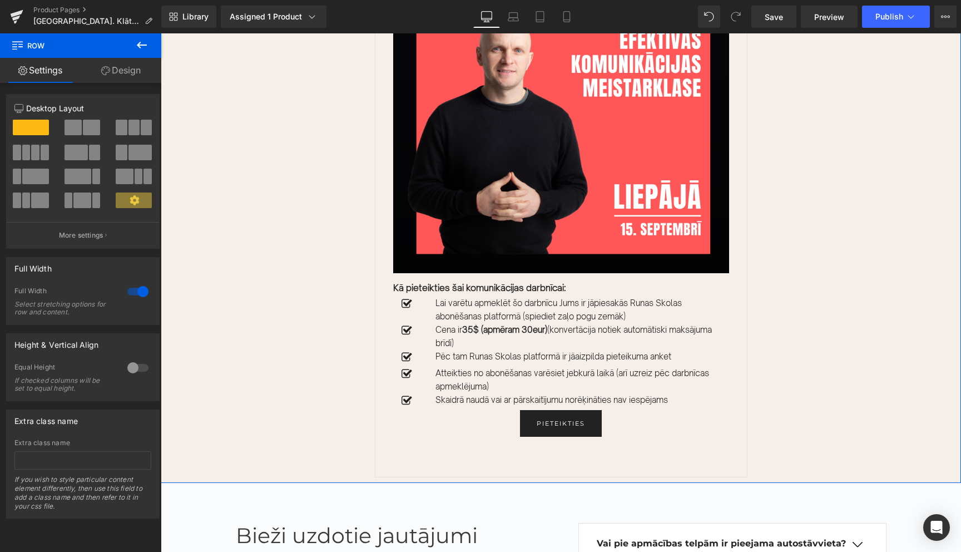
scroll to position [1680, 0]
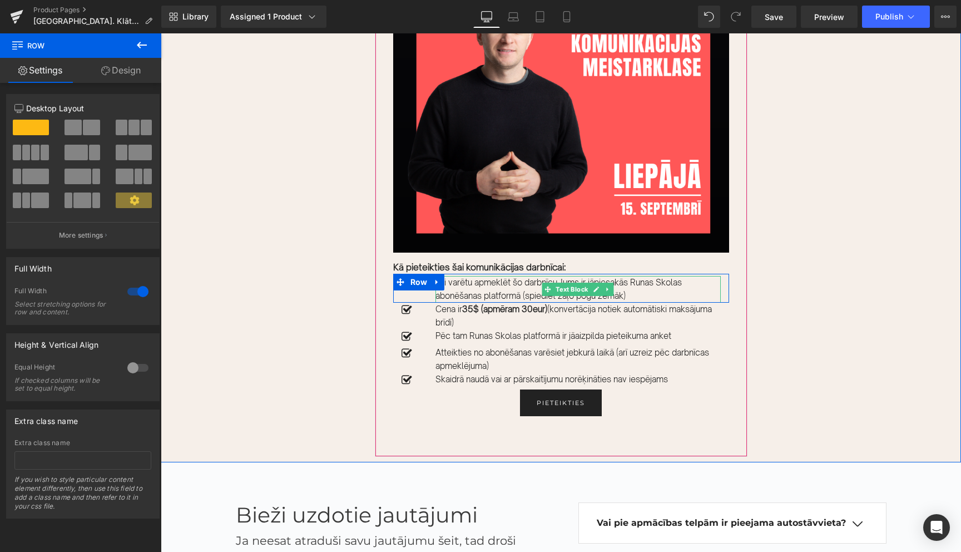
click at [628, 303] on p "Lai varētu apmeklēt šo darbnīcu Jums ir jāpiesakās Runas Skolas abonēšanas plat…" at bounding box center [577, 289] width 285 height 27
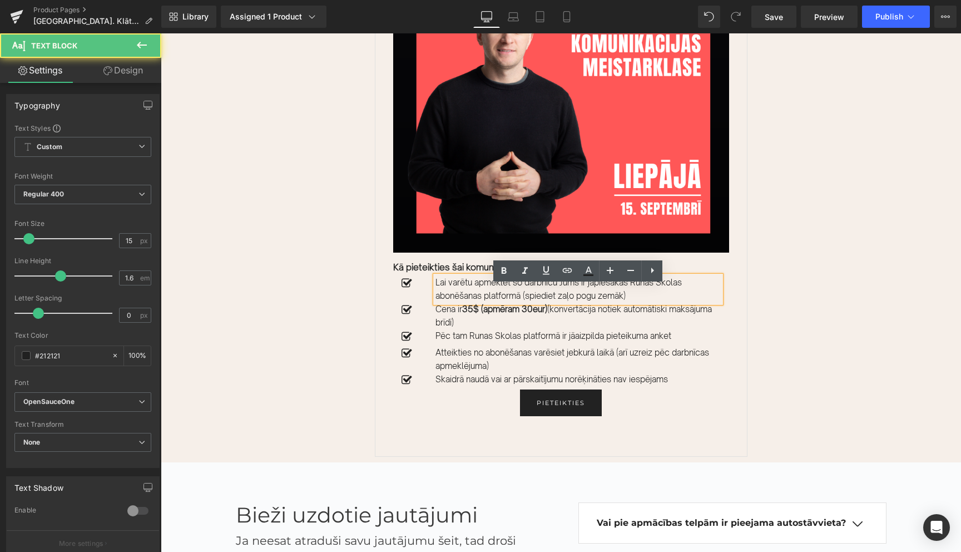
click at [628, 303] on p "Lai varētu apmeklēt šo darbnīcu Jums ir jāpiesakās Runas Skolas abonēšanas plat…" at bounding box center [577, 289] width 285 height 27
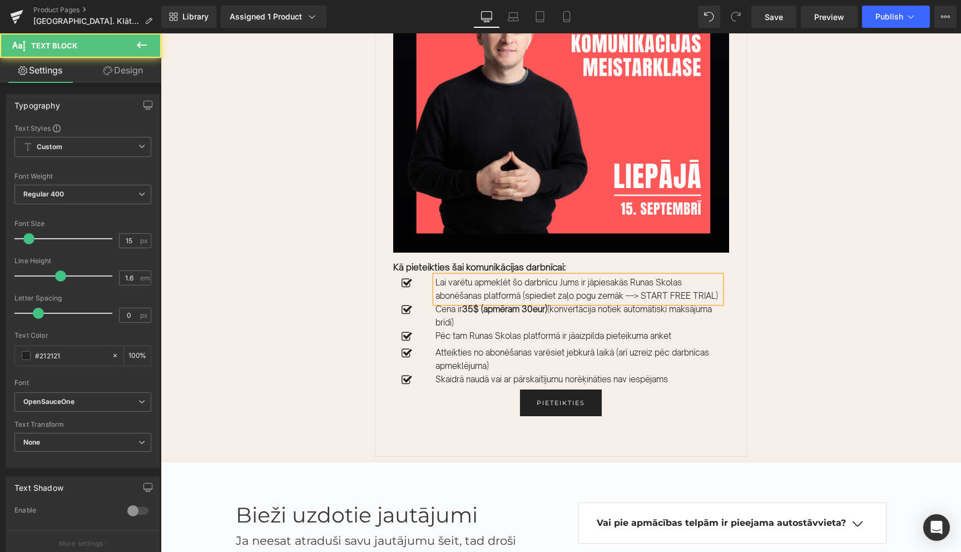
click at [646, 303] on p "Lai varētu apmeklēt šo darbnīcu Jums ir jāpiesakās Runas Skolas abonēšanas plat…" at bounding box center [577, 289] width 285 height 27
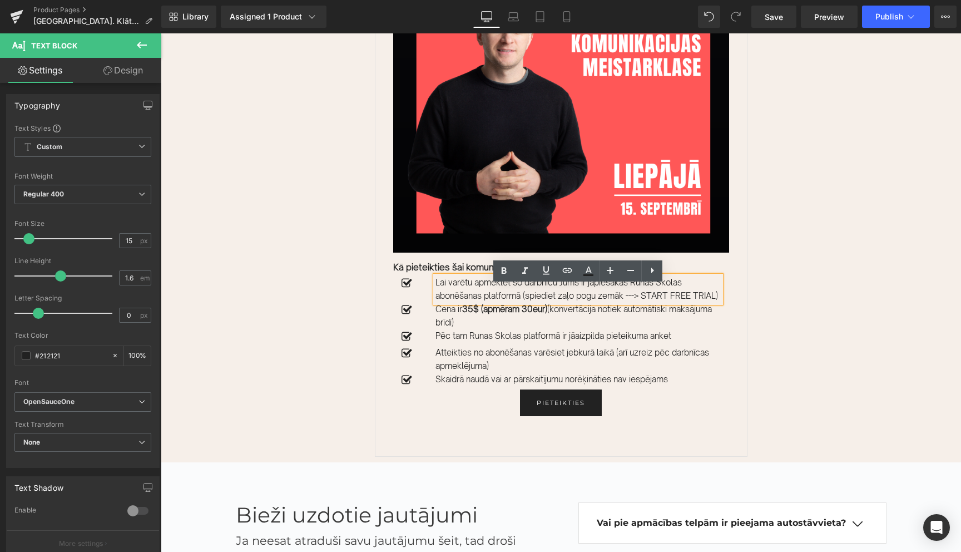
drag, startPoint x: 631, startPoint y: 305, endPoint x: 462, endPoint y: 318, distance: 169.5
click at [462, 303] on p "Lai varētu apmeklēt šo darbnīcu Jums ir jāpiesakās Runas Skolas abonēšanas plat…" at bounding box center [577, 289] width 285 height 27
copy p "---> START FREE TRIAL)"
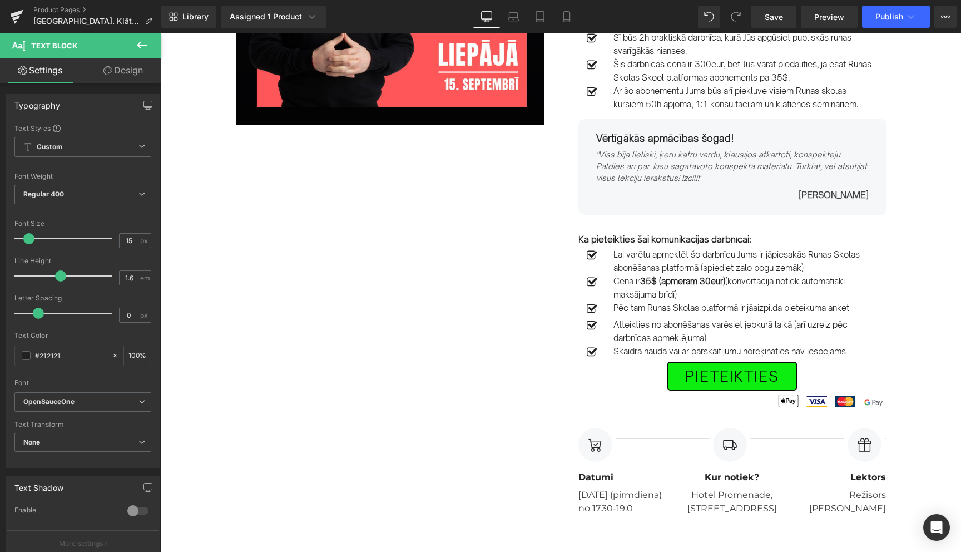
scroll to position [241, 0]
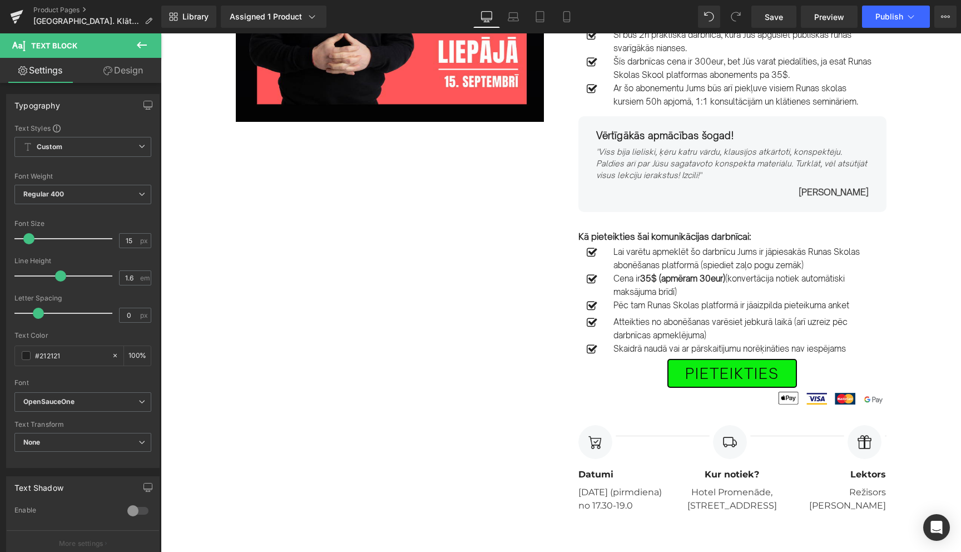
click at [814, 266] on p "Lai varētu apmeklēt šo darbnīcu Jums ir jāpiesakās Runas Skolas abonēšanas plat…" at bounding box center [745, 258] width 265 height 27
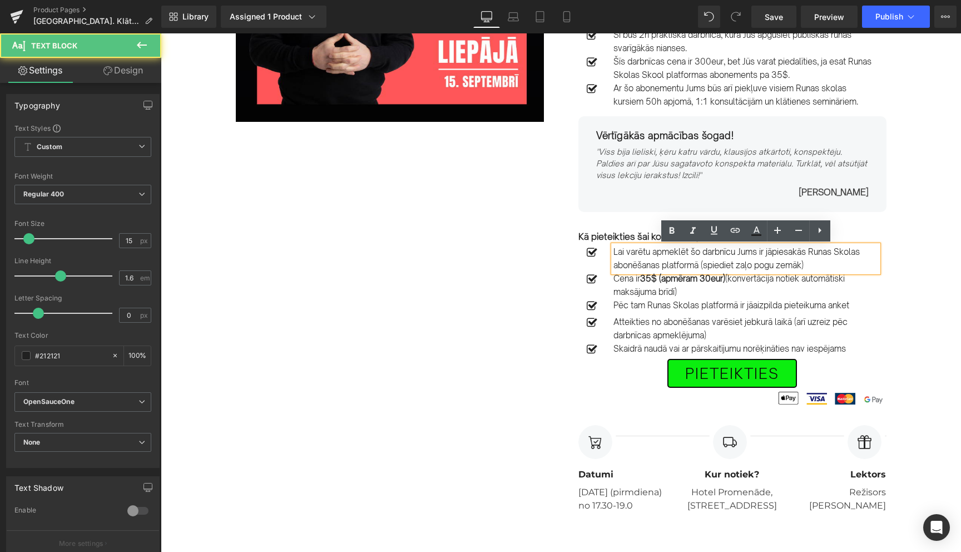
click at [822, 265] on p "Lai varētu apmeklēt šo darbnīcu Jums ir jāpiesakās Runas Skolas abonēšanas plat…" at bounding box center [745, 258] width 265 height 27
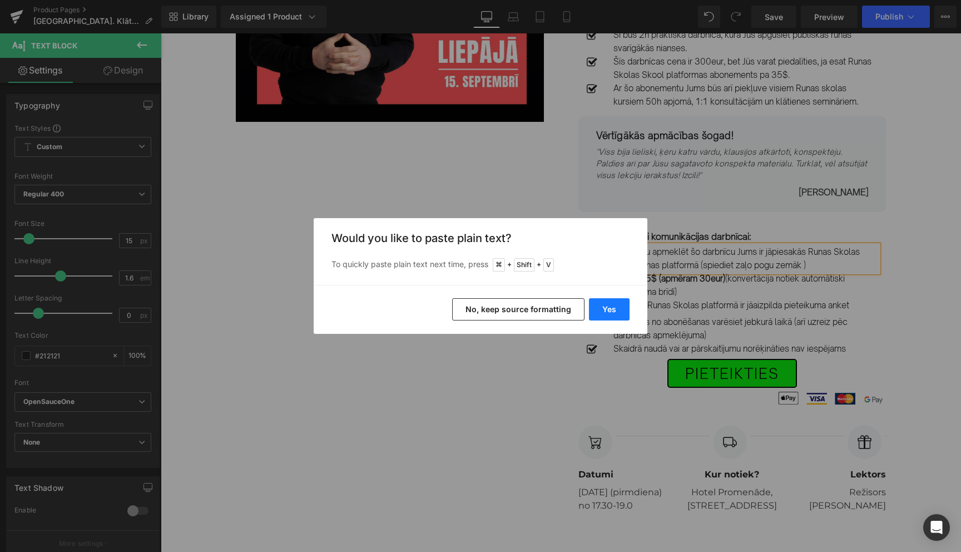
click at [598, 308] on button "Yes" at bounding box center [609, 309] width 41 height 22
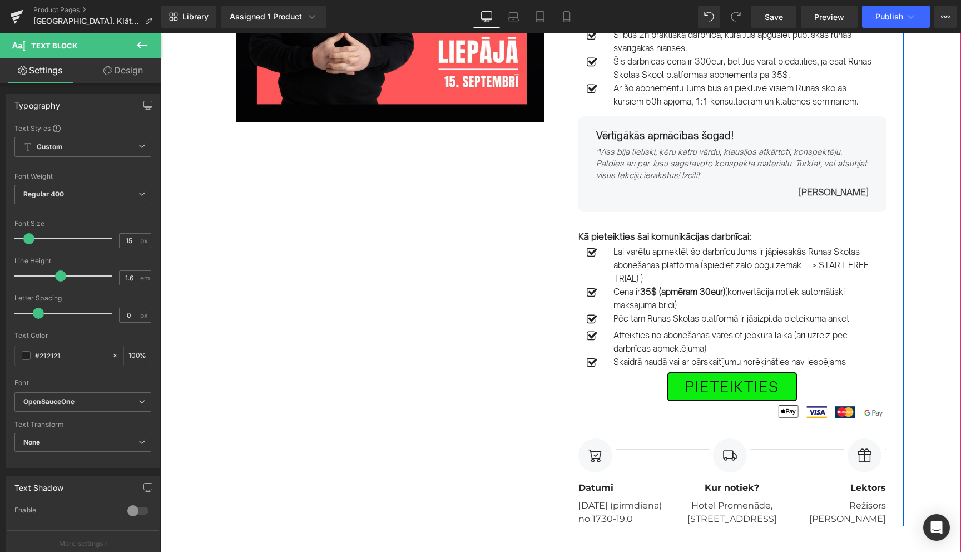
click at [394, 333] on div "Image Row [DATE] PLKST. 17.30-19.30 Text Block [GEOGRAPHIC_DATA]. Efektīvas kom…" at bounding box center [561, 195] width 685 height 662
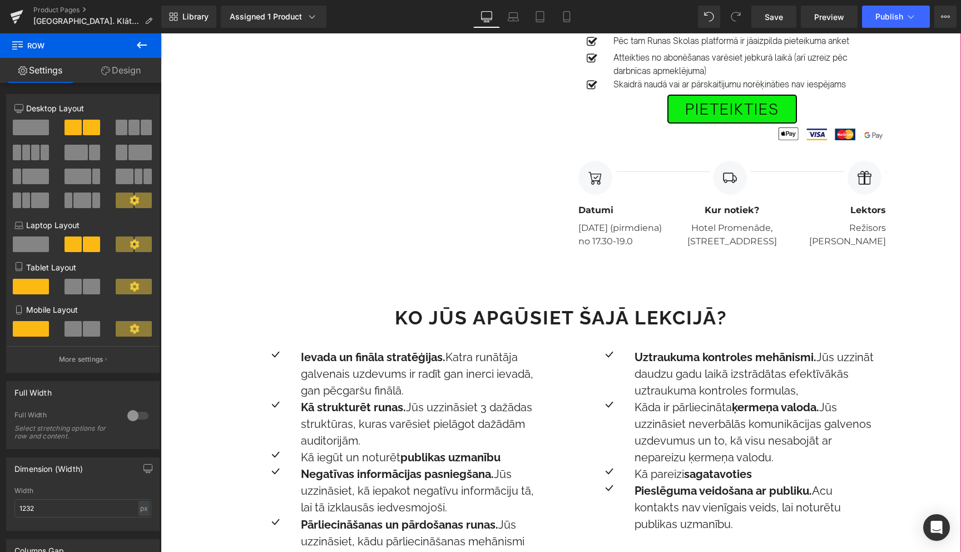
scroll to position [535, 0]
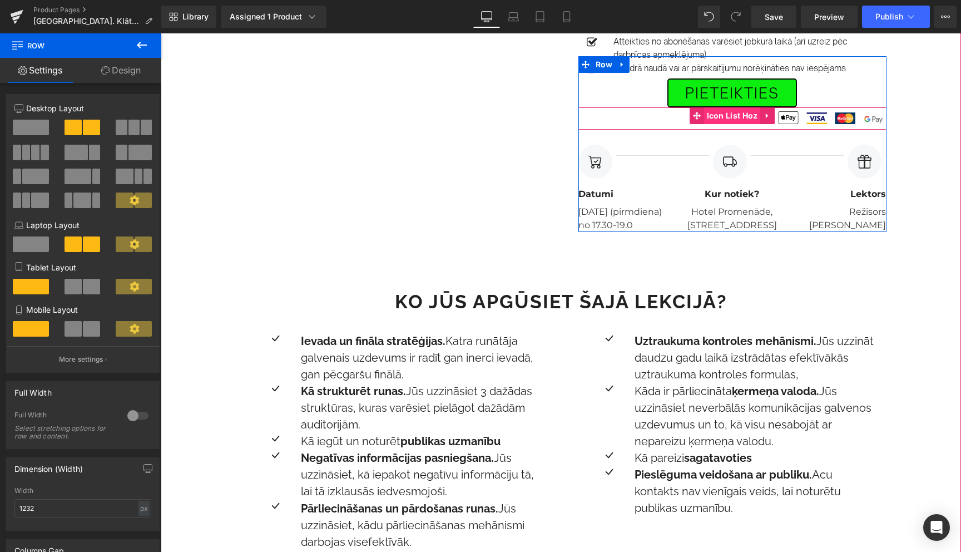
click at [730, 118] on span "Icon List Hoz" at bounding box center [732, 115] width 57 height 17
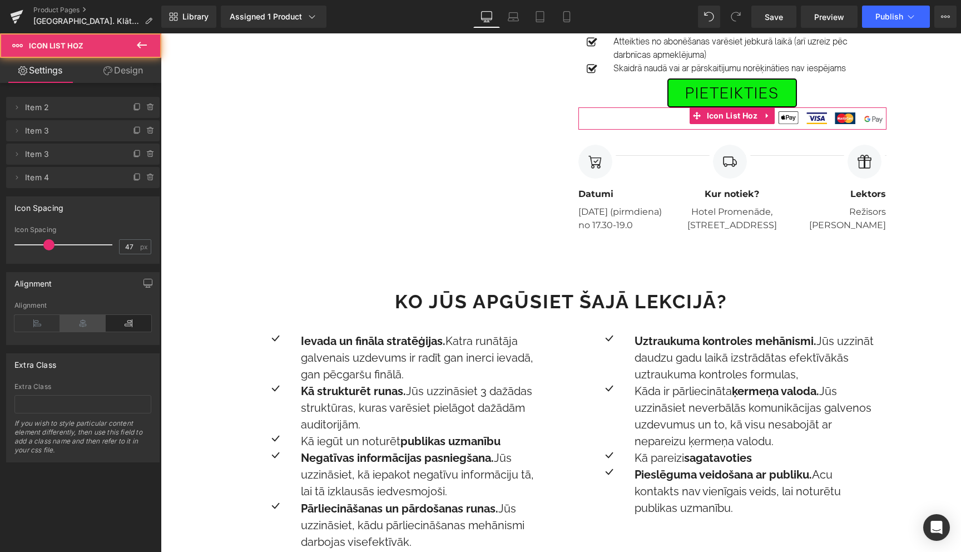
click at [83, 327] on icon at bounding box center [83, 323] width 46 height 17
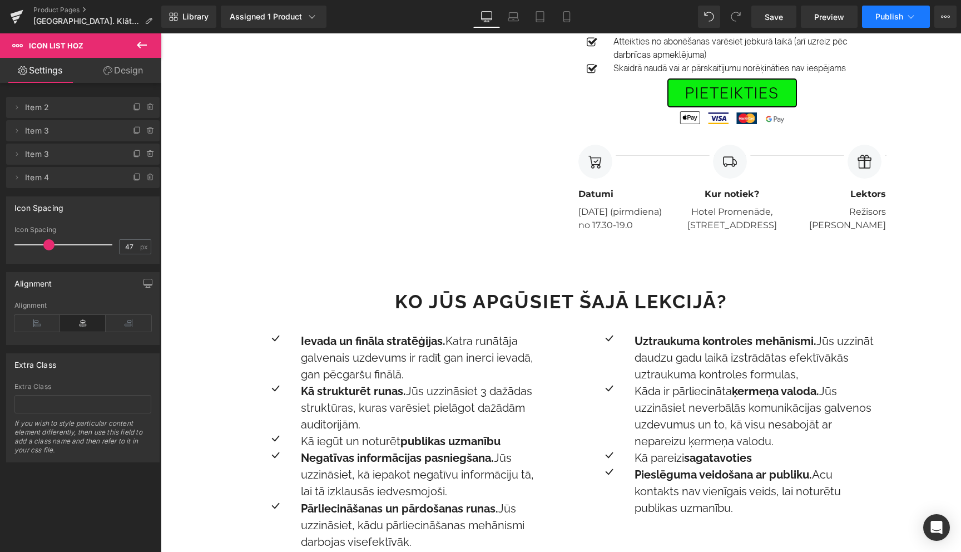
click at [911, 16] on icon at bounding box center [910, 16] width 11 height 11
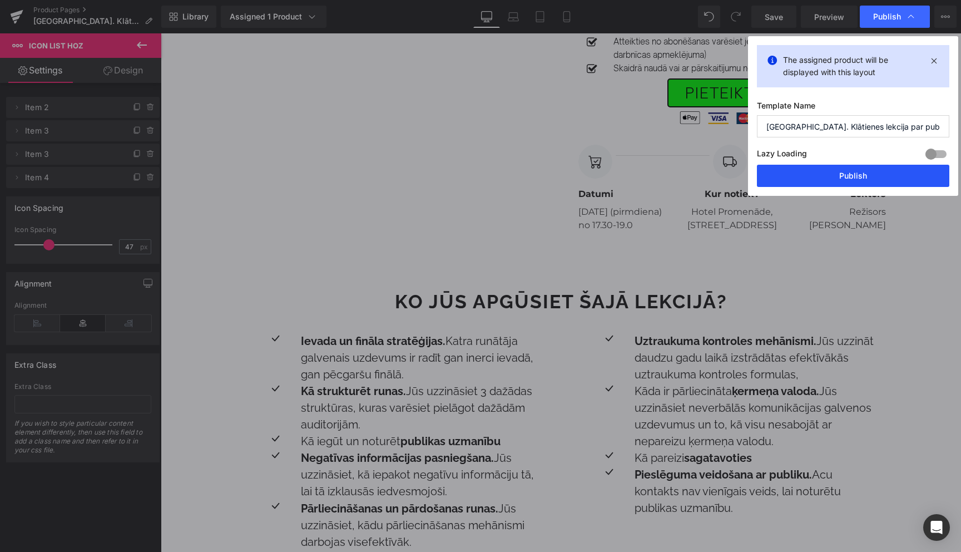
click at [855, 174] on button "Publish" at bounding box center [853, 176] width 192 height 22
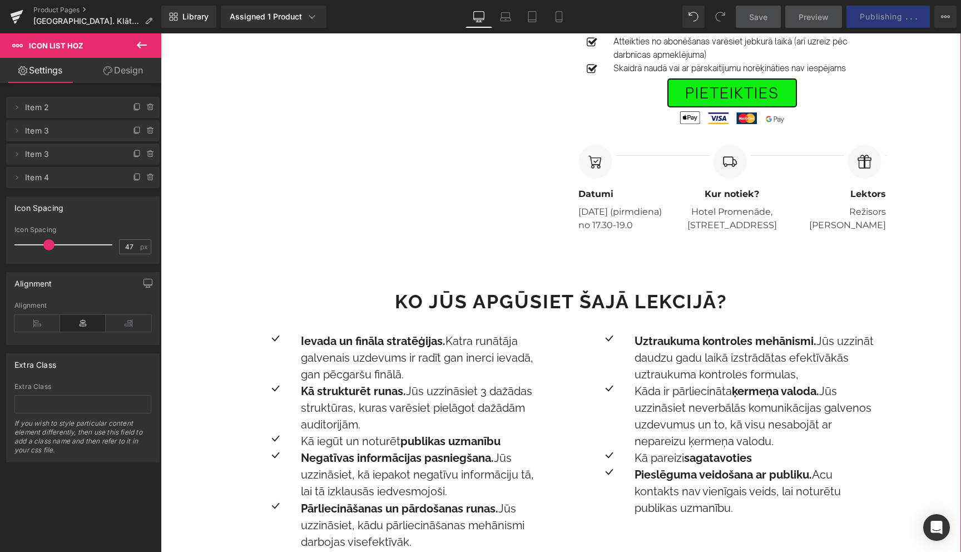
click at [935, 162] on div "Image Row [DATE] PLKST. 17.30-19.30 Text Block [GEOGRAPHIC_DATA]. Efektīvas kom…" at bounding box center [561, 63] width 800 height 986
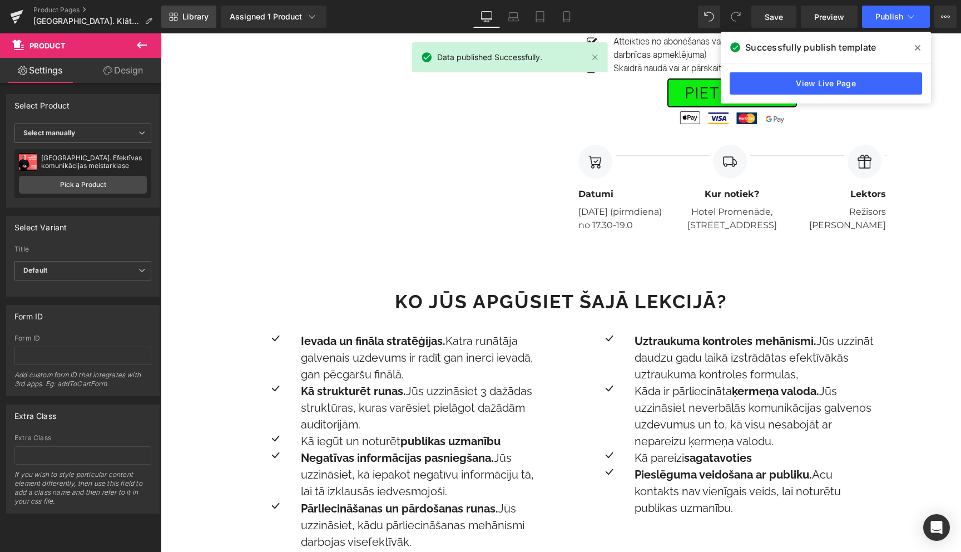
click at [182, 16] on link "Library" at bounding box center [188, 17] width 55 height 22
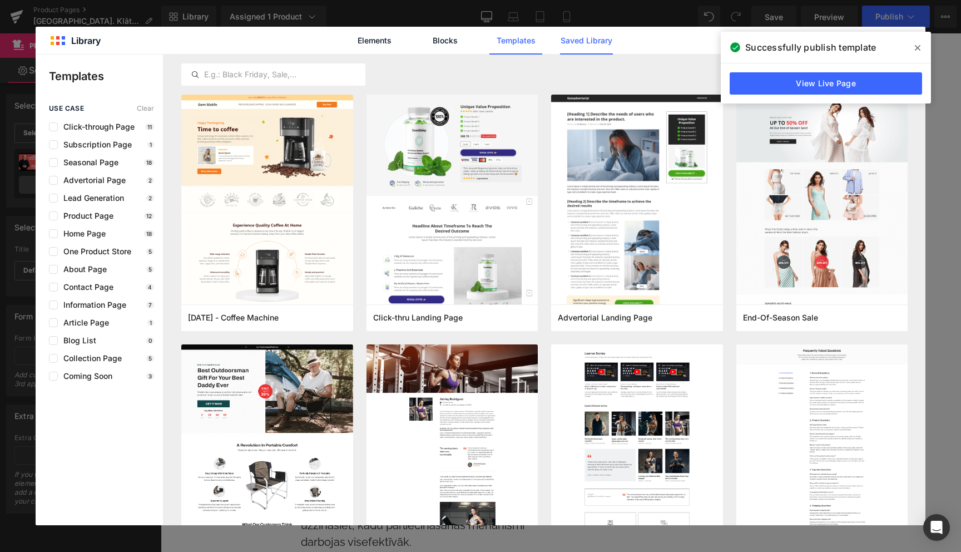
click at [591, 44] on link "Saved Library" at bounding box center [586, 41] width 53 height 28
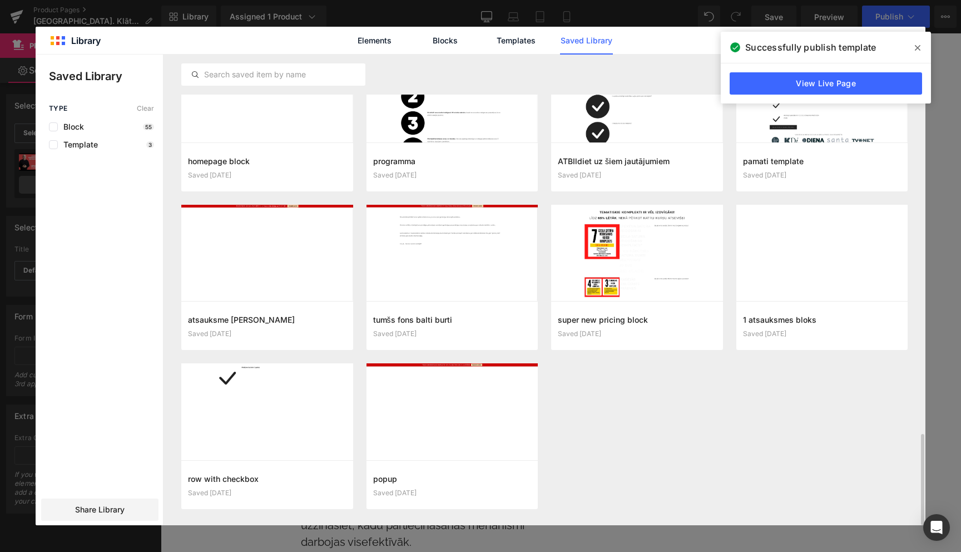
scroll to position [1954, 0]
click at [282, 259] on div at bounding box center [267, 253] width 172 height 97
click at [263, 315] on div "atsauksme [PERSON_NAME] Saved [DATE] Add to page" at bounding box center [267, 325] width 172 height 49
click at [258, 328] on button "Add to page" at bounding box center [256, 326] width 136 height 18
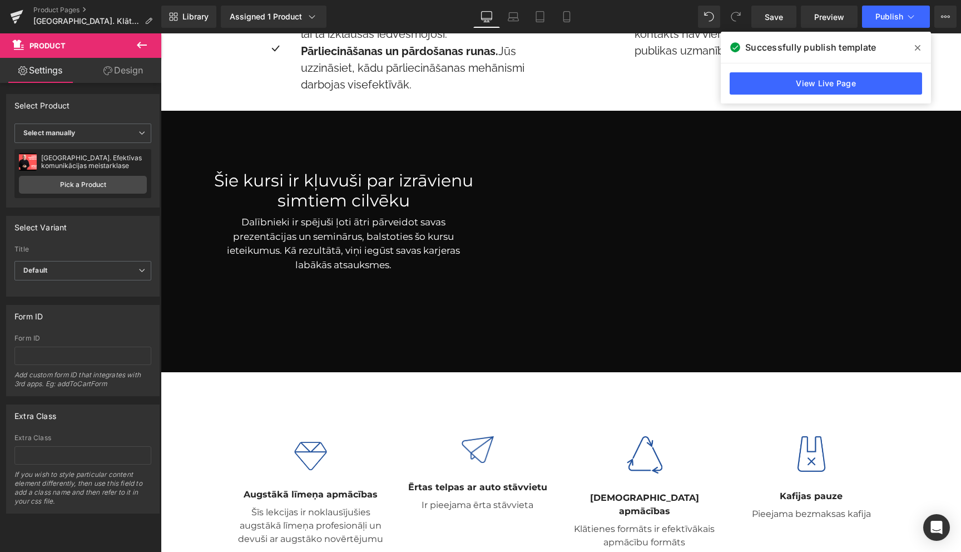
scroll to position [941, 0]
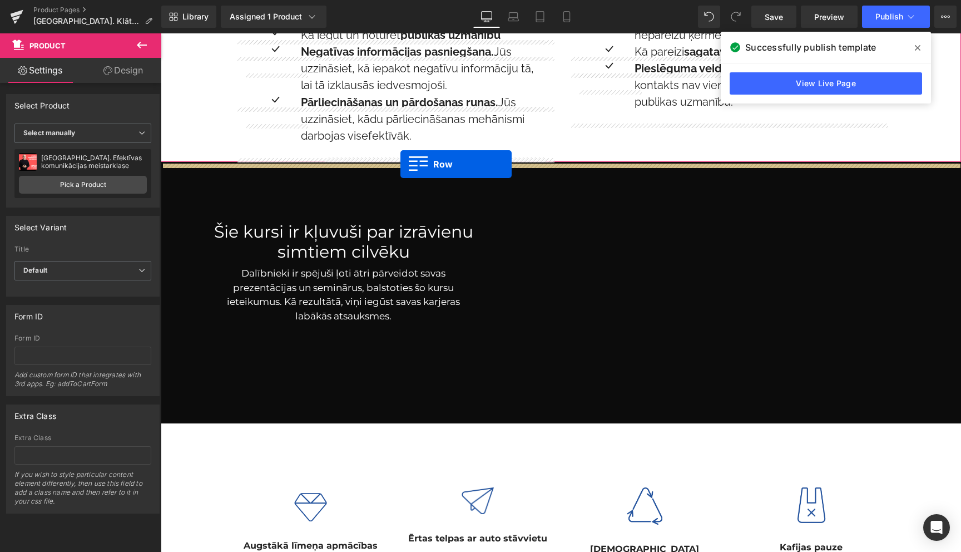
drag, startPoint x: 236, startPoint y: 276, endPoint x: 400, endPoint y: 163, distance: 199.9
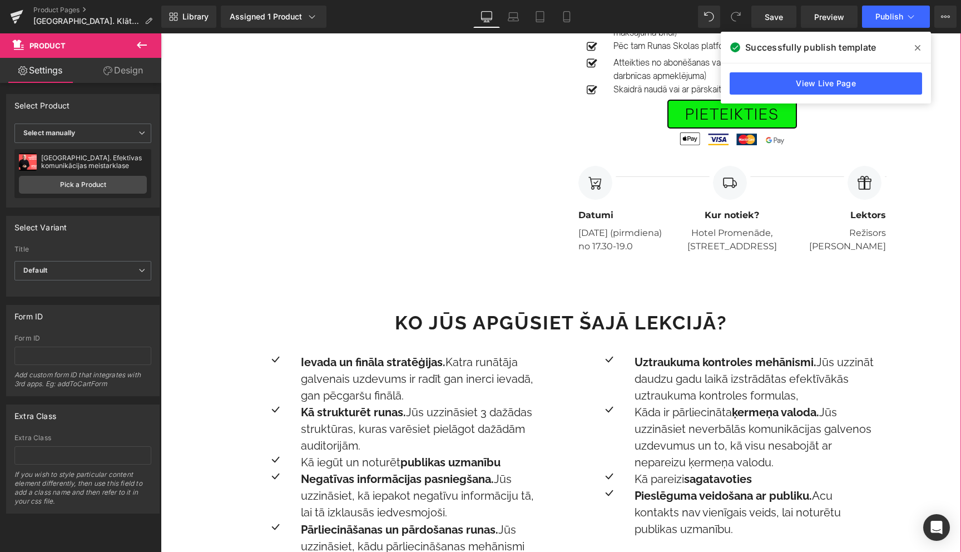
scroll to position [481, 0]
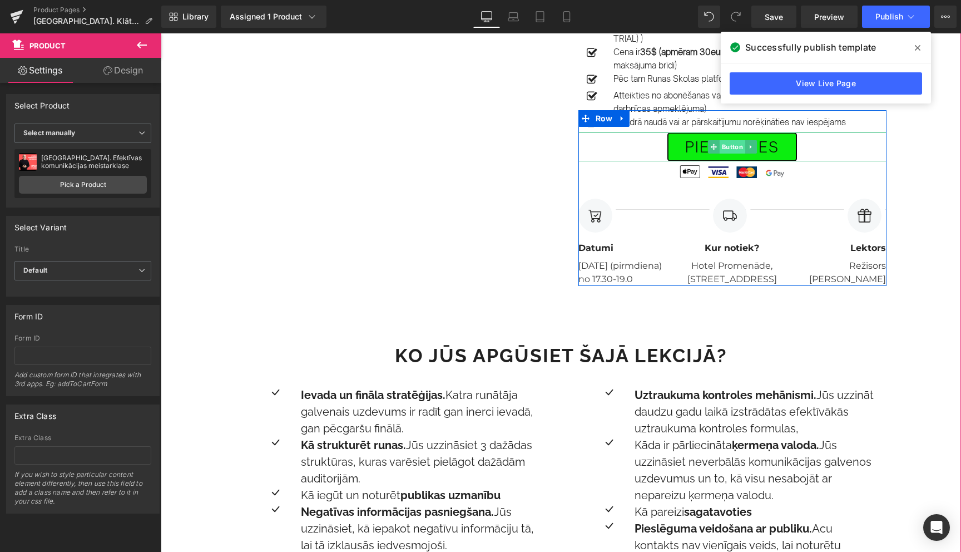
click at [731, 149] on span "Button" at bounding box center [732, 146] width 26 height 13
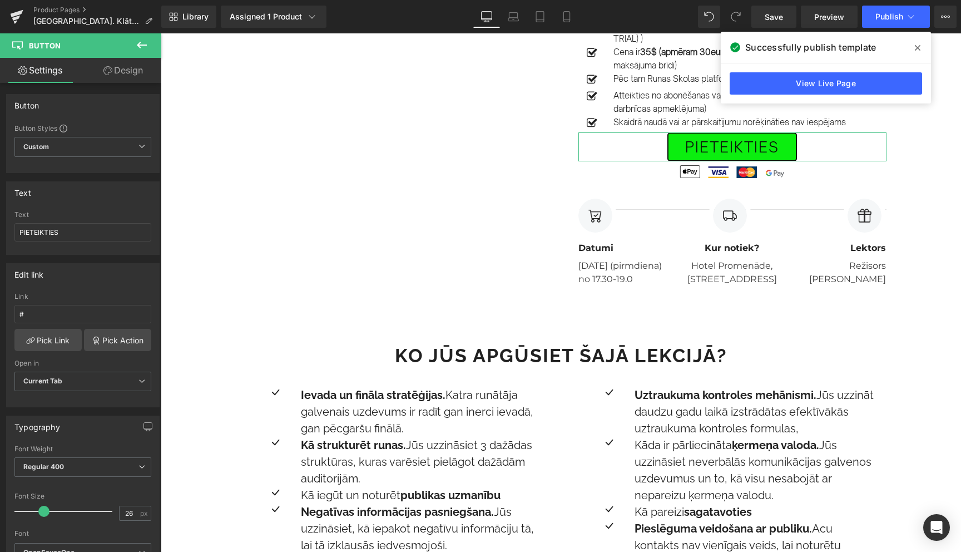
click at [125, 72] on link "Design" at bounding box center [123, 70] width 81 height 25
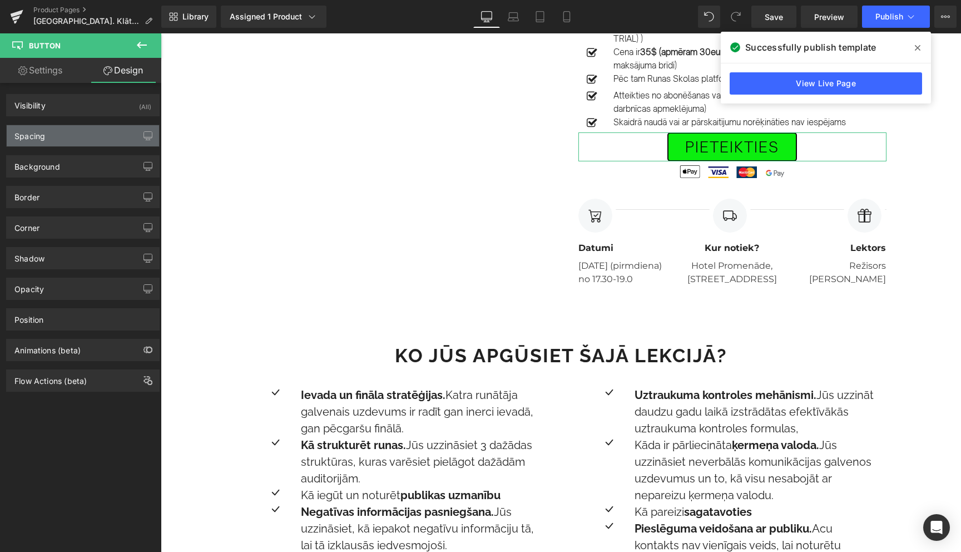
click at [77, 138] on div "Spacing" at bounding box center [83, 135] width 152 height 21
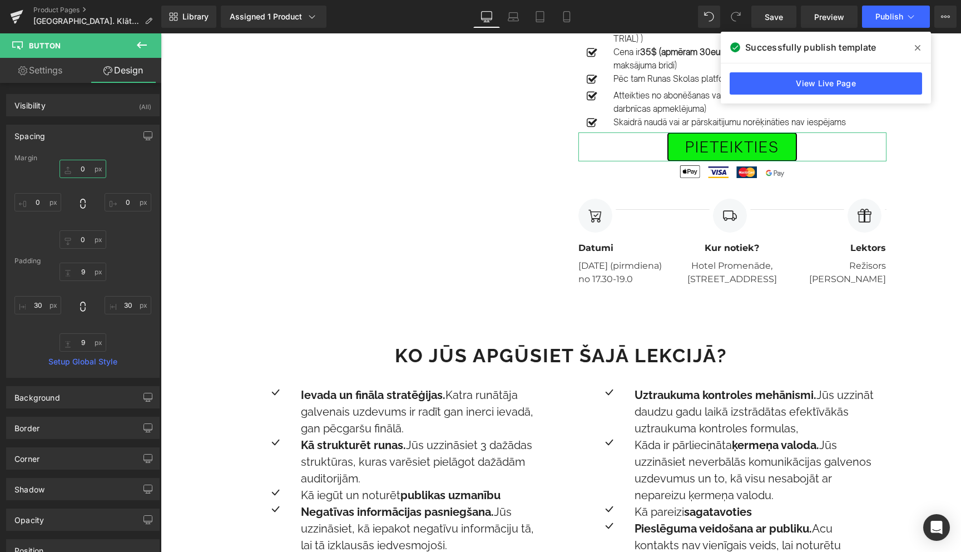
click at [82, 169] on input "0" at bounding box center [83, 169] width 47 height 18
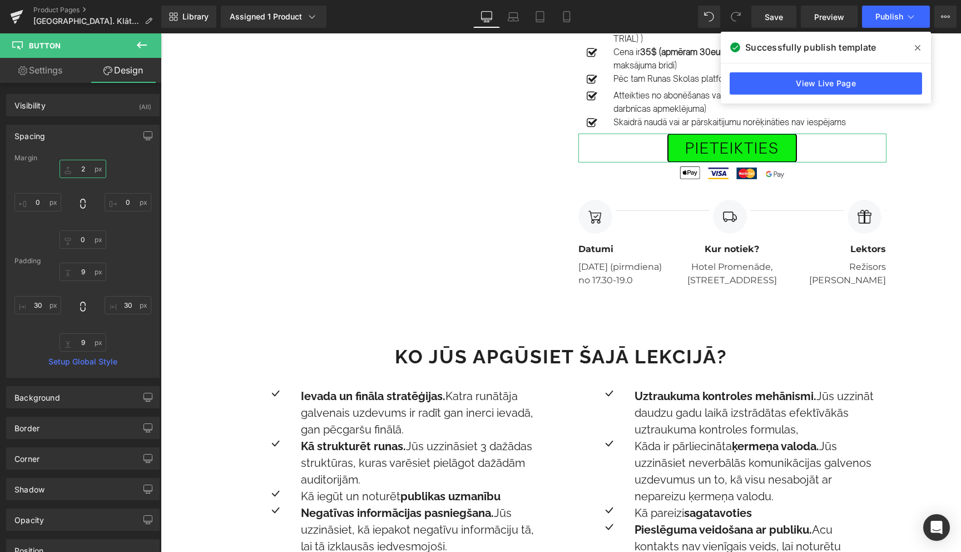
type input "20"
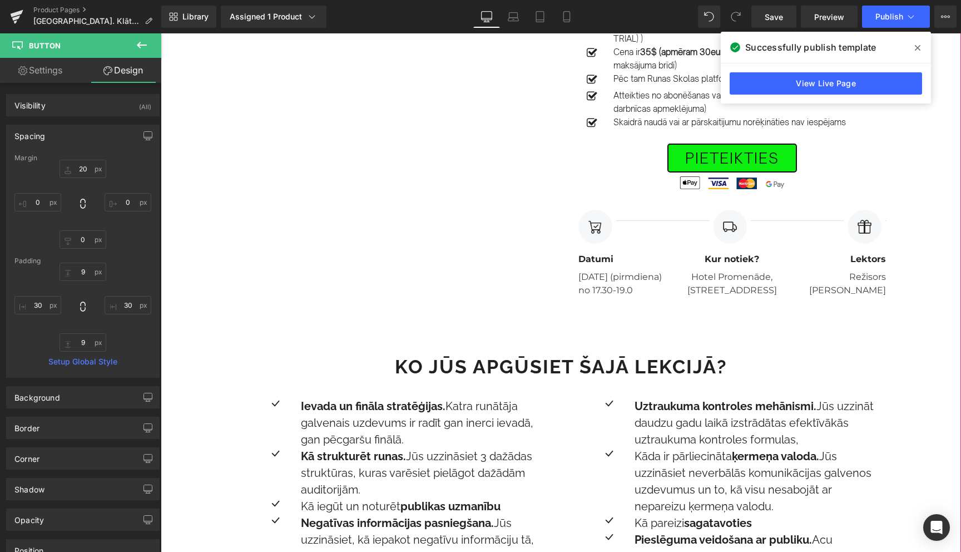
click at [323, 334] on div "Image Row [DATE] PLKST. 17.30-19.30 Text Block [GEOGRAPHIC_DATA]. Efektīvas kom…" at bounding box center [561, 201] width 800 height 1154
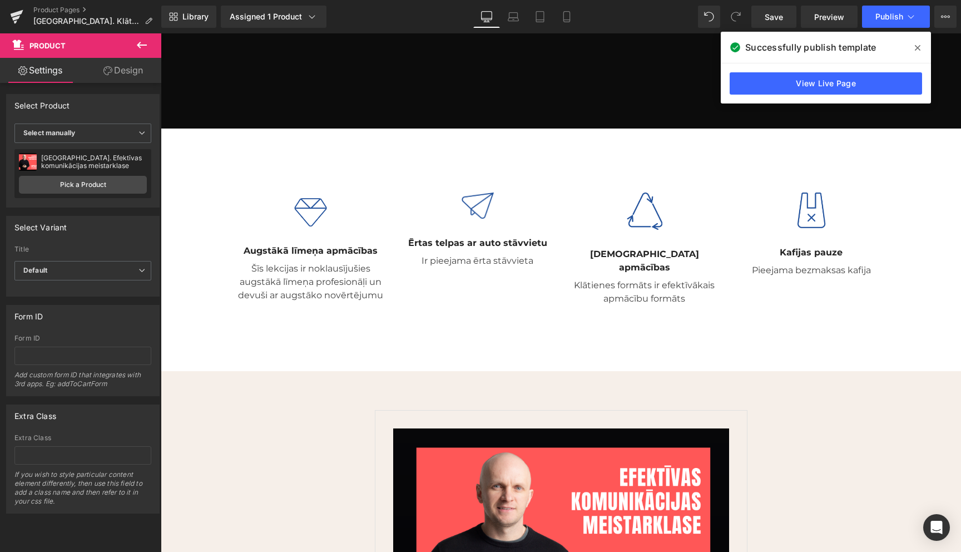
scroll to position [1386, 0]
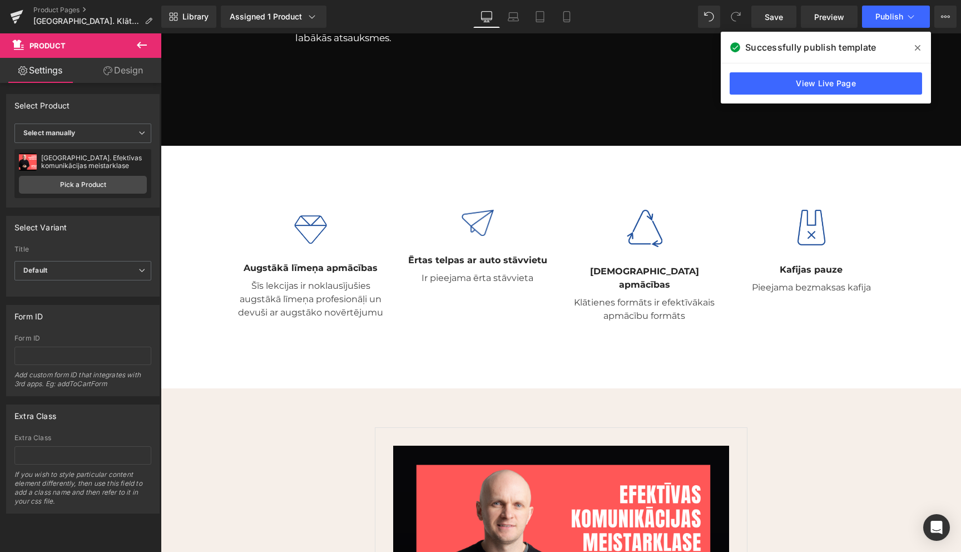
click at [922, 47] on span at bounding box center [918, 48] width 18 height 18
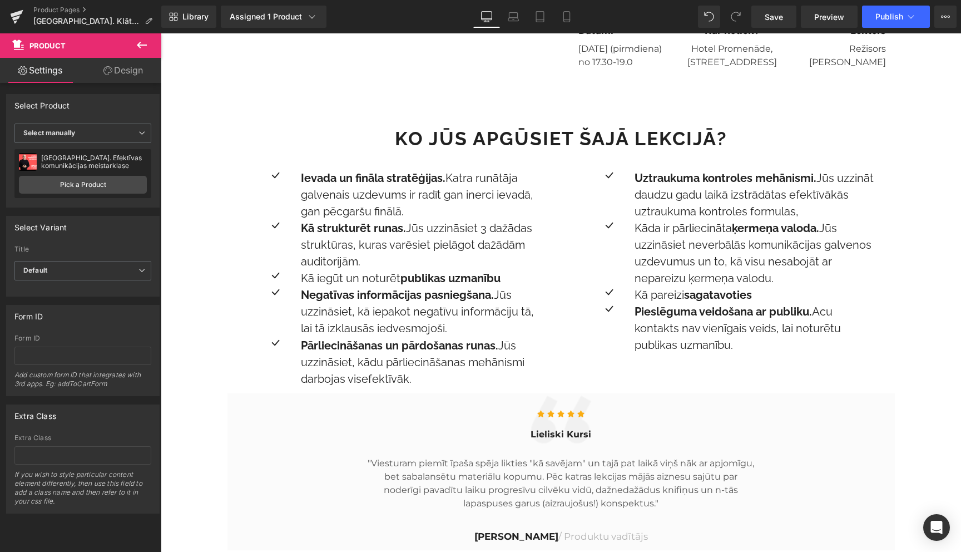
scroll to position [840, 0]
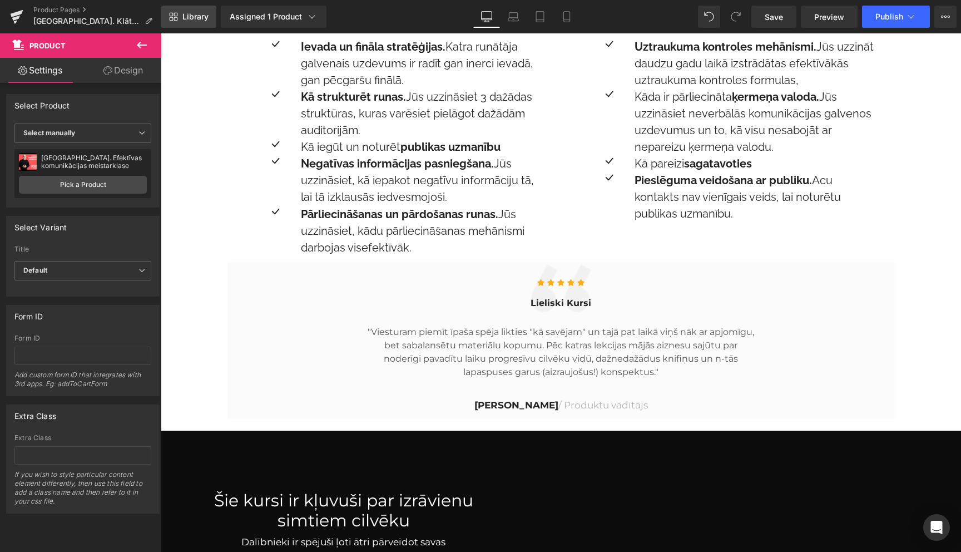
click at [190, 23] on link "Library" at bounding box center [188, 17] width 55 height 22
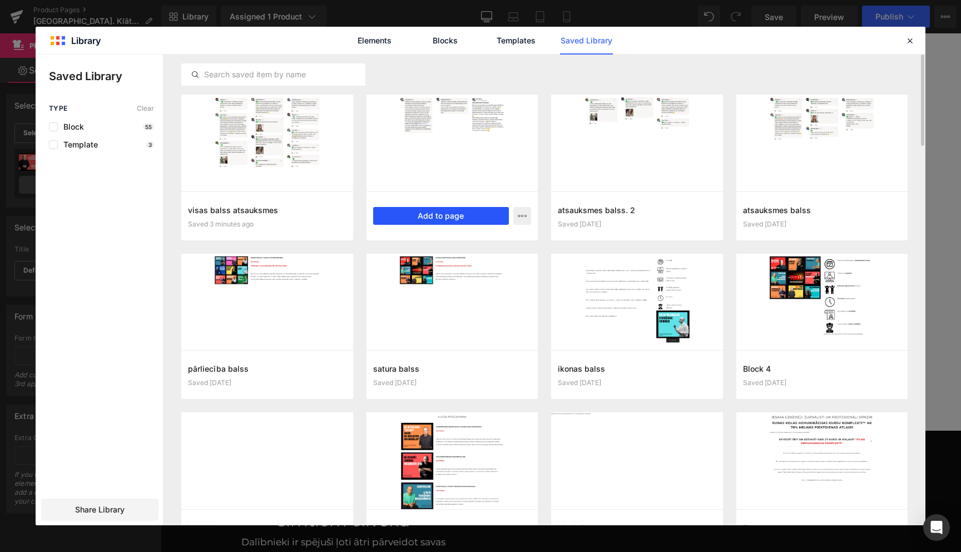
click at [443, 219] on button "Add to page" at bounding box center [441, 216] width 136 height 18
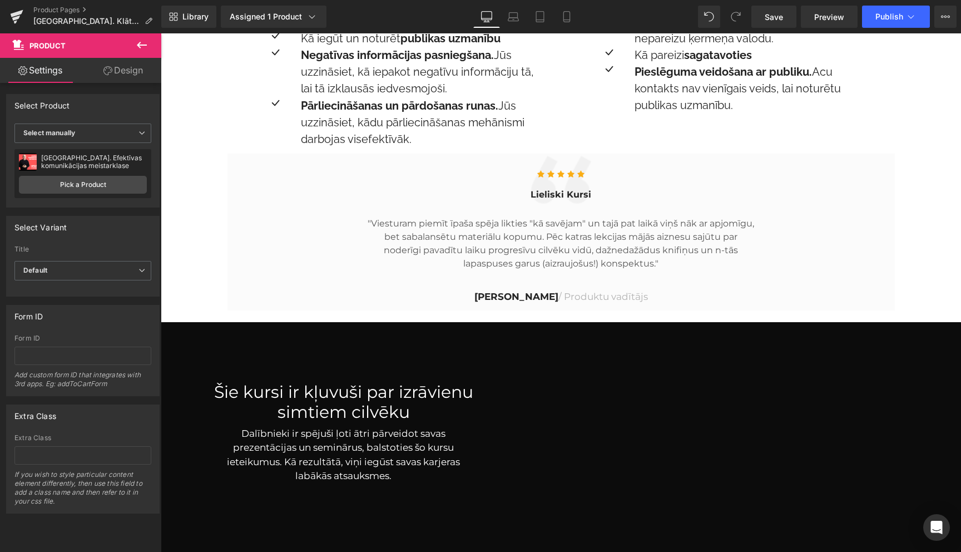
scroll to position [915, 0]
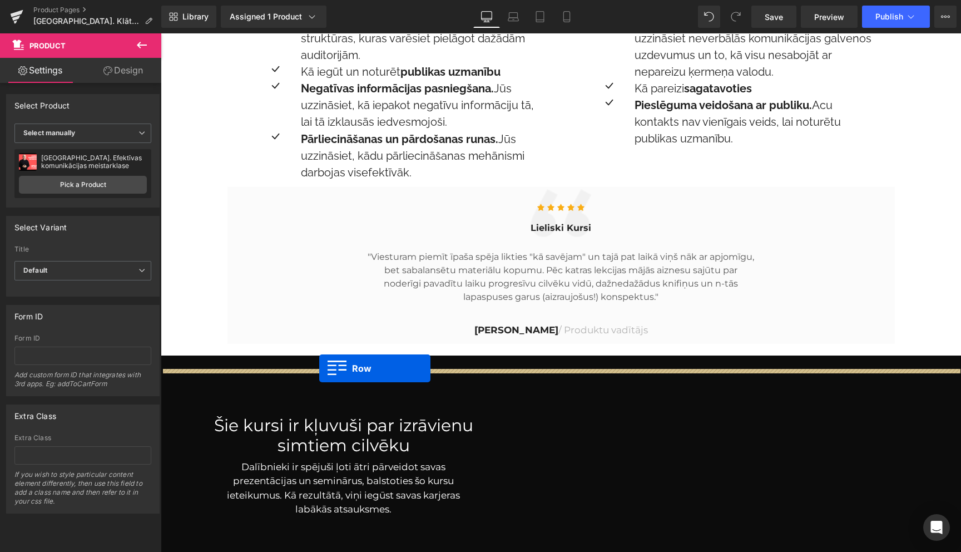
drag, startPoint x: 234, startPoint y: 116, endPoint x: 319, endPoint y: 368, distance: 266.6
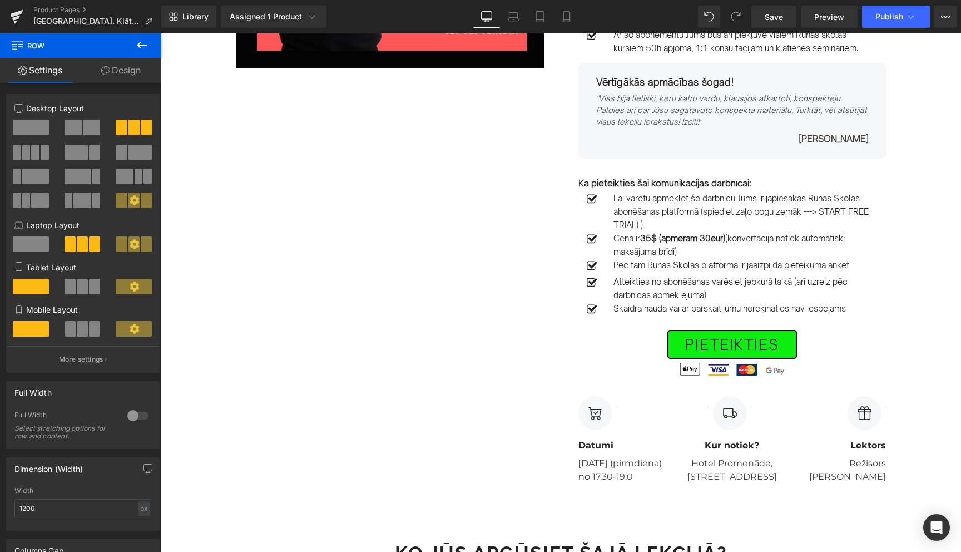
scroll to position [296, 0]
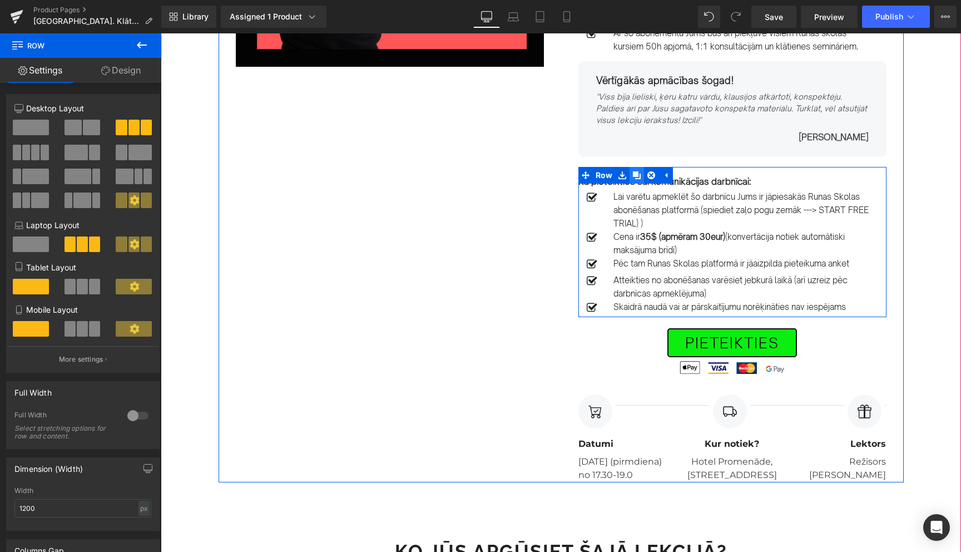
click at [639, 173] on icon at bounding box center [637, 175] width 8 height 8
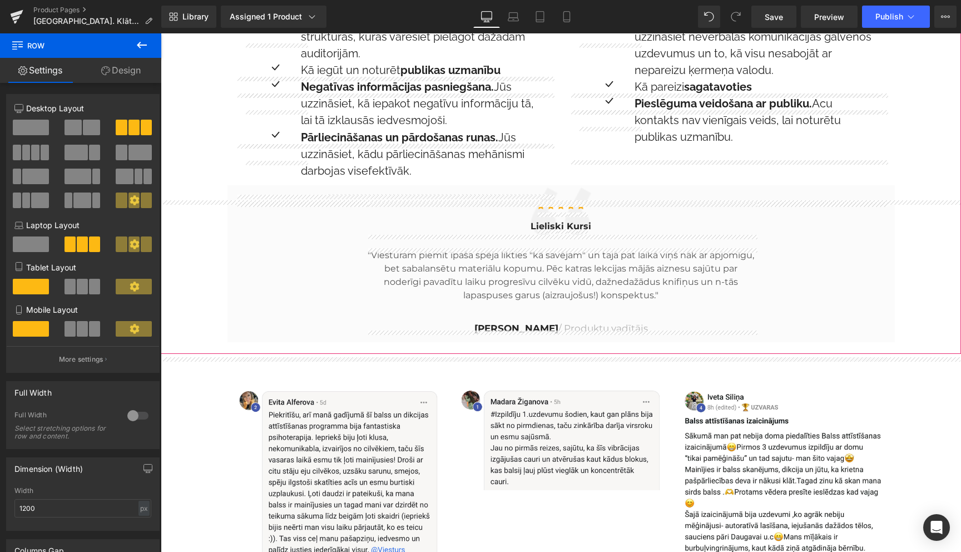
scroll to position [928, 0]
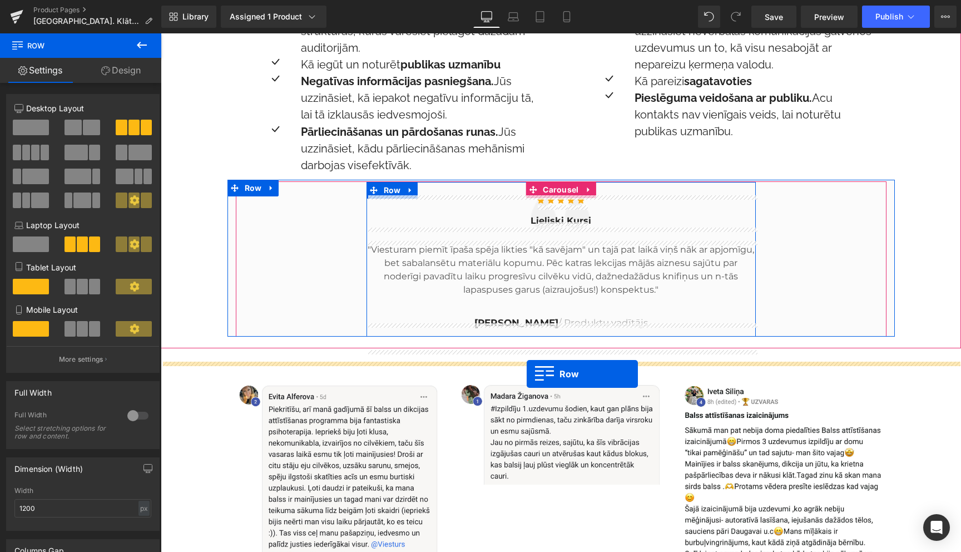
drag, startPoint x: 586, startPoint y: 175, endPoint x: 527, endPoint y: 373, distance: 206.6
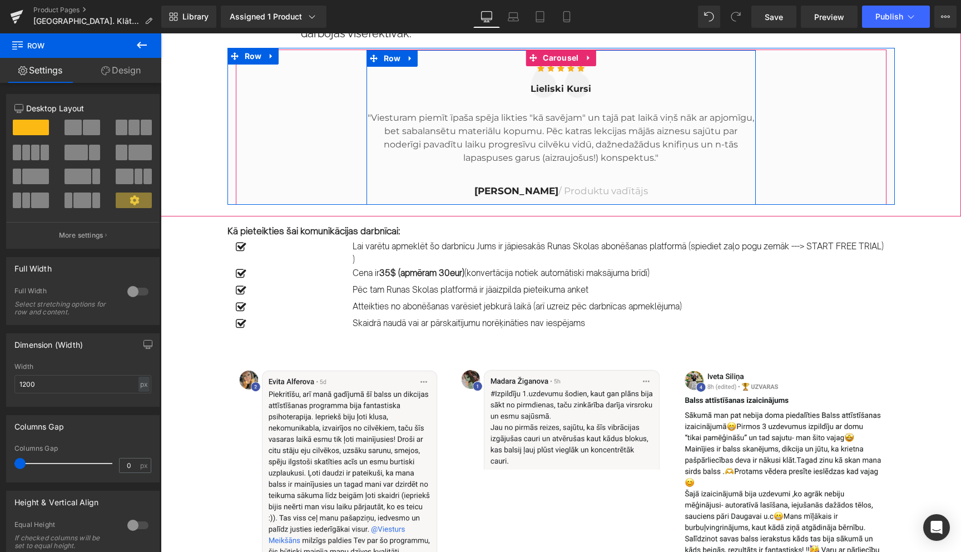
scroll to position [1043, 0]
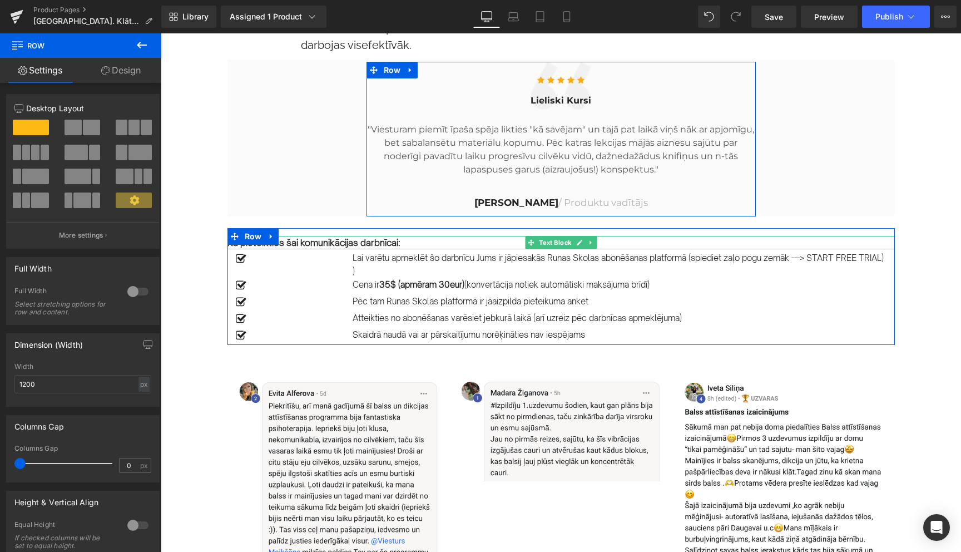
click at [299, 248] on strong "Kā pieteikties šai komunikācijas darbnīcai:" at bounding box center [313, 242] width 173 height 11
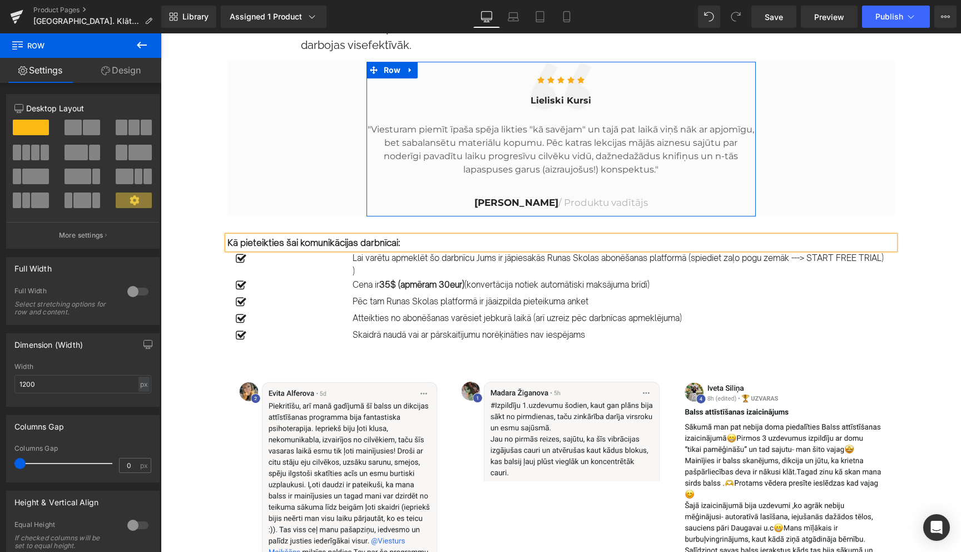
click at [299, 248] on strong "Kā pieteikties šai komunikācijas darbnīcai:" at bounding box center [313, 242] width 173 height 11
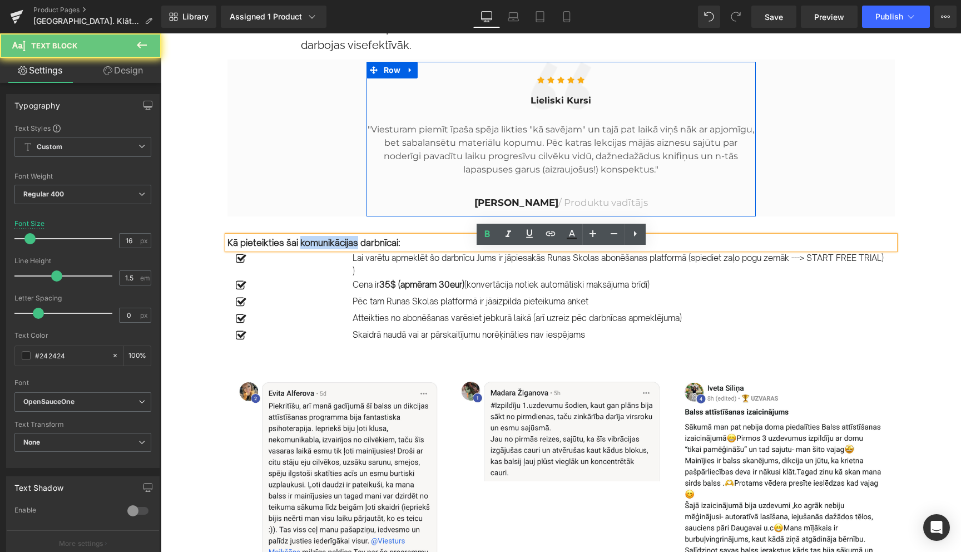
click at [299, 248] on strong "Kā pieteikties šai komunikācijas darbnīcai:" at bounding box center [313, 242] width 173 height 11
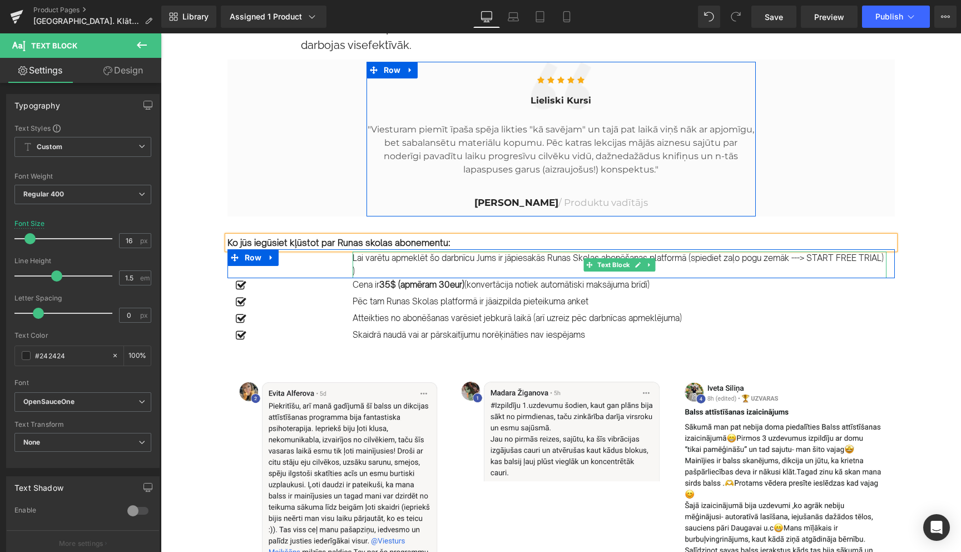
click at [368, 275] on p "Lai varētu apmeklēt šo darbnīcu Jums ir jāpiesakās Runas Skolas abonēšanas plat…" at bounding box center [620, 264] width 534 height 27
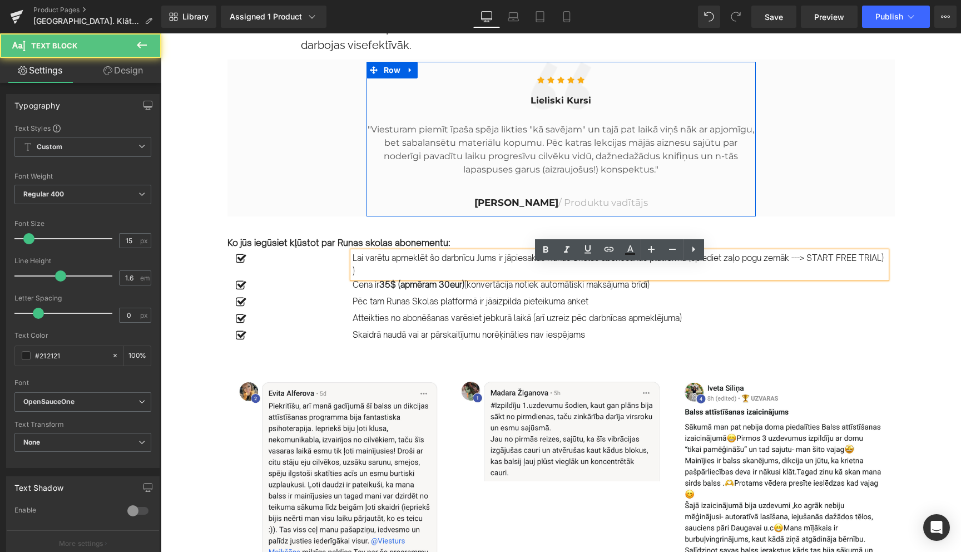
click at [368, 275] on p "Lai varētu apmeklēt šo darbnīcu Jums ir jāpiesakās Runas Skolas abonēšanas plat…" at bounding box center [620, 264] width 534 height 27
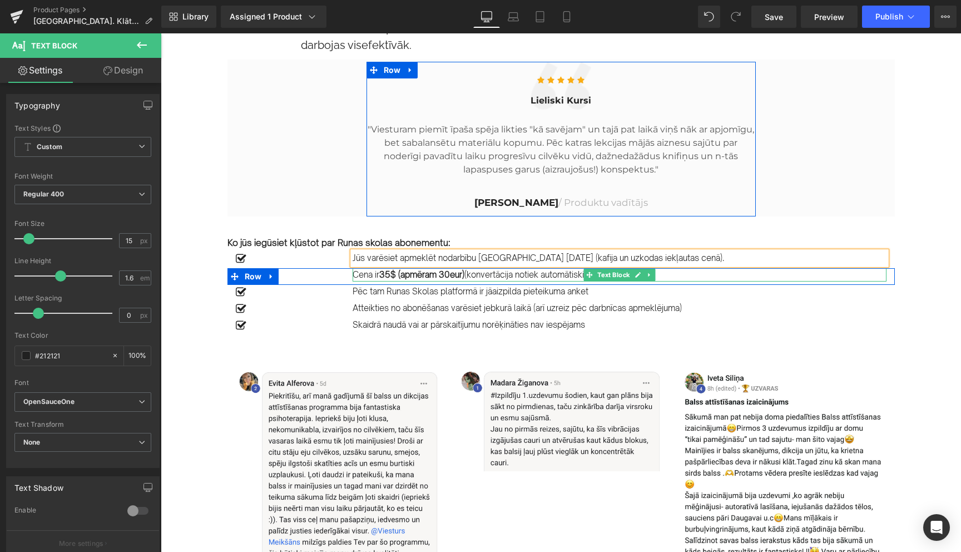
click at [408, 280] on strong "35$ (apmēram 30eur)" at bounding box center [421, 274] width 85 height 11
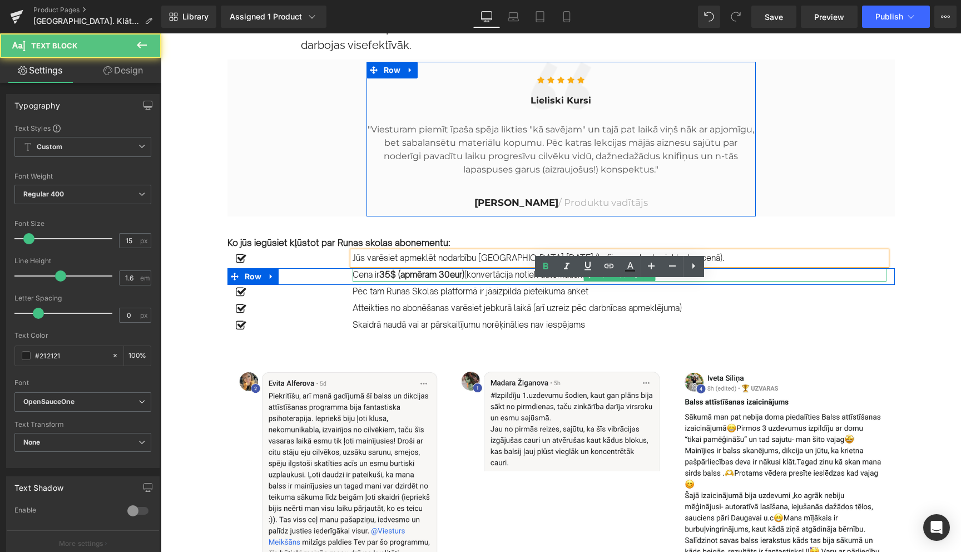
click at [408, 280] on strong "35$ (apmēram 30eur)" at bounding box center [421, 274] width 85 height 11
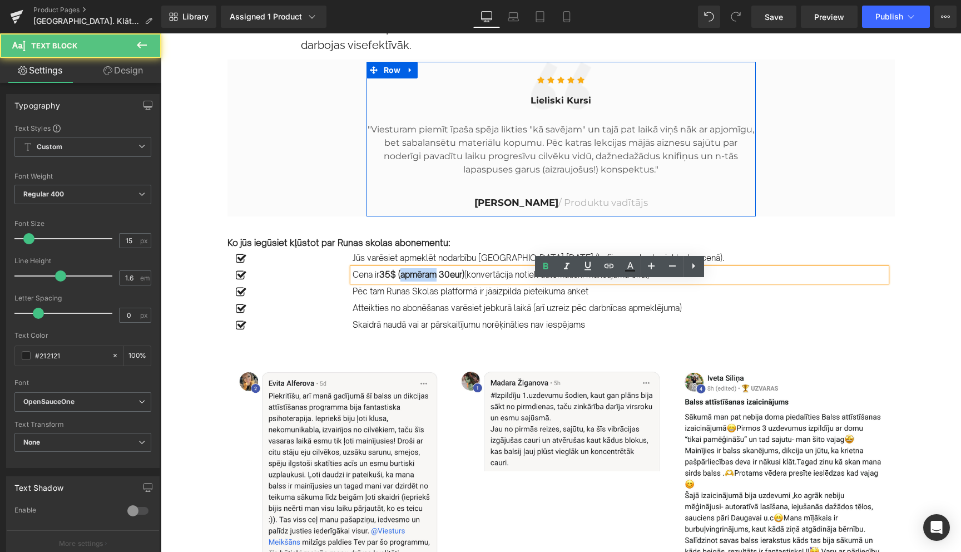
click at [408, 280] on strong "35$ (apmēram 30eur)" at bounding box center [421, 274] width 85 height 11
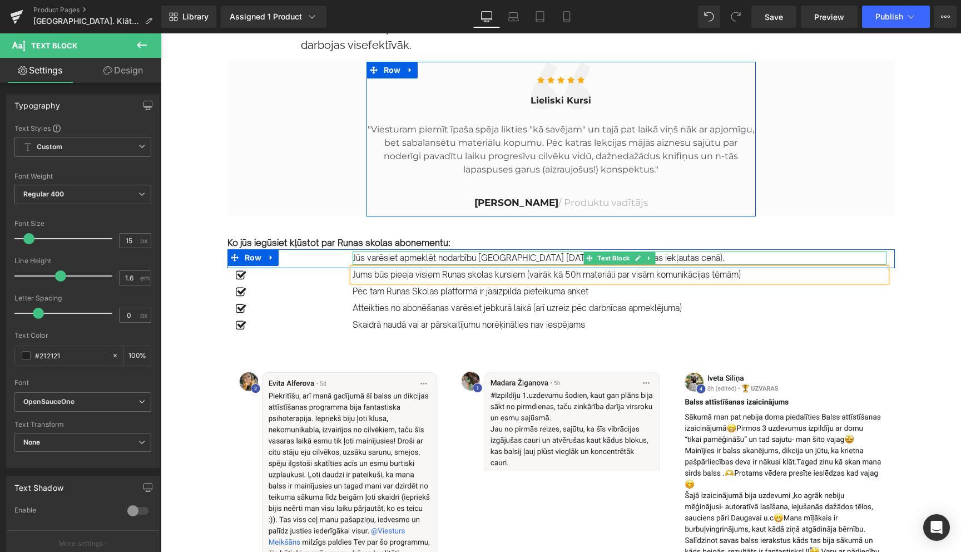
click at [729, 265] on p "Jūs varēsiet apmeklēt nodarbību [GEOGRAPHIC_DATA] [DATE] (kafija un uzkodas iek…" at bounding box center [620, 257] width 534 height 13
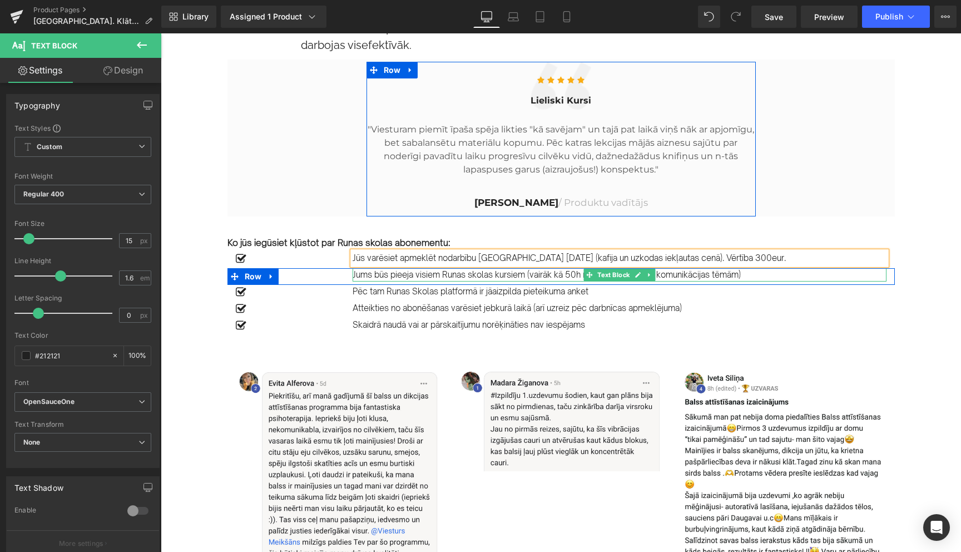
click at [775, 281] on p "Jums būs pieeja visiem Runas skolas kursiem (vairāk kā 50h materiāli par visām …" at bounding box center [620, 274] width 534 height 13
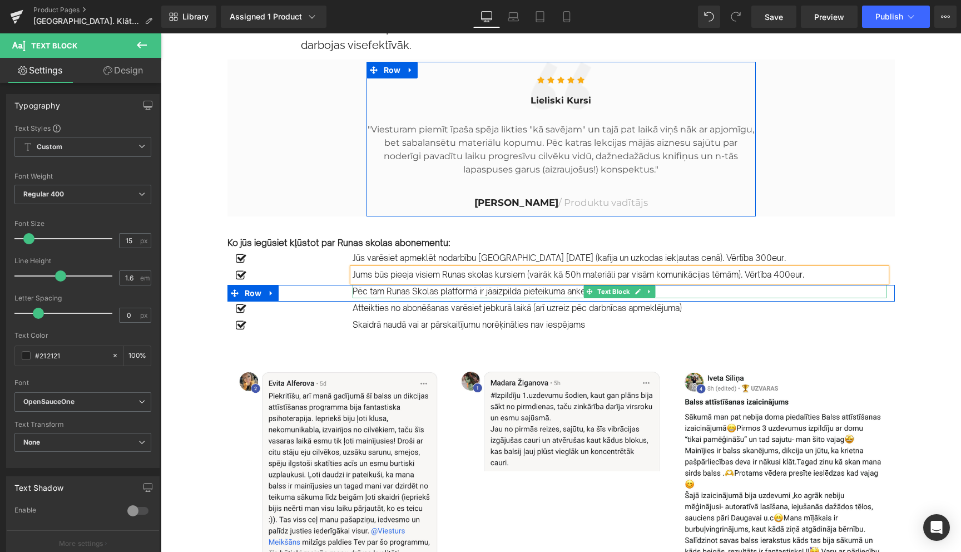
click at [683, 298] on p "Pēc tam Runas Skolas platformā ir jāaizpilda pieteikuma anket" at bounding box center [620, 291] width 534 height 13
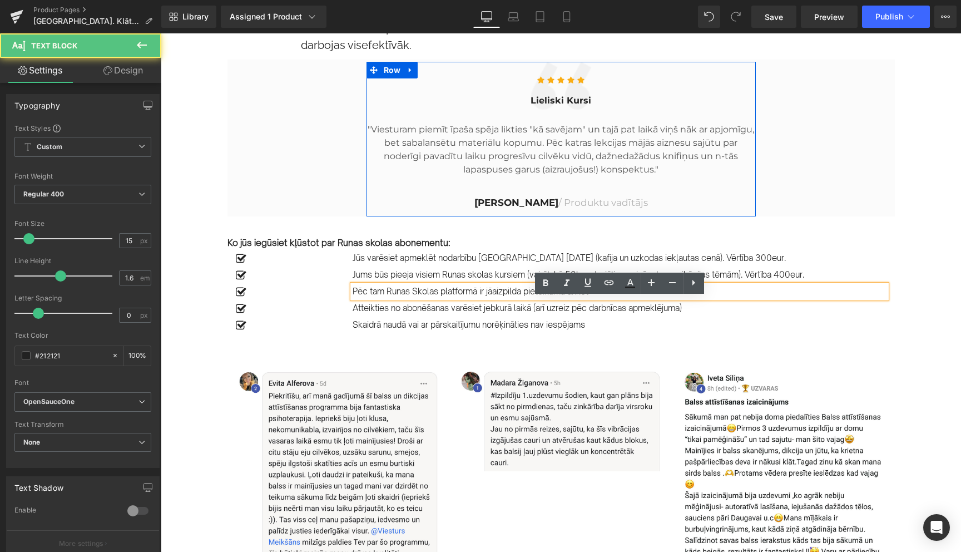
click at [683, 298] on p "Pēc tam Runas Skolas platformā ir jāaizpilda pieteikuma anket" at bounding box center [620, 291] width 534 height 13
click at [484, 298] on p "Pēc tam Runas Skolas platformā ir jāaizpilda pieteikuma anket" at bounding box center [620, 291] width 534 height 13
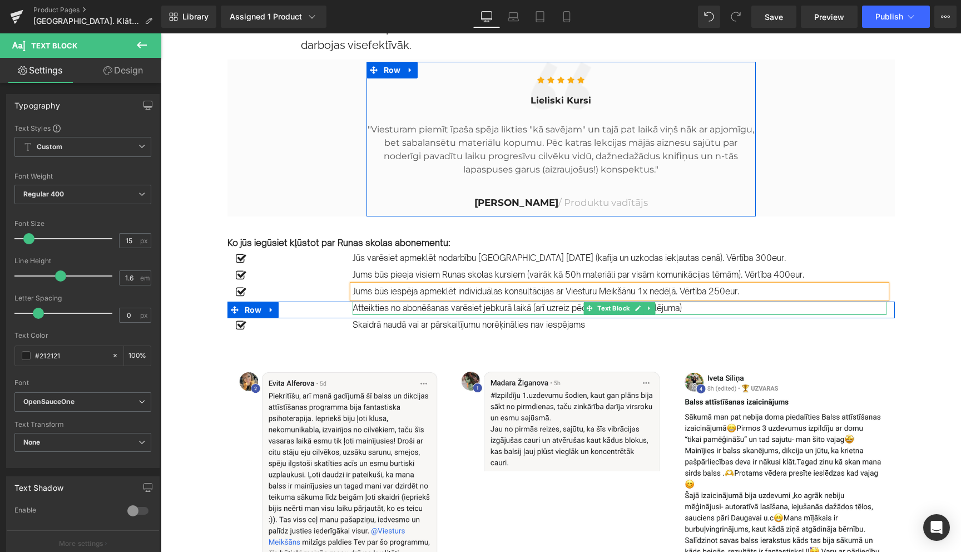
click at [417, 315] on p "Atteikties no abonēšanas varēsiet jebkurā laikā (arī uzreiz pēc darbnīcas apmek…" at bounding box center [620, 307] width 534 height 13
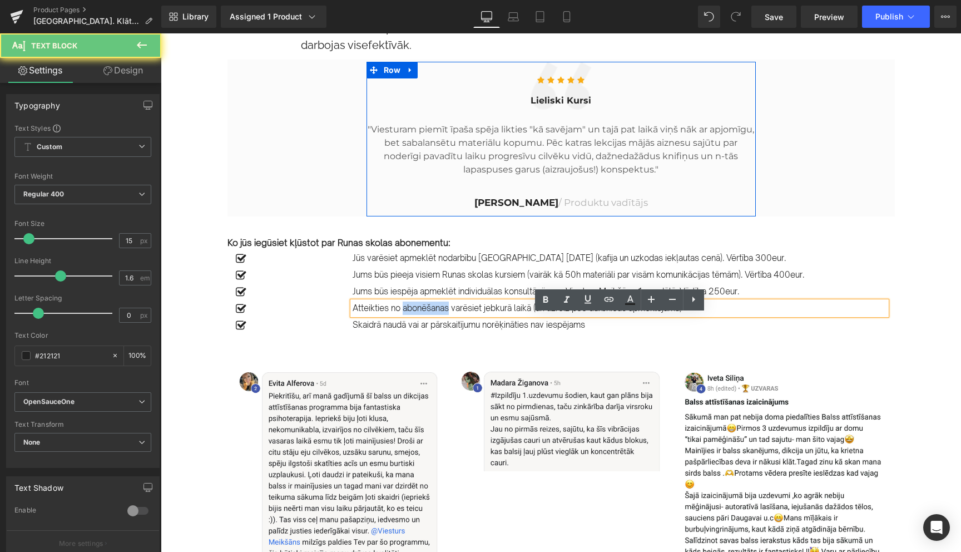
click at [417, 315] on p "Atteikties no abonēšanas varēsiet jebkurā laikā (arī uzreiz pēc darbnīcas apmek…" at bounding box center [620, 307] width 534 height 13
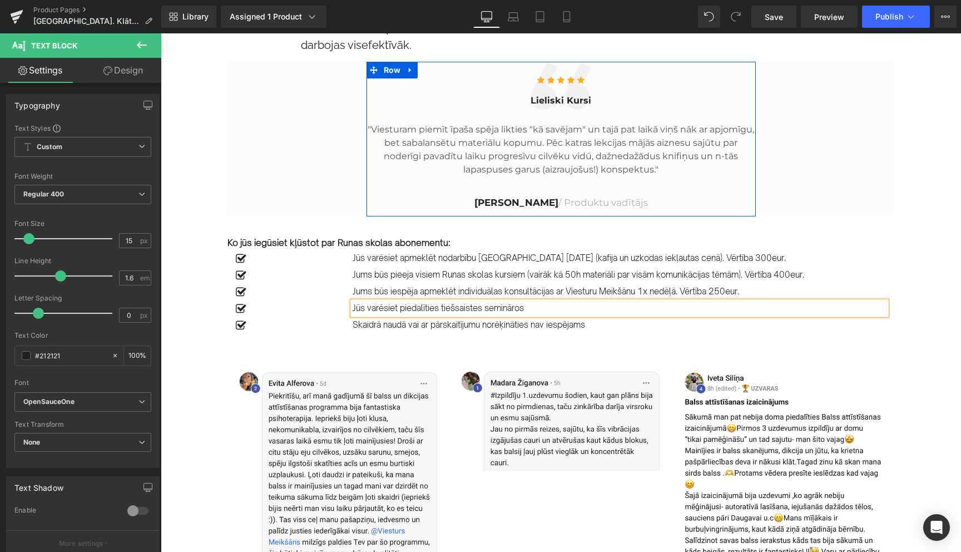
click at [441, 315] on p "Jūs varēsiet piedalīties tiešsaistes semināros" at bounding box center [620, 307] width 534 height 13
click at [577, 315] on p "Jūs varēsiet piedalīties regulāros tiešsaistes semināros" at bounding box center [620, 307] width 534 height 13
click at [354, 315] on p "Jūs varēsiet piedalīties regulāros tiešsaistes semināros. Vērtība 500eur" at bounding box center [620, 307] width 534 height 13
click at [661, 315] on p "Jūs varēsiet piedalīties regulāros tiešsaistes semināros. Vērtība 500eur" at bounding box center [620, 307] width 534 height 13
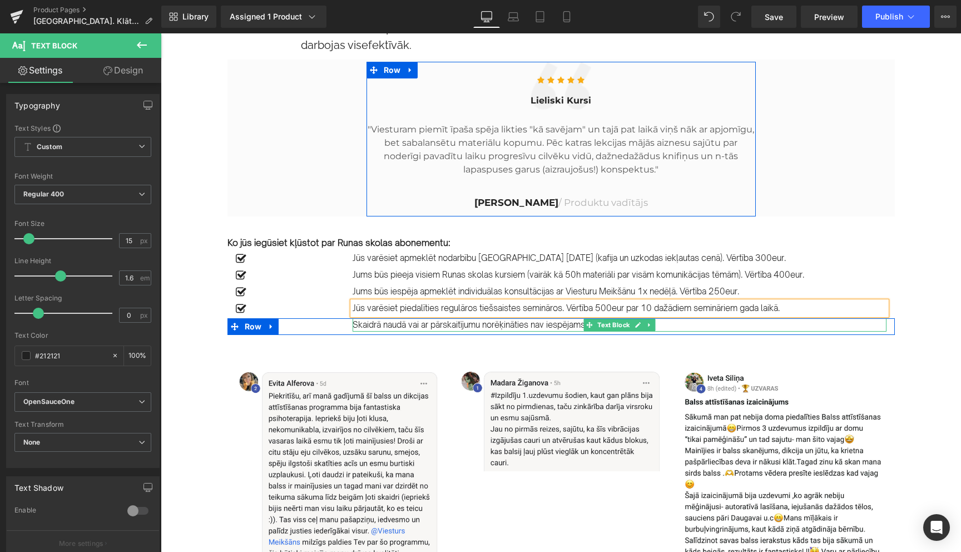
click at [533, 331] on p "Skaidrā naudā vai ar pārskaitījumu norēķināties nav iespējams" at bounding box center [620, 324] width 534 height 13
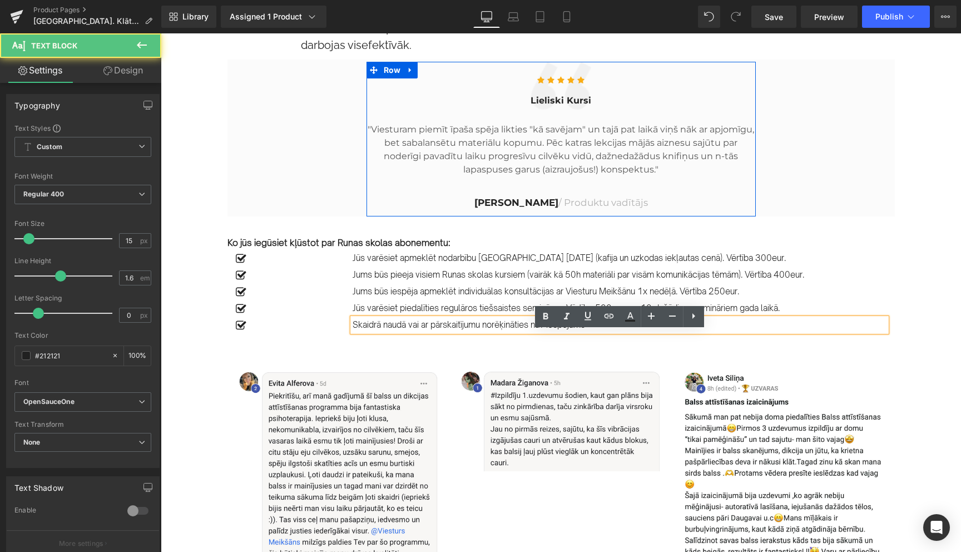
click at [533, 331] on p "Skaidrā naudā vai ar pārskaitījumu norēķināties nav iespējams" at bounding box center [620, 324] width 534 height 13
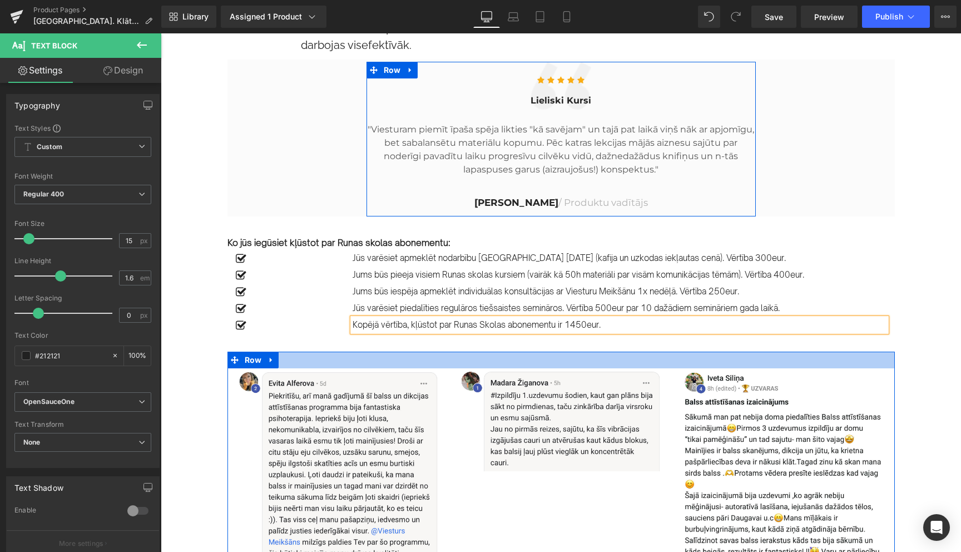
click at [596, 366] on div at bounding box center [560, 359] width 667 height 17
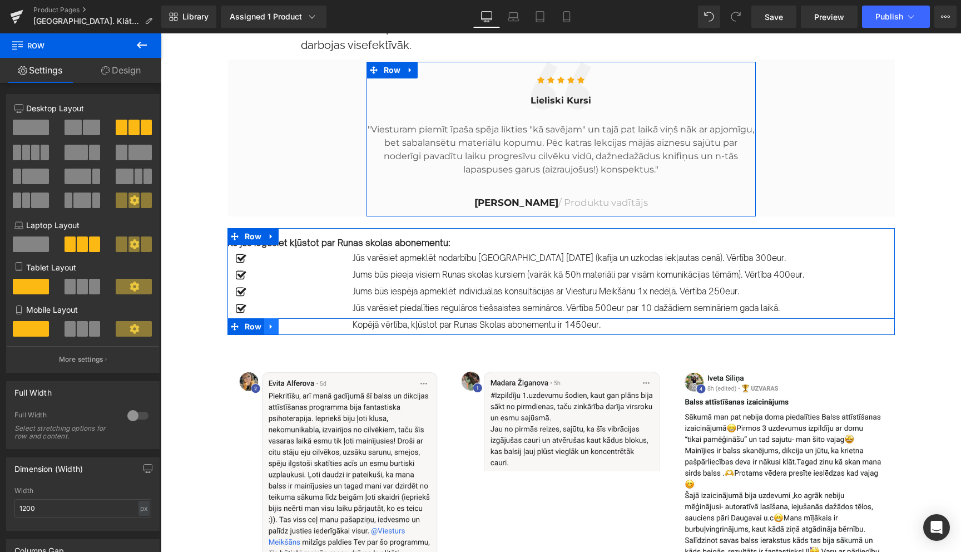
click at [269, 330] on icon at bounding box center [272, 326] width 8 height 8
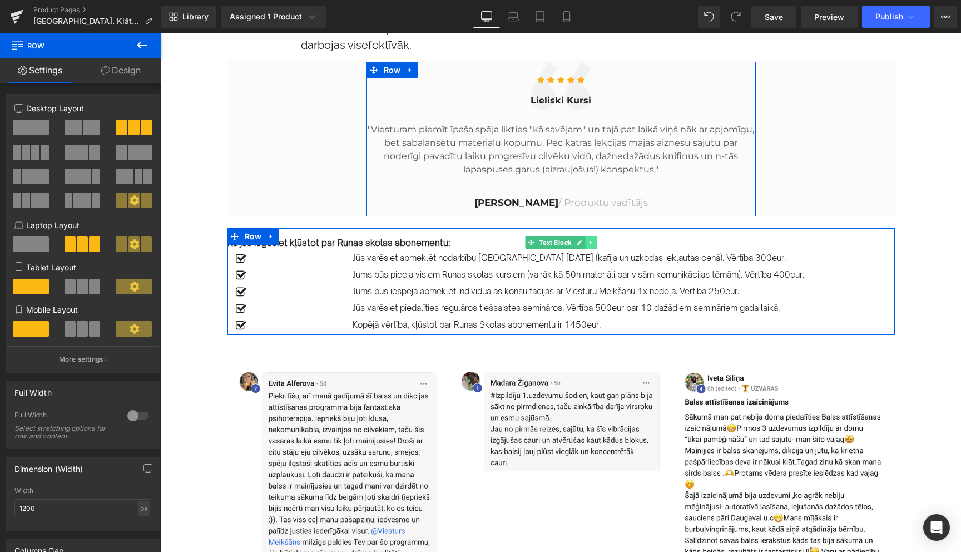
click at [591, 246] on icon at bounding box center [591, 242] width 6 height 7
click at [586, 245] on icon at bounding box center [585, 242] width 6 height 6
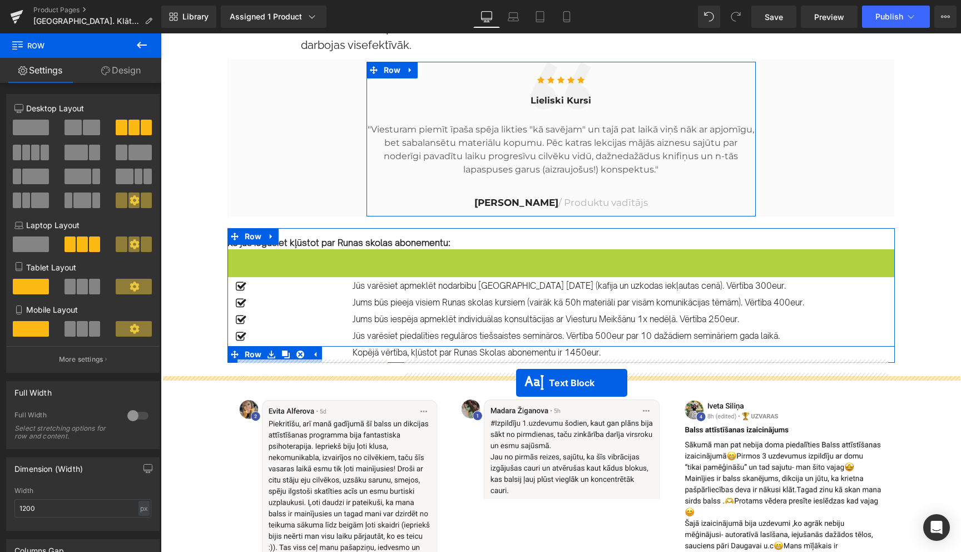
drag, startPoint x: 530, startPoint y: 268, endPoint x: 516, endPoint y: 382, distance: 114.9
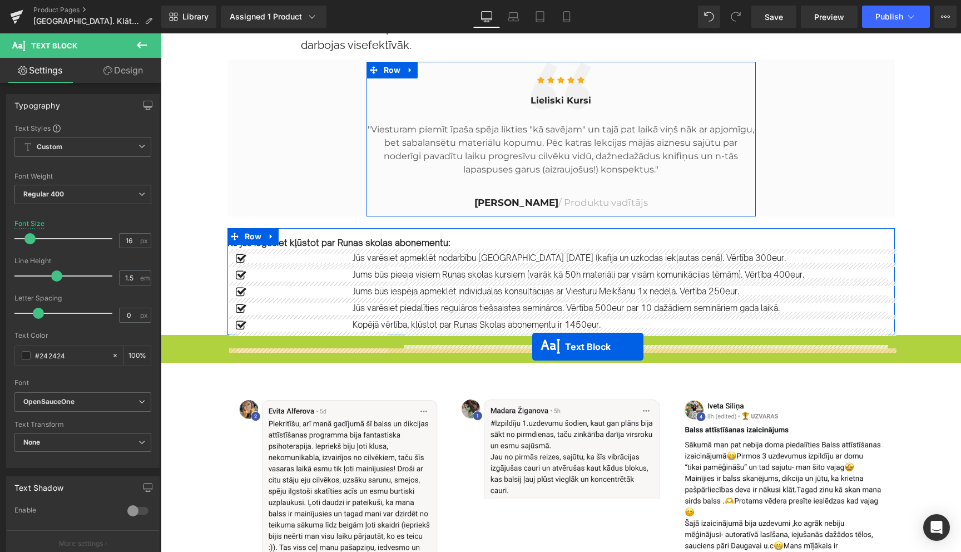
drag, startPoint x: 531, startPoint y: 354, endPoint x: 532, endPoint y: 346, distance: 7.4
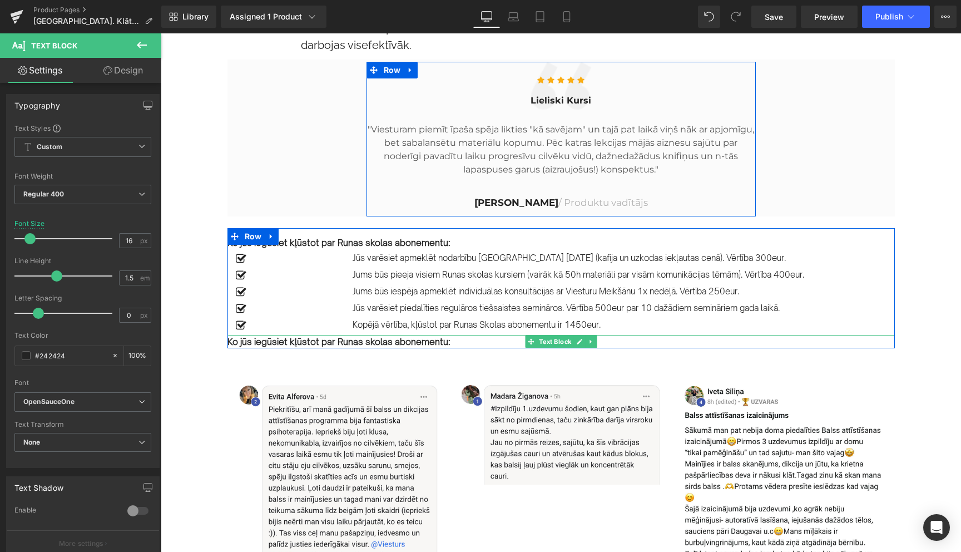
click at [429, 347] on b "Ko jūs iegūsiet kļūstot par Runas skolas abonementu:" at bounding box center [338, 341] width 223 height 11
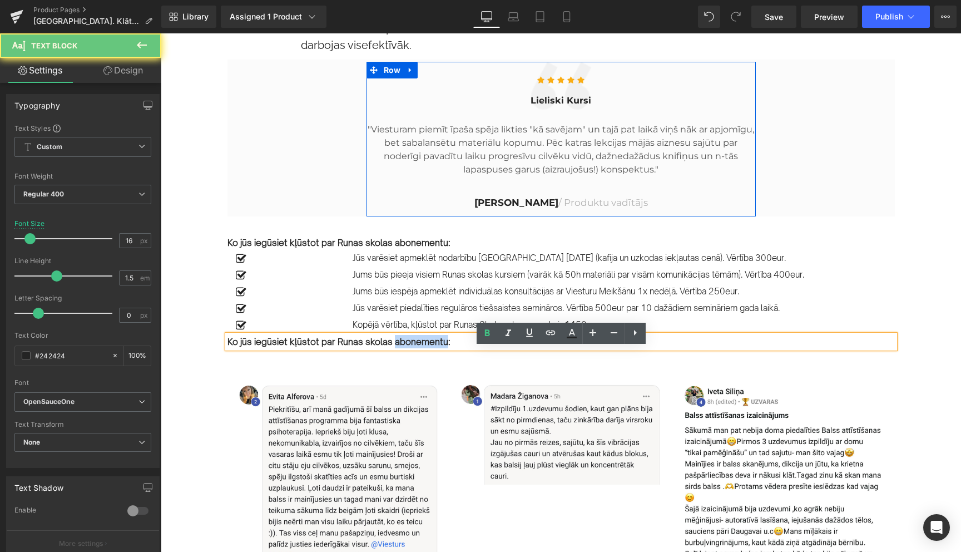
click at [429, 347] on b "Ko jūs iegūsiet kļūstot par Runas skolas abonementu:" at bounding box center [338, 341] width 223 height 11
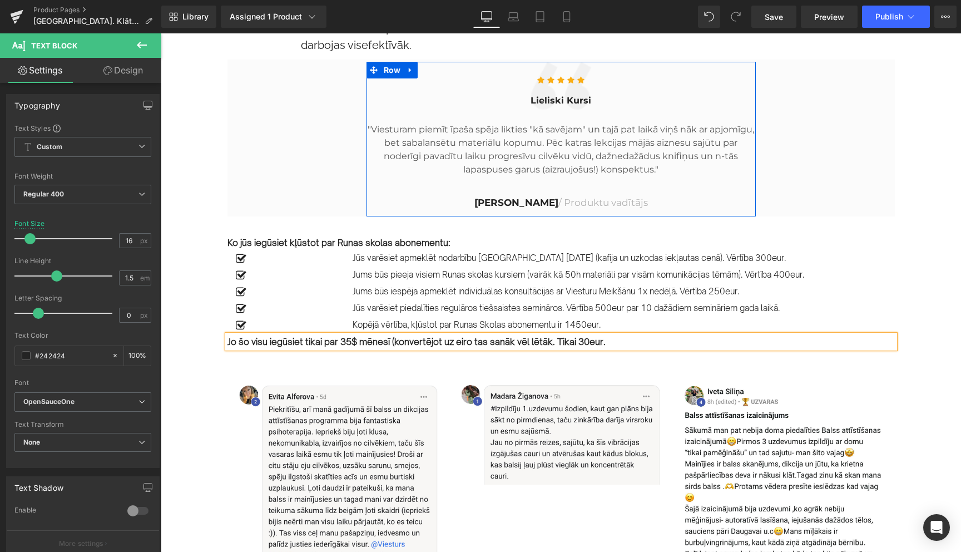
click at [397, 347] on b "Jo šo visu iegūsiet tikai par 35$ mēnesī (konvertējot uz eiro tas sanāk vēl lēt…" at bounding box center [416, 341] width 378 height 11
click at [546, 347] on b "Jo šo visu iegūsiet tikai par 35$ mēnesī. Konvertējot uz eiro tas sanāk vēl lēt…" at bounding box center [416, 341] width 379 height 11
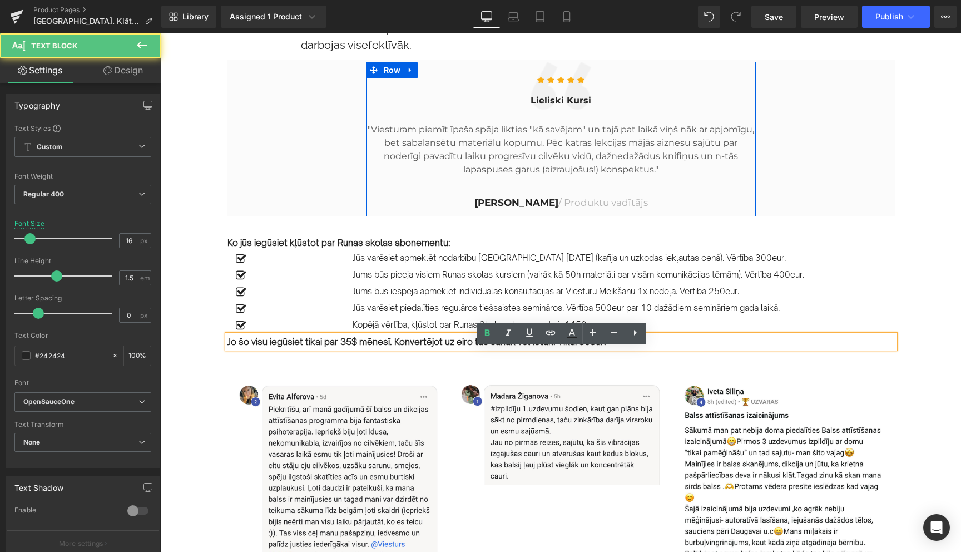
click at [593, 347] on b "Jo šo visu iegūsiet tikai par 35$ mēnesī. Konvertējot uz eiro tas sanāk vēl lēt…" at bounding box center [416, 341] width 379 height 11
drag, startPoint x: 608, startPoint y: 356, endPoint x: 559, endPoint y: 357, distance: 49.0
click at [559, 348] on p "Jo šo visu iegūsiet tikai par 35$ mēnesī. Konvertējot uz eiro tas sanāk vēl lēt…" at bounding box center [560, 341] width 667 height 13
drag, startPoint x: 610, startPoint y: 355, endPoint x: 548, endPoint y: 355, distance: 61.7
click at [548, 348] on p "Jo šo visu iegūsiet tikai par 35$ mēnesī. Konvertējot uz eiro tas sanāk vēl lēt…" at bounding box center [560, 341] width 667 height 13
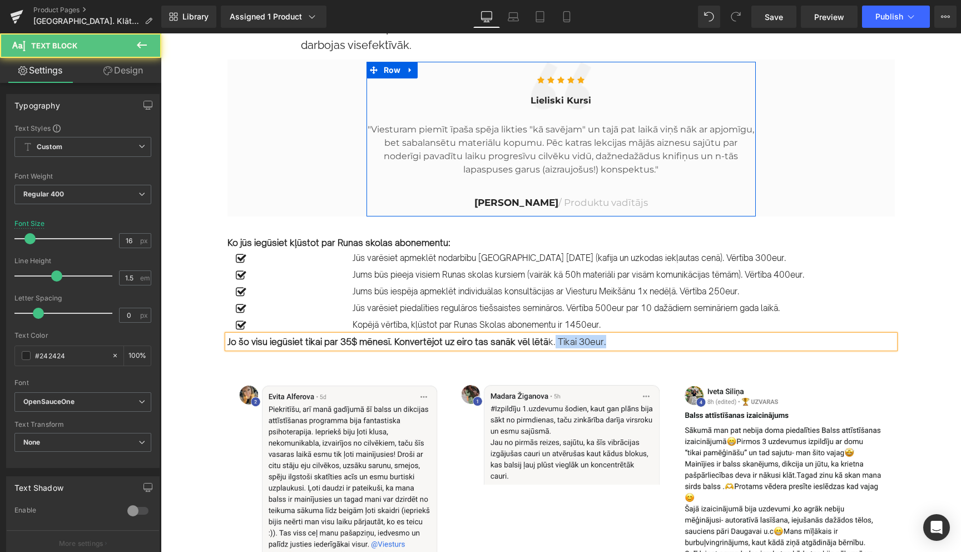
drag, startPoint x: 613, startPoint y: 356, endPoint x: 555, endPoint y: 354, distance: 58.5
click at [555, 348] on p "Jo šo visu iegūsiet tikai par 35$ mēnesī. Konvertējot uz eiro tas sanāk vēl lēt…" at bounding box center [560, 341] width 667 height 13
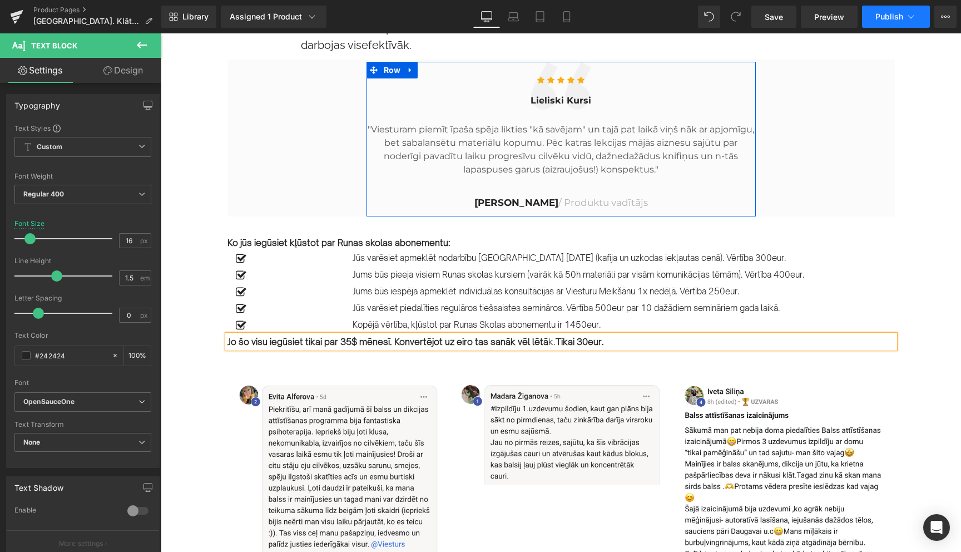
click at [910, 14] on icon at bounding box center [910, 16] width 11 height 11
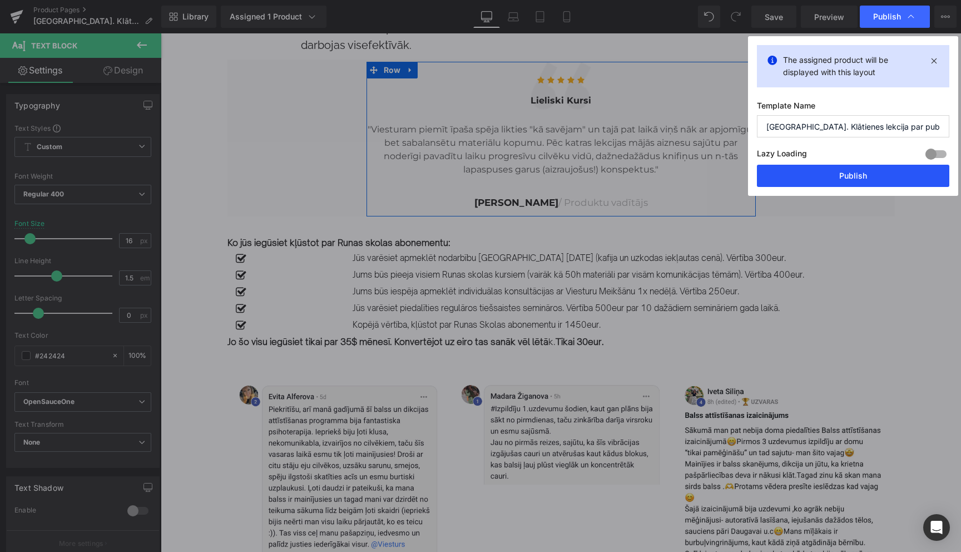
click at [857, 174] on button "Publish" at bounding box center [853, 176] width 192 height 22
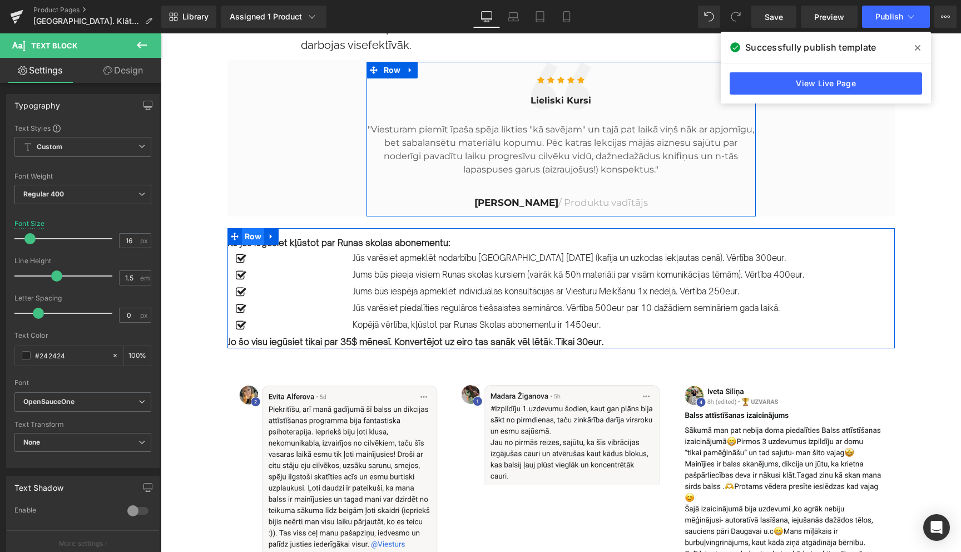
click at [252, 245] on span "Row" at bounding box center [253, 236] width 23 height 17
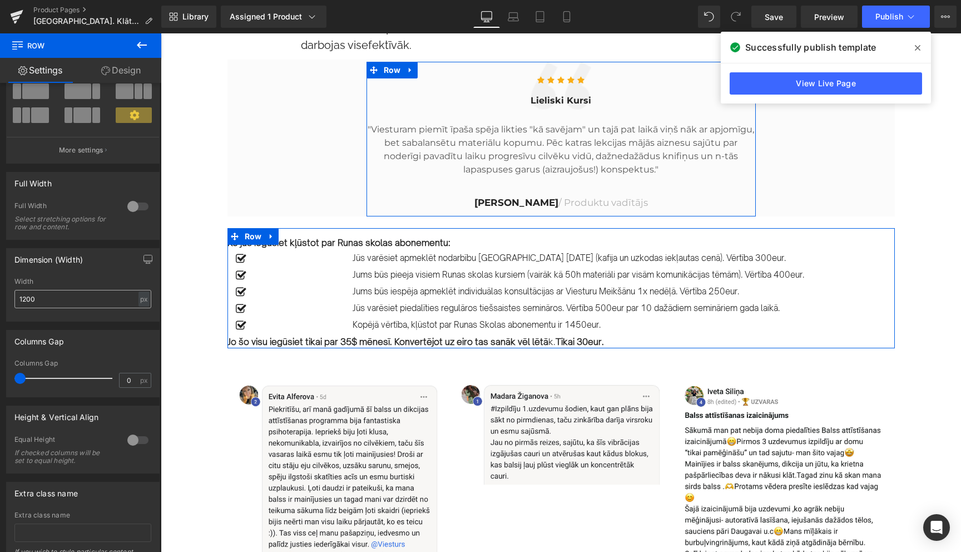
scroll to position [86, 0]
click at [94, 304] on input "1200" at bounding box center [82, 298] width 137 height 18
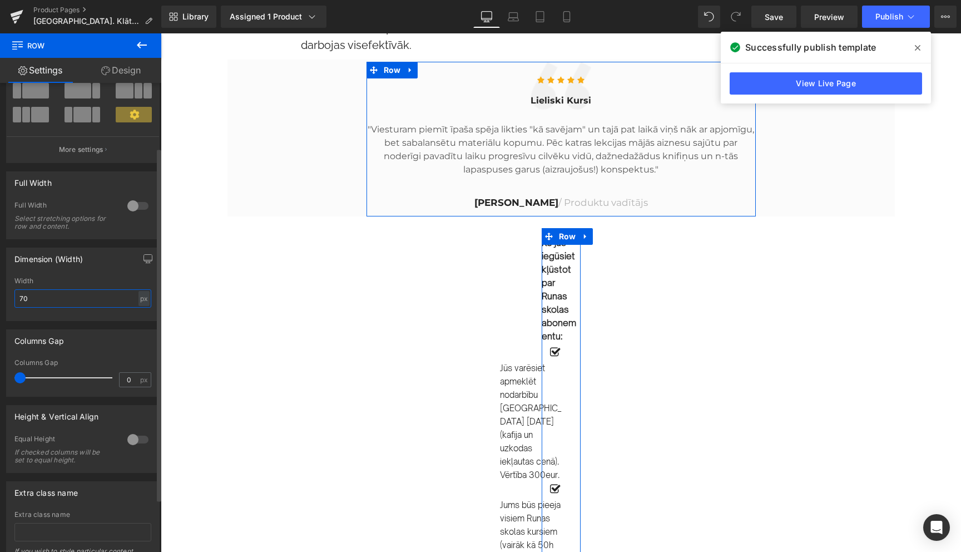
type input "700"
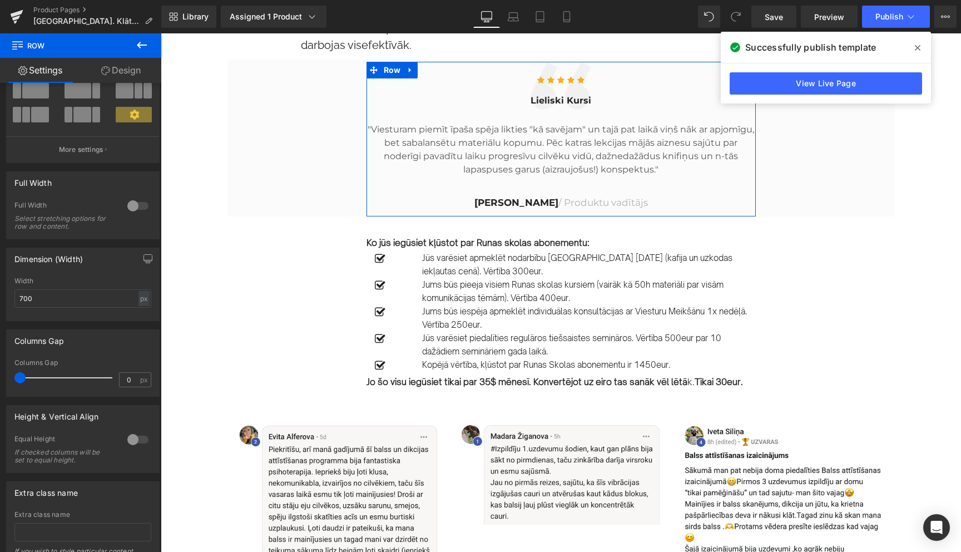
click at [208, 324] on div "Image Row 15.SEPTEMBRĪ PLKST. 17.30-19.30 Text Block Liepājā. Efektīvas komunik…" at bounding box center [561, 537] width 800 height 2950
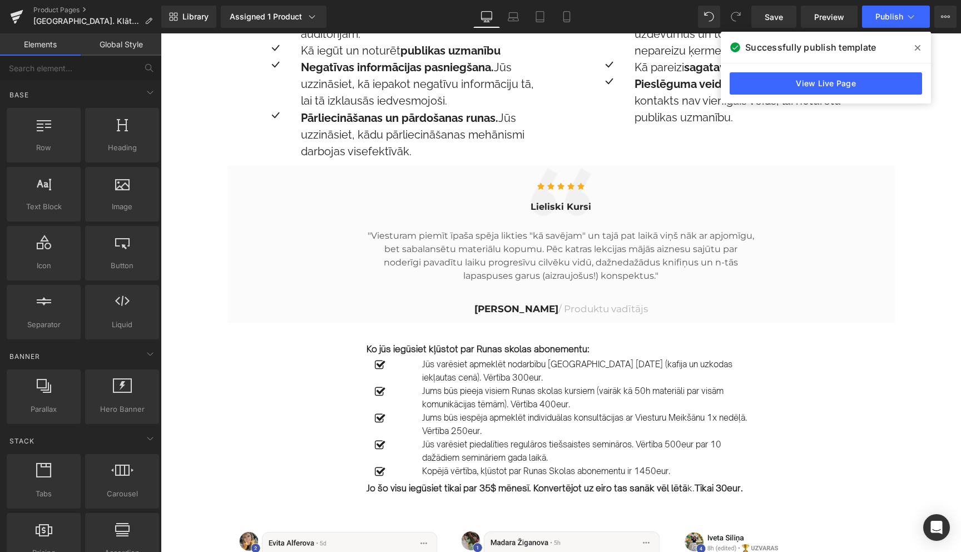
scroll to position [929, 0]
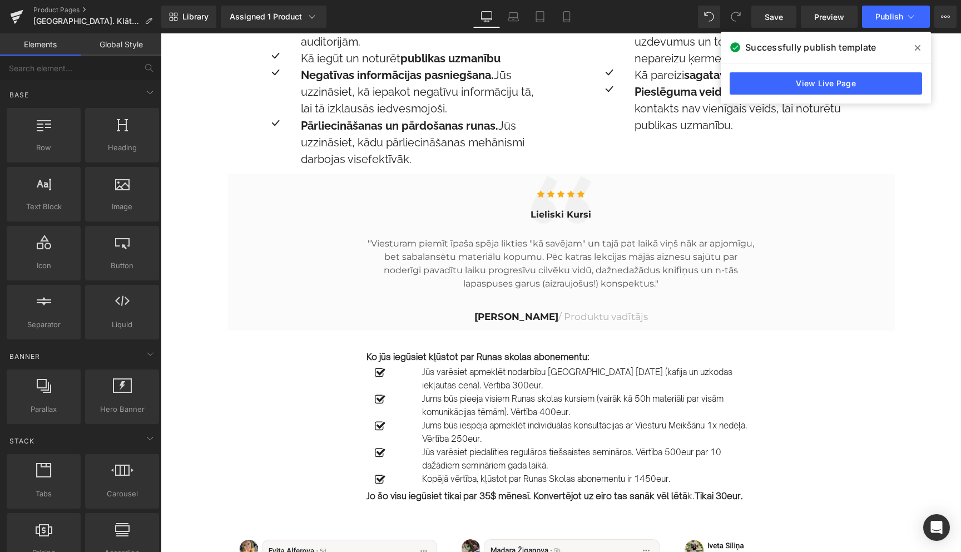
click at [915, 47] on icon at bounding box center [918, 47] width 6 height 9
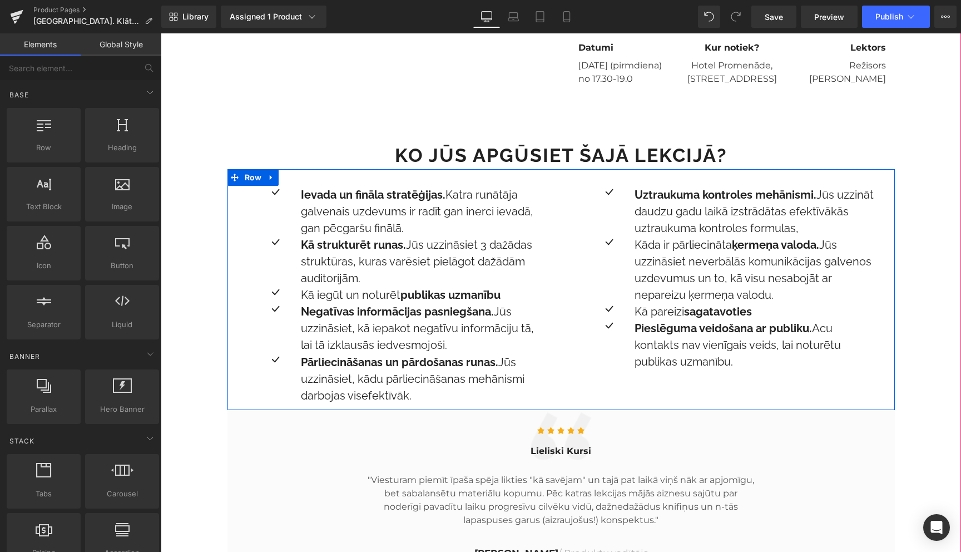
scroll to position [686, 0]
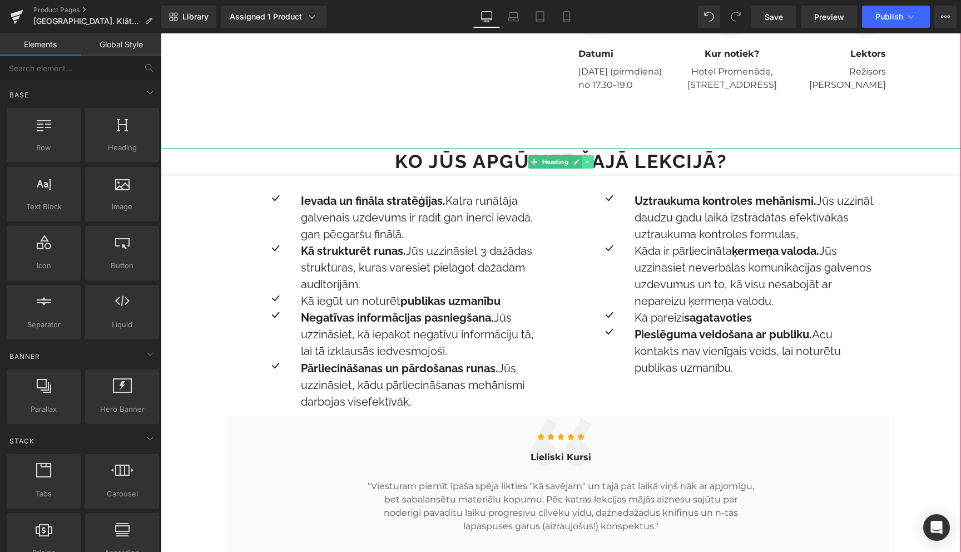
click at [590, 165] on icon at bounding box center [588, 161] width 6 height 7
click at [582, 165] on icon at bounding box center [582, 161] width 6 height 6
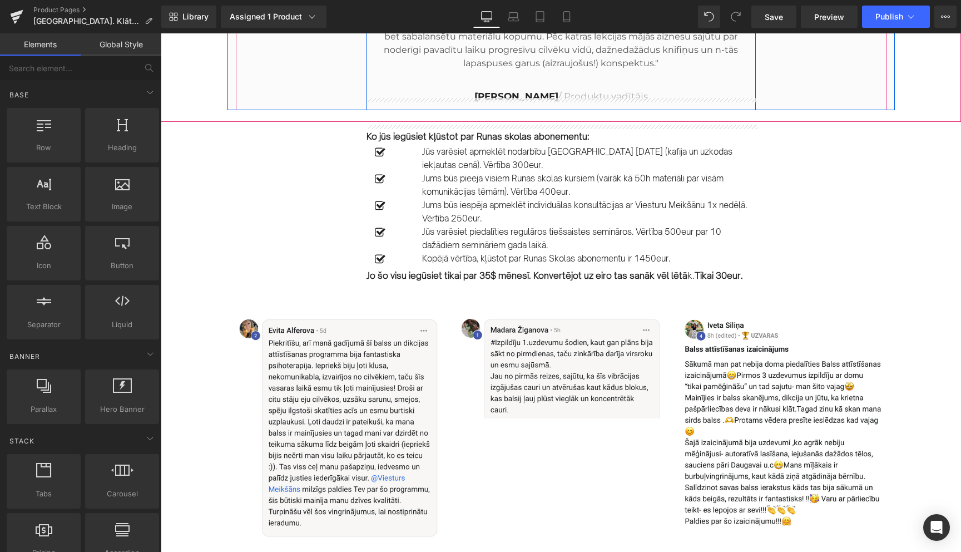
scroll to position [1231, 0]
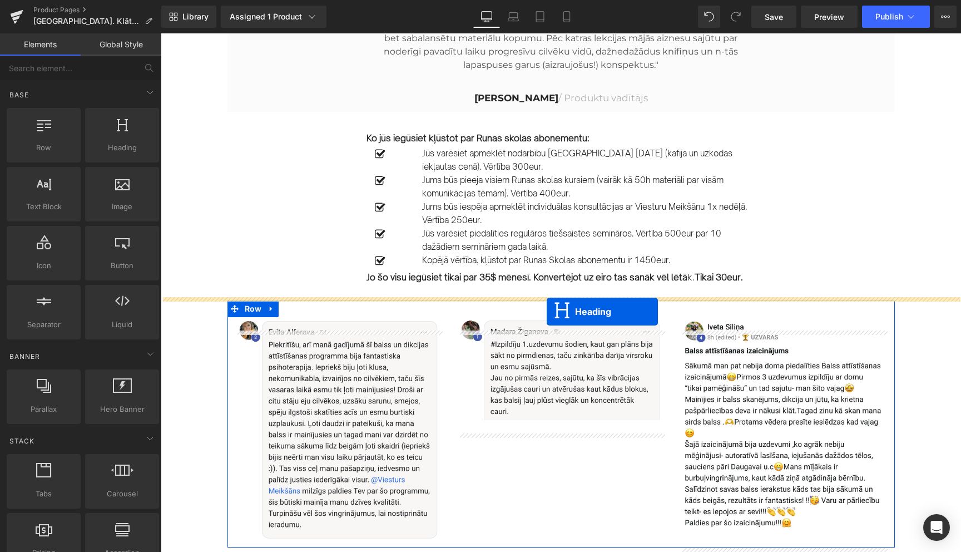
drag, startPoint x: 532, startPoint y: 257, endPoint x: 547, endPoint y: 311, distance: 56.4
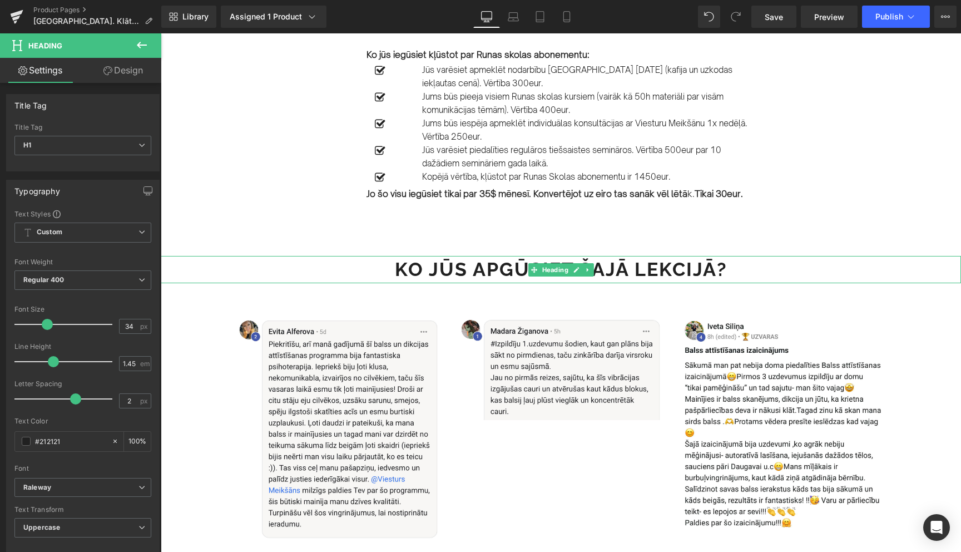
click at [498, 280] on strong "Ko Jūs apgūsiet šajā lekcijā?" at bounding box center [561, 269] width 333 height 22
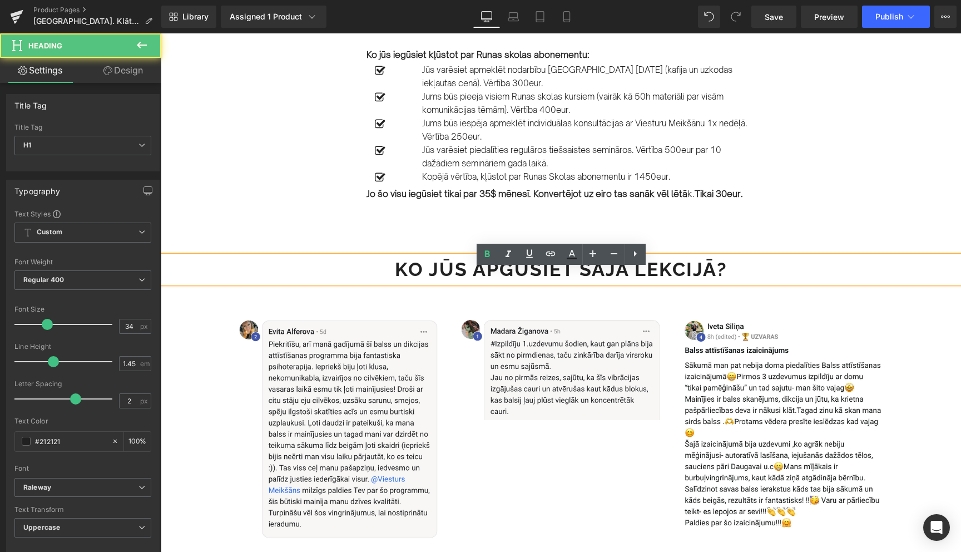
click at [498, 280] on strong "Ko Jūs apgūsiet šajā lekcijā?" at bounding box center [561, 269] width 333 height 22
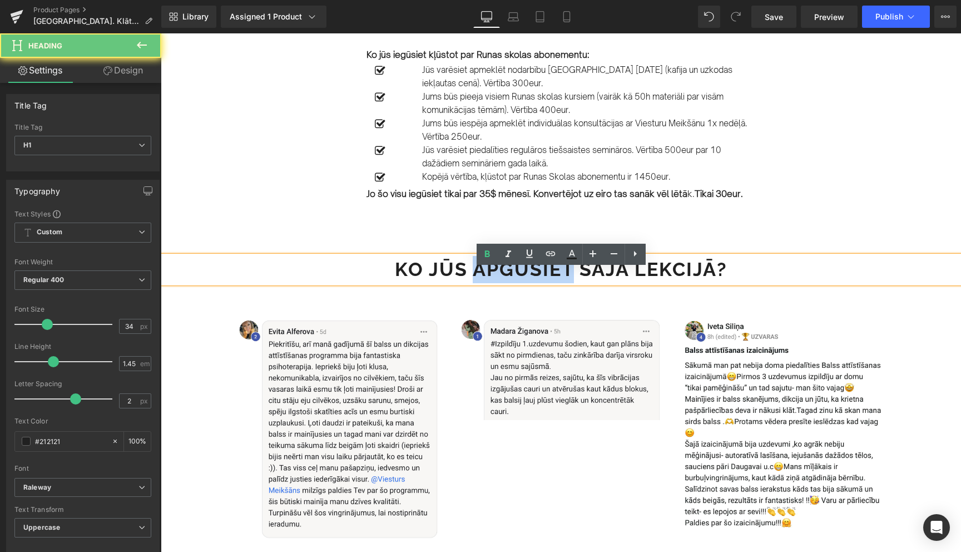
click at [498, 280] on strong "Ko Jūs apgūsiet šajā lekcijā?" at bounding box center [561, 269] width 333 height 22
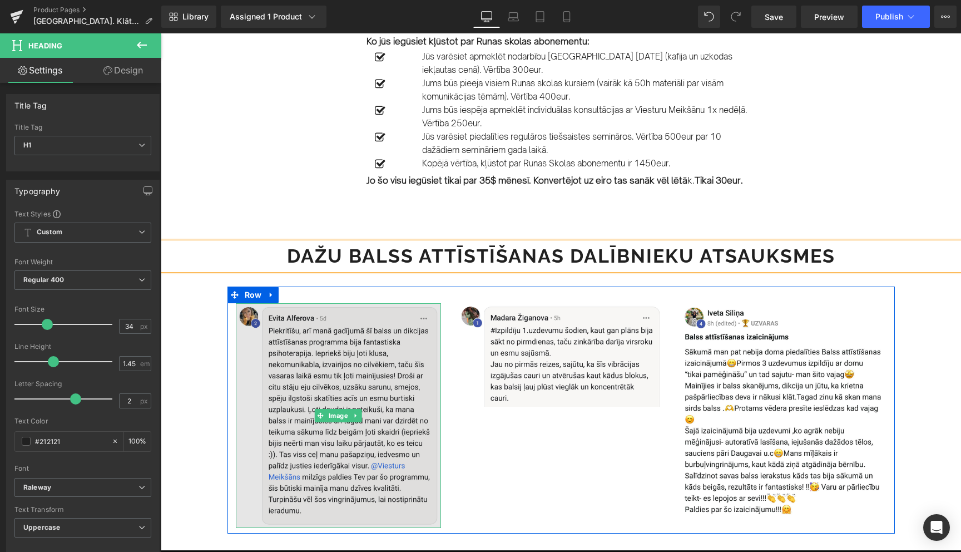
scroll to position [1243, 0]
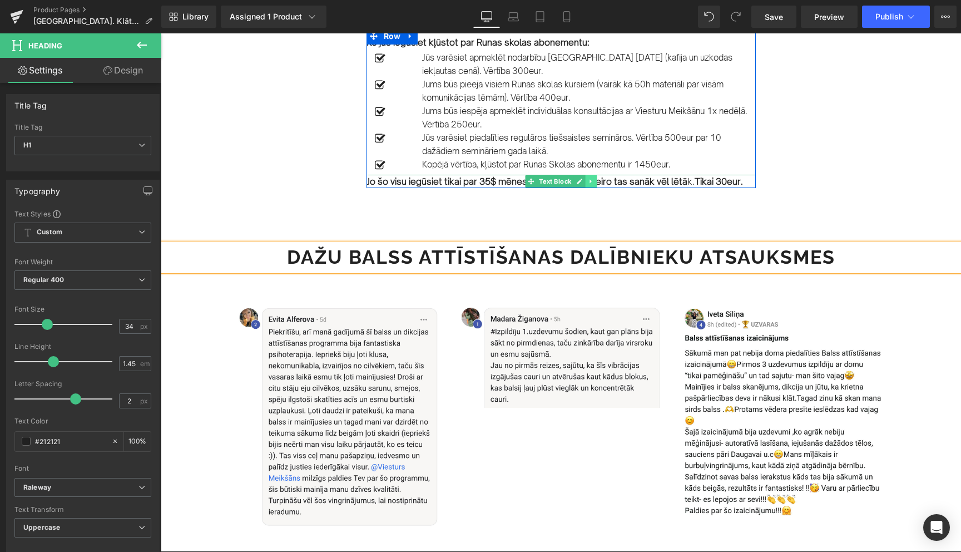
click at [591, 185] on icon at bounding box center [591, 181] width 6 height 7
click at [587, 184] on icon at bounding box center [585, 181] width 6 height 6
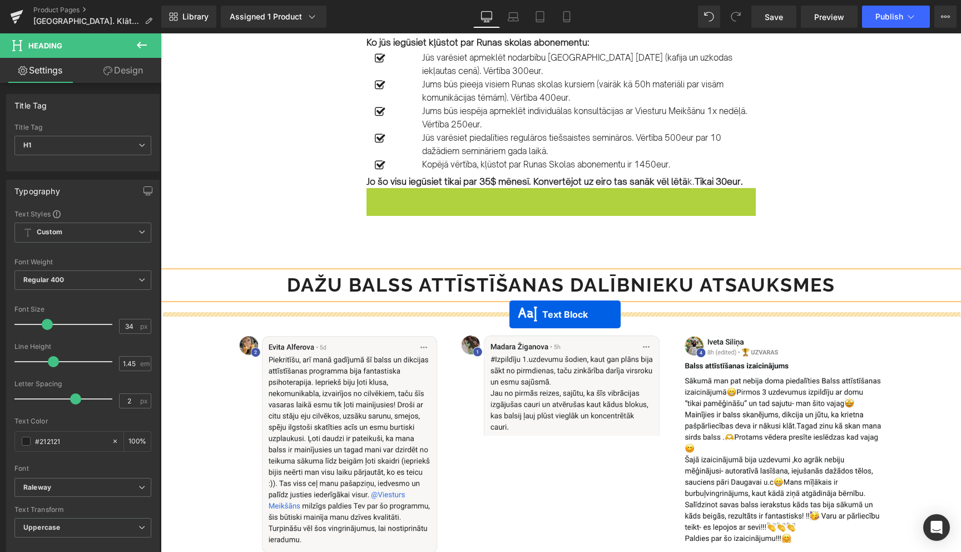
drag, startPoint x: 528, startPoint y: 208, endPoint x: 509, endPoint y: 314, distance: 107.9
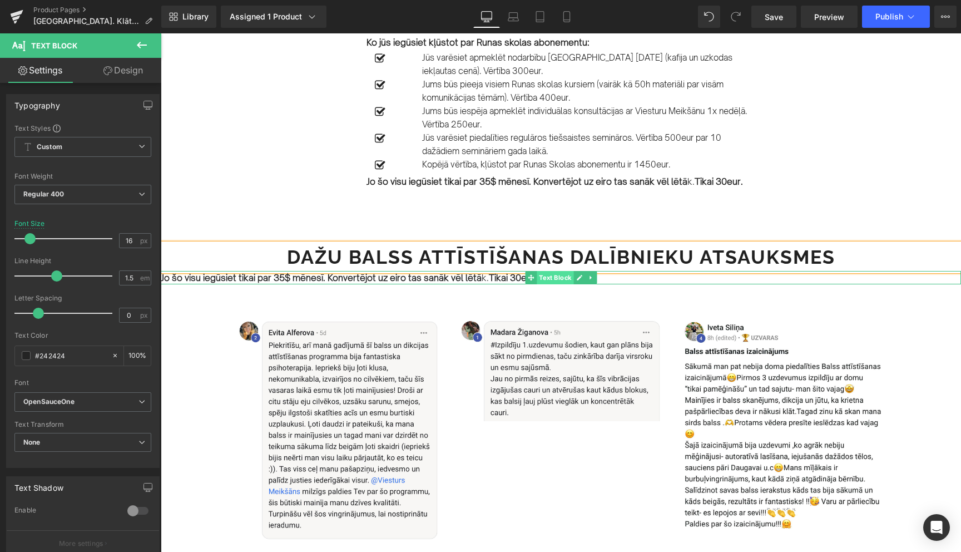
click at [554, 284] on span "Text Block" at bounding box center [555, 277] width 37 height 13
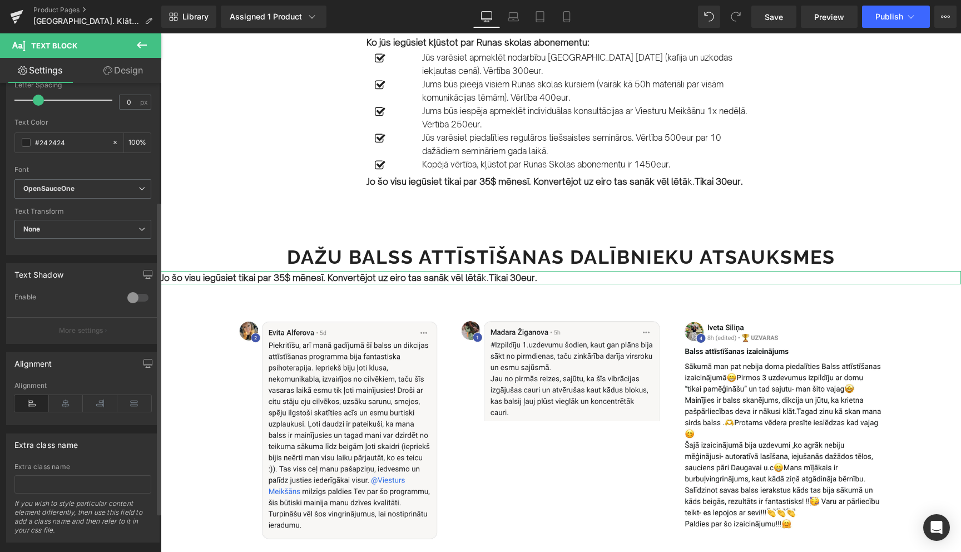
scroll to position [235, 0]
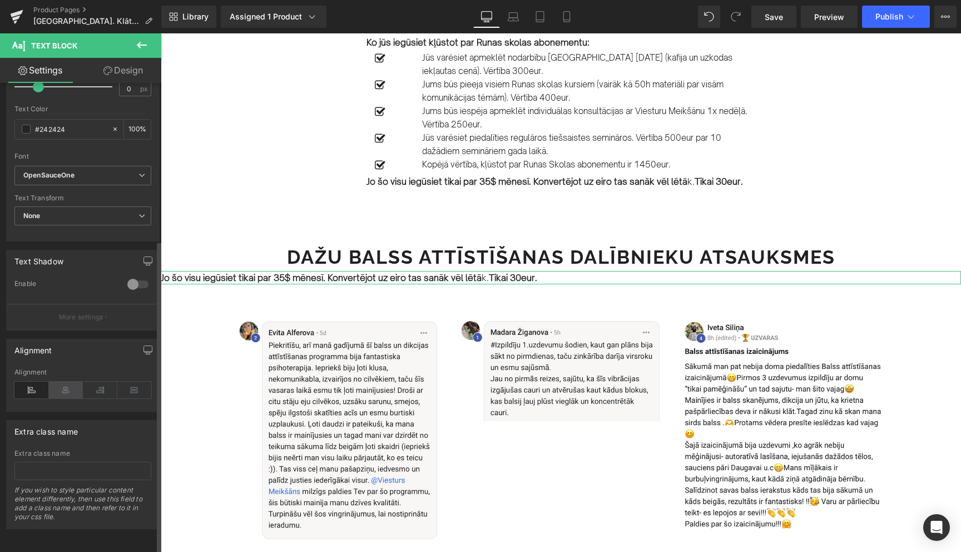
click at [67, 382] on icon at bounding box center [66, 390] width 34 height 17
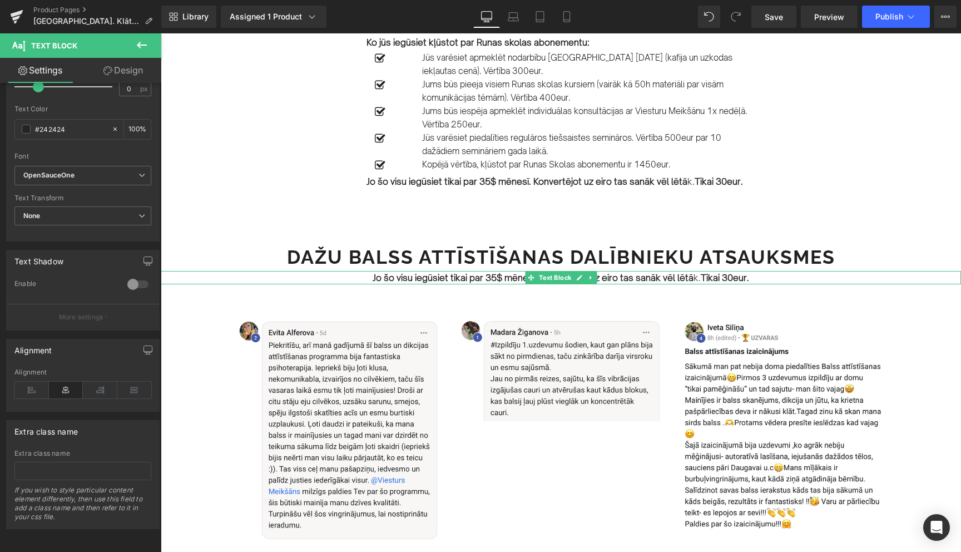
click at [423, 283] on strong "Jo šo visu iegūsiet tikai par 35$ mēnesī. Konvertējot uz eiro tas sanāk vēl lētā" at bounding box center [533, 277] width 321 height 11
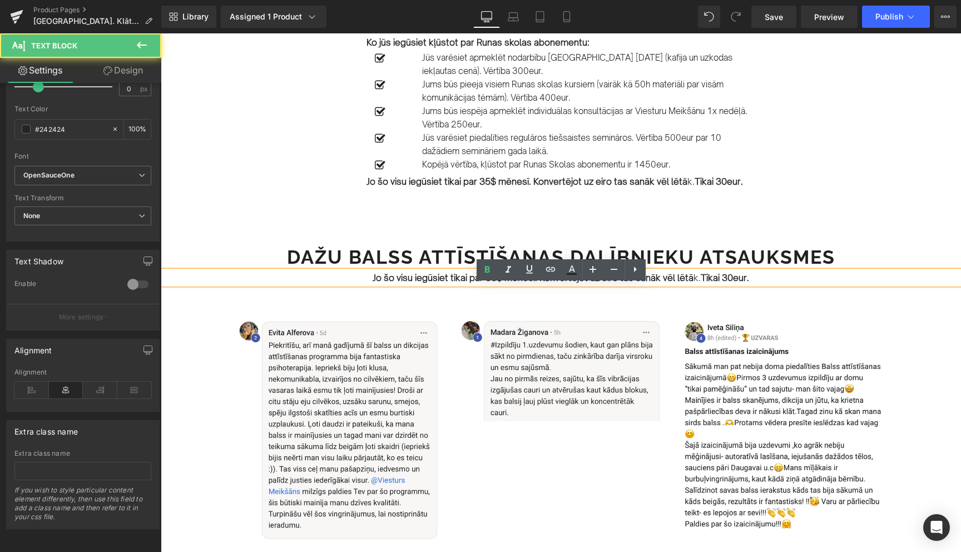
click at [373, 283] on strong "Jo šo visu iegūsiet tikai par 35$ mēnesī. Konvertējot uz eiro tas sanāk vēl lētā" at bounding box center [533, 277] width 321 height 11
drag, startPoint x: 758, startPoint y: 293, endPoint x: 420, endPoint y: 284, distance: 337.7
click at [420, 284] on div "*Jo šo visu iegūsiet tikai par 35$ mēnesī. Konvertējot uz eiro tas sanāk vēl lē…" at bounding box center [561, 277] width 800 height 13
drag, startPoint x: 433, startPoint y: 290, endPoint x: 762, endPoint y: 290, distance: 329.8
click at [762, 284] on p "*Jo šo visu iegūsiet tikai par 35$ mēnesī. Konvertējot uz eiro tas sanāk vēl lē…" at bounding box center [561, 277] width 800 height 13
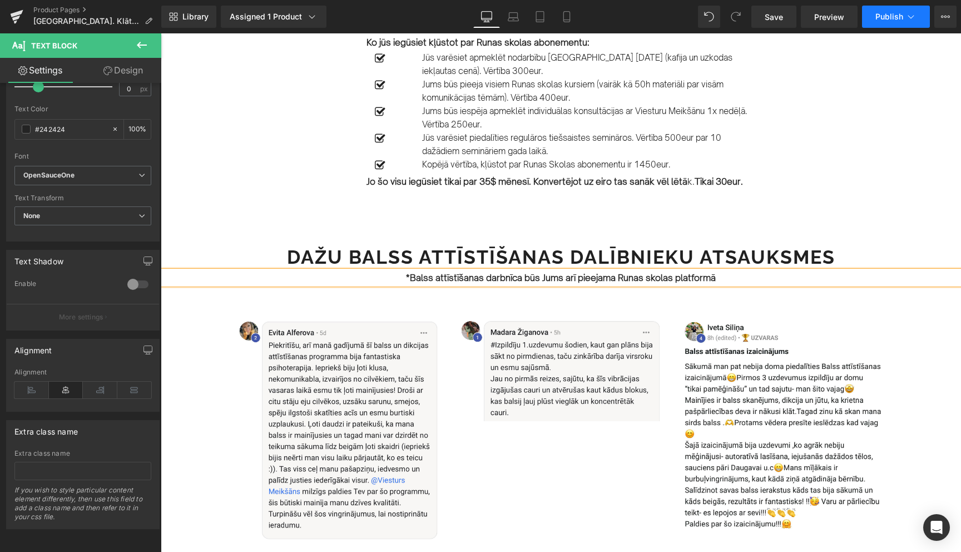
click at [909, 19] on icon at bounding box center [910, 16] width 11 height 11
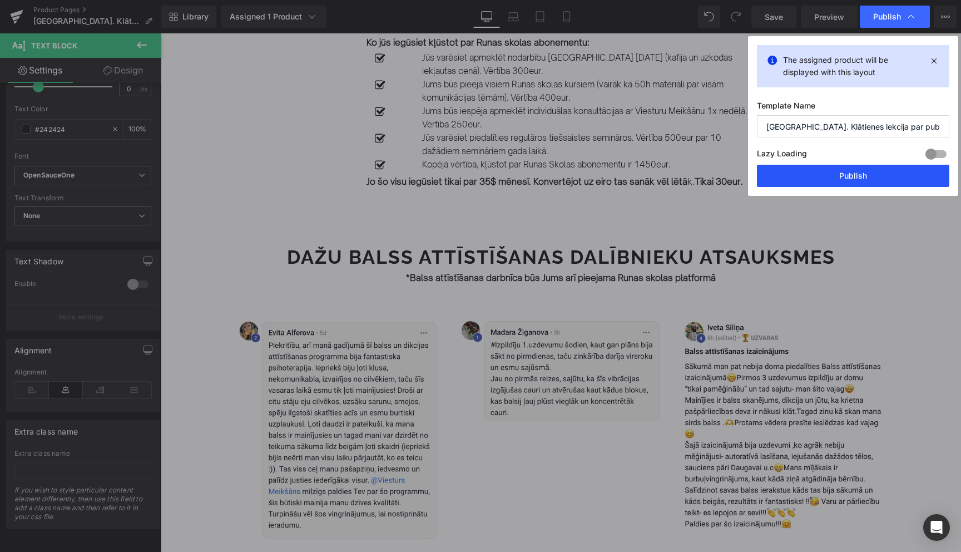
click at [853, 179] on button "Publish" at bounding box center [853, 176] width 192 height 22
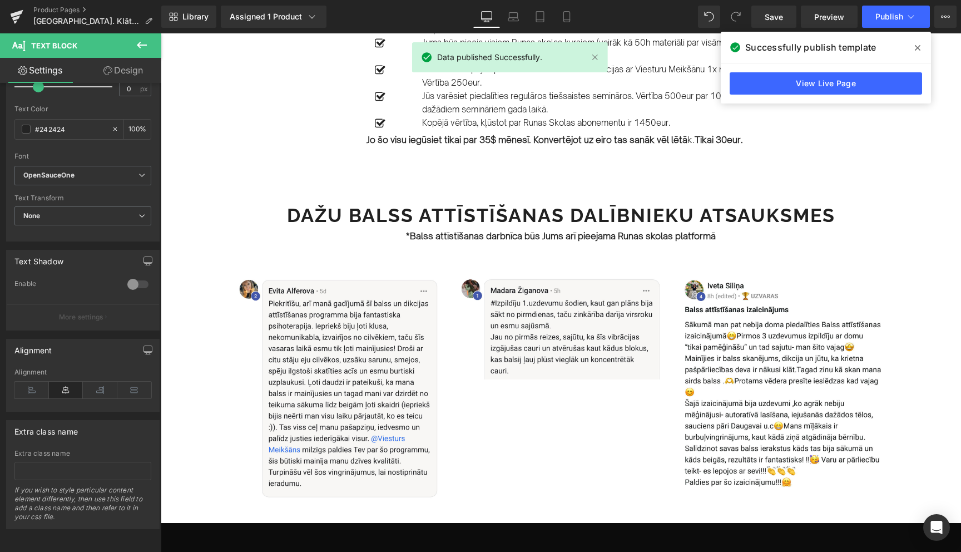
scroll to position [1275, 0]
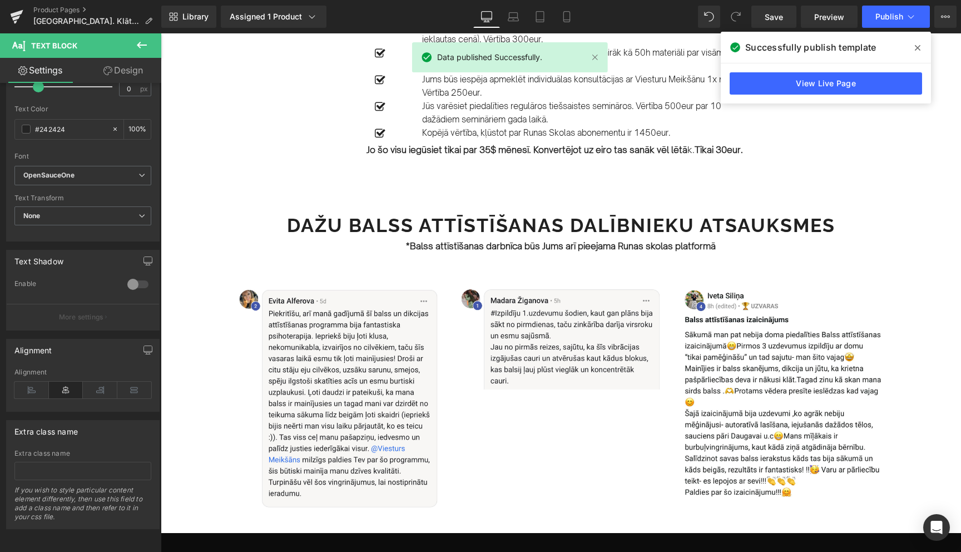
click at [917, 47] on icon at bounding box center [918, 48] width 6 height 6
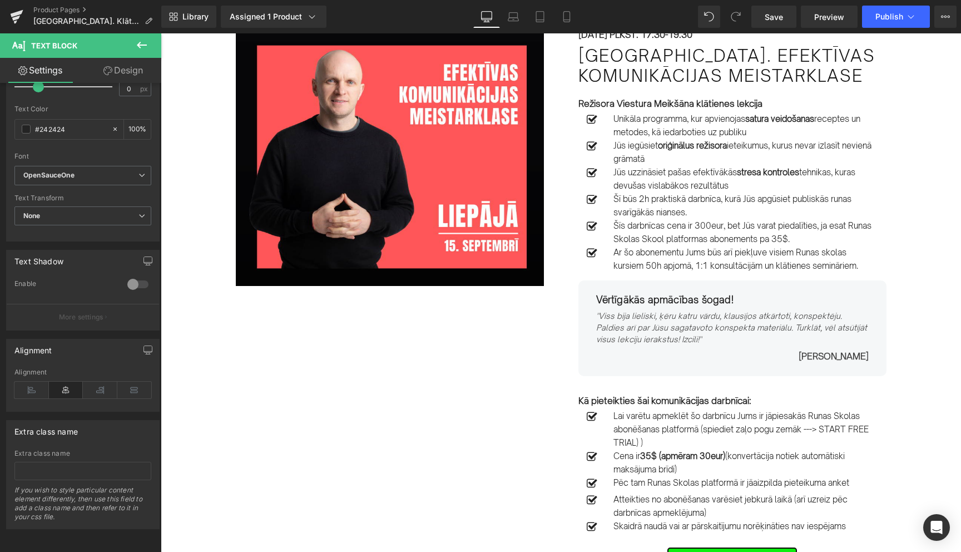
scroll to position [50, 0]
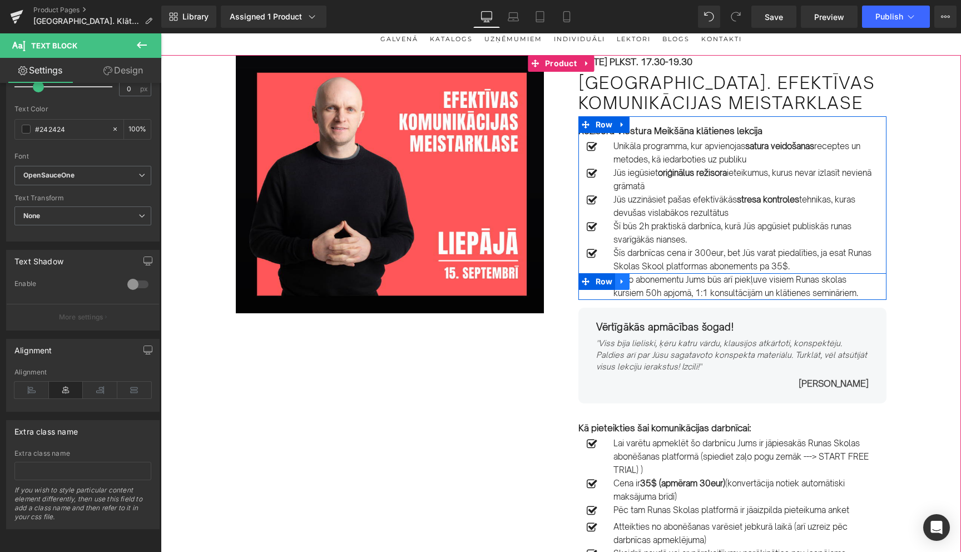
click at [621, 284] on icon at bounding box center [622, 282] width 8 height 8
click at [637, 284] on icon at bounding box center [637, 282] width 8 height 8
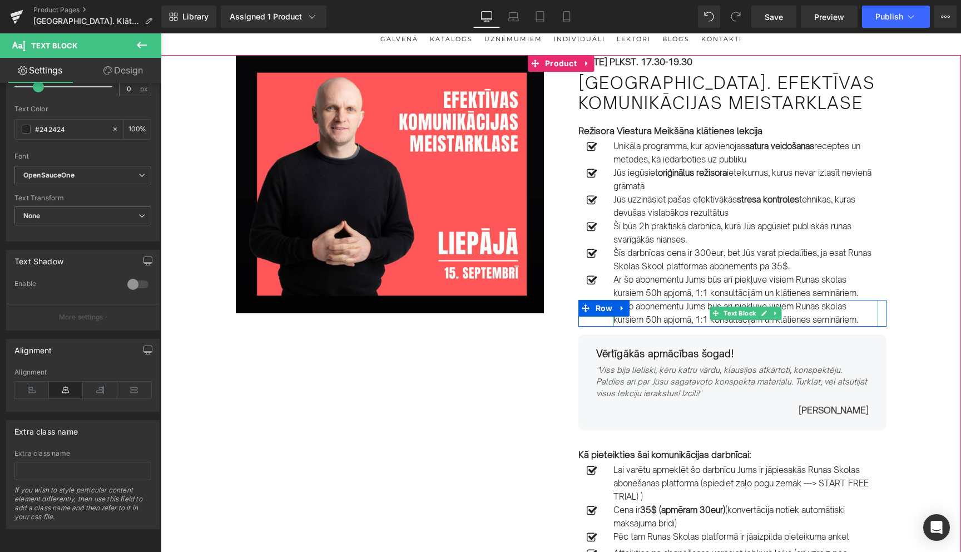
click at [673, 315] on p "Ar šo abonementu Jums būs arī piekļuve visiem Runas skolas kursiem 50h apjomā, …" at bounding box center [745, 313] width 265 height 27
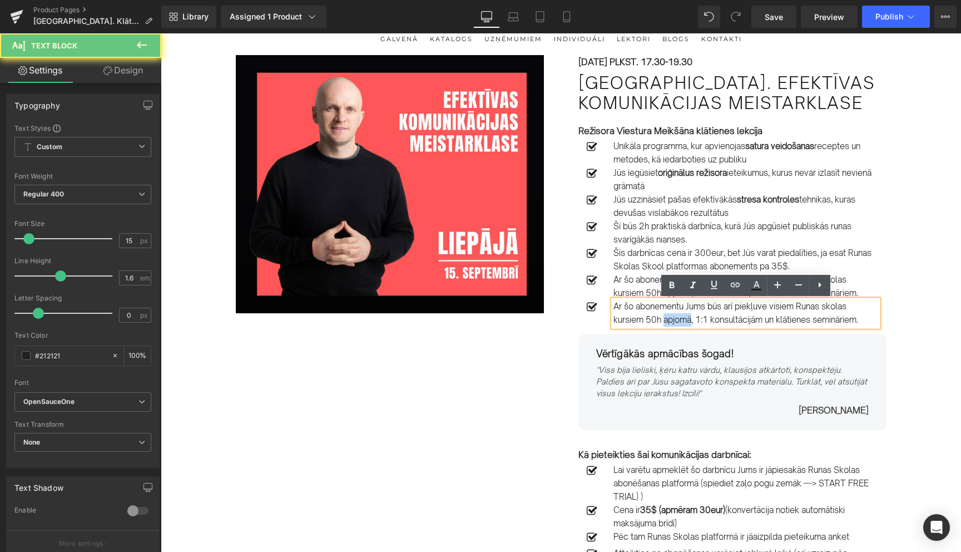
click at [673, 315] on p "Ar šo abonementu Jums būs arī piekļuve visiem Runas skolas kursiem 50h apjomā, …" at bounding box center [745, 313] width 265 height 27
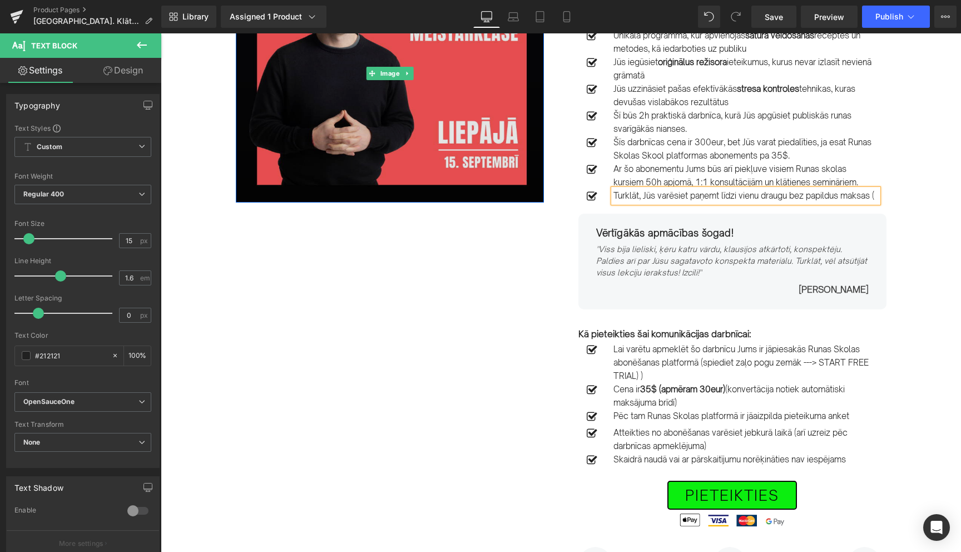
scroll to position [172, 0]
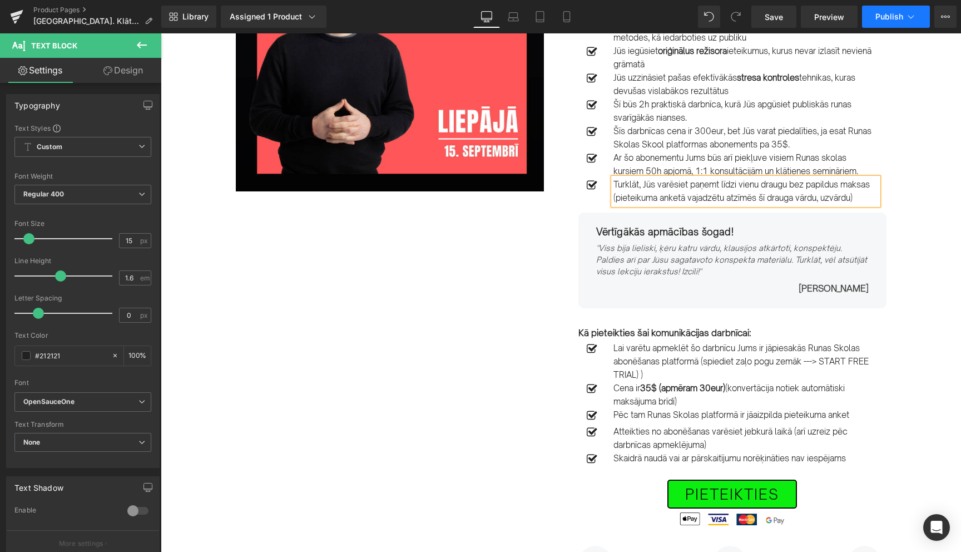
click at [914, 22] on button "Publish" at bounding box center [896, 17] width 68 height 22
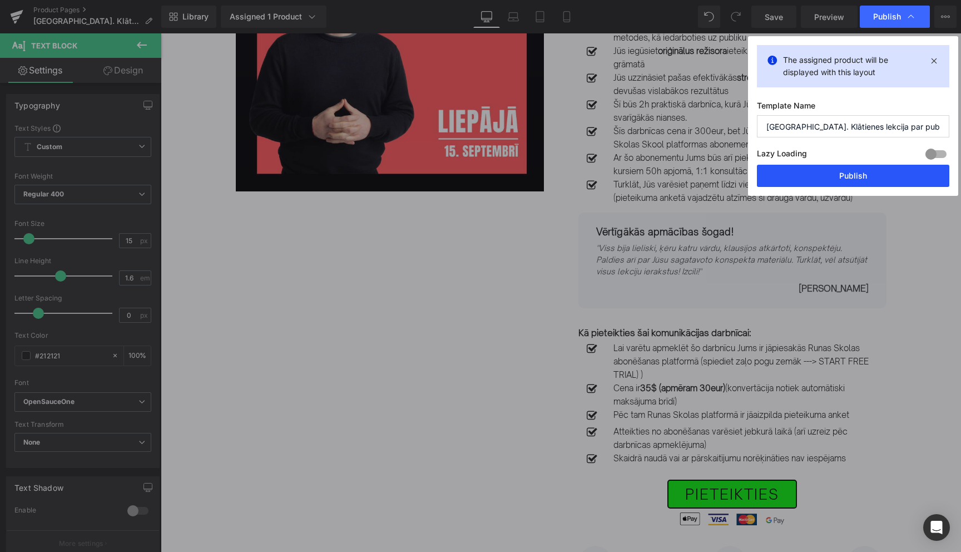
click at [856, 174] on button "Publish" at bounding box center [853, 176] width 192 height 22
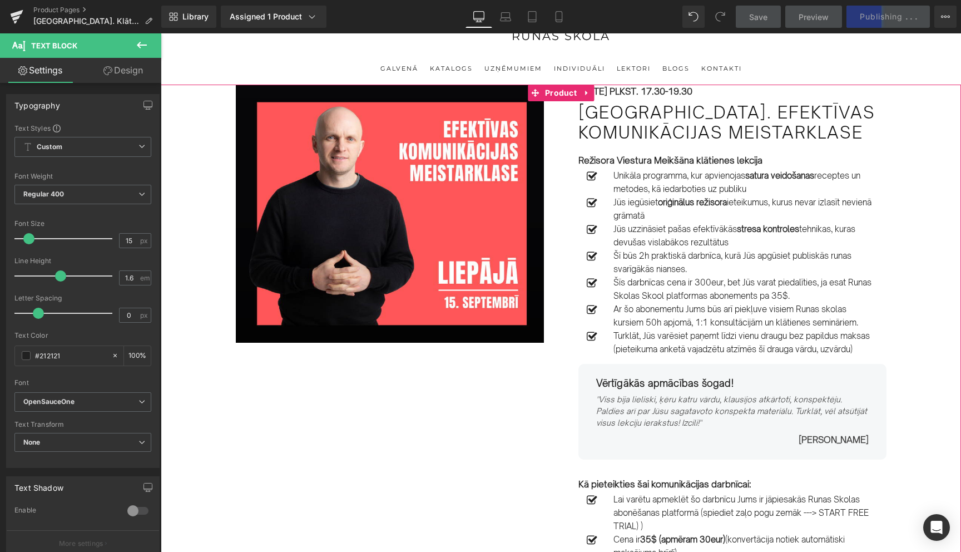
scroll to position [0, 0]
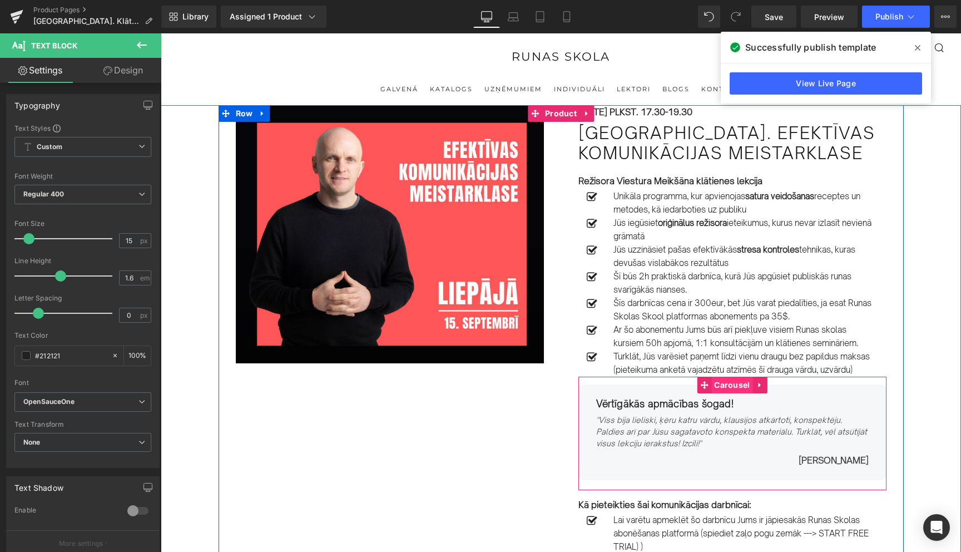
click at [733, 385] on span "Carousel" at bounding box center [731, 385] width 41 height 17
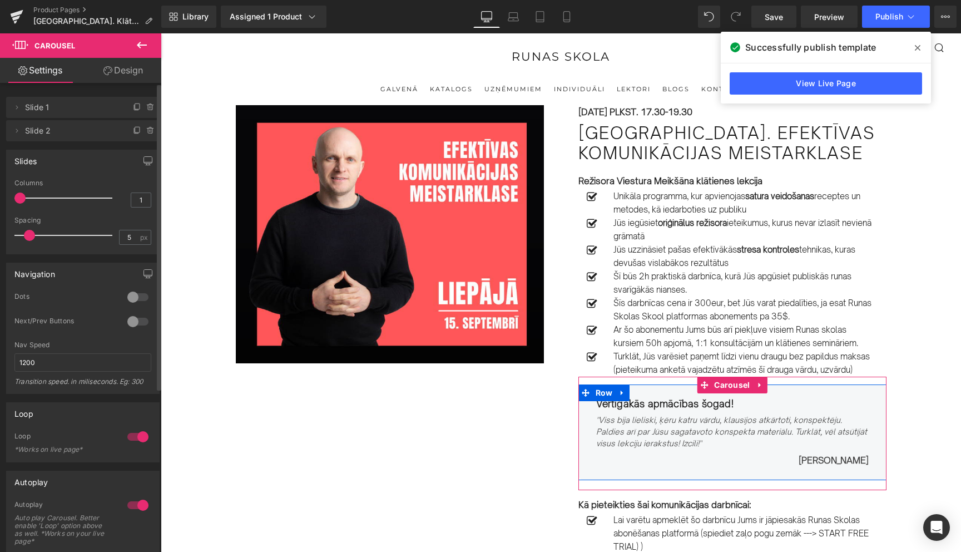
click at [88, 110] on span "Slide 1" at bounding box center [71, 107] width 93 height 21
click at [80, 131] on span "Slide 2" at bounding box center [71, 130] width 93 height 21
click at [35, 130] on span "Slide 2" at bounding box center [71, 130] width 93 height 21
click at [41, 105] on span "Slide 1" at bounding box center [71, 107] width 93 height 21
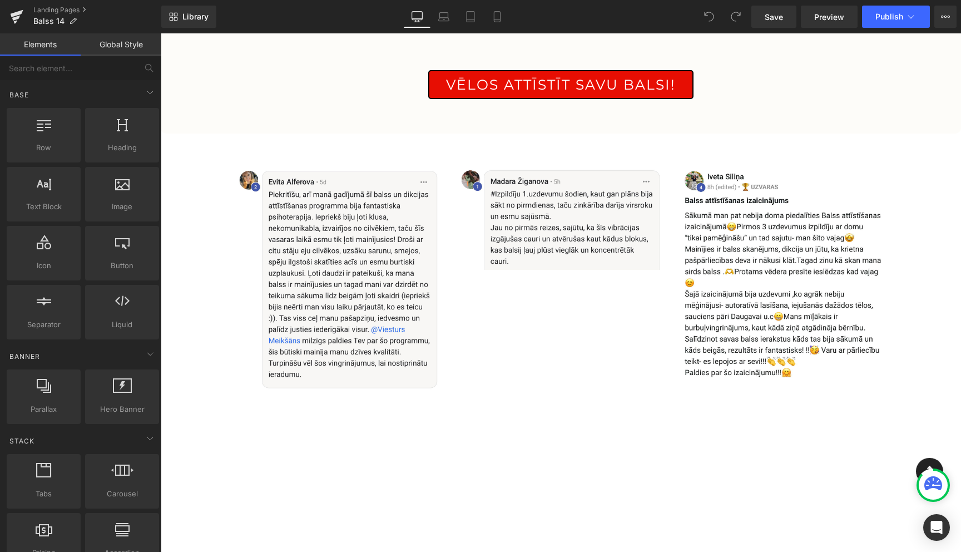
scroll to position [458, 0]
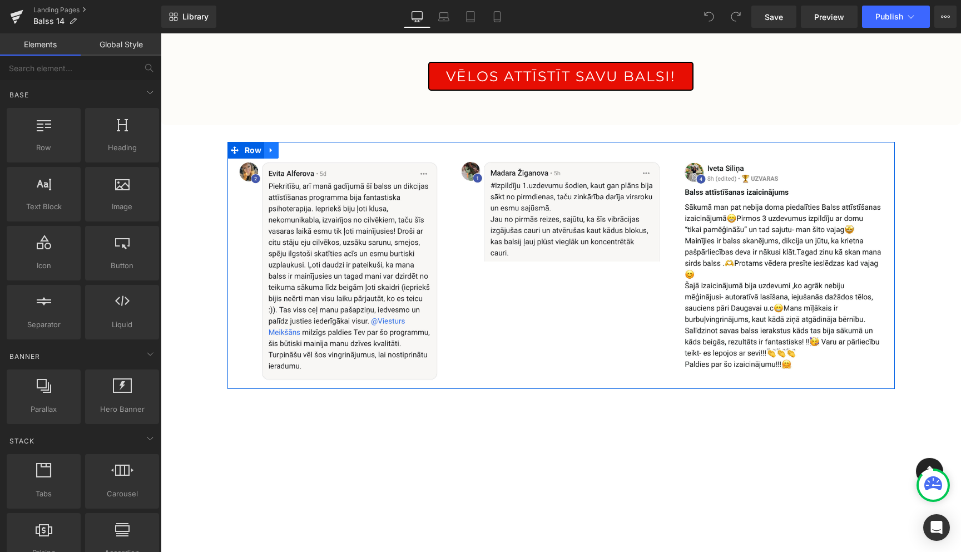
click at [271, 149] on icon at bounding box center [271, 150] width 2 height 5
click at [270, 150] on icon at bounding box center [272, 150] width 8 height 8
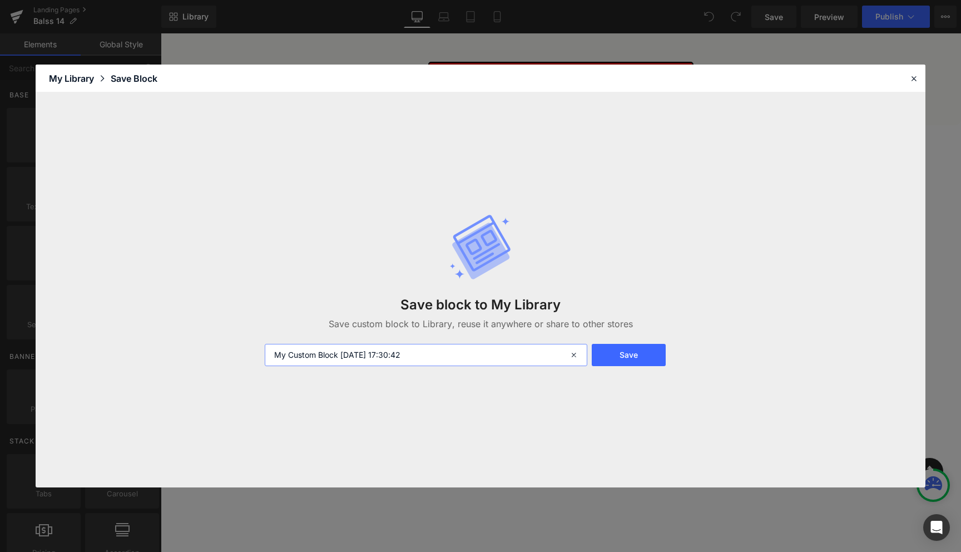
click at [448, 354] on input "My Custom Block [DATE] 17:30:42" at bounding box center [426, 355] width 323 height 22
type input "balss atsauksmes 3 gab"
click at [636, 353] on button "Save" at bounding box center [629, 355] width 74 height 22
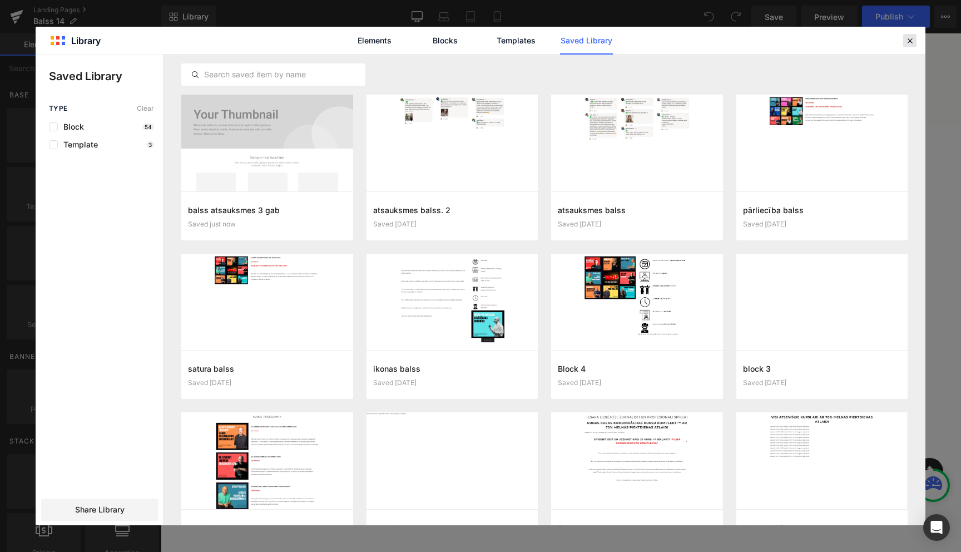
click at [907, 43] on icon at bounding box center [910, 41] width 10 height 10
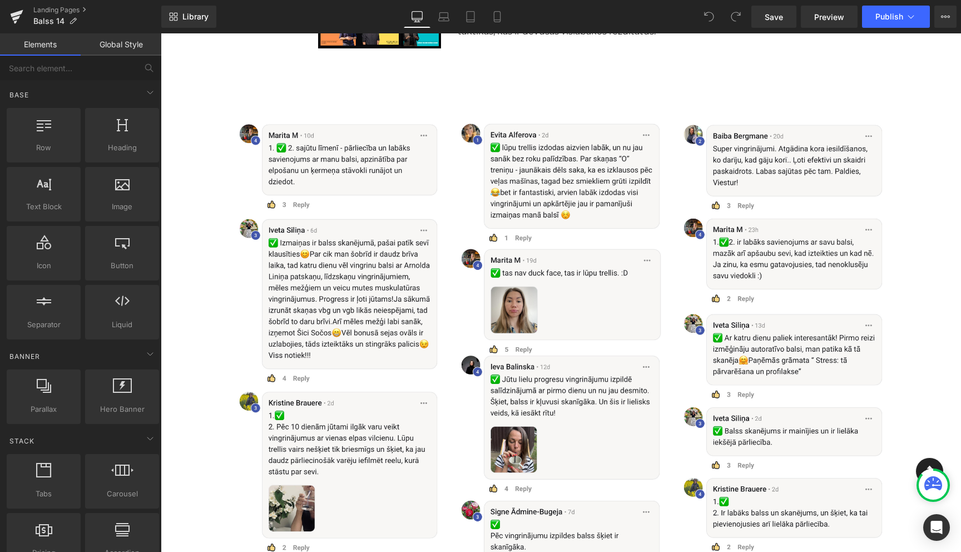
scroll to position [1884, 0]
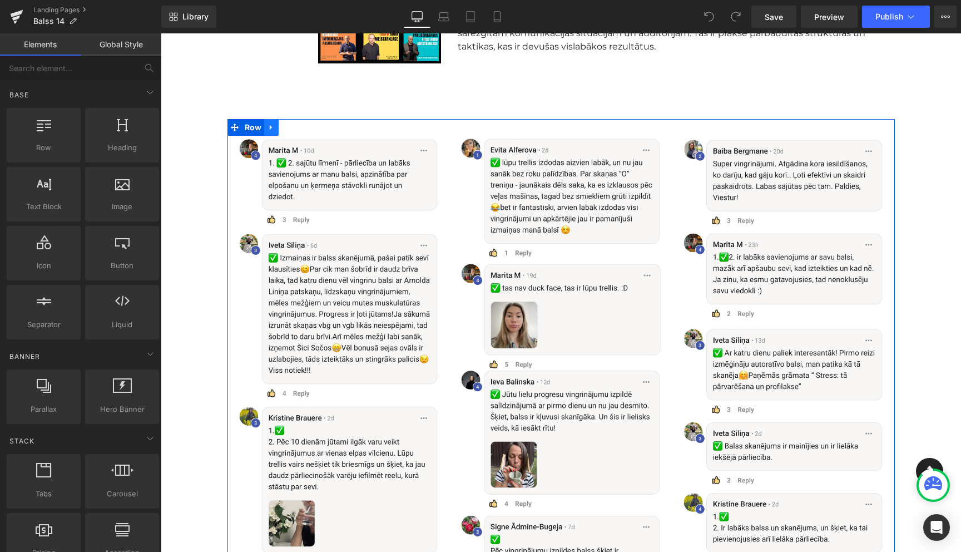
click at [270, 126] on icon at bounding box center [271, 127] width 2 height 5
click at [270, 130] on icon at bounding box center [272, 127] width 8 height 8
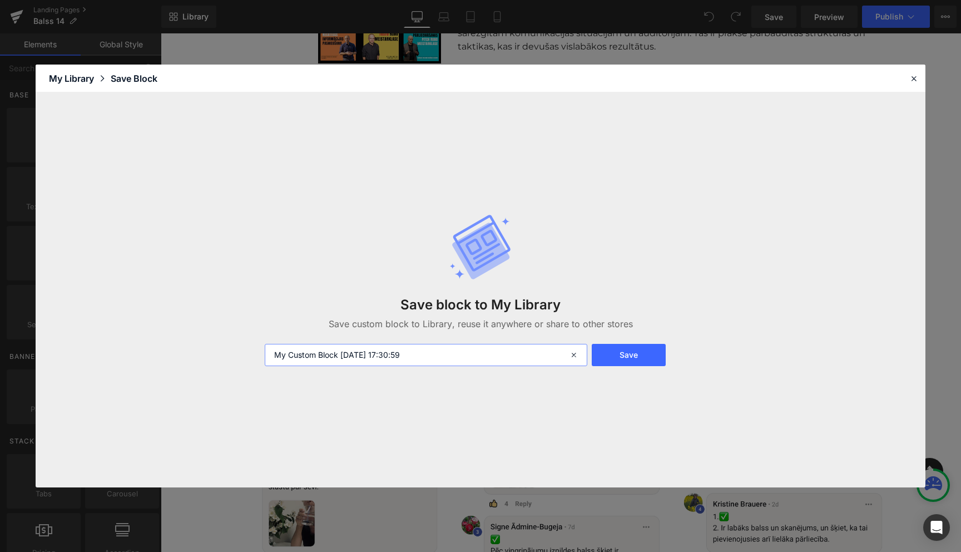
click at [395, 353] on input "My Custom Block [DATE] 17:30:59" at bounding box center [426, 355] width 323 height 22
type input "visas balss atsauksmes"
click at [628, 357] on button "Save" at bounding box center [629, 355] width 74 height 22
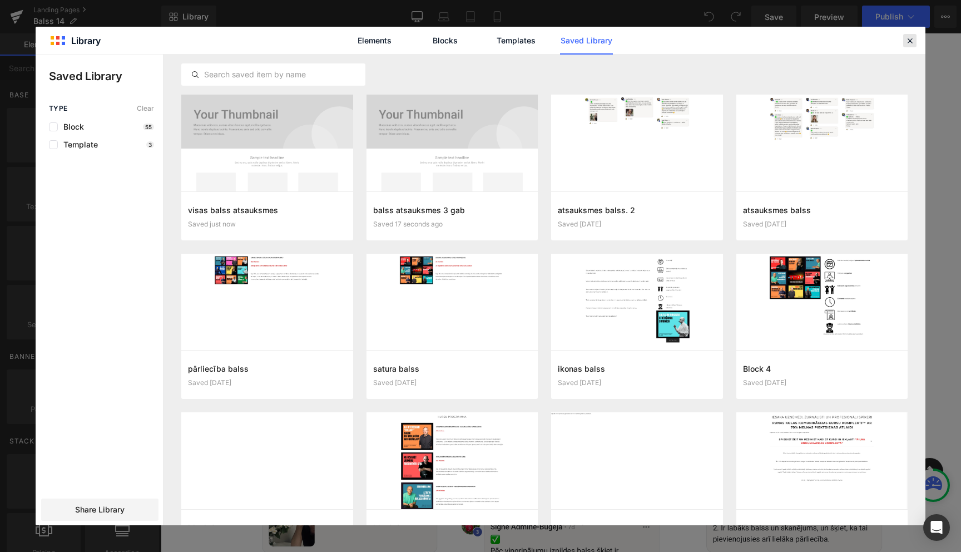
click at [910, 40] on icon at bounding box center [910, 41] width 10 height 10
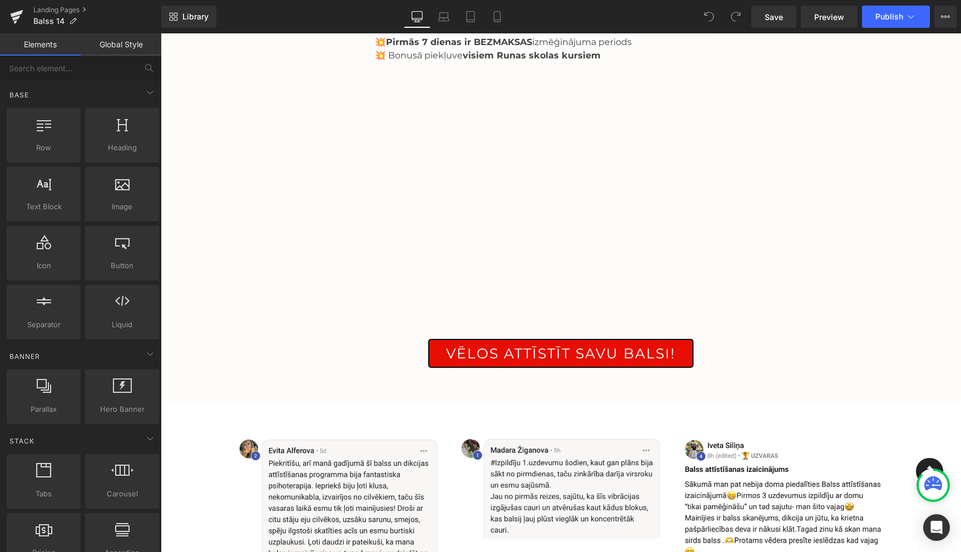
scroll to position [0, 0]
